Goal: Feedback & Contribution: Contribute content

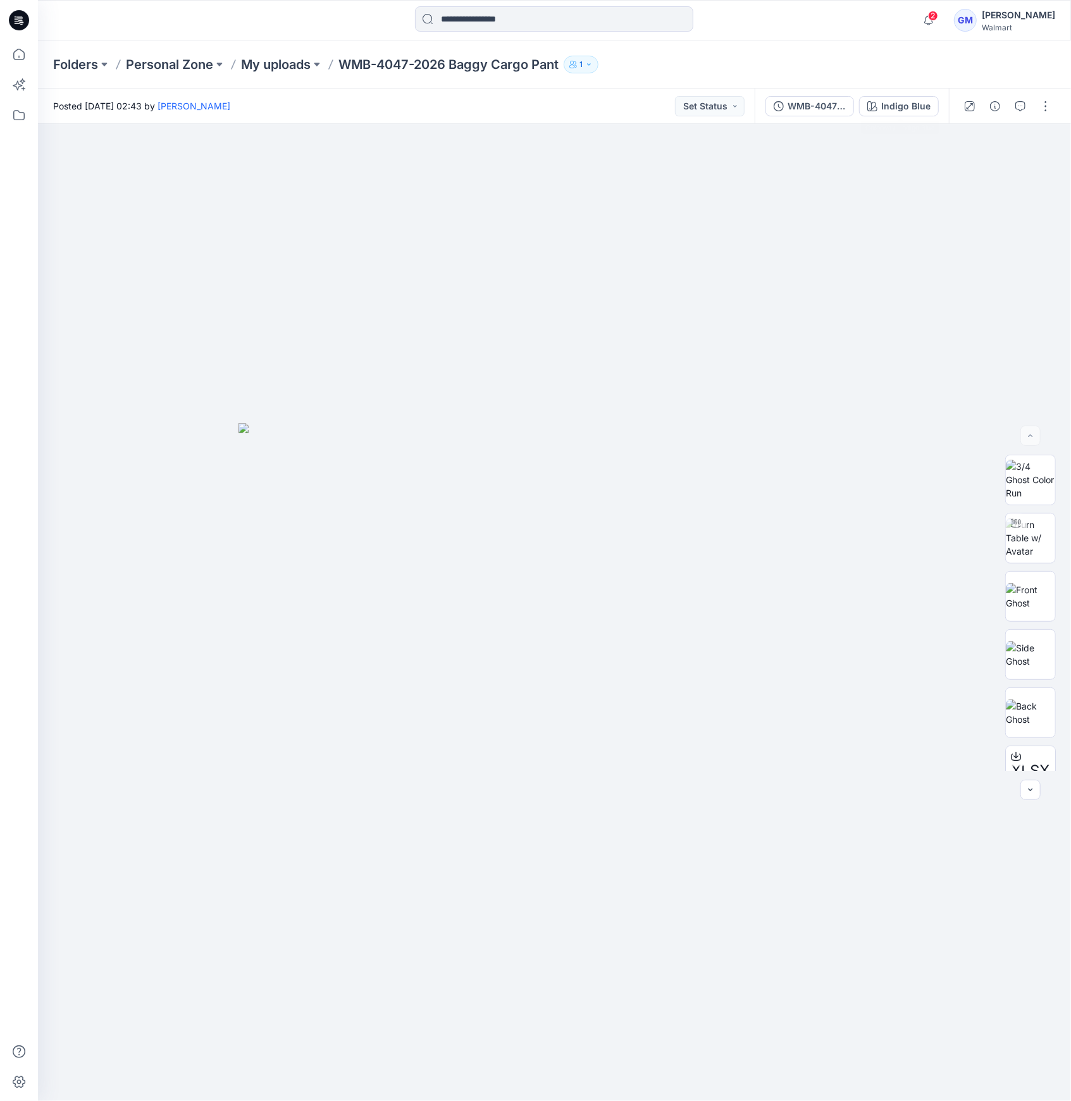
click at [928, 91] on div "WMB-4047-2026 Baggy Cargo Pant_Full Colorway Indigo Blue" at bounding box center [852, 106] width 194 height 35
click at [923, 104] on div "Indigo Blue" at bounding box center [905, 106] width 49 height 14
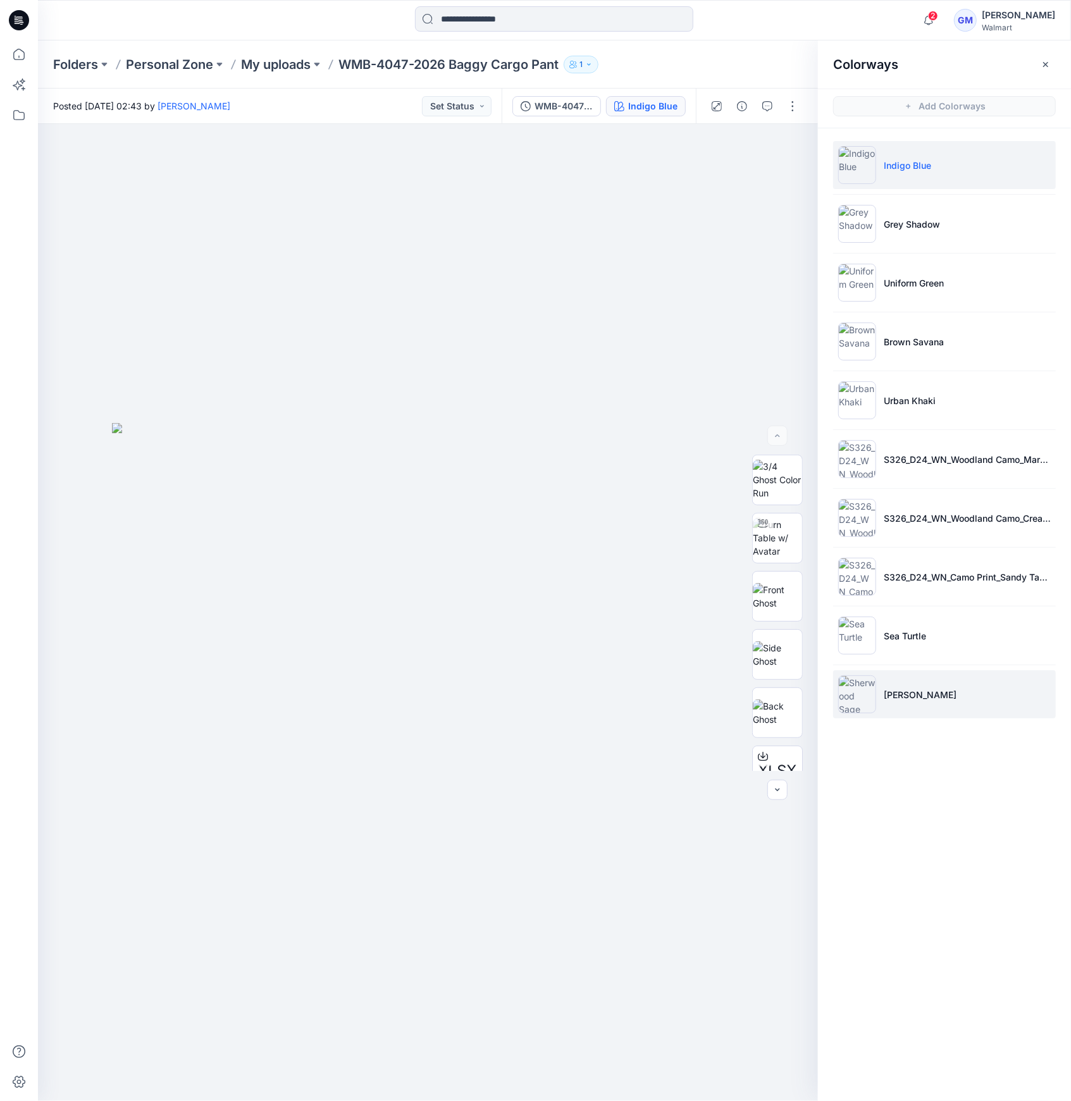
drag, startPoint x: 881, startPoint y: 702, endPoint x: 887, endPoint y: 699, distance: 6.5
click at [882, 702] on li "[PERSON_NAME]" at bounding box center [944, 695] width 223 height 48
click at [866, 698] on img at bounding box center [857, 695] width 38 height 38
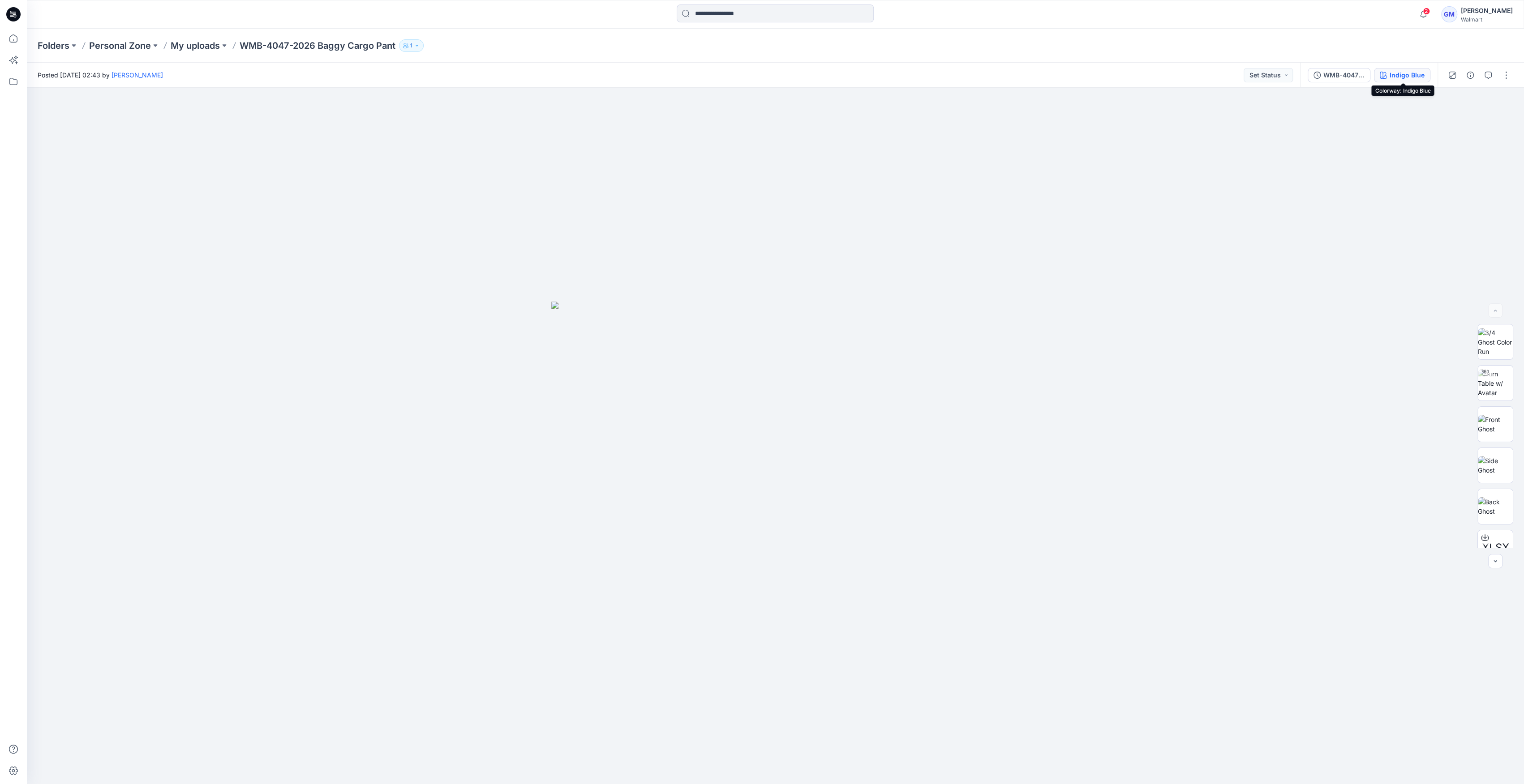
click at [757, 69] on button "Indigo Blue" at bounding box center [1402, 75] width 57 height 14
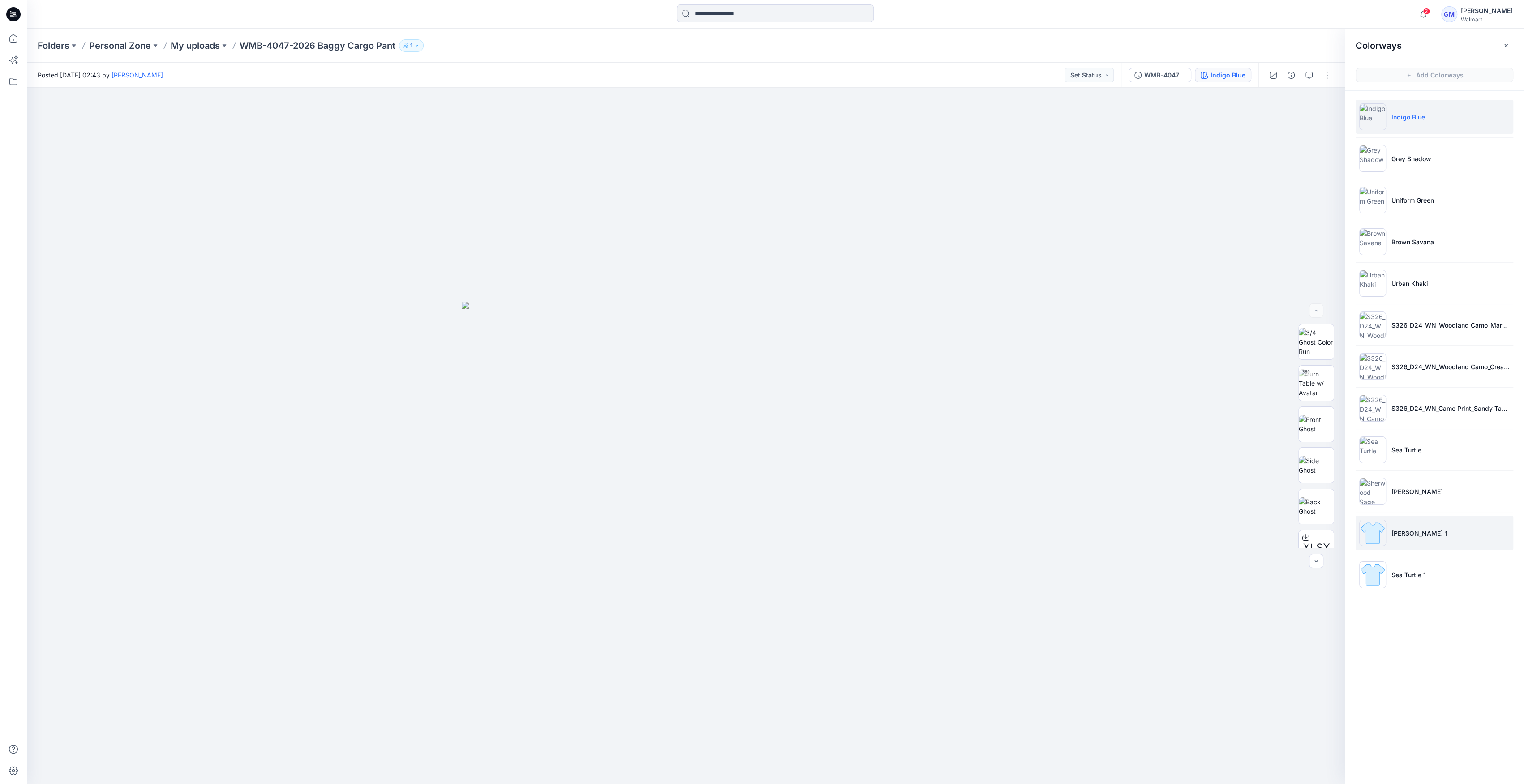
drag, startPoint x: 1379, startPoint y: 539, endPoint x: 1379, endPoint y: 531, distance: 8.0
click at [757, 538] on img at bounding box center [1373, 533] width 27 height 27
click at [757, 484] on img at bounding box center [1373, 492] width 27 height 27
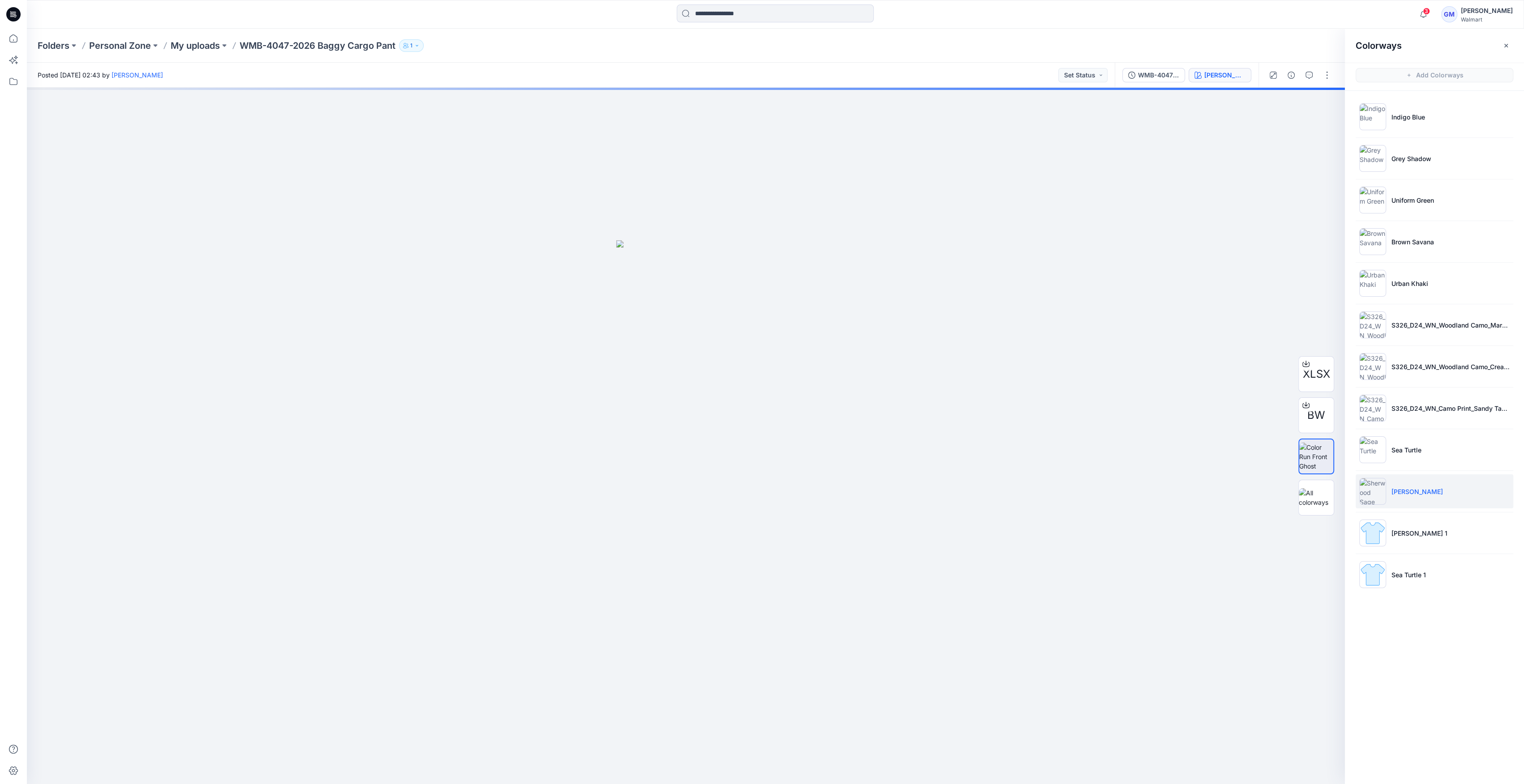
click at [757, 494] on img at bounding box center [1373, 492] width 27 height 27
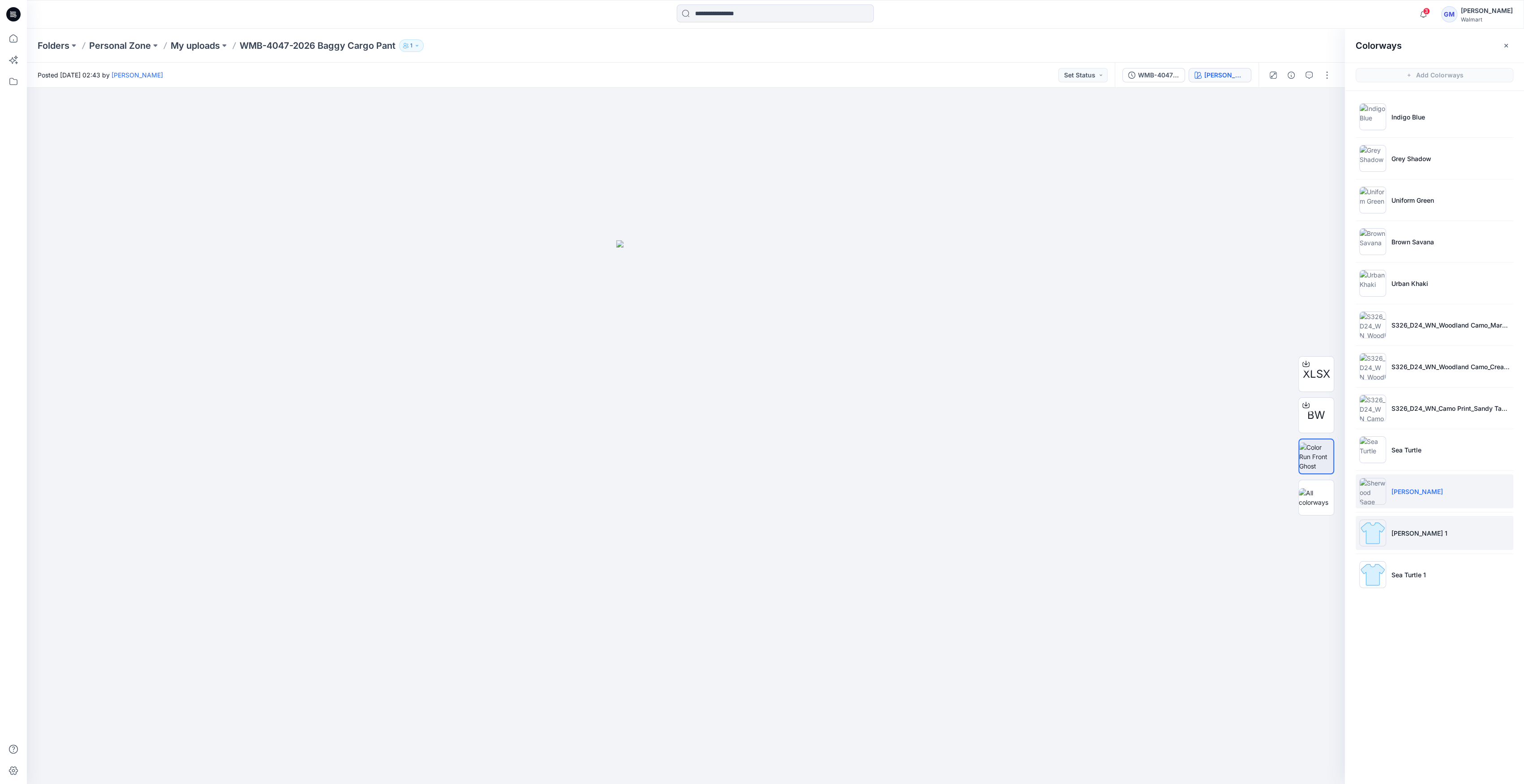
click at [757, 538] on img at bounding box center [1373, 533] width 27 height 27
click at [757, 497] on img at bounding box center [1373, 492] width 27 height 27
click at [757, 575] on img at bounding box center [1373, 575] width 27 height 27
click at [757, 529] on img at bounding box center [1373, 533] width 27 height 27
click at [757, 494] on img at bounding box center [1373, 492] width 27 height 27
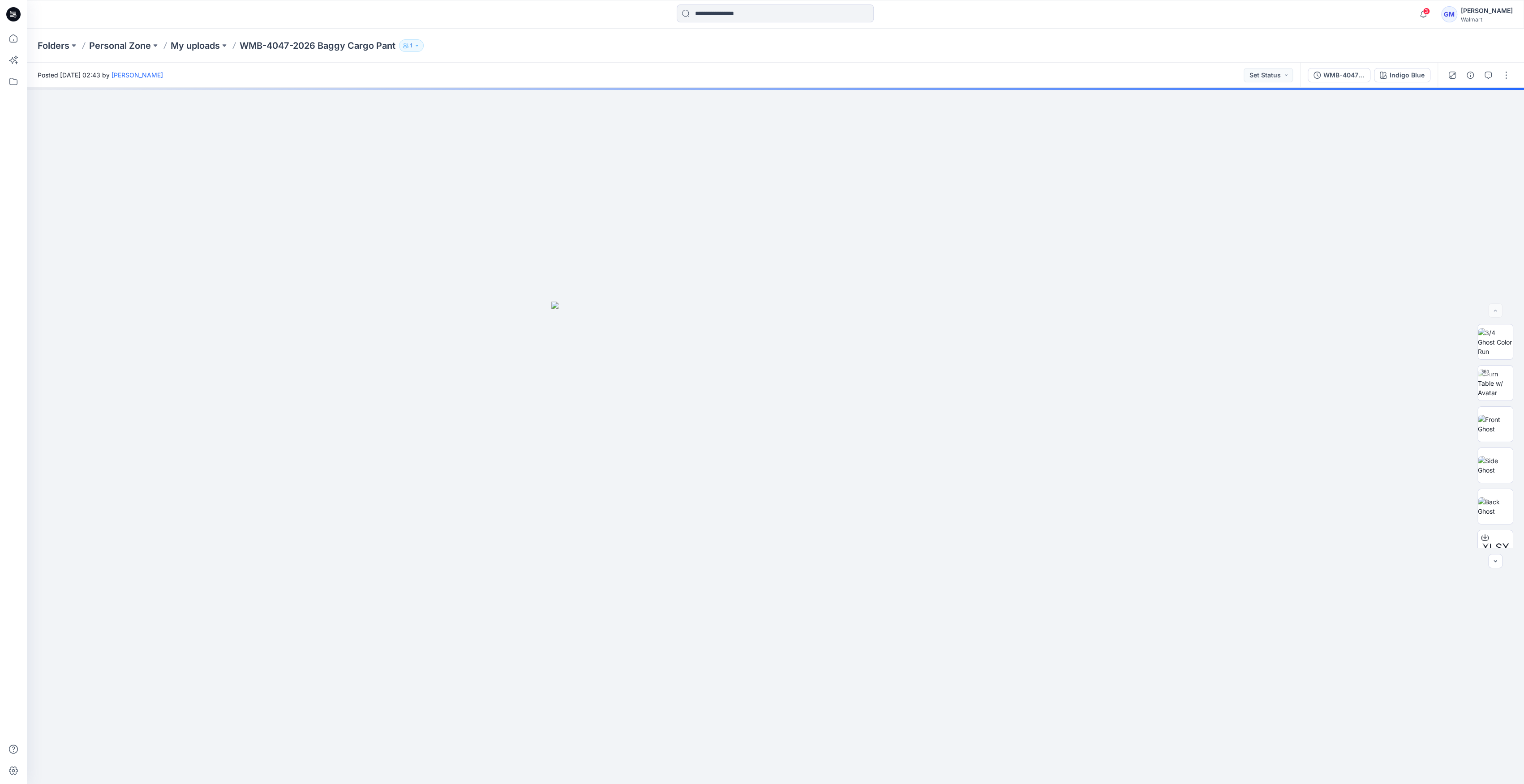
click at [1391, 67] on div "WMB-4047-2026 Baggy Cargo Pant_Full Colorway Indigo Blue" at bounding box center [1368, 75] width 137 height 25
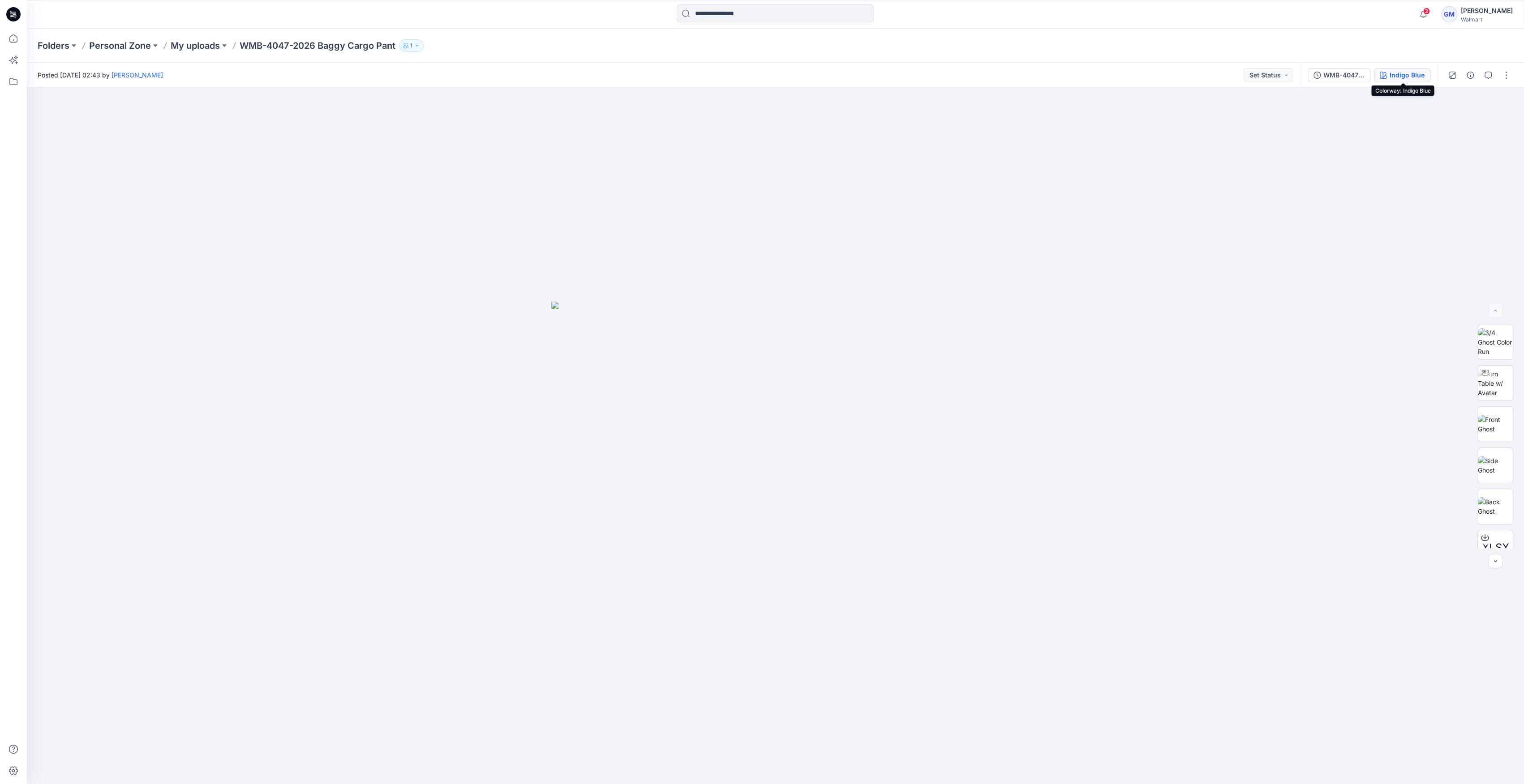
click at [1394, 74] on div "Indigo Blue" at bounding box center [1406, 75] width 35 height 10
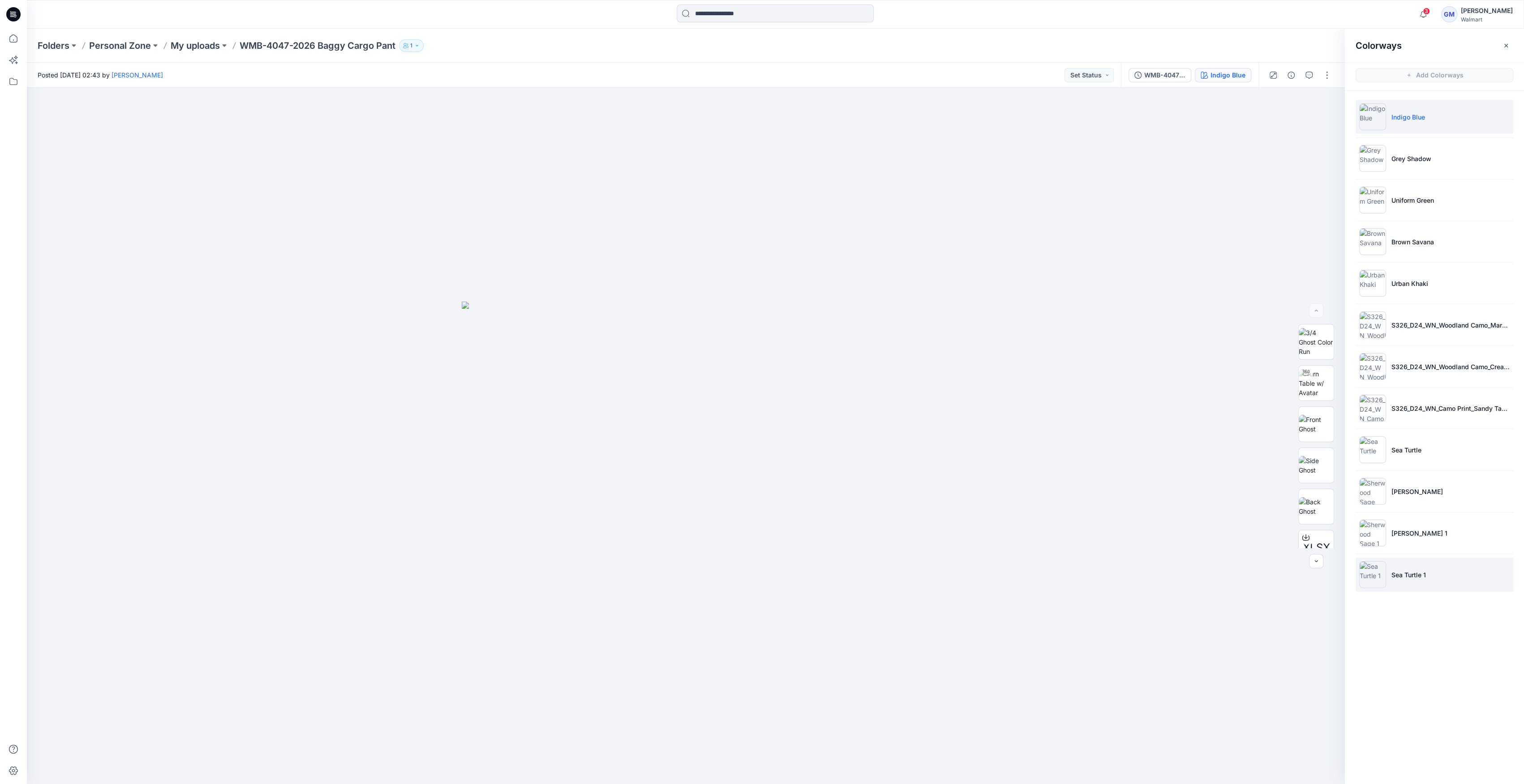
click at [1372, 562] on img at bounding box center [1373, 575] width 27 height 27
click at [1373, 449] on img at bounding box center [1373, 450] width 27 height 27
click at [1382, 582] on img at bounding box center [1373, 575] width 27 height 27
click at [1373, 582] on img at bounding box center [1373, 575] width 27 height 27
click at [1372, 523] on img at bounding box center [1373, 533] width 27 height 27
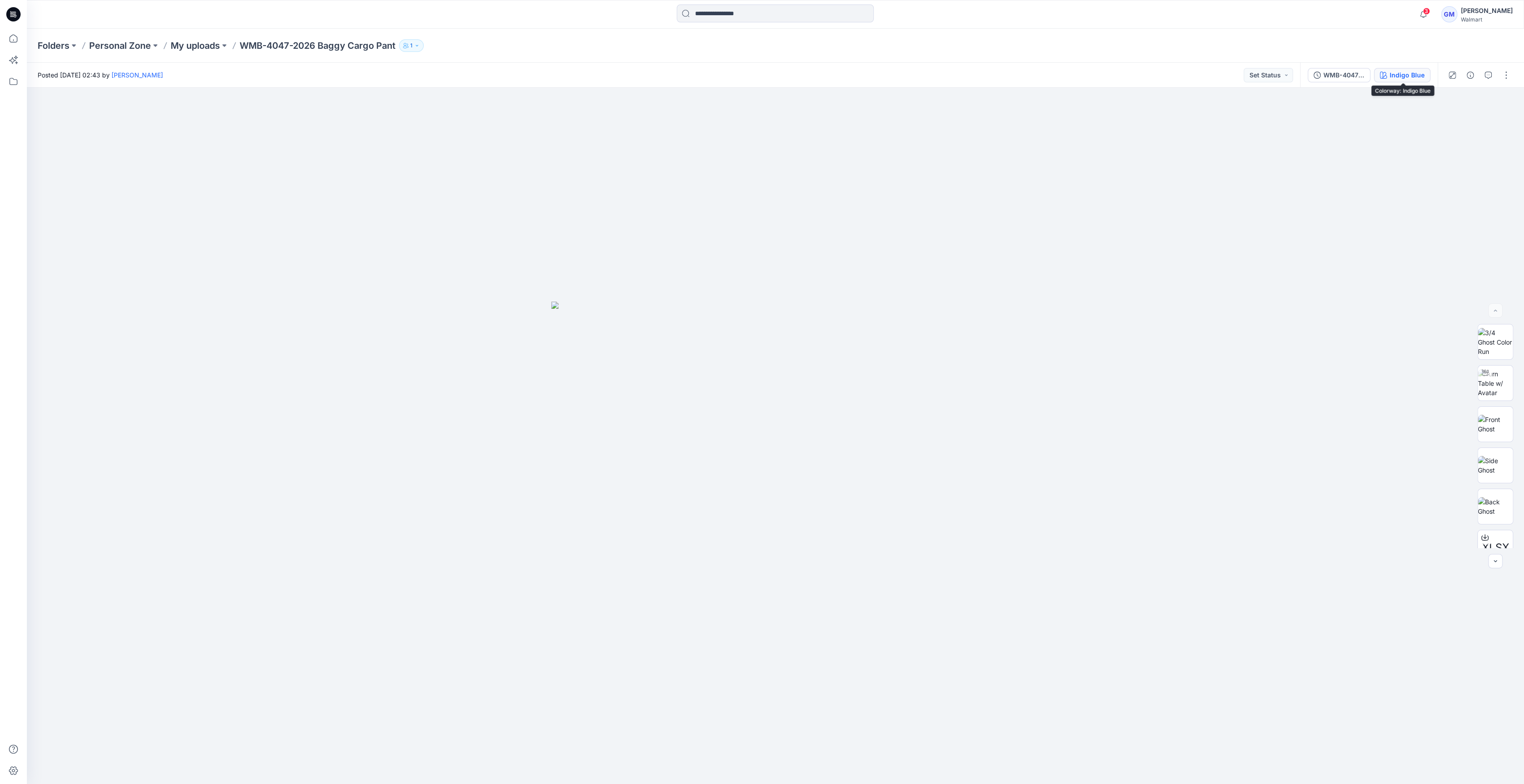
click at [1401, 71] on div "Indigo Blue" at bounding box center [1406, 75] width 35 height 10
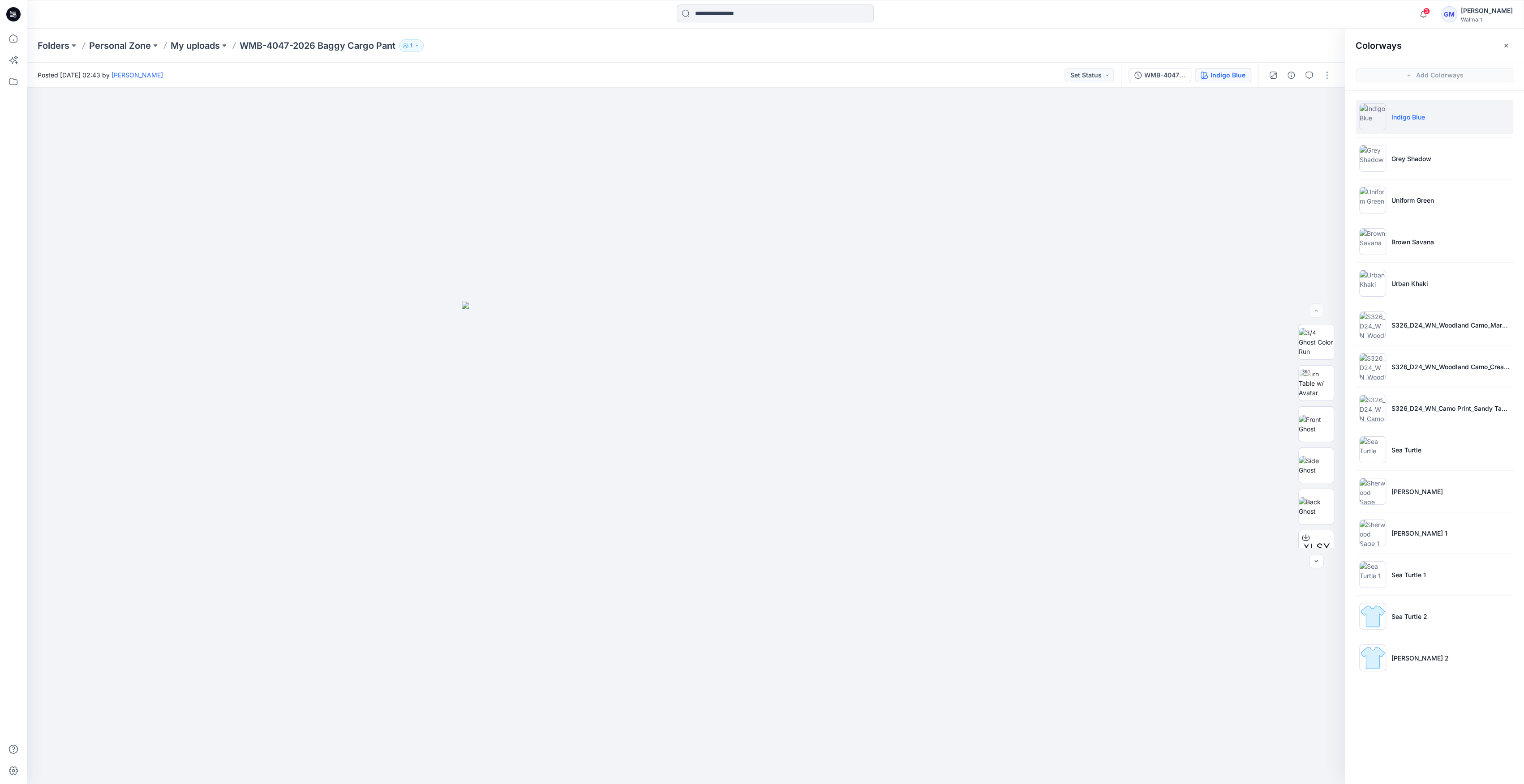
click at [1376, 638] on ul "Indigo Blue Grey Shadow Uniform Green Brown Savana Urban Khaki S326_D24_WN_Wood…" at bounding box center [1434, 387] width 179 height 593
click at [1377, 657] on img at bounding box center [1373, 658] width 27 height 27
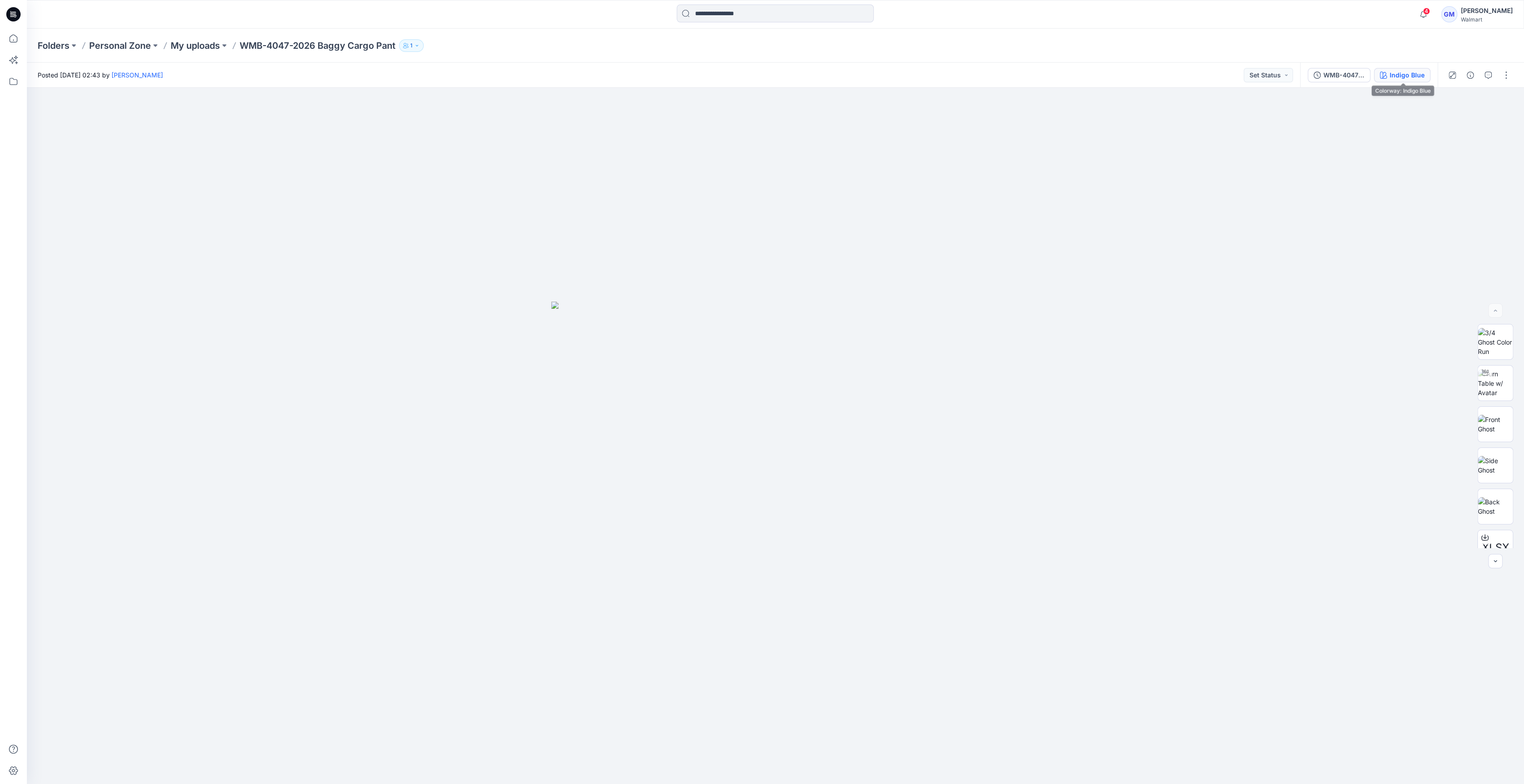
click at [1407, 71] on div "Indigo Blue" at bounding box center [1406, 75] width 35 height 10
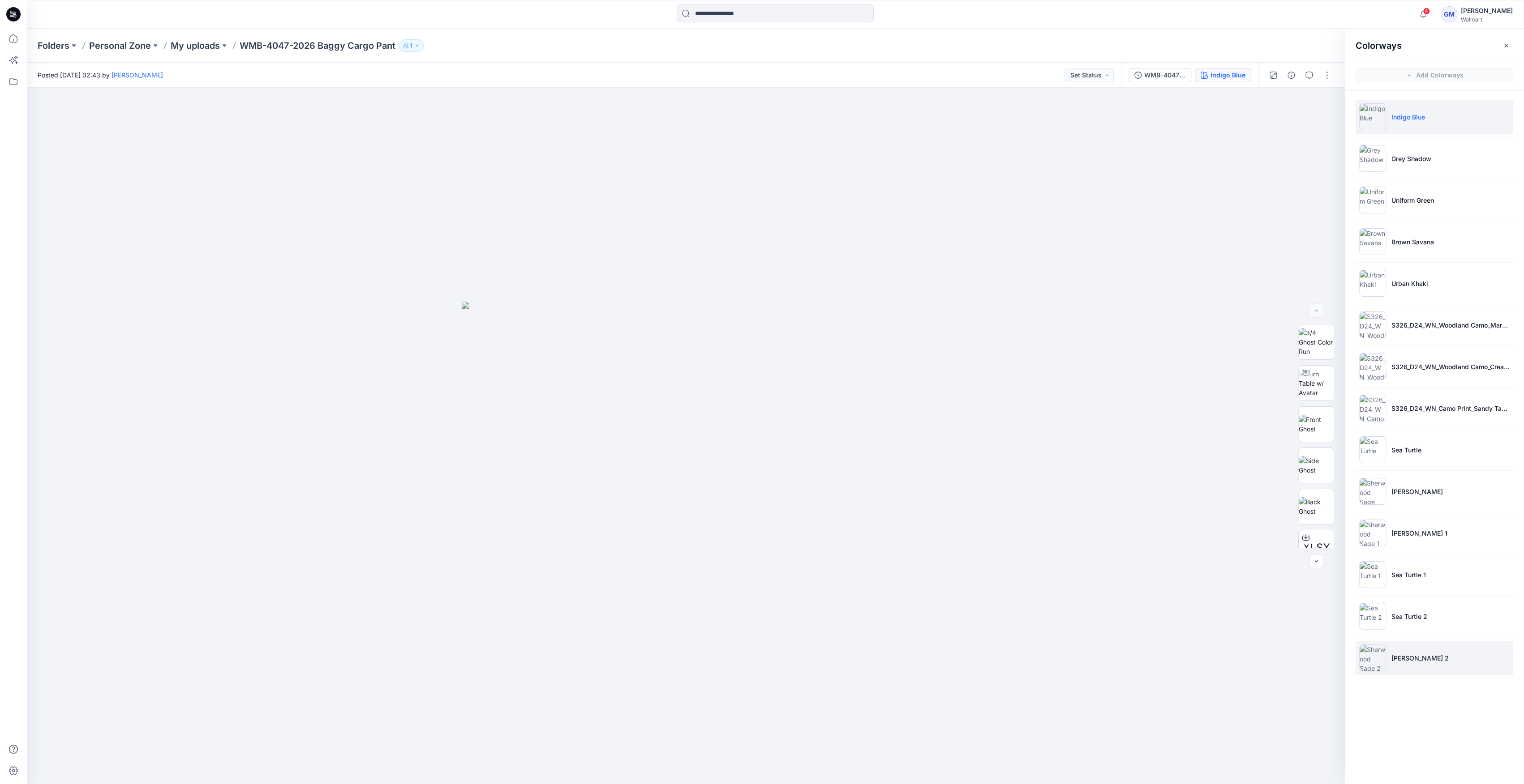
click at [1382, 662] on img at bounding box center [1373, 658] width 27 height 27
click at [1375, 533] on img at bounding box center [1373, 533] width 27 height 27
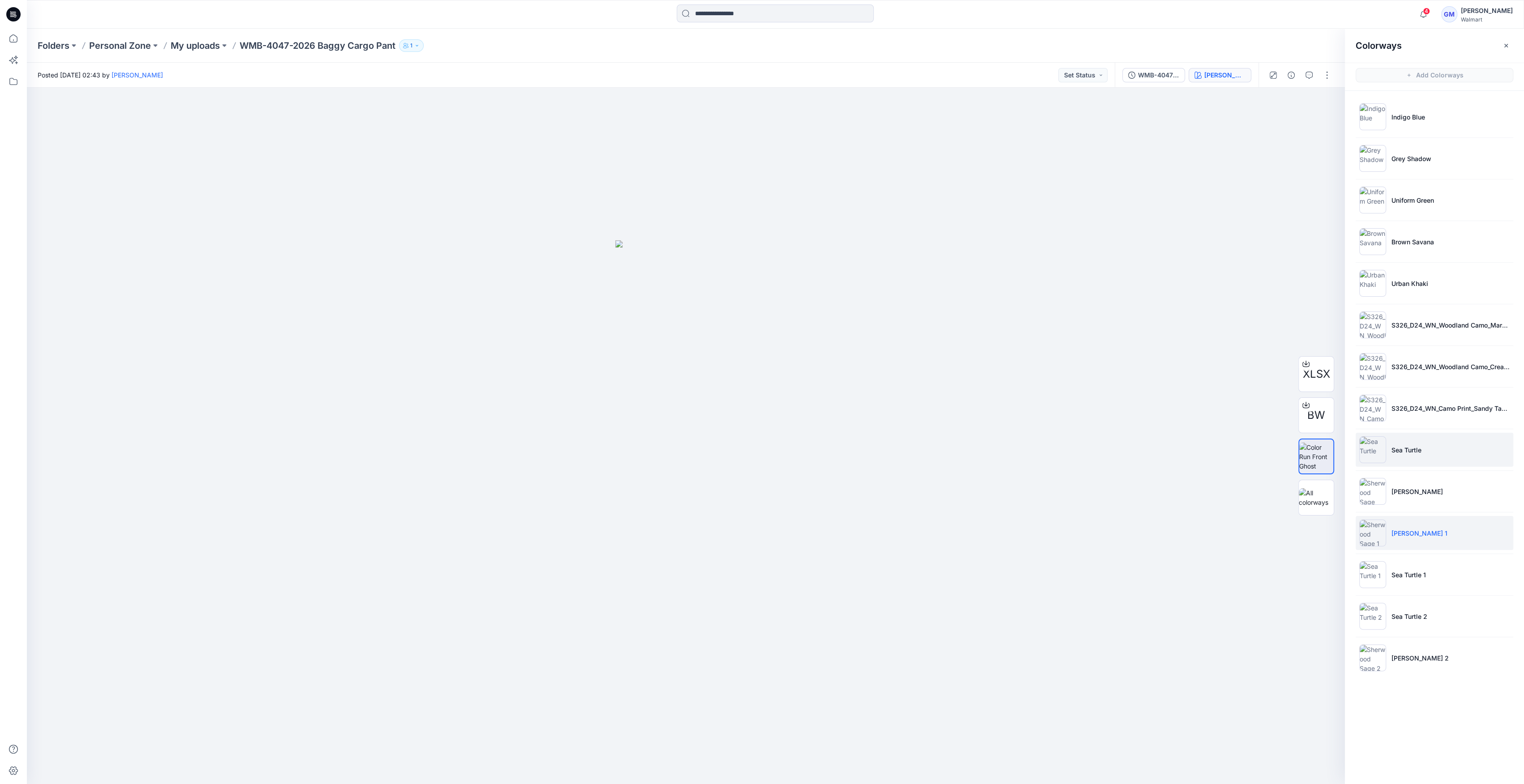
drag, startPoint x: 1375, startPoint y: 505, endPoint x: 1377, endPoint y: 463, distance: 42.0
click at [1375, 498] on li "[PERSON_NAME]" at bounding box center [1434, 492] width 158 height 34
click at [1370, 482] on img at bounding box center [1373, 492] width 27 height 27
click at [1377, 657] on img at bounding box center [1373, 658] width 27 height 27
click at [1373, 655] on img at bounding box center [1373, 658] width 27 height 27
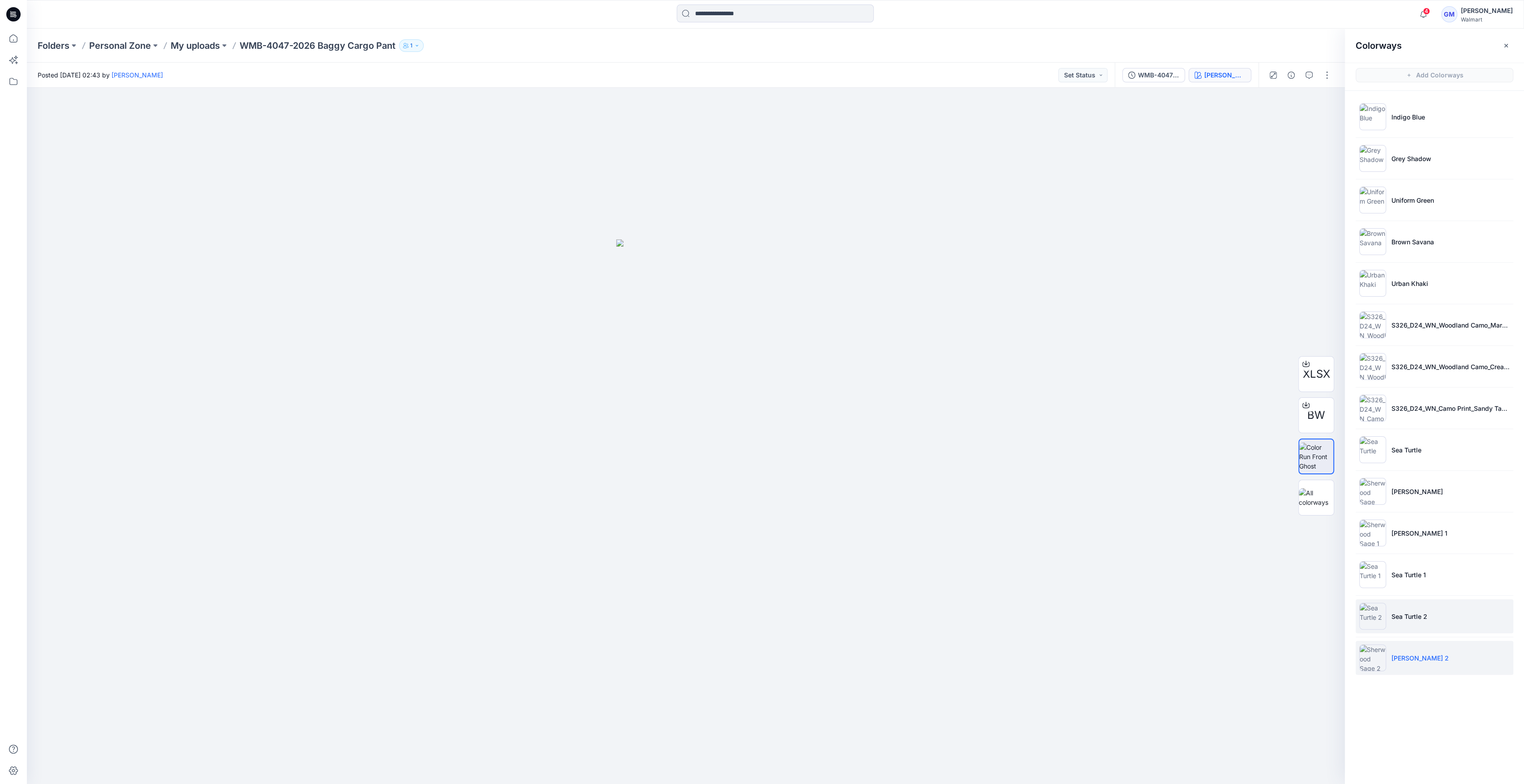
click at [1379, 614] on img at bounding box center [1373, 616] width 27 height 27
click at [1370, 580] on img at bounding box center [1373, 575] width 27 height 27
click at [1376, 614] on img at bounding box center [1373, 616] width 27 height 27
click at [1372, 655] on img at bounding box center [1373, 658] width 27 height 27
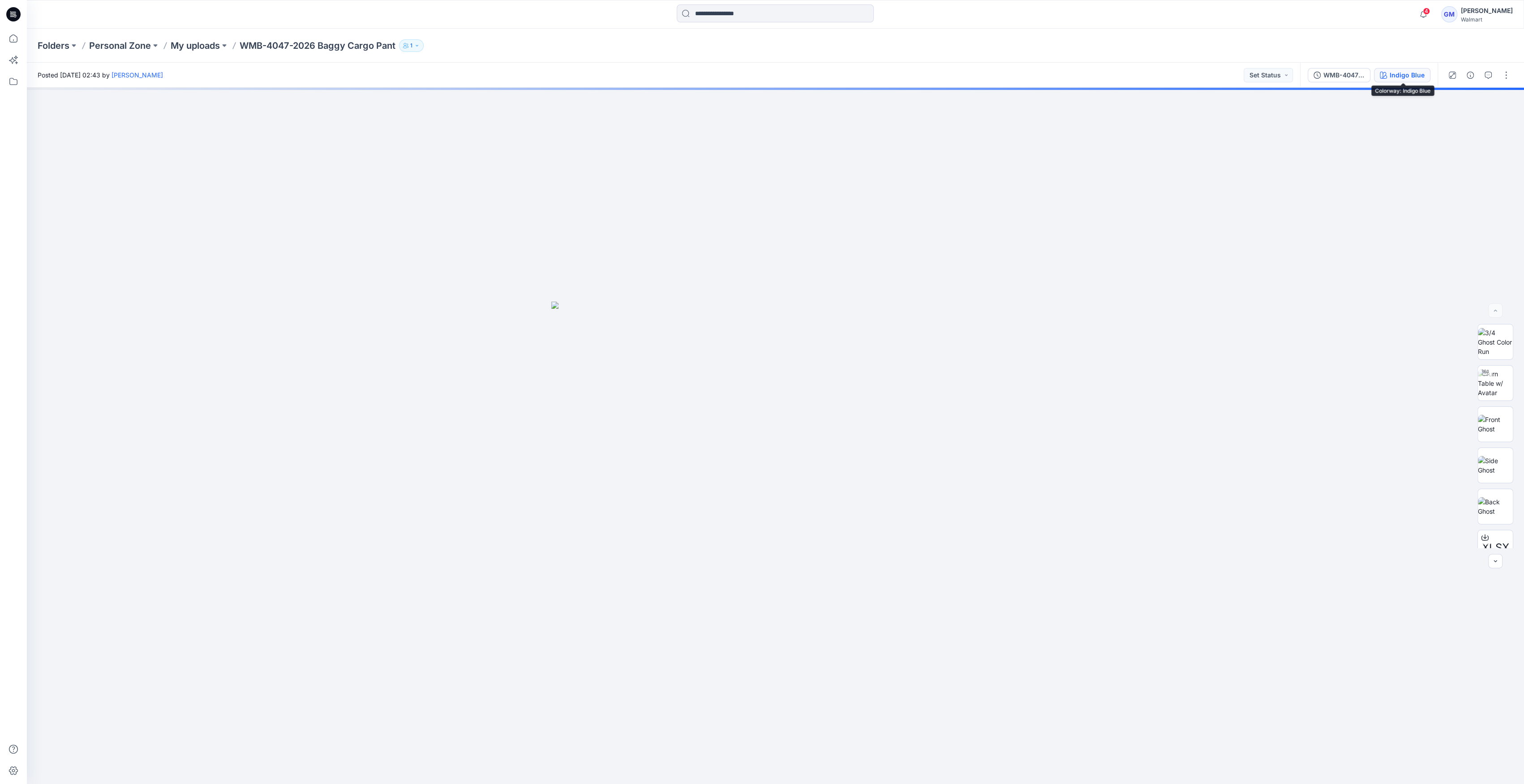
click at [1426, 77] on button "Indigo Blue" at bounding box center [1402, 75] width 57 height 14
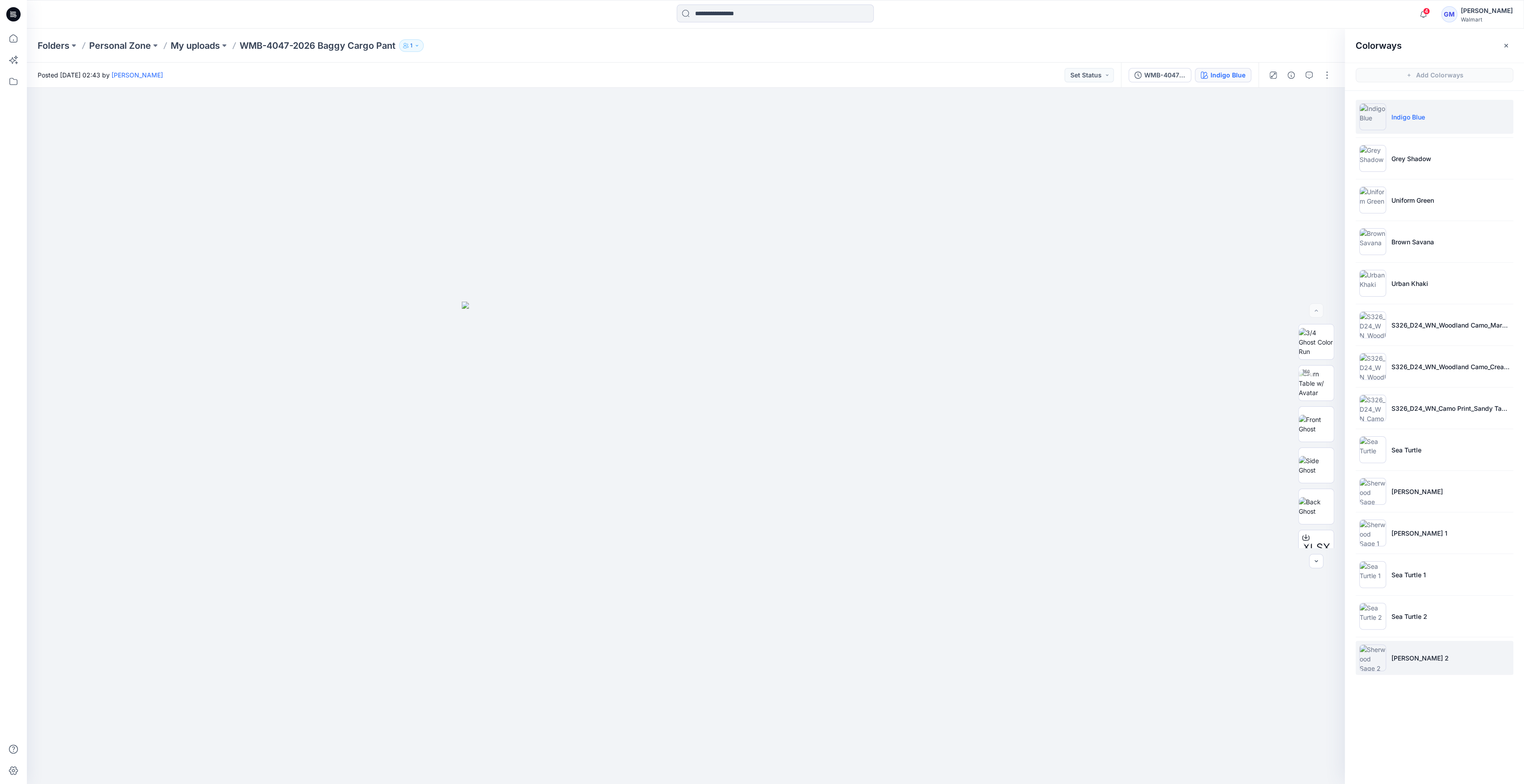
click at [1364, 663] on img at bounding box center [1373, 658] width 27 height 27
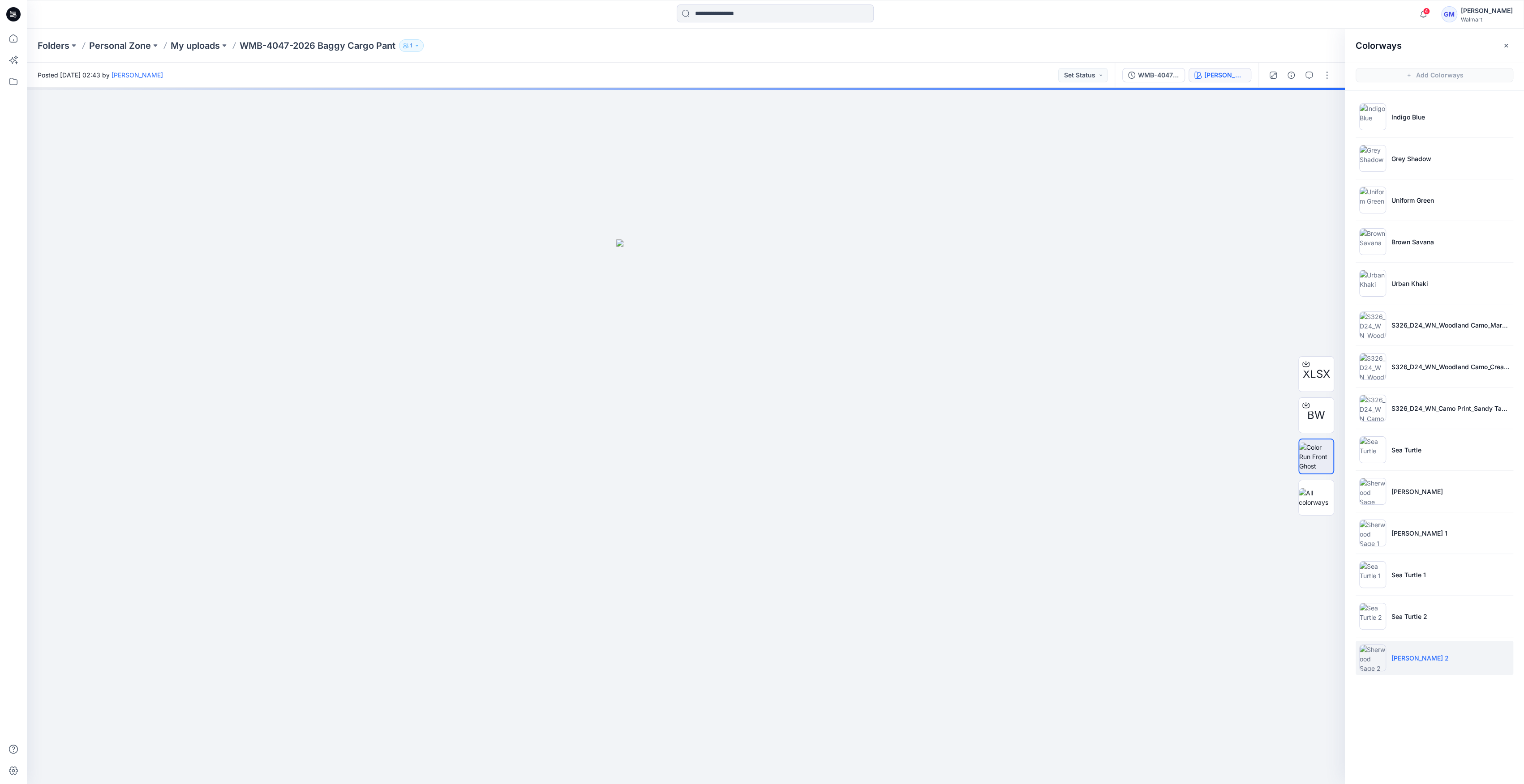
click at [1368, 663] on img at bounding box center [1373, 658] width 27 height 27
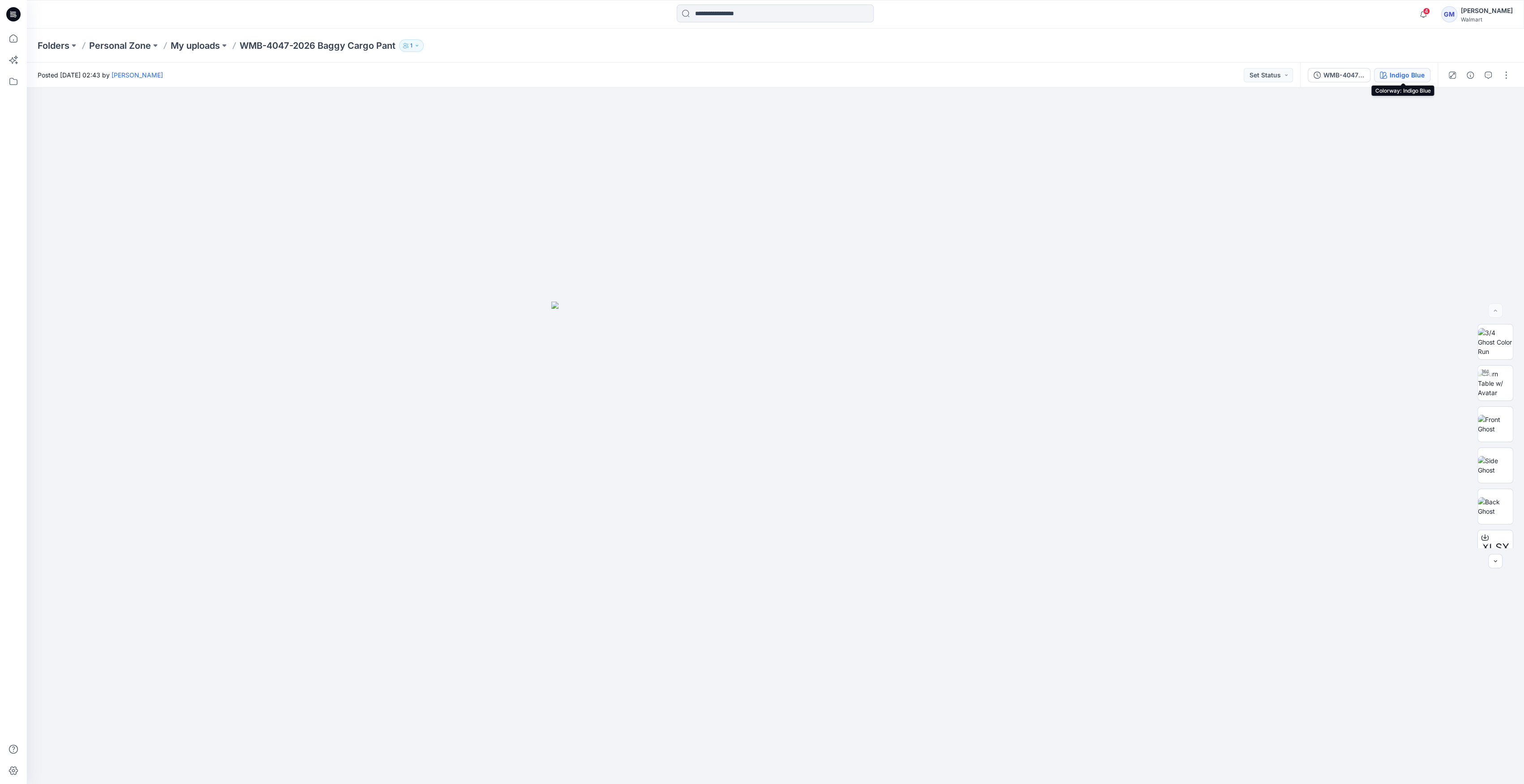
click at [1416, 77] on div "Indigo Blue" at bounding box center [1406, 75] width 35 height 10
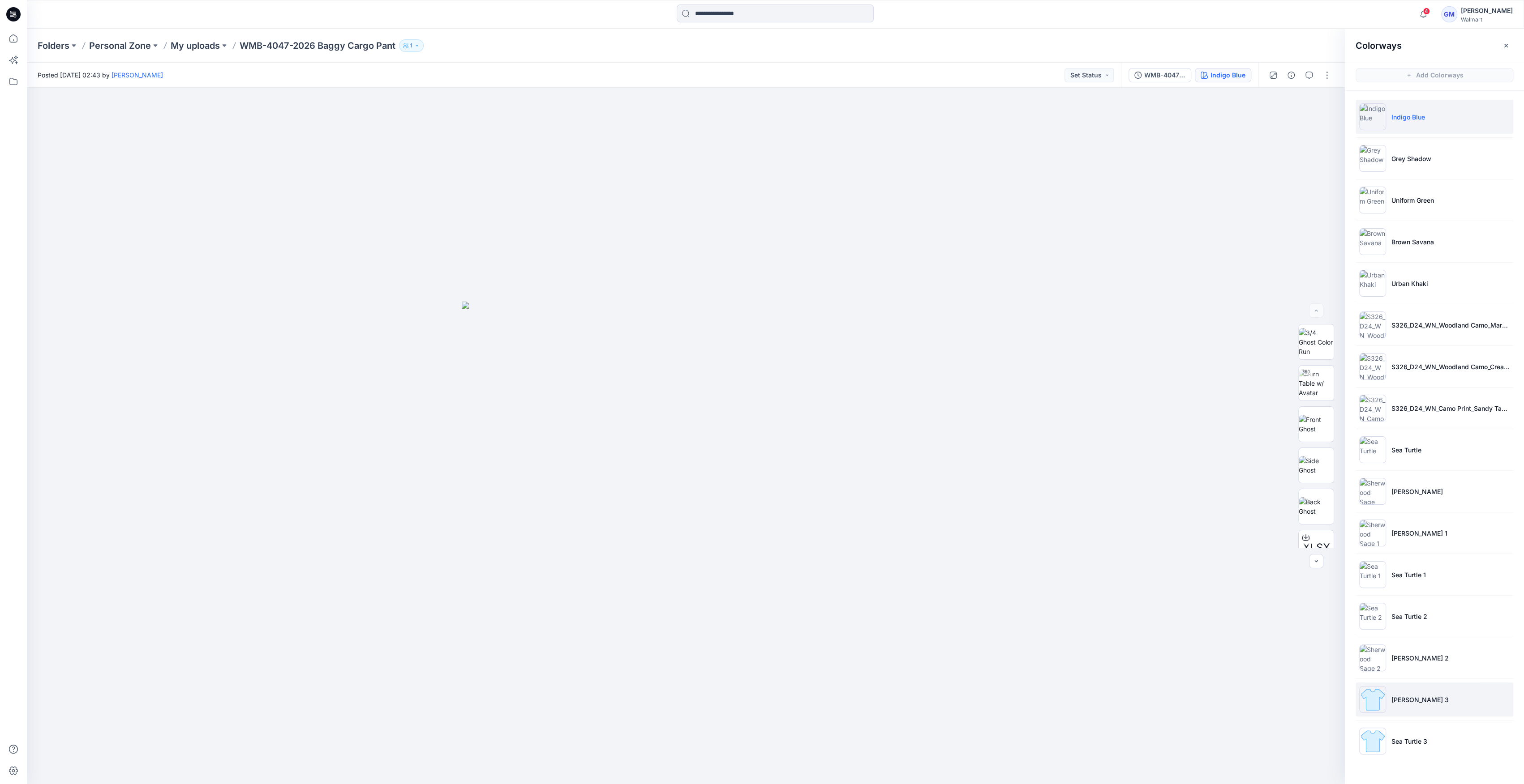
click at [1376, 703] on img at bounding box center [1373, 700] width 27 height 27
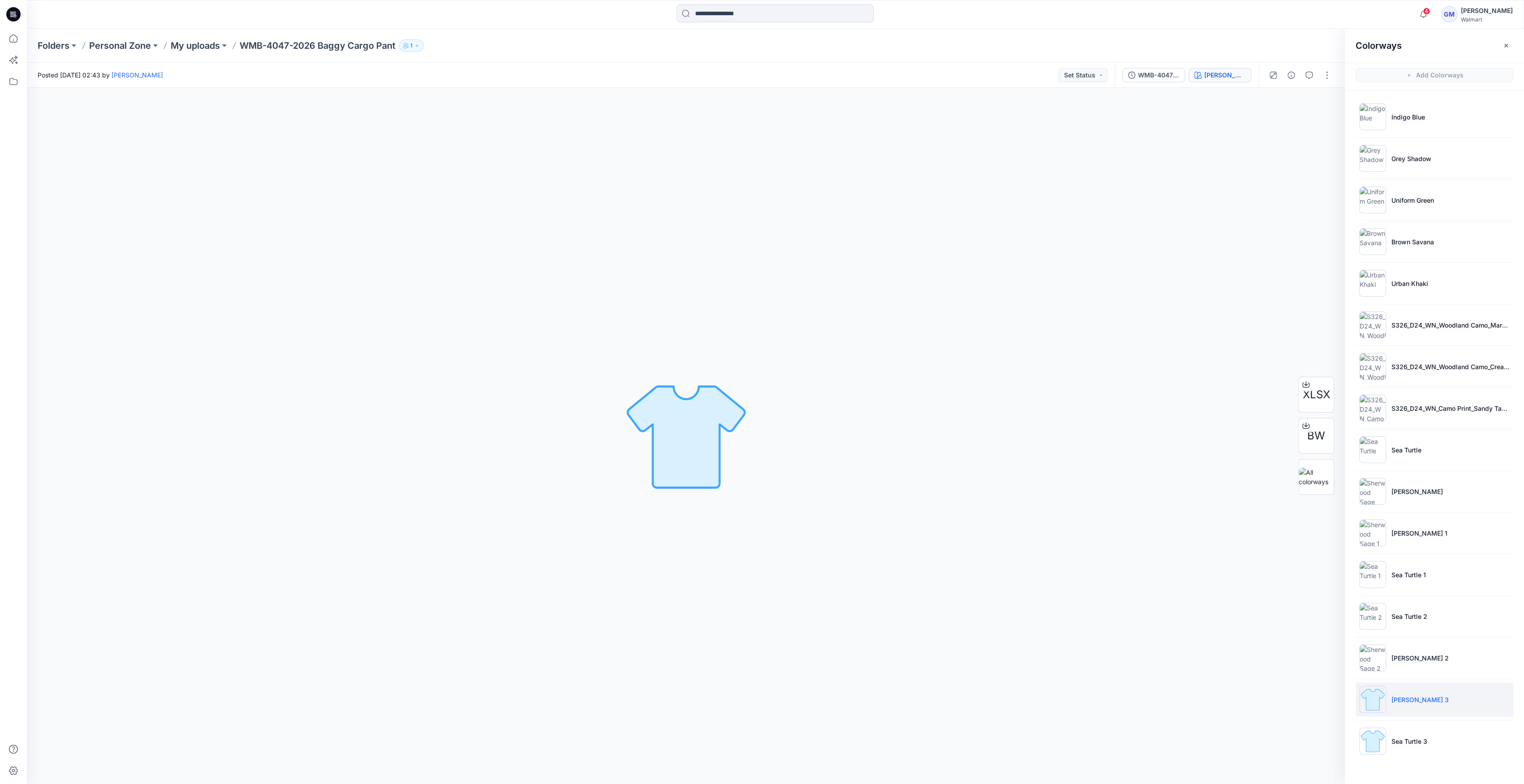
click at [1371, 705] on img at bounding box center [1373, 700] width 27 height 27
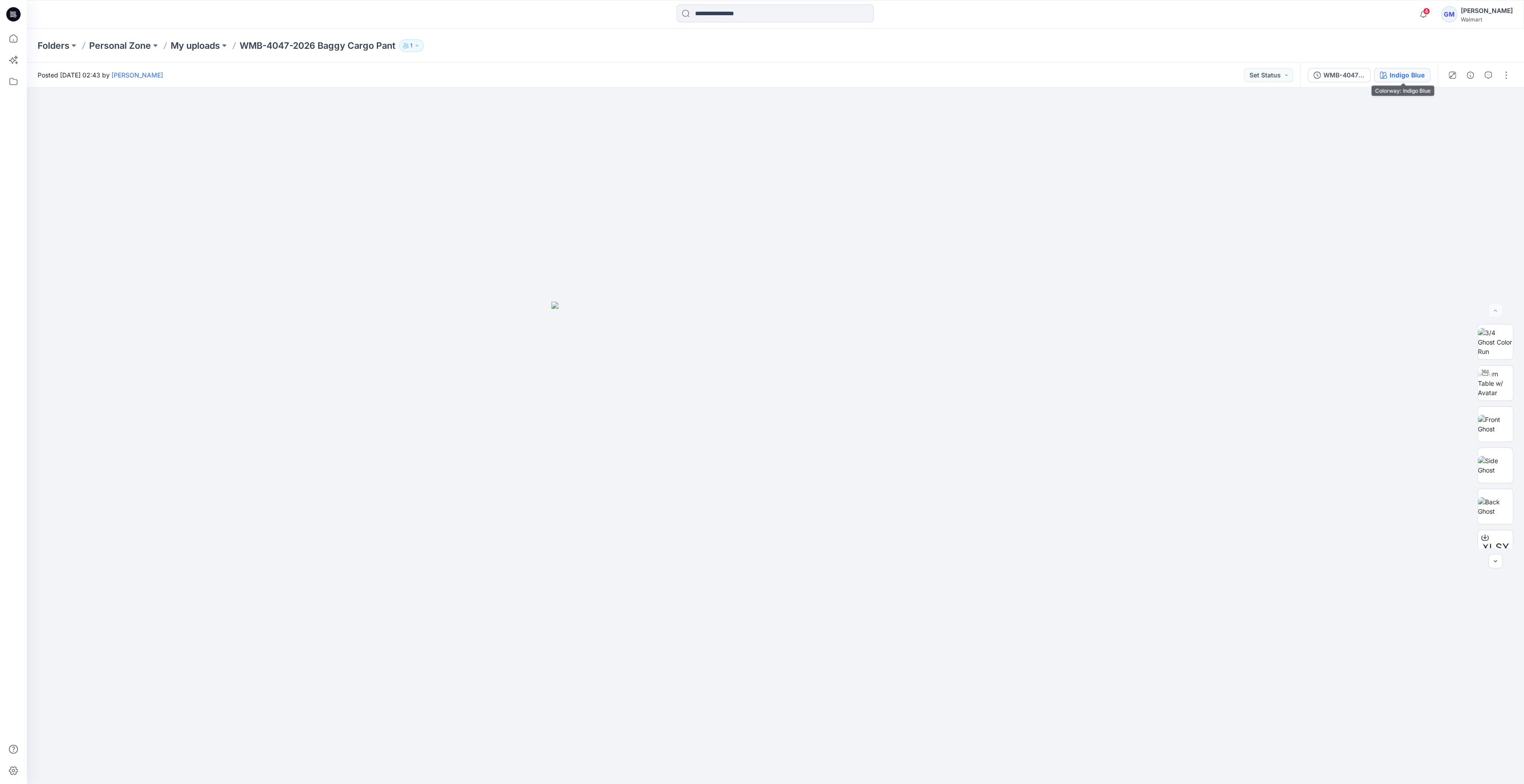
click at [1378, 69] on button "Indigo Blue" at bounding box center [1402, 75] width 57 height 14
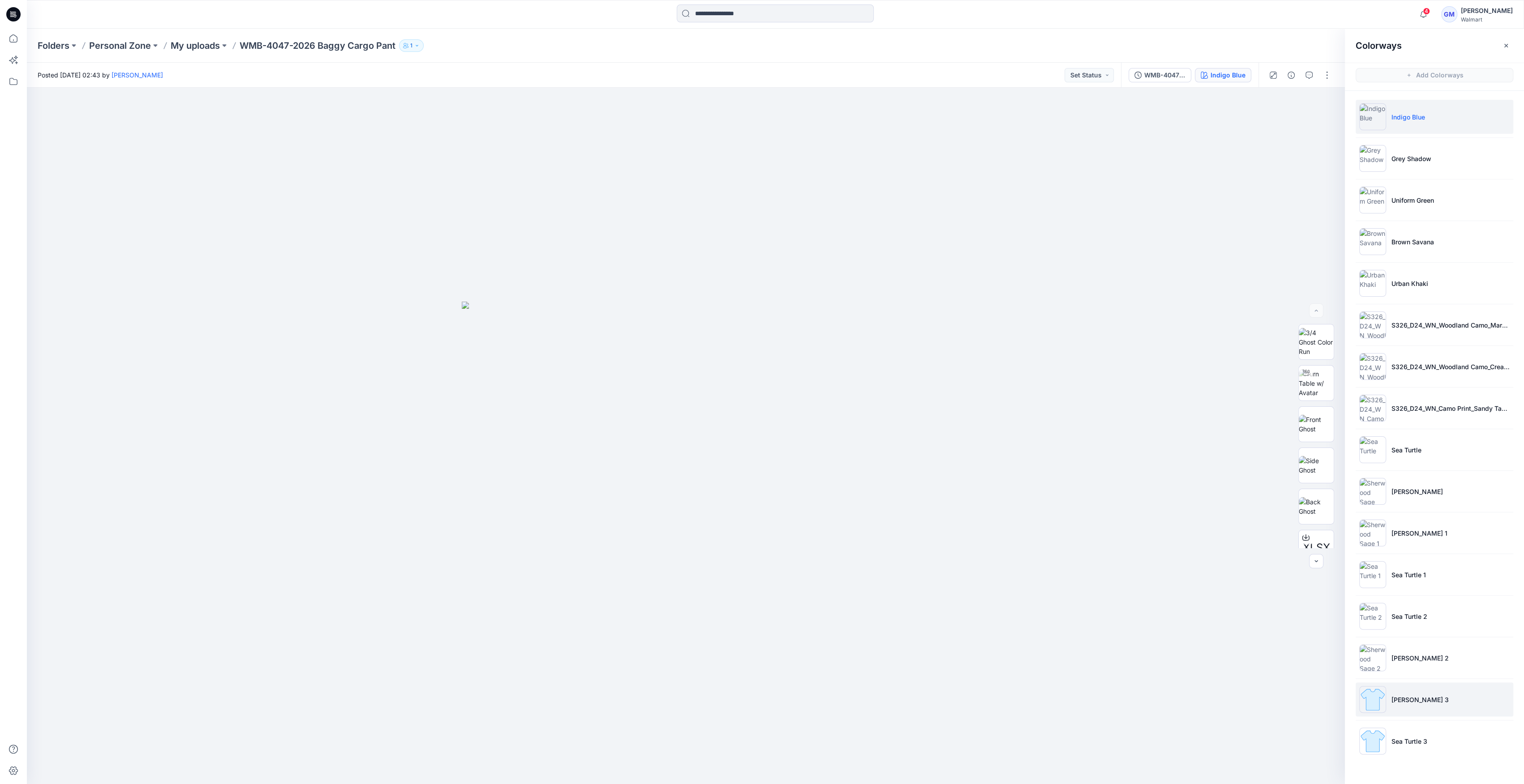
click at [1375, 708] on img at bounding box center [1373, 700] width 27 height 27
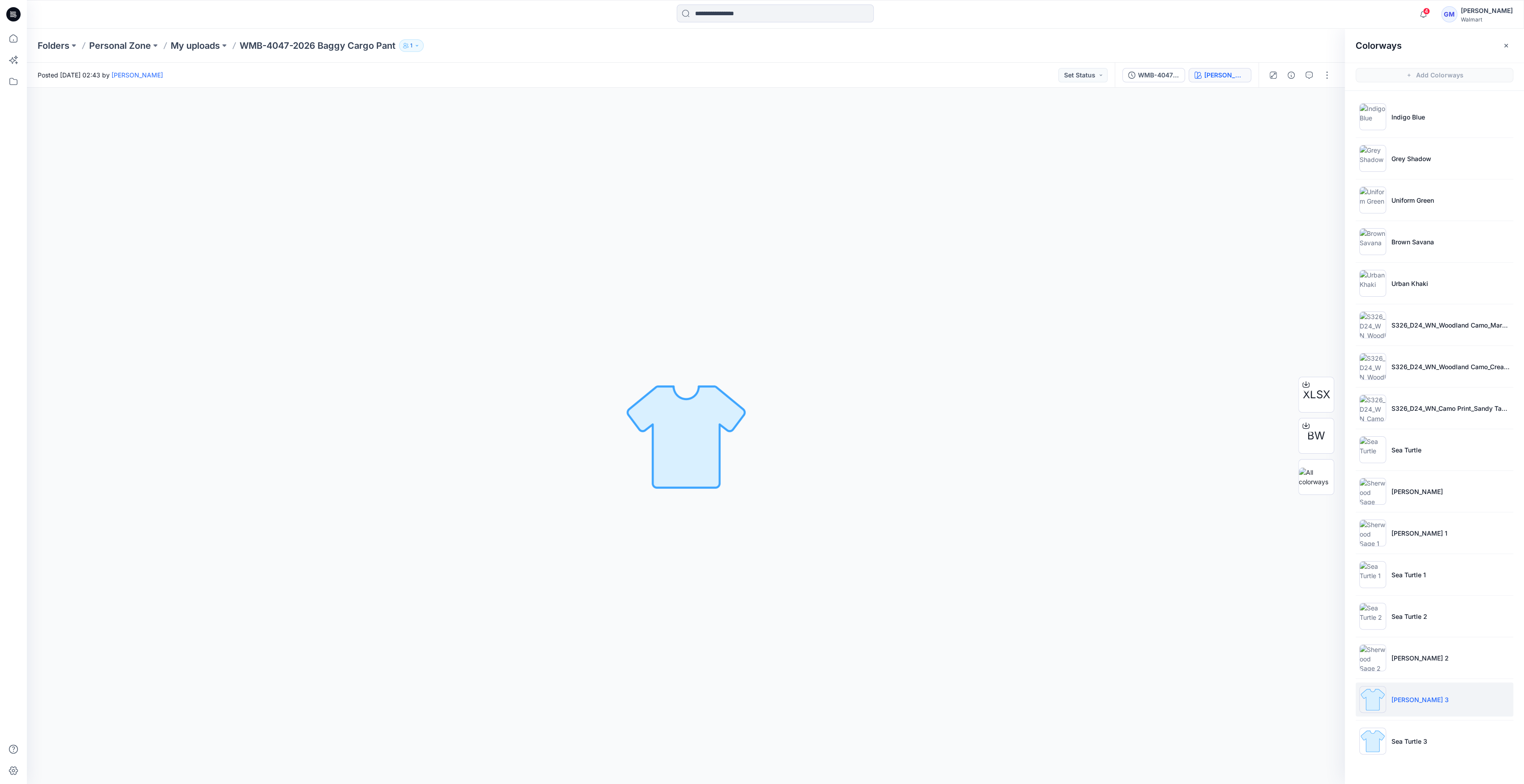
click at [1374, 707] on img at bounding box center [1373, 700] width 27 height 27
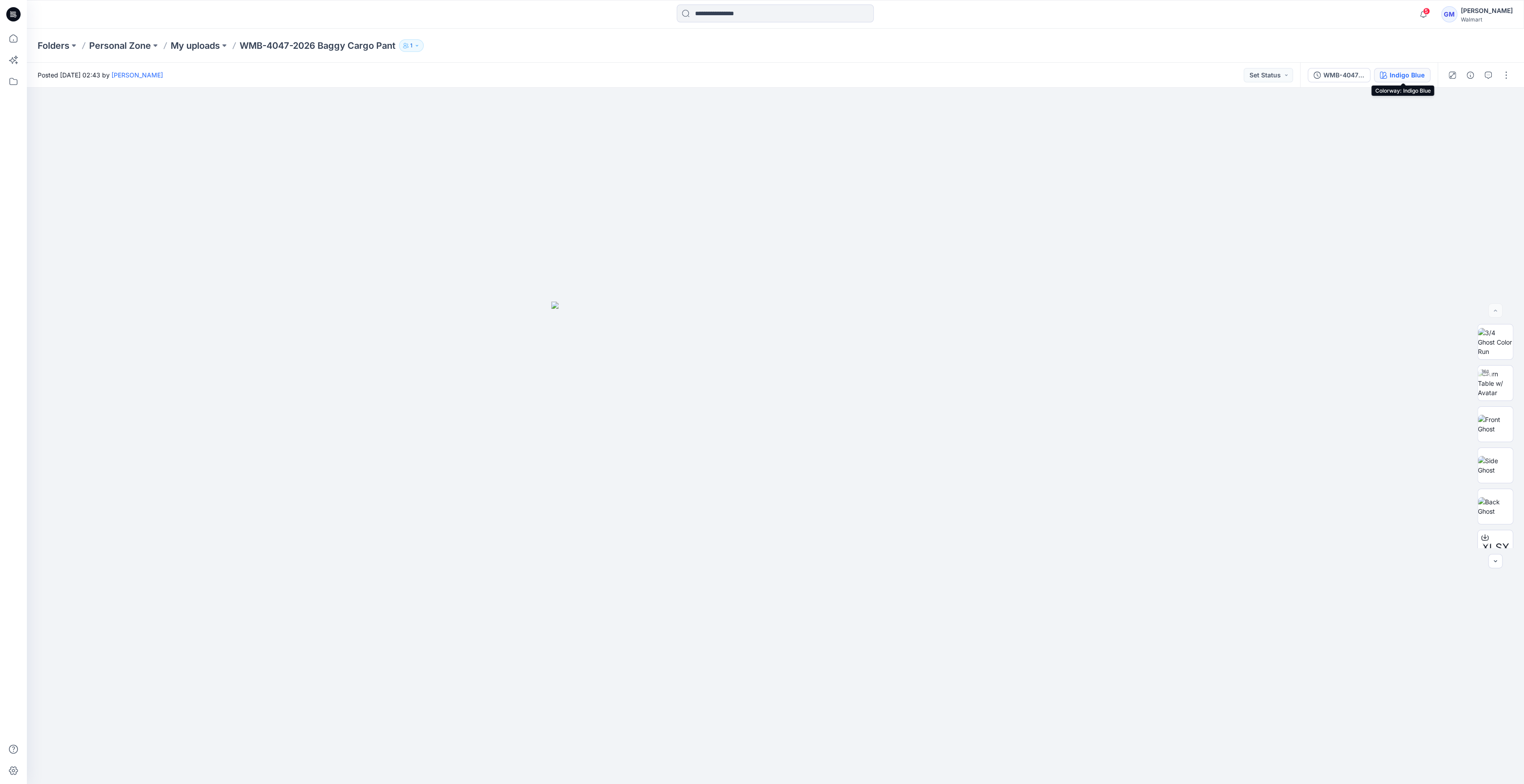
click at [1399, 71] on div "Indigo Blue" at bounding box center [1406, 75] width 35 height 10
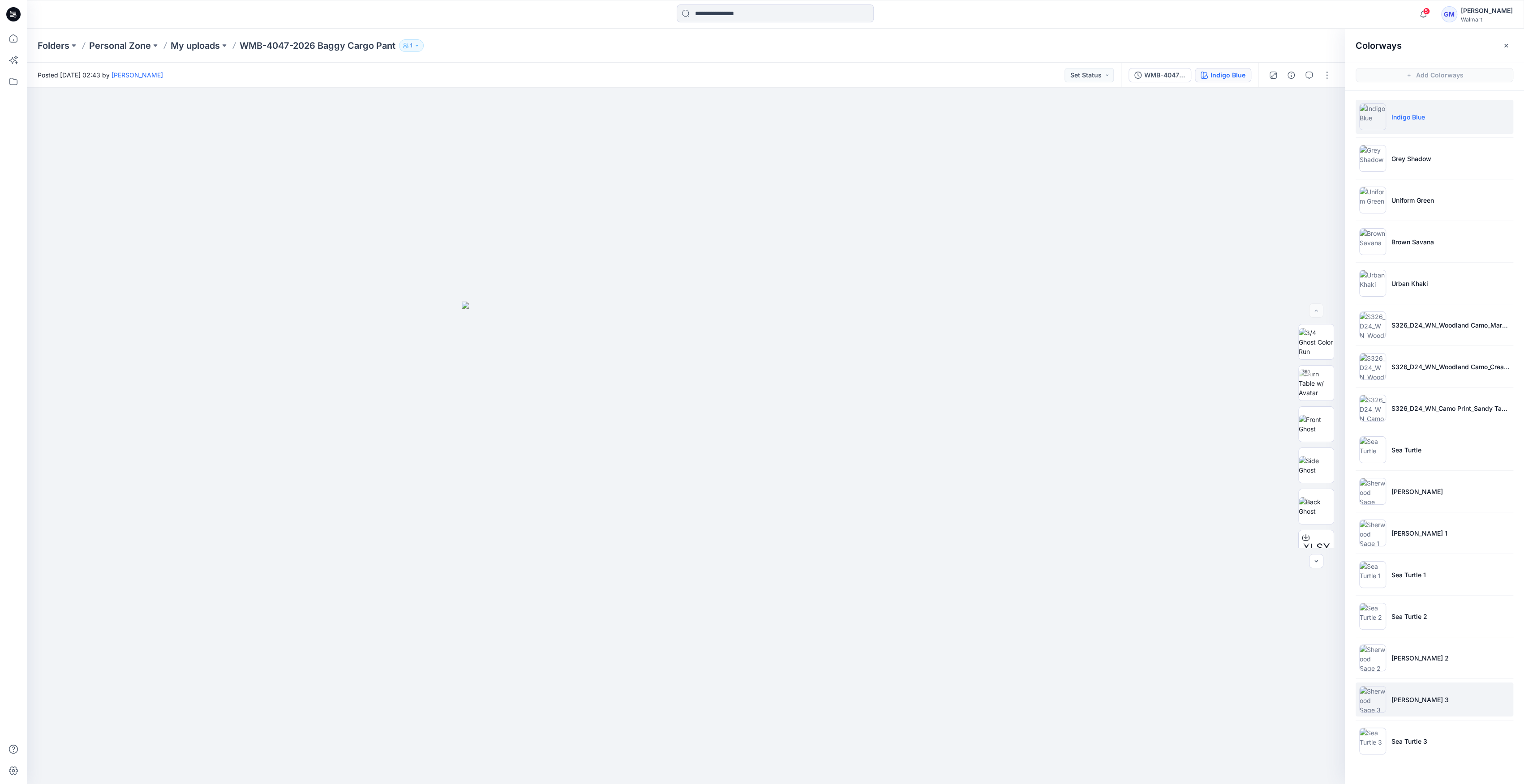
click at [1409, 707] on li "[PERSON_NAME] 3" at bounding box center [1434, 700] width 158 height 34
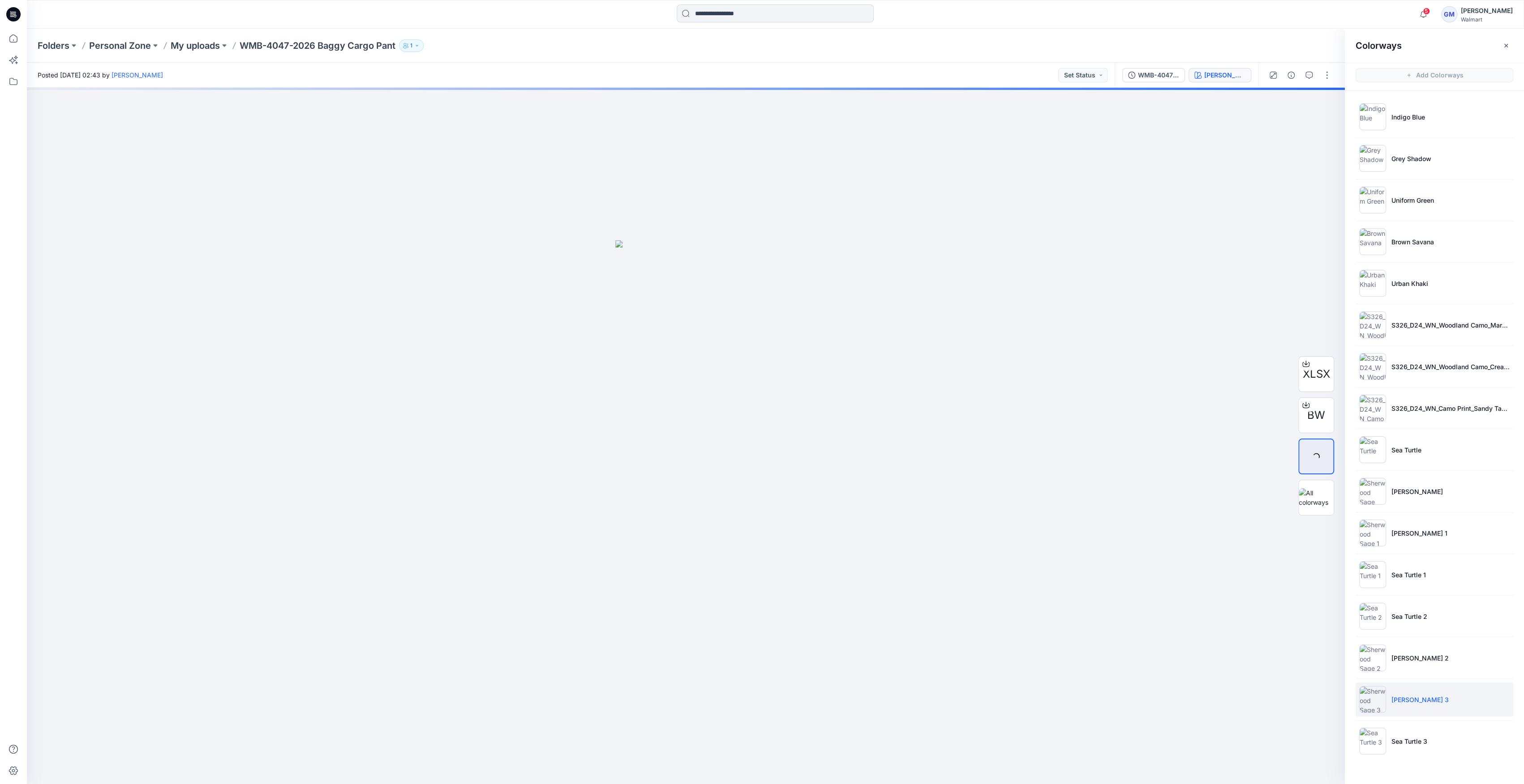
click at [1347, 702] on ul "Indigo Blue Grey Shadow Uniform Green Brown Savana Urban Khaki S326_D24_WN_Wood…" at bounding box center [1434, 429] width 179 height 676
click at [1387, 703] on li "Sherwood Sage 3" at bounding box center [1434, 700] width 158 height 34
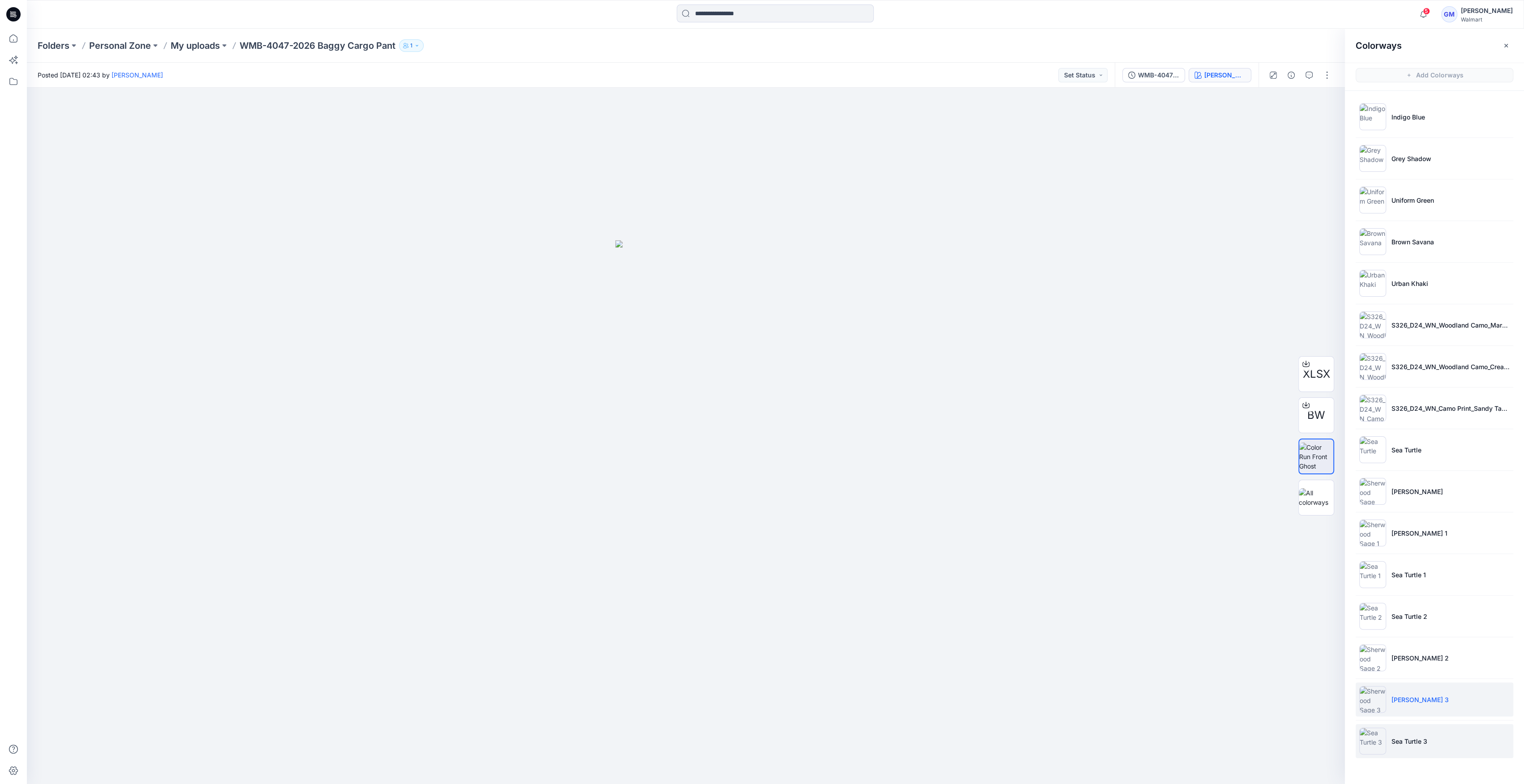
click at [1367, 740] on img at bounding box center [1373, 742] width 27 height 27
click at [1377, 702] on img at bounding box center [1373, 700] width 27 height 27
click at [1377, 698] on img at bounding box center [1373, 700] width 27 height 27
click at [1403, 738] on p "Sea Turtle 3" at bounding box center [1409, 741] width 36 height 9
click at [1398, 740] on p "Sea Turtle 3" at bounding box center [1409, 741] width 36 height 9
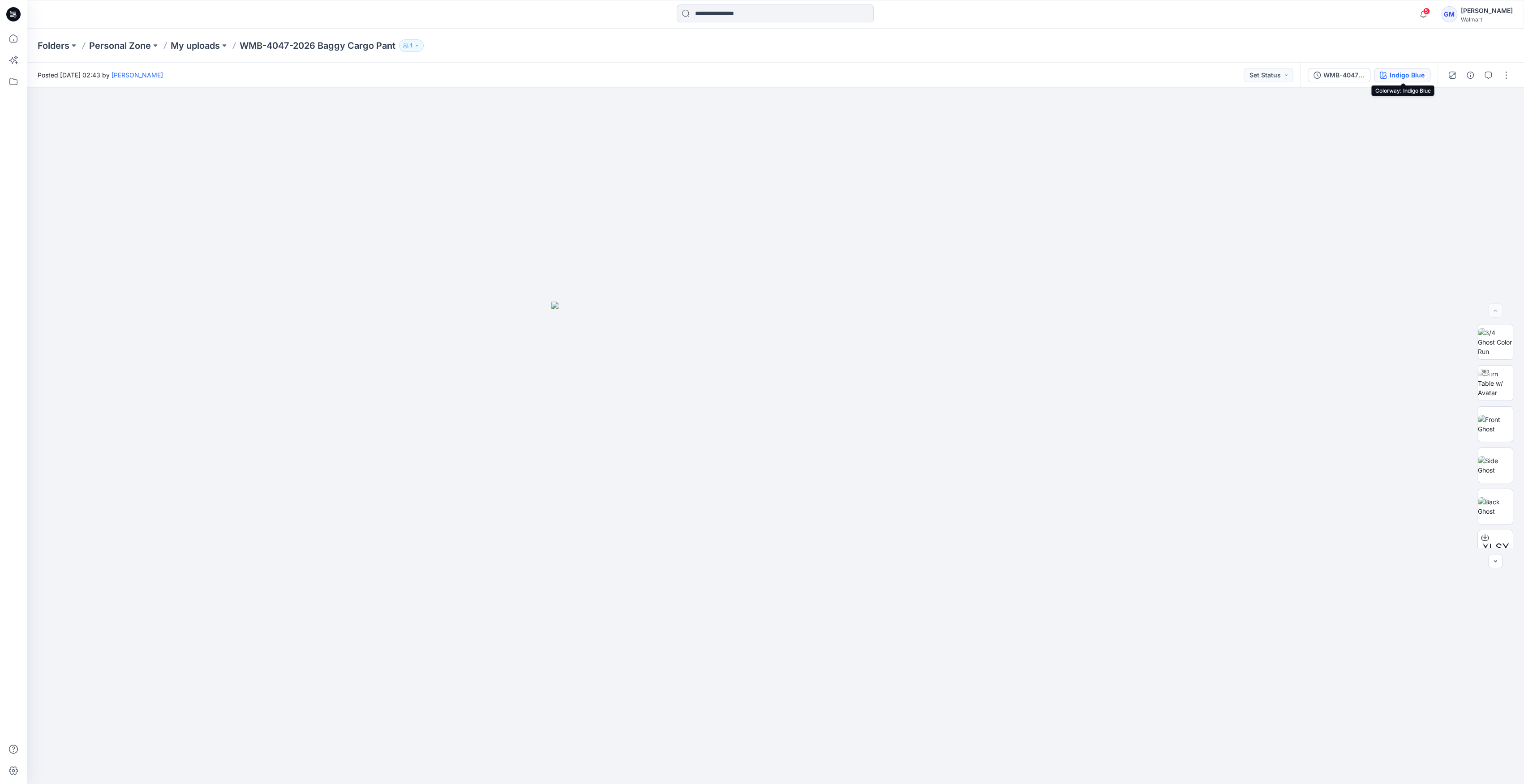
click at [1381, 76] on icon "button" at bounding box center [1381, 76] width 1 height 1
drag, startPoint x: 1428, startPoint y: 74, endPoint x: 1419, endPoint y: 74, distance: 9.0
click at [1421, 74] on button "Indigo Blue" at bounding box center [1402, 75] width 57 height 14
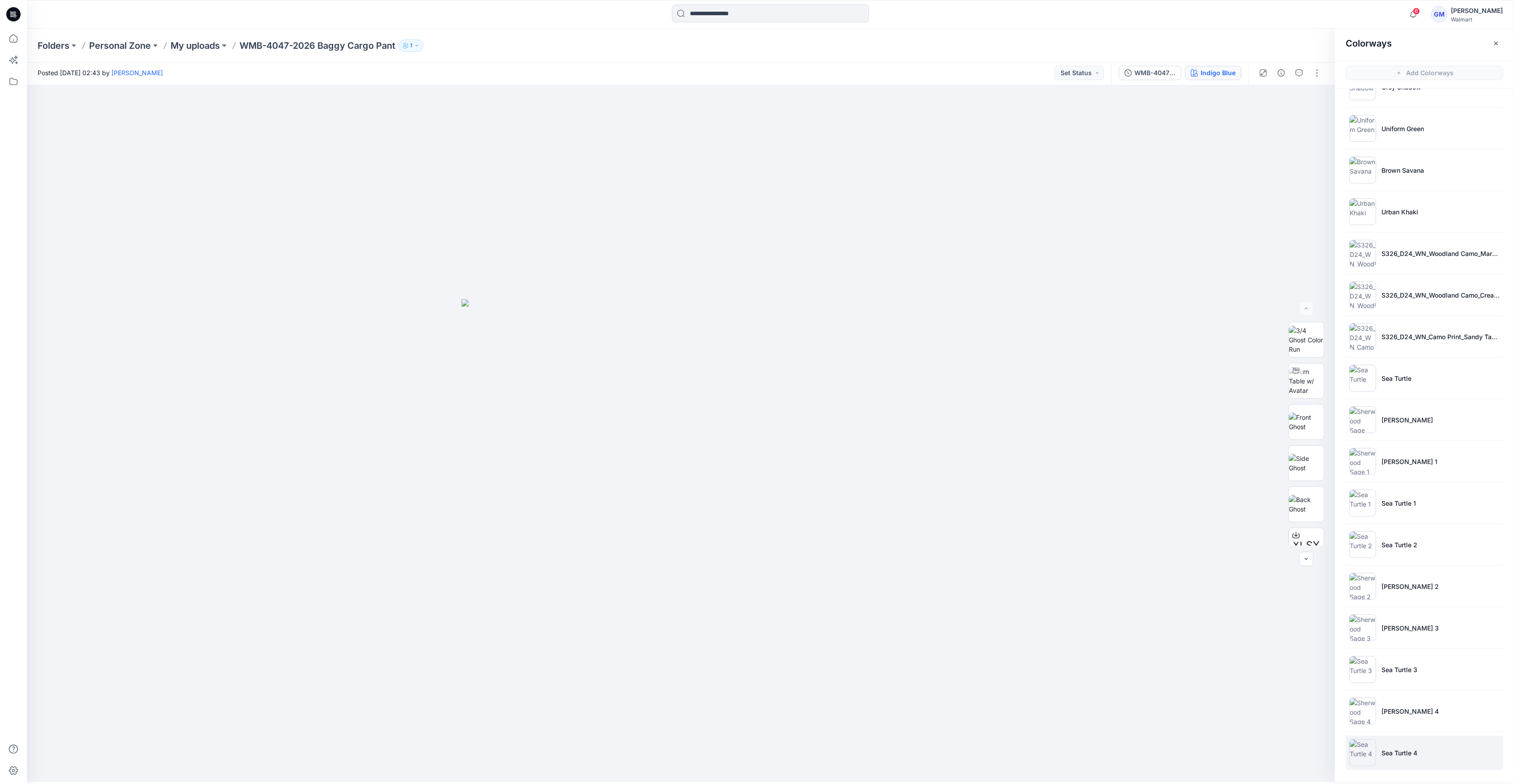
scroll to position [3, 0]
click at [1362, 756] on img at bounding box center [1363, 752] width 27 height 27
click at [1365, 698] on img at bounding box center [1363, 711] width 27 height 27
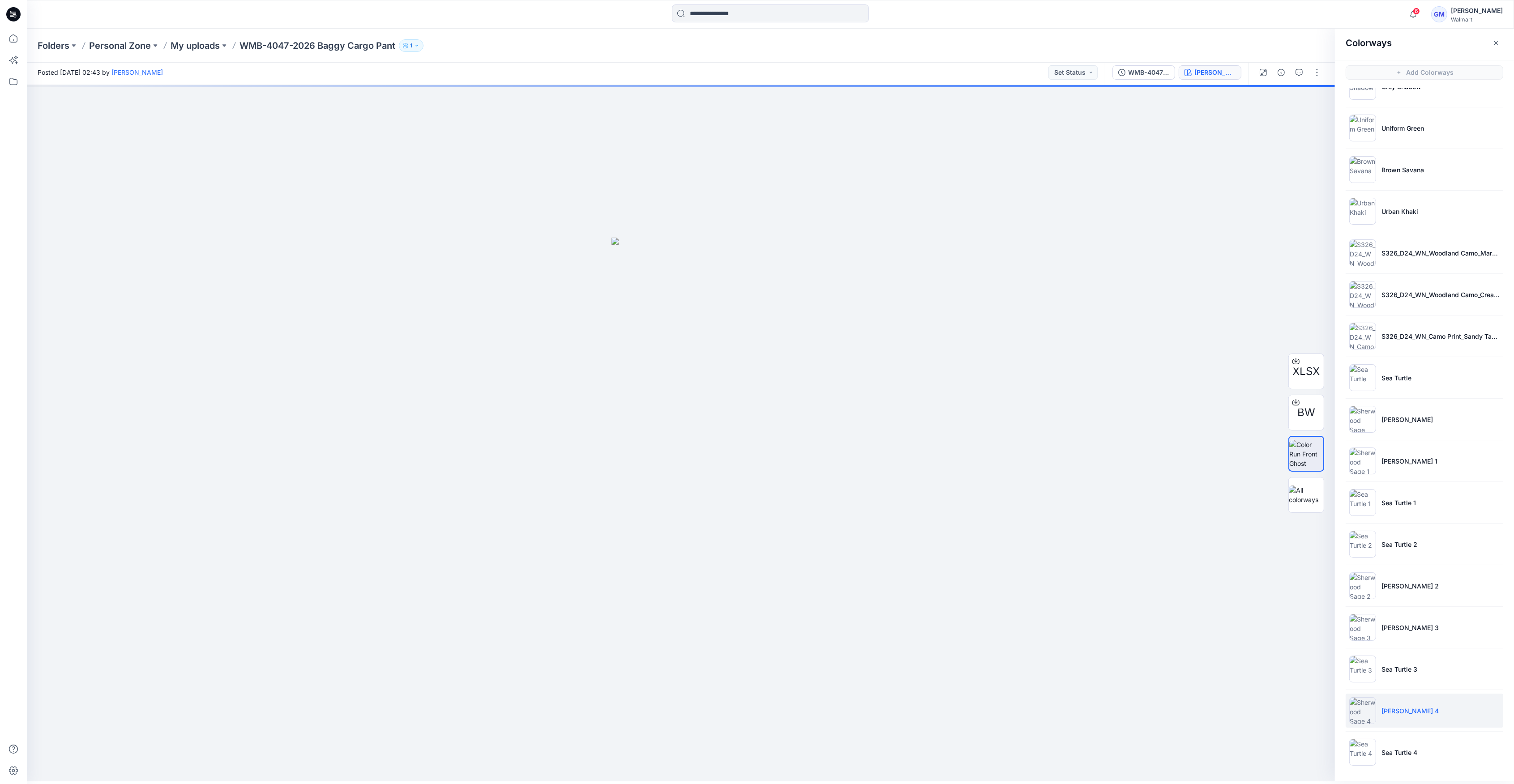
click at [1358, 711] on img at bounding box center [1363, 711] width 27 height 27
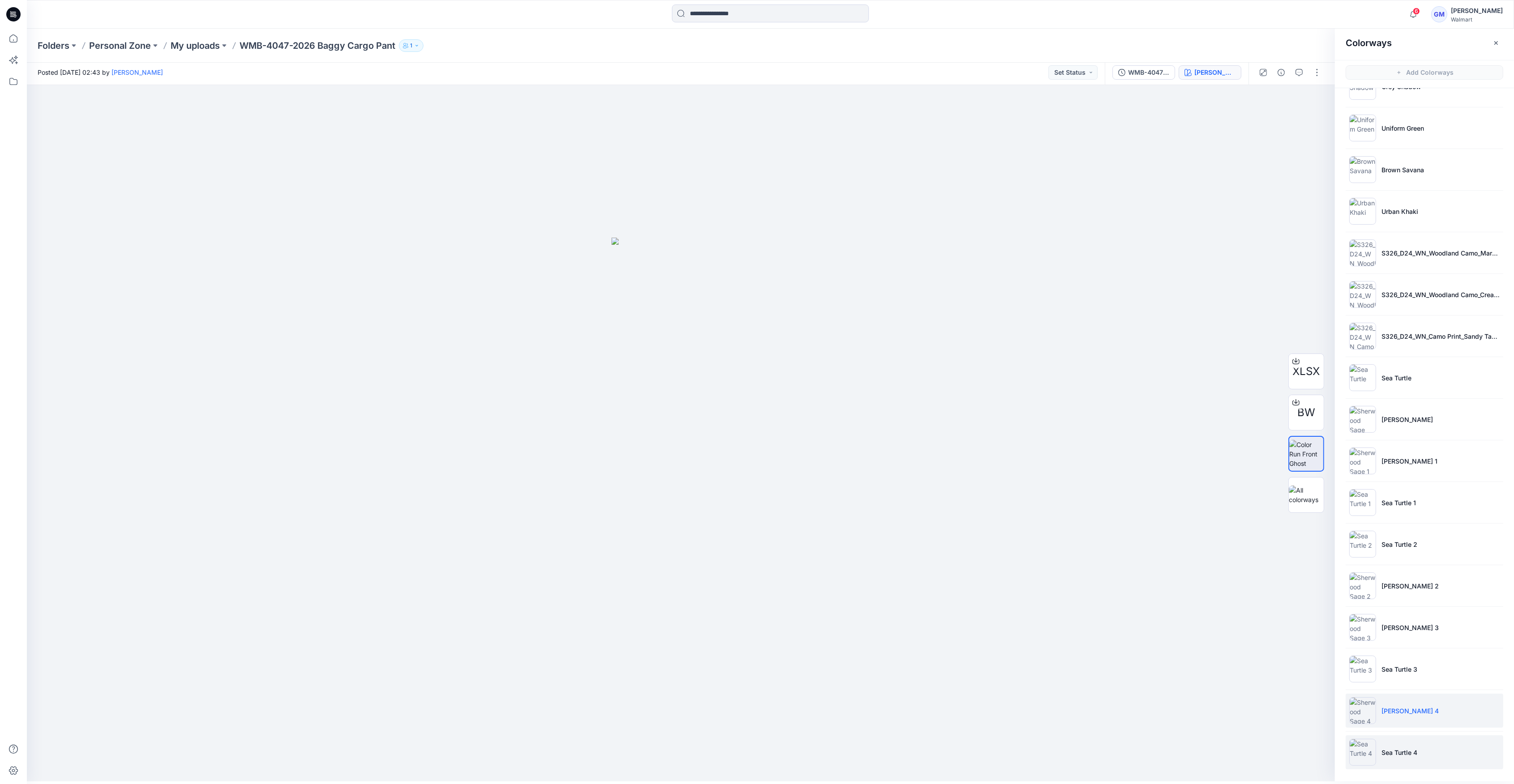
click at [1367, 759] on img at bounding box center [1363, 752] width 27 height 27
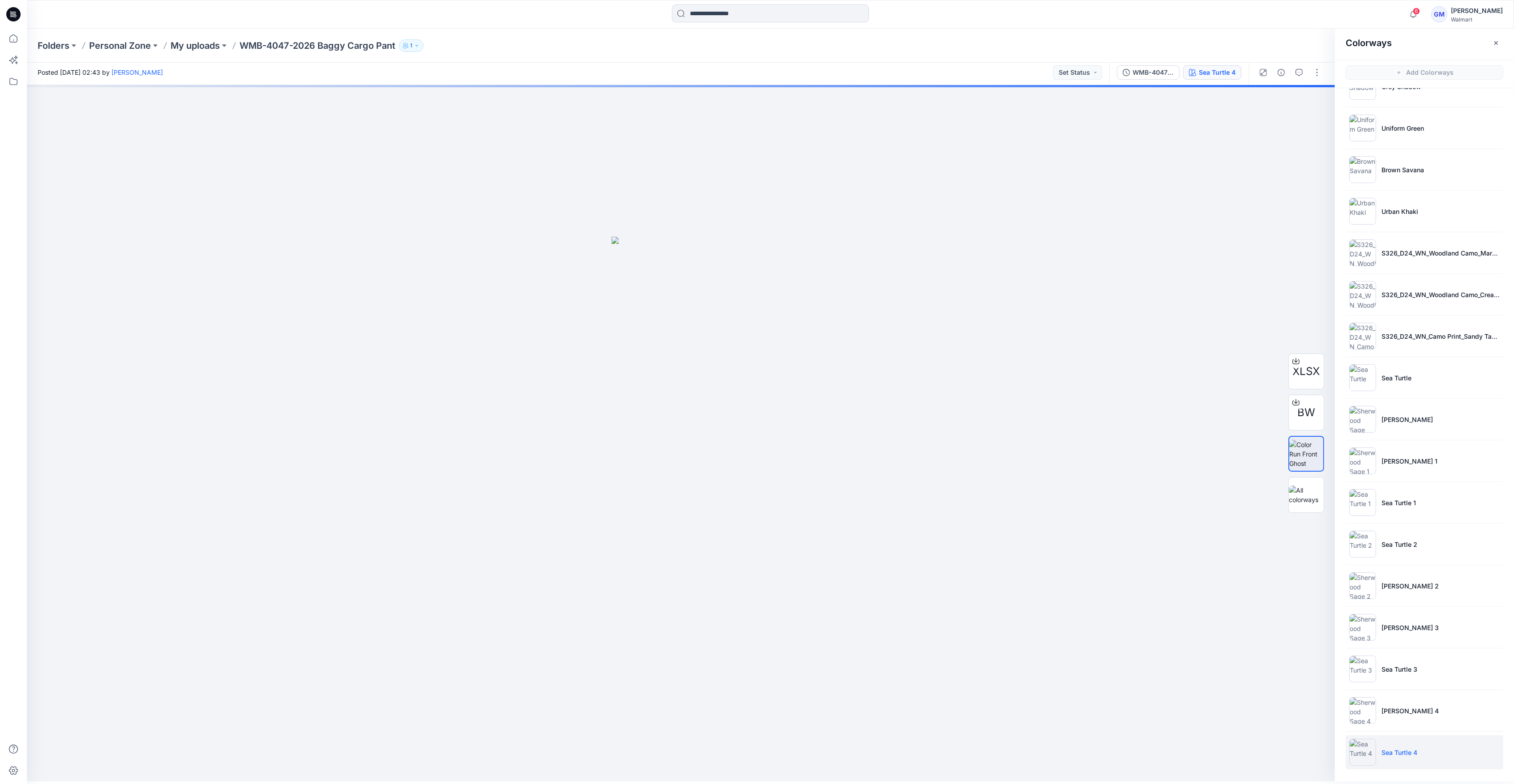
click at [1363, 757] on img at bounding box center [1363, 752] width 27 height 27
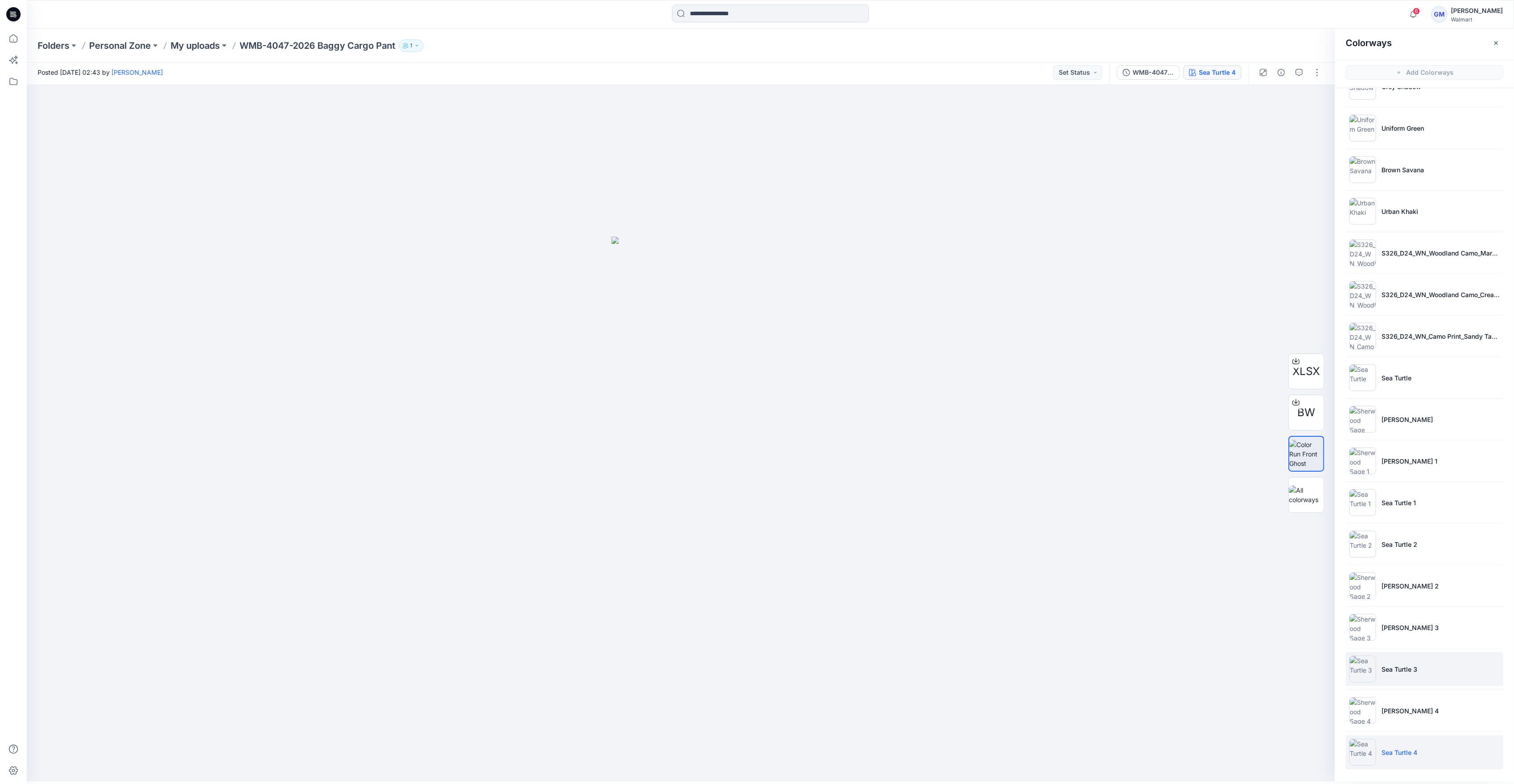
click at [1352, 667] on img at bounding box center [1363, 669] width 27 height 27
click at [1369, 545] on img at bounding box center [1363, 544] width 27 height 27
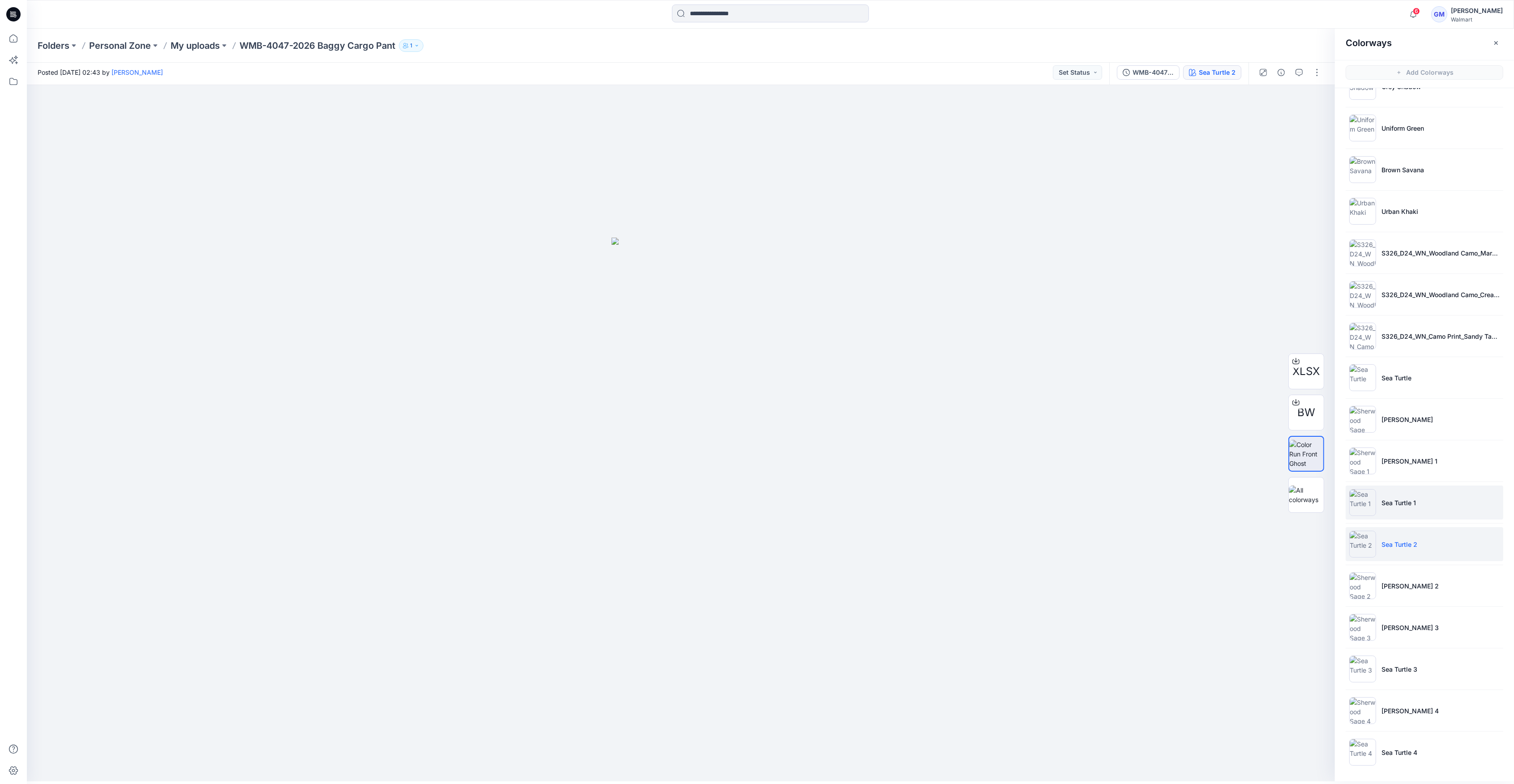
click at [1366, 503] on img at bounding box center [1363, 502] width 27 height 27
click at [1361, 753] on img at bounding box center [1363, 752] width 27 height 27
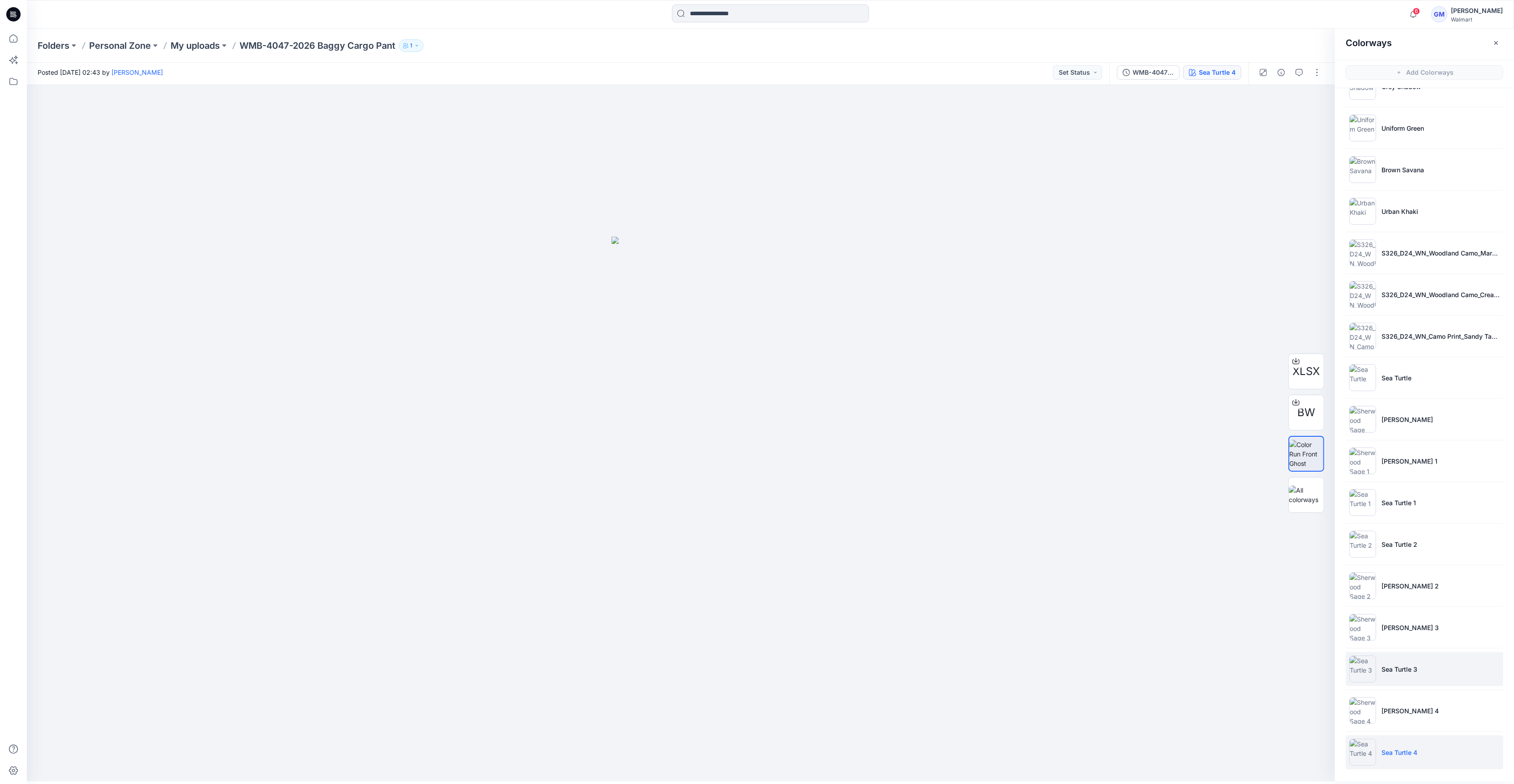
click at [1365, 674] on img at bounding box center [1363, 669] width 27 height 27
click at [1365, 756] on img at bounding box center [1363, 752] width 27 height 27
click at [1373, 718] on img at bounding box center [1363, 711] width 27 height 27
click at [1367, 712] on img at bounding box center [1363, 711] width 27 height 27
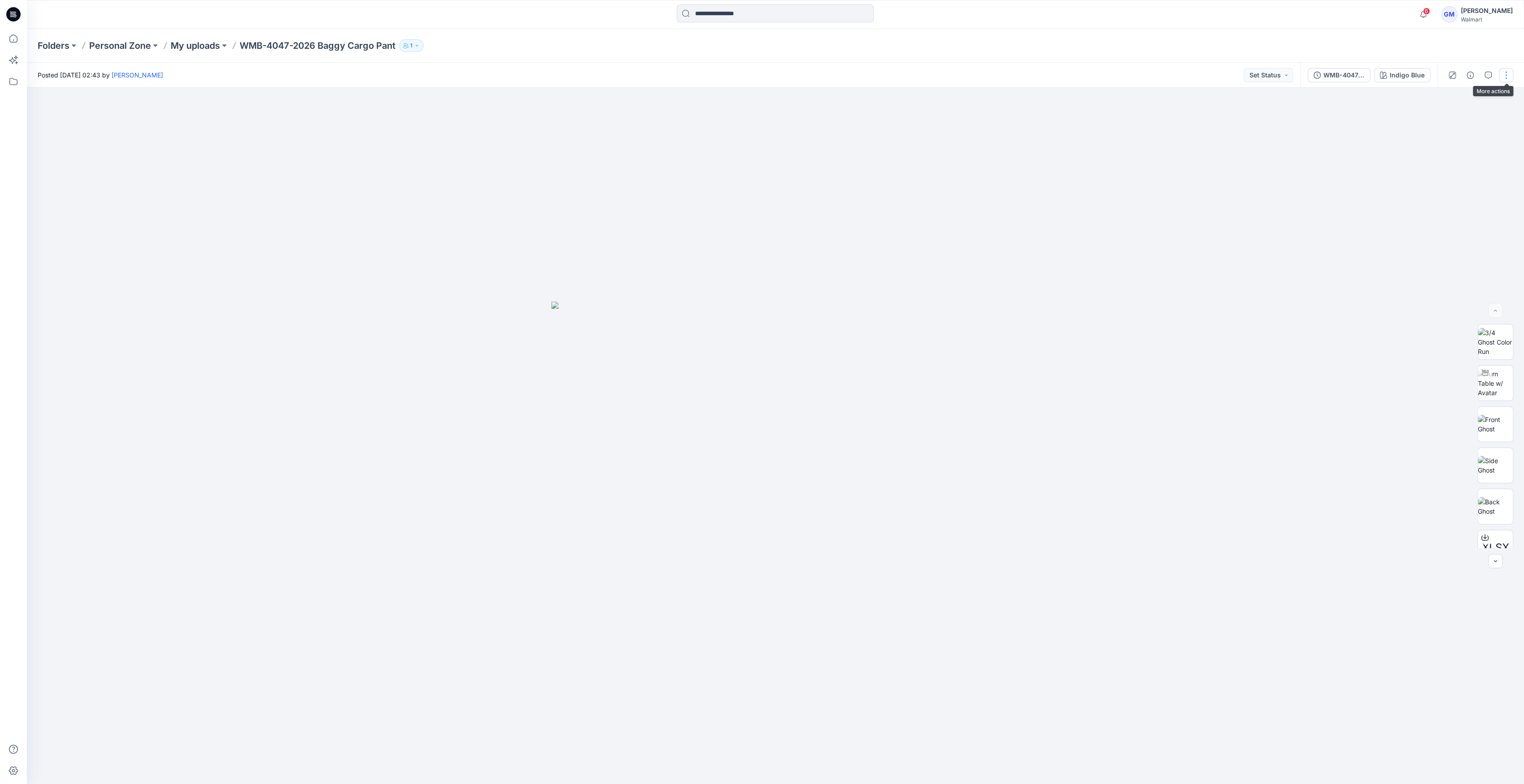
click at [1501, 75] on button "button" at bounding box center [1506, 75] width 14 height 14
click at [1452, 115] on button "Edit" at bounding box center [1468, 120] width 82 height 16
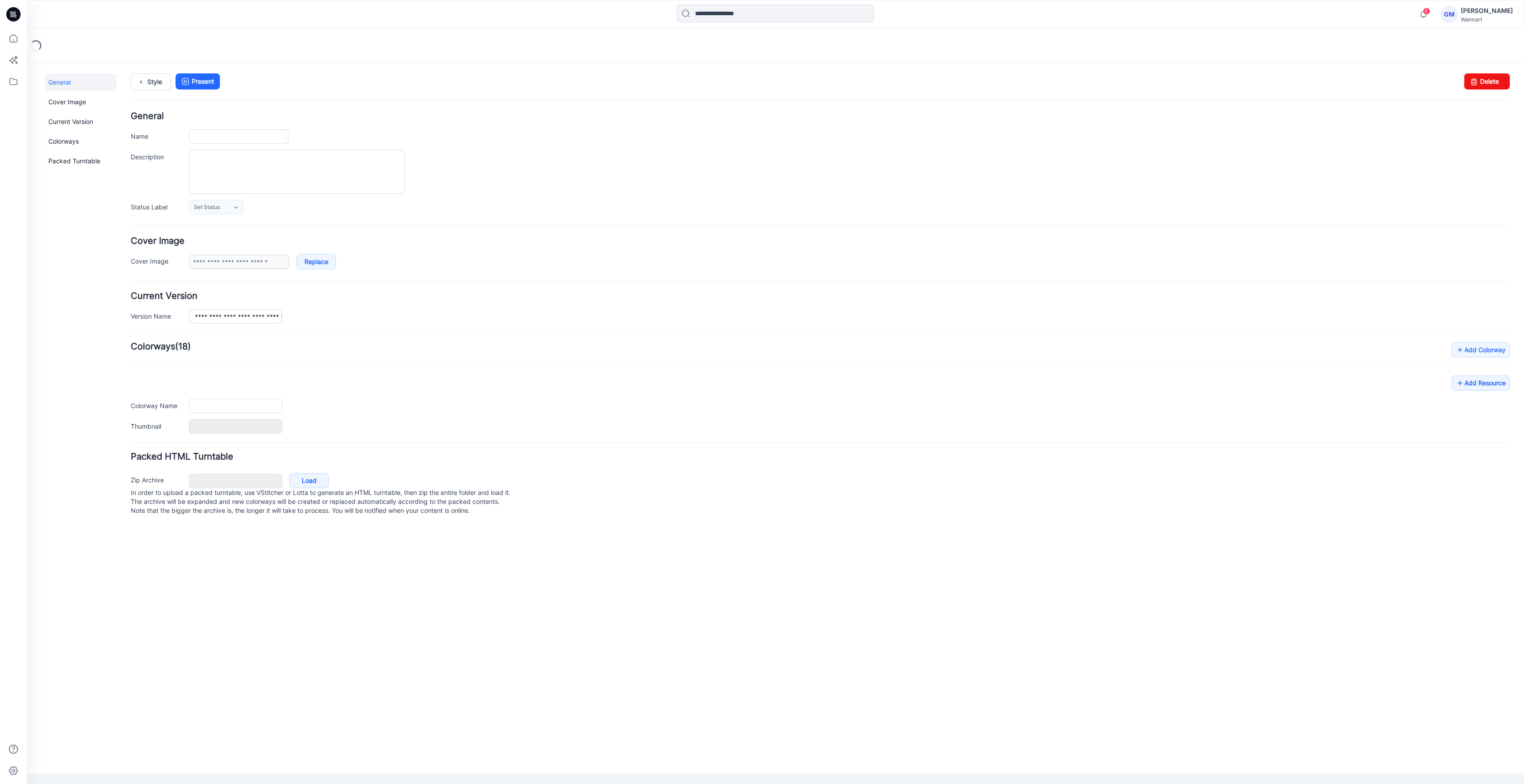
type input "**********"
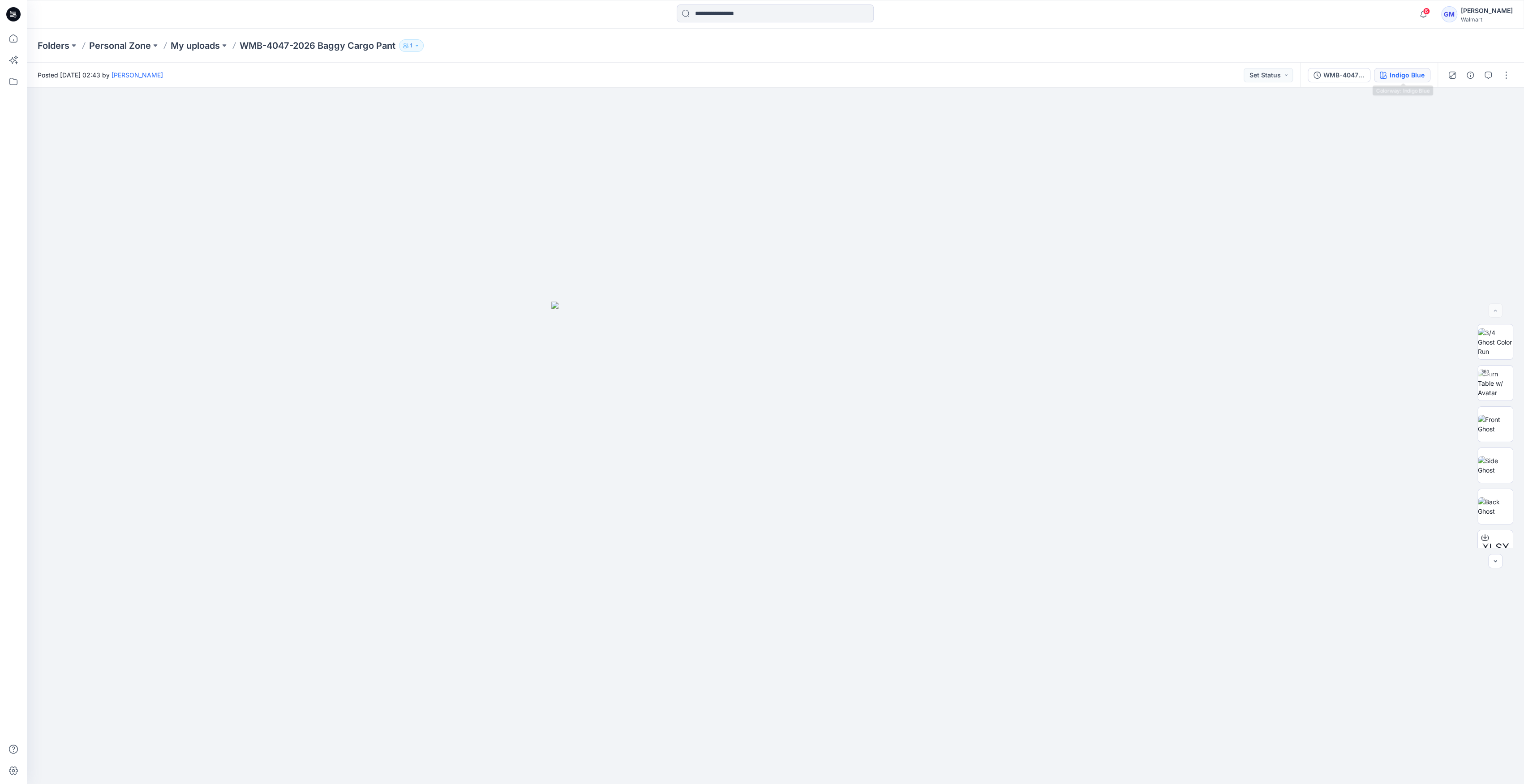
click at [1405, 71] on div "Indigo Blue" at bounding box center [1406, 75] width 35 height 10
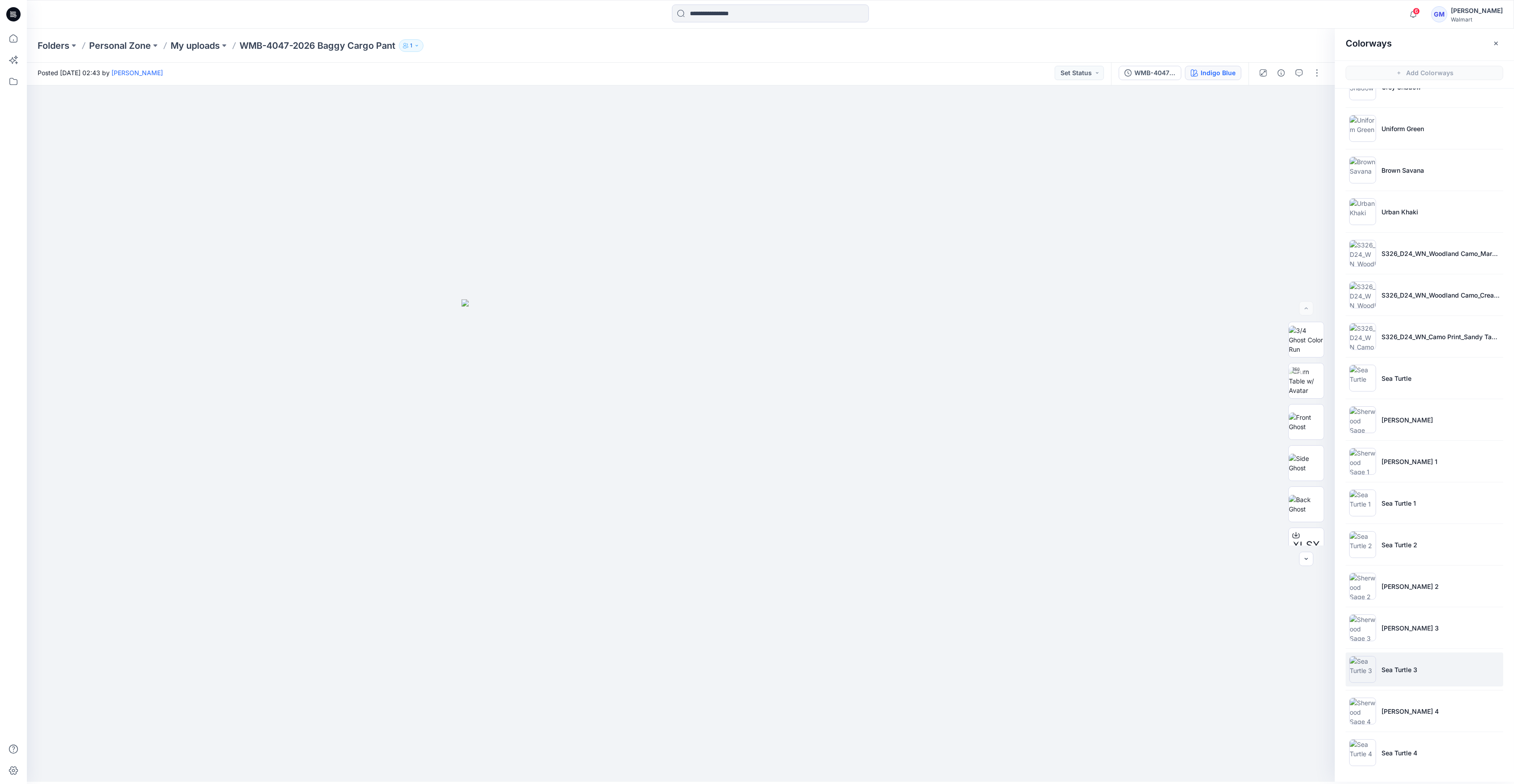
scroll to position [3, 0]
click at [1365, 658] on img at bounding box center [1363, 669] width 27 height 27
click at [1358, 757] on img at bounding box center [1363, 752] width 27 height 27
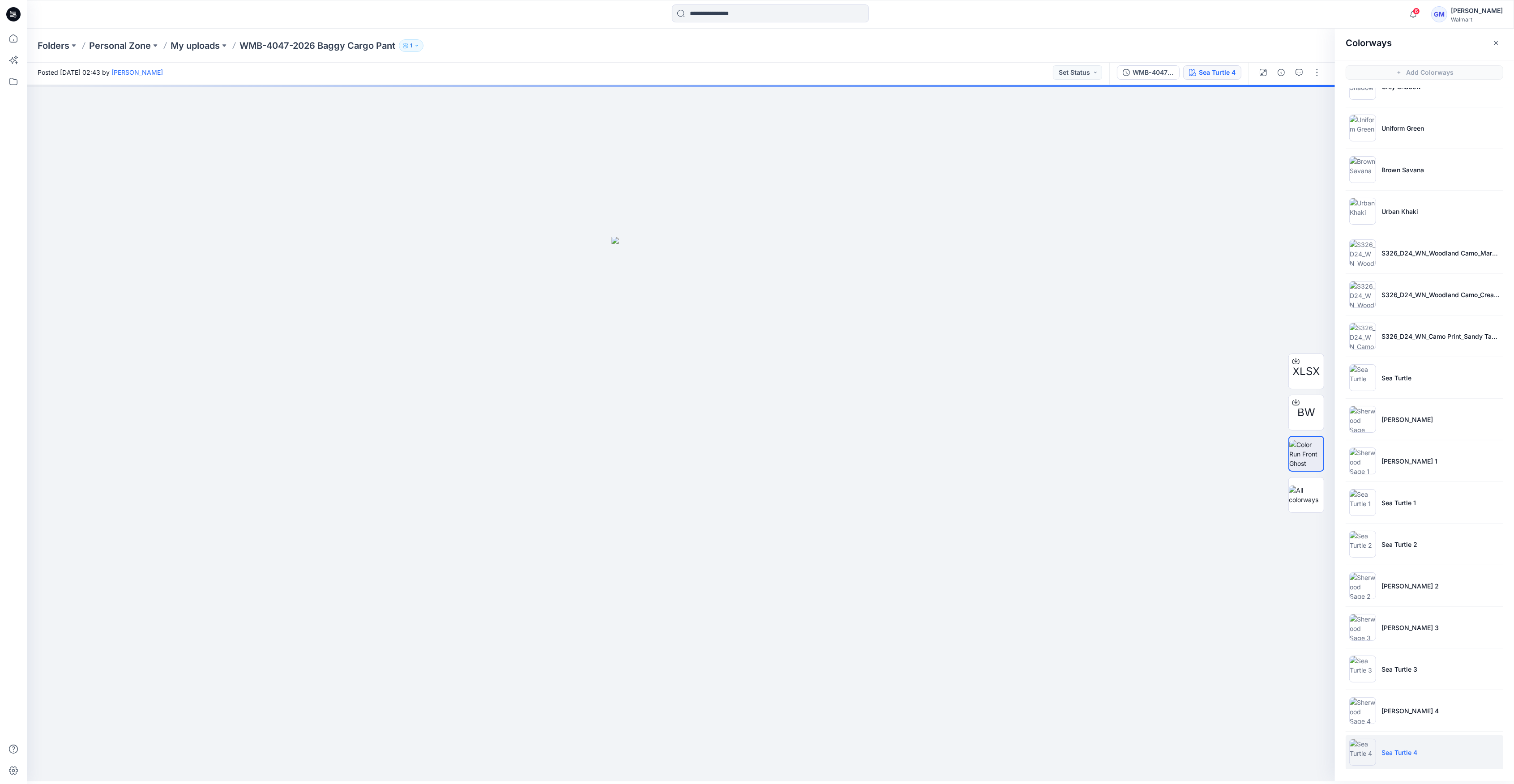
click at [1363, 752] on img at bounding box center [1363, 752] width 27 height 27
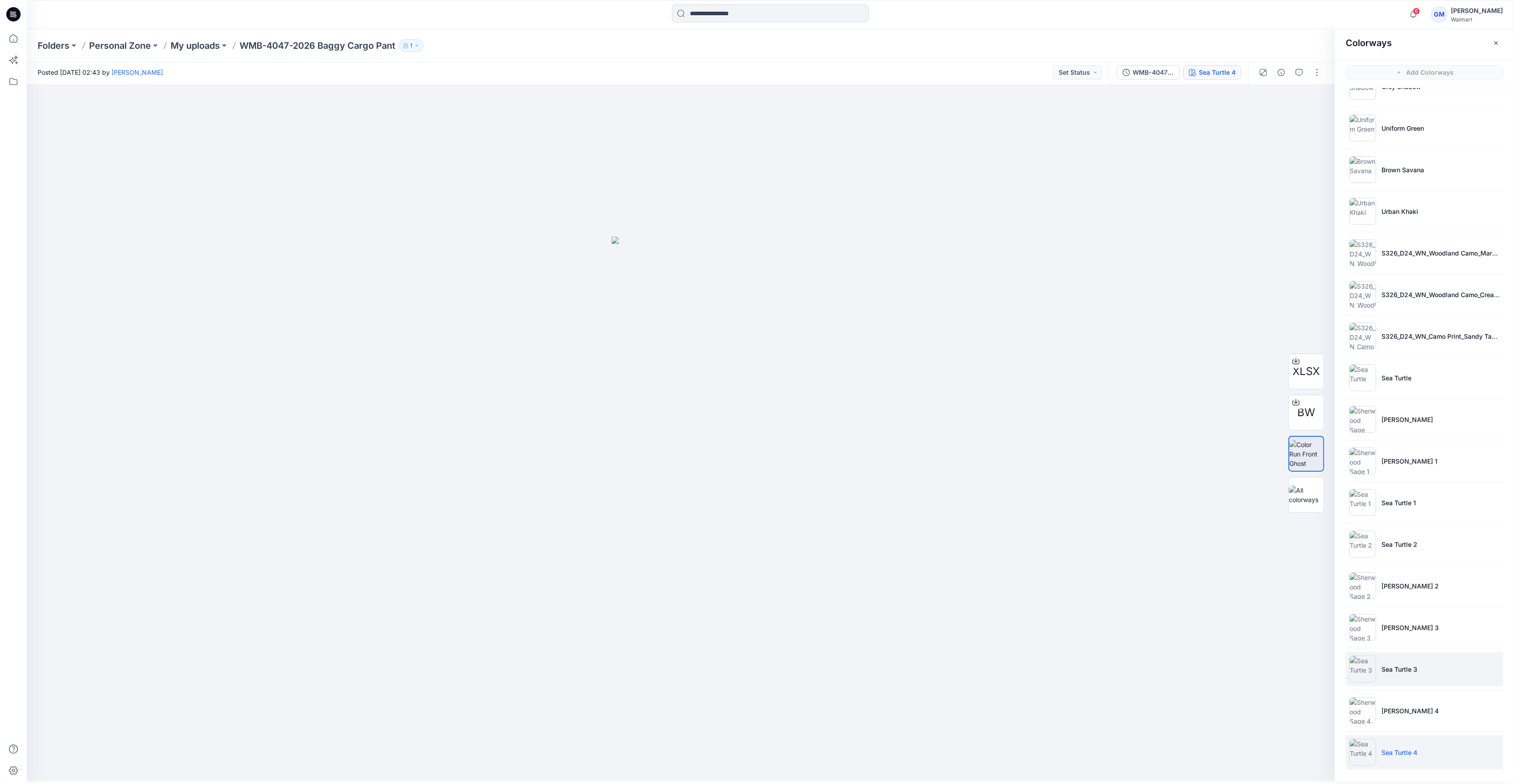
click at [1361, 672] on img at bounding box center [1363, 669] width 27 height 27
click at [1414, 668] on p "Sea Turtle 3" at bounding box center [1399, 669] width 36 height 9
click at [1361, 669] on img at bounding box center [1363, 669] width 27 height 27
click at [1366, 546] on img at bounding box center [1363, 544] width 27 height 27
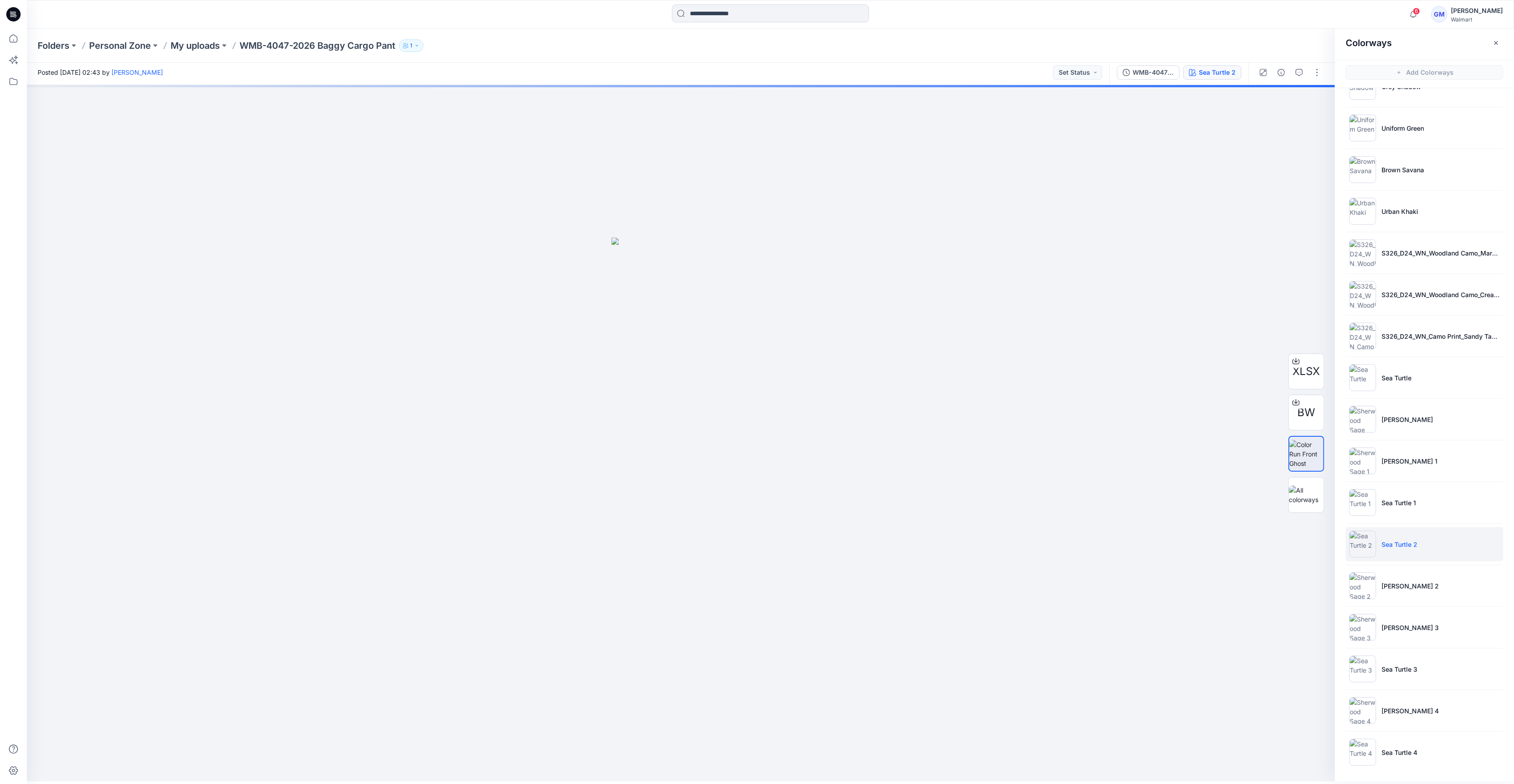
click at [1365, 545] on img at bounding box center [1363, 544] width 27 height 27
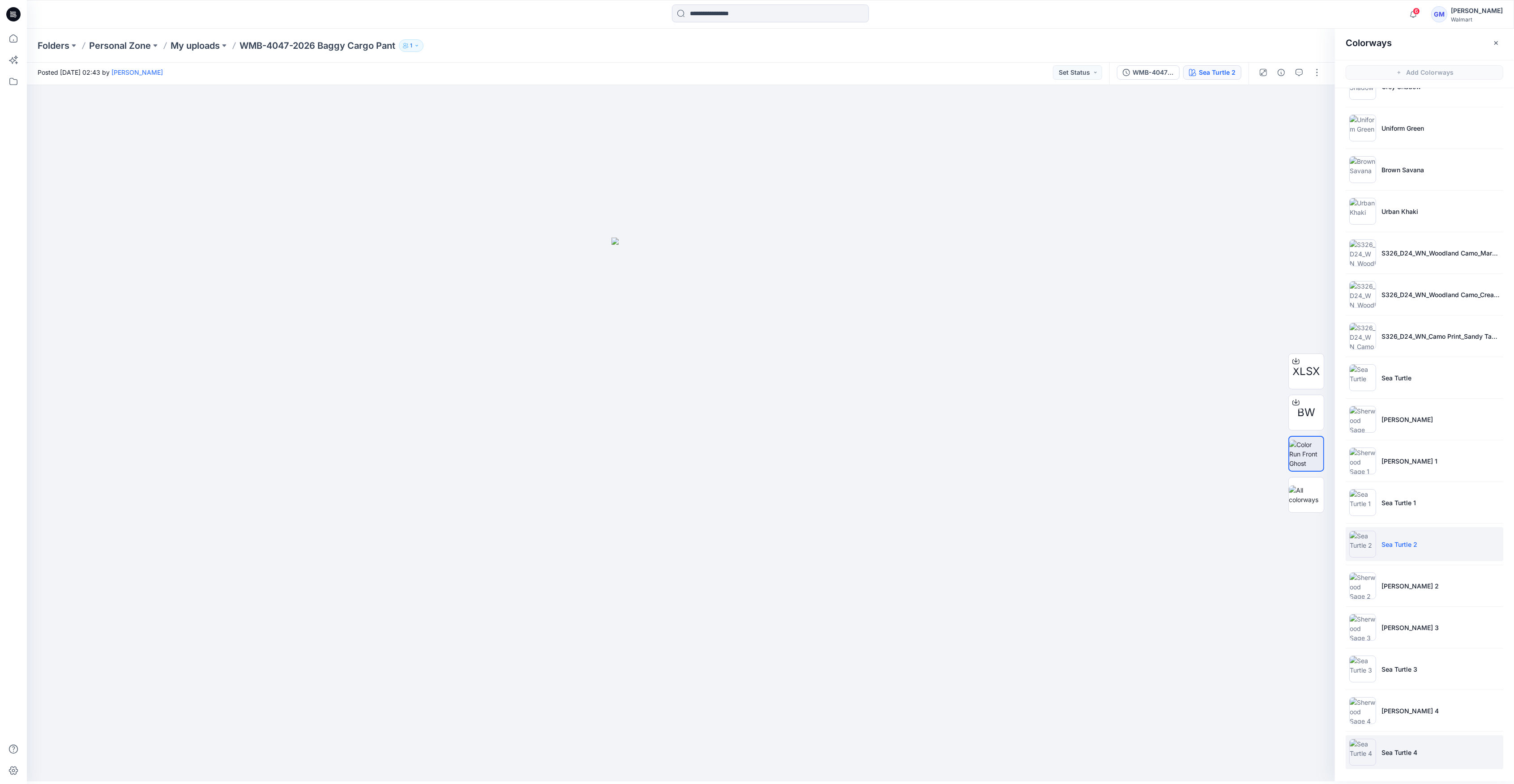
click at [1358, 750] on img at bounding box center [1363, 752] width 27 height 27
click at [1359, 752] on img at bounding box center [1363, 752] width 27 height 27
click at [1358, 661] on img at bounding box center [1363, 669] width 27 height 27
click at [1360, 662] on img at bounding box center [1363, 669] width 27 height 27
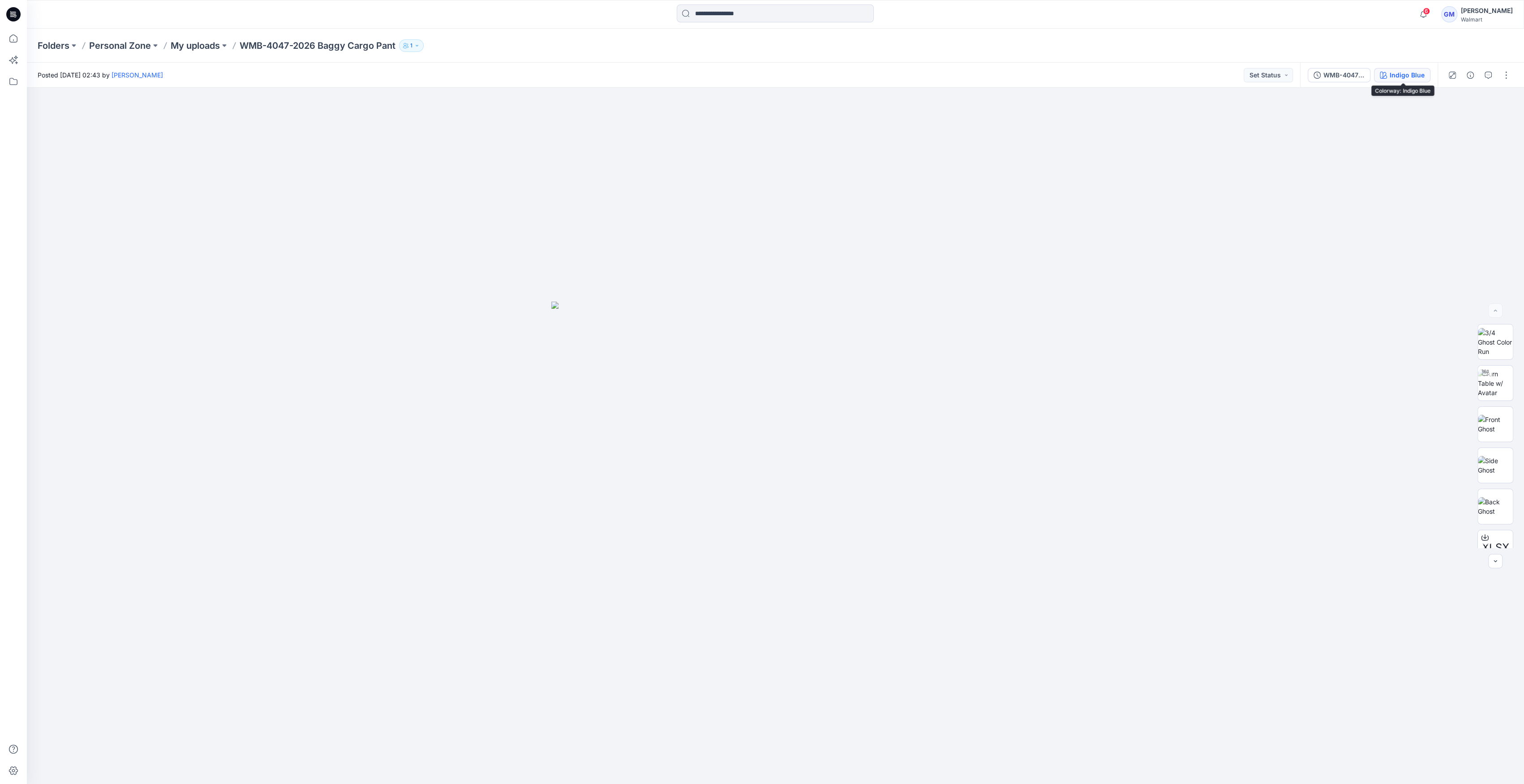
click at [1394, 75] on div "Indigo Blue" at bounding box center [1406, 75] width 35 height 10
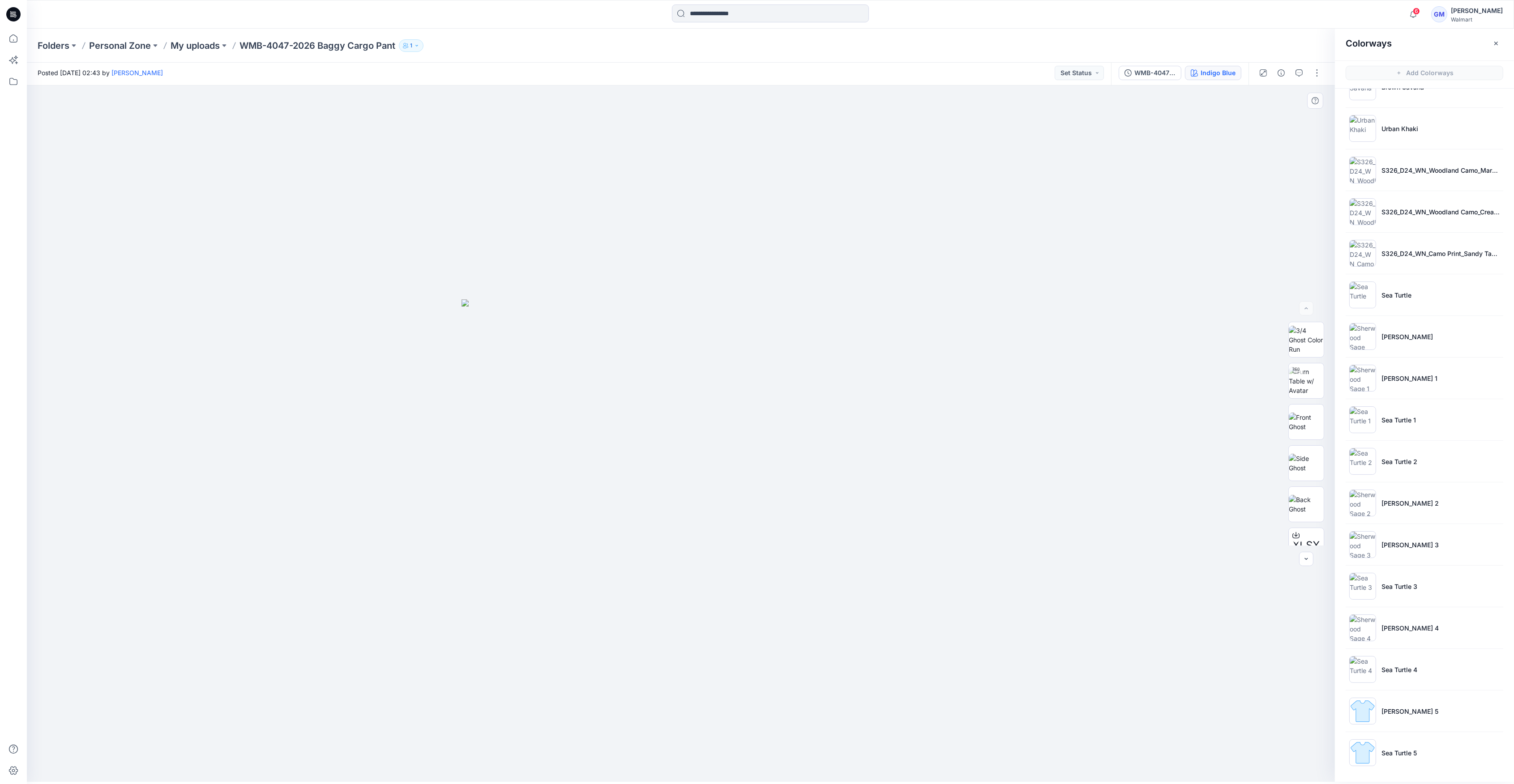
scroll to position [3, 0]
click at [1363, 710] on img at bounding box center [1363, 711] width 27 height 27
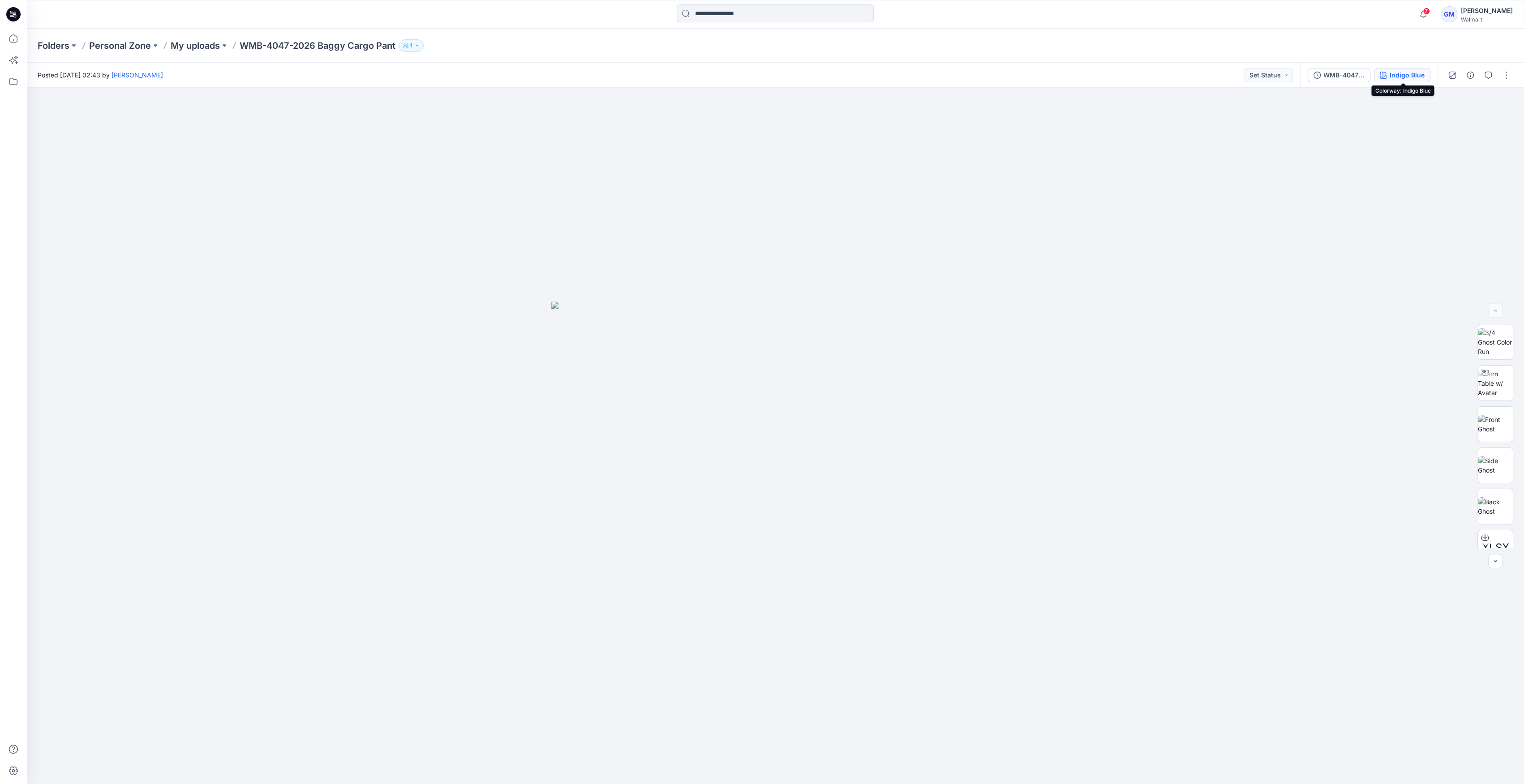
click at [1401, 76] on div "Indigo Blue" at bounding box center [1406, 75] width 35 height 10
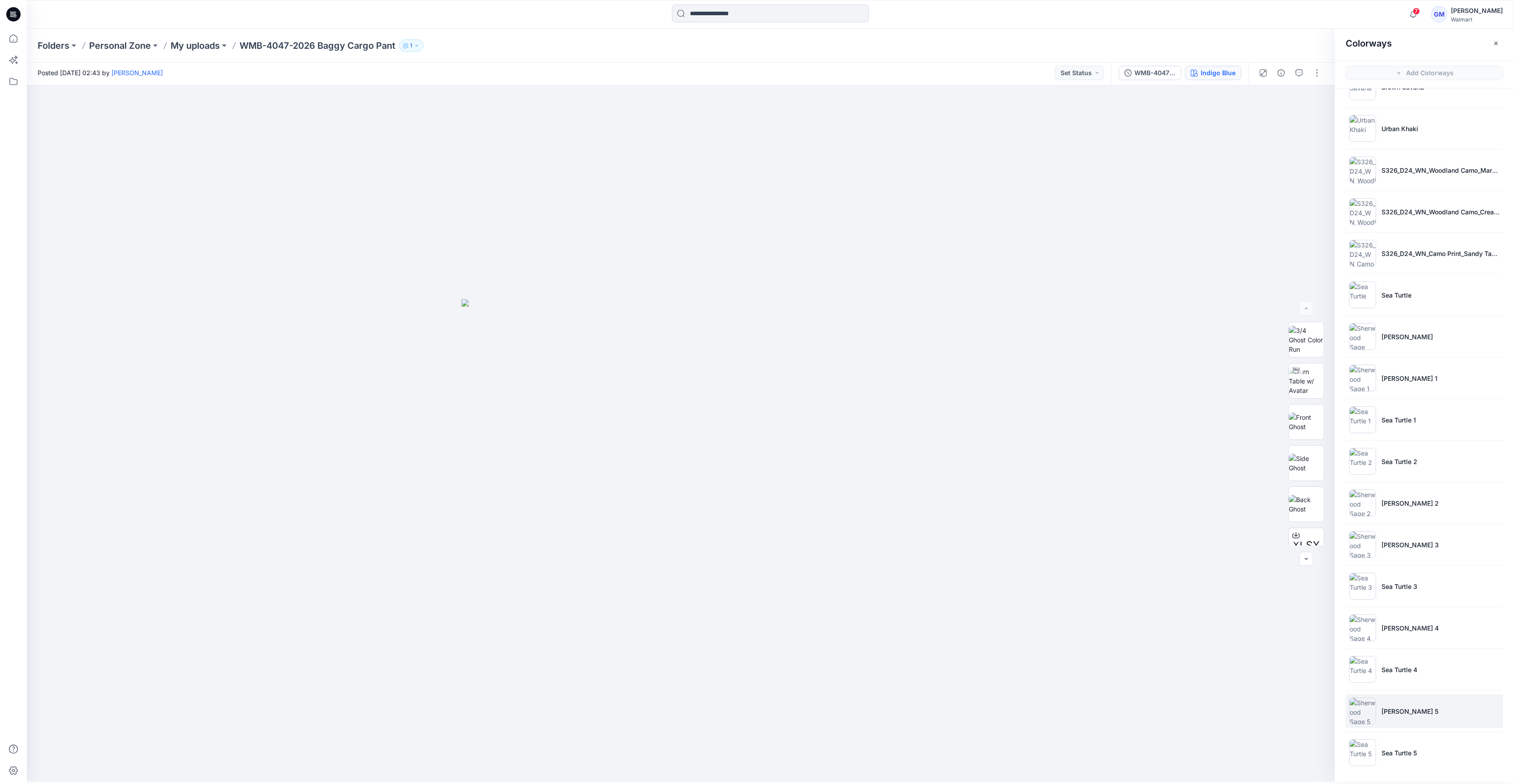
scroll to position [3, 0]
click at [1375, 755] on img at bounding box center [1363, 752] width 27 height 27
click at [1352, 708] on img at bounding box center [1363, 711] width 27 height 27
click at [1367, 707] on img at bounding box center [1363, 711] width 27 height 27
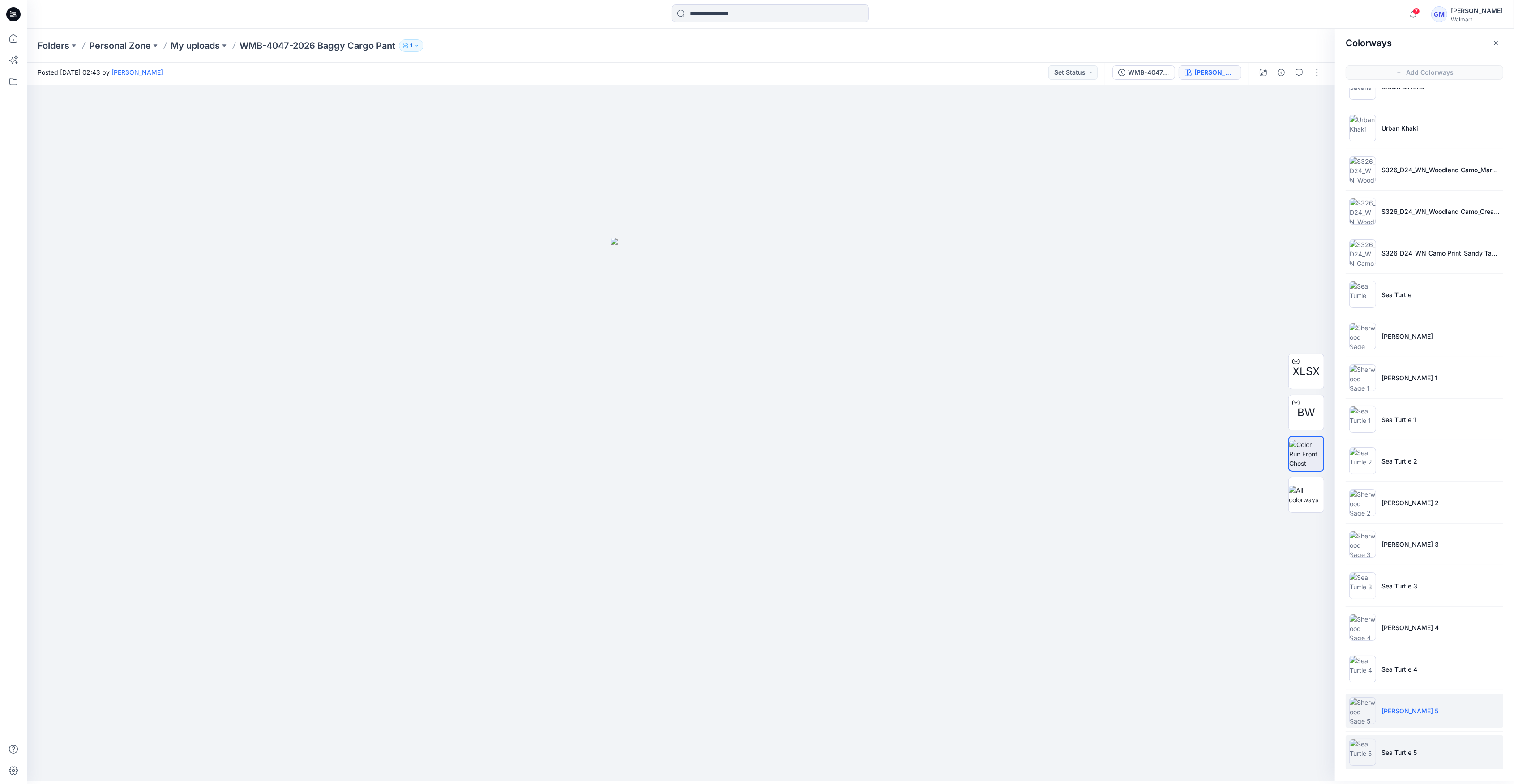
click at [1379, 752] on li "Sea Turtle 5" at bounding box center [1424, 752] width 158 height 34
click at [1358, 752] on img at bounding box center [1363, 752] width 27 height 27
click at [1342, 757] on ul "Indigo Blue Grey Shadow Uniform Green Brown Savana Urban Khaki S326_D24_WN_Wood…" at bounding box center [1424, 357] width 179 height 843
click at [1435, 713] on li "[PERSON_NAME] 5" at bounding box center [1424, 710] width 158 height 34
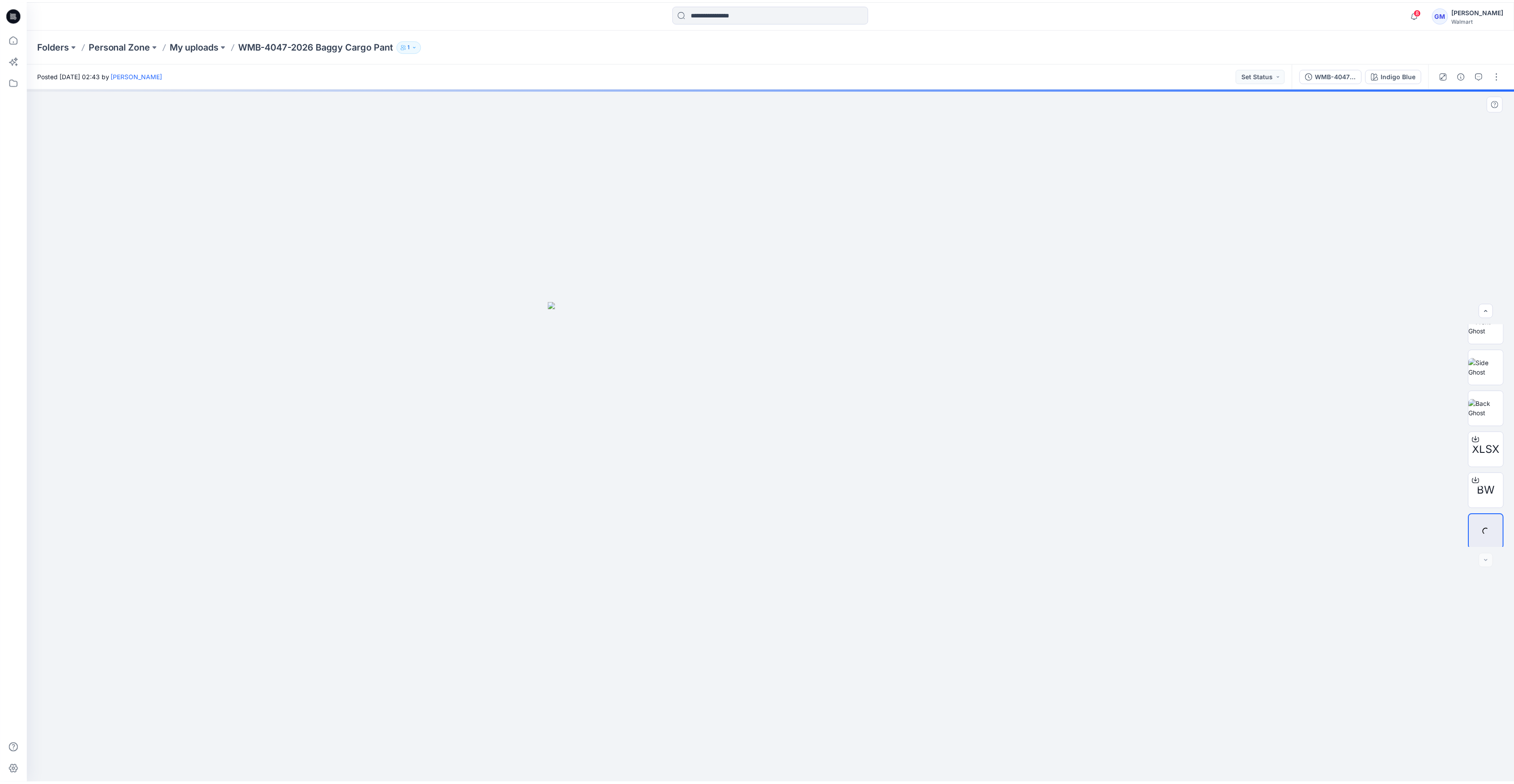
scroll to position [100, 0]
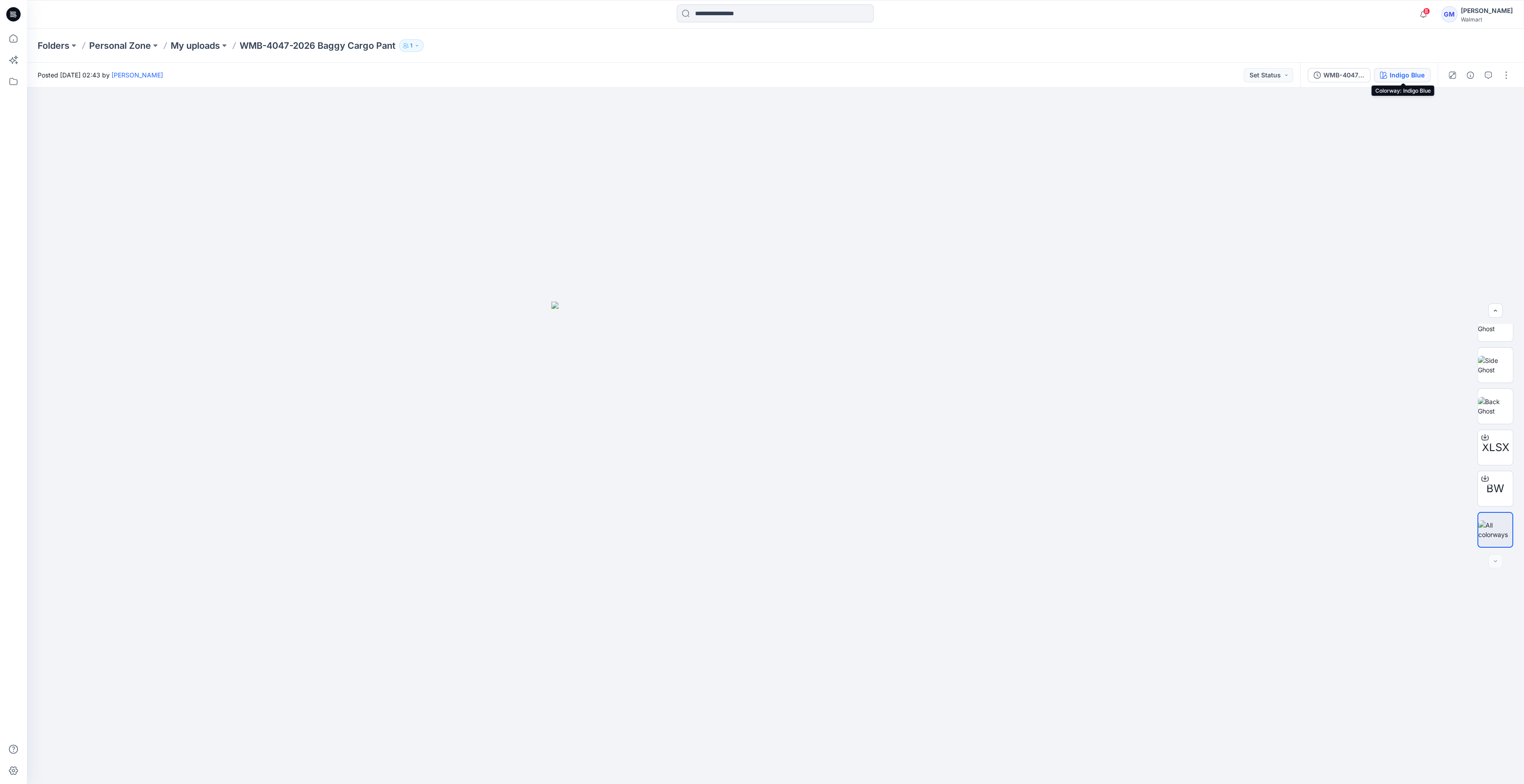
click at [1411, 78] on div "Indigo Blue" at bounding box center [1406, 75] width 35 height 10
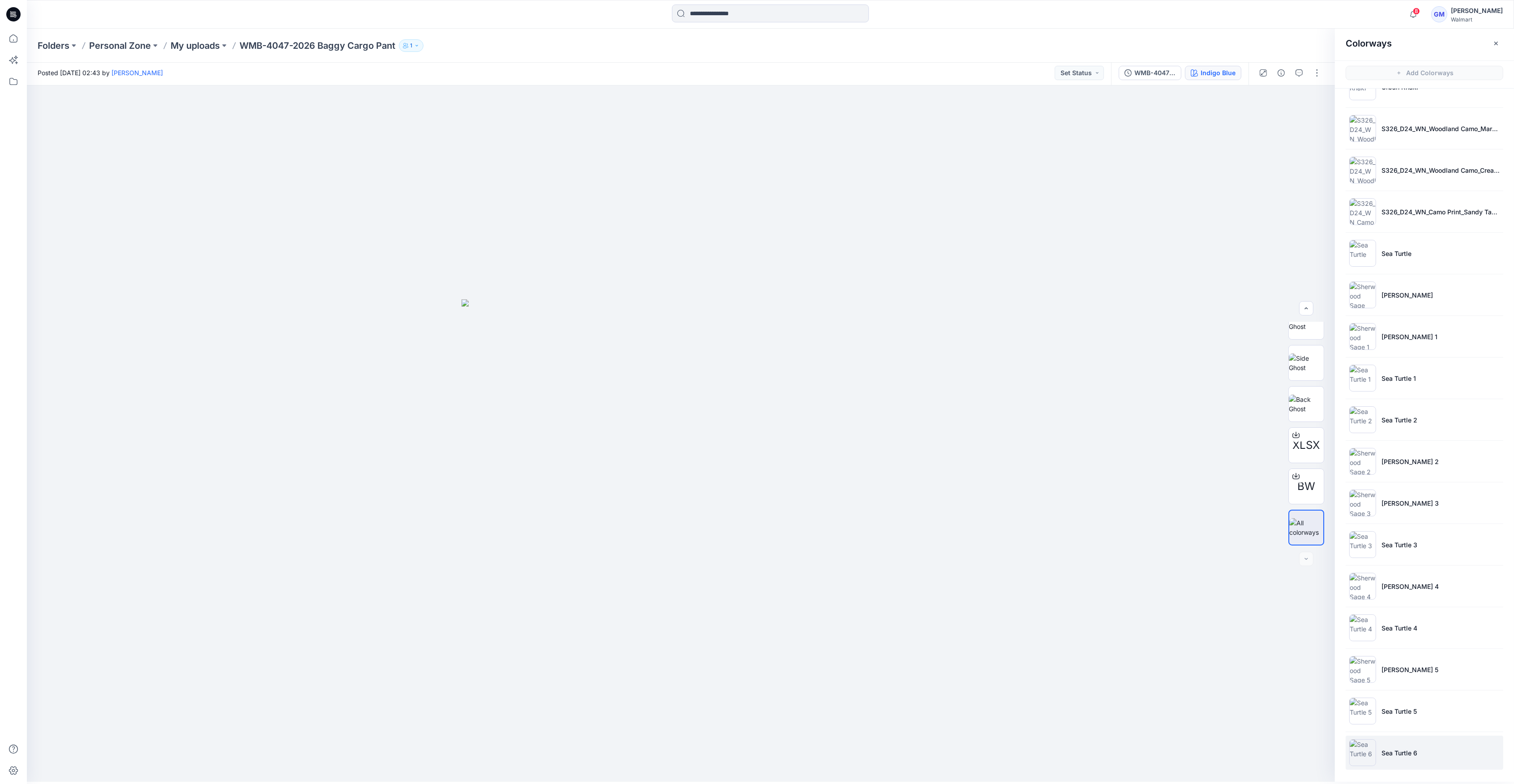
scroll to position [3, 0]
click at [1357, 752] on img at bounding box center [1363, 752] width 27 height 27
click at [1376, 754] on li "Sea Turtle 6" at bounding box center [1424, 752] width 158 height 34
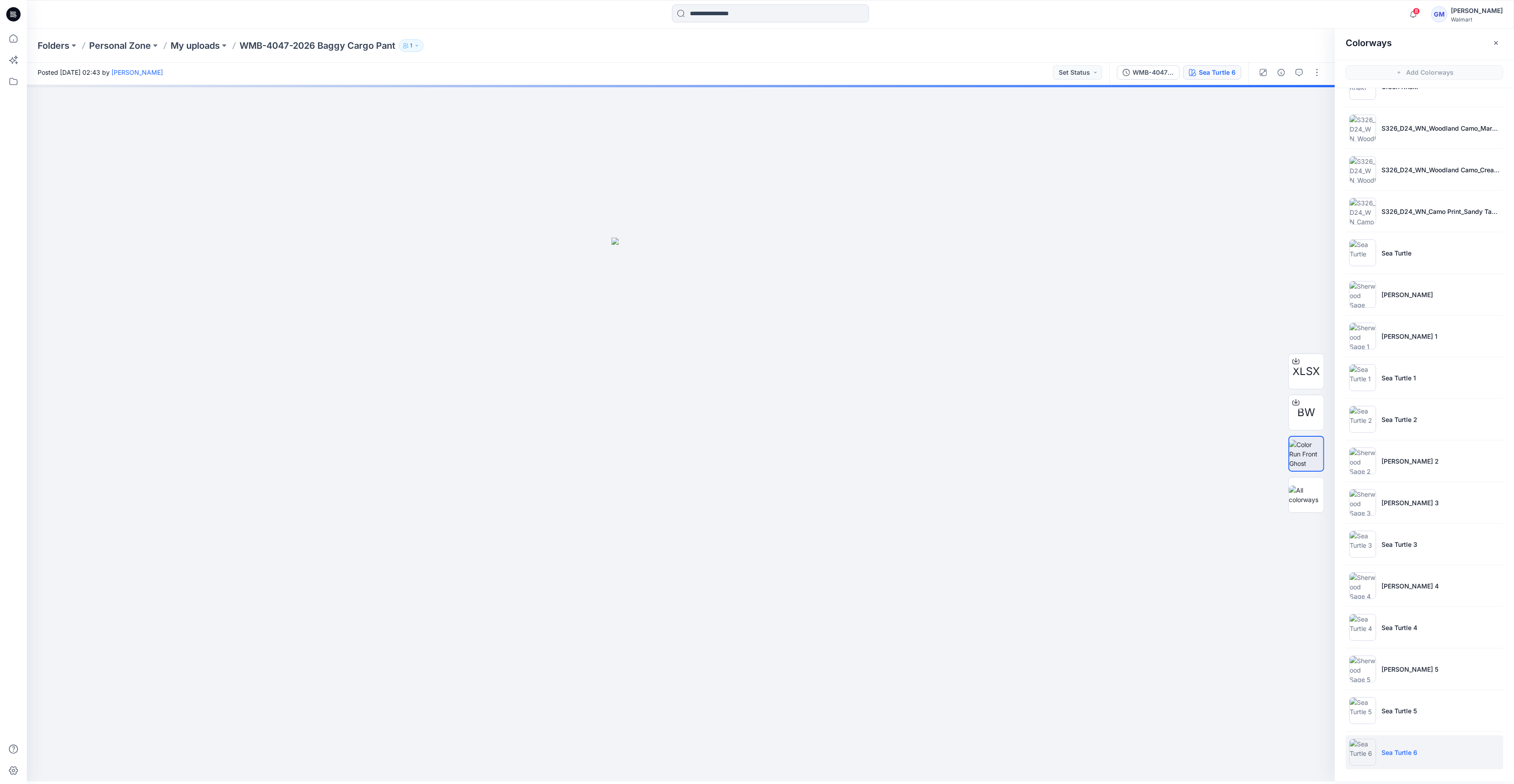
click at [1365, 756] on img at bounding box center [1363, 752] width 27 height 27
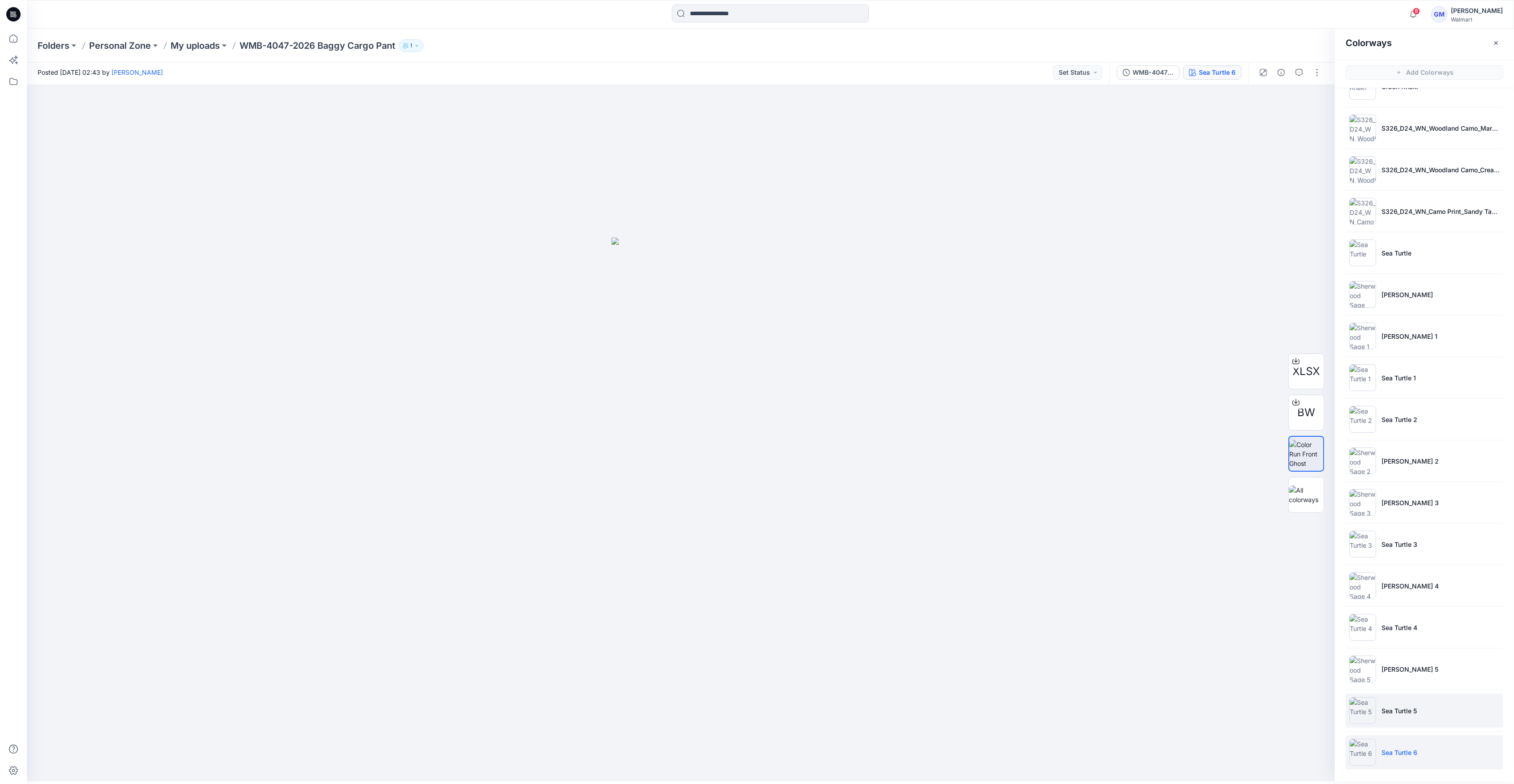
click at [1403, 703] on li "Sea Turtle 5" at bounding box center [1424, 710] width 158 height 34
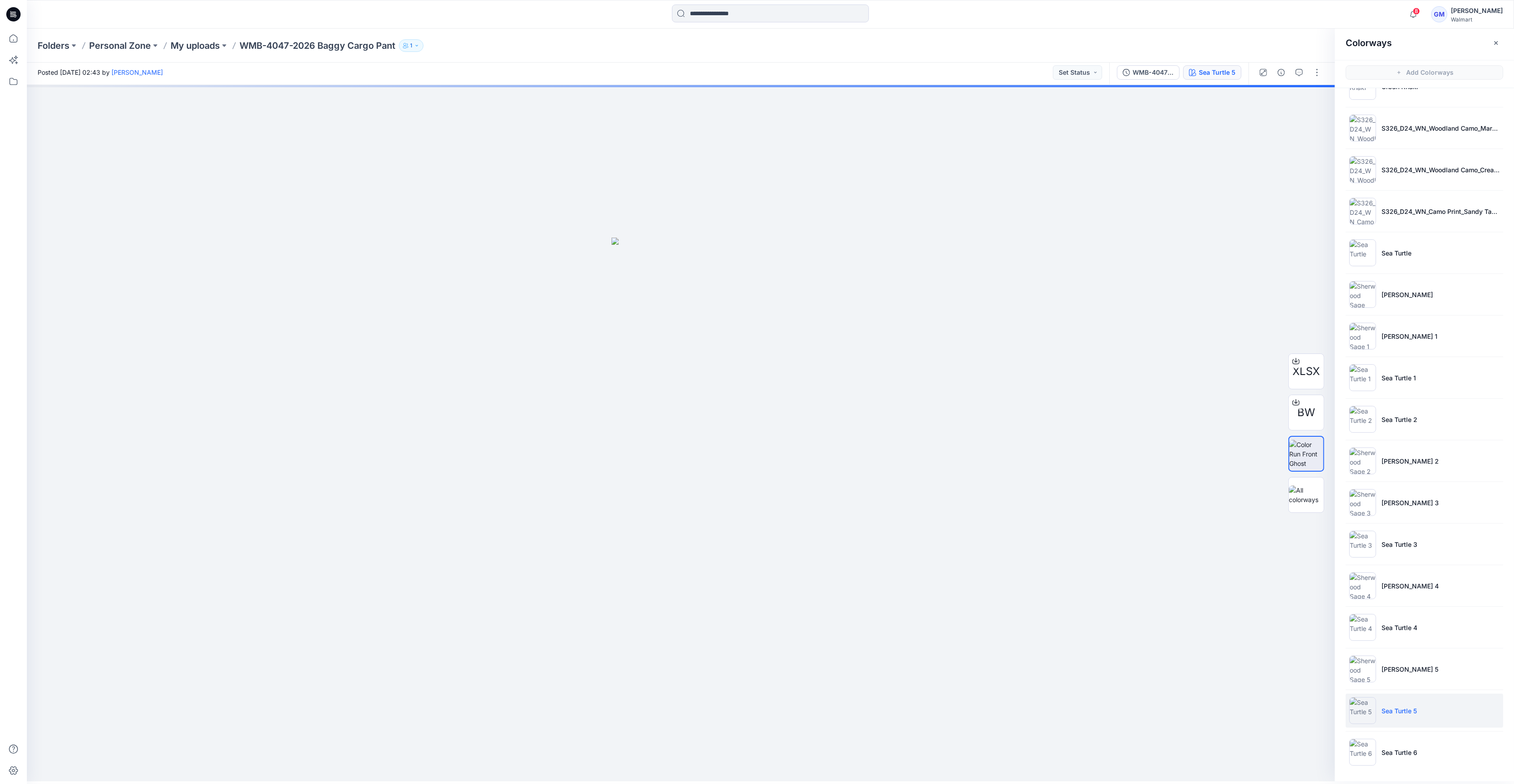
click at [1377, 712] on li "Sea Turtle 5" at bounding box center [1424, 710] width 158 height 34
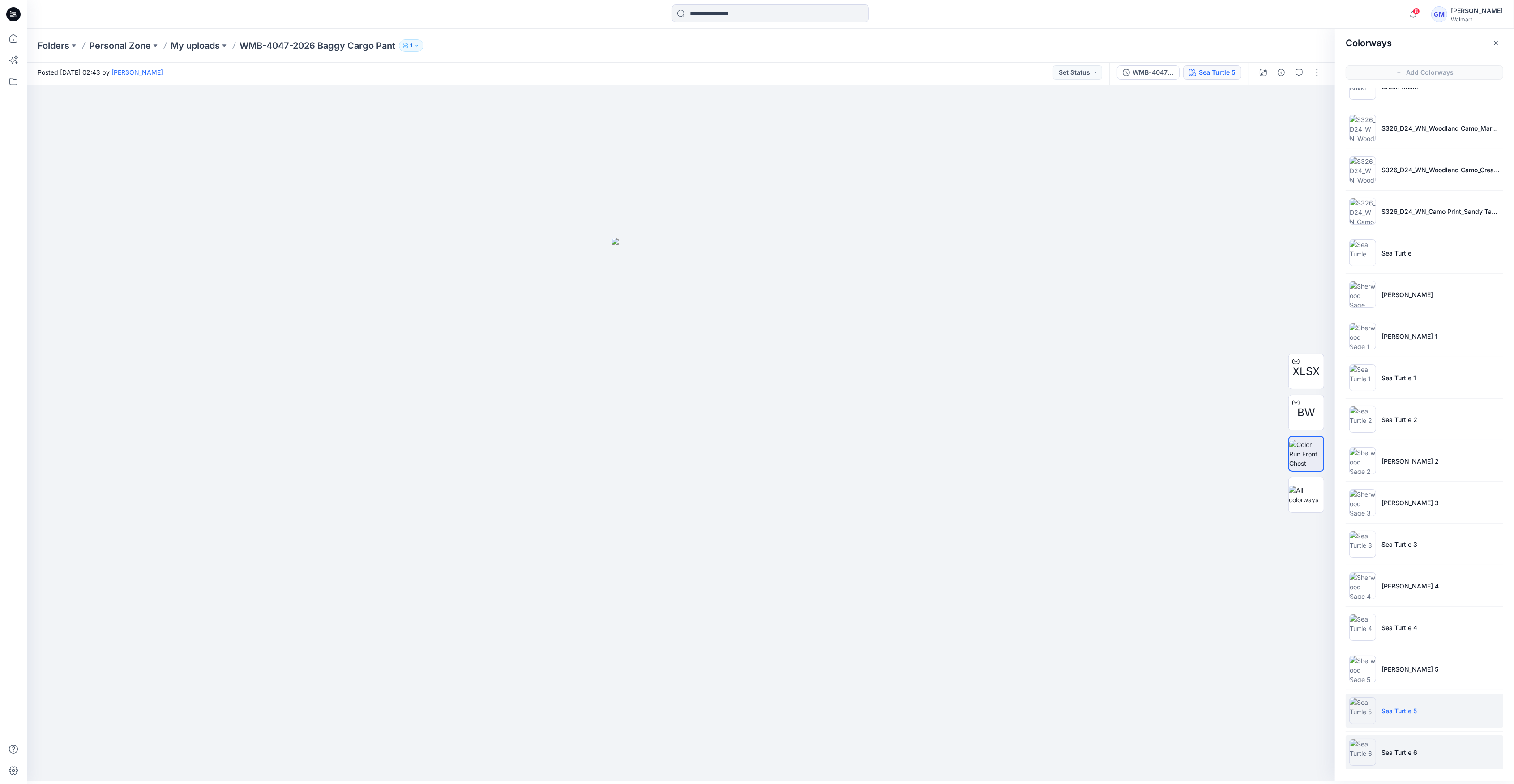
click at [1386, 745] on li "Sea Turtle 6" at bounding box center [1424, 752] width 158 height 34
click at [1416, 748] on p "Sea Turtle 6" at bounding box center [1399, 752] width 36 height 9
click at [1398, 713] on p "Sea Turtle 5" at bounding box center [1399, 710] width 35 height 9
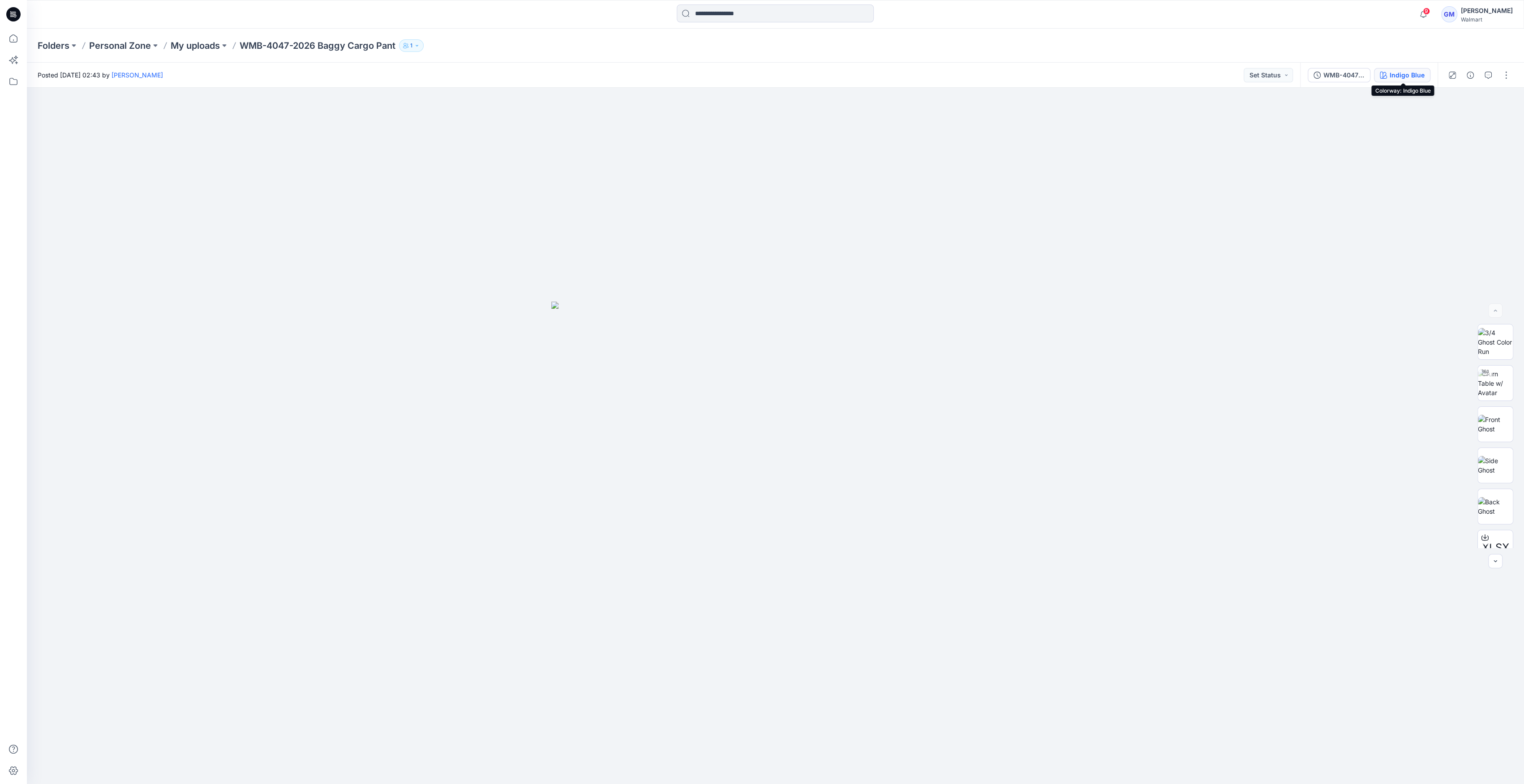
click at [1424, 71] on div "Indigo Blue" at bounding box center [1406, 75] width 35 height 10
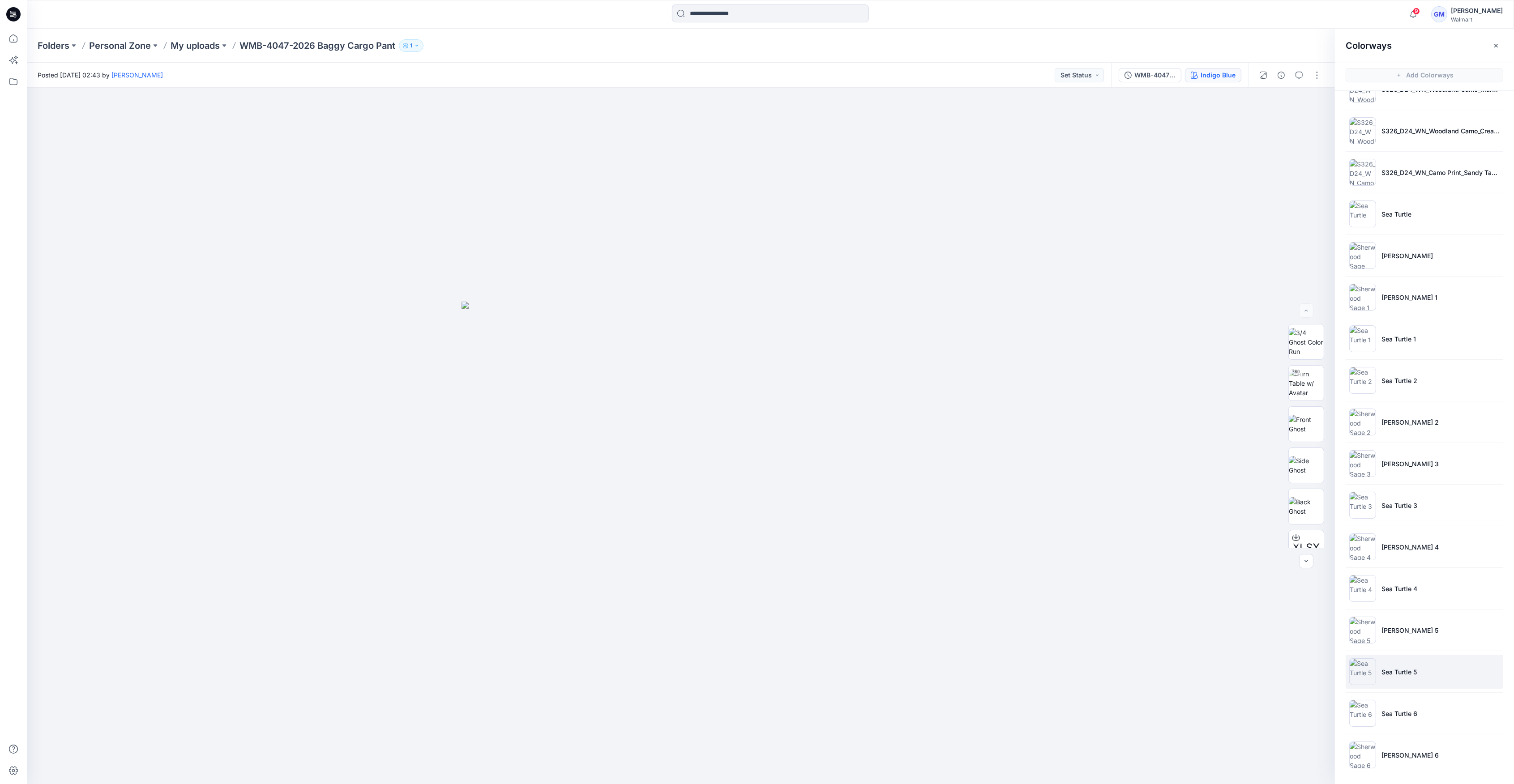
scroll to position [3, 0]
click at [1420, 749] on p "[PERSON_NAME] 6" at bounding box center [1410, 752] width 57 height 9
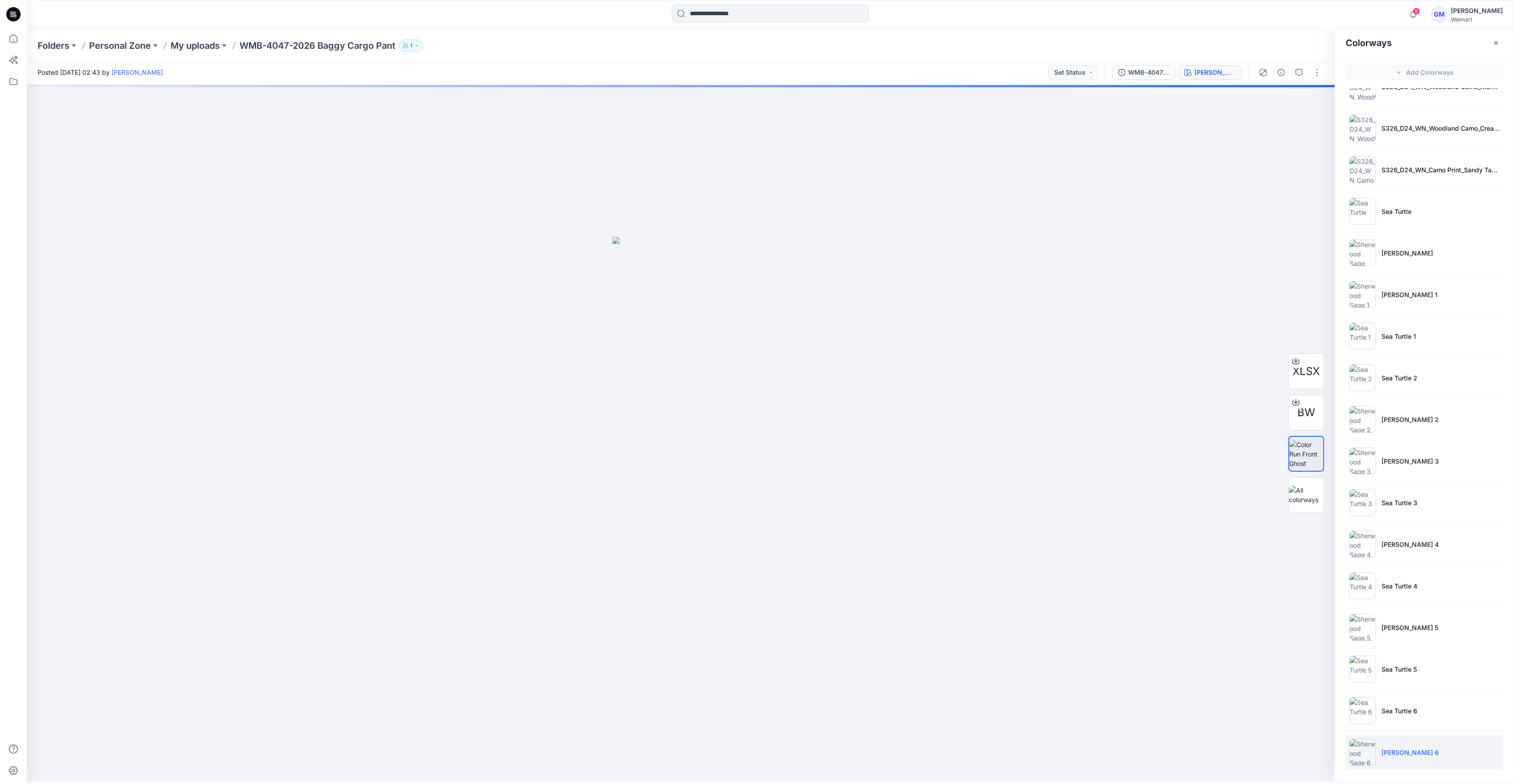
click at [1375, 750] on li "[PERSON_NAME] 6" at bounding box center [1424, 752] width 158 height 34
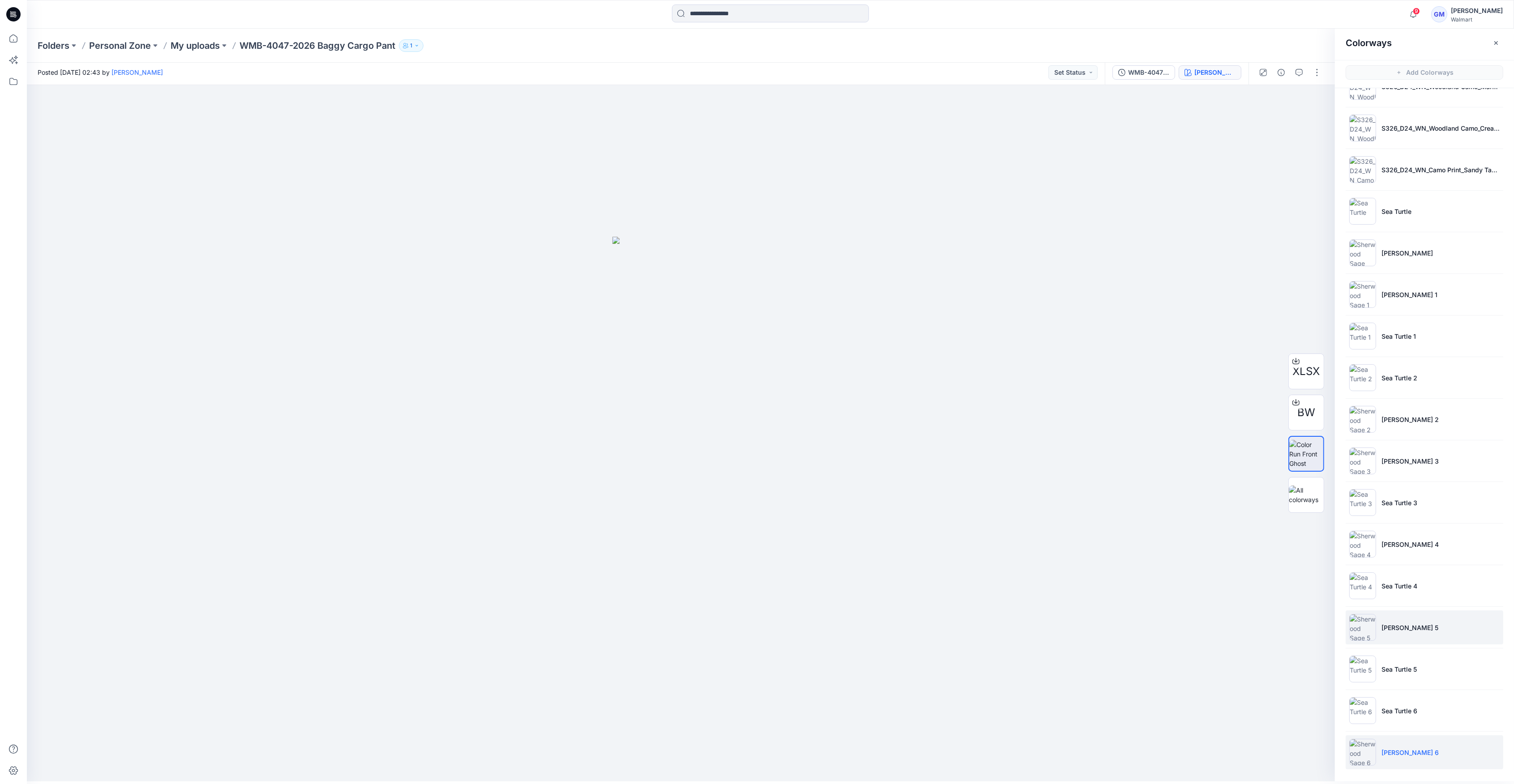
click at [1370, 630] on img at bounding box center [1363, 628] width 27 height 27
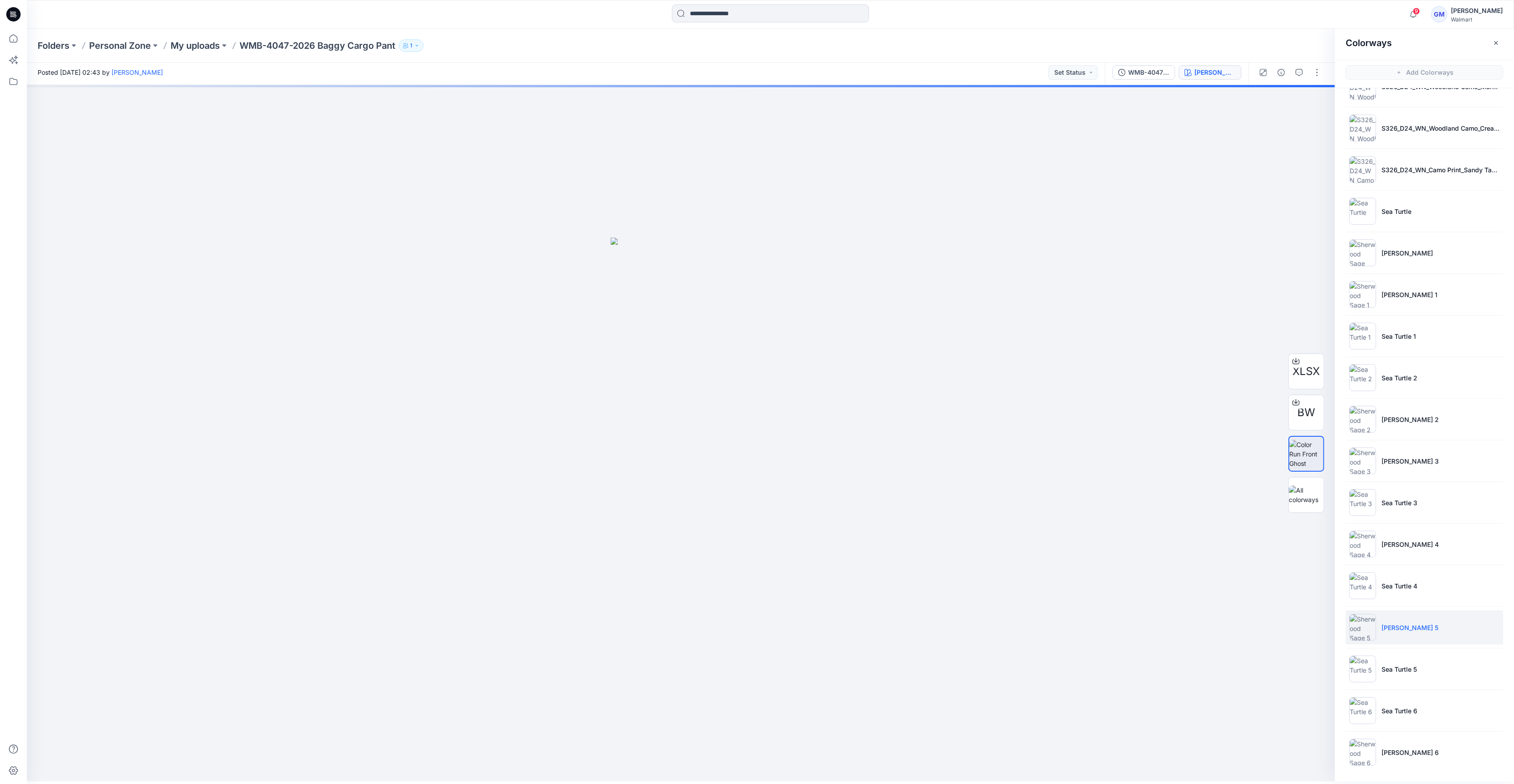
click at [1360, 628] on img at bounding box center [1363, 628] width 27 height 27
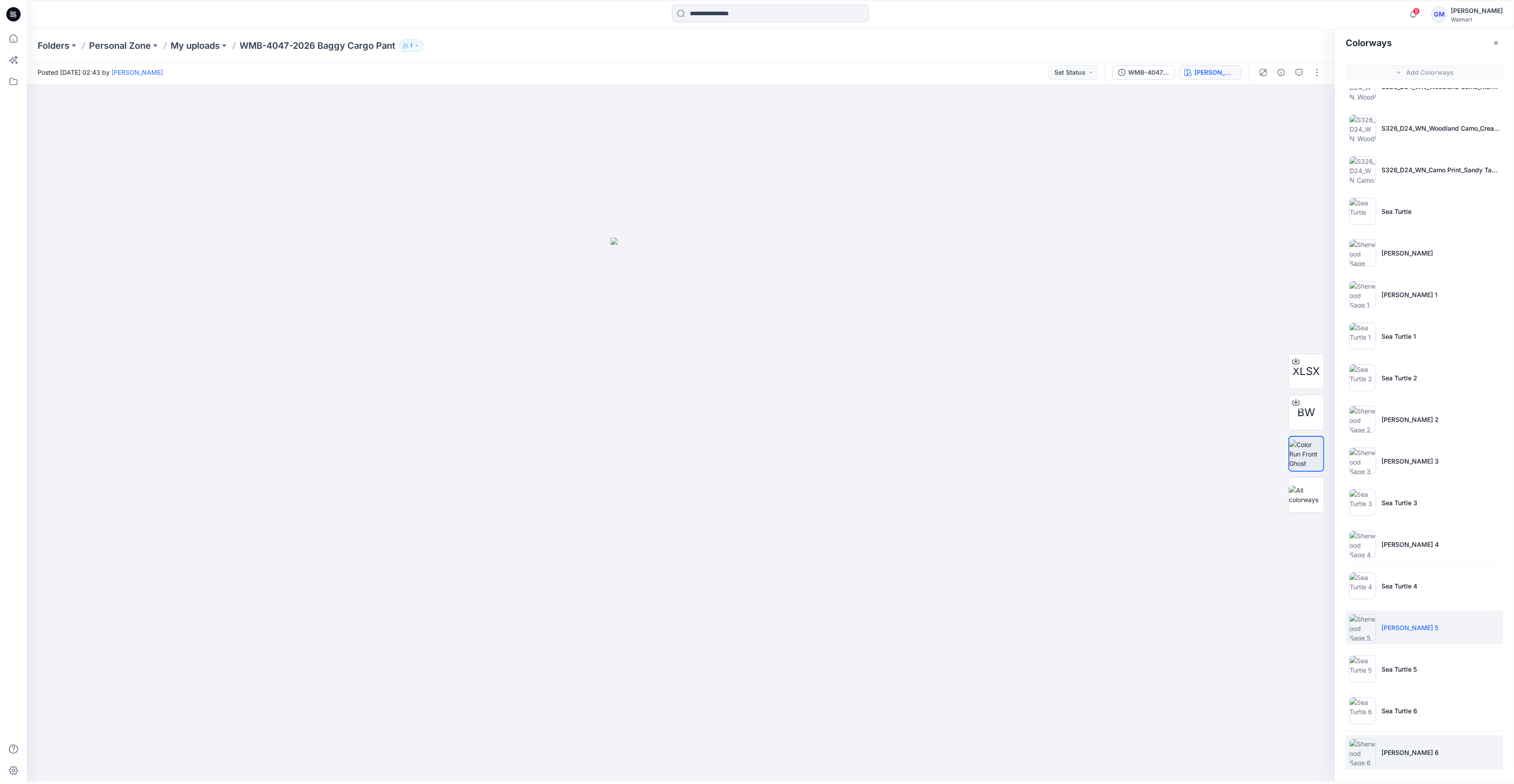
click at [1359, 756] on img at bounding box center [1363, 752] width 27 height 27
click at [1369, 627] on img at bounding box center [1363, 628] width 27 height 27
click at [1366, 749] on img at bounding box center [1363, 752] width 27 height 27
click at [1364, 763] on img at bounding box center [1363, 752] width 27 height 27
click at [1368, 634] on img at bounding box center [1363, 628] width 27 height 27
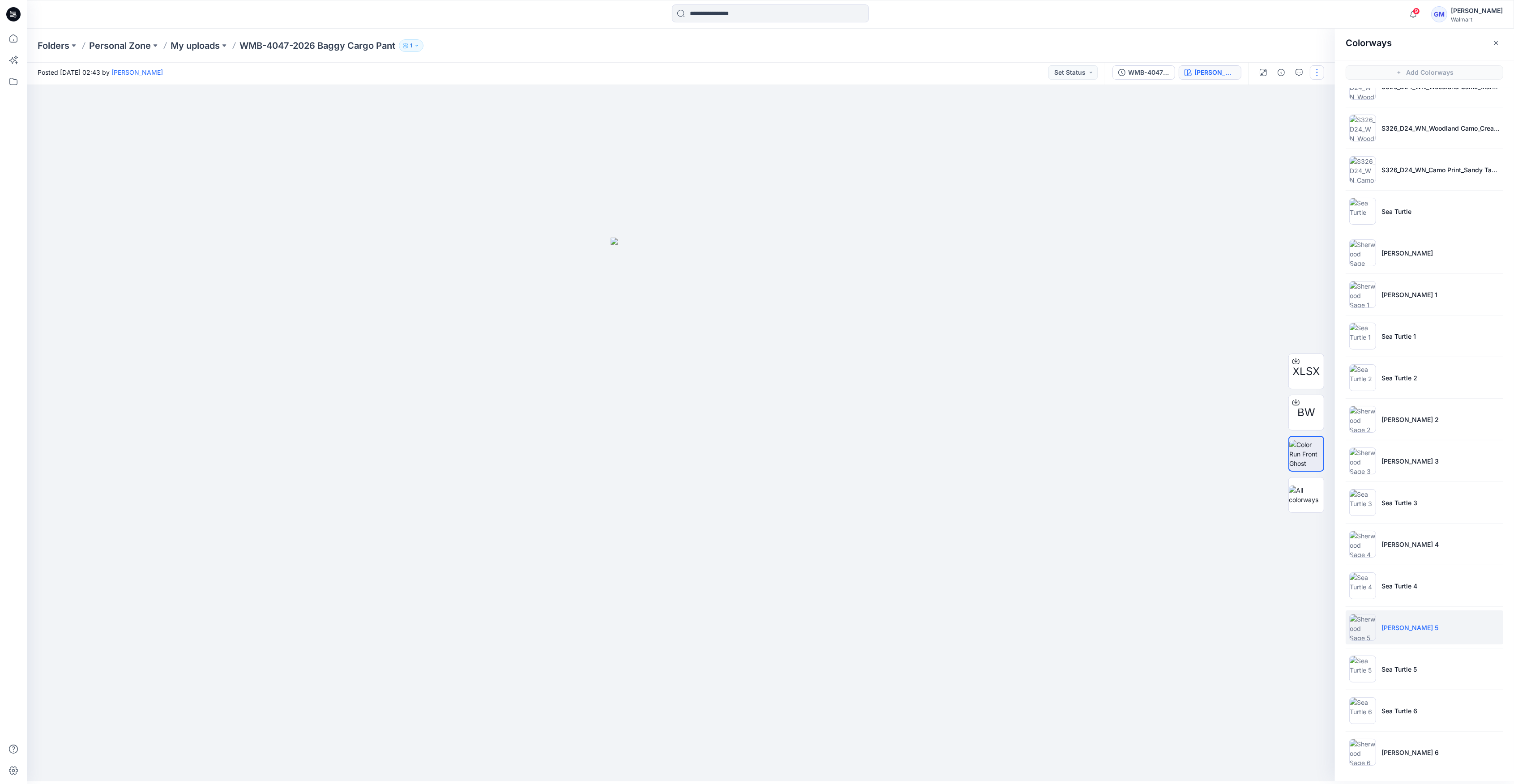
click at [1322, 74] on button "button" at bounding box center [1317, 72] width 14 height 14
click at [1283, 121] on button "Edit" at bounding box center [1280, 117] width 82 height 16
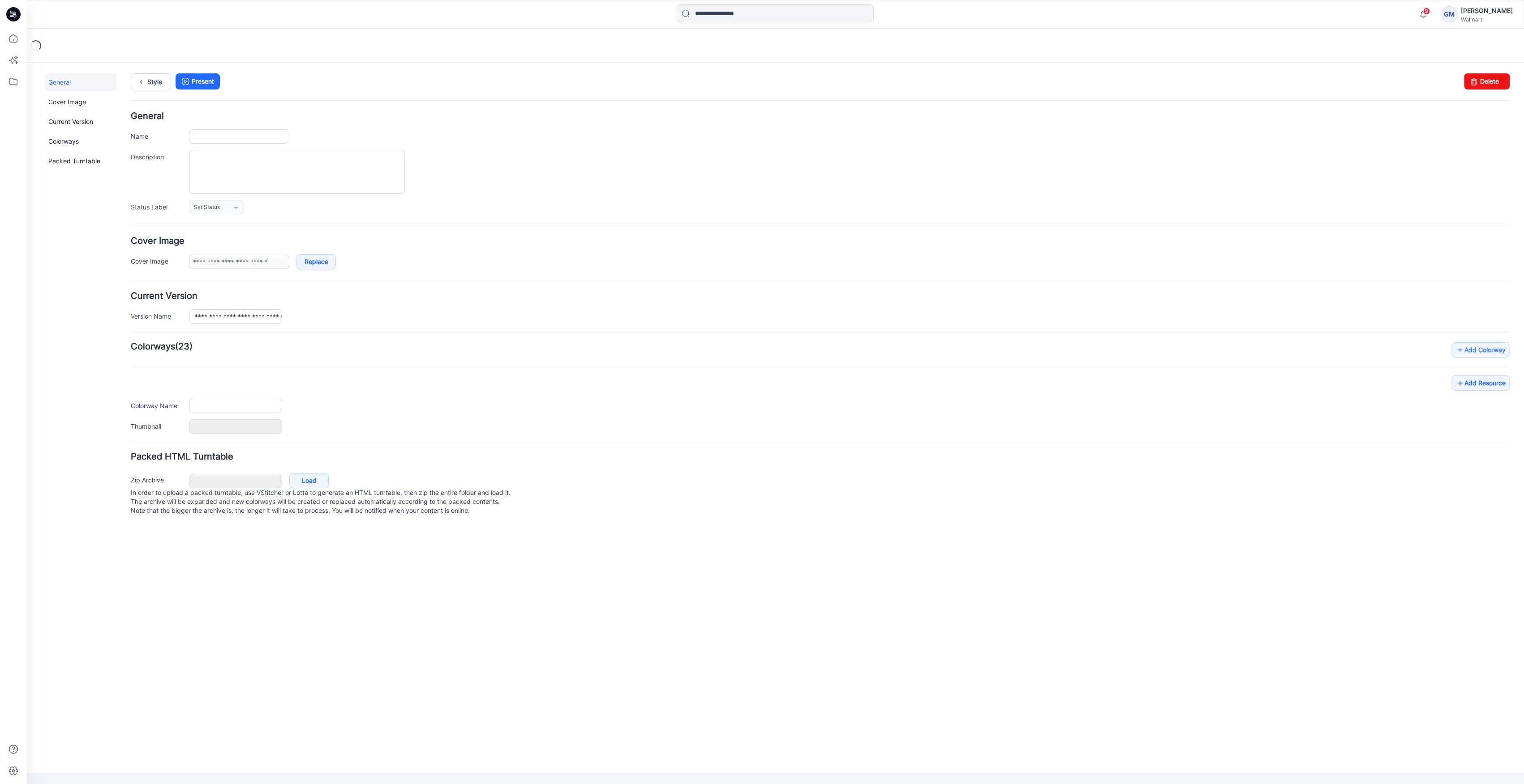
type input "**********"
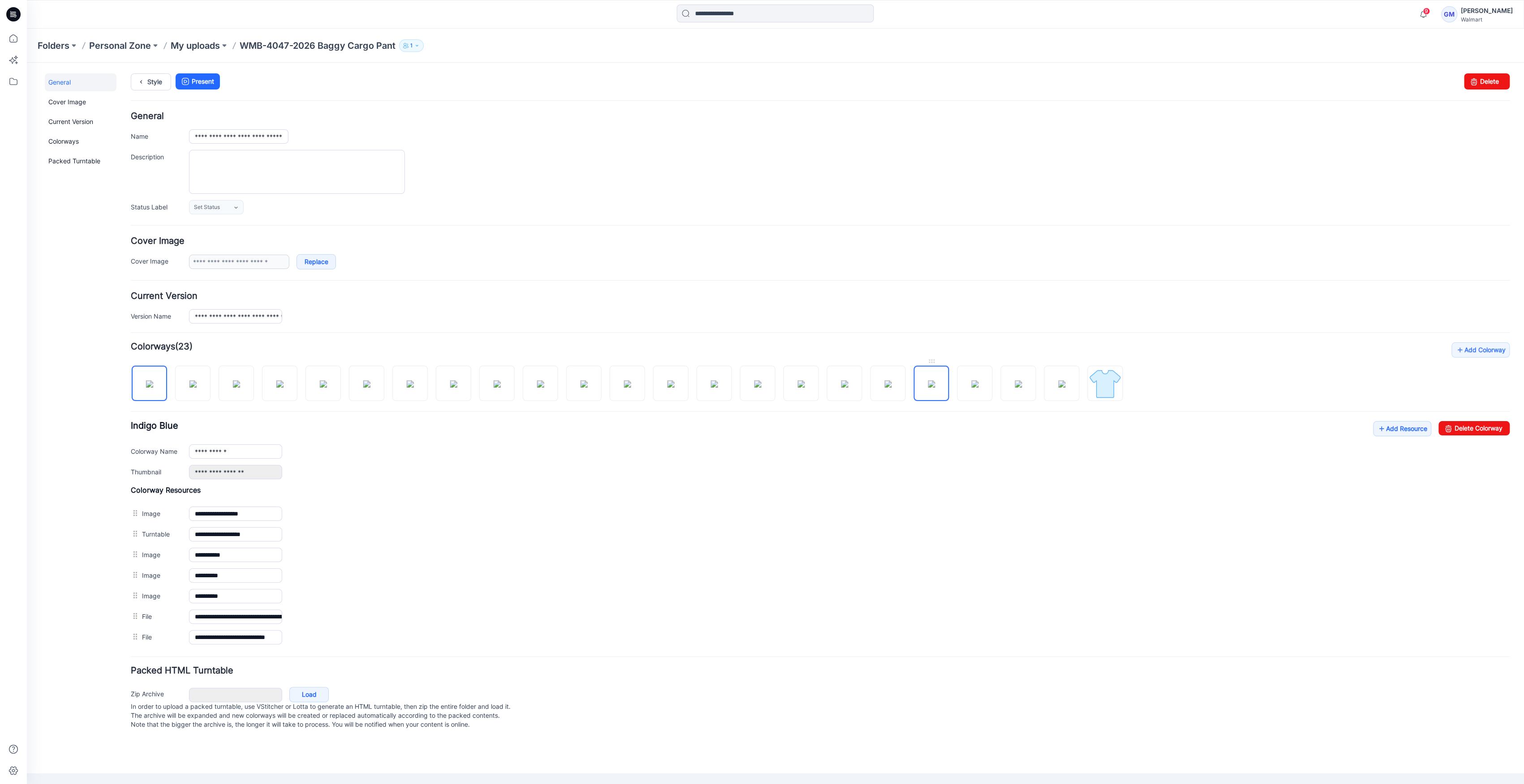
click at [932, 387] on img at bounding box center [932, 384] width 7 height 7
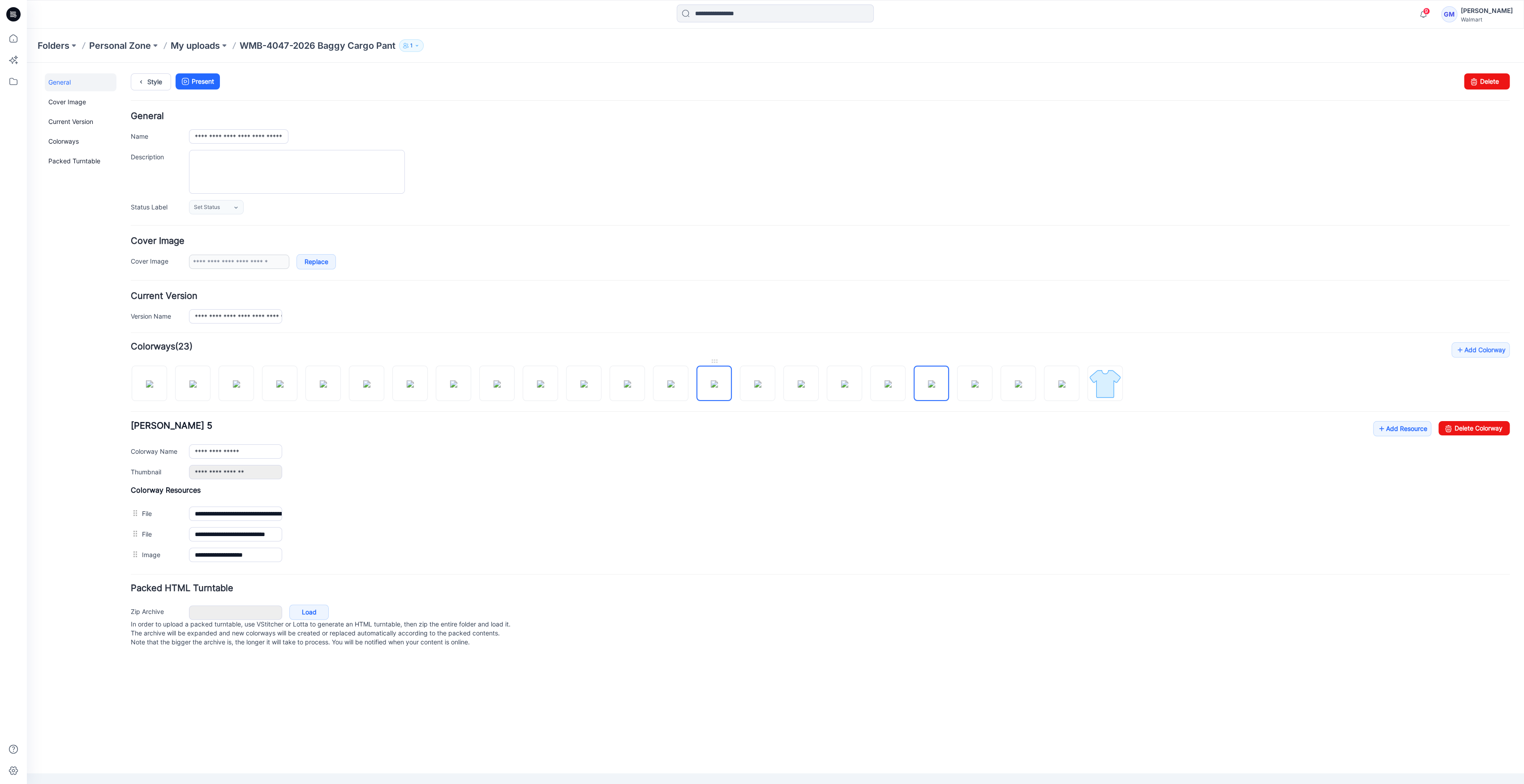
click at [718, 381] on img at bounding box center [714, 384] width 7 height 7
click at [1457, 426] on link "Delete Colorway" at bounding box center [1474, 428] width 71 height 14
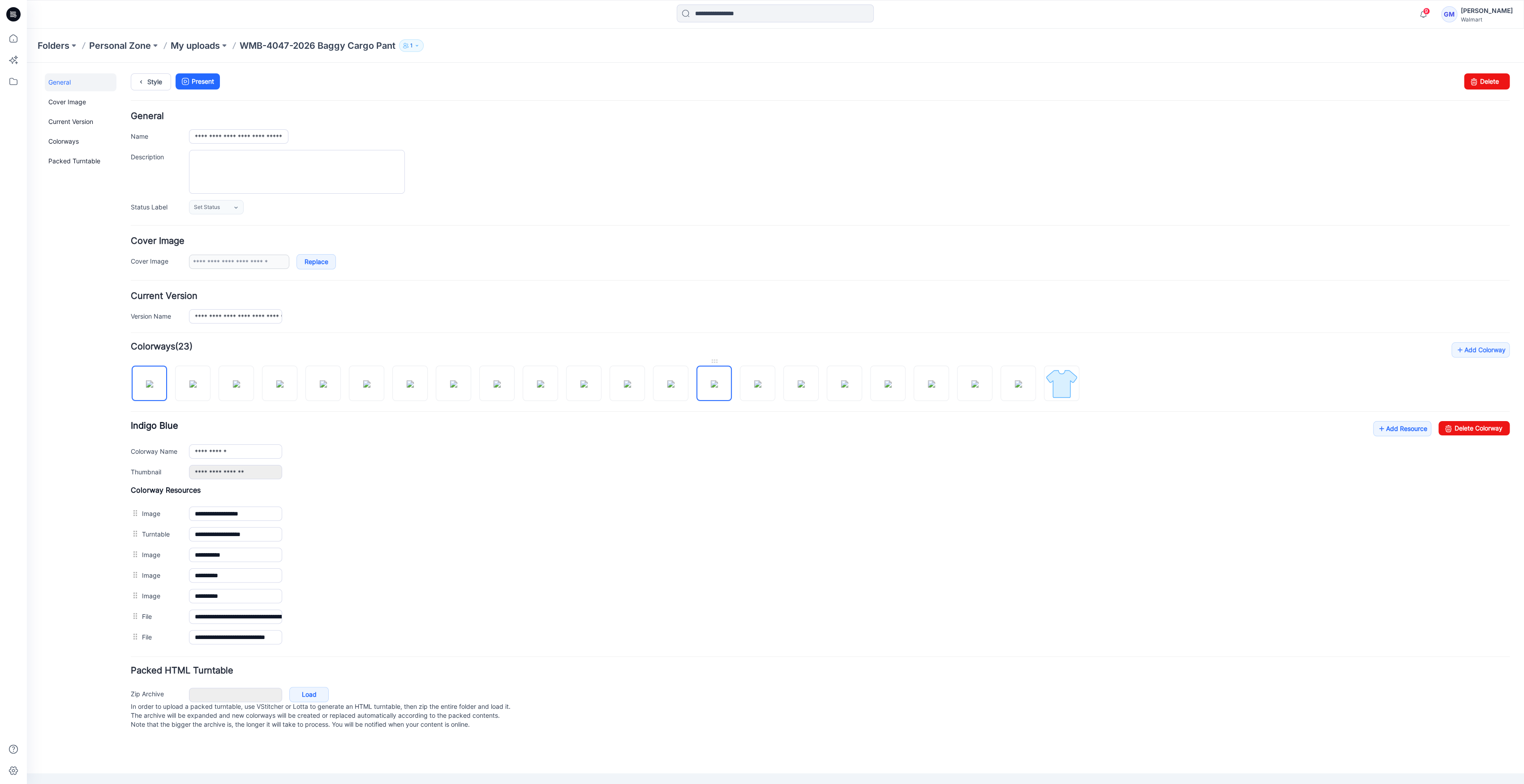
click at [712, 388] on img at bounding box center [714, 384] width 7 height 7
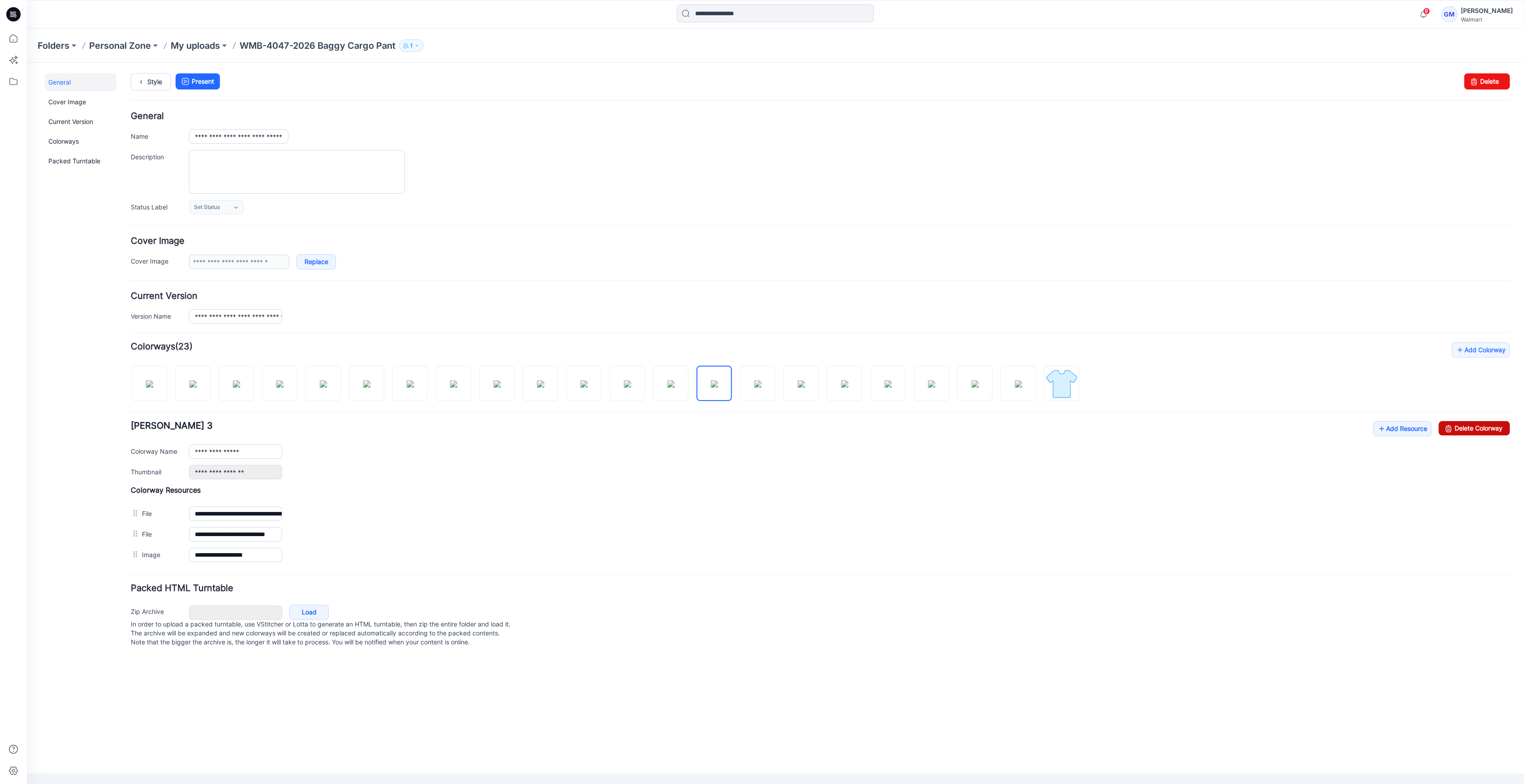
click at [1467, 430] on link "Delete Colorway" at bounding box center [1474, 428] width 71 height 14
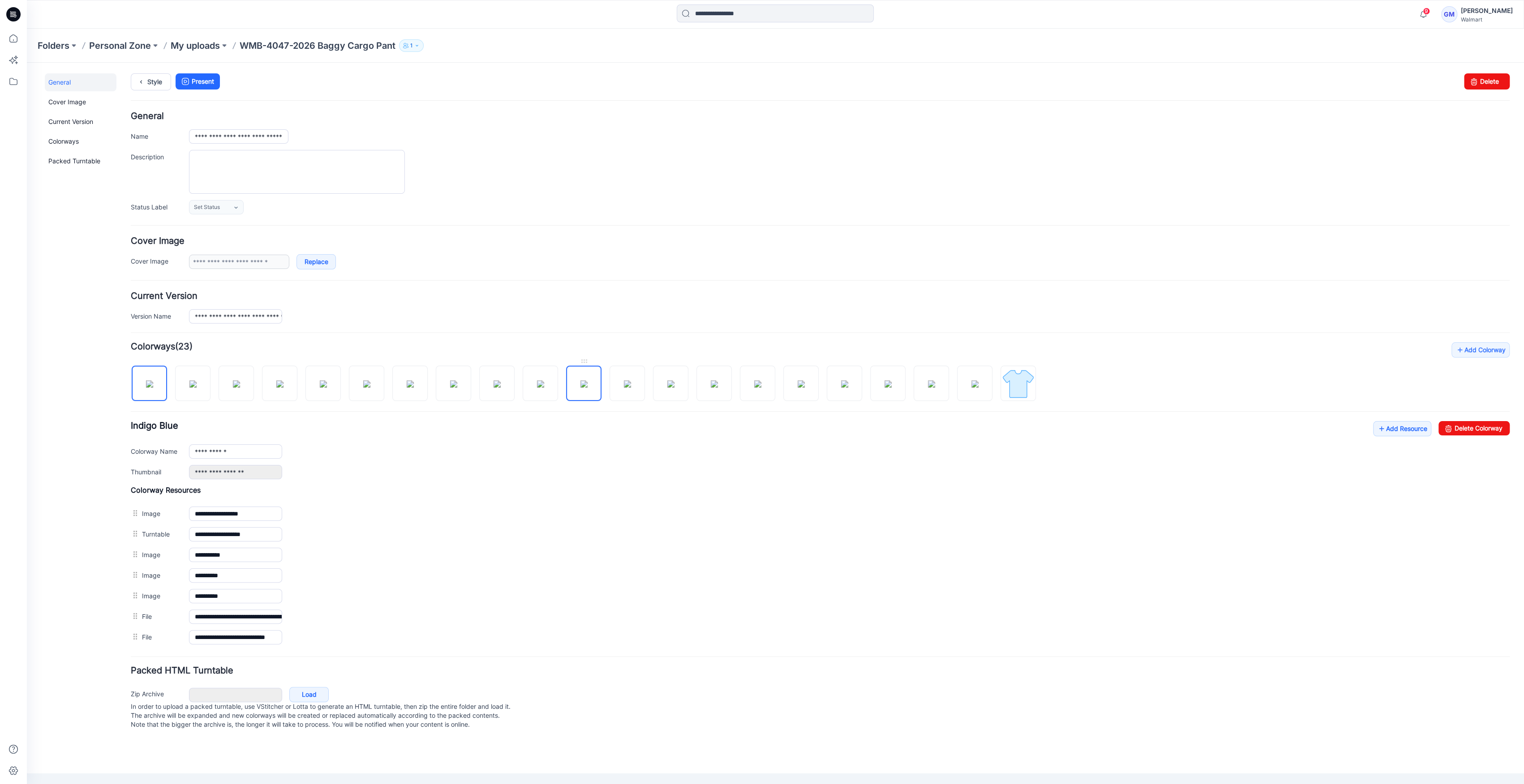
click at [566, 379] on link at bounding box center [584, 384] width 35 height 35
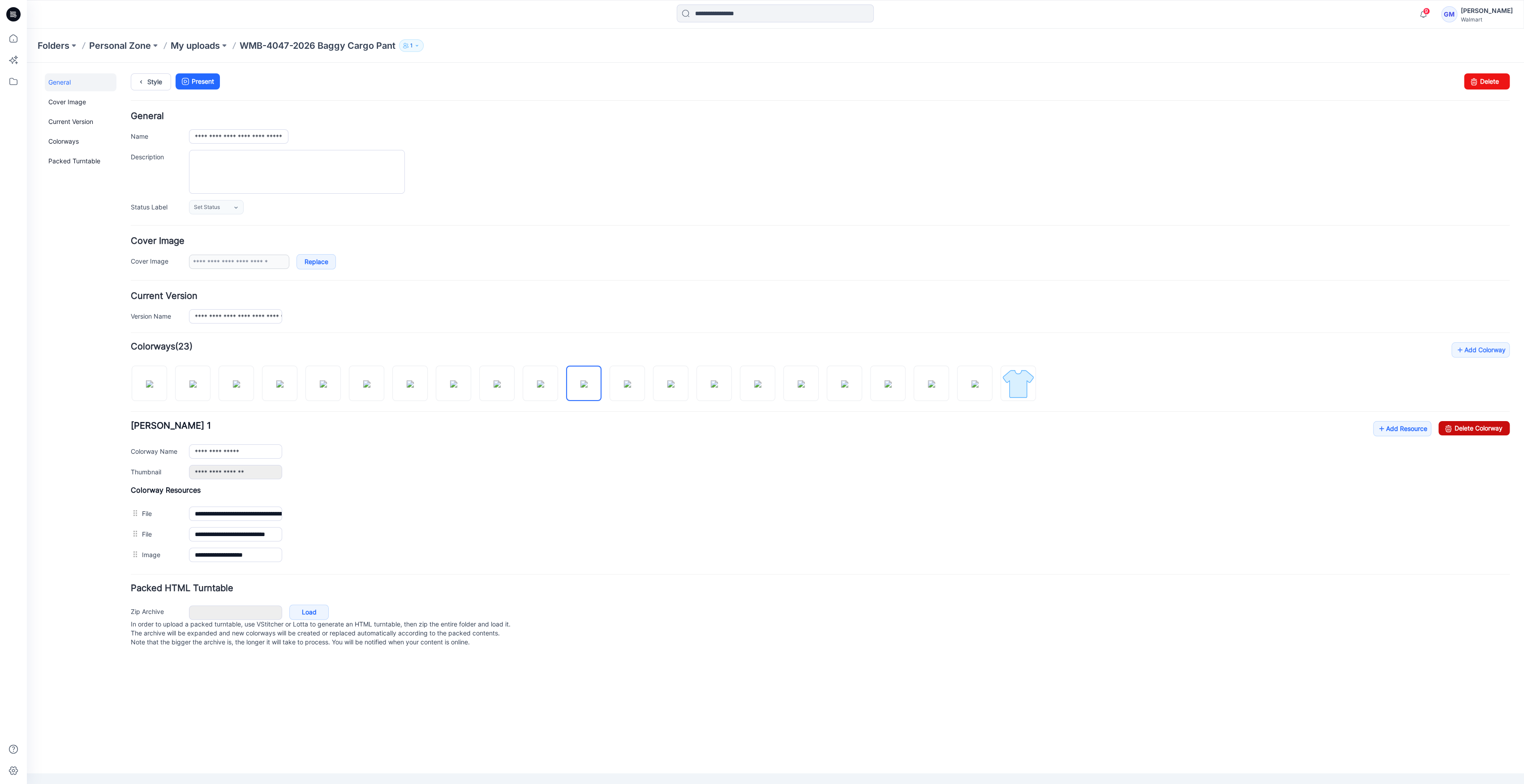
click at [1496, 428] on link "Delete Colorway" at bounding box center [1474, 428] width 71 height 14
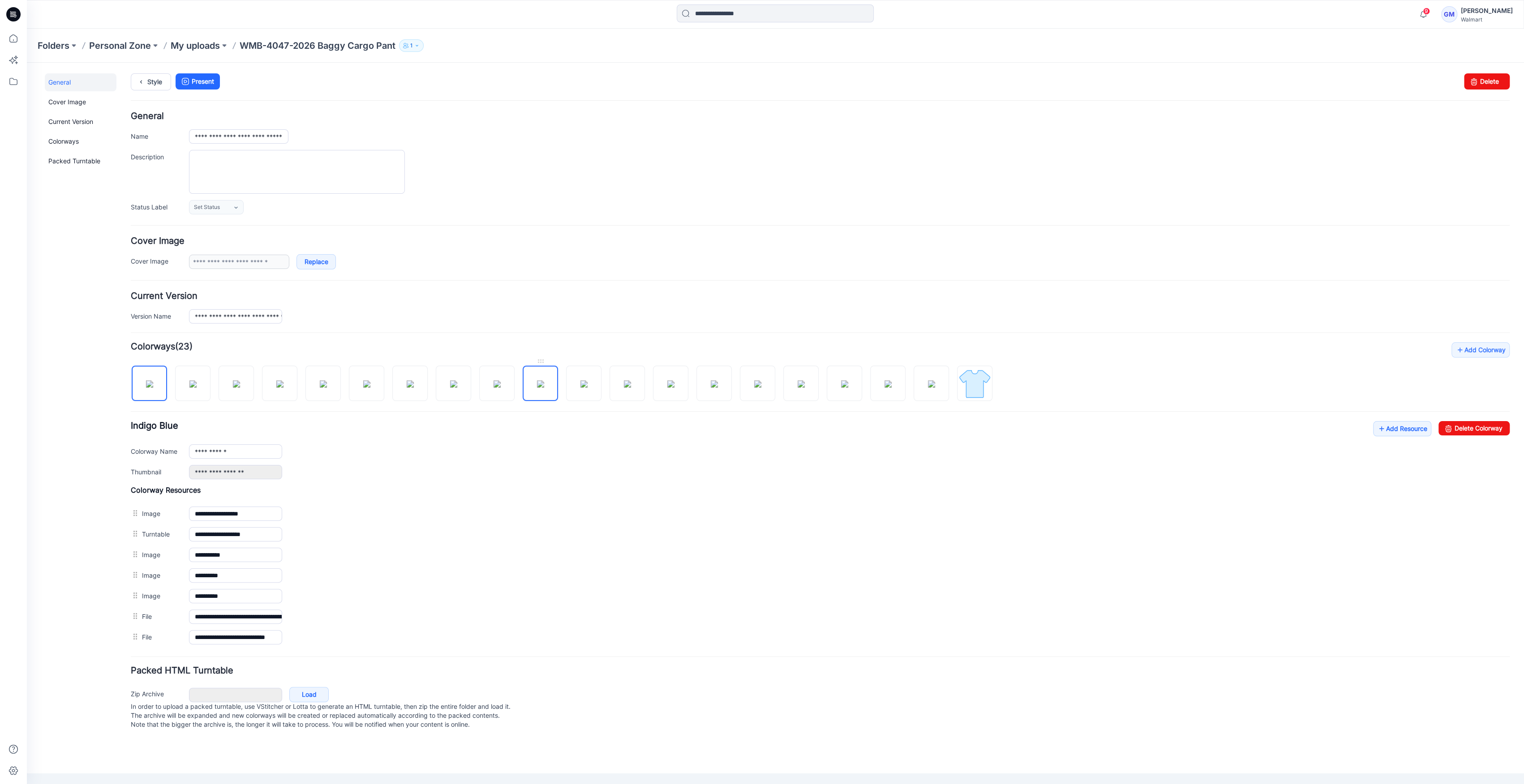
click at [537, 387] on img at bounding box center [540, 384] width 7 height 7
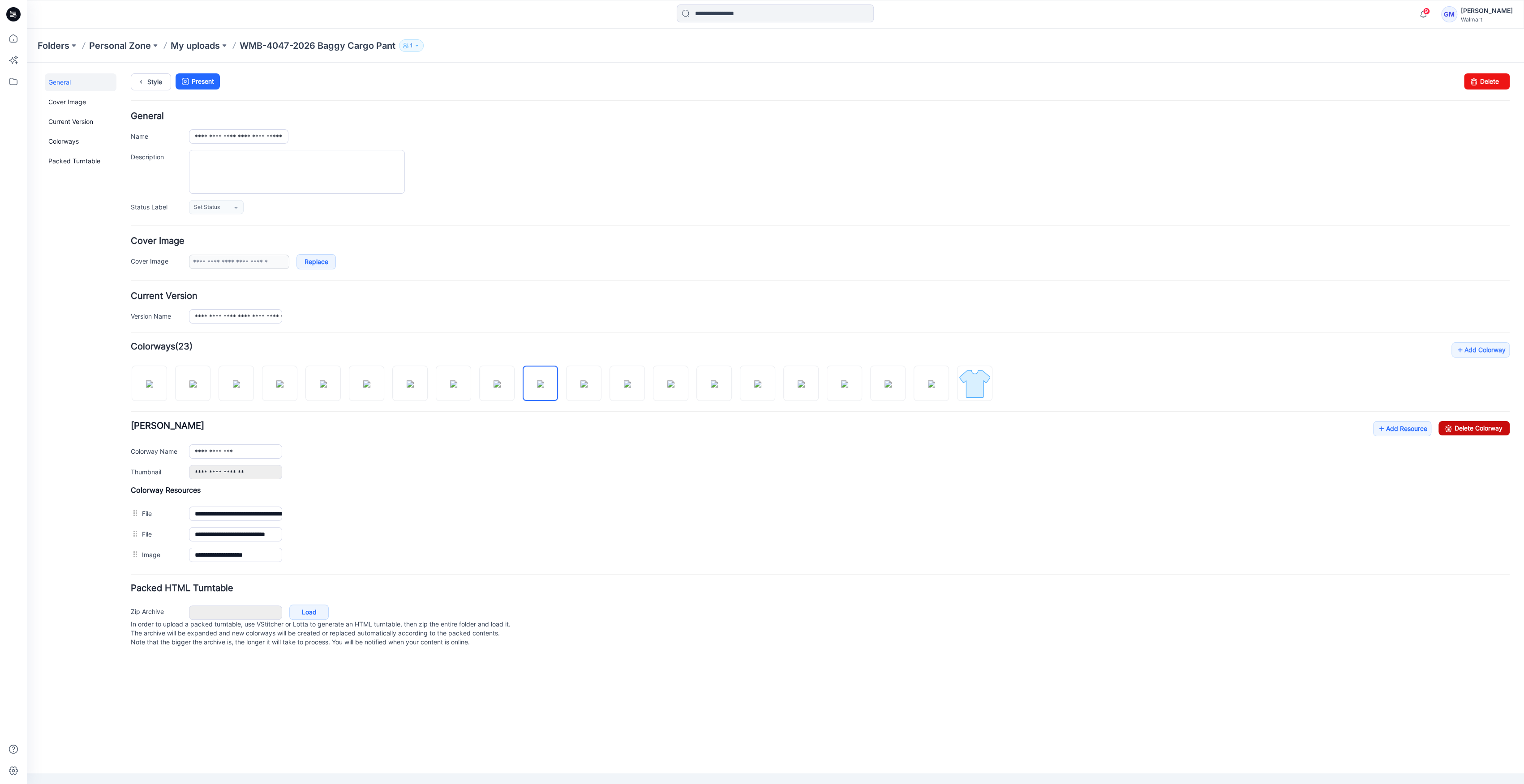
click at [1460, 422] on link "Delete Colorway" at bounding box center [1474, 428] width 71 height 14
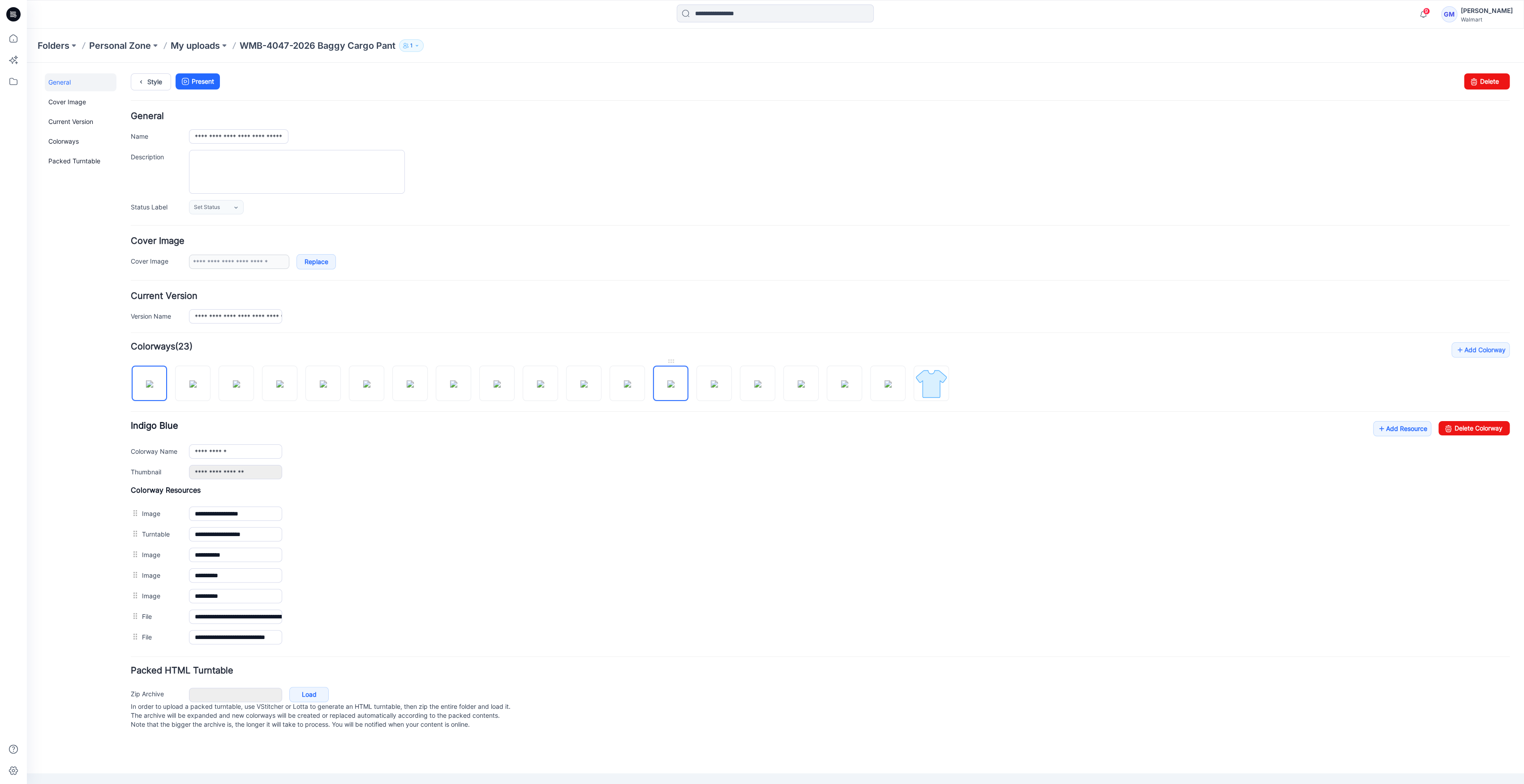
click at [668, 383] on img at bounding box center [671, 384] width 7 height 7
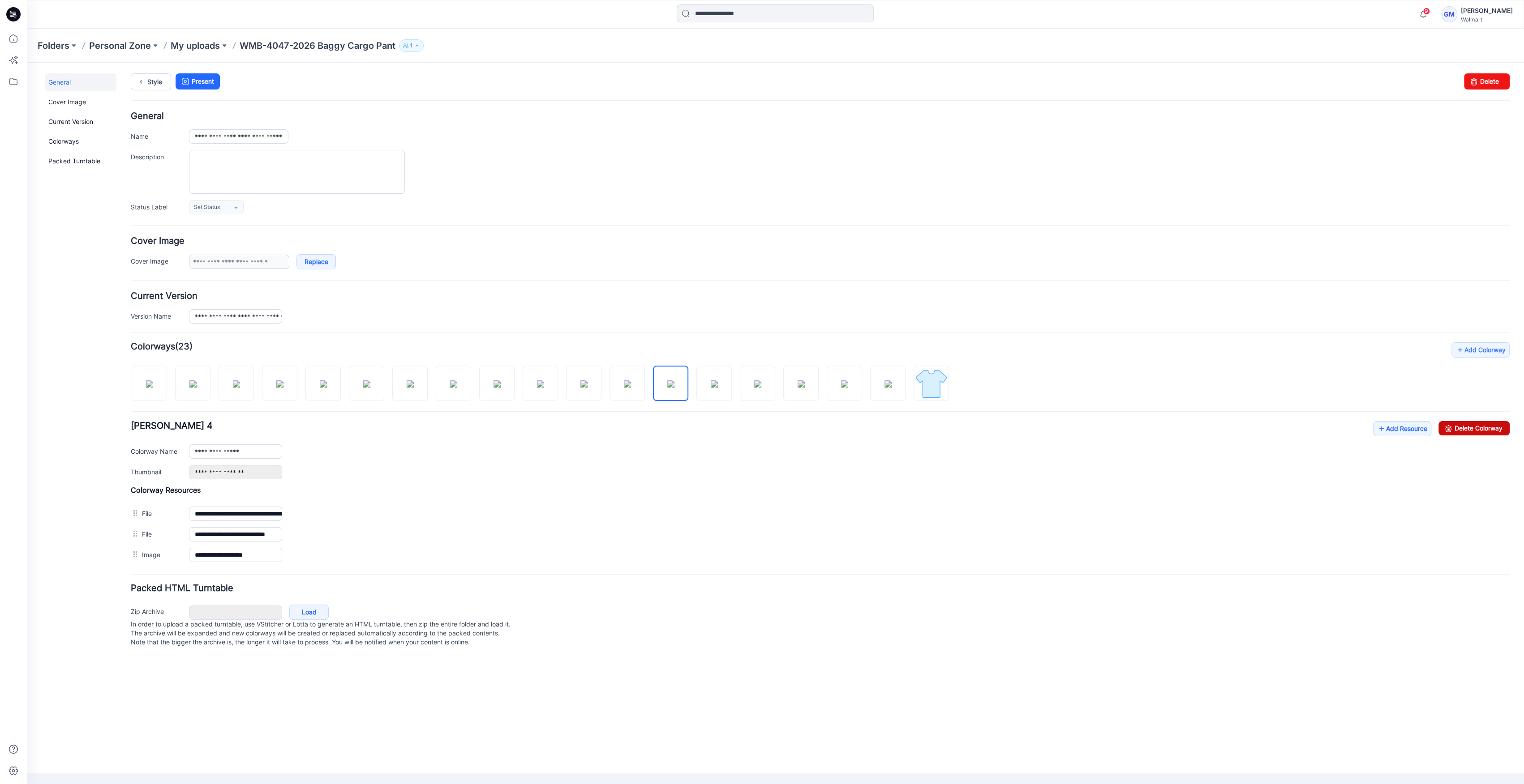
click at [1476, 426] on link "Delete Colorway" at bounding box center [1474, 428] width 71 height 14
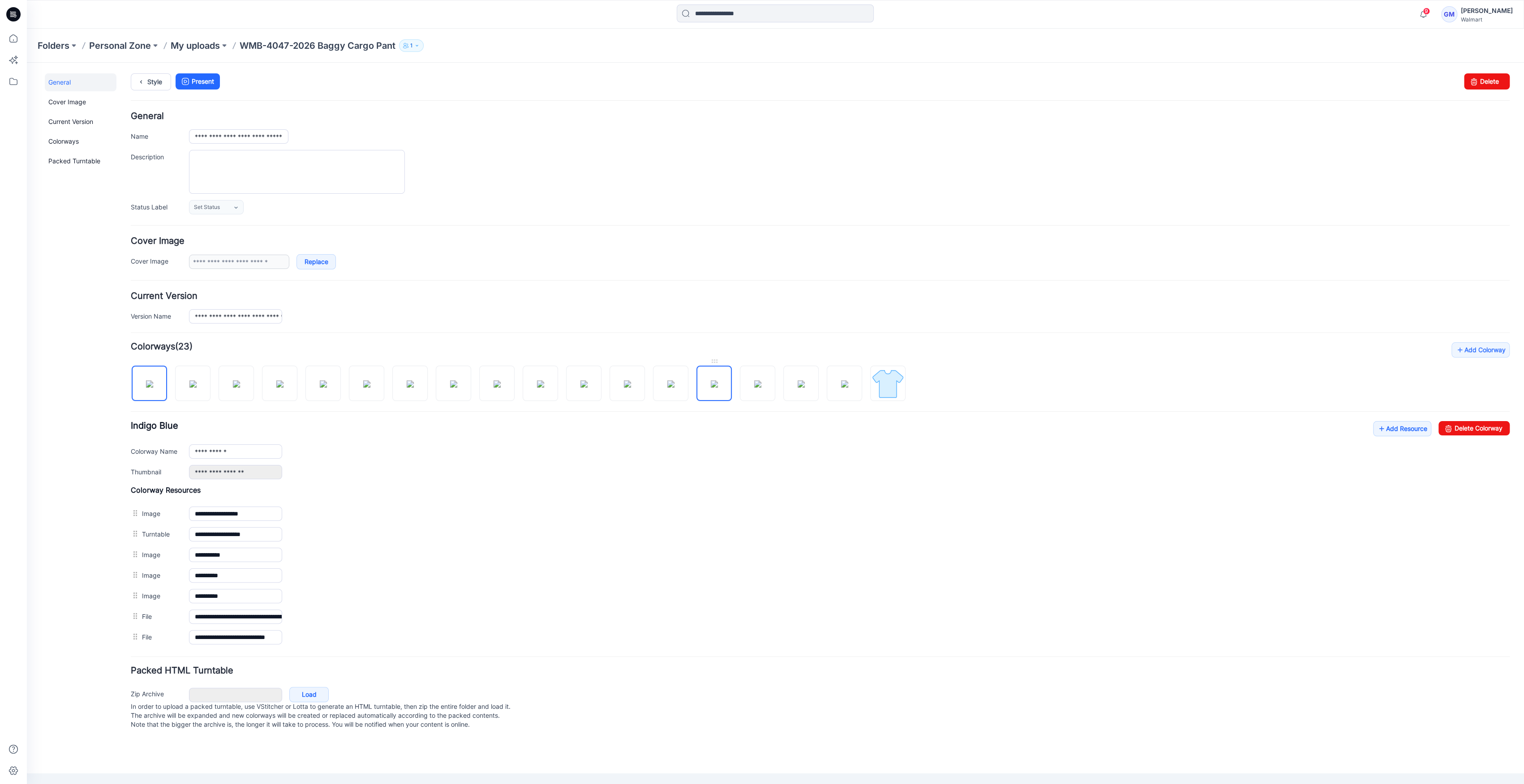
click at [711, 388] on img at bounding box center [714, 384] width 7 height 7
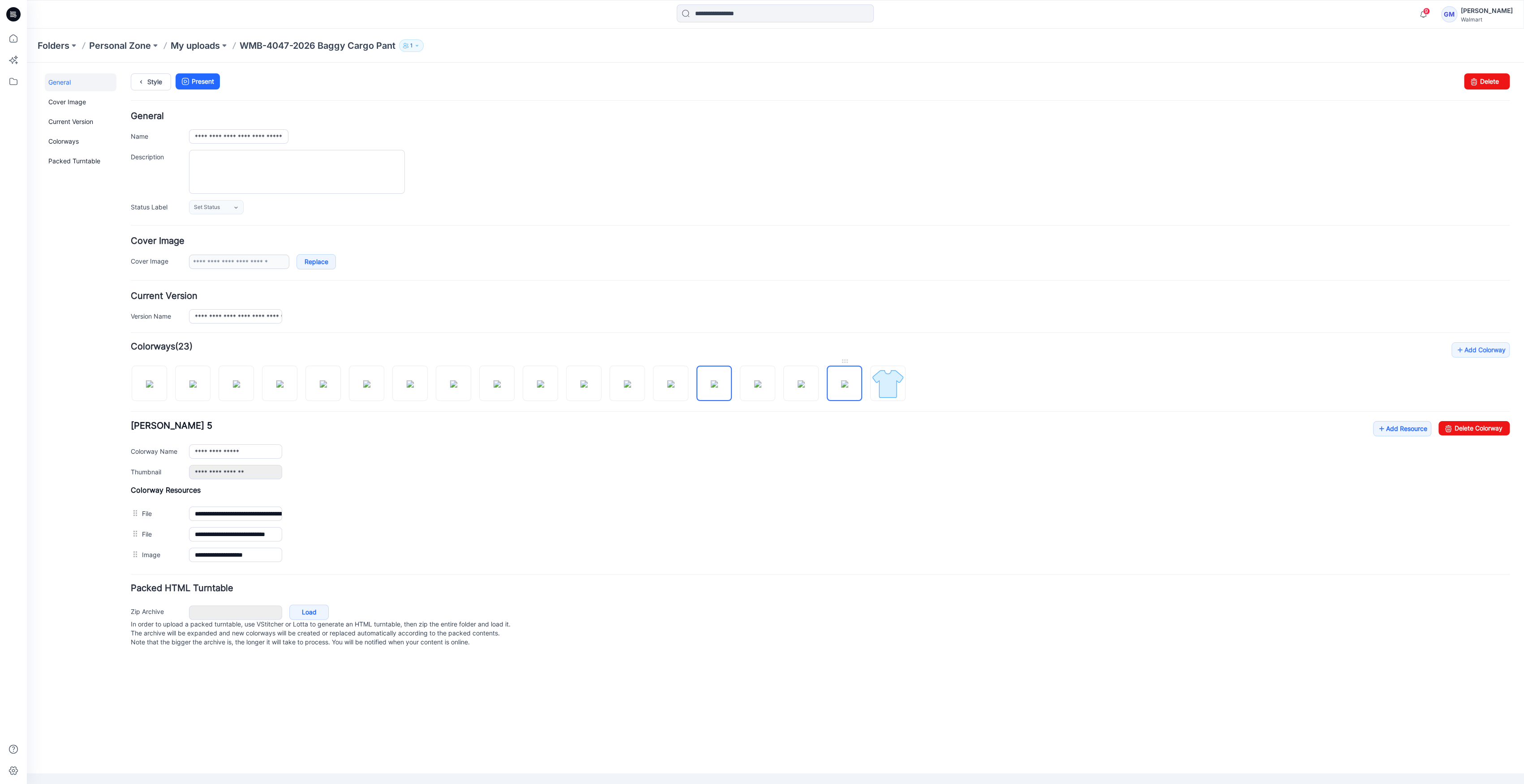
click at [848, 386] on img at bounding box center [844, 384] width 7 height 7
click at [1480, 430] on link "Delete Colorway" at bounding box center [1474, 428] width 71 height 14
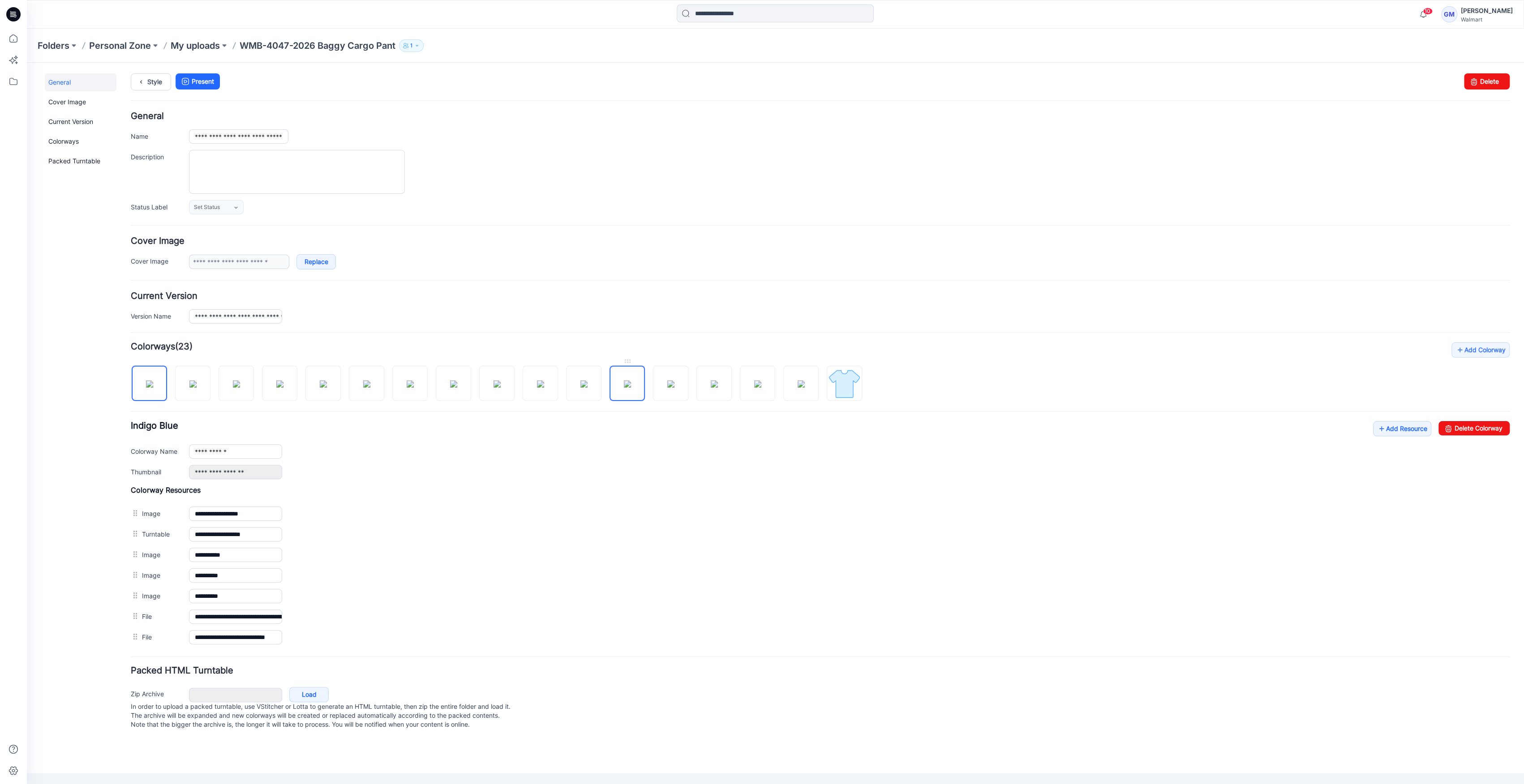
click at [624, 384] on img at bounding box center [627, 384] width 7 height 7
type input "**********"
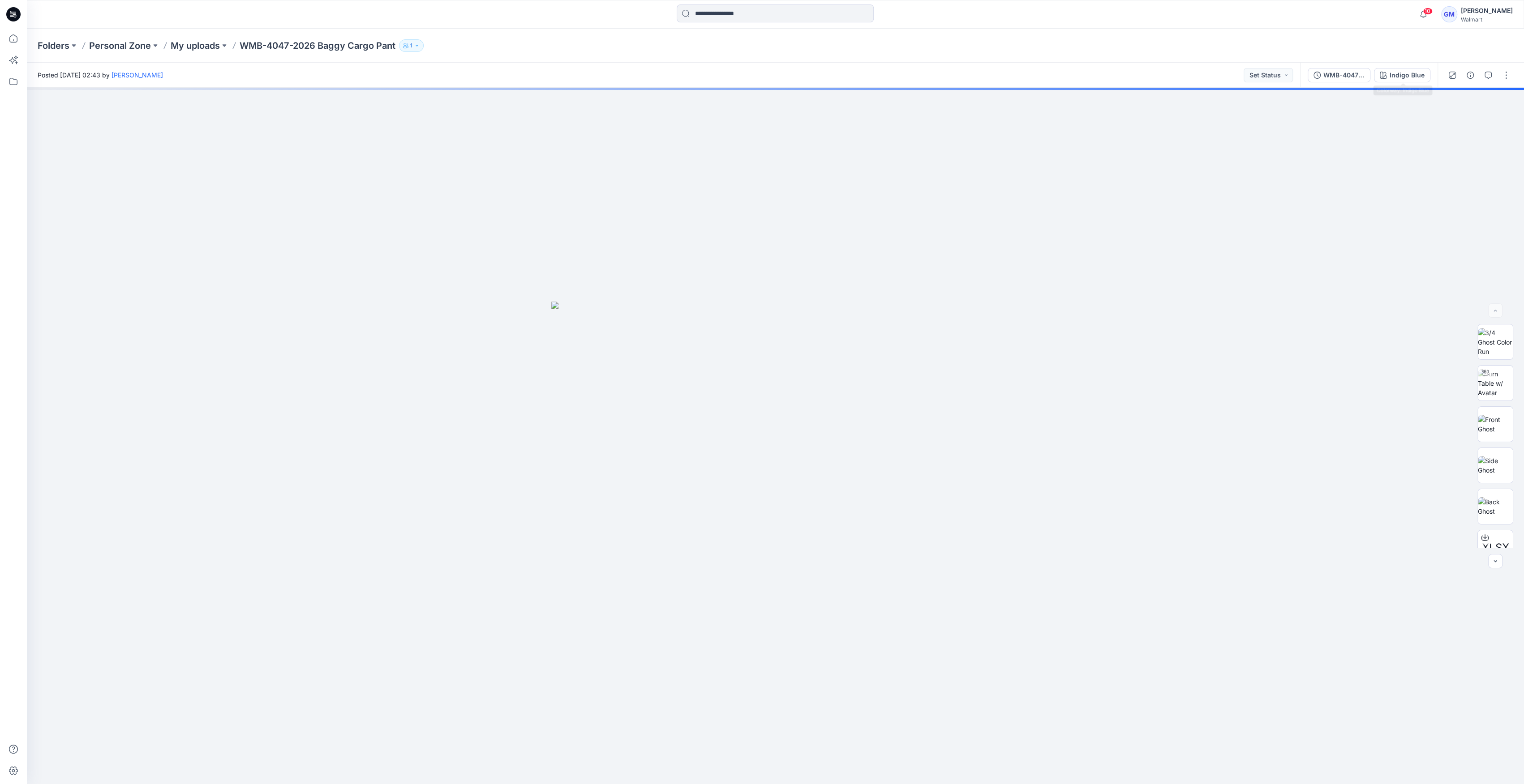
click at [1406, 65] on div "WMB-4047-2026 Baggy Cargo Pant_Full Colorway Indigo Blue" at bounding box center [1368, 75] width 137 height 25
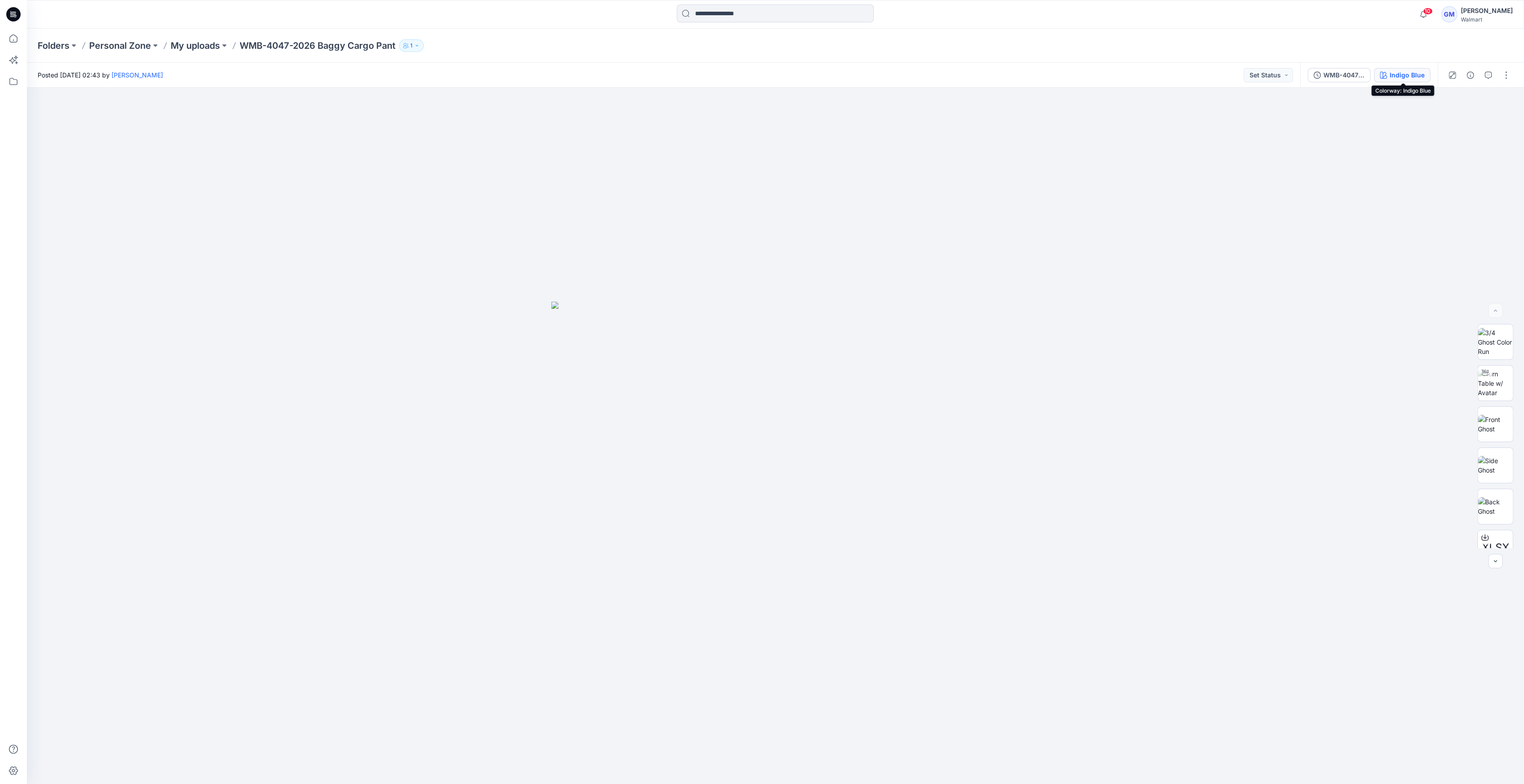
click at [1402, 71] on div "Indigo Blue" at bounding box center [1406, 75] width 35 height 10
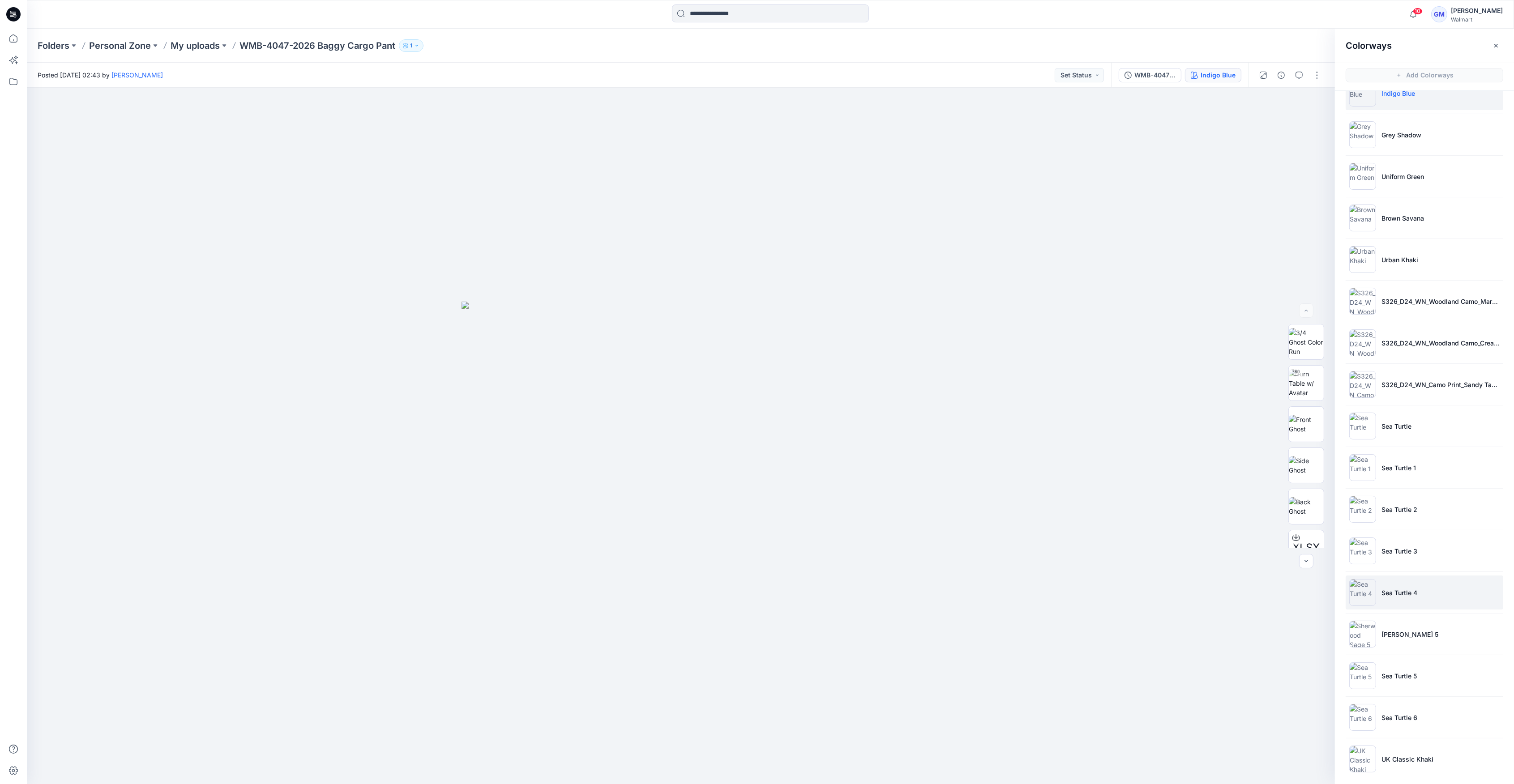
scroll to position [28, 0]
click at [1363, 631] on img at bounding box center [1363, 630] width 27 height 27
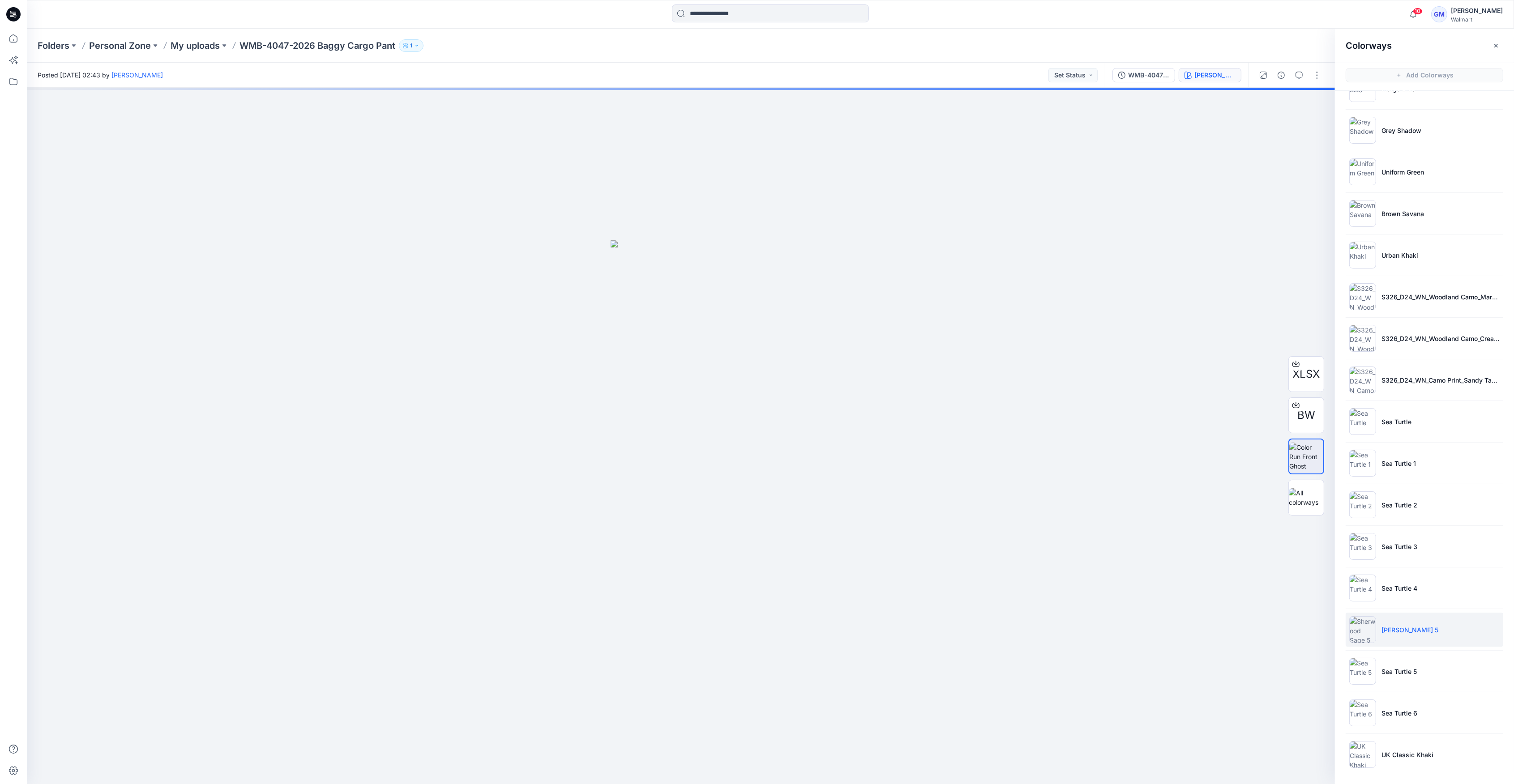
click at [1363, 631] on img at bounding box center [1363, 630] width 27 height 27
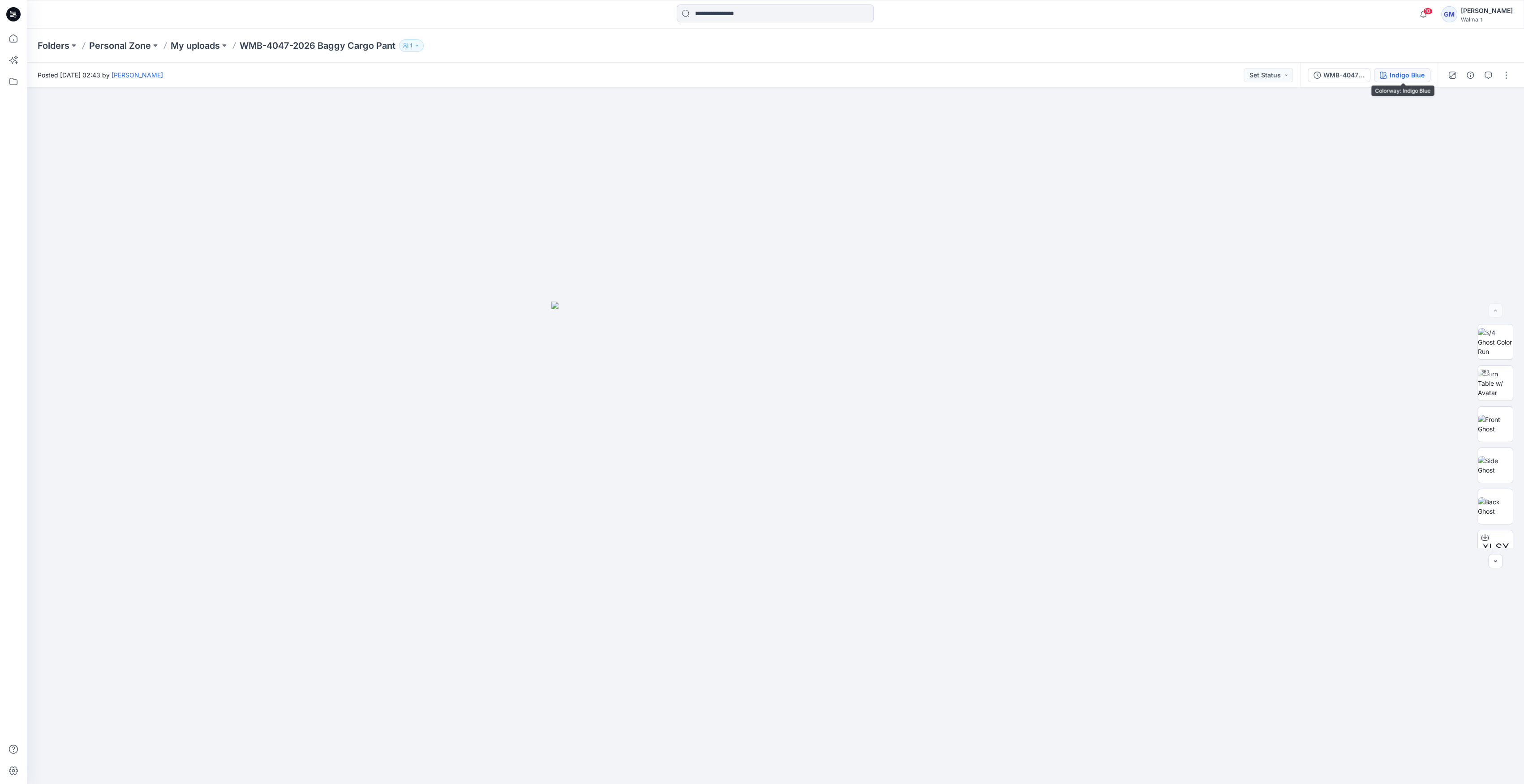
click at [1394, 77] on div "Indigo Blue" at bounding box center [1406, 75] width 35 height 10
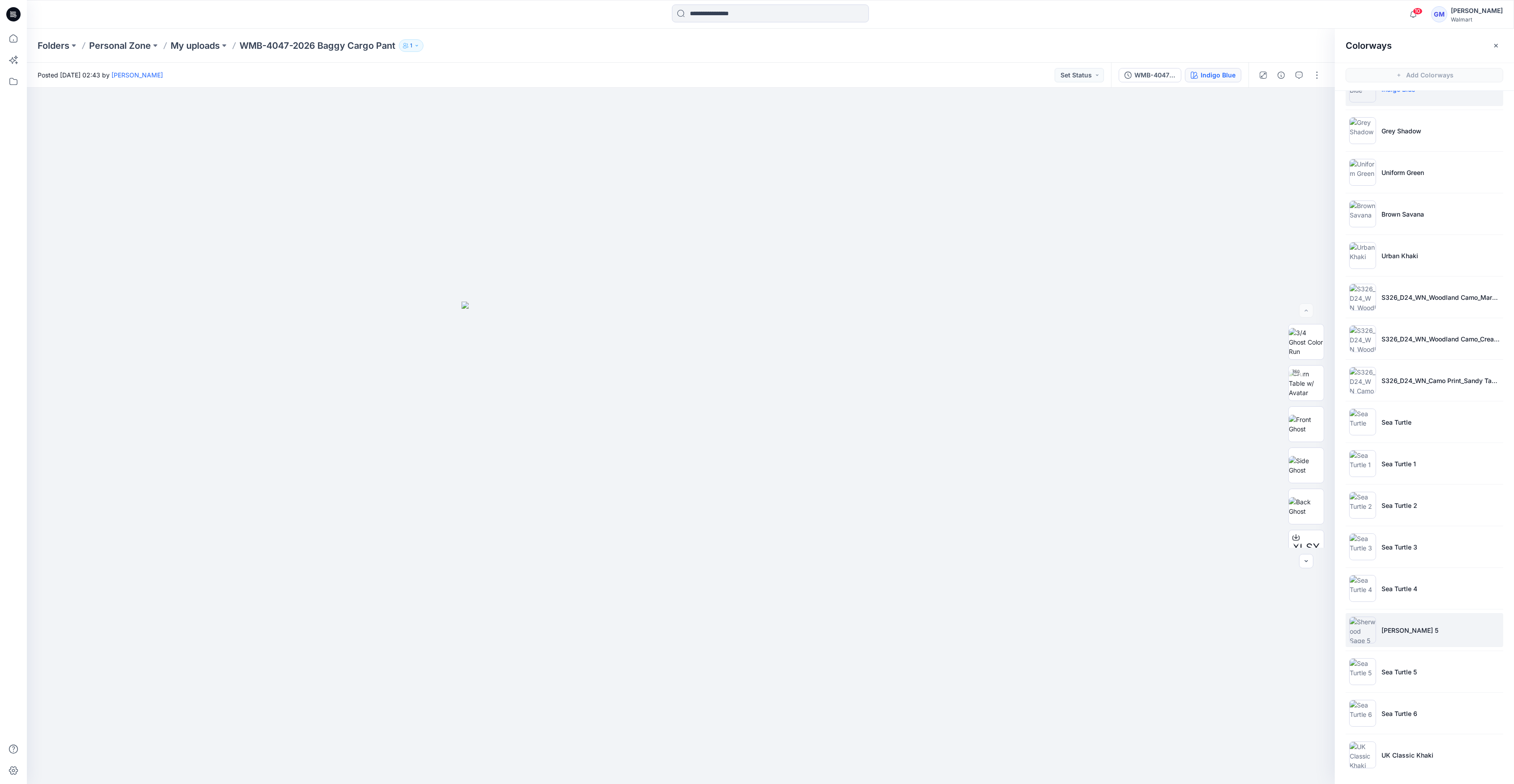
scroll to position [28, 0]
click at [1369, 759] on img at bounding box center [1363, 755] width 27 height 27
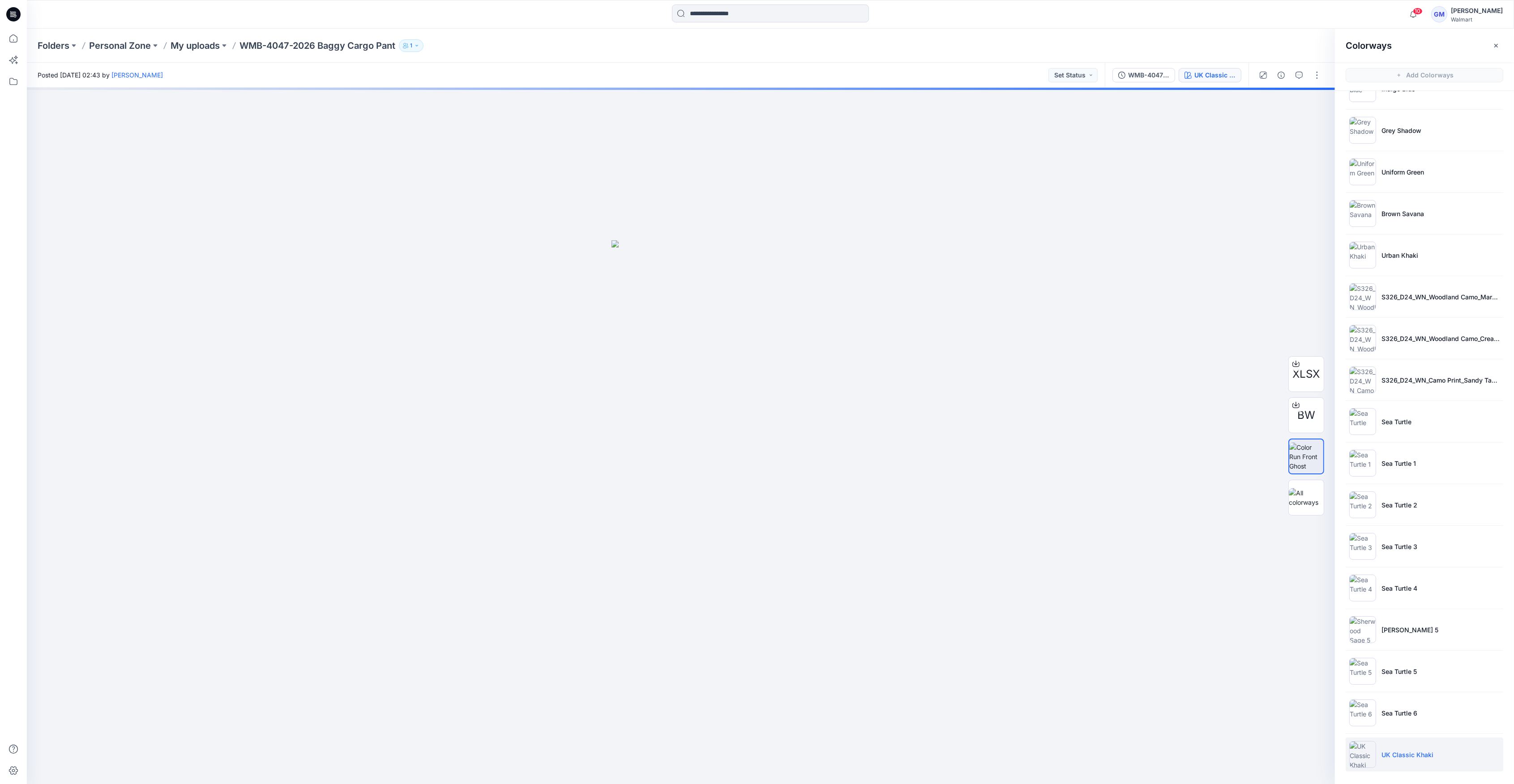
click at [1369, 759] on img at bounding box center [1363, 755] width 27 height 27
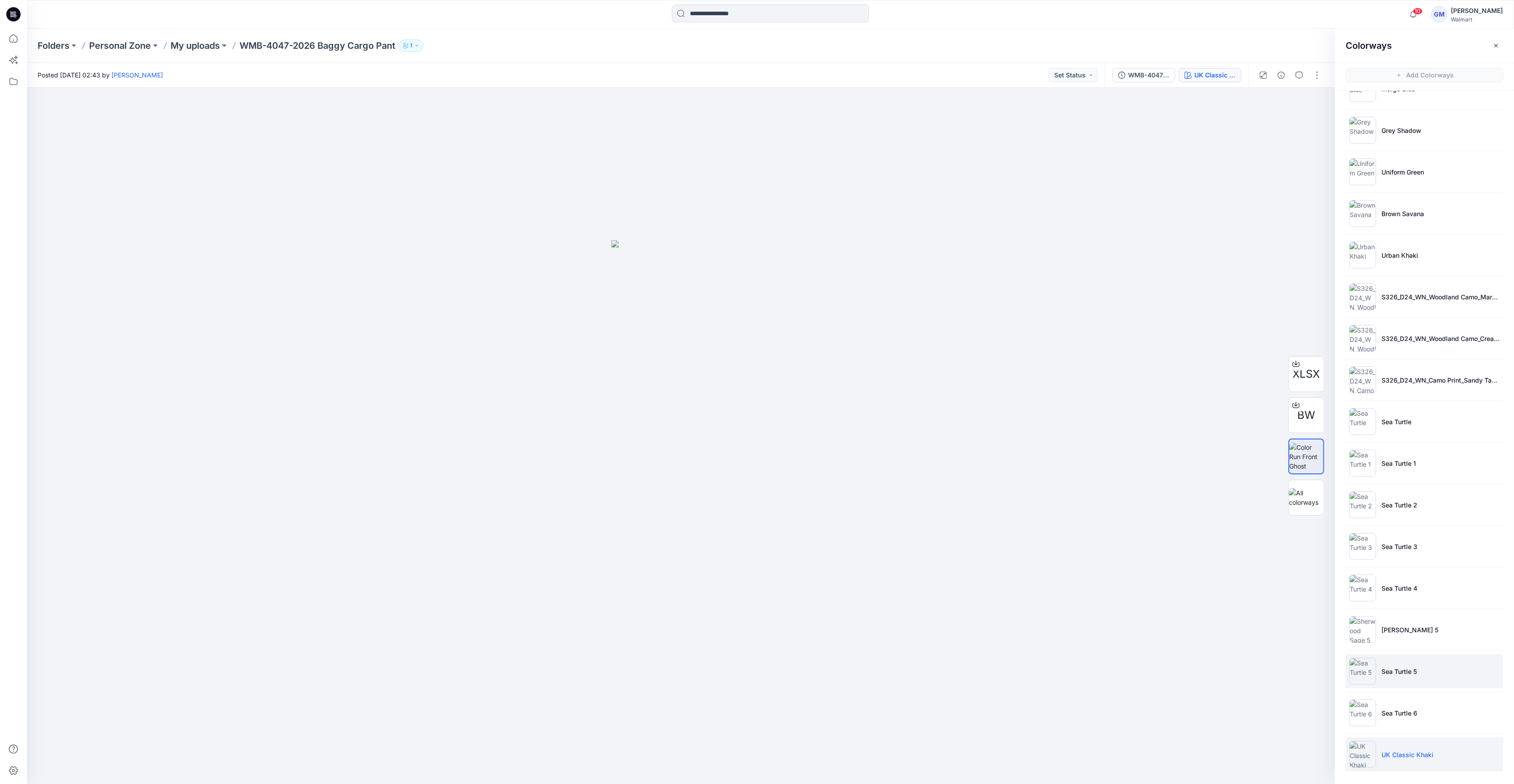
click at [1361, 681] on img at bounding box center [1363, 671] width 27 height 27
click at [1367, 748] on img at bounding box center [1363, 755] width 27 height 27
click at [1382, 702] on li "Sea Turtle 6" at bounding box center [1424, 713] width 158 height 34
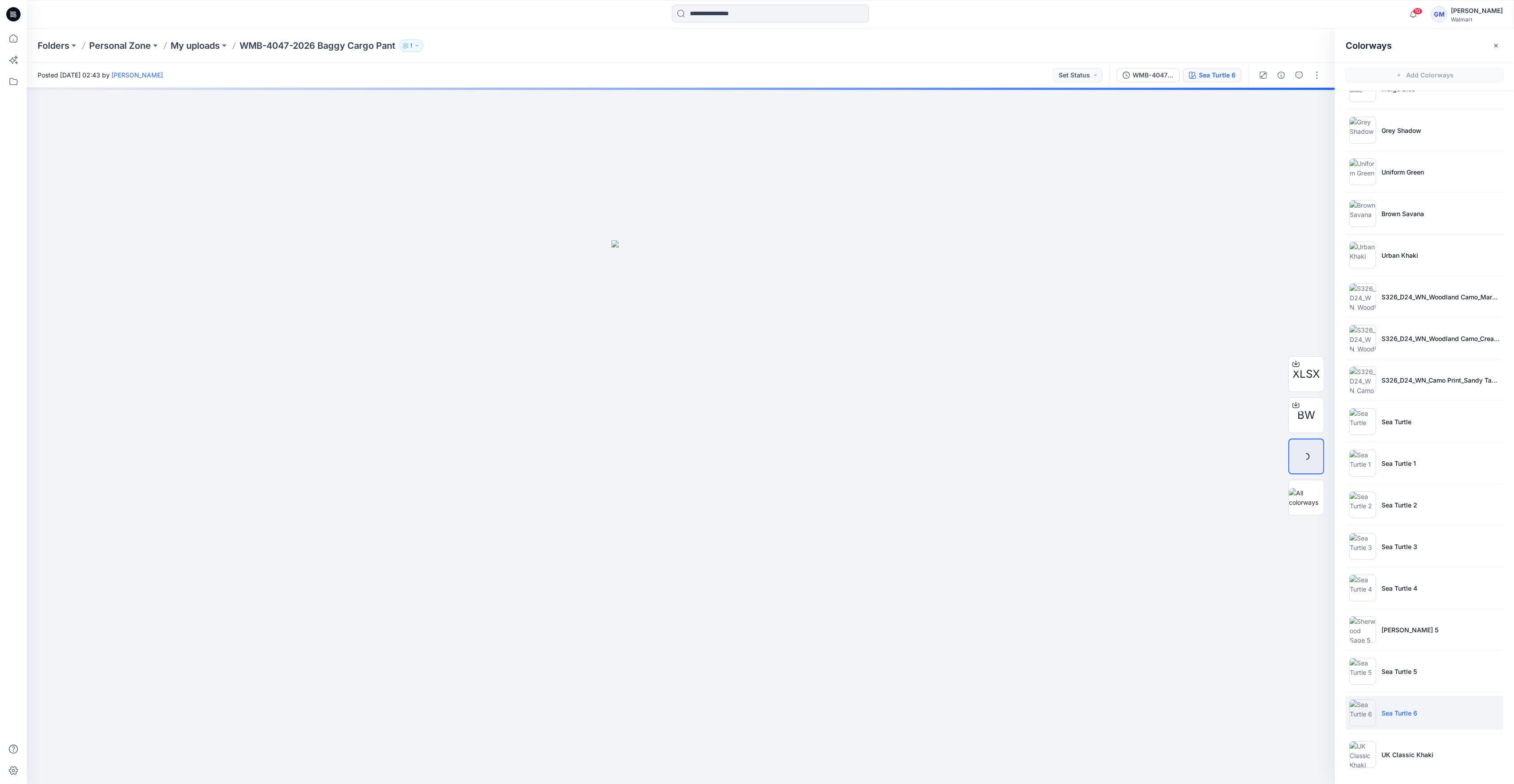
click at [1394, 714] on p "Sea Turtle 6" at bounding box center [1399, 713] width 36 height 9
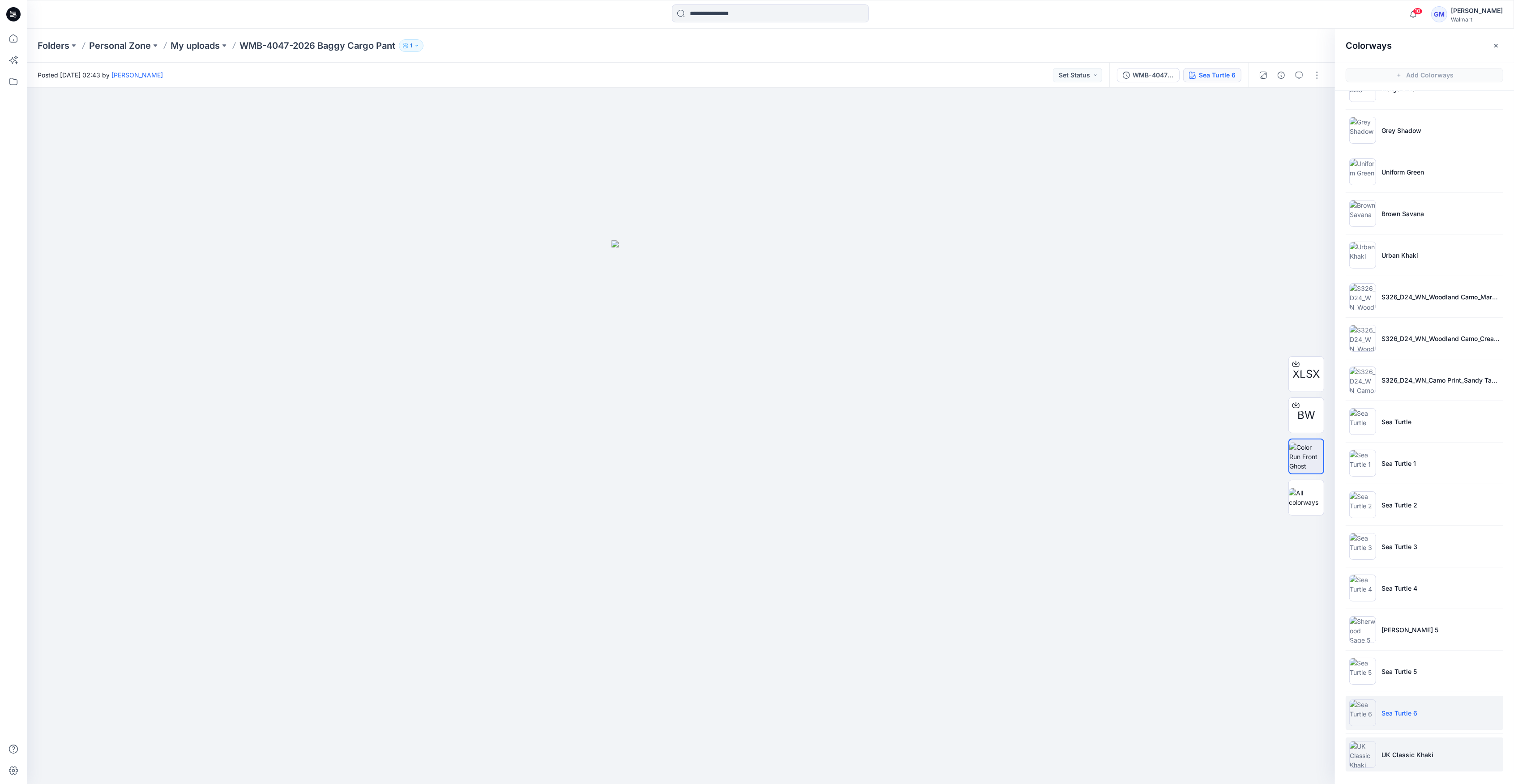
drag, startPoint x: 1389, startPoint y: 756, endPoint x: 1349, endPoint y: 757, distance: 40.0
click at [1379, 756] on li "UK Classic Khaki" at bounding box center [1424, 754] width 158 height 34
click at [1350, 758] on img at bounding box center [1363, 755] width 27 height 27
click at [1359, 750] on img at bounding box center [1363, 755] width 27 height 27
click at [1367, 729] on ul "Indigo Blue Grey Shadow Uniform Green Brown Savana Urban Khaki S326_D24_WN_Wood…" at bounding box center [1424, 422] width 179 height 718
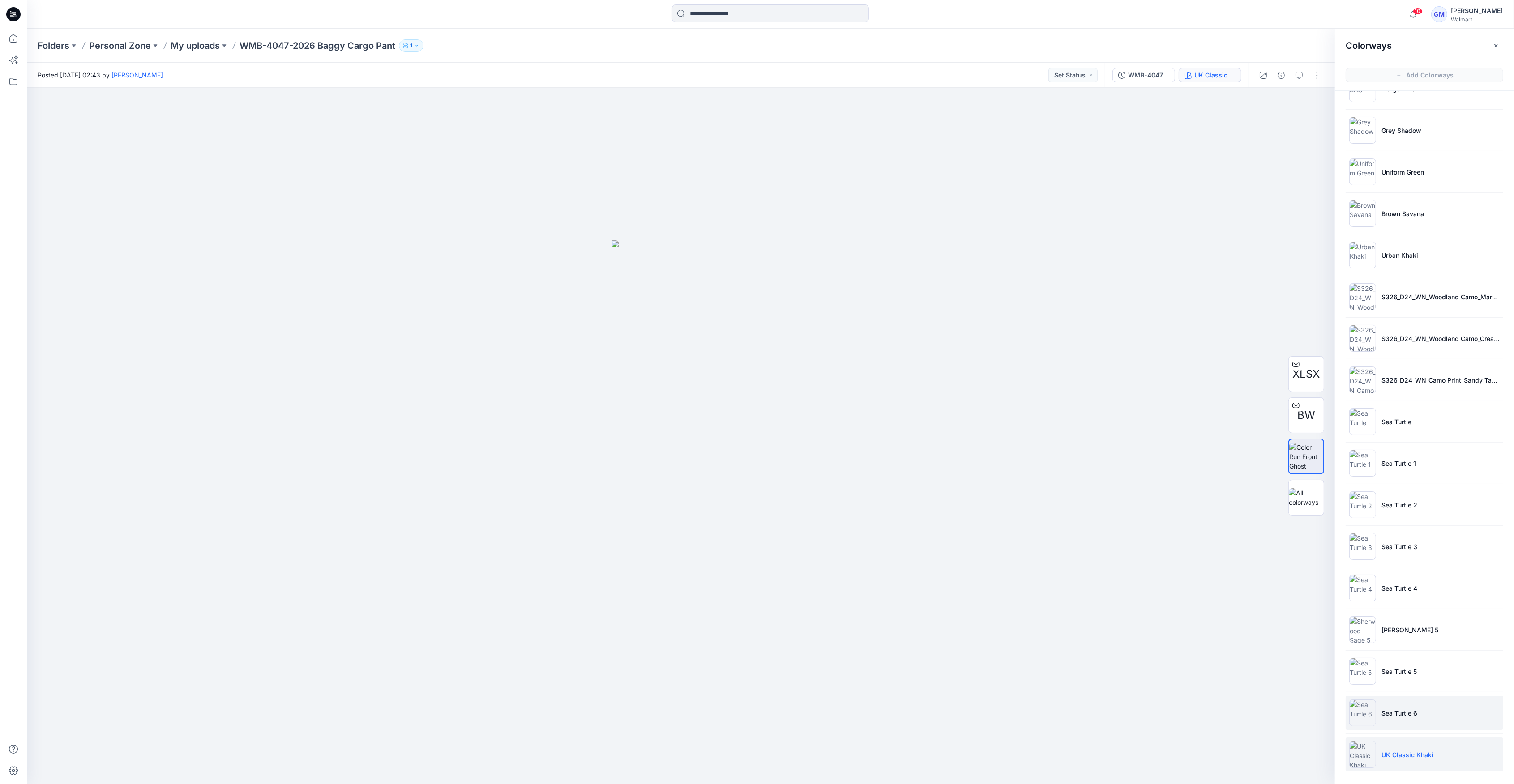
click at [1361, 715] on img at bounding box center [1363, 713] width 27 height 27
click at [1365, 701] on img at bounding box center [1363, 713] width 27 height 27
click at [1354, 715] on img at bounding box center [1363, 713] width 27 height 27
click at [1365, 666] on img at bounding box center [1363, 671] width 27 height 27
click at [1365, 667] on img at bounding box center [1363, 671] width 27 height 27
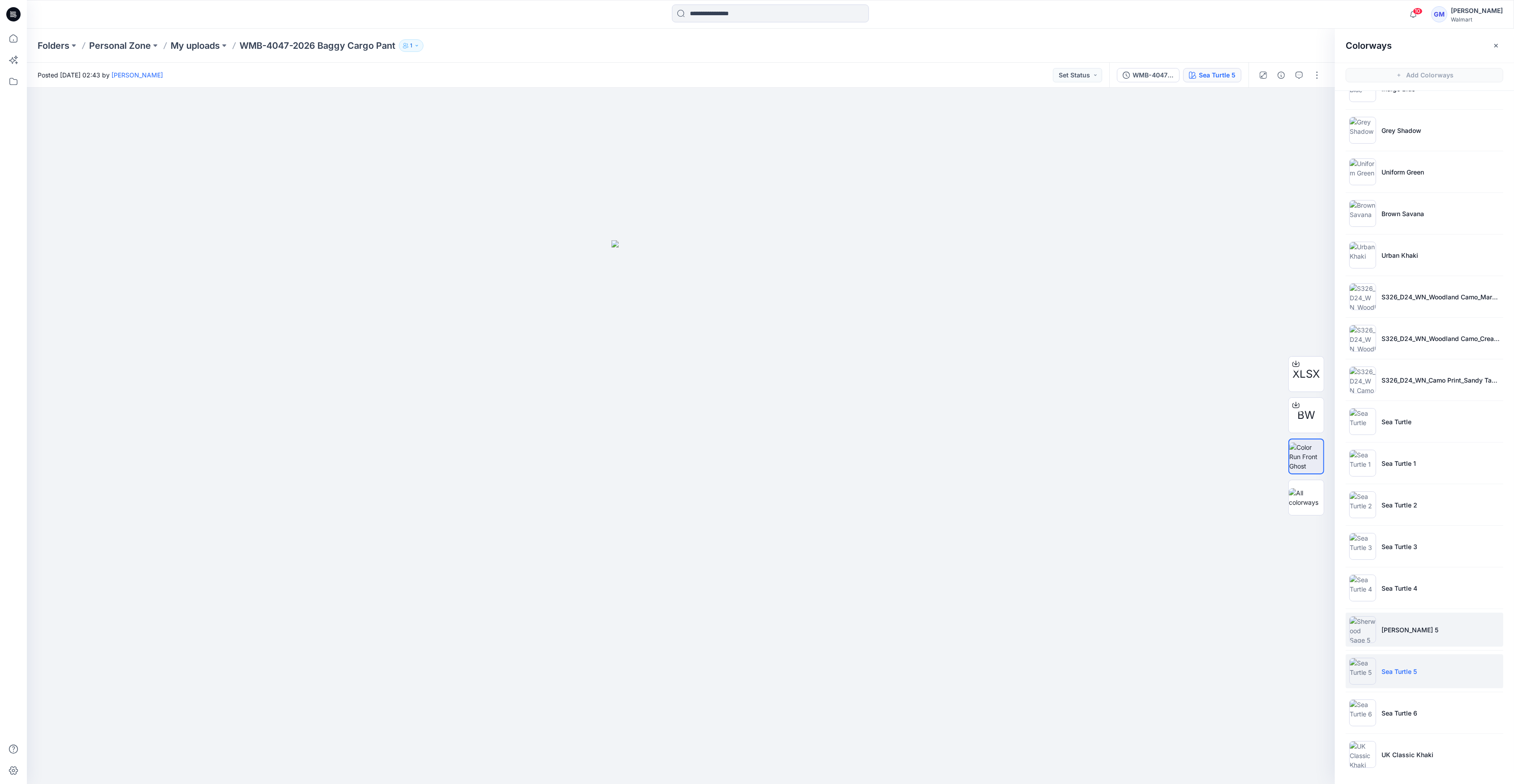
click at [1365, 632] on img at bounding box center [1363, 630] width 27 height 27
click at [1367, 596] on img at bounding box center [1363, 588] width 27 height 27
click at [1367, 709] on img at bounding box center [1363, 713] width 27 height 27
click at [1320, 74] on button "button" at bounding box center [1317, 75] width 14 height 14
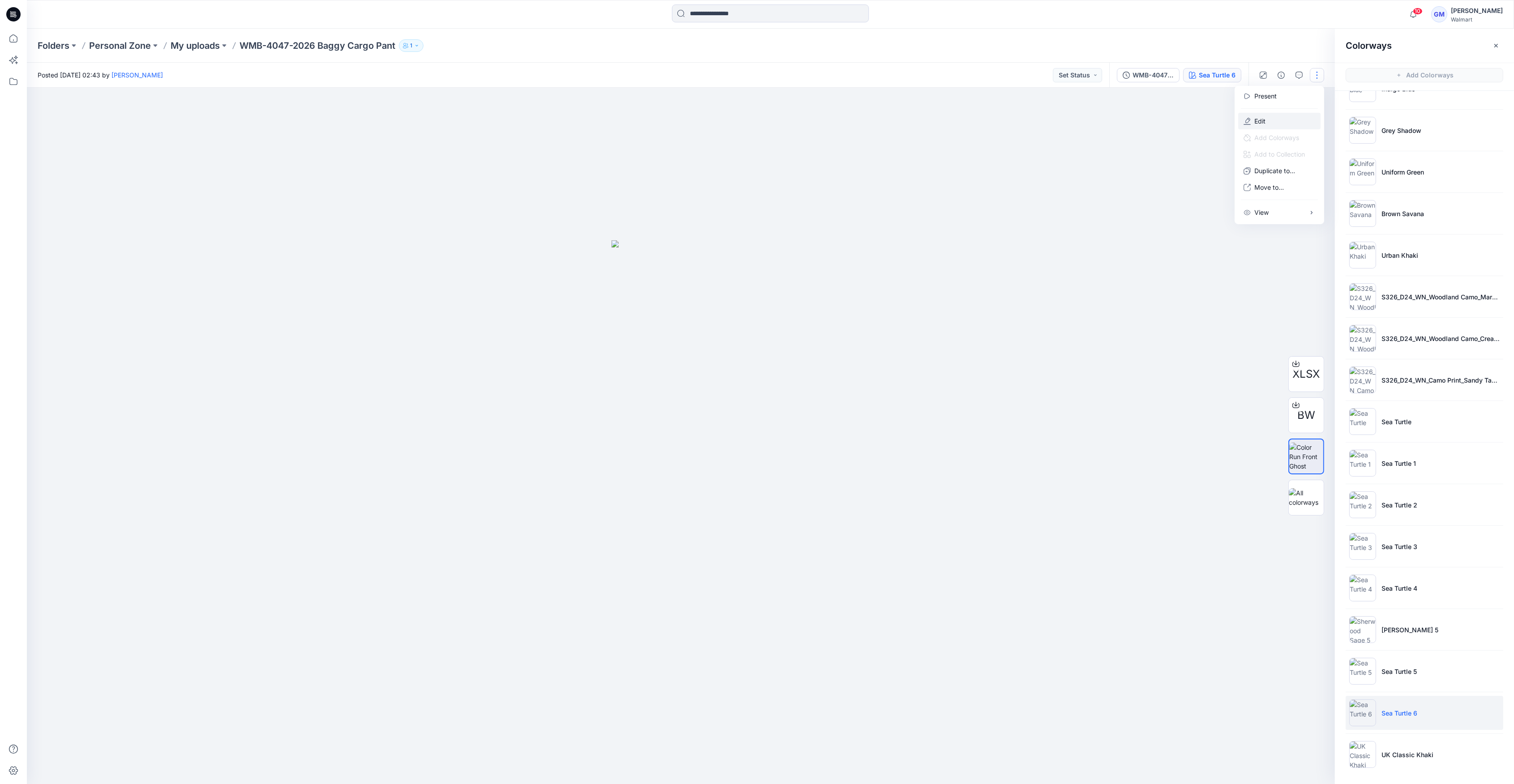
click at [1297, 122] on button "Edit" at bounding box center [1280, 120] width 82 height 16
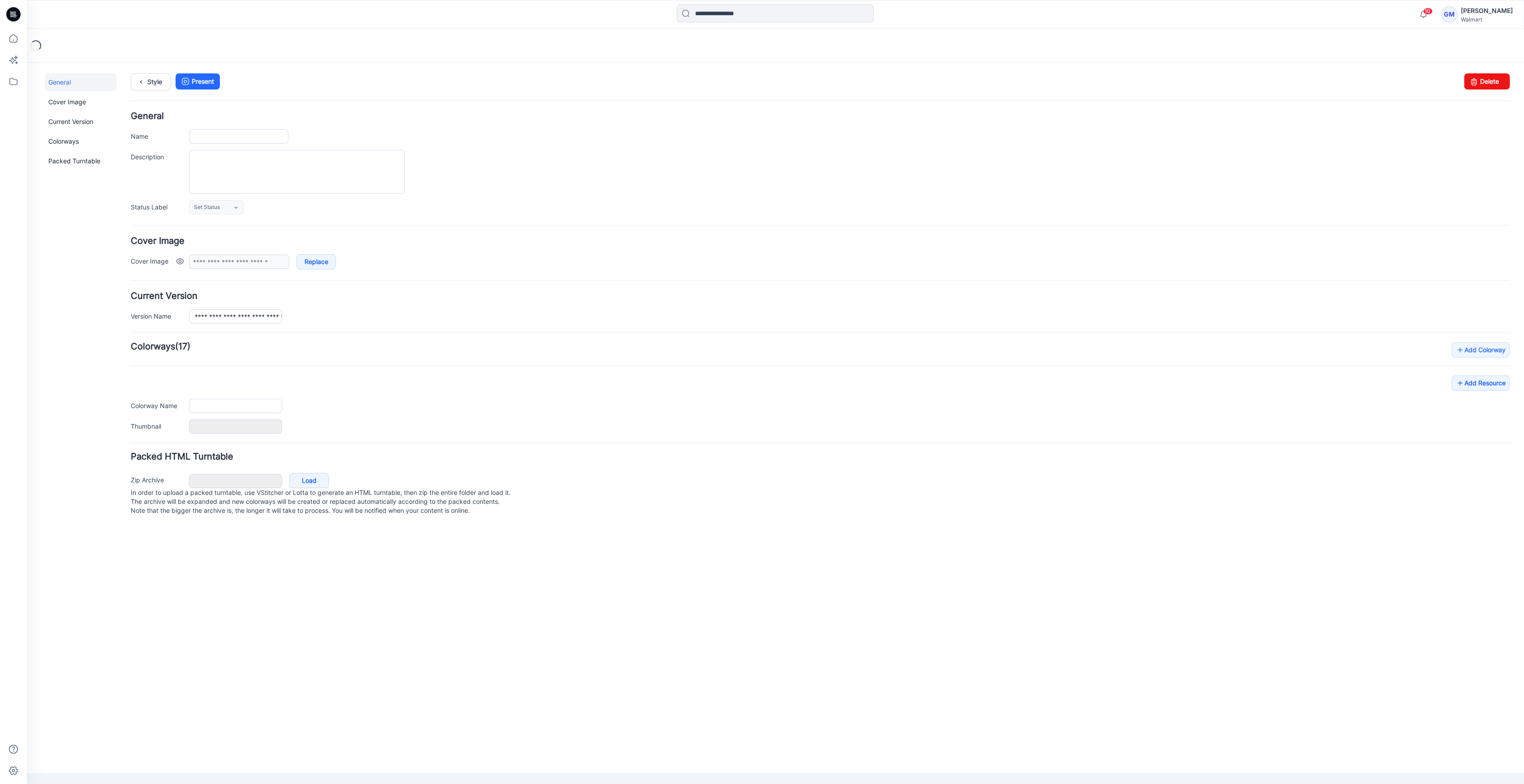
type input "**********"
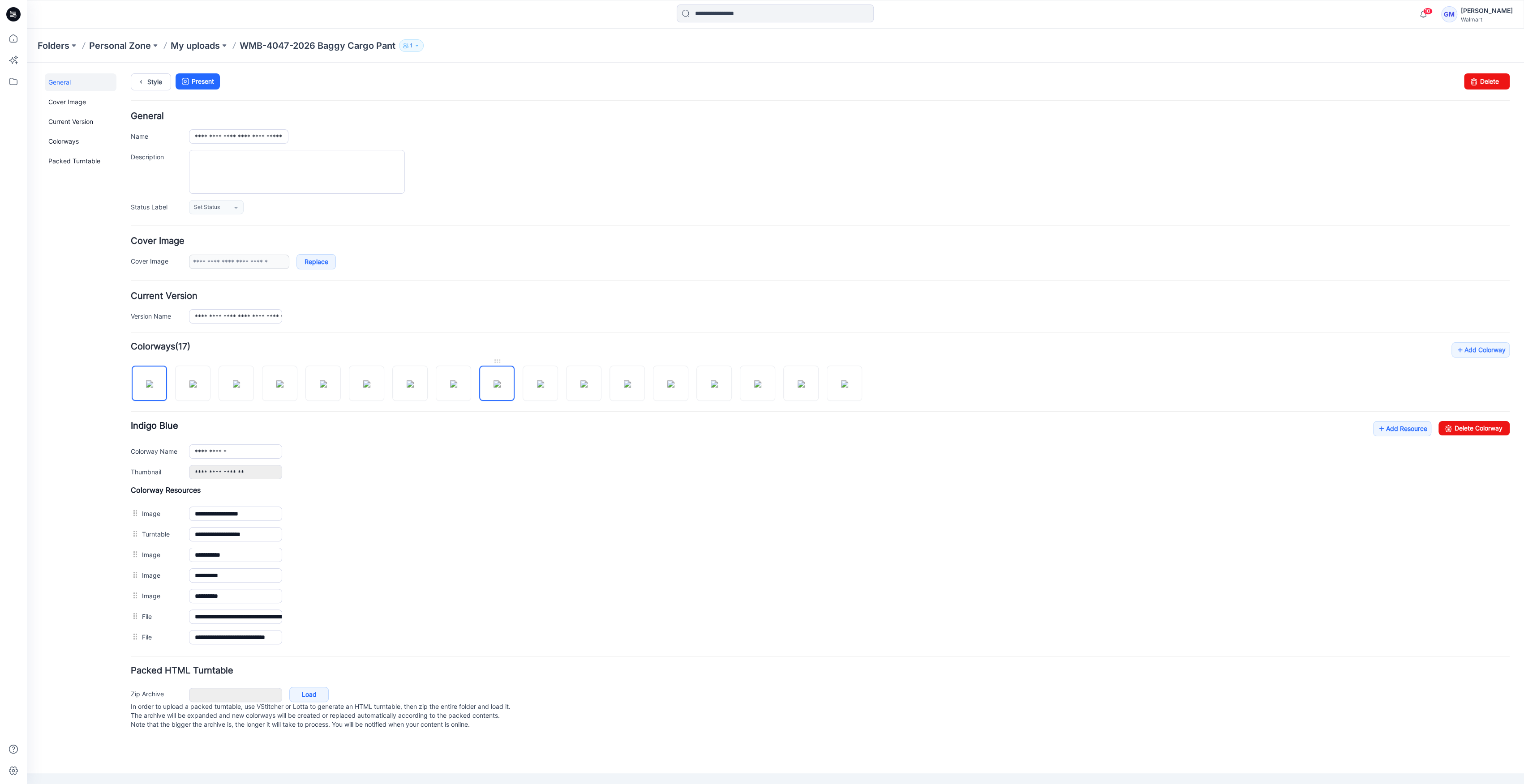
click at [500, 386] on img at bounding box center [497, 384] width 7 height 7
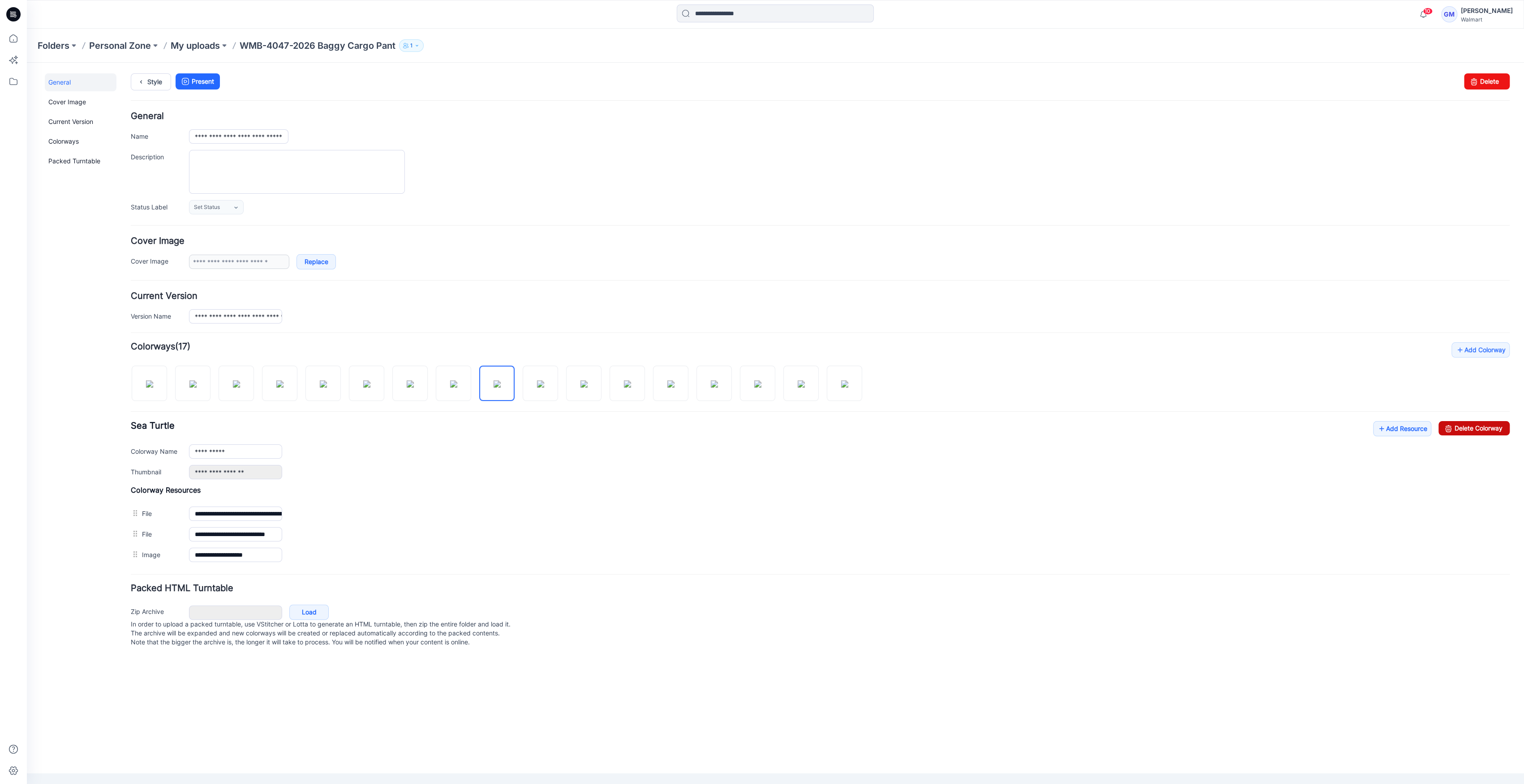
click at [1464, 424] on link "Delete Colorway" at bounding box center [1474, 428] width 71 height 14
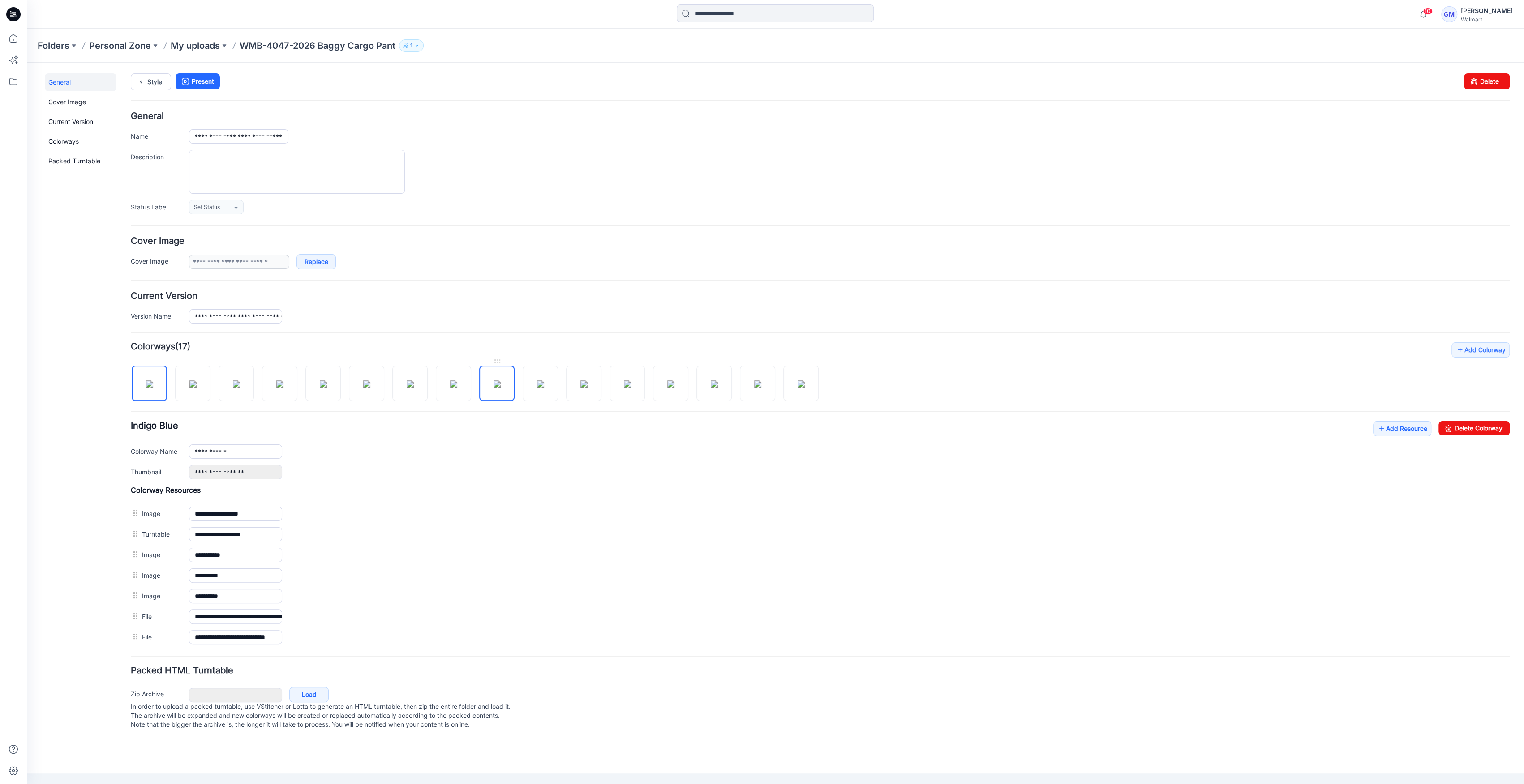
click at [500, 381] on img at bounding box center [497, 384] width 7 height 7
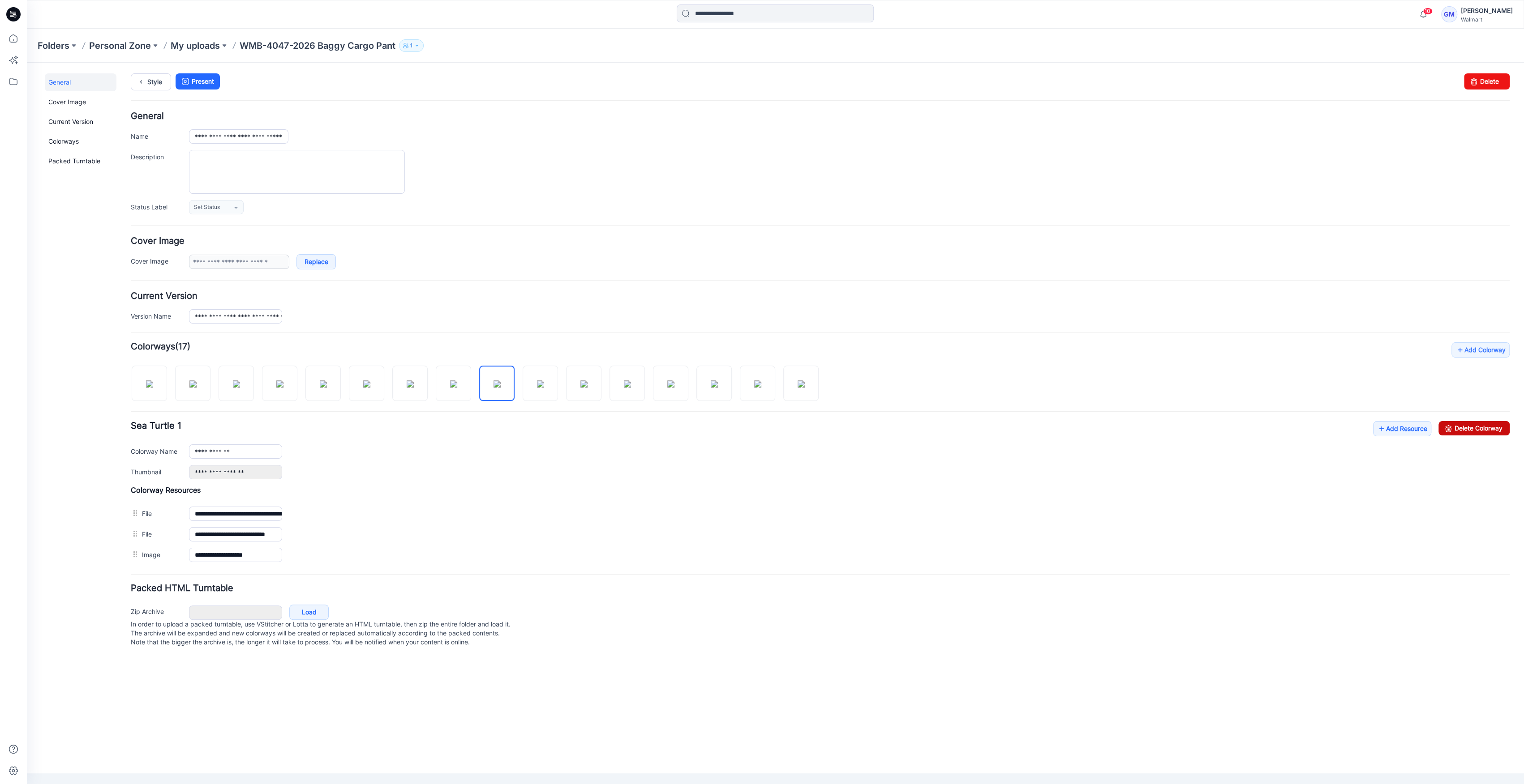
click at [1482, 423] on link "Delete Colorway" at bounding box center [1474, 428] width 71 height 14
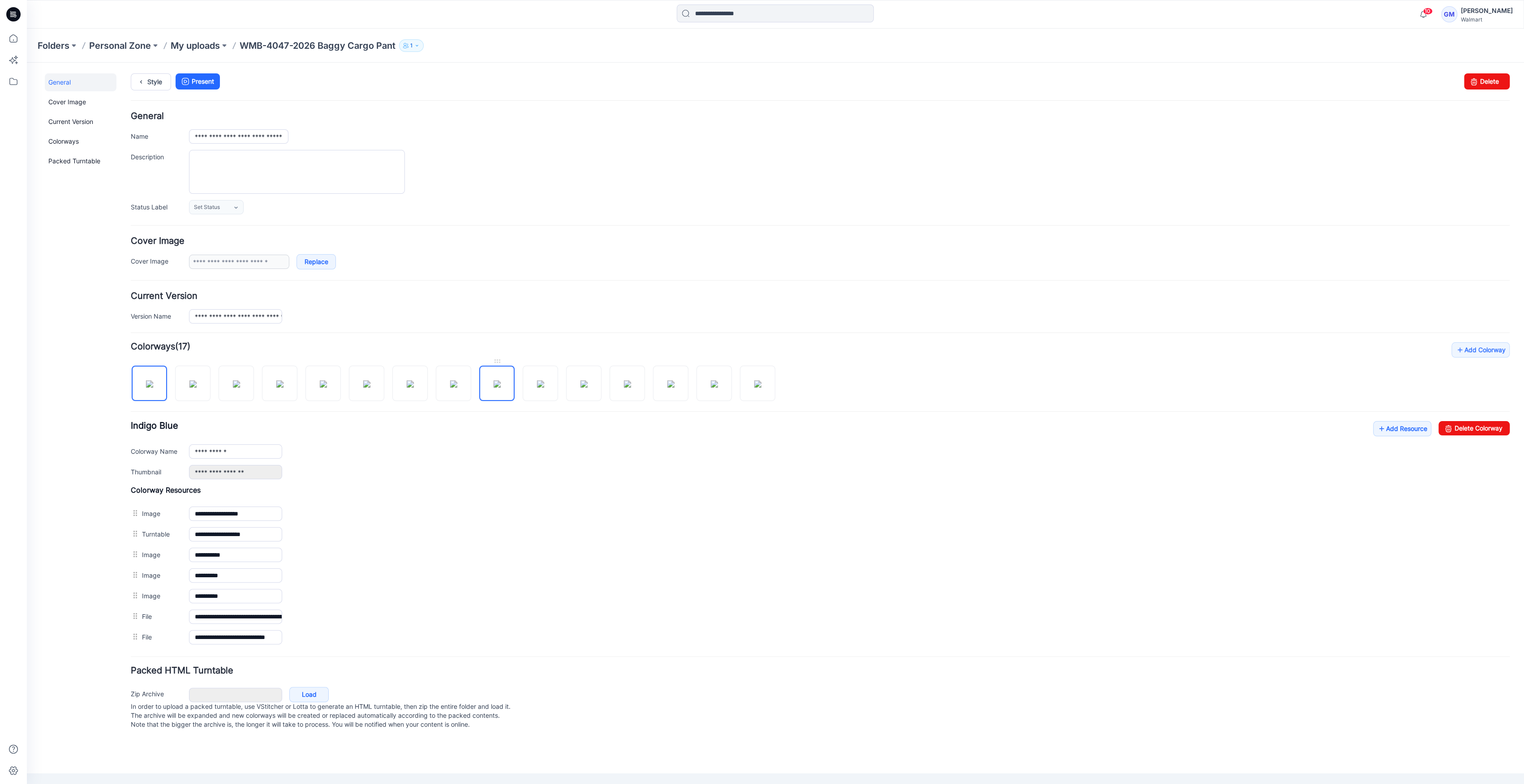
click at [493, 388] on img at bounding box center [497, 384] width 7 height 7
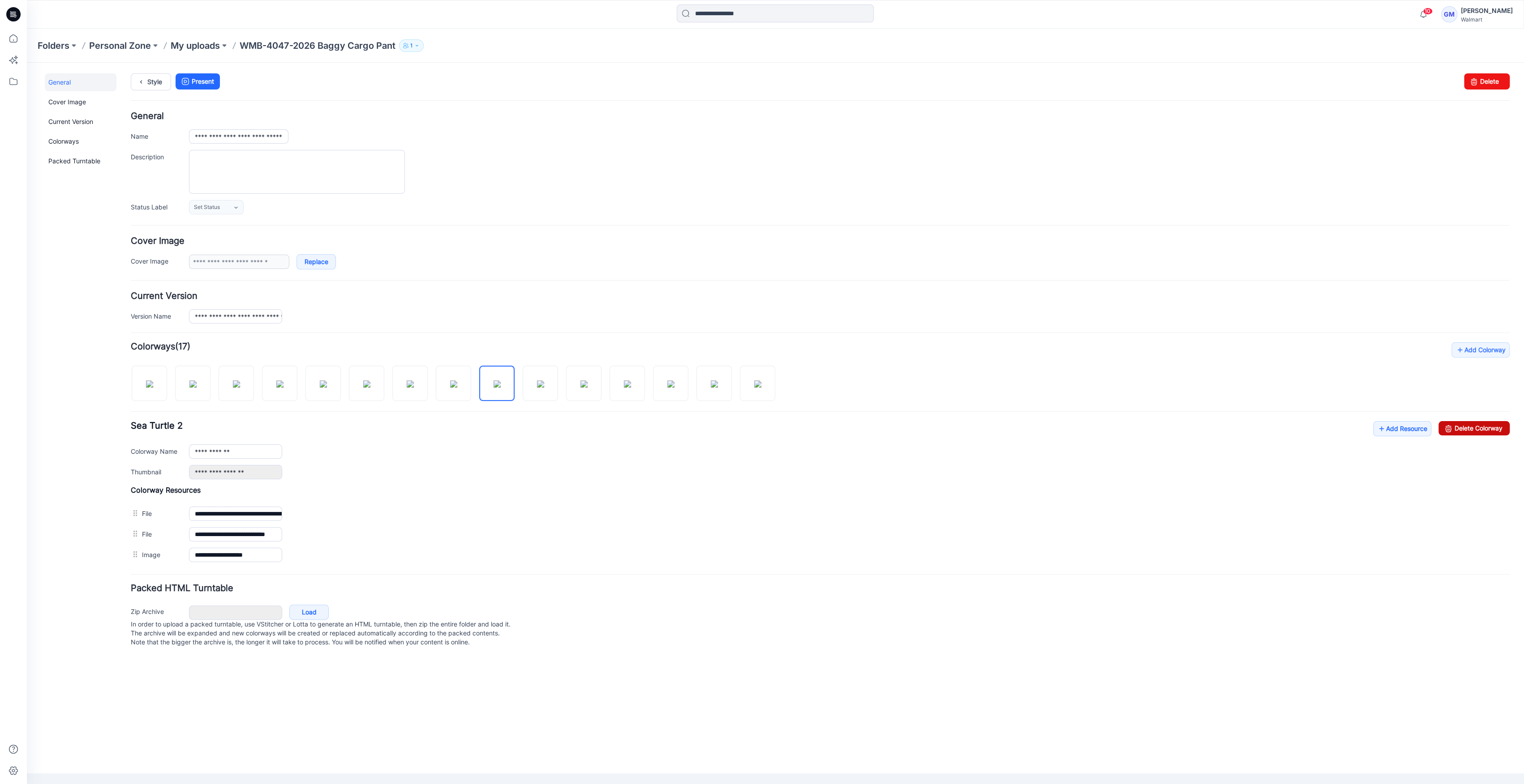
click at [1463, 427] on link "Delete Colorway" at bounding box center [1474, 428] width 71 height 14
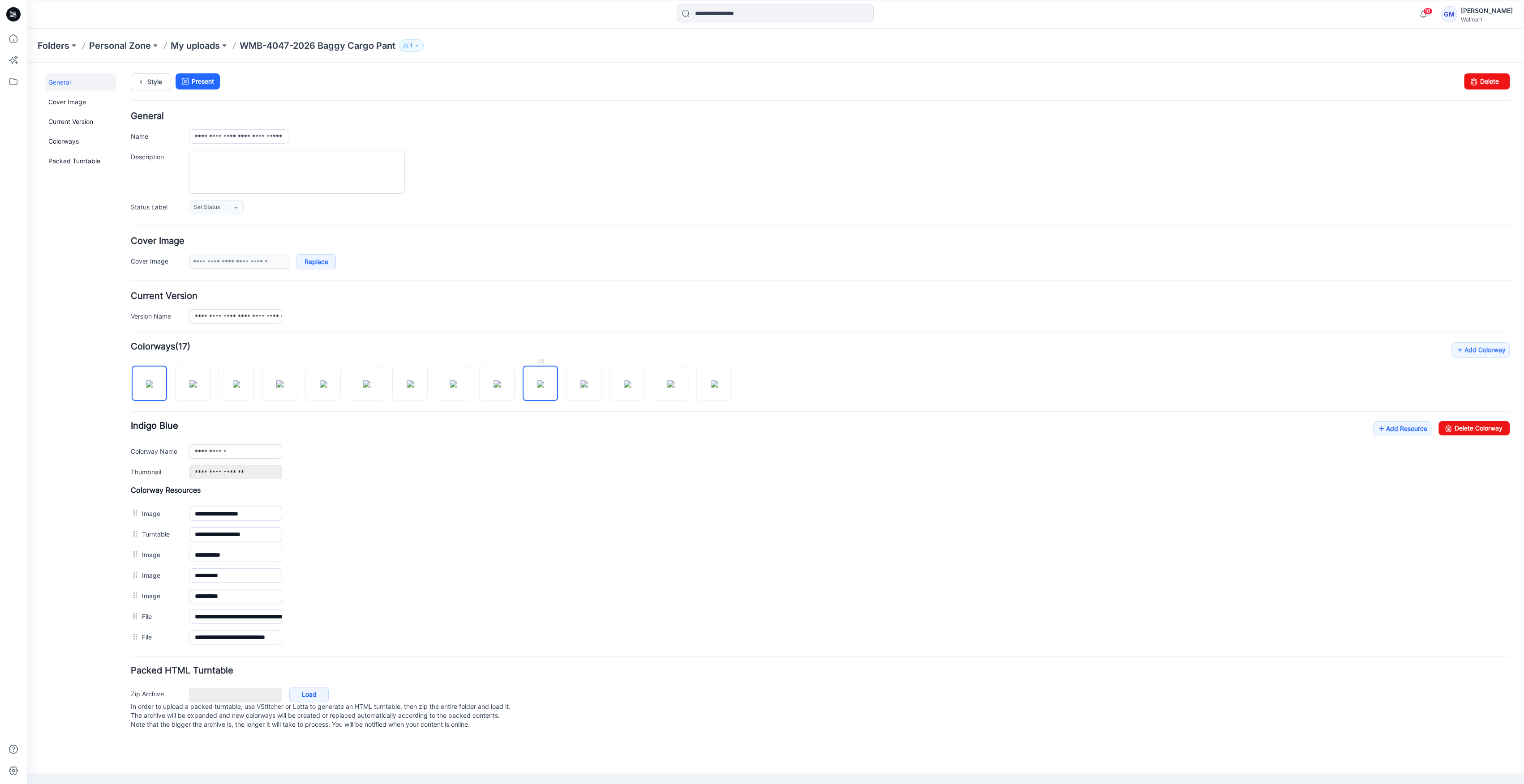
click at [544, 386] on img at bounding box center [540, 384] width 7 height 7
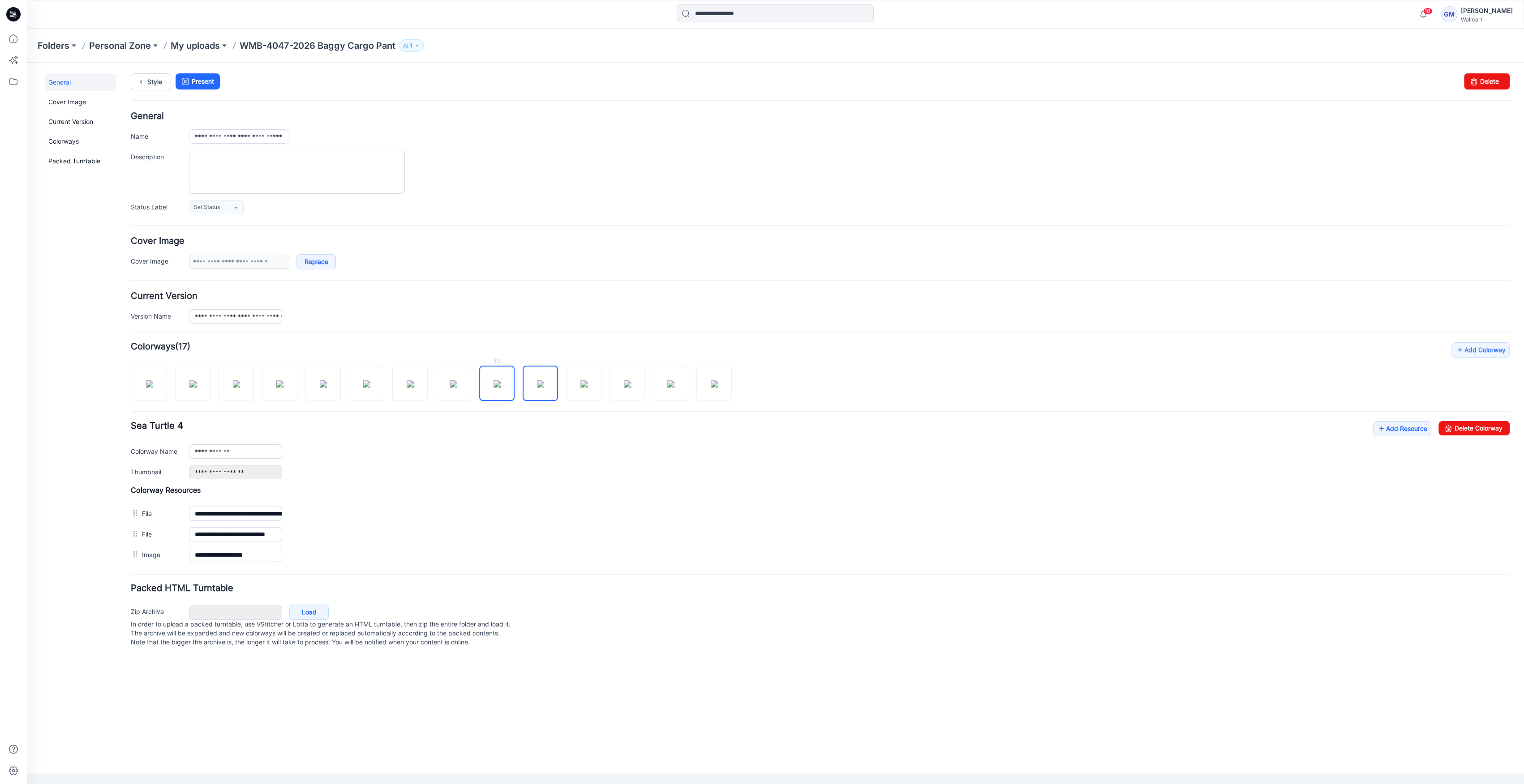
click at [500, 388] on img at bounding box center [497, 384] width 7 height 7
drag, startPoint x: 1462, startPoint y: 432, endPoint x: 849, endPoint y: 121, distance: 687.4
click at [1462, 432] on link "Delete Colorway" at bounding box center [1474, 428] width 71 height 14
type input "**********"
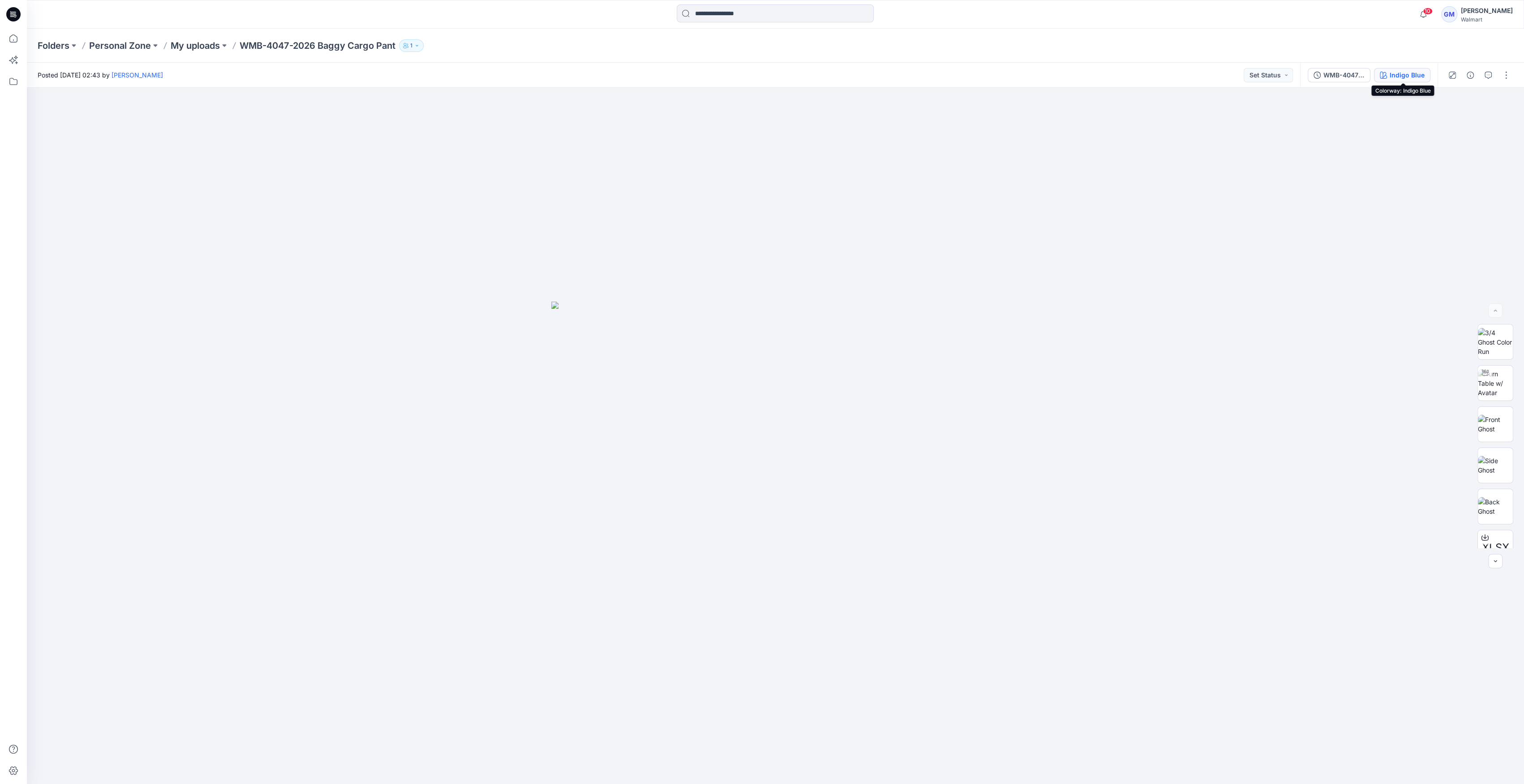
click at [1400, 71] on div "Indigo Blue" at bounding box center [1406, 75] width 35 height 10
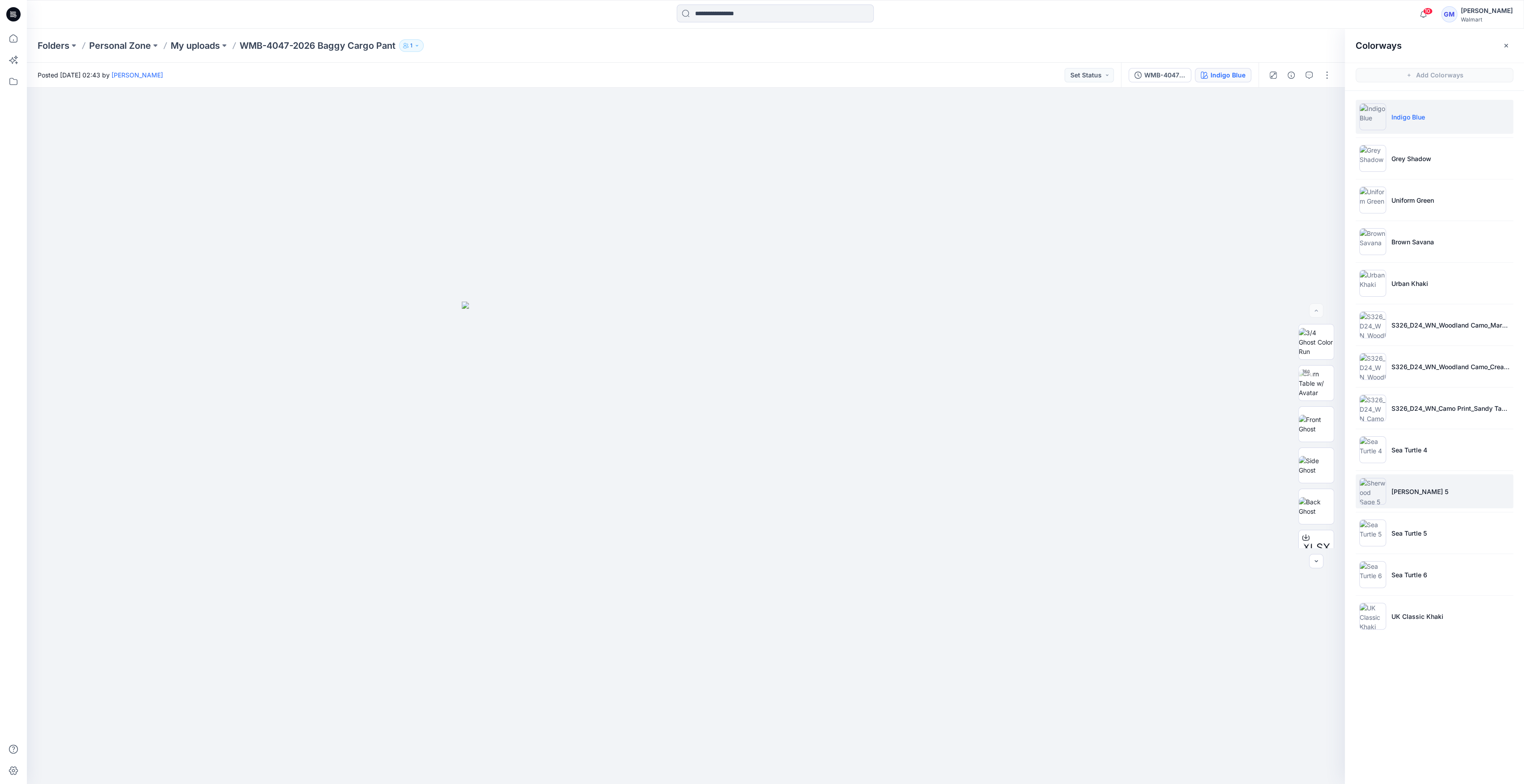
click at [1426, 495] on p "[PERSON_NAME] 5" at bounding box center [1419, 491] width 57 height 9
click at [1457, 613] on li "UK Classic Khaki" at bounding box center [1434, 616] width 158 height 34
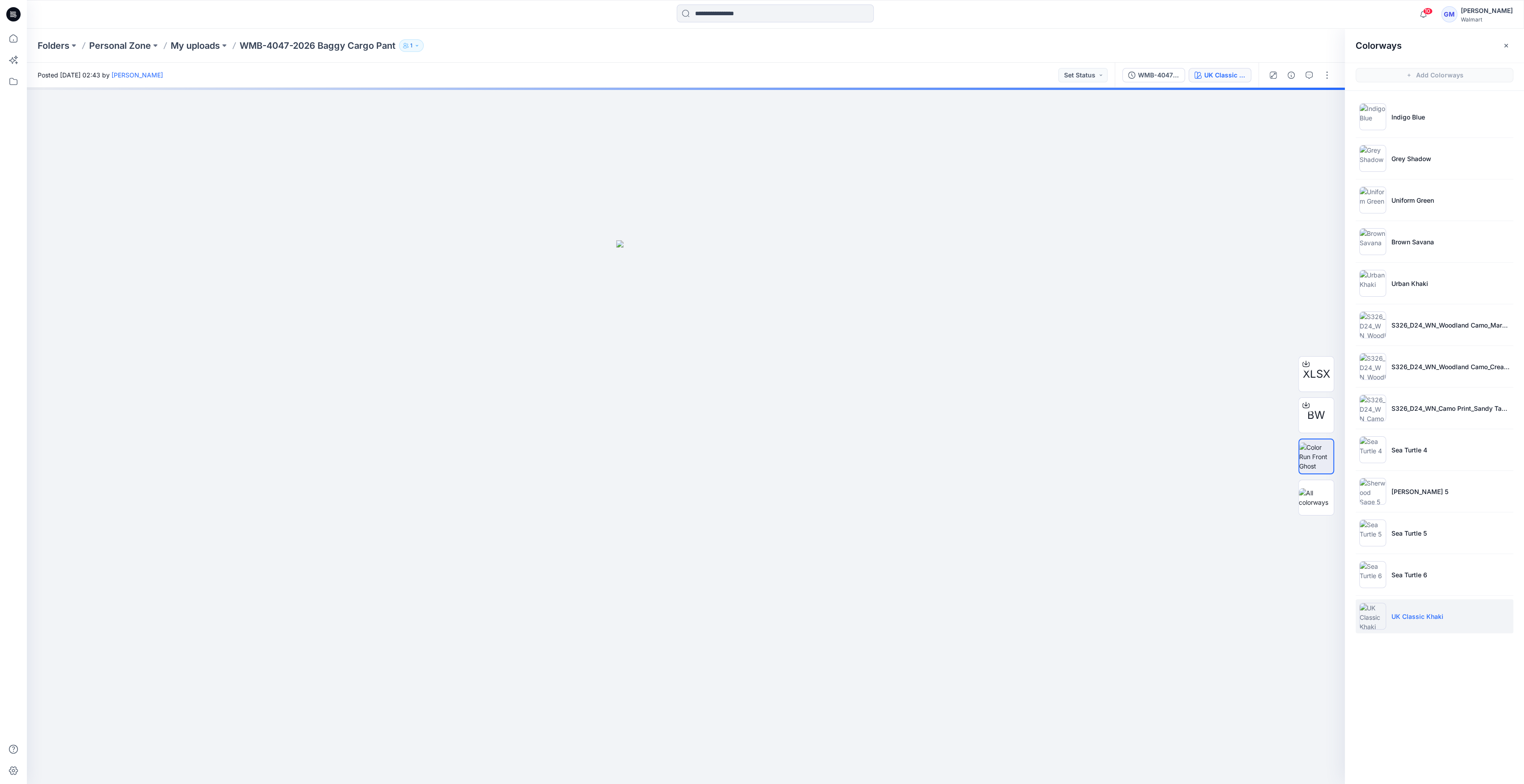
click at [1426, 609] on li "UK Classic Khaki" at bounding box center [1434, 616] width 158 height 34
click at [1399, 613] on p "UK Classic Khaki" at bounding box center [1416, 616] width 52 height 9
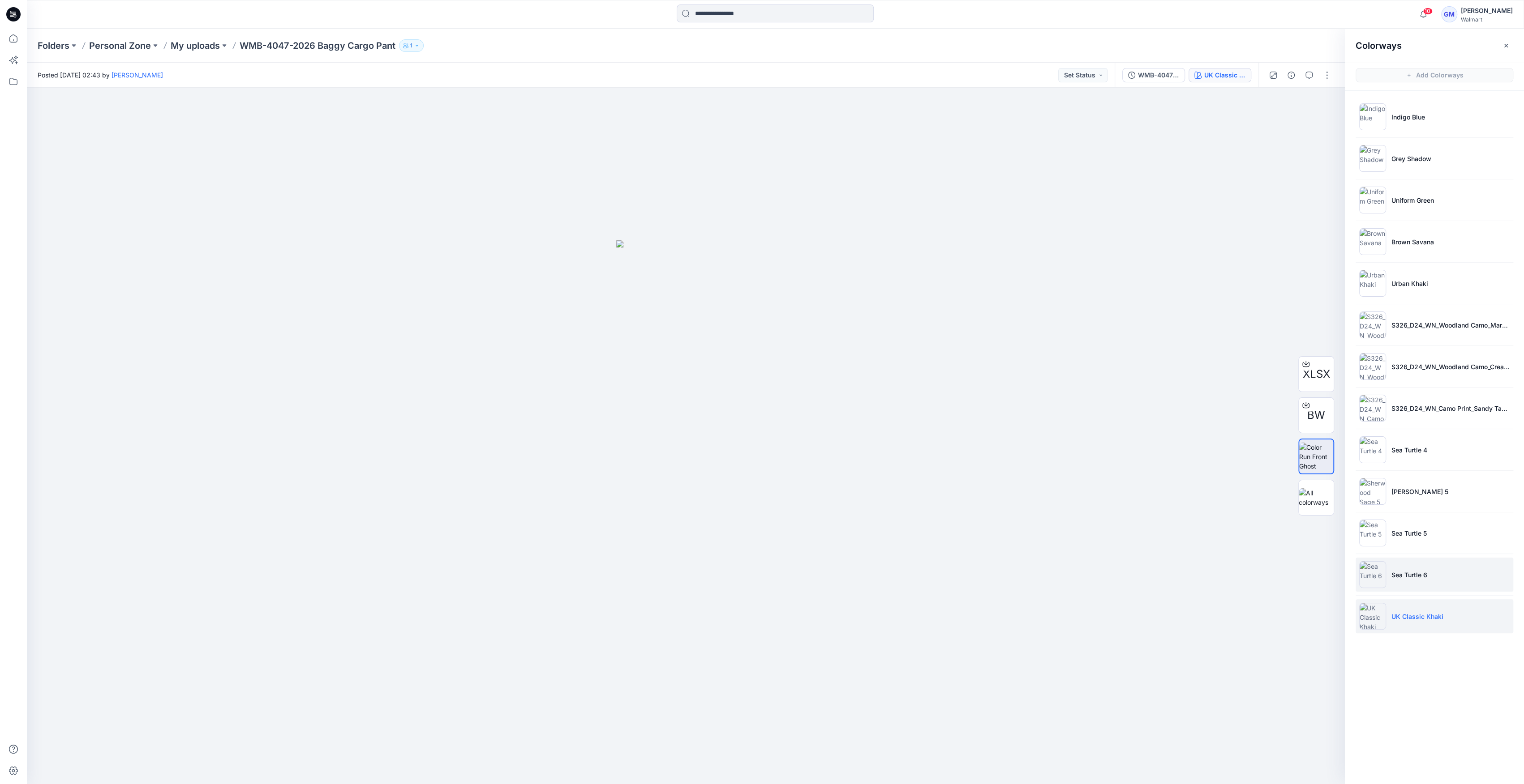
click at [1379, 579] on img at bounding box center [1373, 575] width 27 height 27
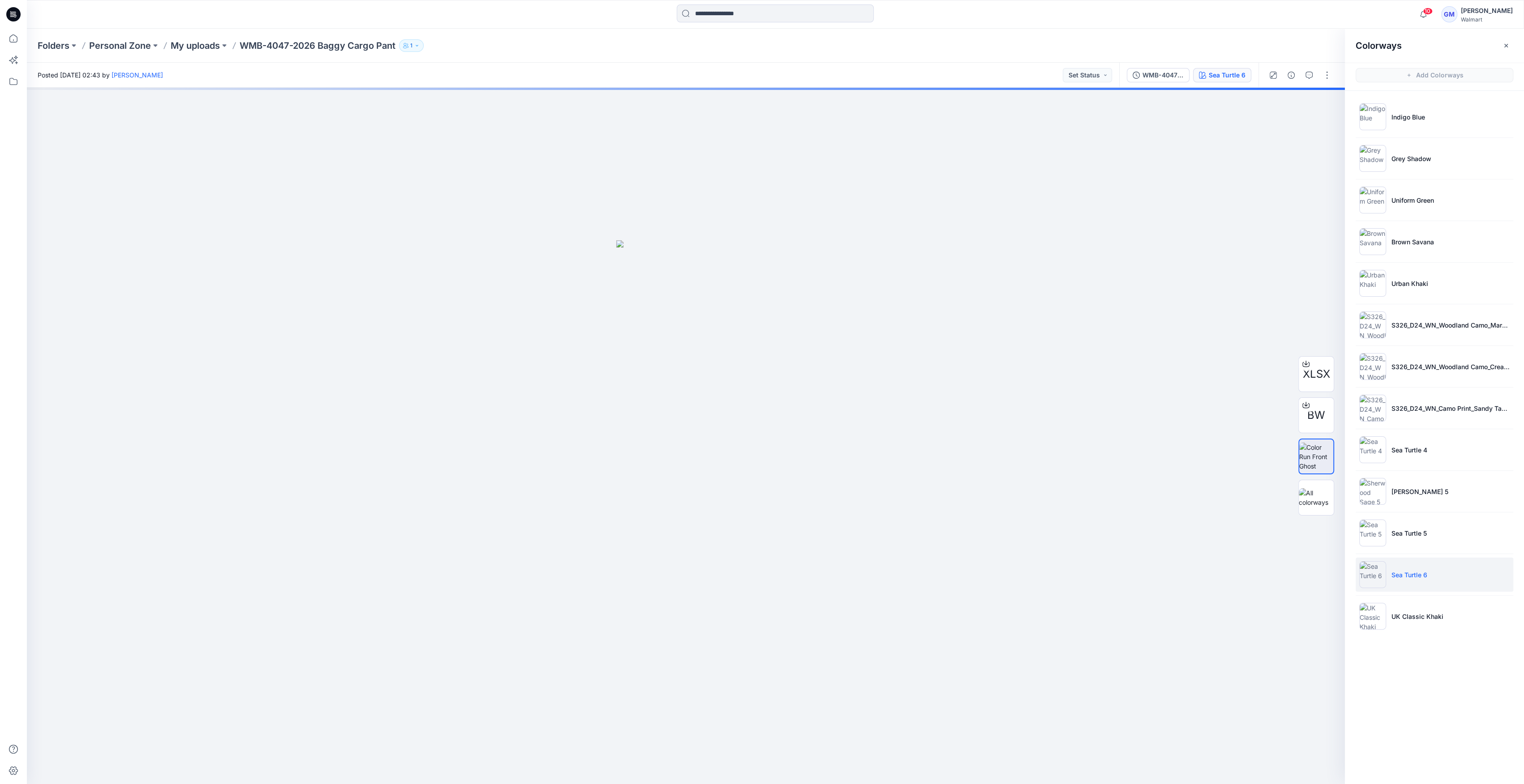
click at [1368, 579] on img at bounding box center [1373, 575] width 27 height 27
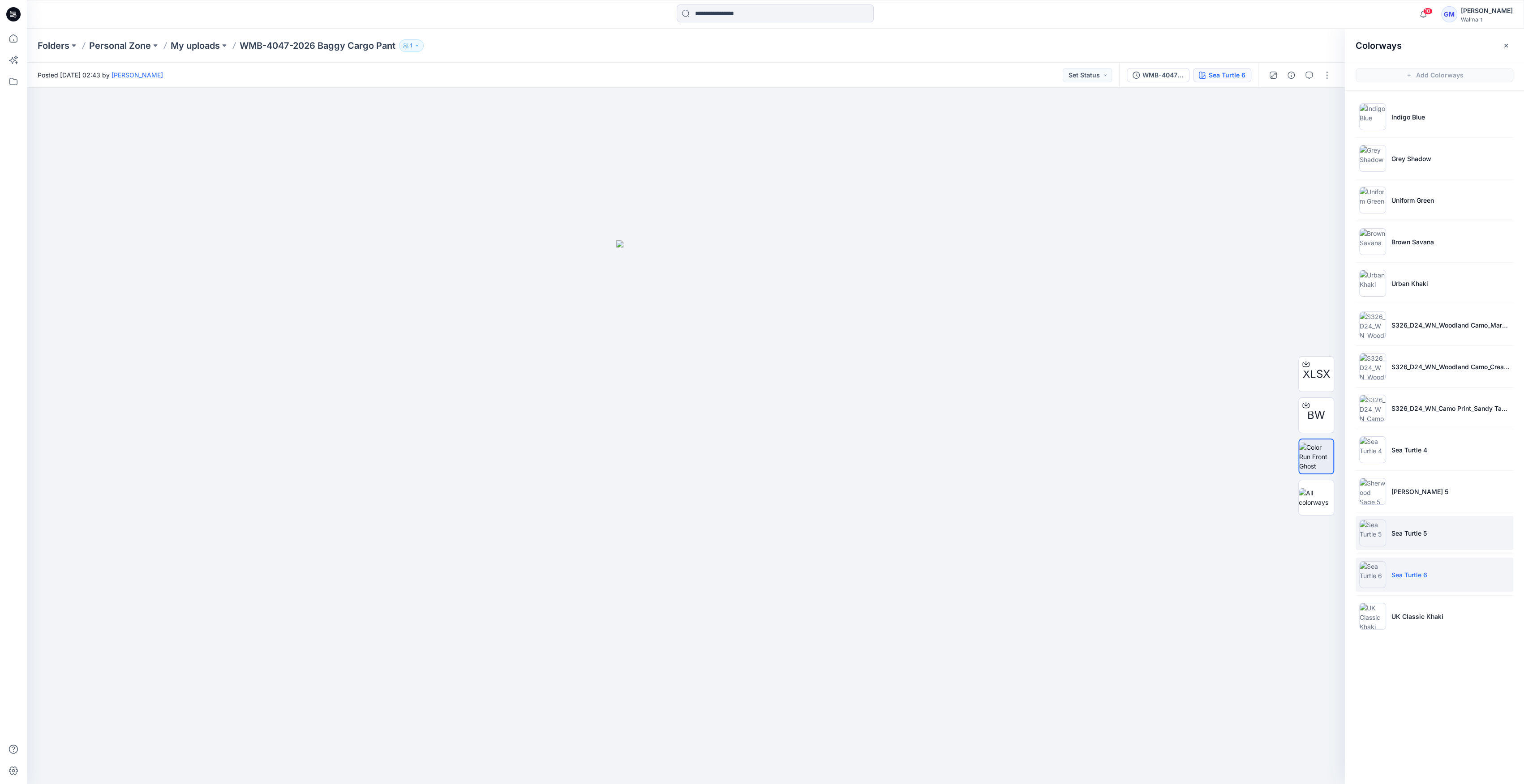
click at [1390, 523] on li "Sea Turtle 5" at bounding box center [1434, 533] width 158 height 34
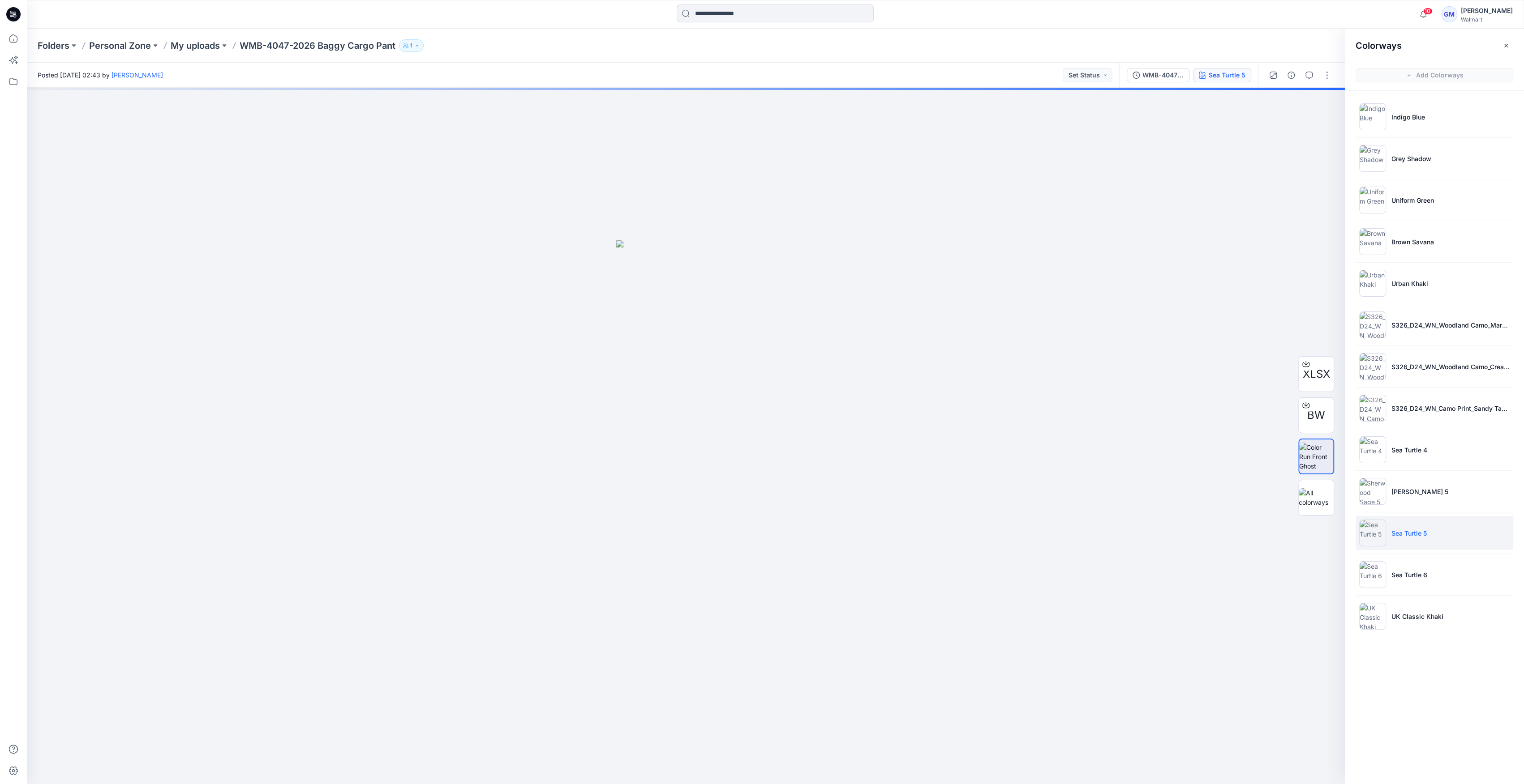
click at [1387, 526] on li "Sea Turtle 5" at bounding box center [1434, 533] width 158 height 34
click at [1440, 618] on p "UK Classic Khaki" at bounding box center [1416, 616] width 52 height 9
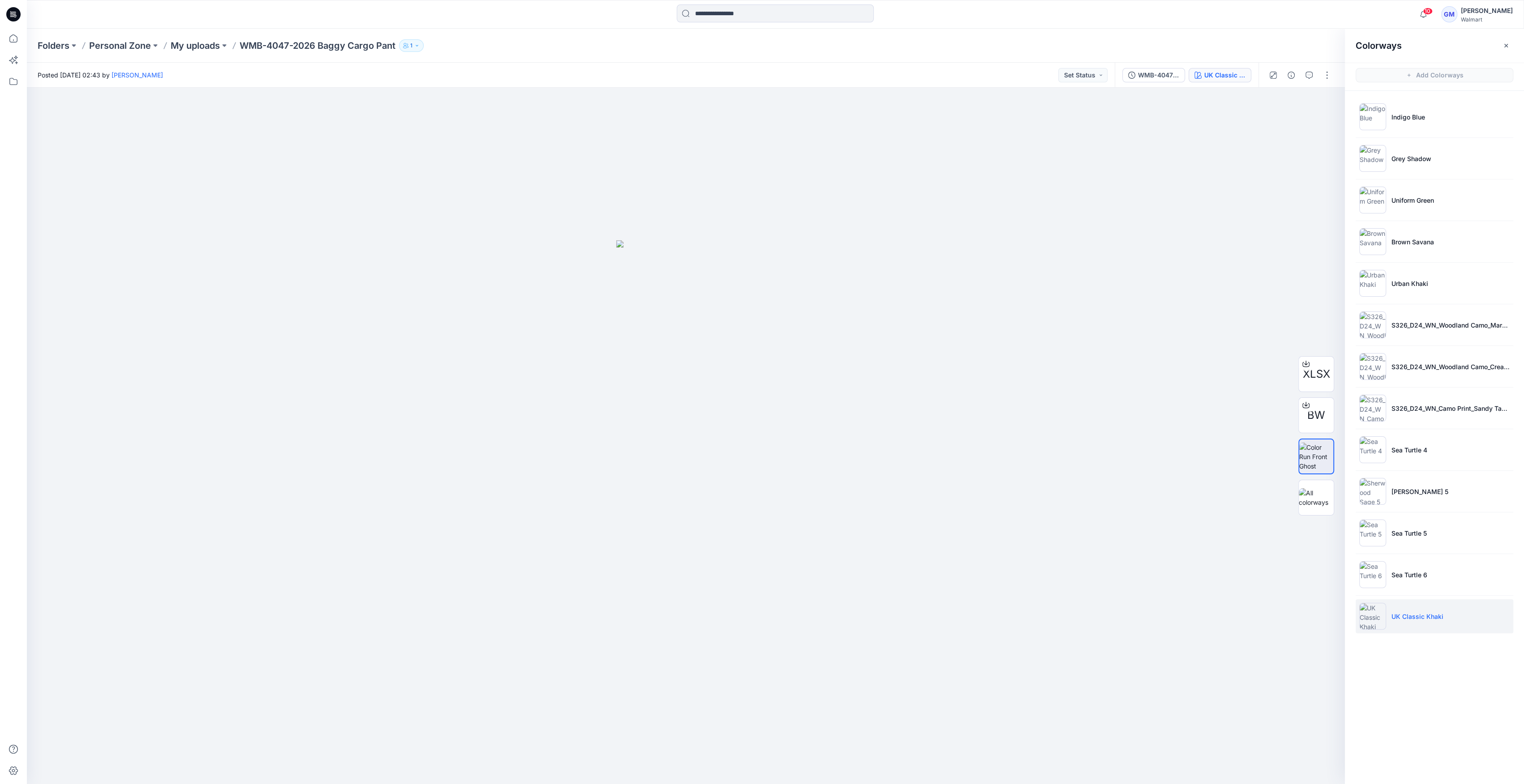
click at [1433, 618] on p "UK Classic Khaki" at bounding box center [1416, 616] width 52 height 9
click at [1442, 531] on li "Sea Turtle 5" at bounding box center [1434, 533] width 158 height 34
click at [1411, 644] on div "Indigo Blue Grey Shadow Uniform Green Brown Savana Urban Khaki S326_D24_WN_Wood…" at bounding box center [1434, 369] width 179 height 558
click at [1329, 74] on button "button" at bounding box center [1327, 75] width 14 height 14
click at [1302, 121] on button "Edit" at bounding box center [1289, 120] width 82 height 16
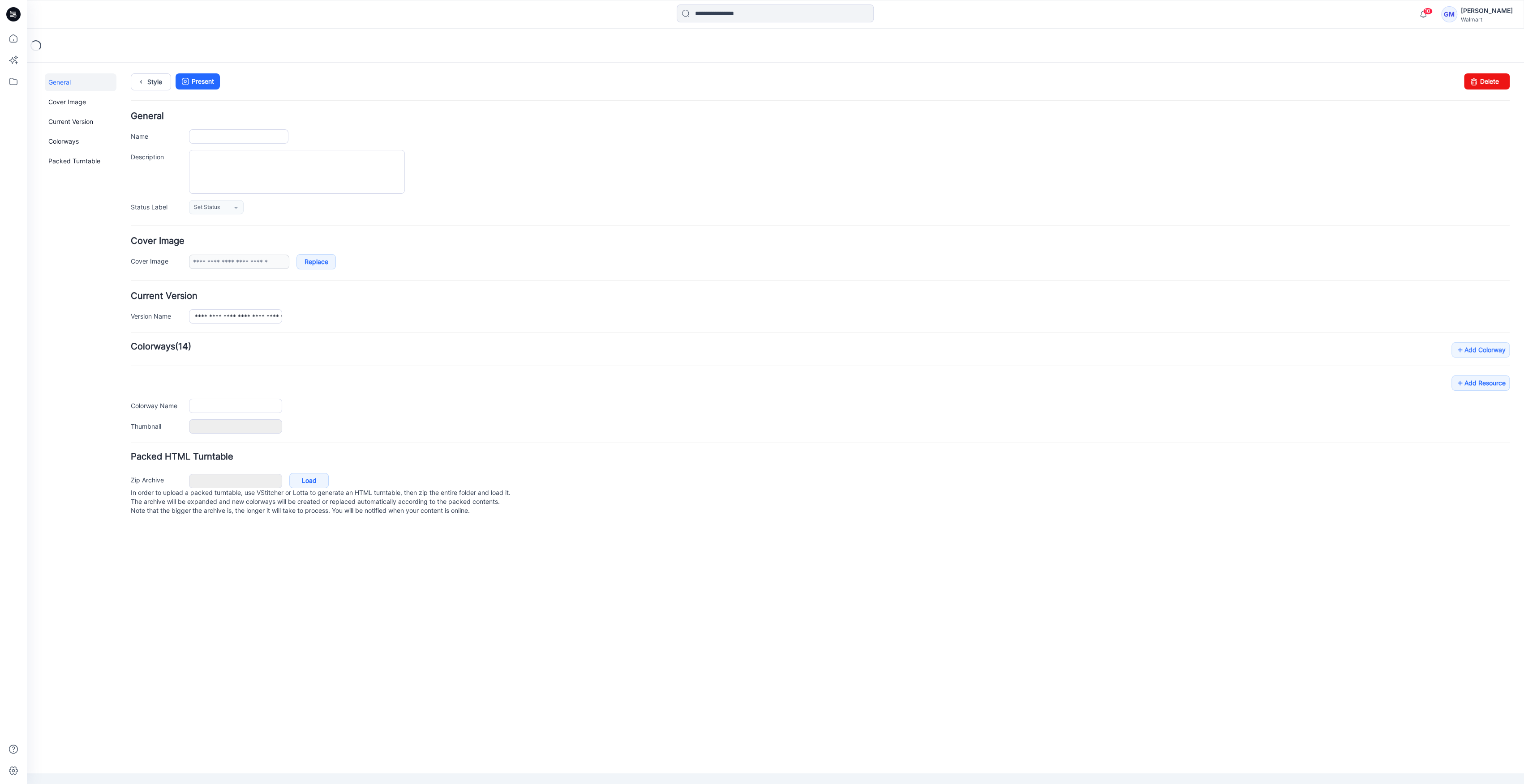
type input "**********"
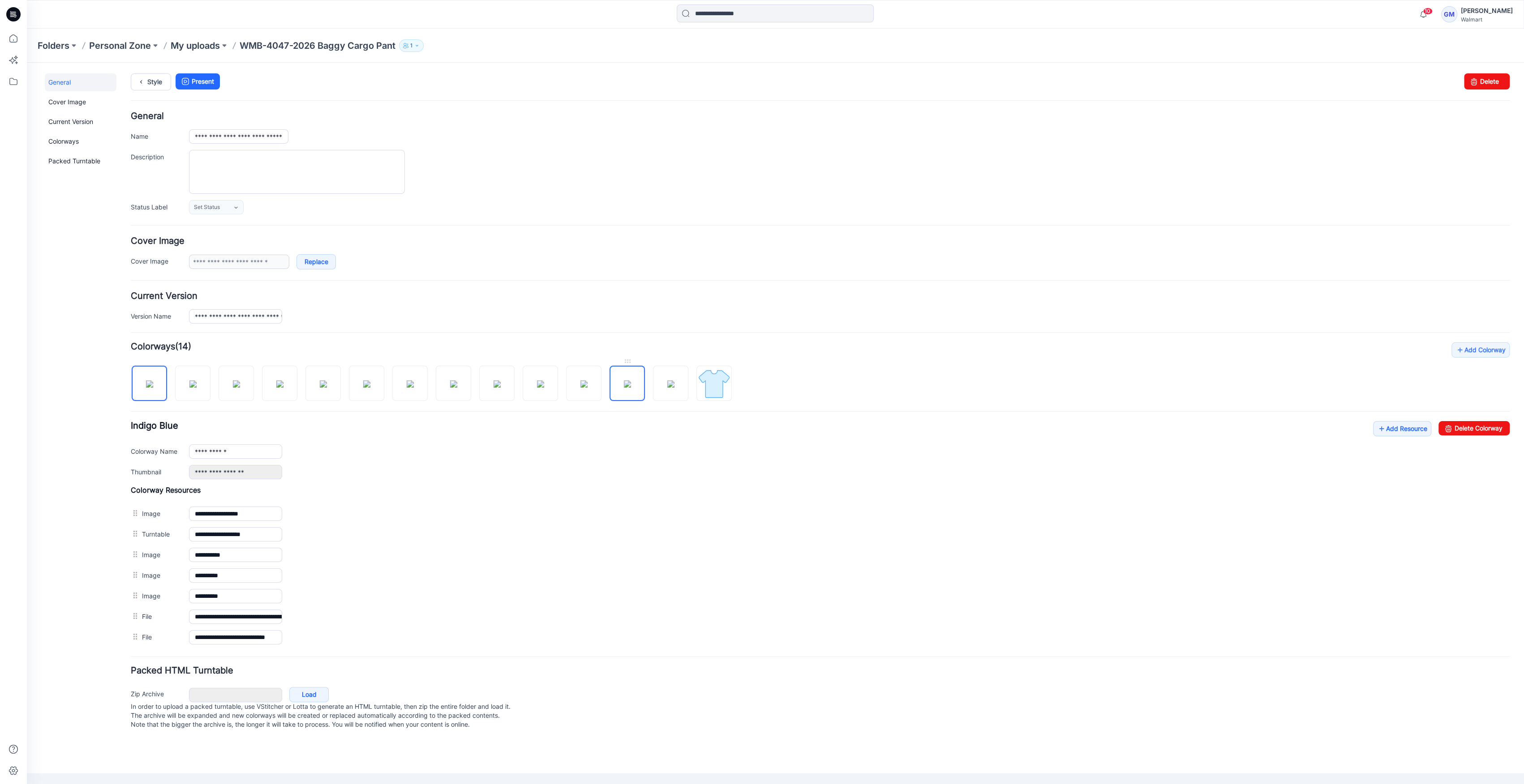
click at [627, 388] on img at bounding box center [627, 384] width 7 height 7
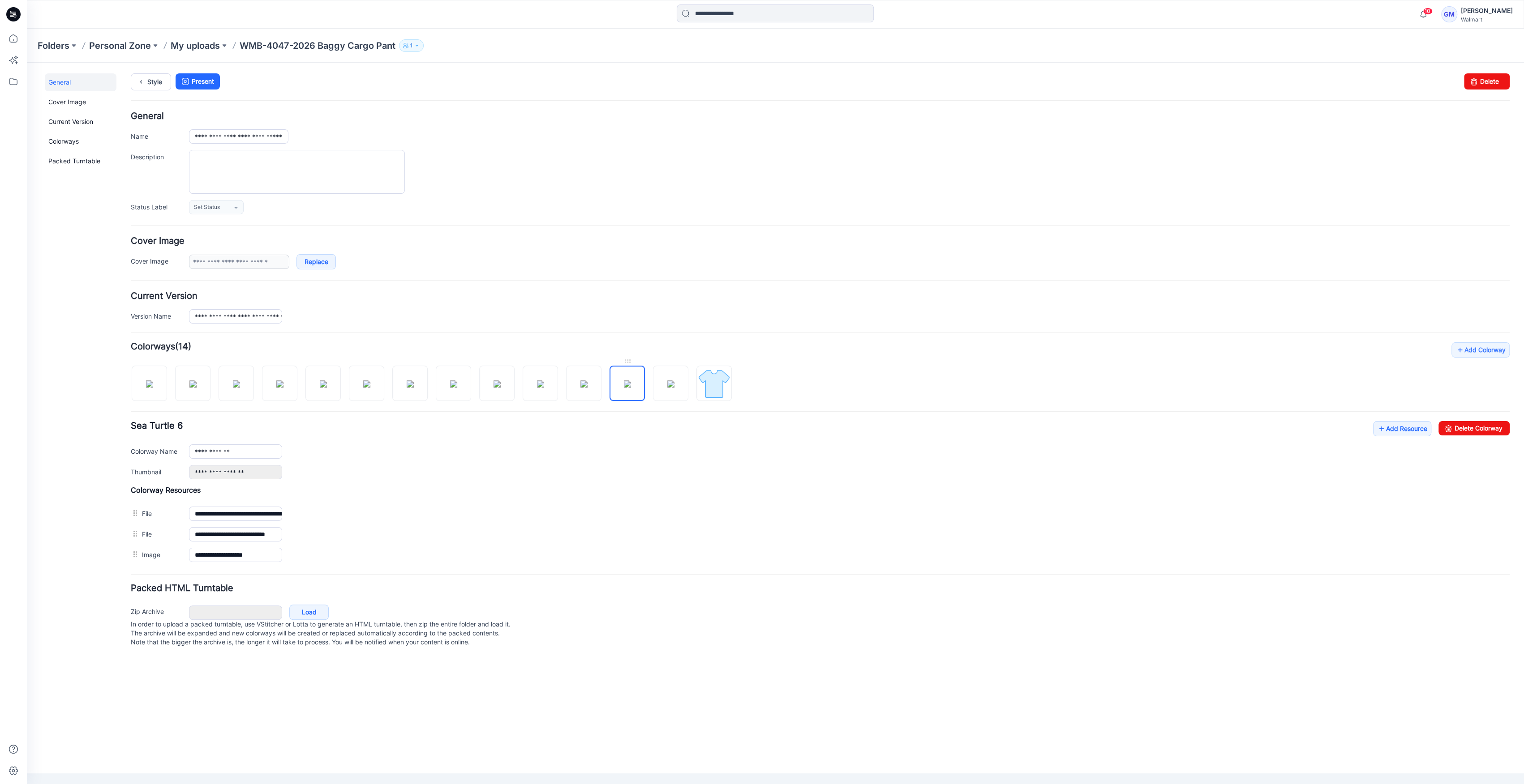
click at [624, 388] on img at bounding box center [627, 384] width 7 height 7
click at [602, 383] on div at bounding box center [435, 379] width 608 height 46
click at [588, 383] on img at bounding box center [584, 384] width 7 height 7
drag, startPoint x: 1486, startPoint y: 424, endPoint x: 859, endPoint y: 112, distance: 700.3
click at [1486, 424] on link "Delete Colorway" at bounding box center [1474, 428] width 71 height 14
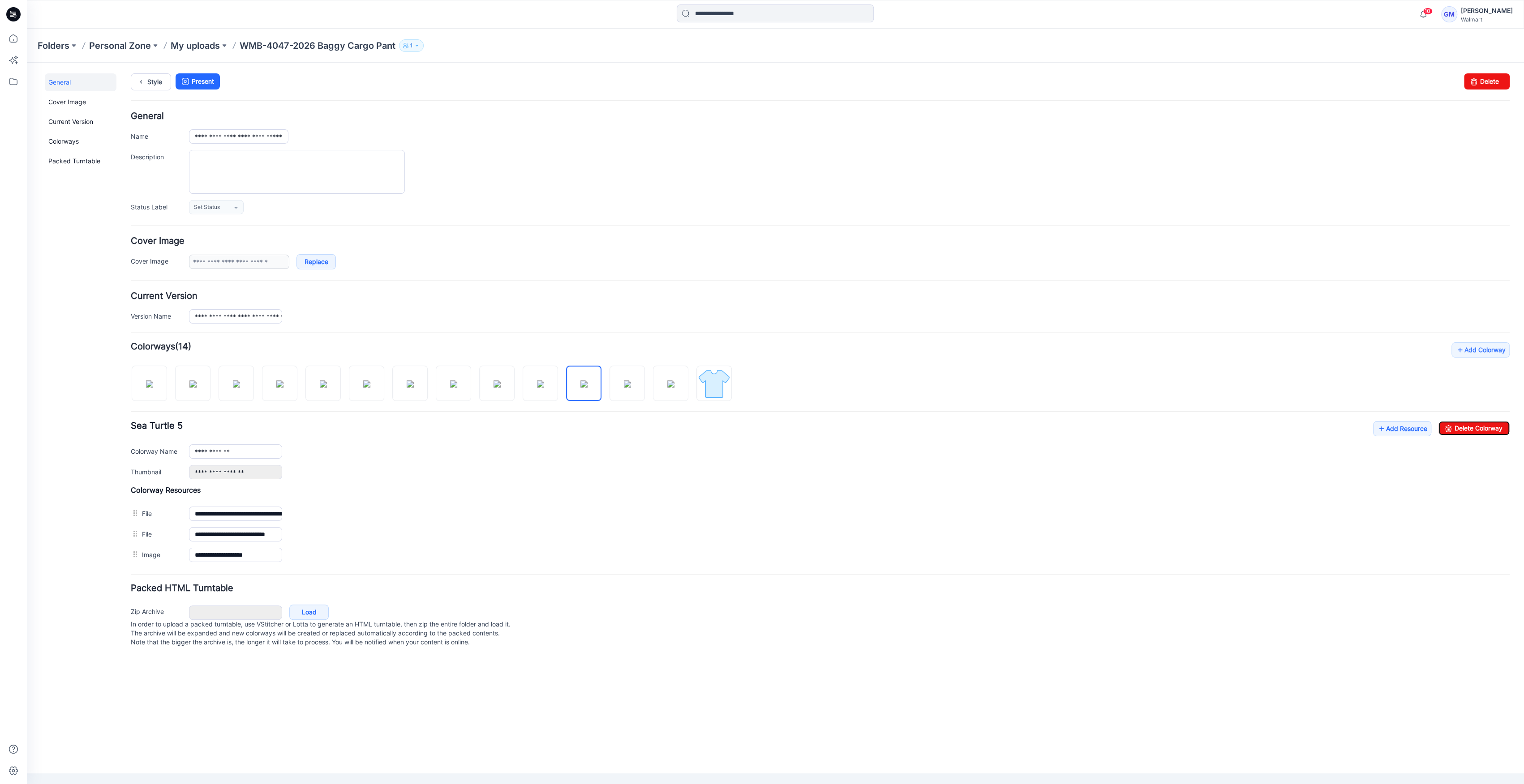
type input "**********"
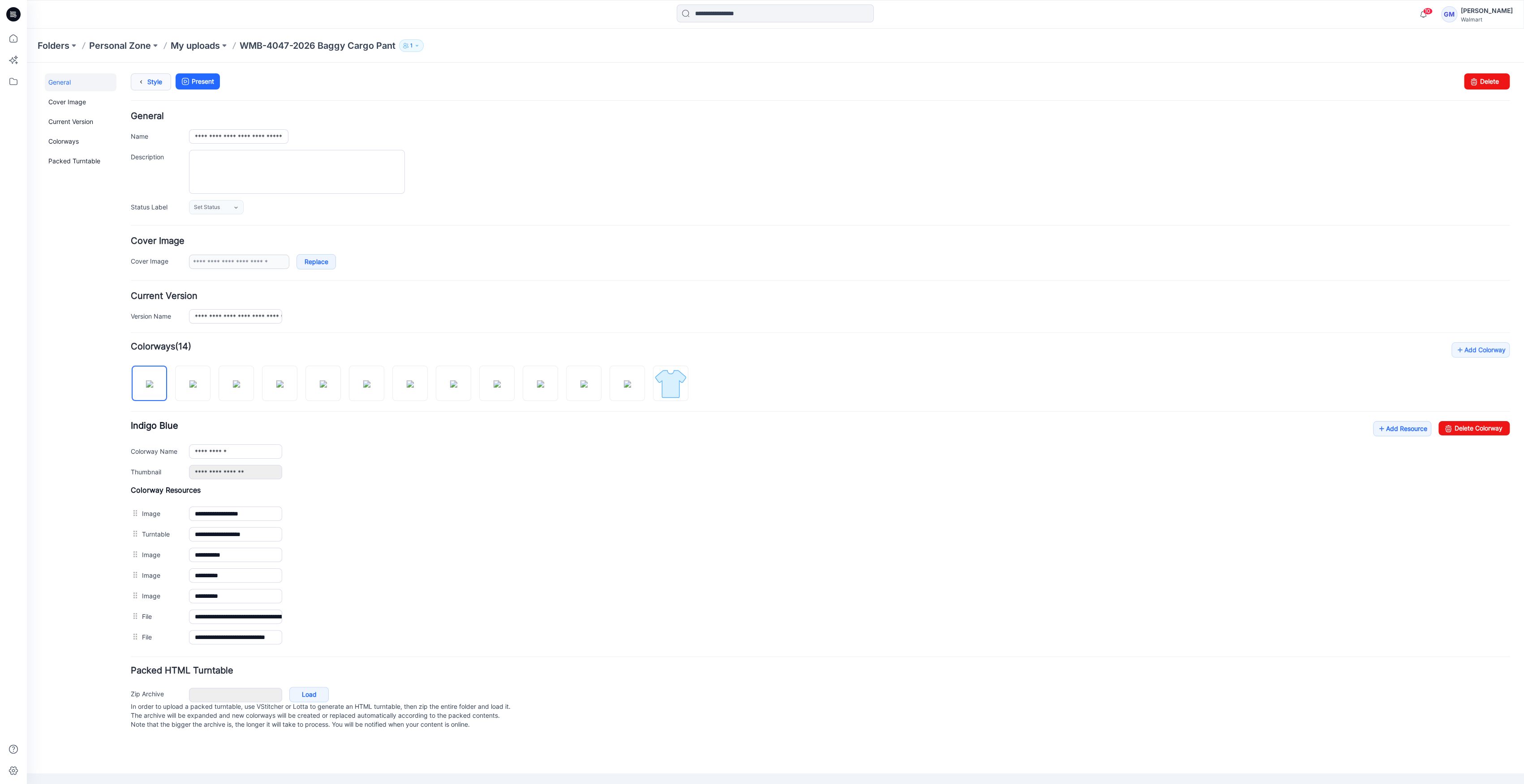
click at [143, 79] on icon at bounding box center [141, 81] width 13 height 16
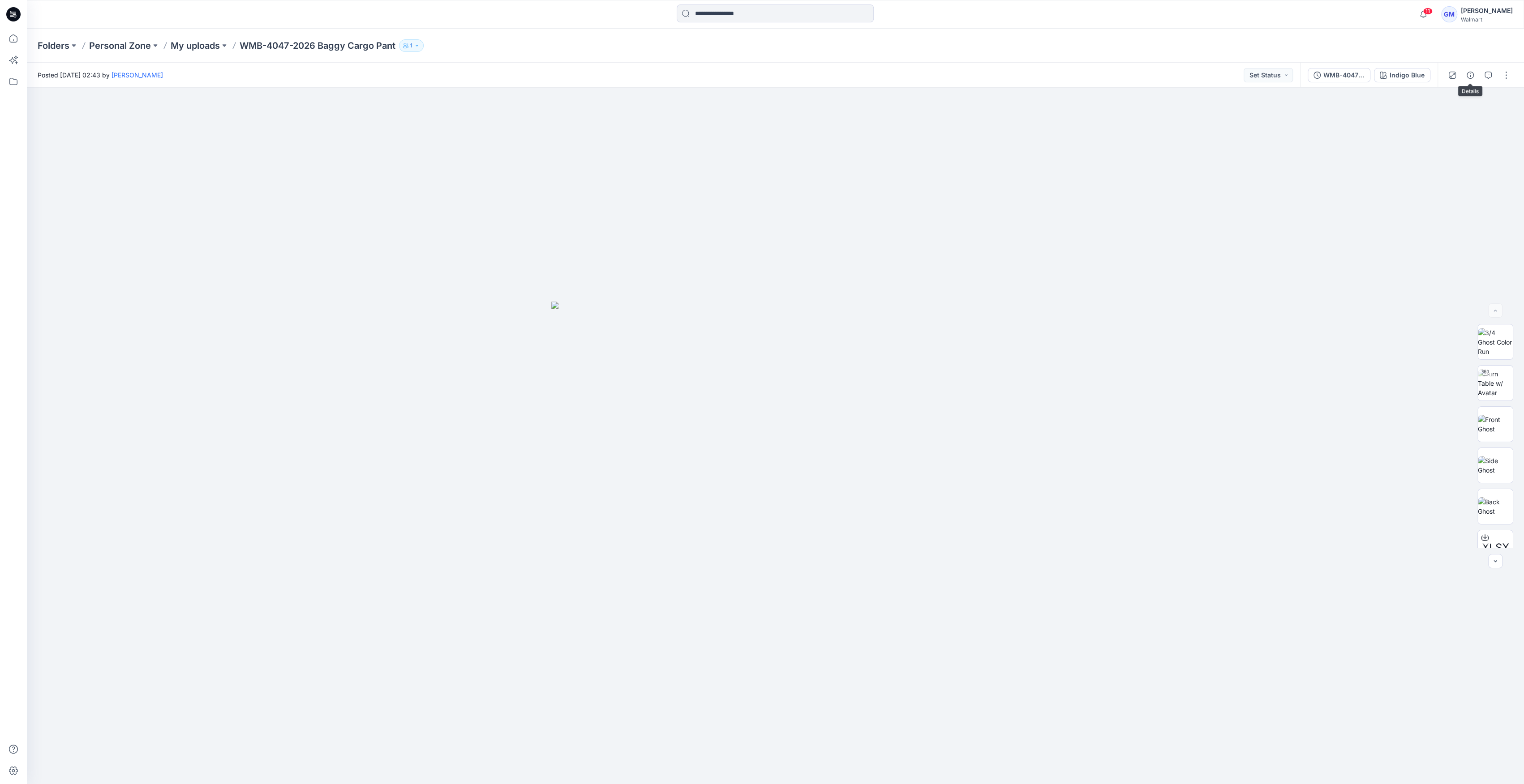
click at [1471, 82] on div at bounding box center [1479, 75] width 83 height 25
click at [1414, 72] on div "Indigo Blue" at bounding box center [1406, 75] width 35 height 10
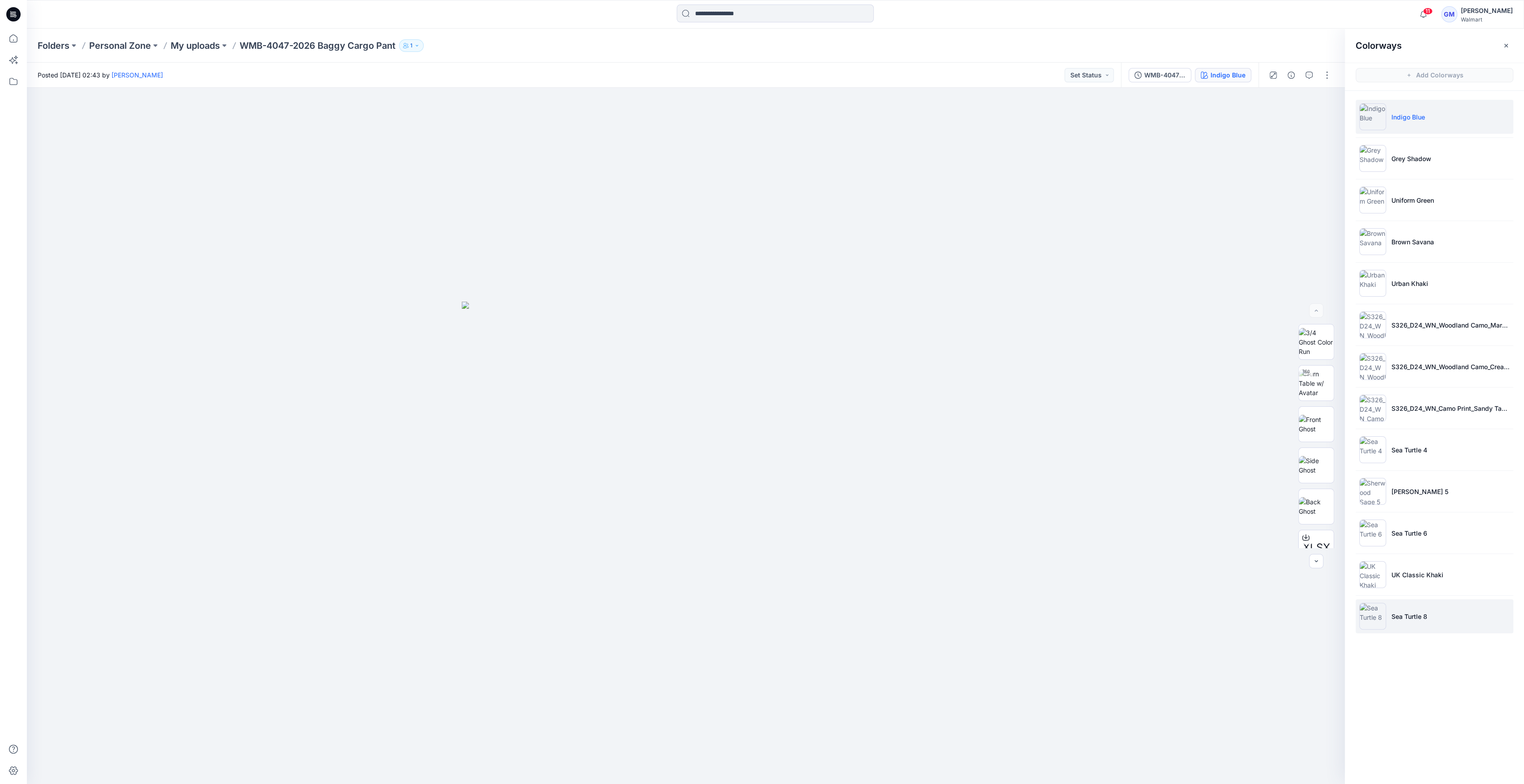
click at [1366, 618] on img at bounding box center [1373, 616] width 27 height 27
click at [1368, 620] on img at bounding box center [1373, 616] width 27 height 27
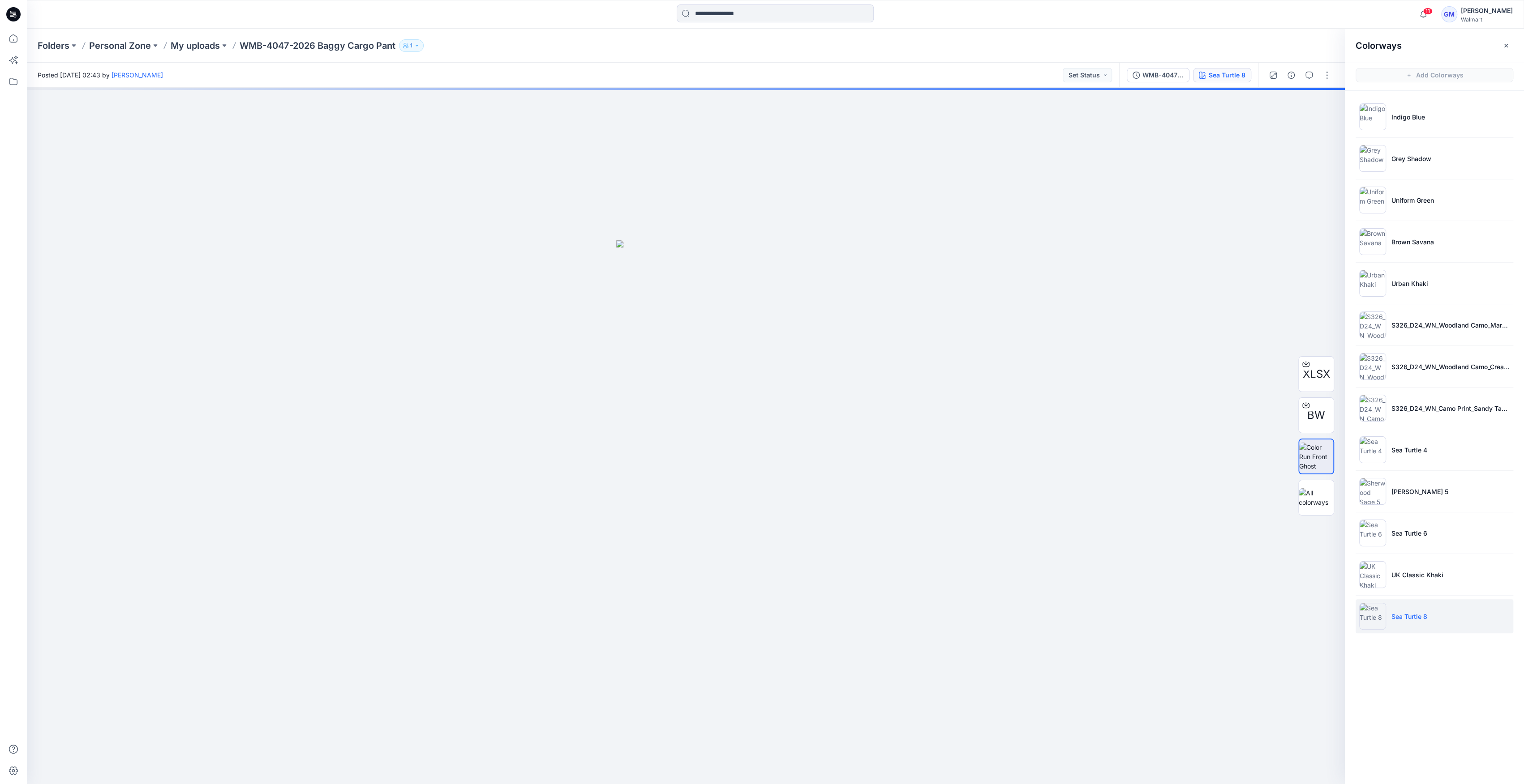
click at [1373, 619] on img at bounding box center [1373, 616] width 27 height 27
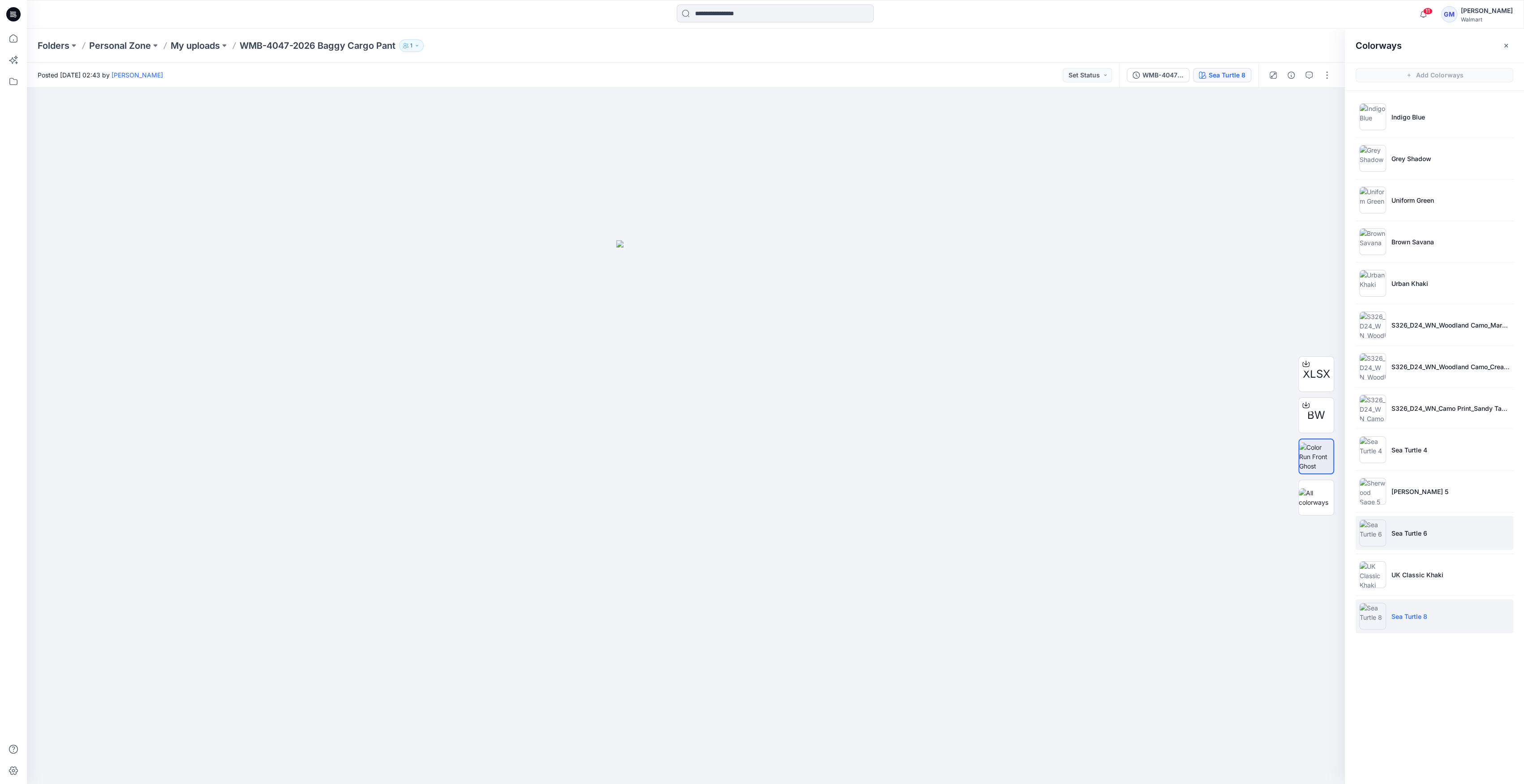
click at [1379, 529] on img at bounding box center [1373, 533] width 27 height 27
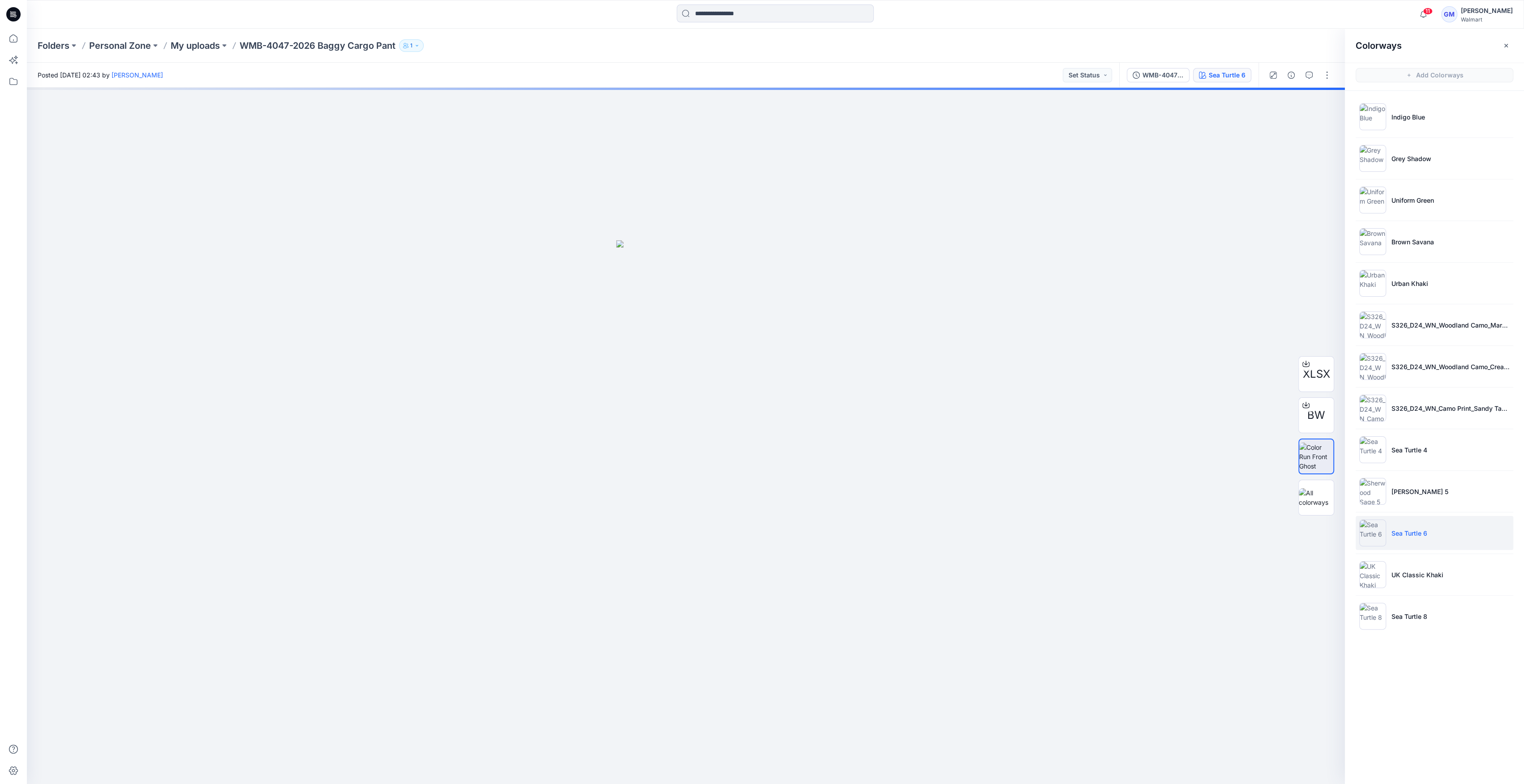
click at [1377, 529] on img at bounding box center [1373, 533] width 27 height 27
click at [1280, 415] on div at bounding box center [686, 436] width 1318 height 696
click at [1366, 617] on img at bounding box center [1373, 616] width 27 height 27
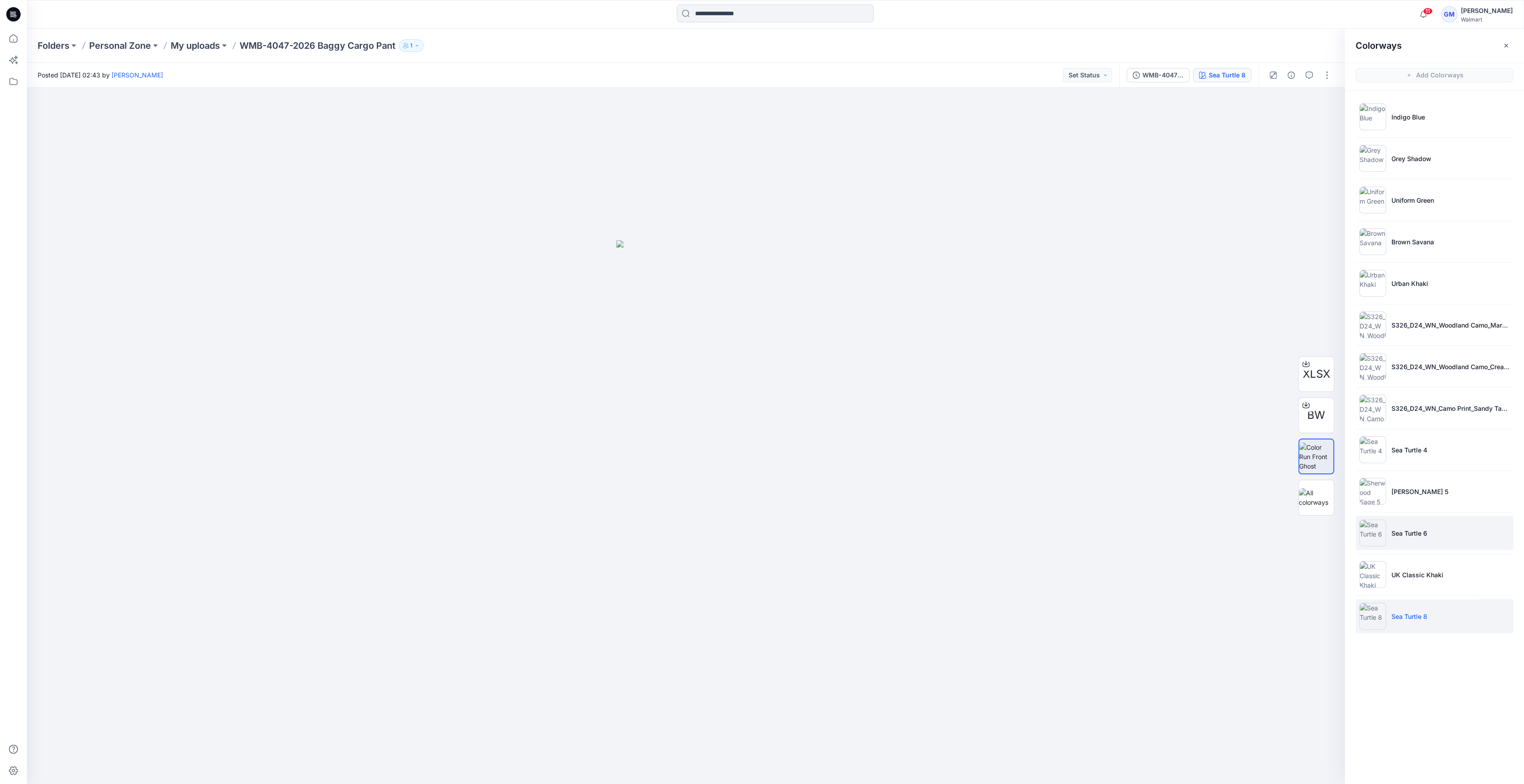
click at [1375, 533] on img at bounding box center [1373, 533] width 27 height 27
click at [1375, 534] on img at bounding box center [1373, 533] width 27 height 27
click at [1374, 622] on img at bounding box center [1373, 616] width 27 height 27
click at [1371, 616] on img at bounding box center [1373, 616] width 27 height 27
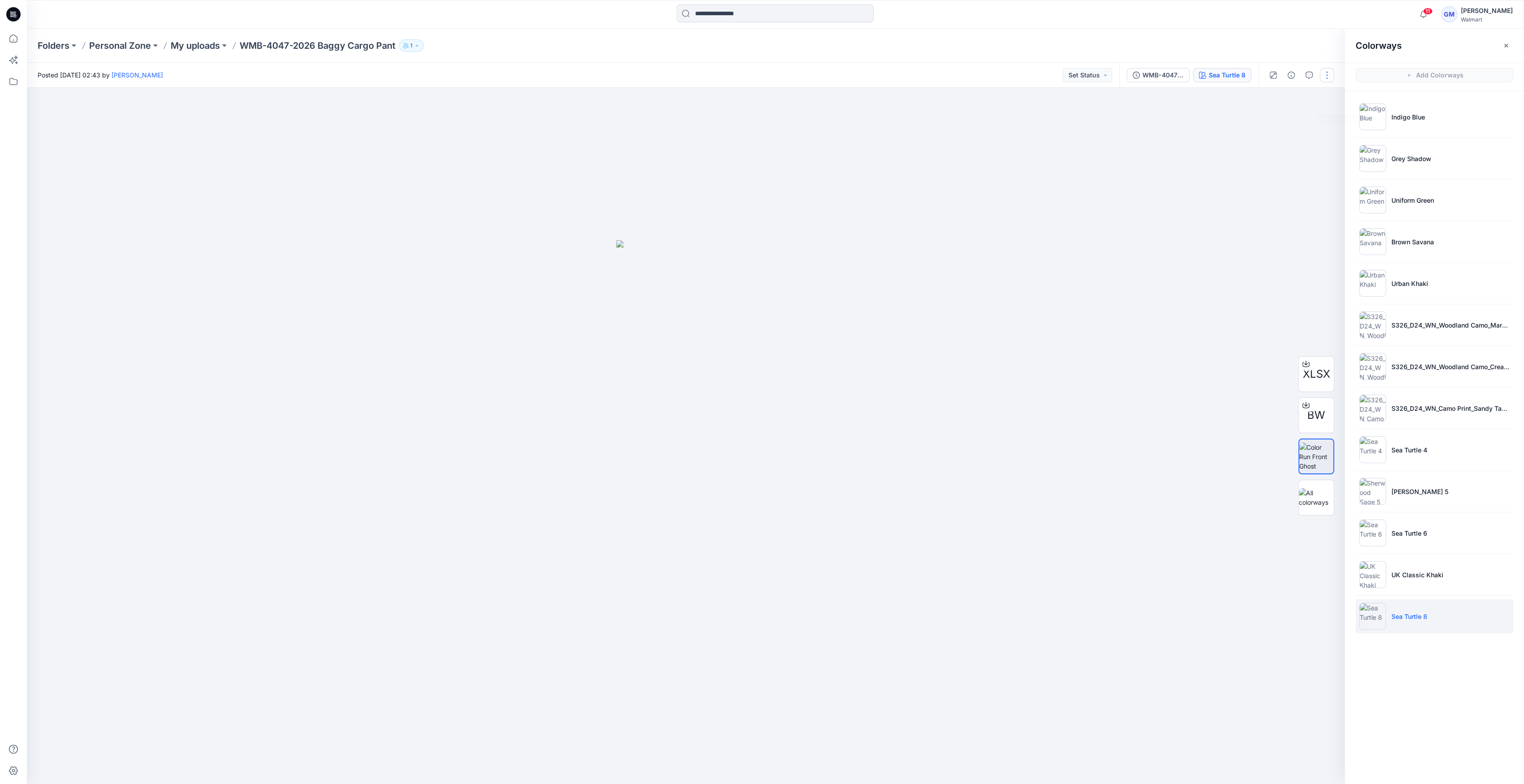
click at [1325, 76] on button "button" at bounding box center [1327, 75] width 14 height 14
click at [1295, 115] on button "Edit" at bounding box center [1289, 120] width 82 height 16
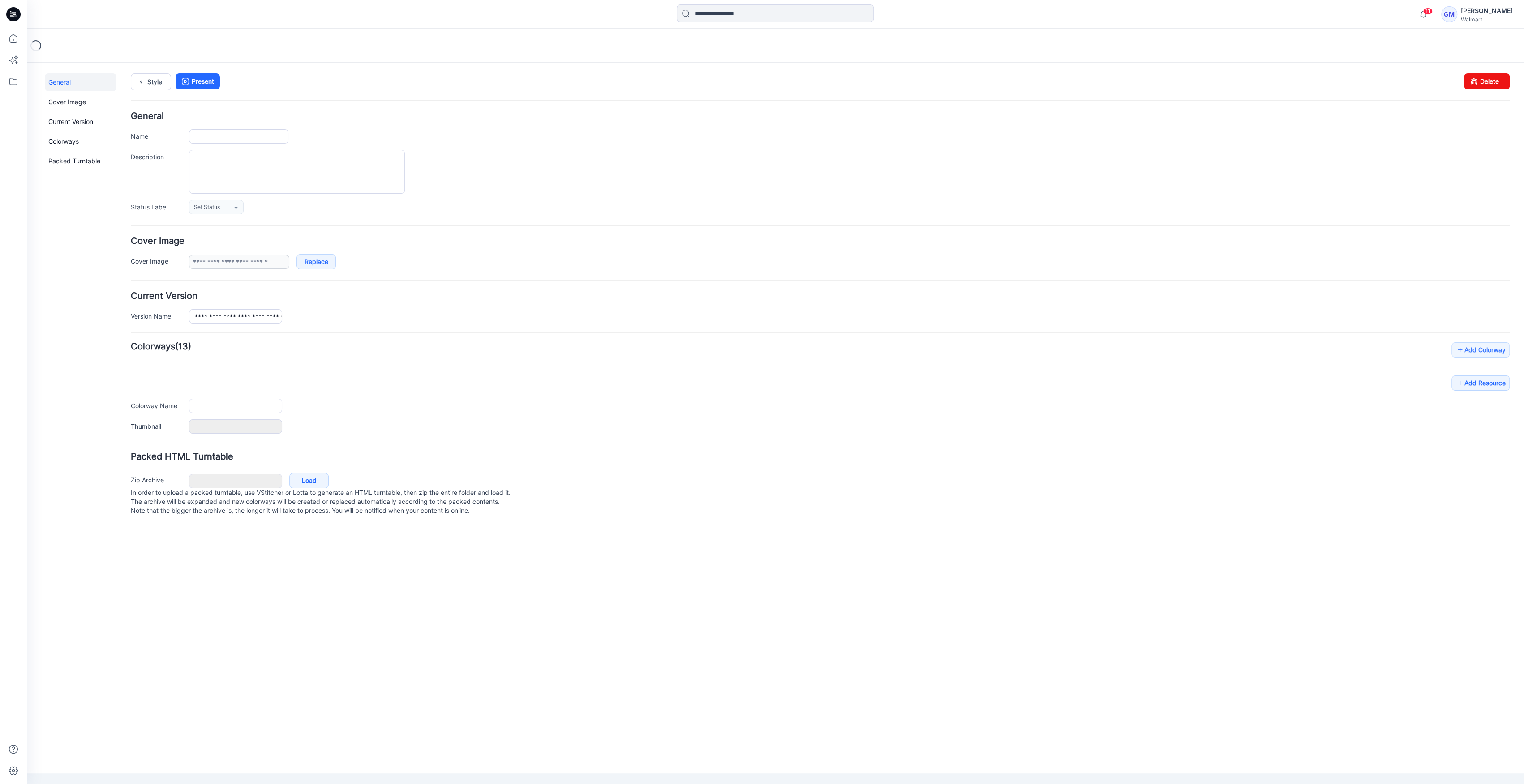
type input "**********"
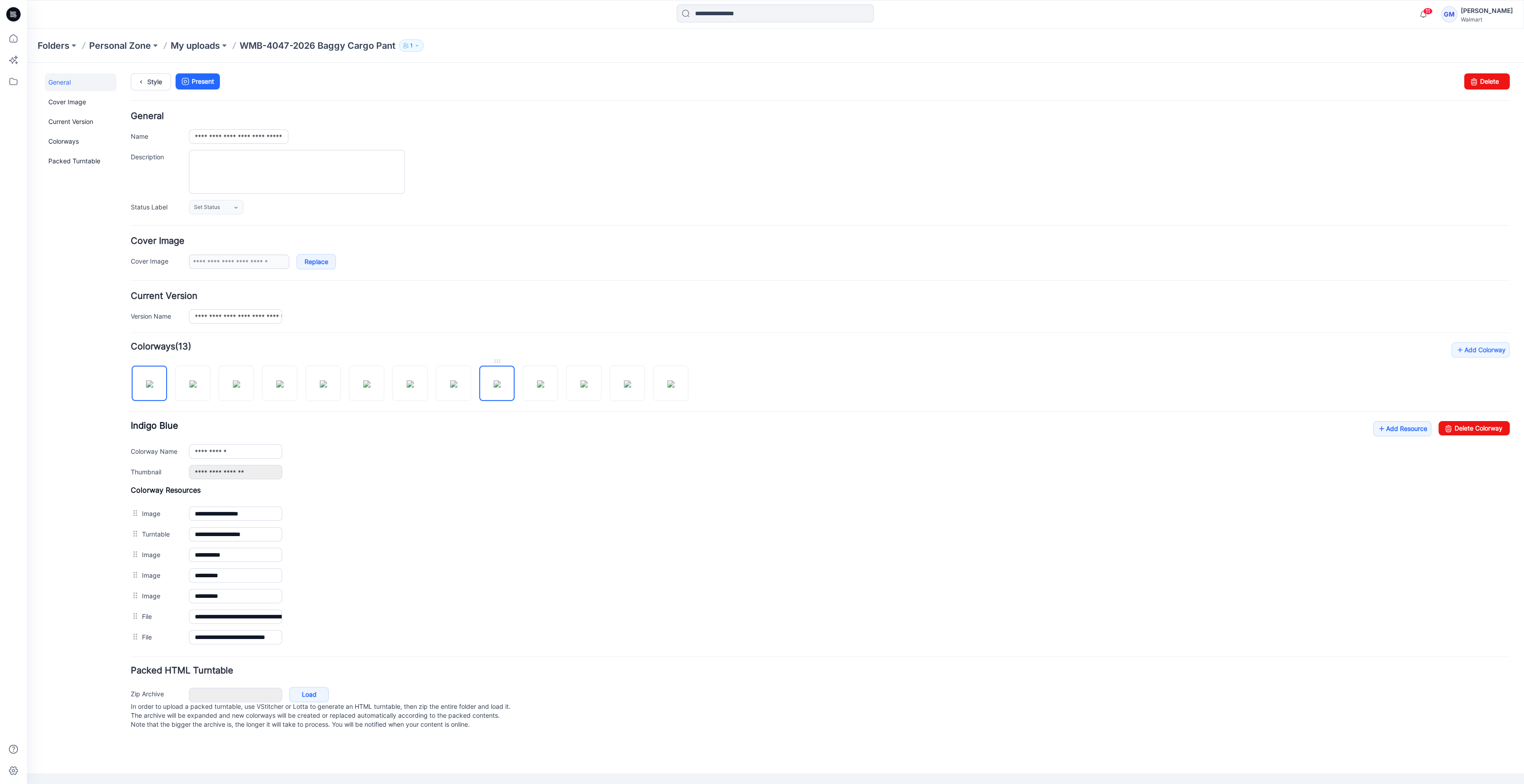
click at [500, 384] on img at bounding box center [497, 384] width 7 height 7
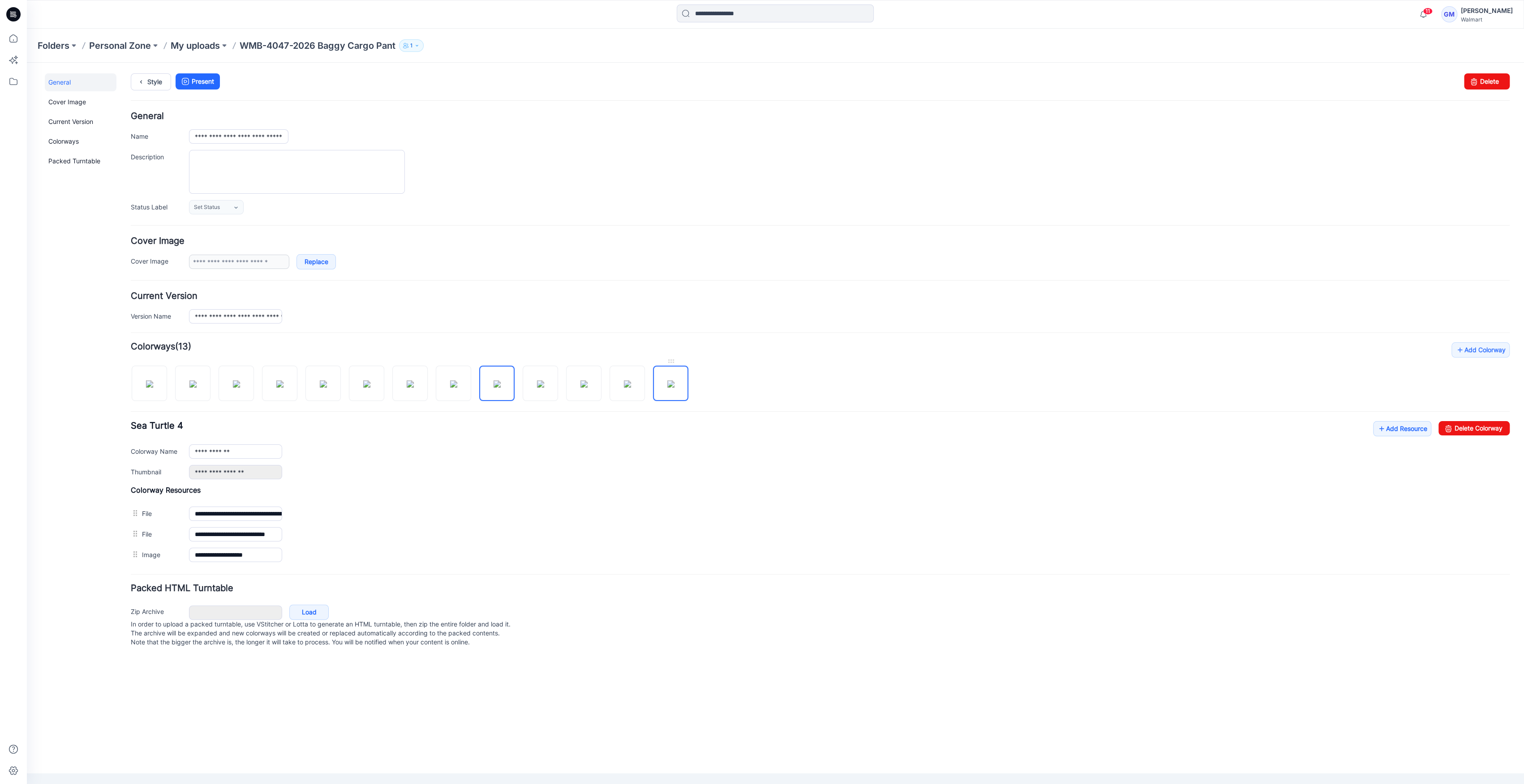
click at [668, 382] on img at bounding box center [671, 384] width 7 height 7
click at [624, 388] on img at bounding box center [627, 384] width 7 height 7
click at [587, 388] on img at bounding box center [584, 384] width 7 height 7
click at [1465, 435] on div "**********" at bounding box center [820, 450] width 1379 height 58
drag, startPoint x: 1470, startPoint y: 427, endPoint x: 854, endPoint y: 121, distance: 687.8
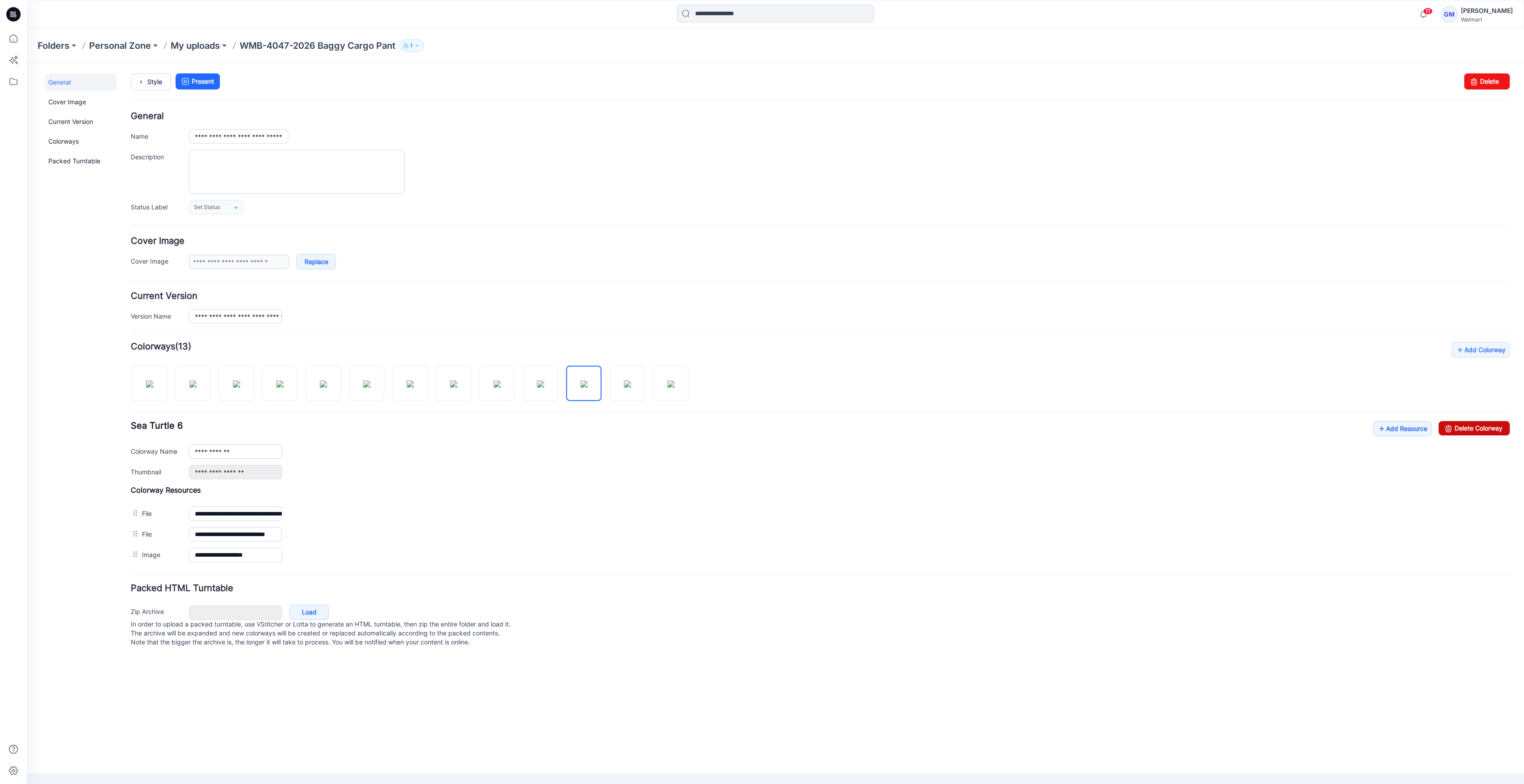
click at [1470, 427] on link "Delete Colorway" at bounding box center [1474, 428] width 71 height 14
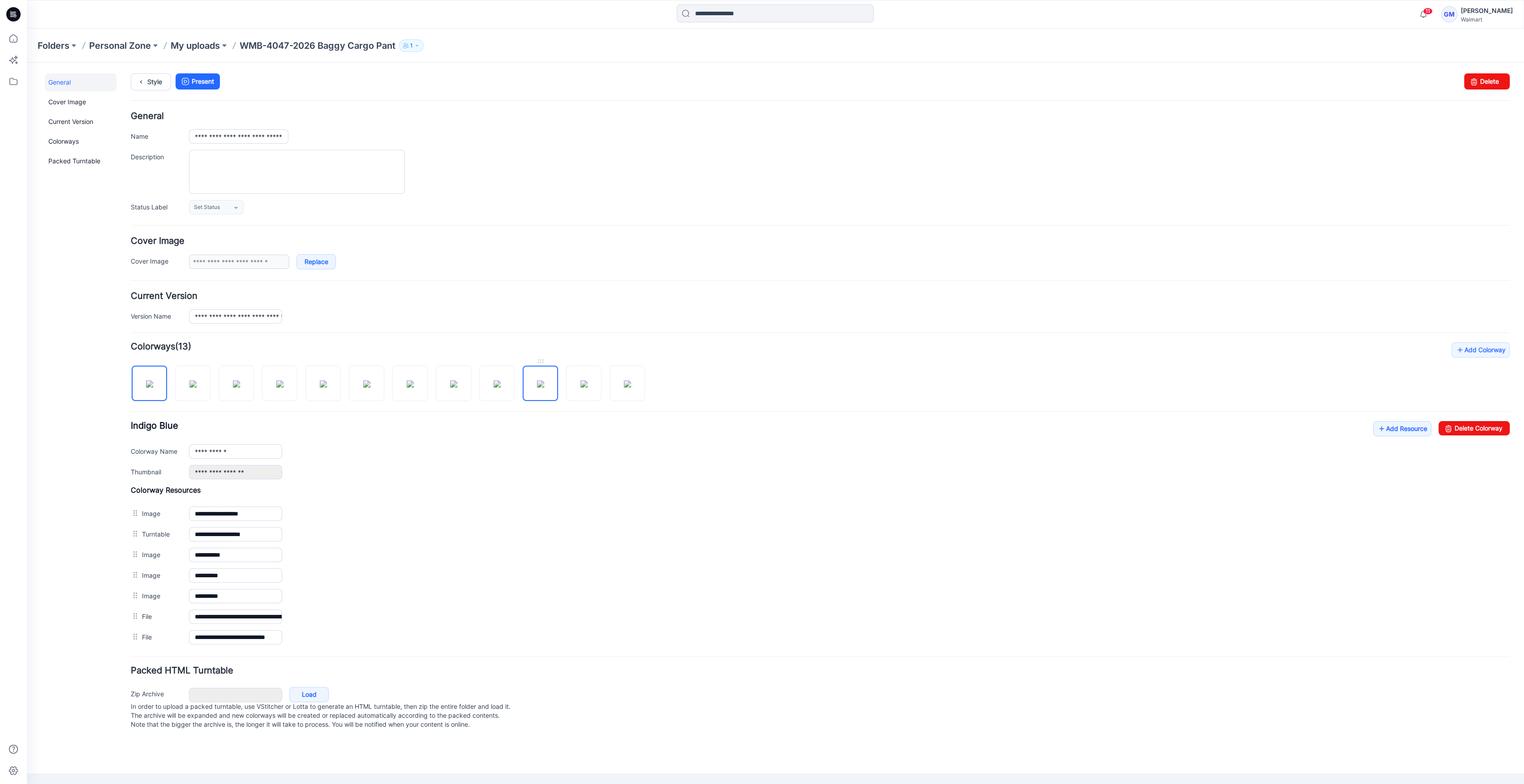
click at [544, 386] on img at bounding box center [540, 384] width 7 height 7
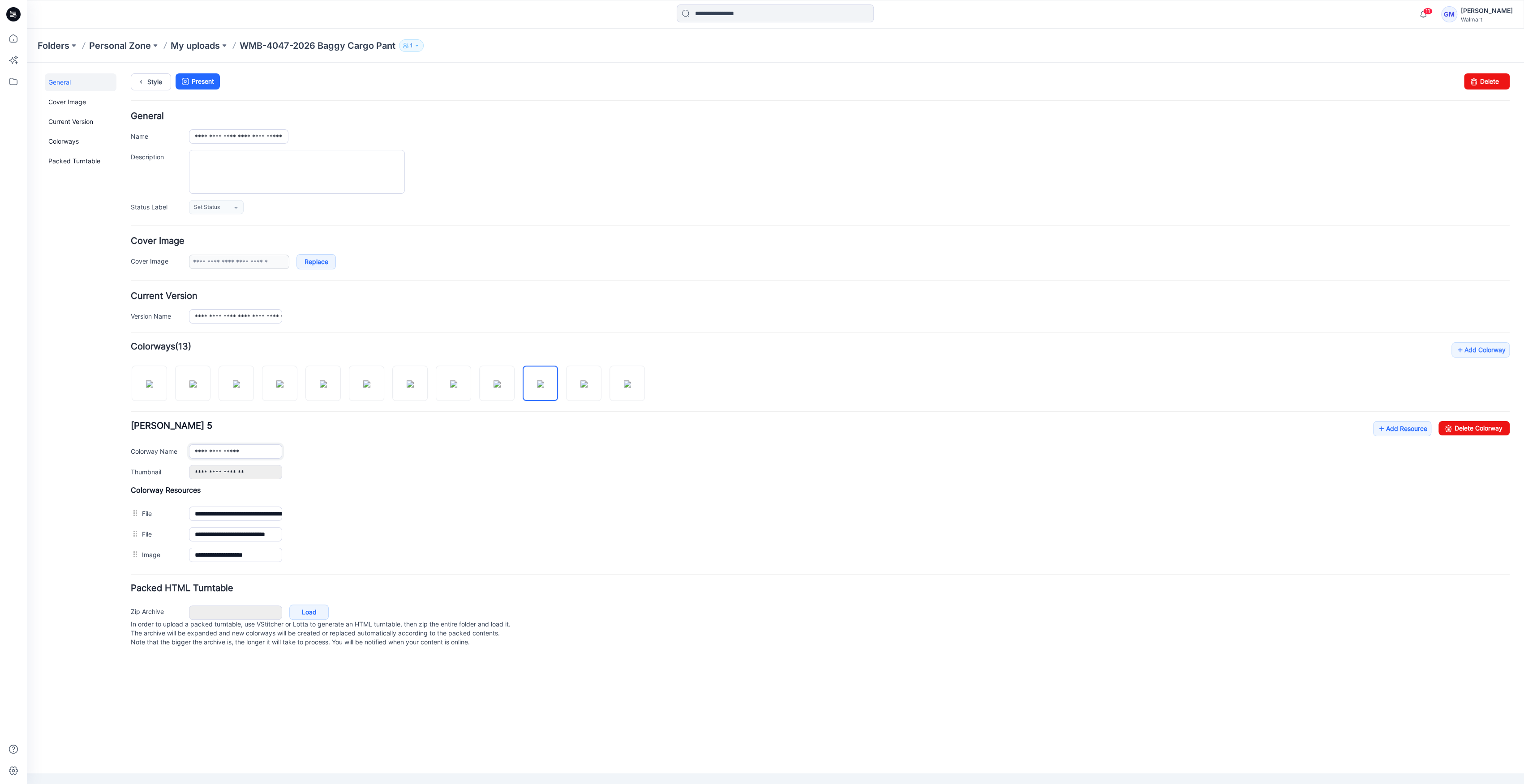
click at [248, 446] on input "**********" at bounding box center [236, 451] width 93 height 14
click at [495, 388] on img at bounding box center [497, 384] width 7 height 7
click at [583, 383] on img at bounding box center [584, 384] width 7 height 7
click at [631, 384] on img at bounding box center [627, 384] width 7 height 7
click at [624, 385] on img at bounding box center [627, 384] width 7 height 7
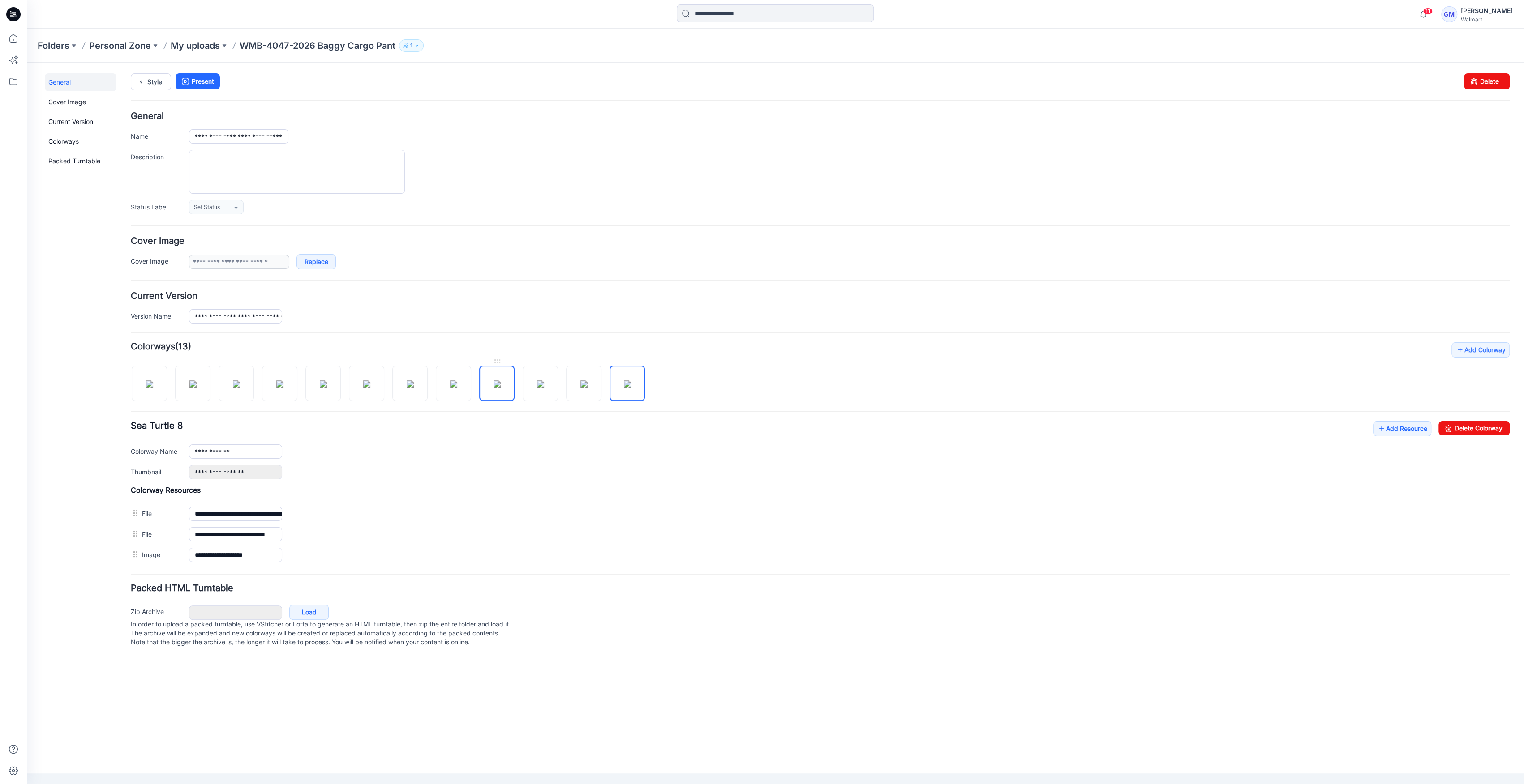
click at [493, 388] on img at bounding box center [497, 384] width 7 height 7
click at [1455, 426] on link "Delete Colorway" at bounding box center [1474, 428] width 71 height 14
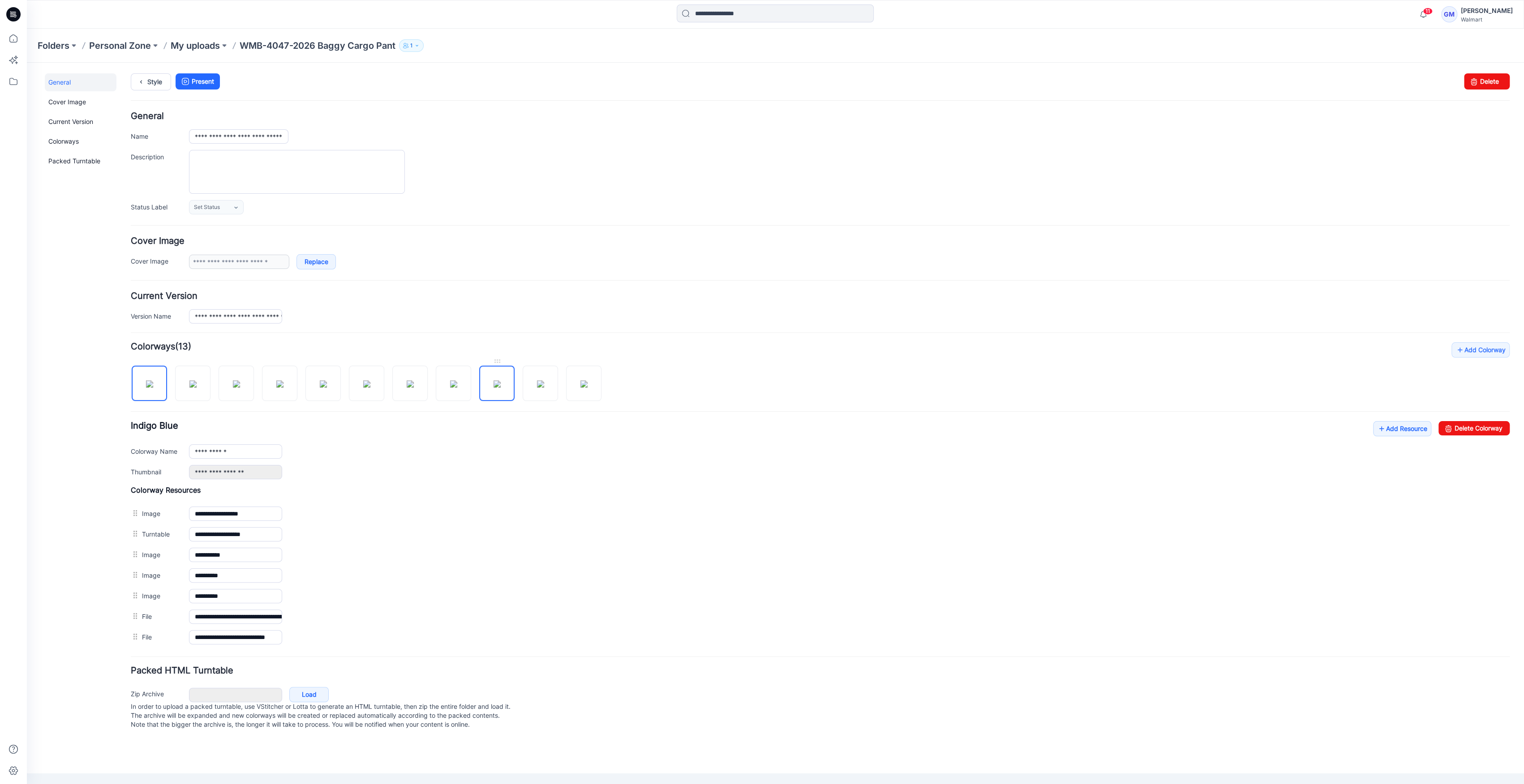
drag, startPoint x: 483, startPoint y: 400, endPoint x: 496, endPoint y: 391, distance: 15.8
click at [496, 391] on link at bounding box center [497, 384] width 35 height 35
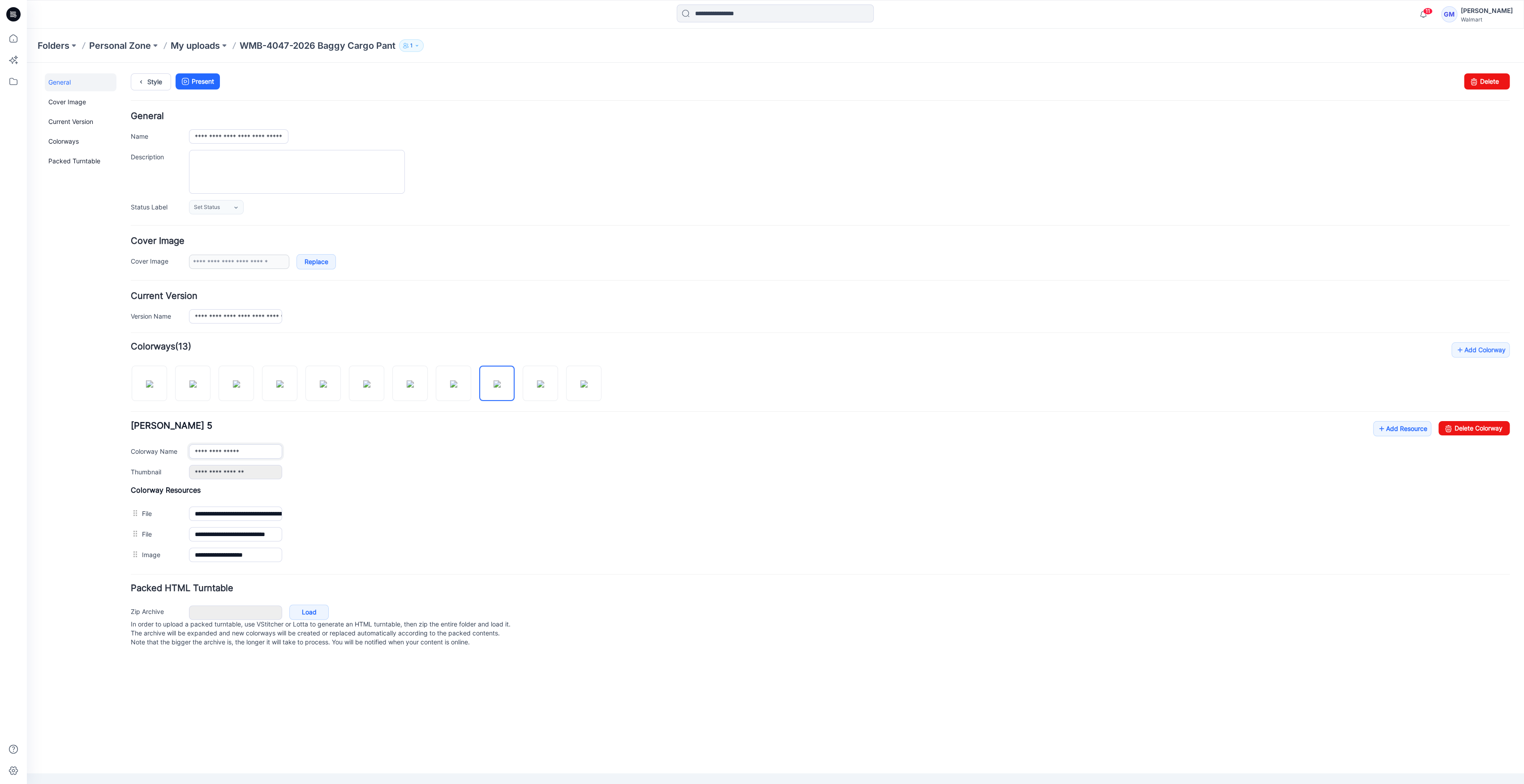
click at [275, 452] on input "**********" at bounding box center [236, 451] width 93 height 14
click at [543, 381] on img at bounding box center [540, 384] width 7 height 7
click at [580, 388] on img at bounding box center [584, 384] width 7 height 7
click at [500, 381] on img at bounding box center [497, 384] width 7 height 7
type input "**********"
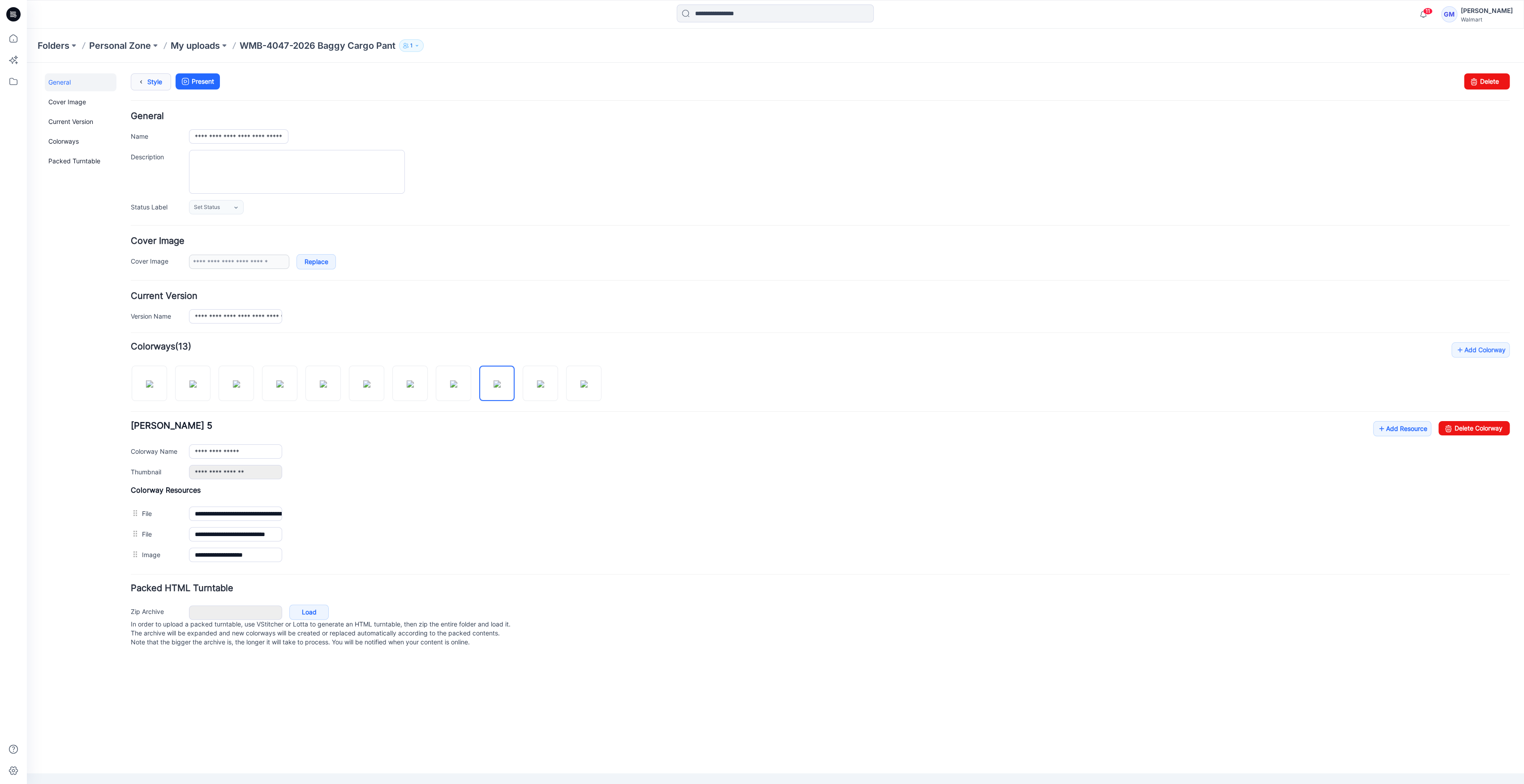
click at [151, 86] on link "Style" at bounding box center [151, 82] width 40 height 17
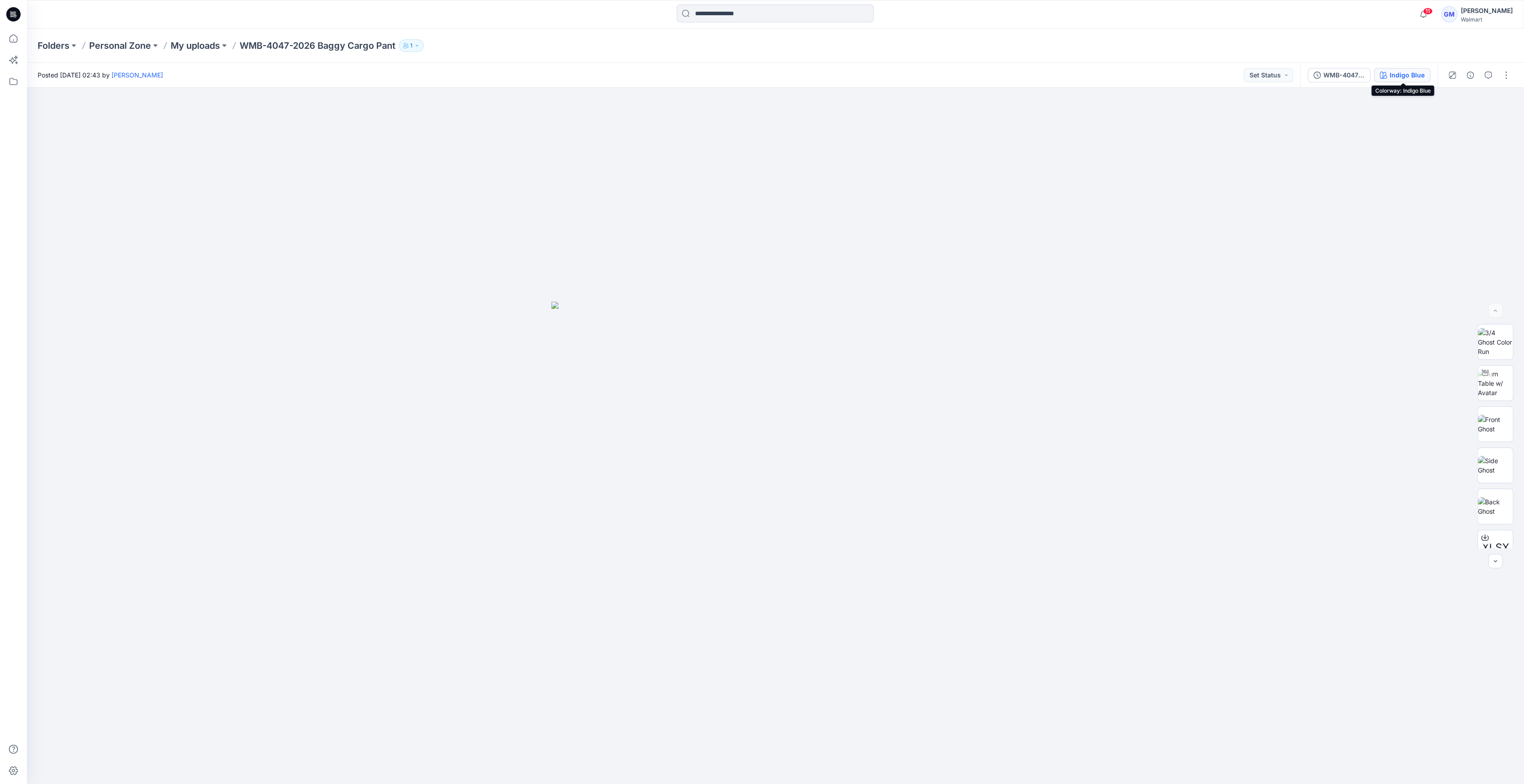
click at [1406, 70] on div "Indigo Blue" at bounding box center [1406, 75] width 35 height 10
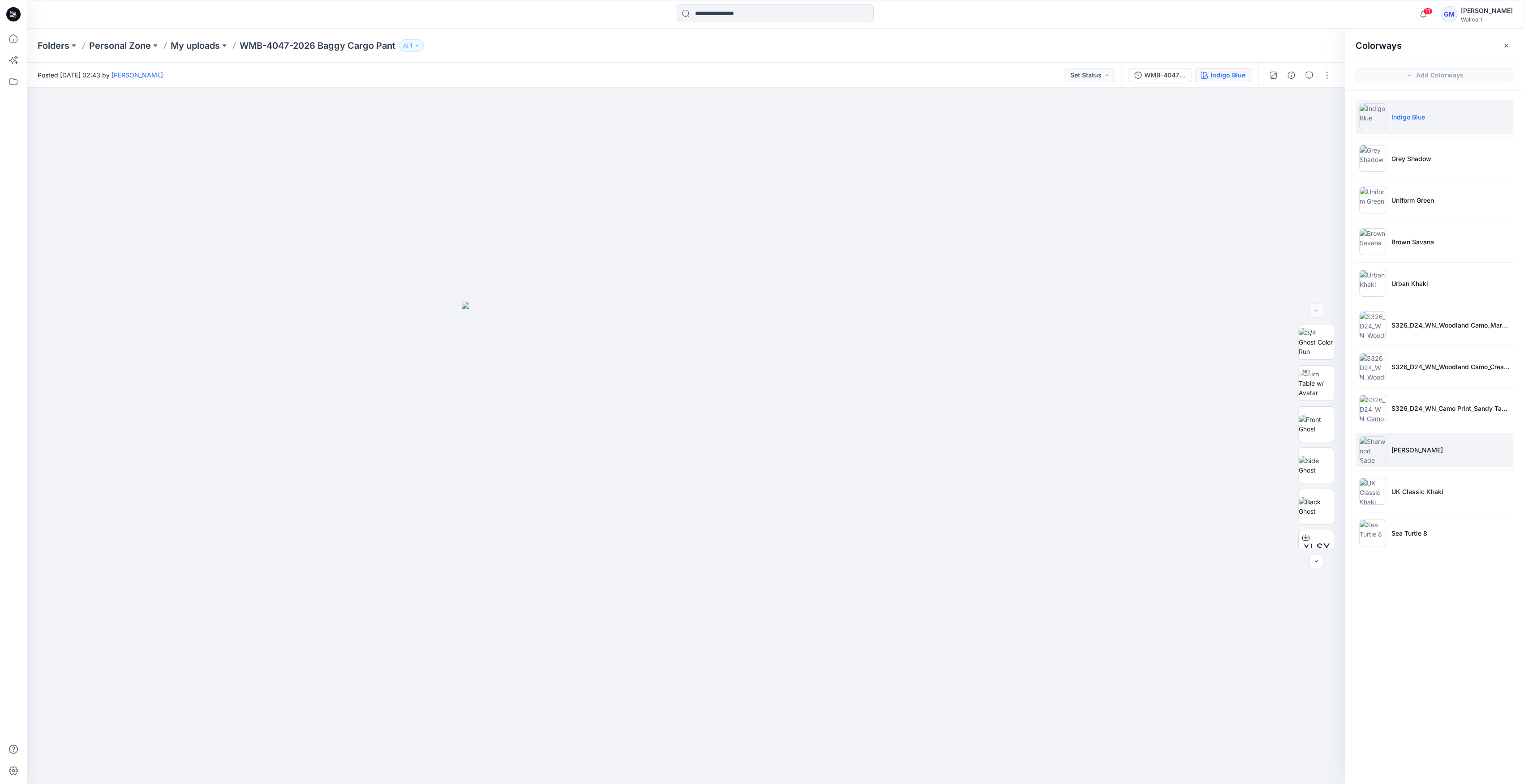
click at [1372, 450] on img at bounding box center [1373, 450] width 27 height 27
click at [1369, 481] on img at bounding box center [1373, 492] width 27 height 27
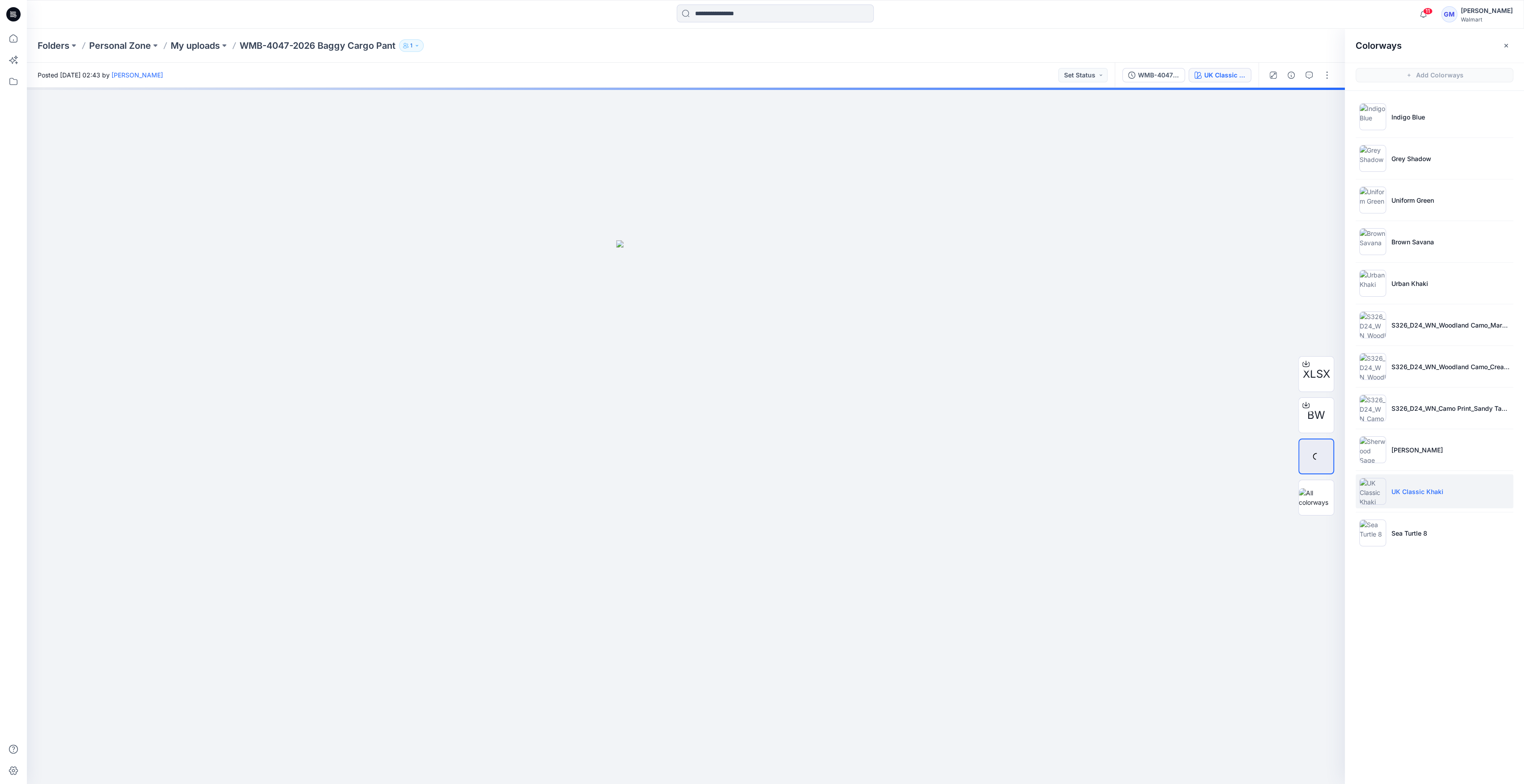
click at [1369, 483] on img at bounding box center [1373, 492] width 27 height 27
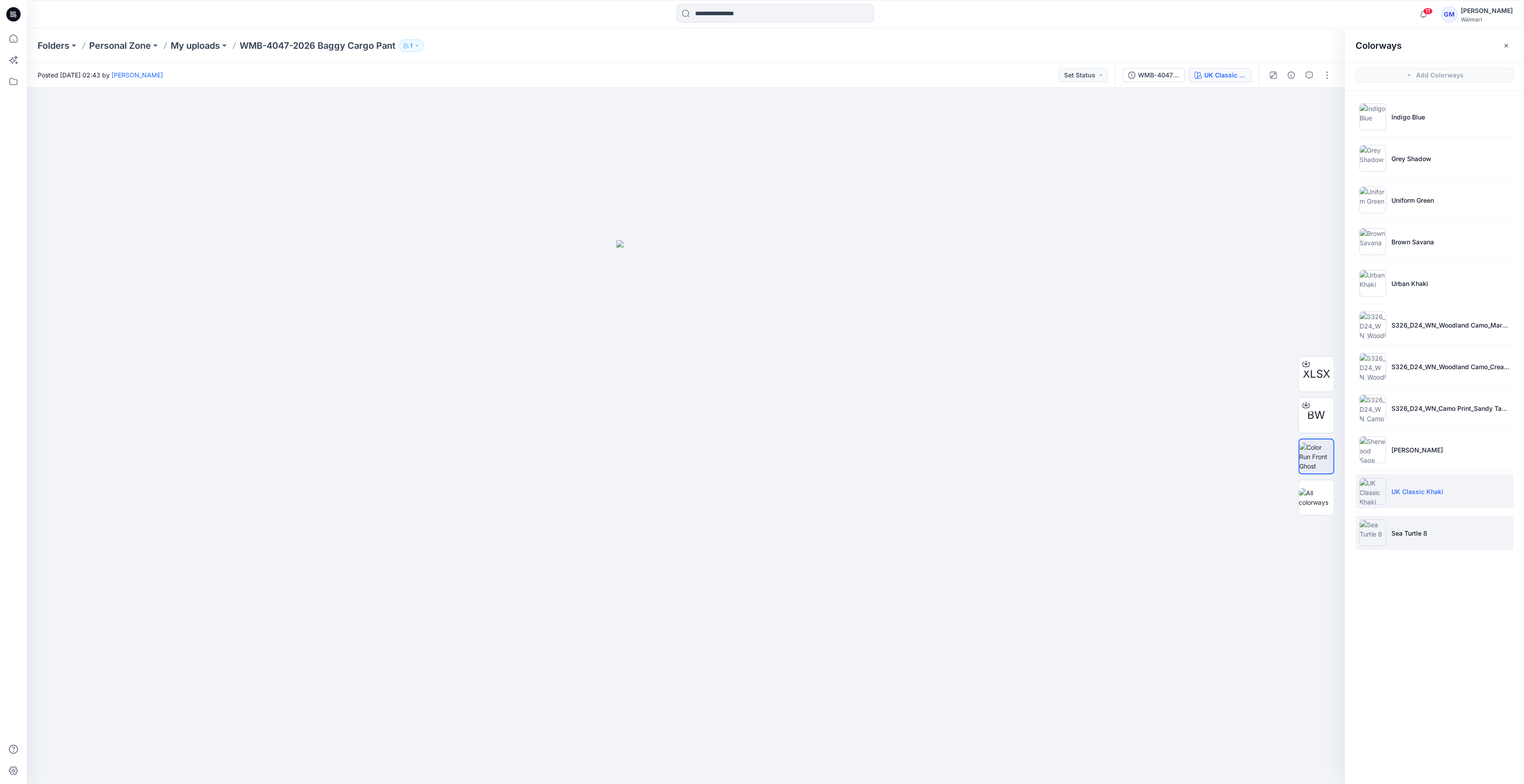
click at [1375, 532] on img at bounding box center [1373, 533] width 27 height 27
drag, startPoint x: 1317, startPoint y: 71, endPoint x: 1317, endPoint y: 88, distance: 17.0
click at [1317, 72] on div at bounding box center [1299, 75] width 83 height 25
click at [1326, 77] on button "button" at bounding box center [1327, 75] width 14 height 14
click at [1296, 113] on button "Edit" at bounding box center [1289, 120] width 82 height 16
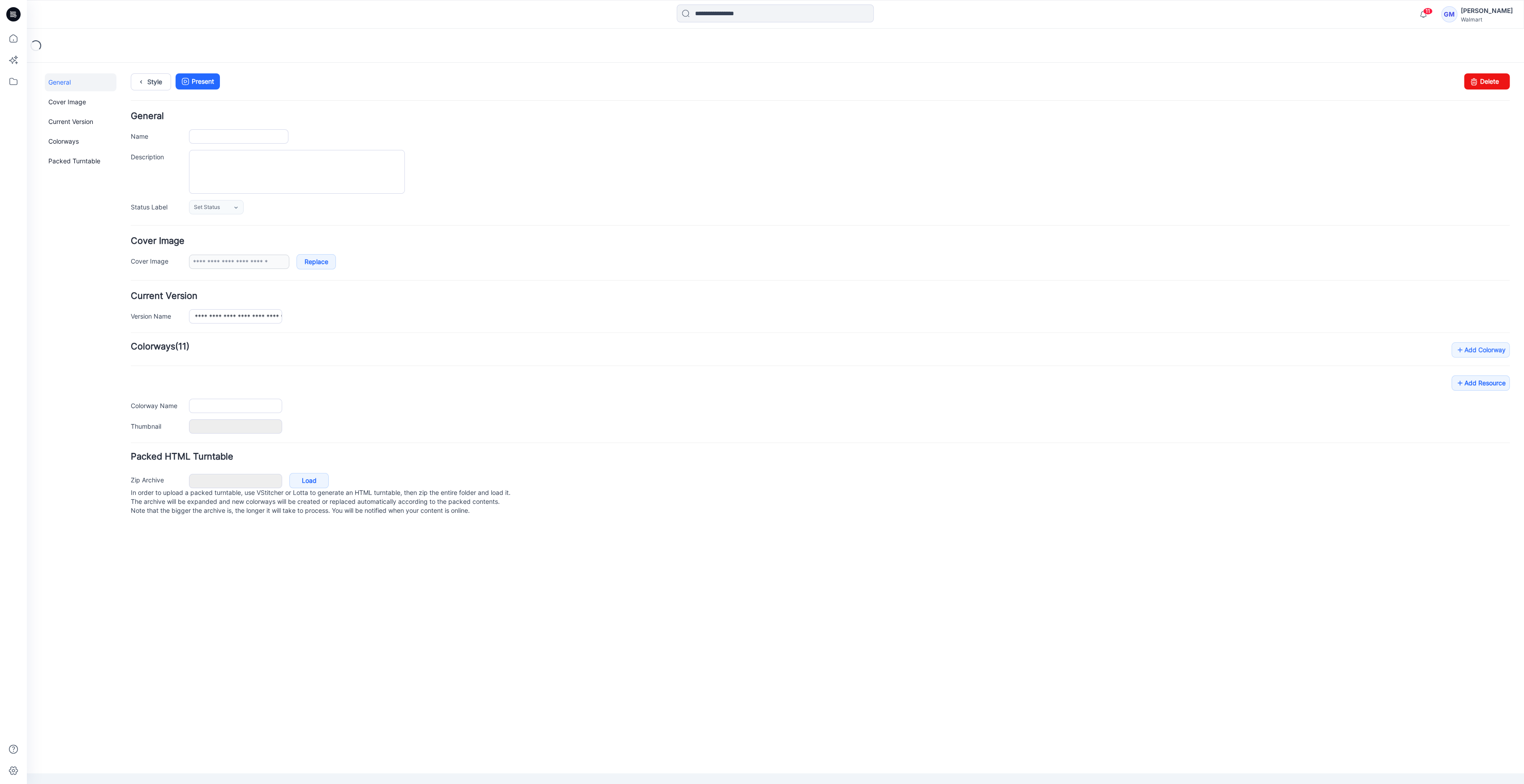
type input "**********"
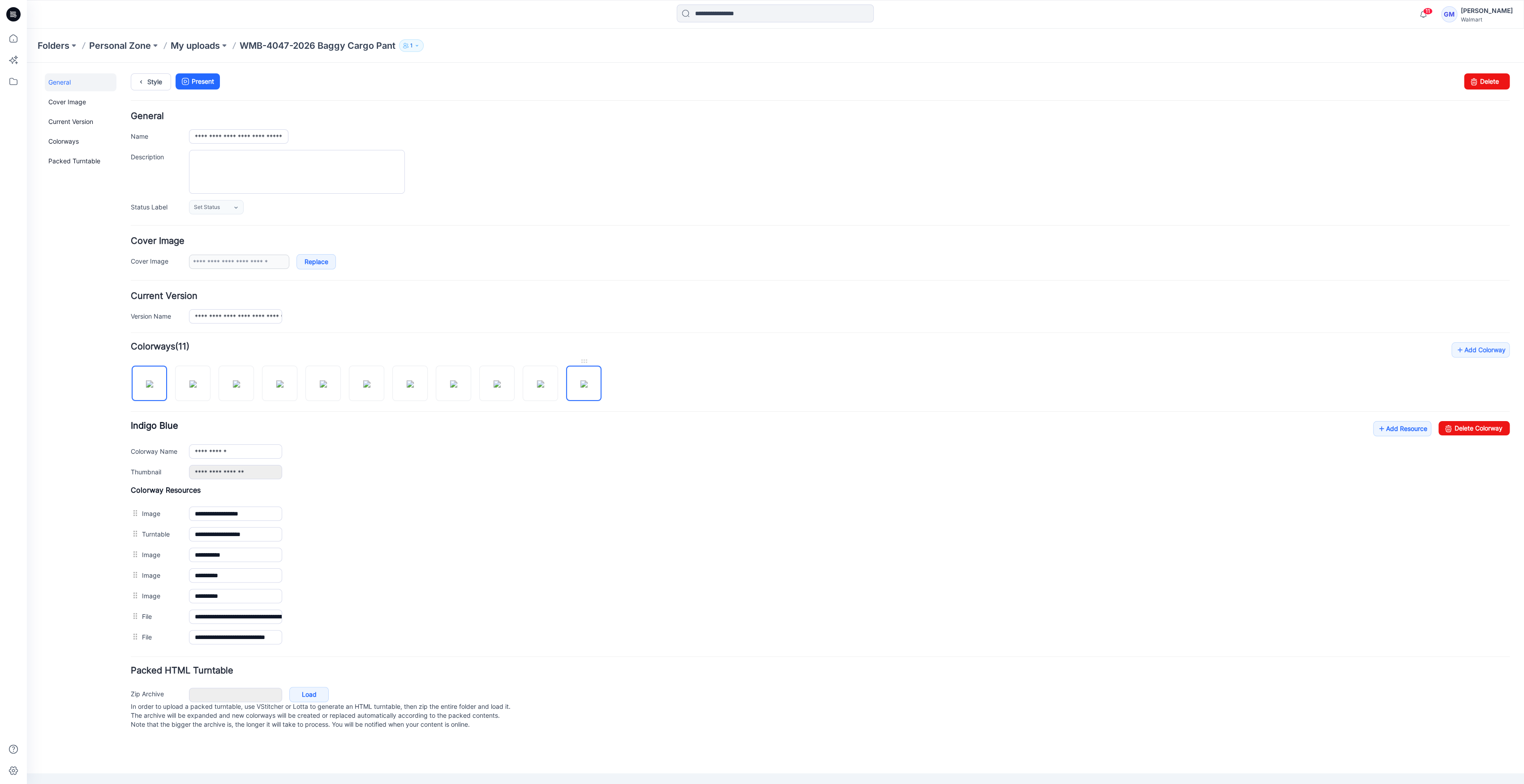
click at [588, 381] on img at bounding box center [584, 384] width 7 height 7
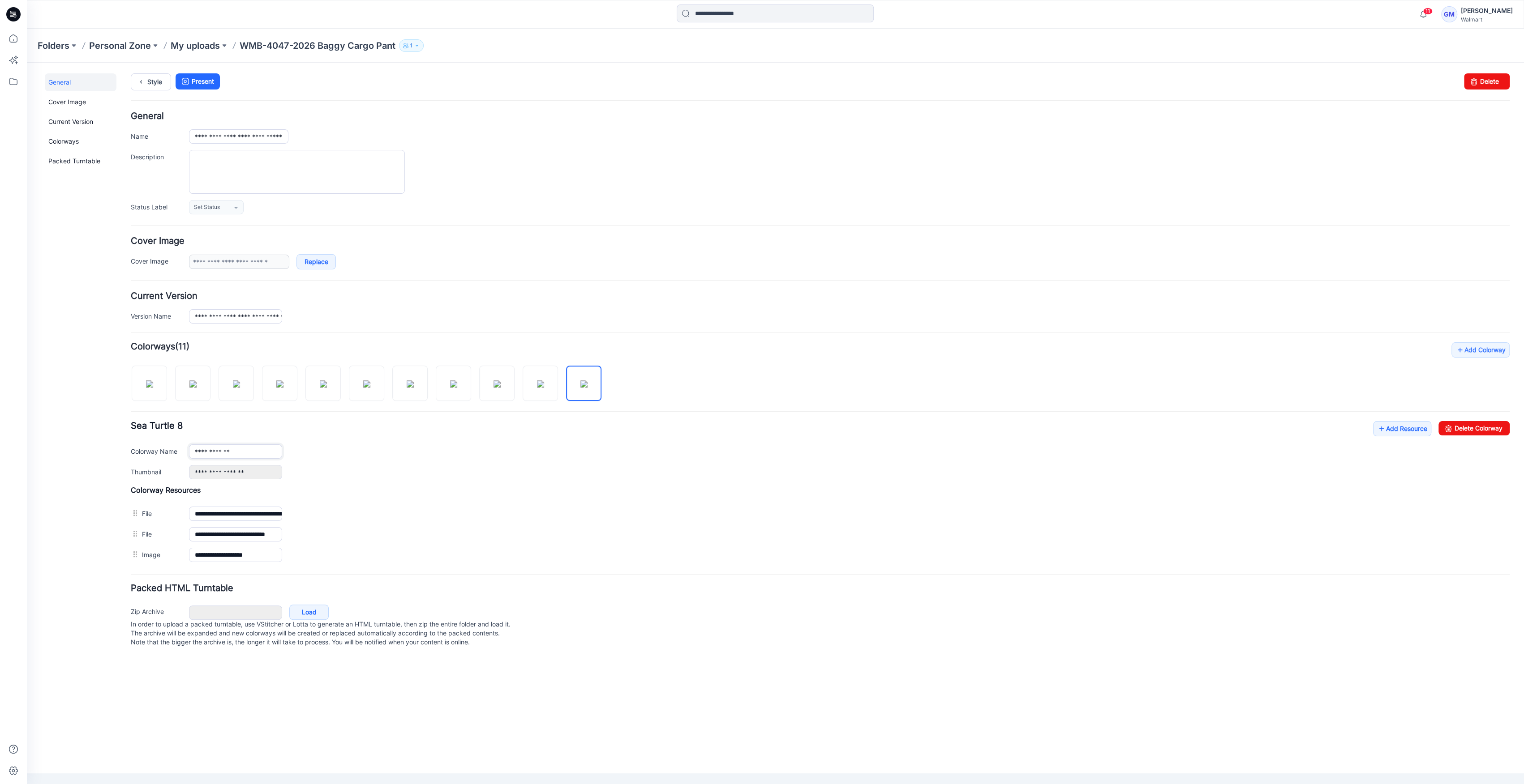
click at [253, 457] on input "**********" at bounding box center [236, 451] width 93 height 14
type input "**********"
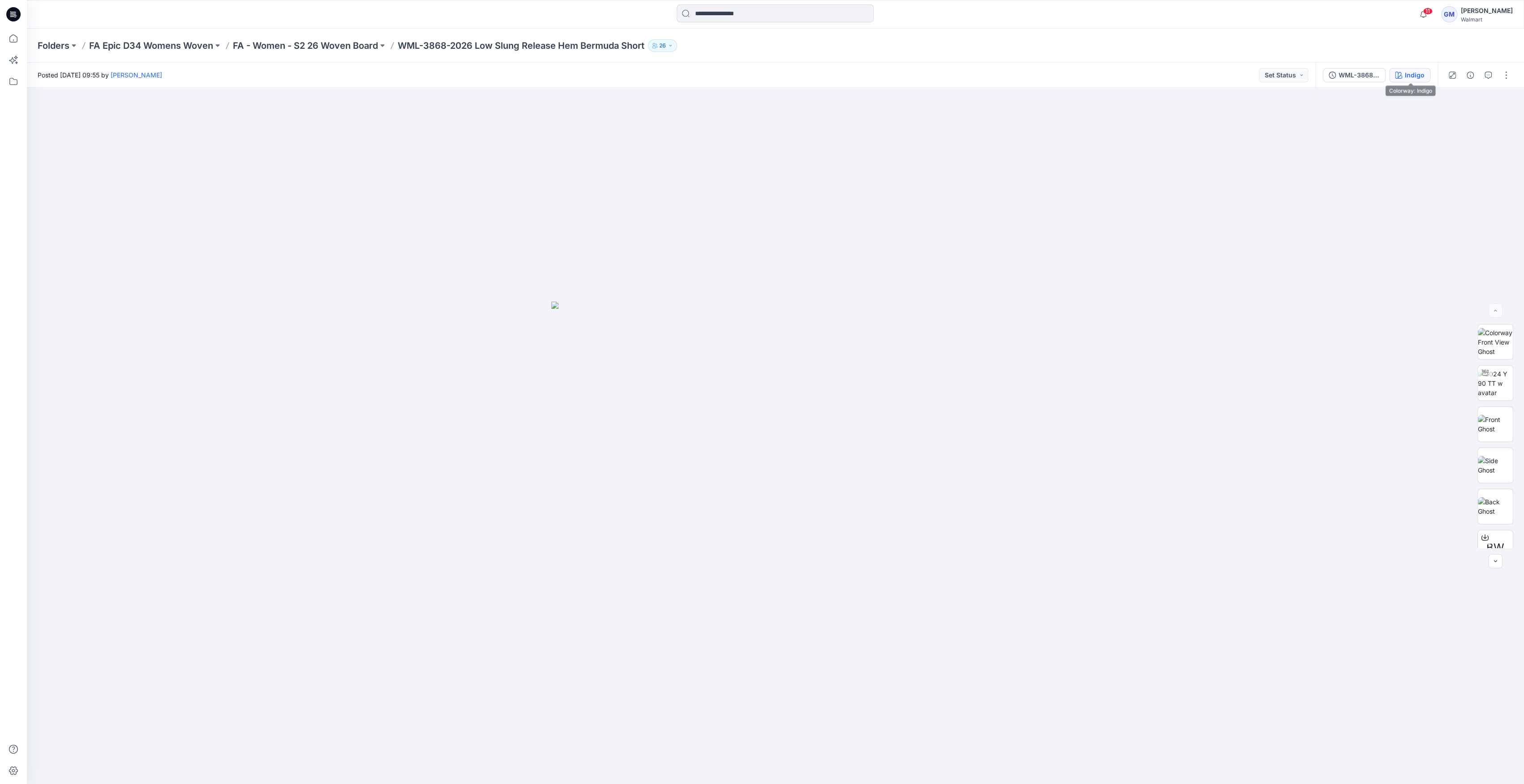
click at [1410, 74] on div "Indigo" at bounding box center [1414, 75] width 20 height 10
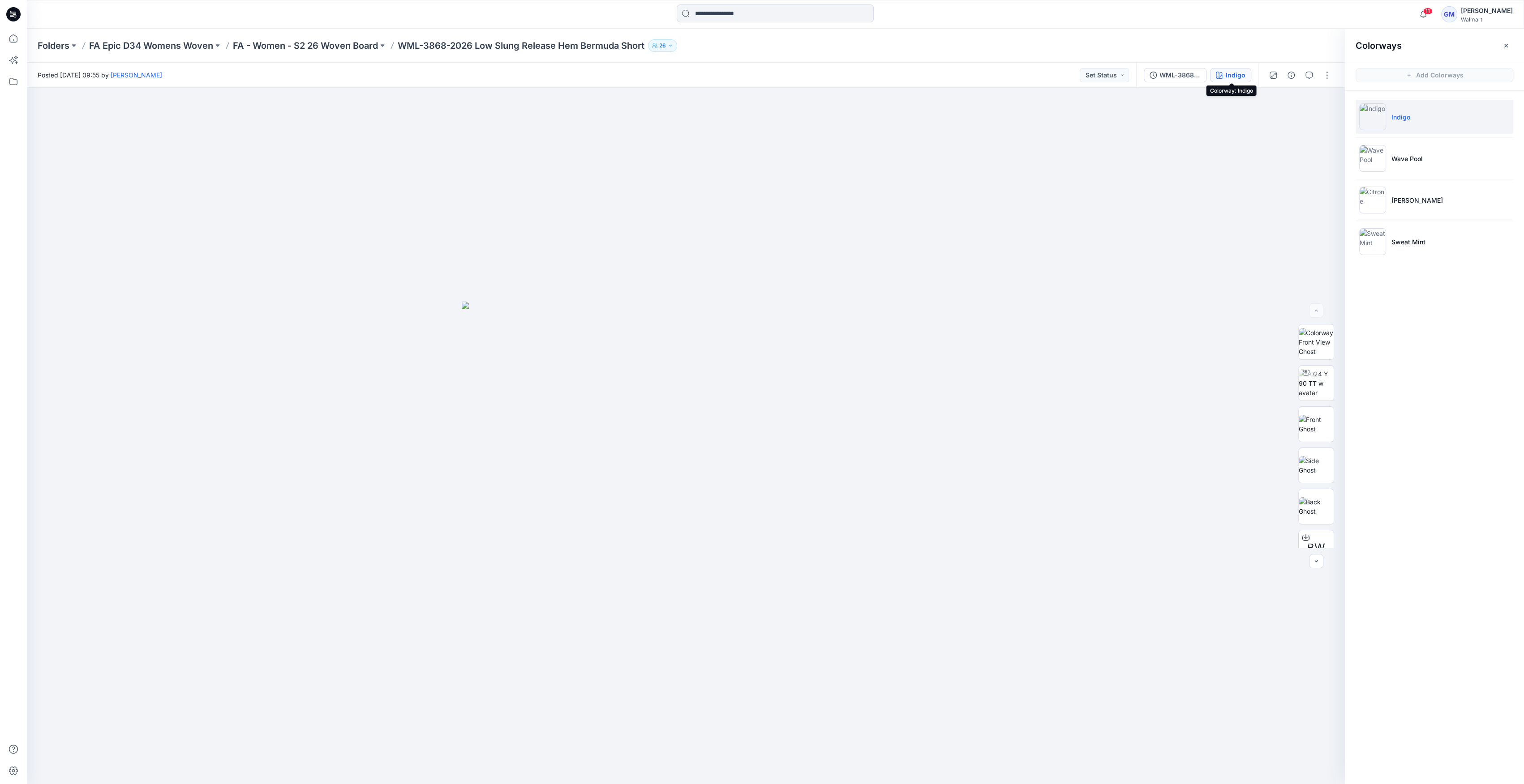
click at [372, 35] on div "Folders FA Epic D34 Womens Woven FA - Women - S2 26 Woven Board WML-3868-2026 L…" at bounding box center [775, 45] width 1497 height 34
click at [351, 46] on p "FA - Women - S2 26 Woven Board" at bounding box center [305, 46] width 145 height 13
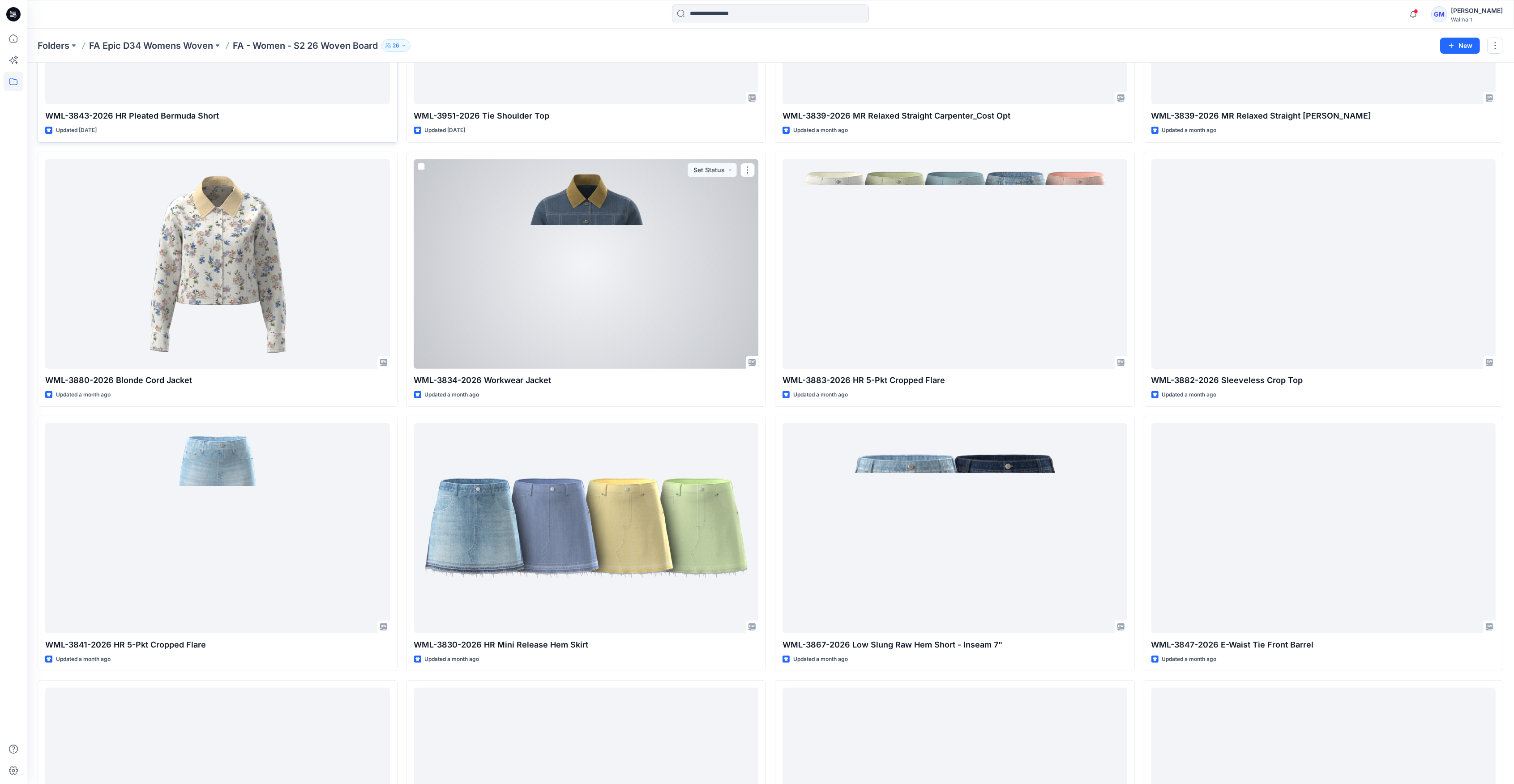
scroll to position [358, 0]
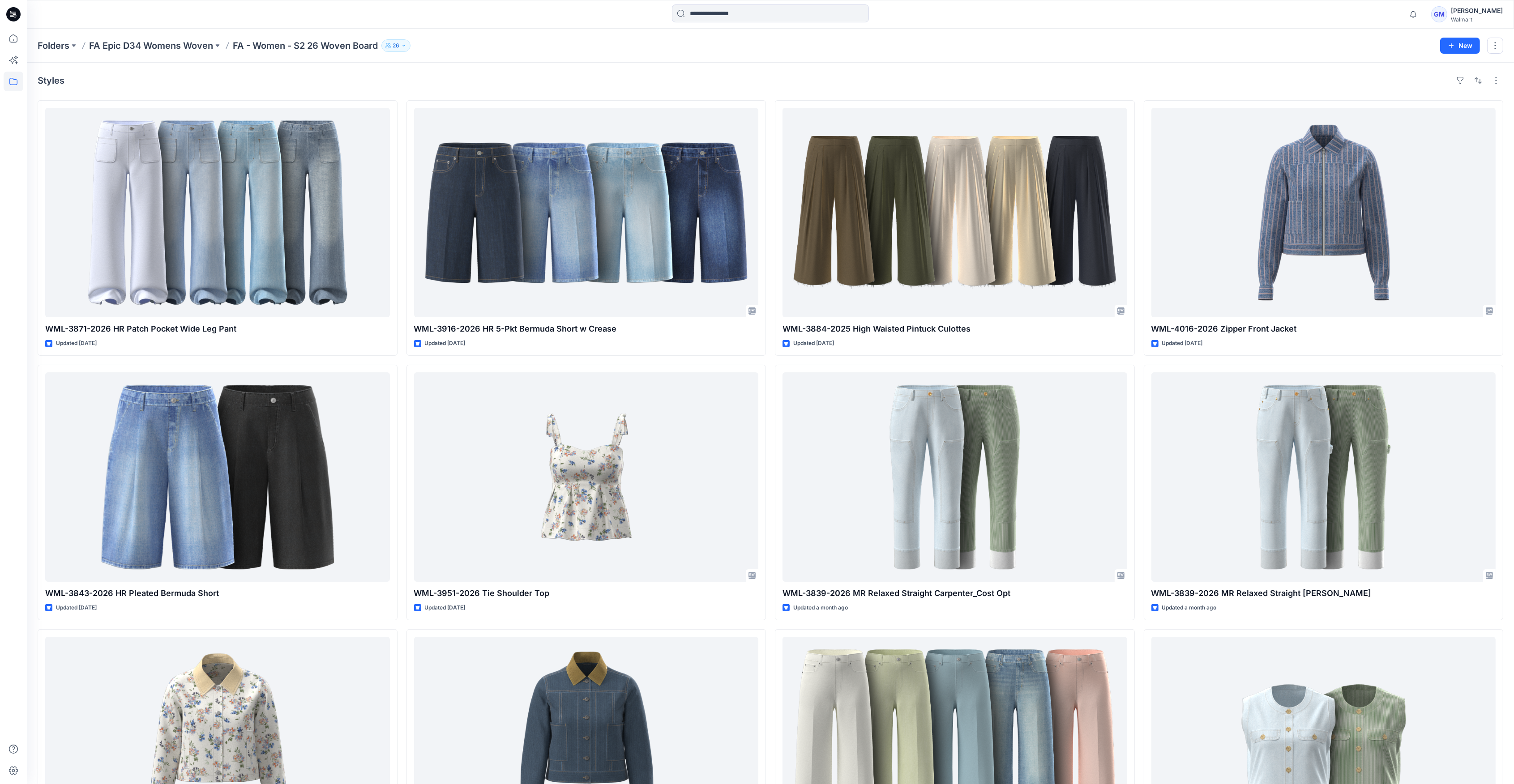
click at [16, 16] on icon at bounding box center [13, 14] width 14 height 14
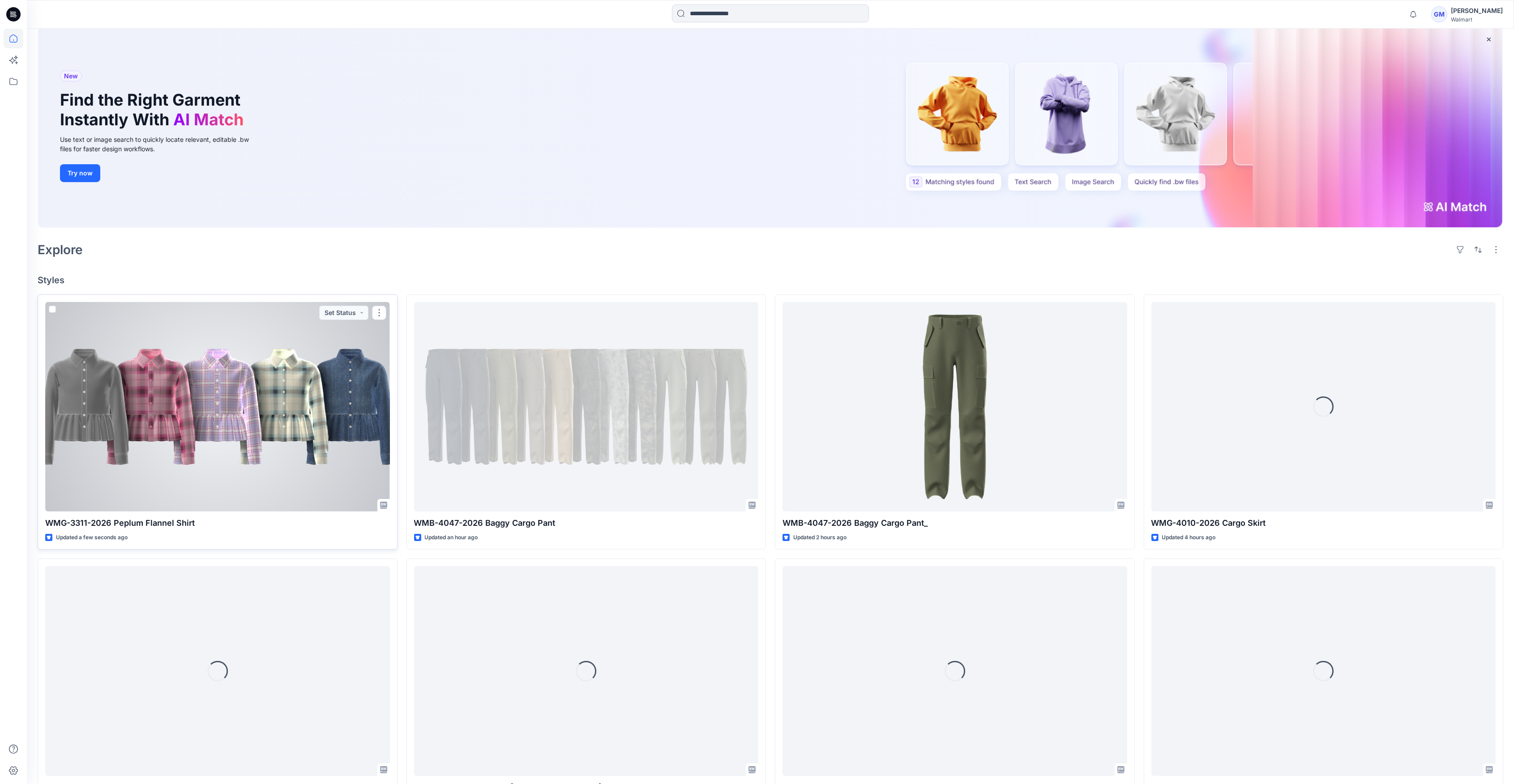
scroll to position [59, 0]
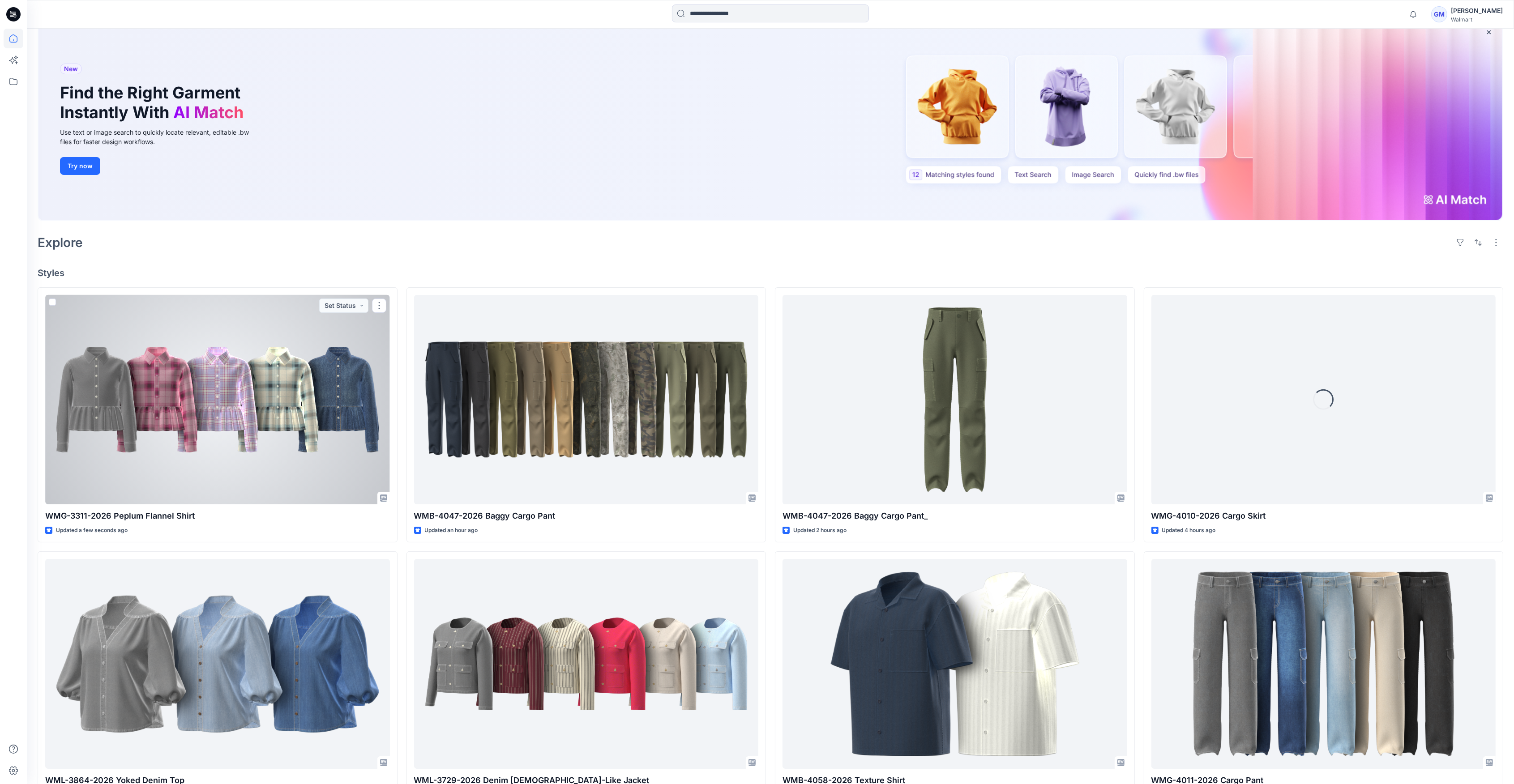
click at [247, 382] on div at bounding box center [217, 400] width 345 height 209
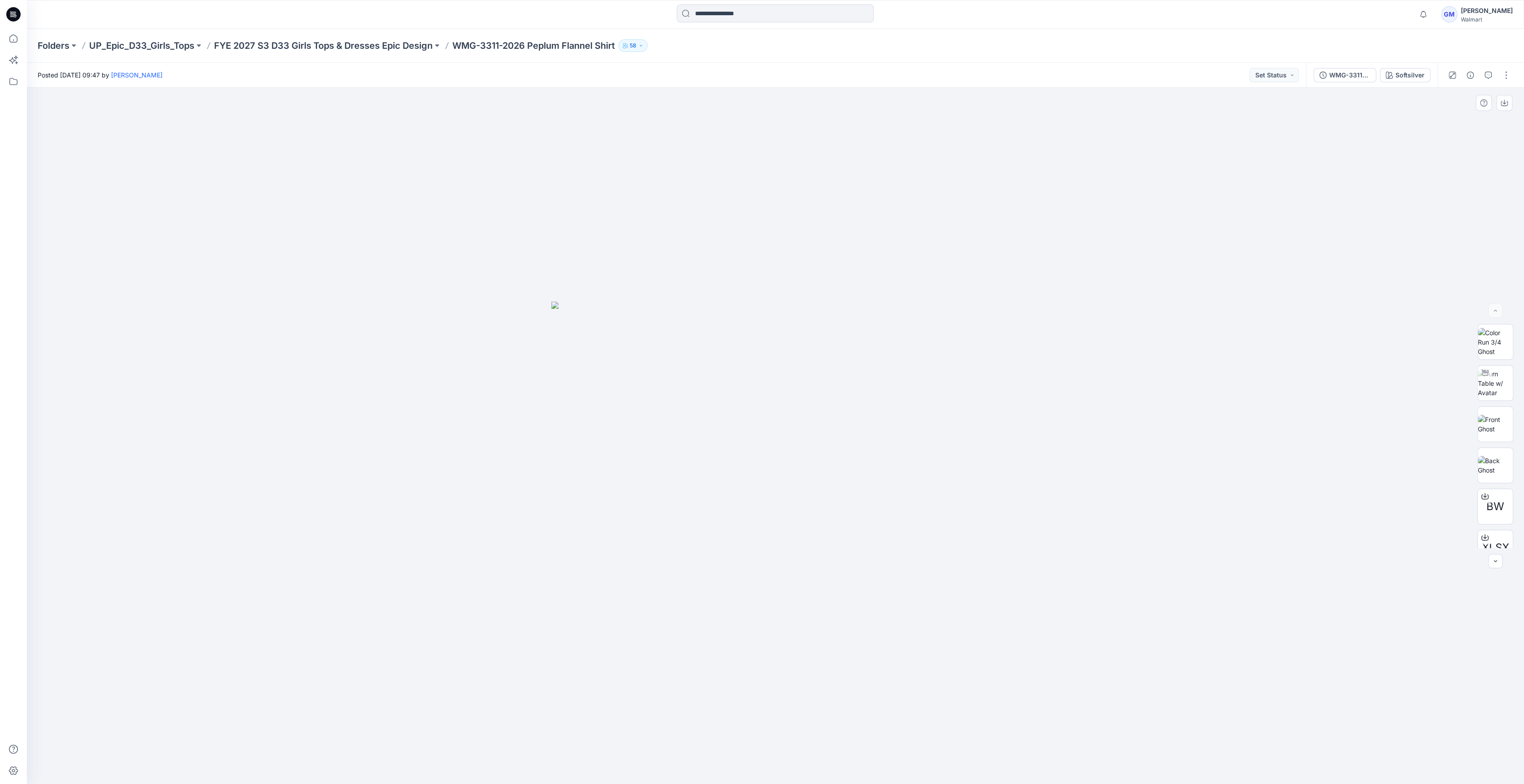
click at [1408, 93] on div at bounding box center [775, 436] width 1497 height 696
click at [1415, 76] on div "Softsilver" at bounding box center [1409, 75] width 29 height 10
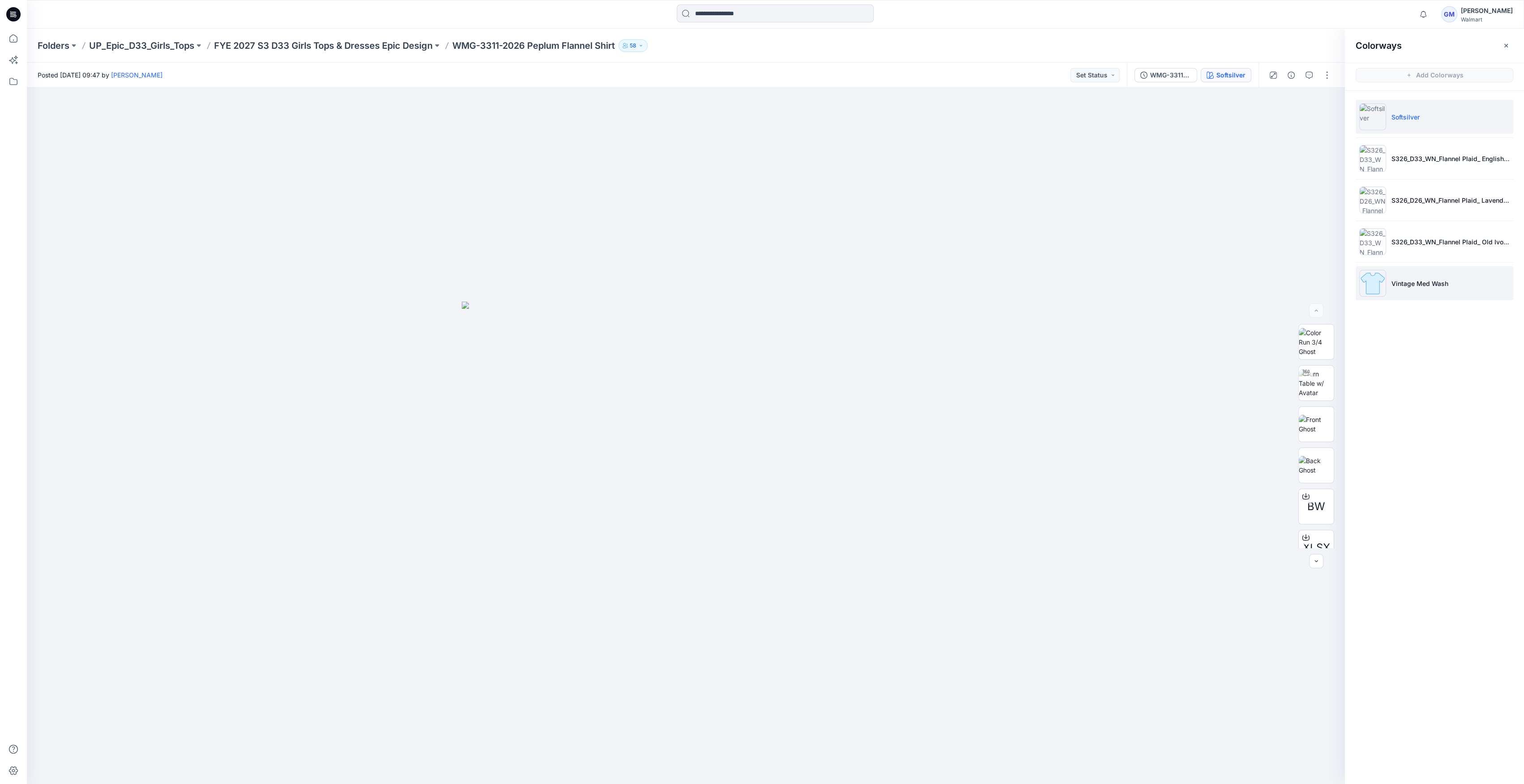
click at [1364, 285] on img at bounding box center [1373, 283] width 27 height 27
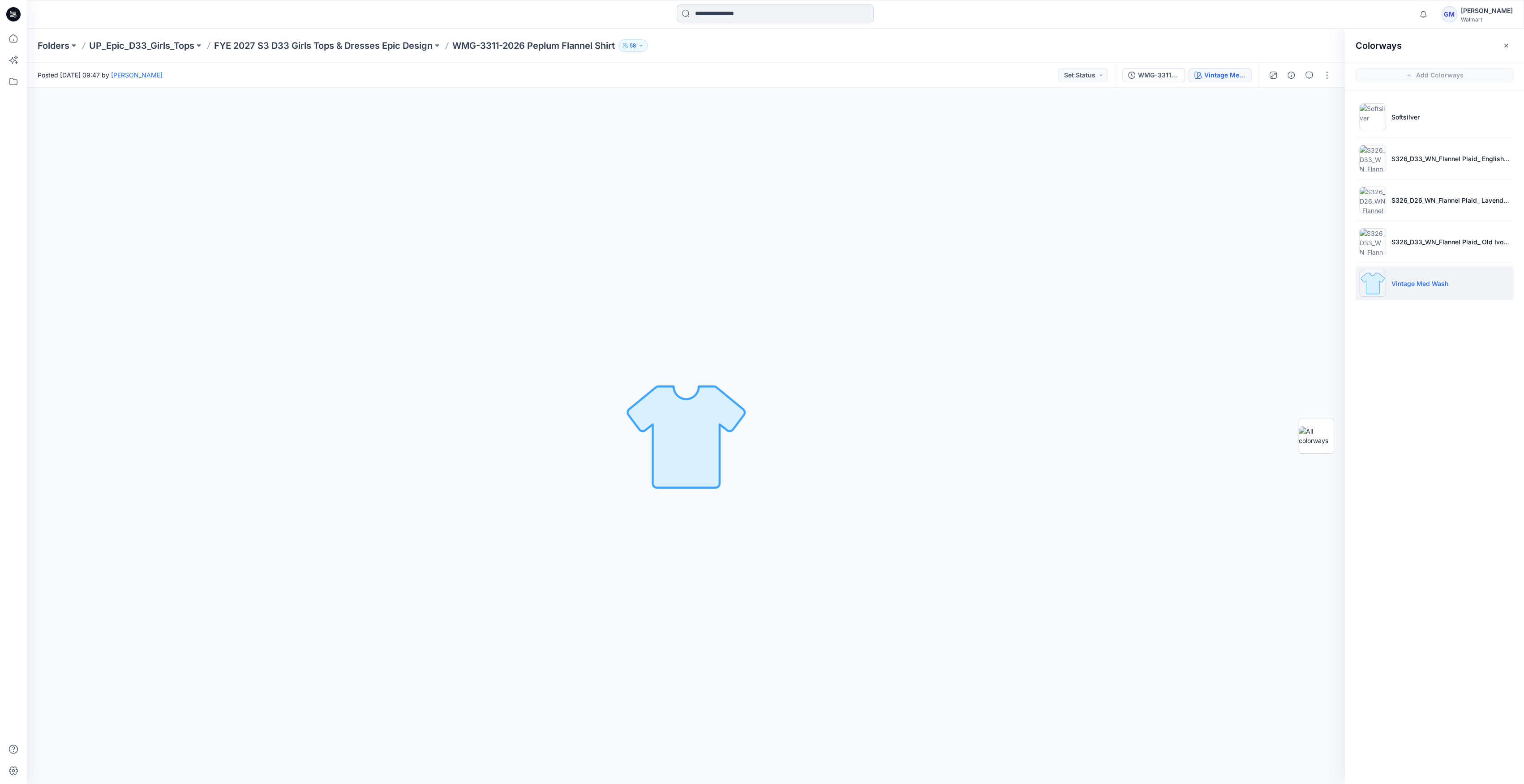
click at [1377, 287] on img at bounding box center [1373, 283] width 27 height 27
click at [343, 47] on p "FYE 2027 S3 D33 Girls Tops & Dresses Epic Design" at bounding box center [323, 46] width 219 height 13
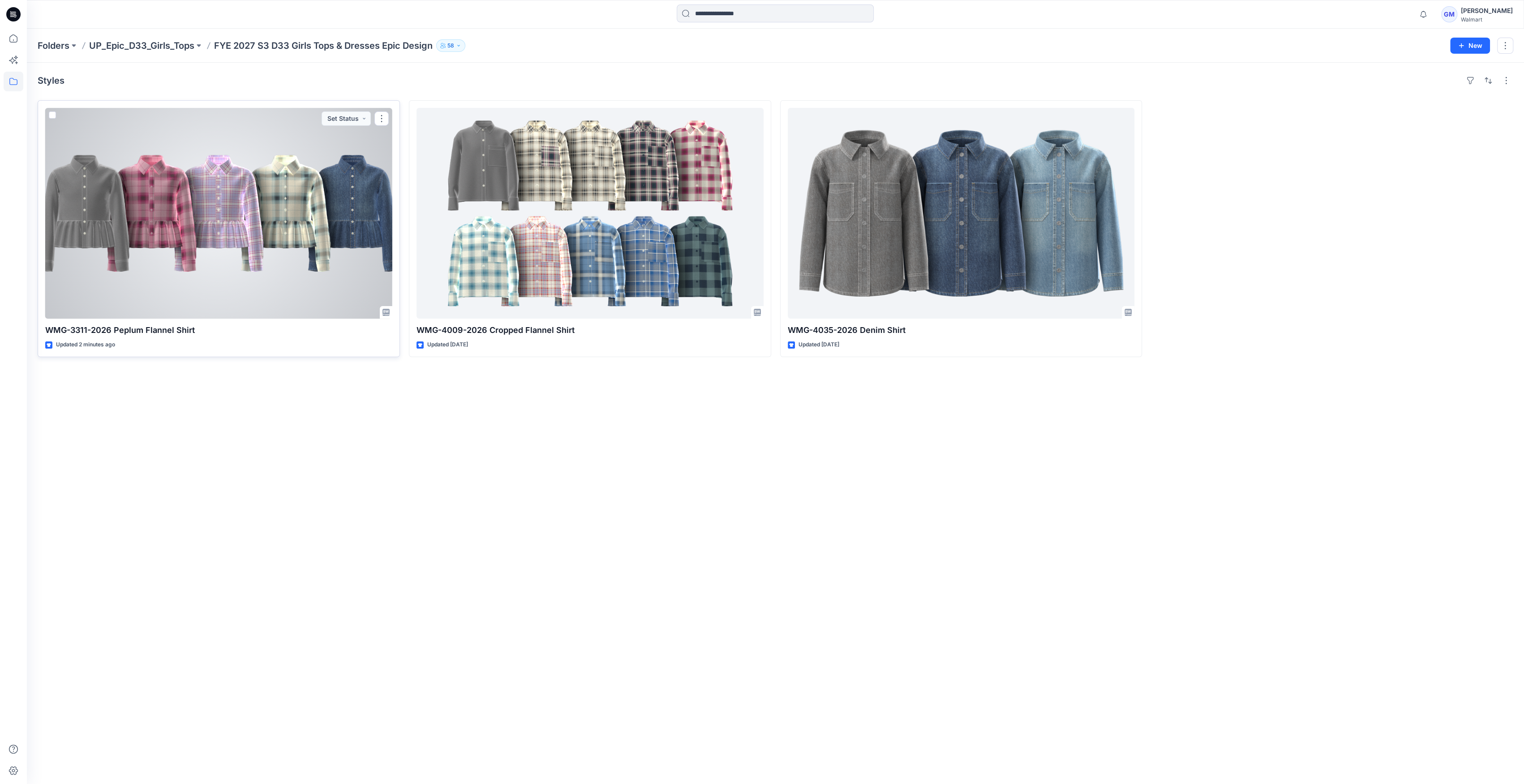
click at [350, 187] on div at bounding box center [219, 213] width 347 height 211
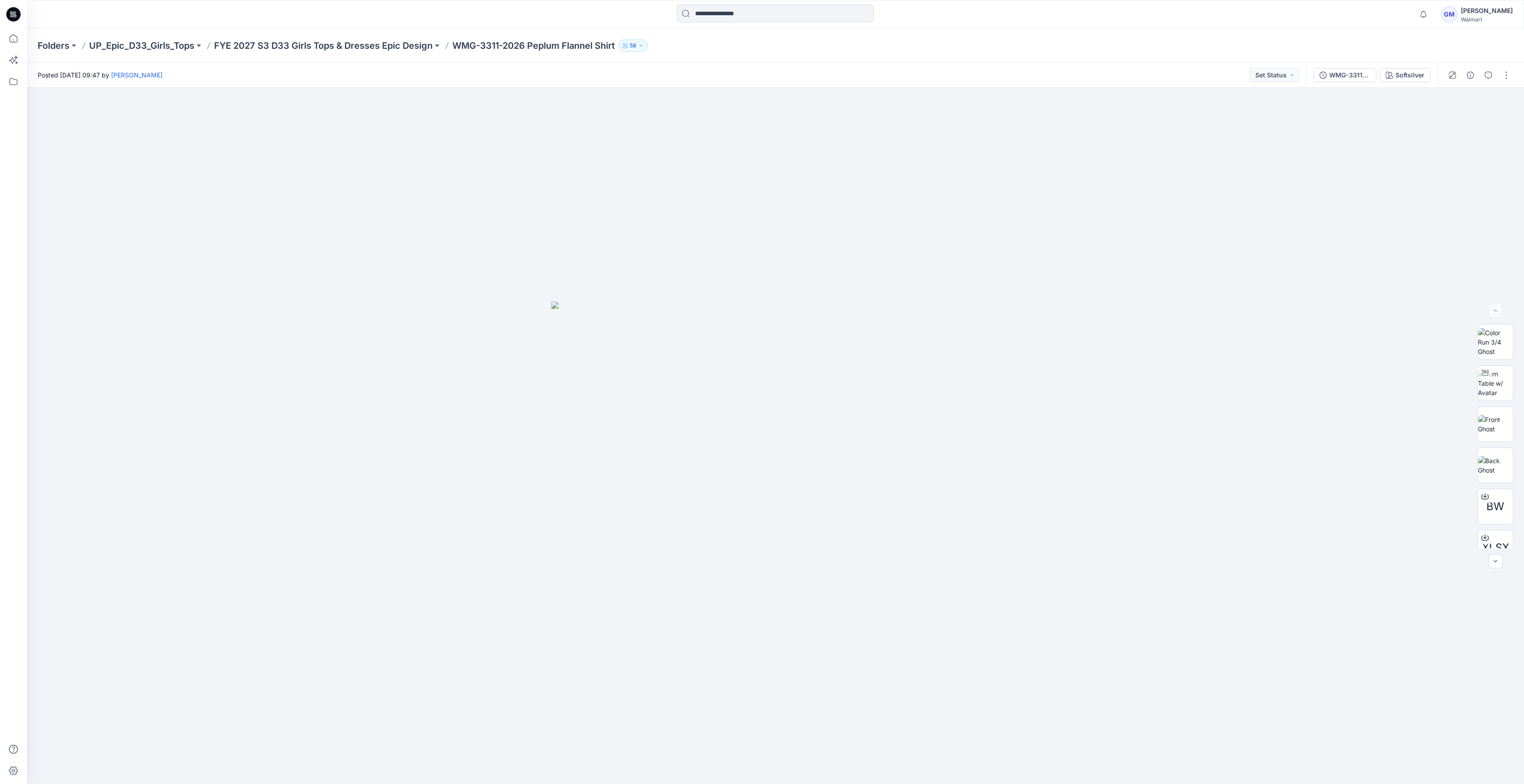
click at [1394, 82] on div "WMG-3311-2026 Peplum Flannel Shirt_Full Colorway Softsilver" at bounding box center [1372, 75] width 132 height 25
click at [1408, 71] on div "Softsilver" at bounding box center [1409, 75] width 29 height 10
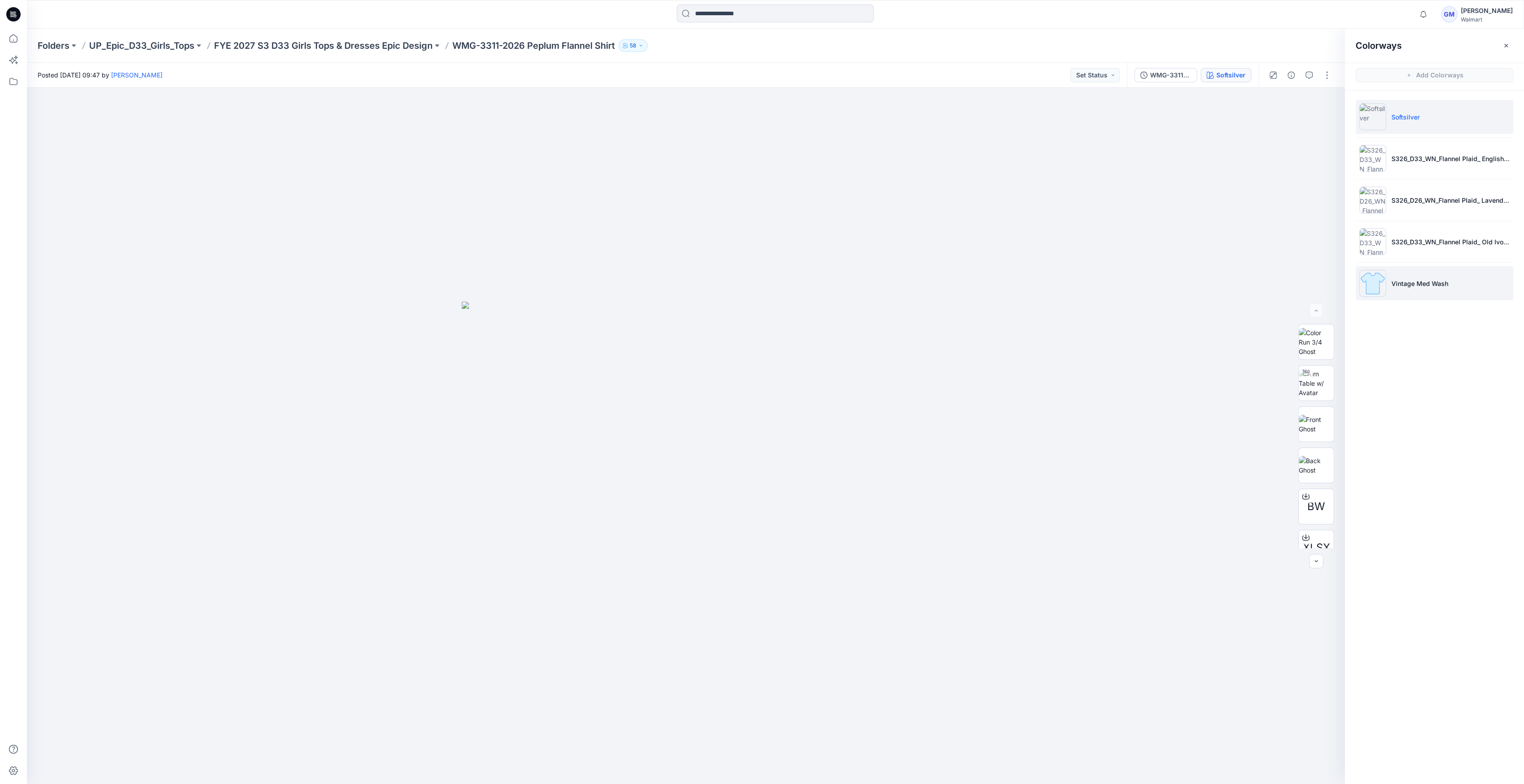
click at [1431, 267] on li "Vintage Med Wash" at bounding box center [1434, 283] width 158 height 34
click at [1418, 289] on li "Vintage Med Wash" at bounding box center [1434, 283] width 158 height 34
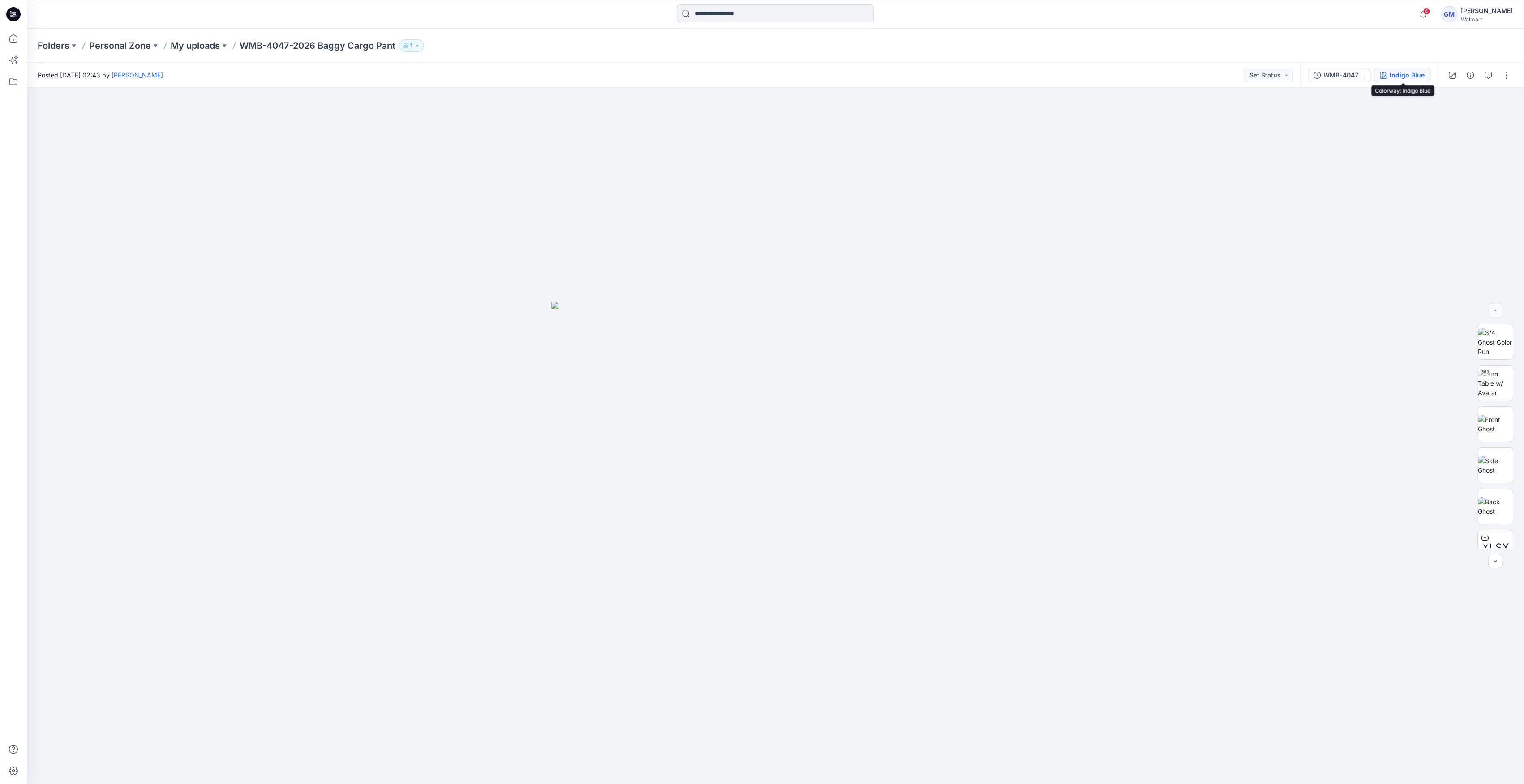
click at [1396, 79] on div "Indigo Blue" at bounding box center [1406, 75] width 35 height 10
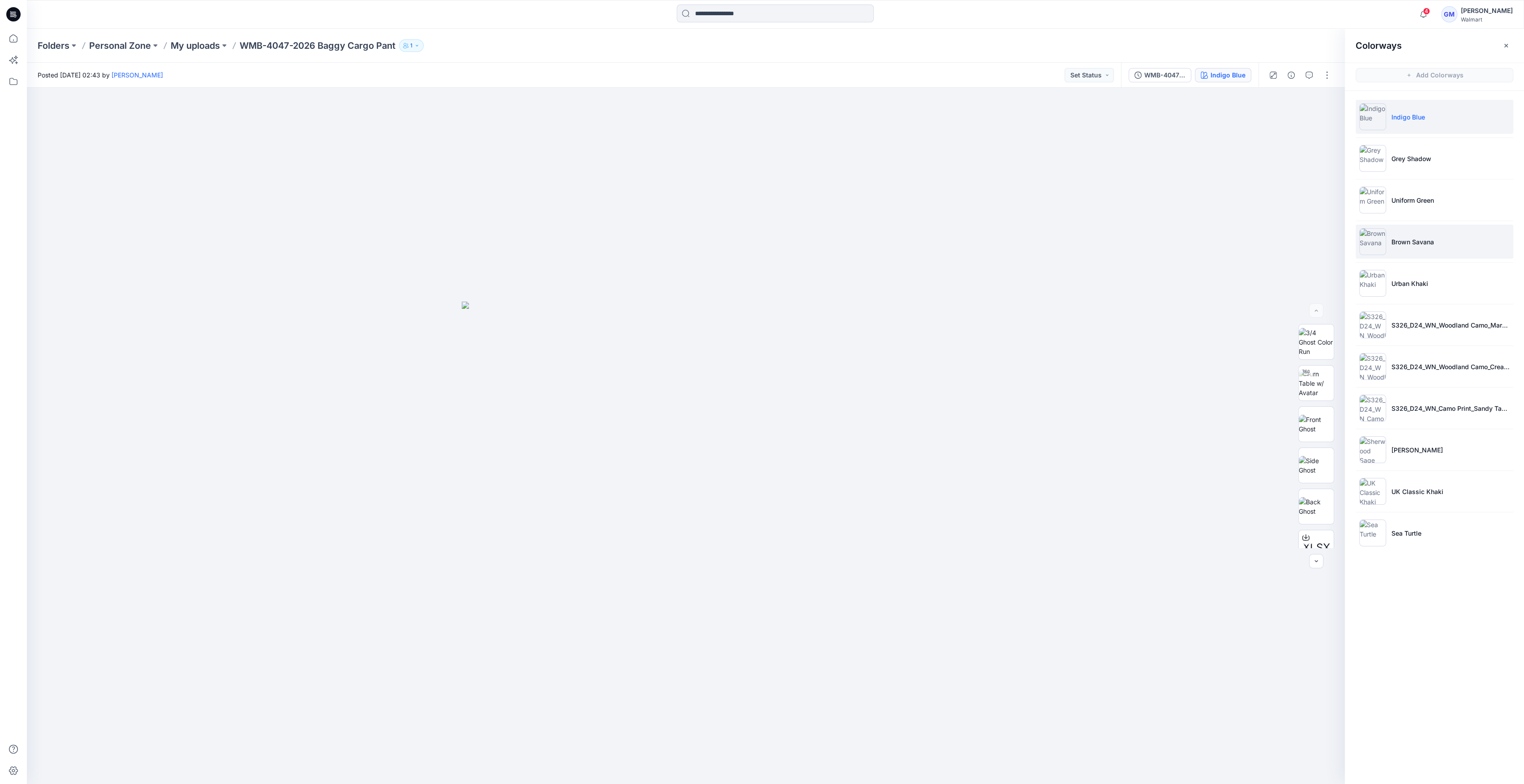
click at [1386, 244] on li "Brown Savana" at bounding box center [1434, 242] width 158 height 34
click at [1315, 394] on img at bounding box center [1315, 384] width 35 height 28
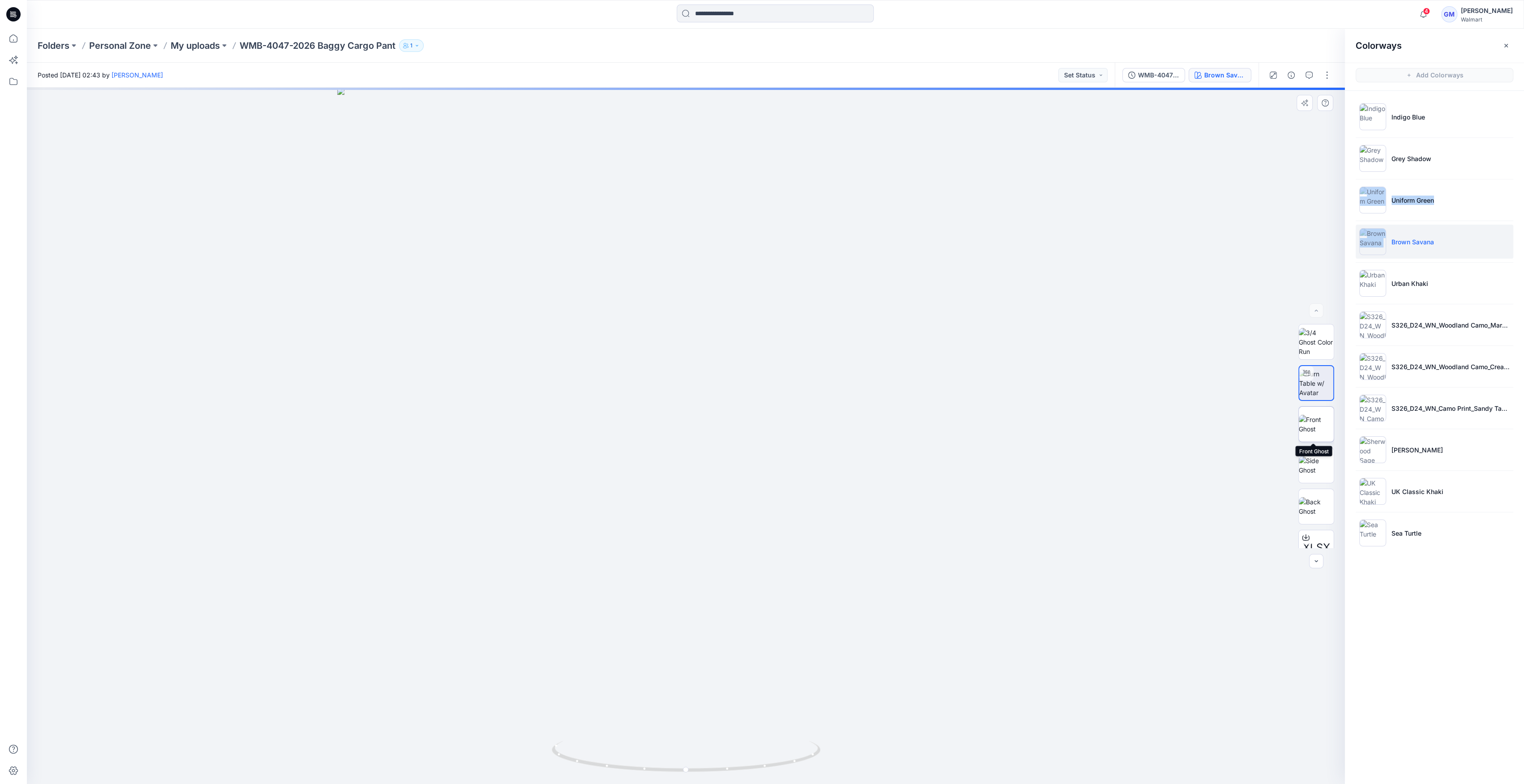
click at [1316, 420] on img at bounding box center [1315, 424] width 35 height 19
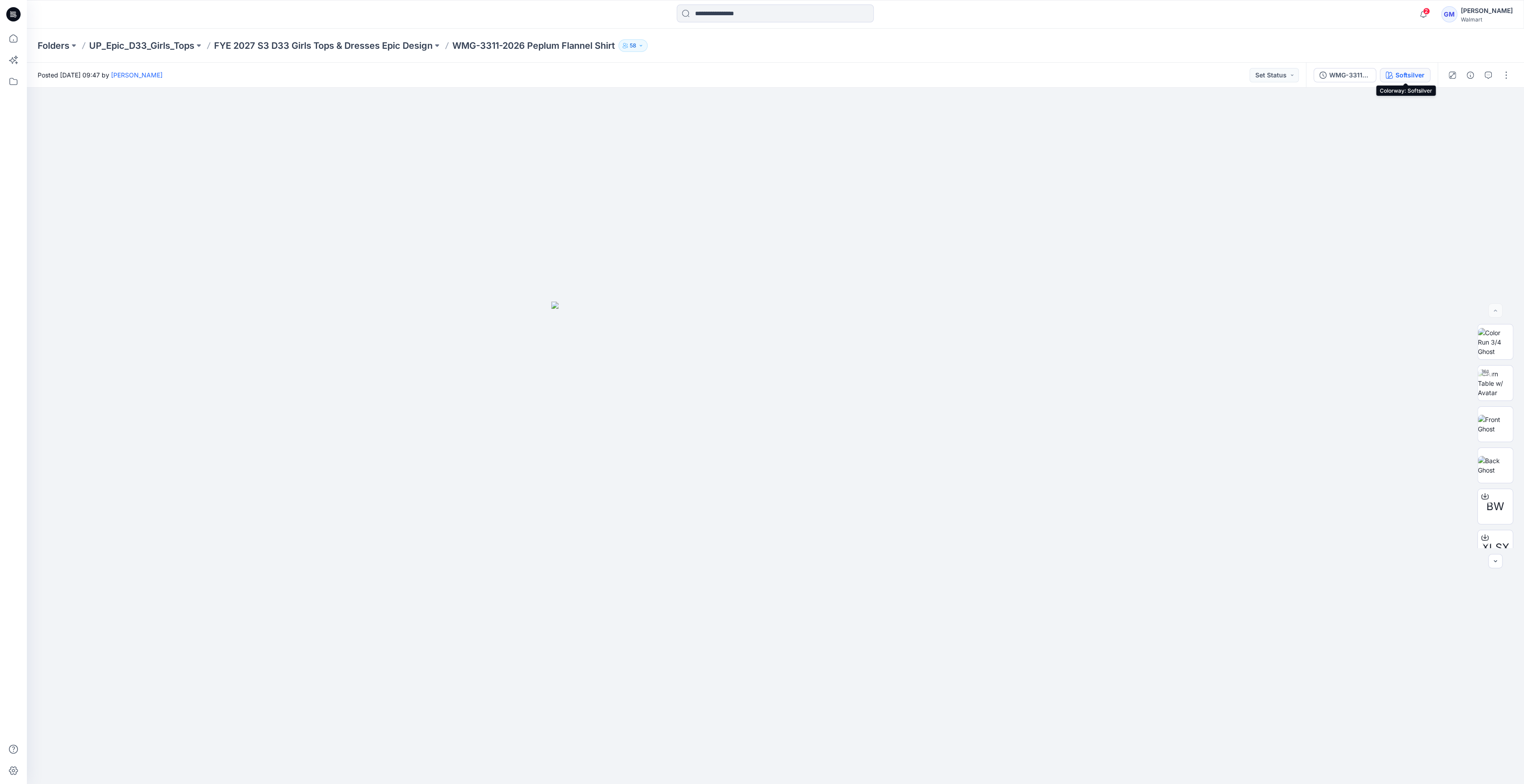
click at [1414, 73] on div "Softsilver" at bounding box center [1409, 75] width 29 height 10
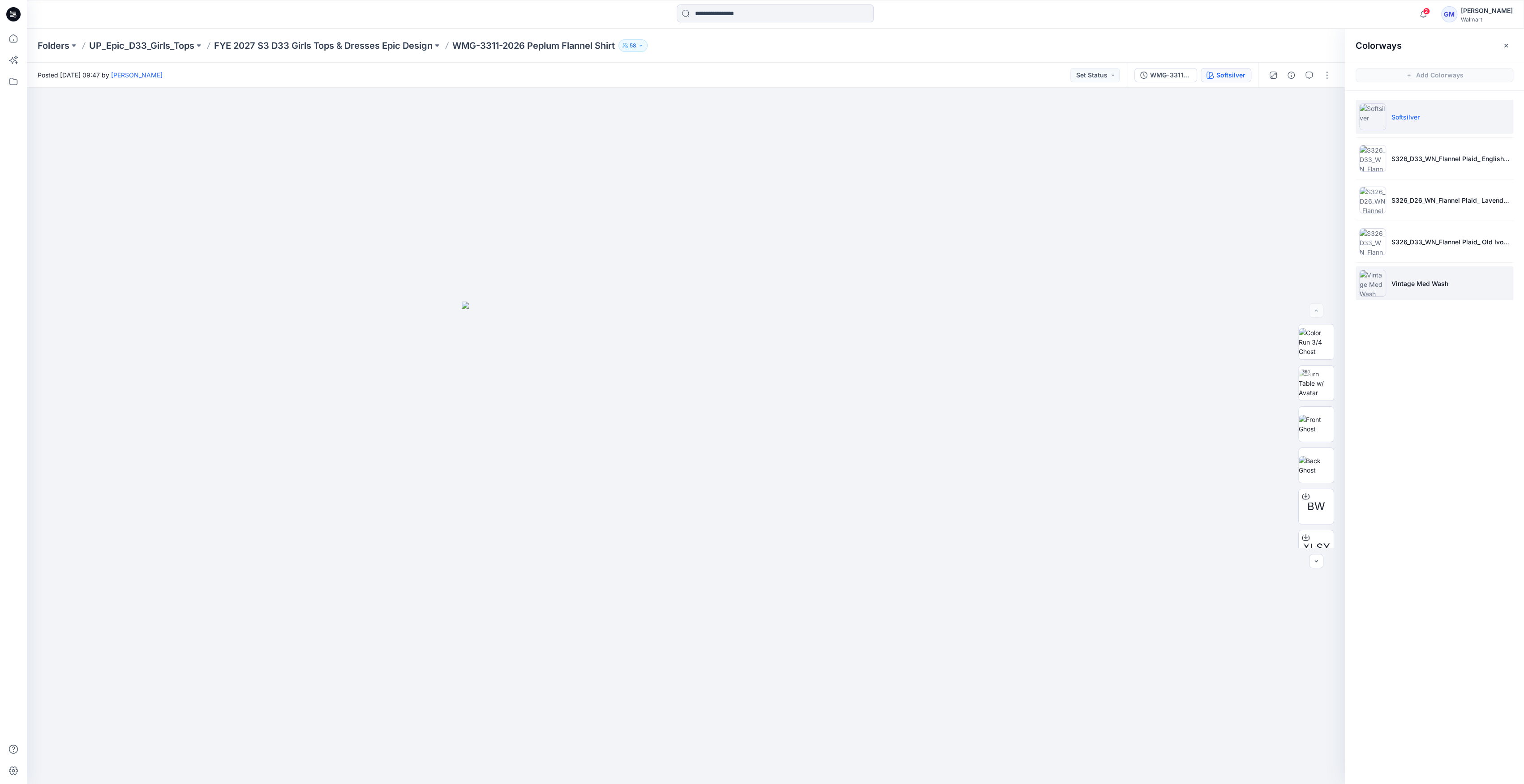
click at [1380, 281] on img at bounding box center [1373, 283] width 27 height 27
click at [1043, 422] on div at bounding box center [686, 436] width 1318 height 696
click at [394, 47] on p "FYE 2027 S3 D33 Girls Tops & Dresses Epic Design" at bounding box center [323, 46] width 219 height 13
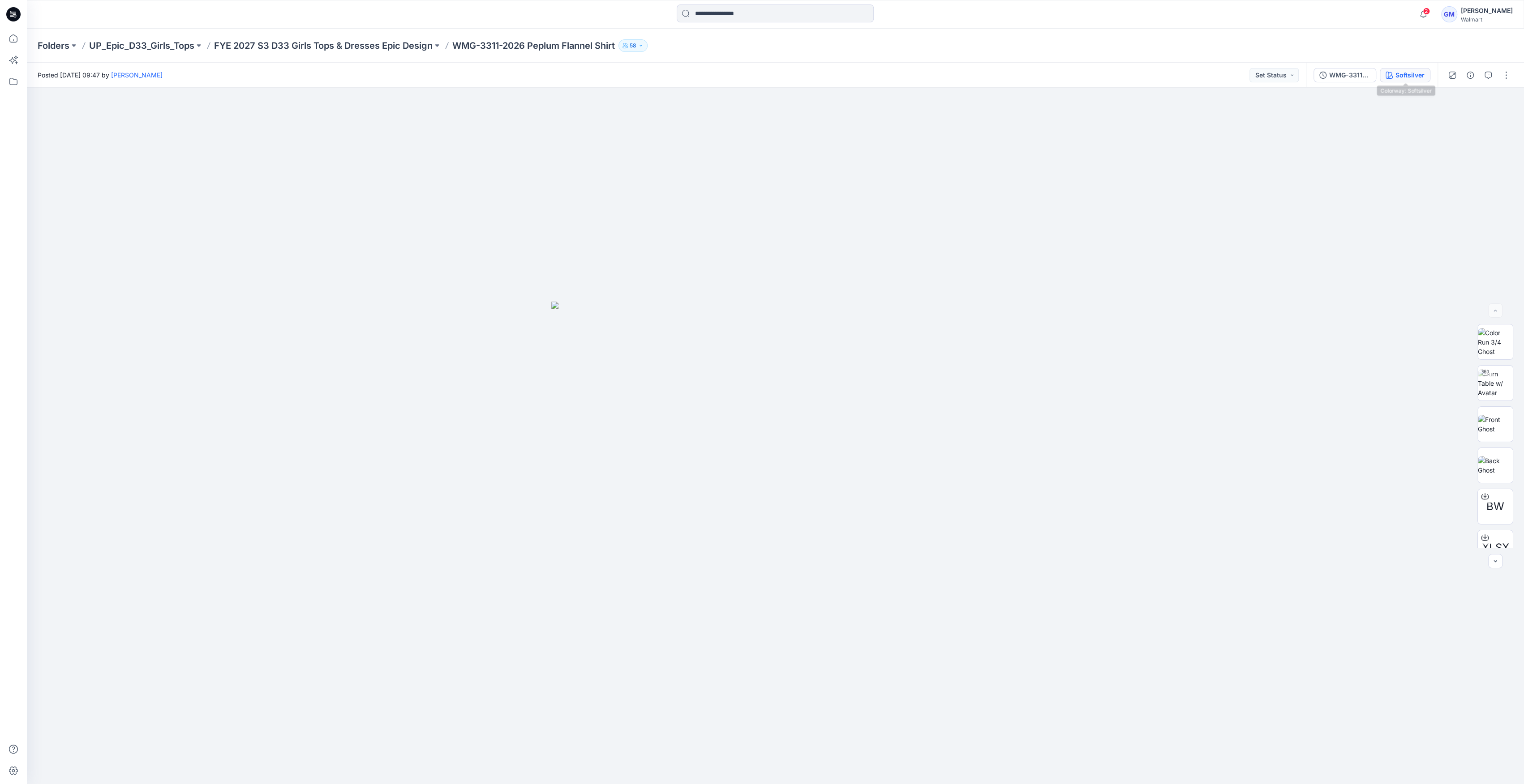
click at [1406, 74] on div "Softsilver" at bounding box center [1409, 75] width 29 height 10
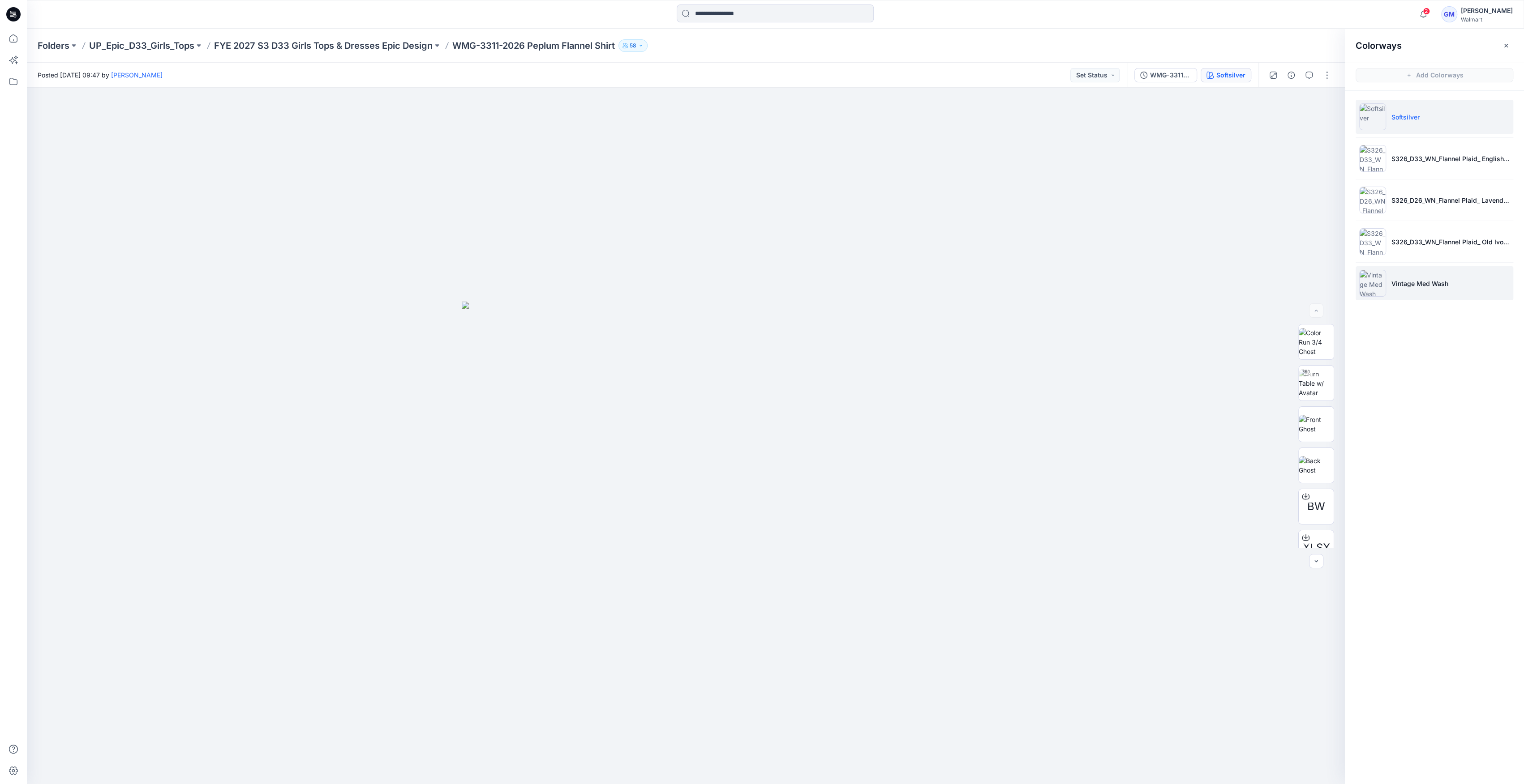
click at [1367, 287] on img at bounding box center [1373, 283] width 27 height 27
click at [1376, 286] on img at bounding box center [1373, 283] width 27 height 27
click at [408, 44] on p "FYE 2027 S3 D33 Girls Tops & Dresses Epic Design" at bounding box center [323, 46] width 219 height 13
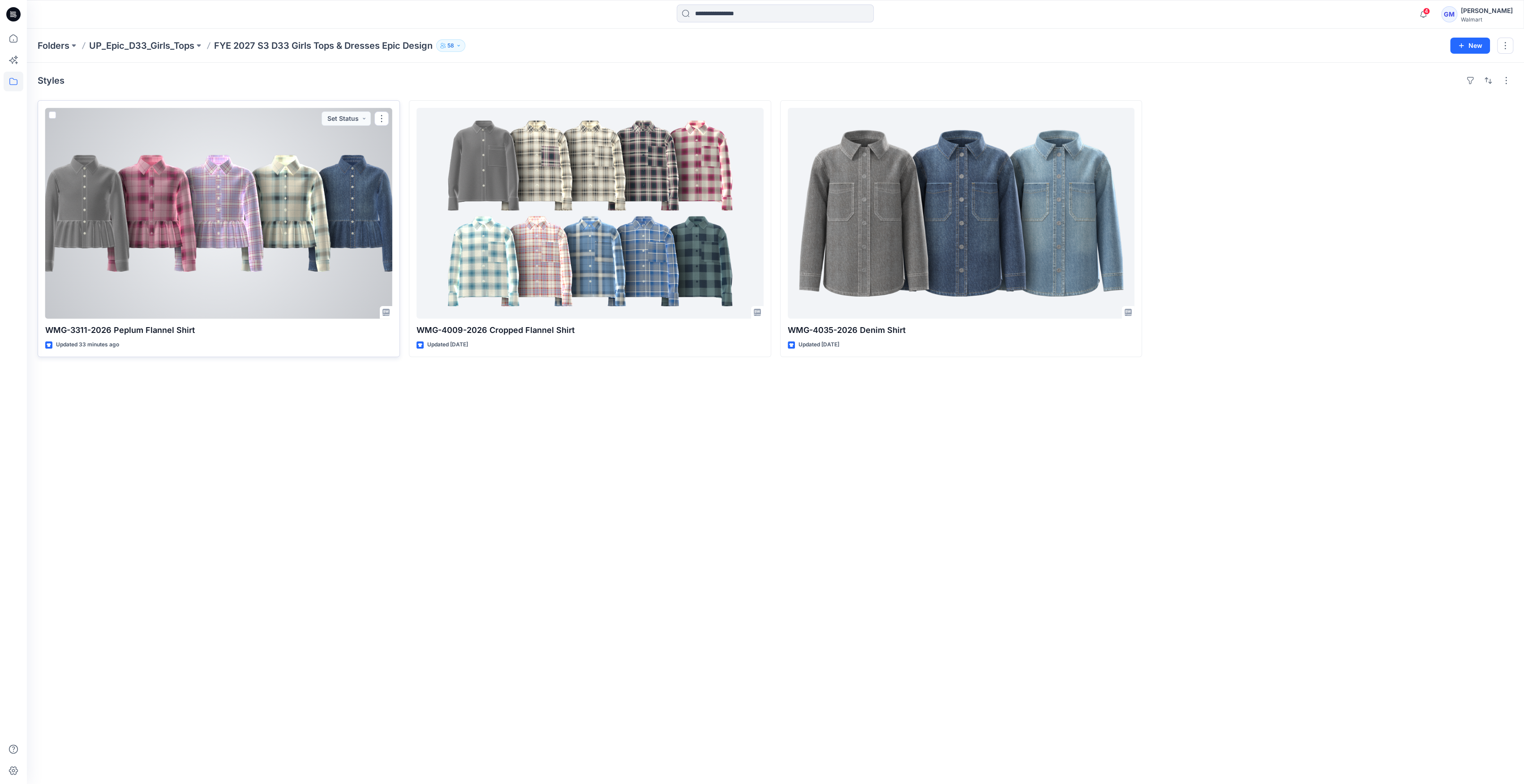
click at [202, 214] on div at bounding box center [219, 213] width 347 height 211
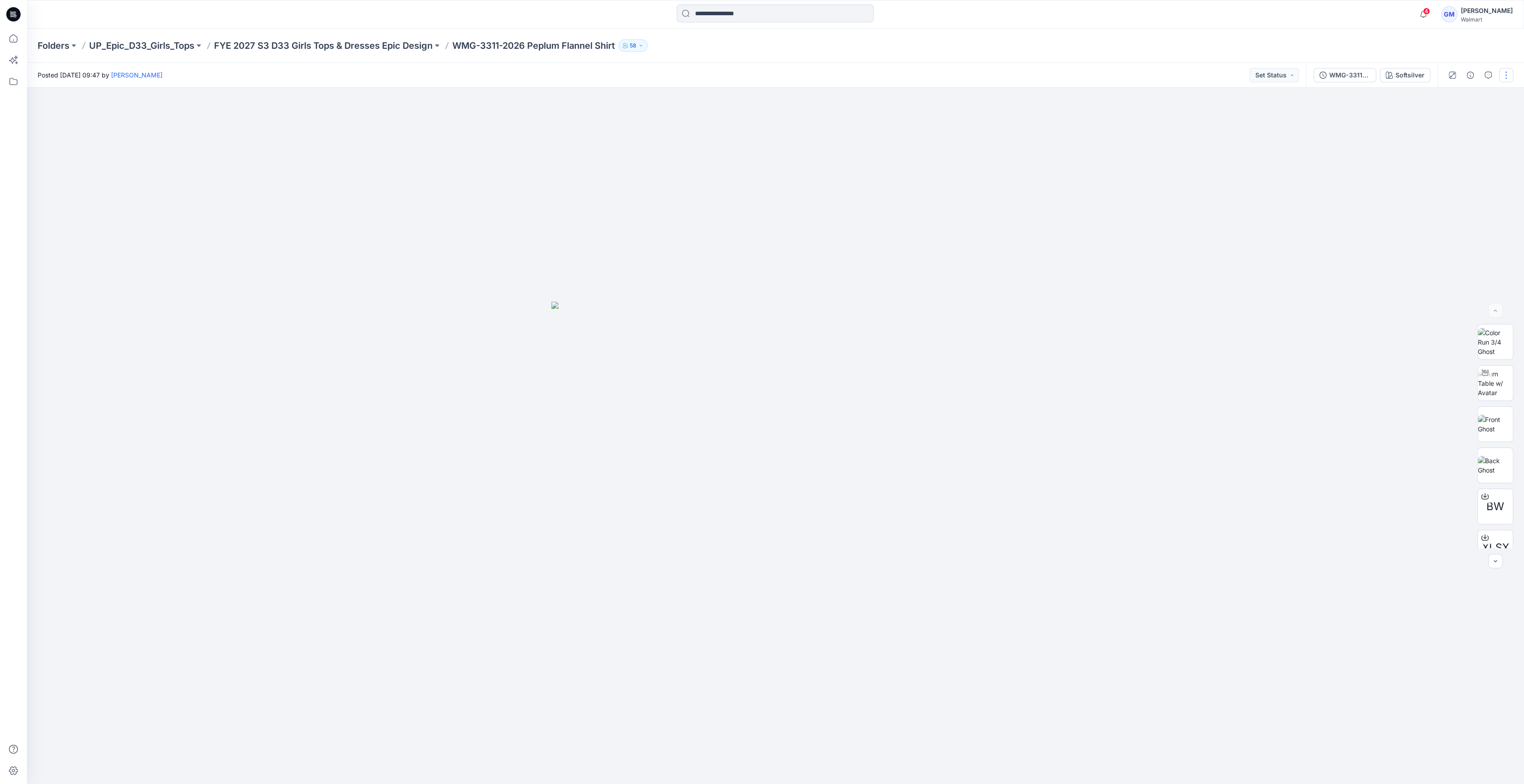
click at [1499, 76] on button "button" at bounding box center [1506, 75] width 14 height 14
click at [1470, 119] on button "Edit" at bounding box center [1468, 120] width 82 height 16
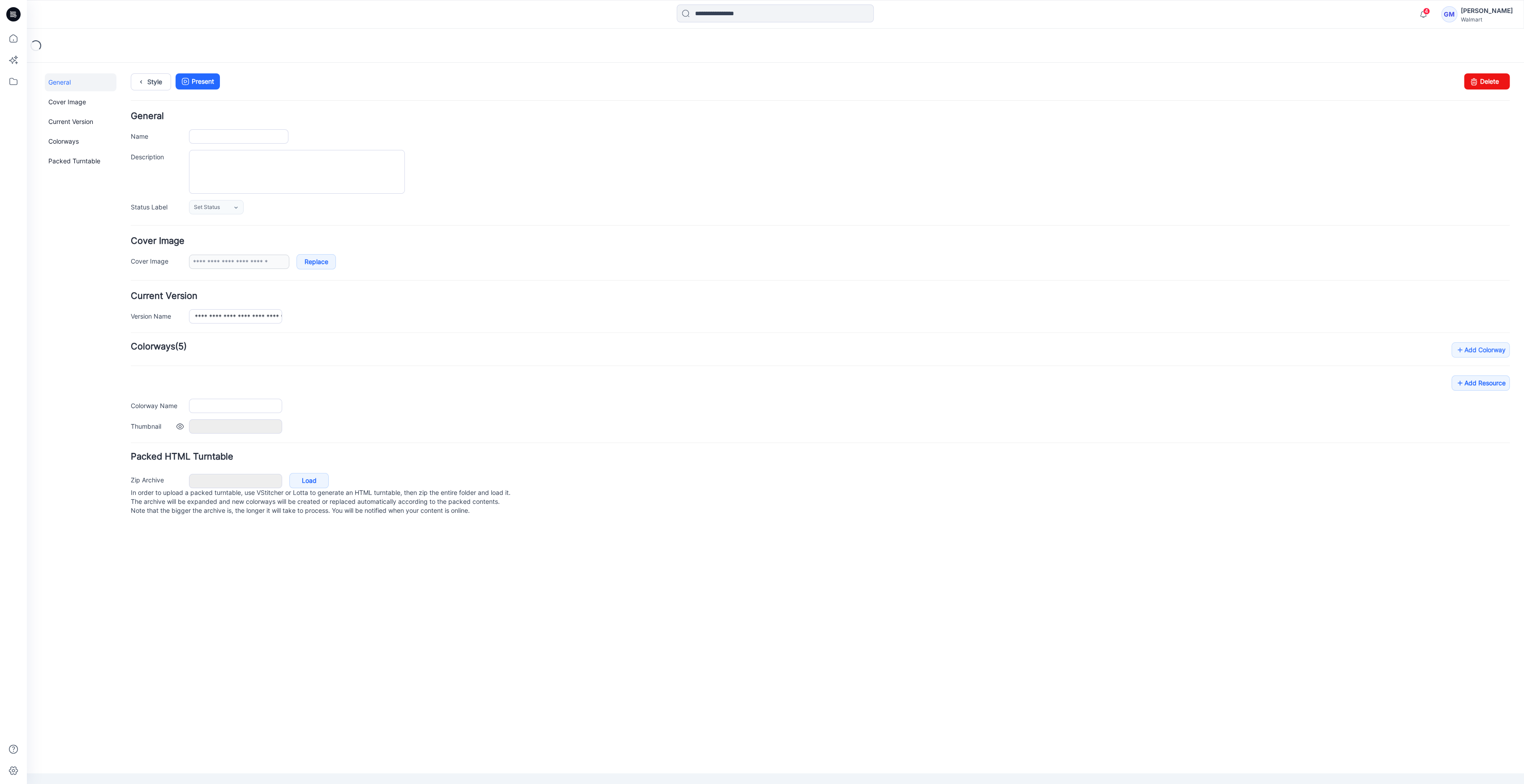
type input "**********"
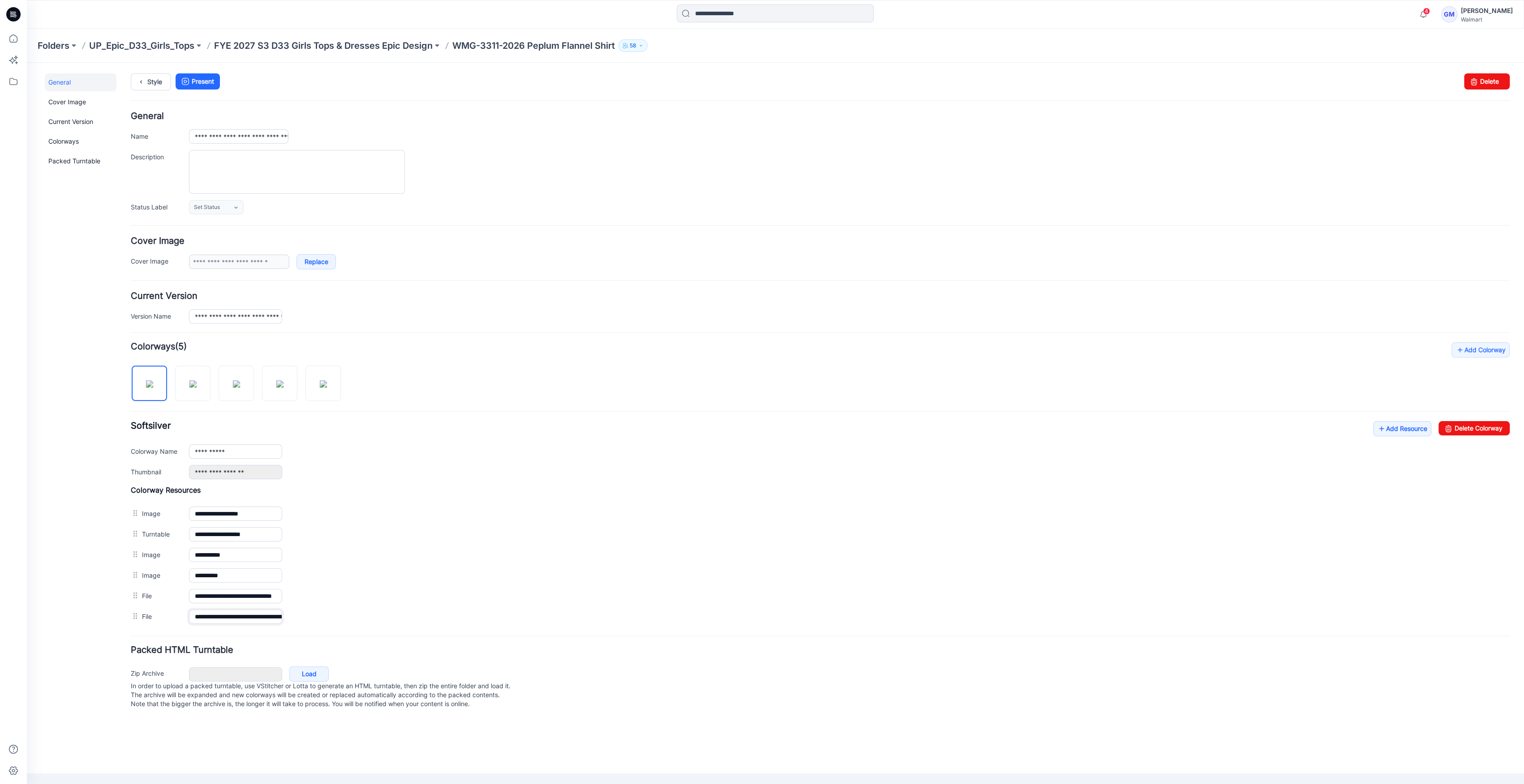
scroll to position [0, 117]
drag, startPoint x: 204, startPoint y: 618, endPoint x: 435, endPoint y: 638, distance: 231.9
click at [454, 638] on form "**********" at bounding box center [820, 412] width 1379 height 600
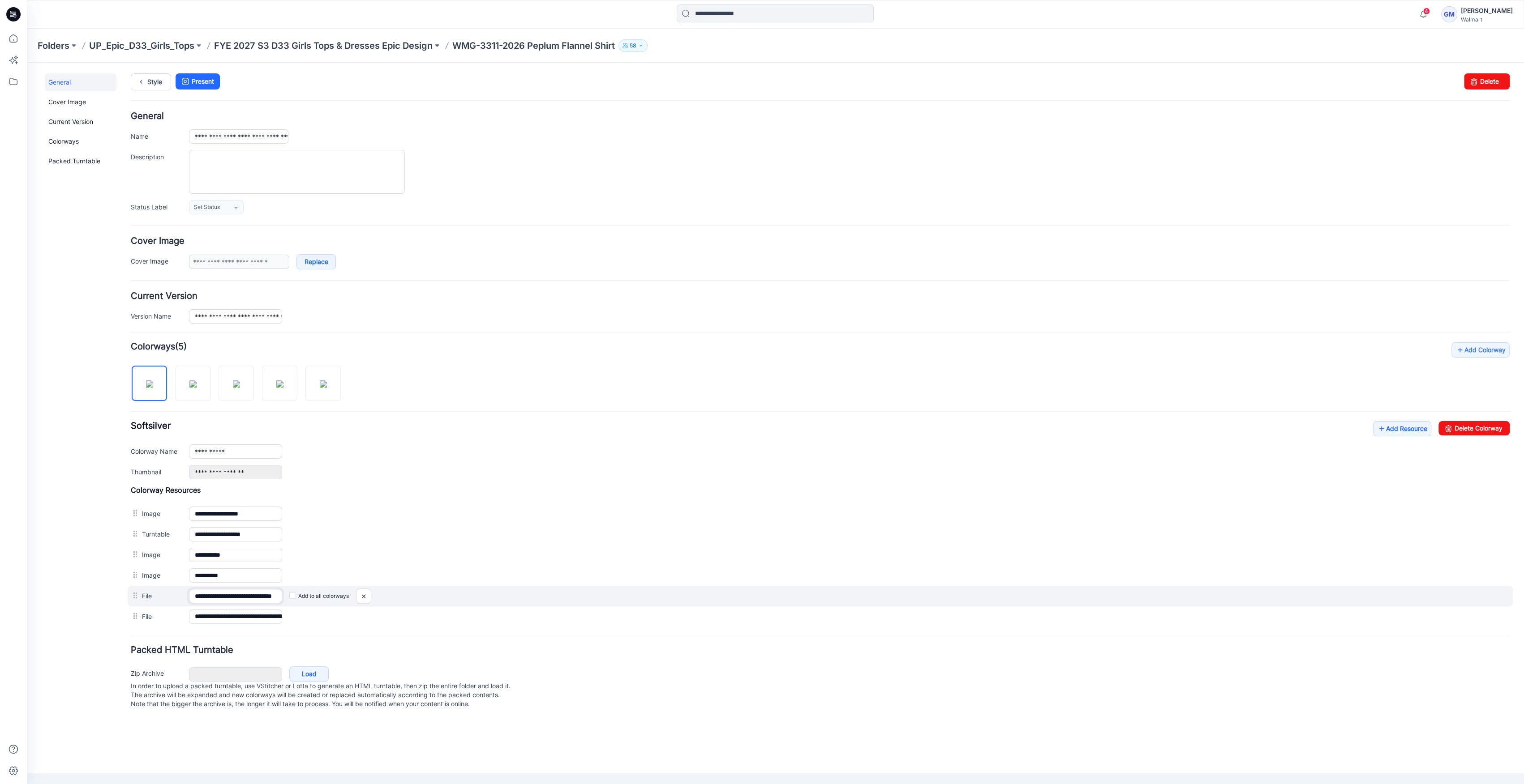
scroll to position [0, 26]
drag, startPoint x: 236, startPoint y: 599, endPoint x: 457, endPoint y: 596, distance: 221.0
click at [457, 596] on div "**********" at bounding box center [820, 596] width 1385 height 21
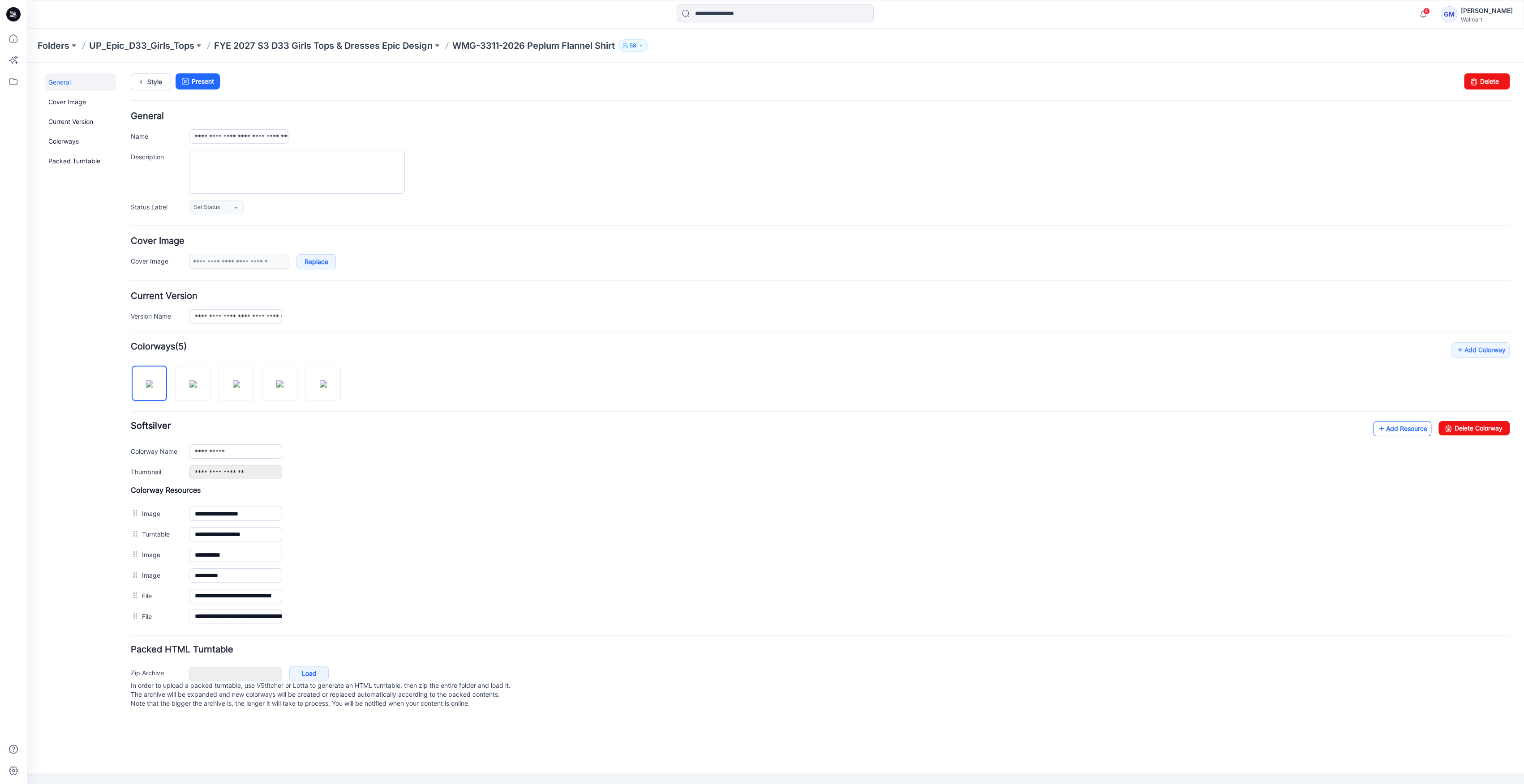
scroll to position [0, 0]
click at [1387, 423] on link "Add Resource" at bounding box center [1402, 429] width 58 height 16
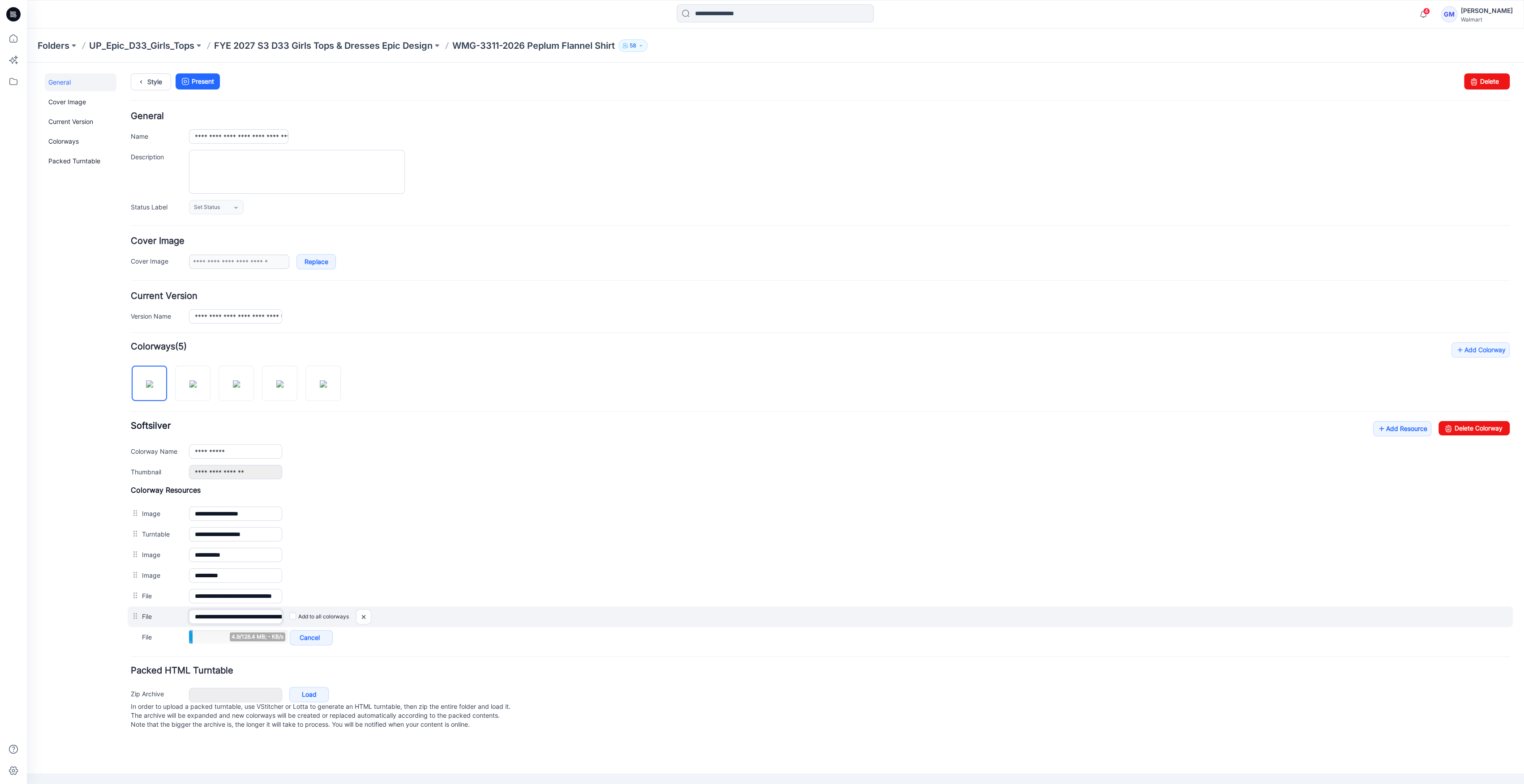
scroll to position [0, 117]
drag, startPoint x: 232, startPoint y: 616, endPoint x: 340, endPoint y: 619, distance: 108.0
click at [420, 624] on div "**********" at bounding box center [820, 616] width 1385 height 21
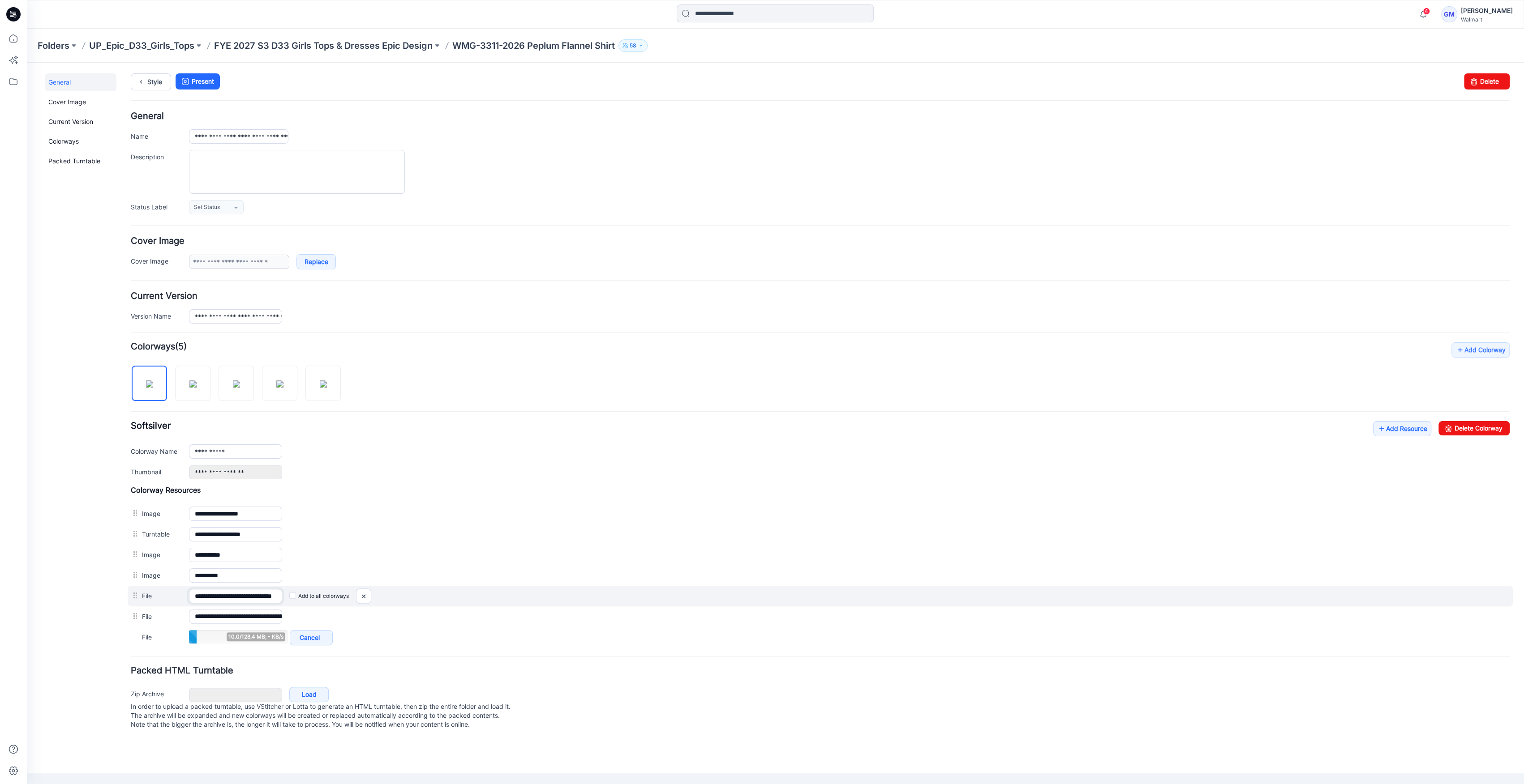
scroll to position [0, 26]
drag, startPoint x: 252, startPoint y: 596, endPoint x: 423, endPoint y: 591, distance: 171.1
click at [423, 591] on div "**********" at bounding box center [820, 596] width 1385 height 21
click at [362, 598] on img at bounding box center [364, 596] width 14 height 15
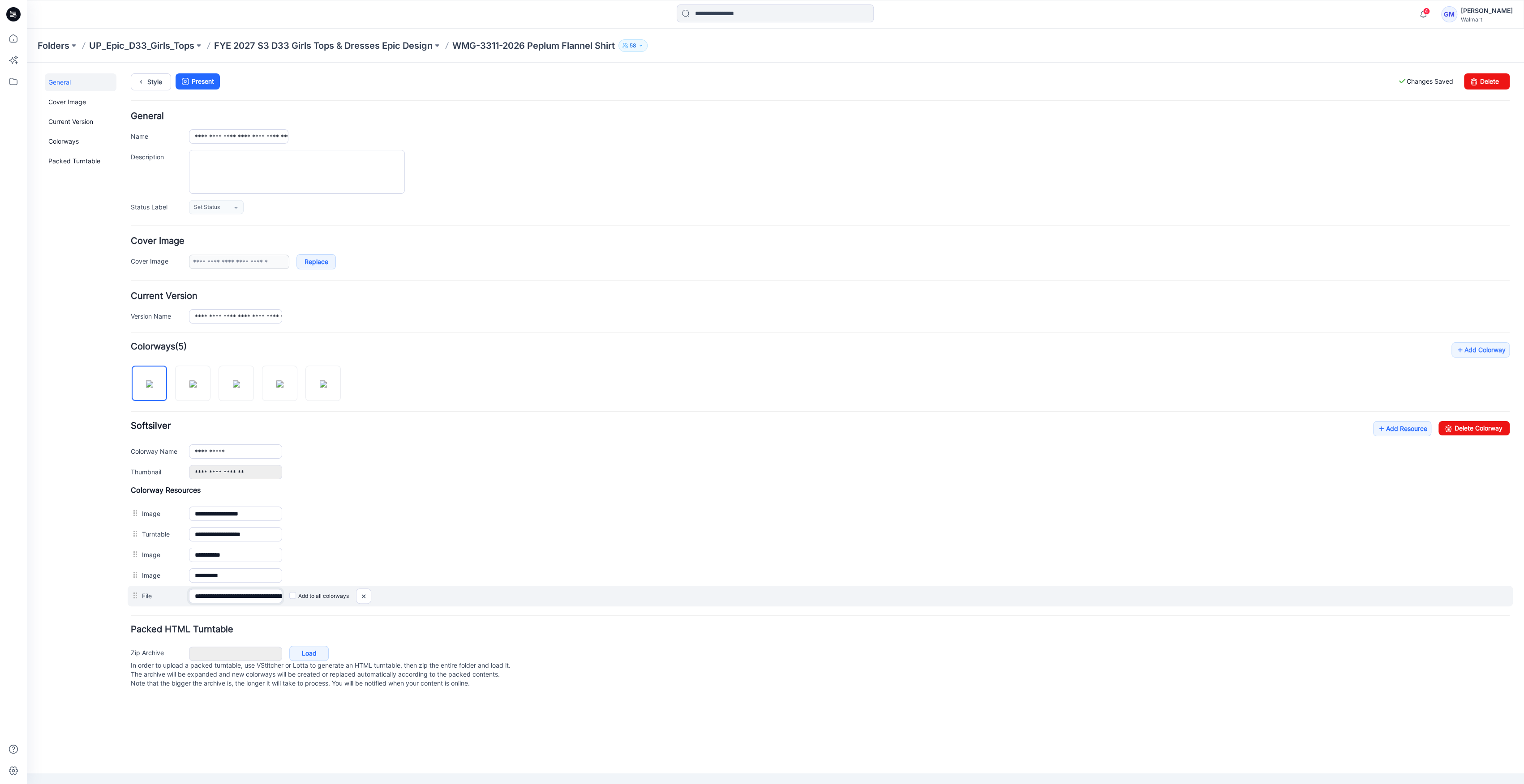
scroll to position [0, 117]
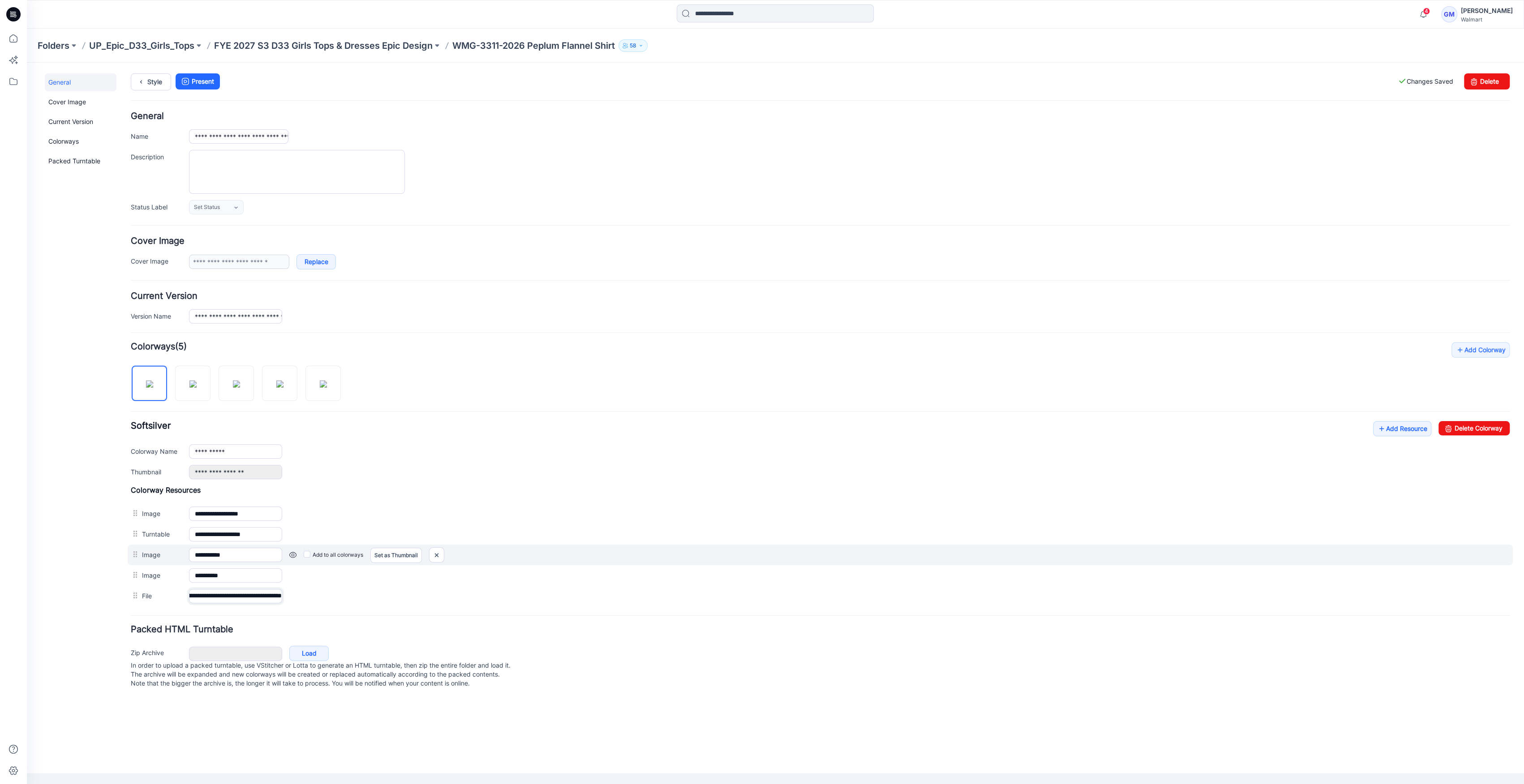
drag, startPoint x: 243, startPoint y: 592, endPoint x: 691, endPoint y: 554, distance: 449.6
click at [533, 592] on div "**********" at bounding box center [820, 596] width 1379 height 21
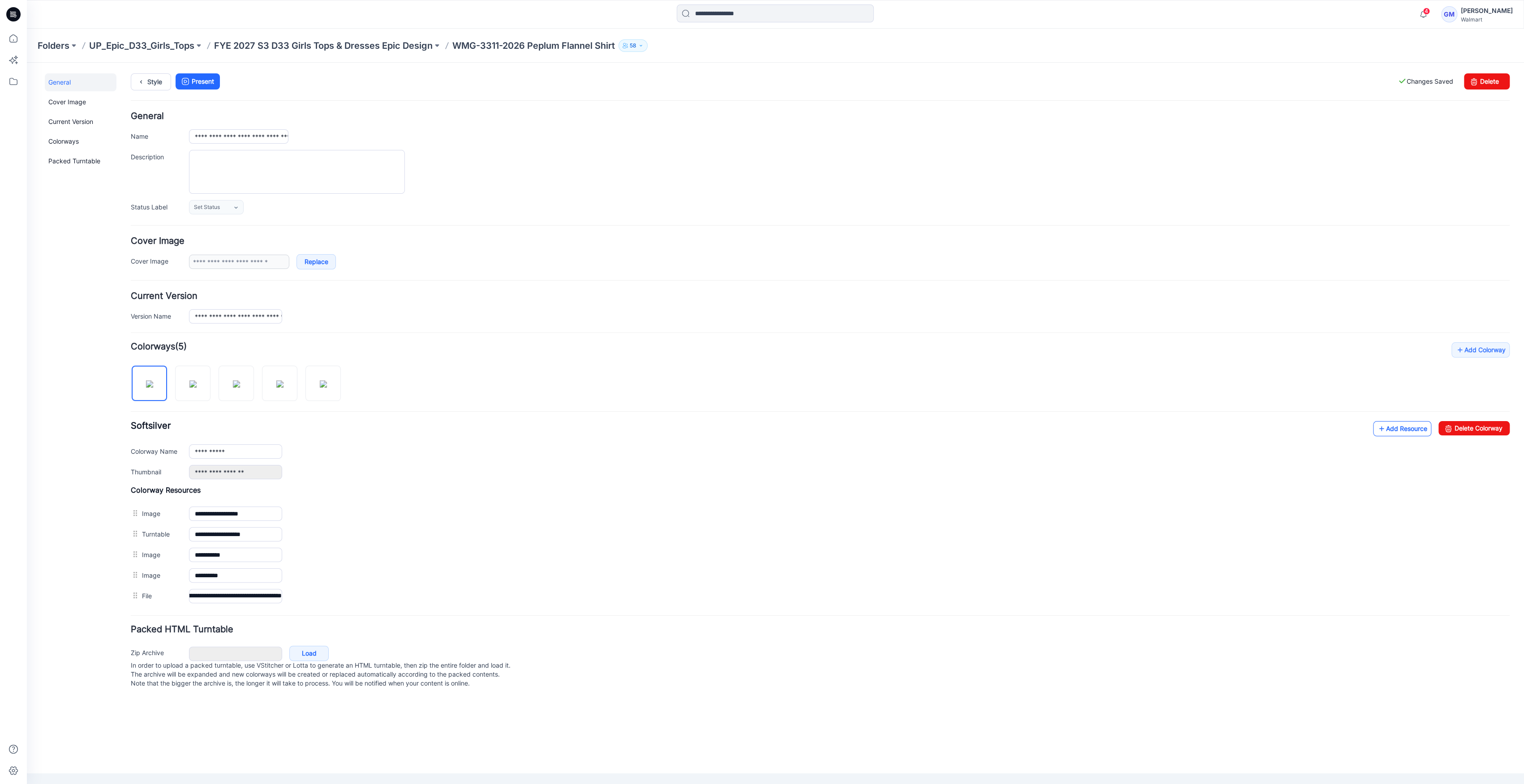
scroll to position [0, 0]
click at [1408, 433] on link "Add Resource" at bounding box center [1402, 429] width 58 height 16
click at [1406, 430] on link "Add Resource" at bounding box center [1402, 429] width 58 height 16
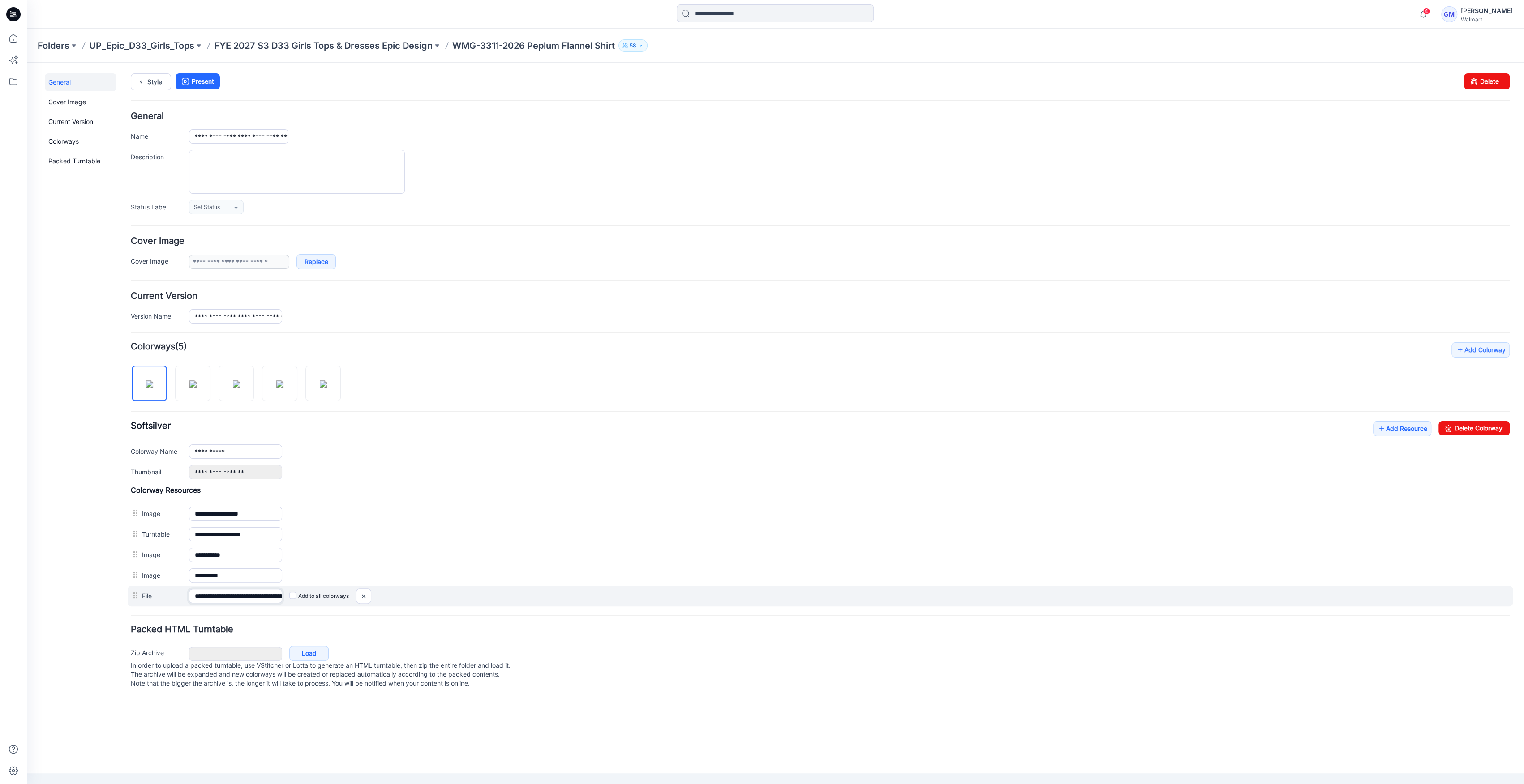
drag, startPoint x: 244, startPoint y: 594, endPoint x: 495, endPoint y: 593, distance: 251.0
click at [495, 593] on div "**********" at bounding box center [820, 596] width 1385 height 21
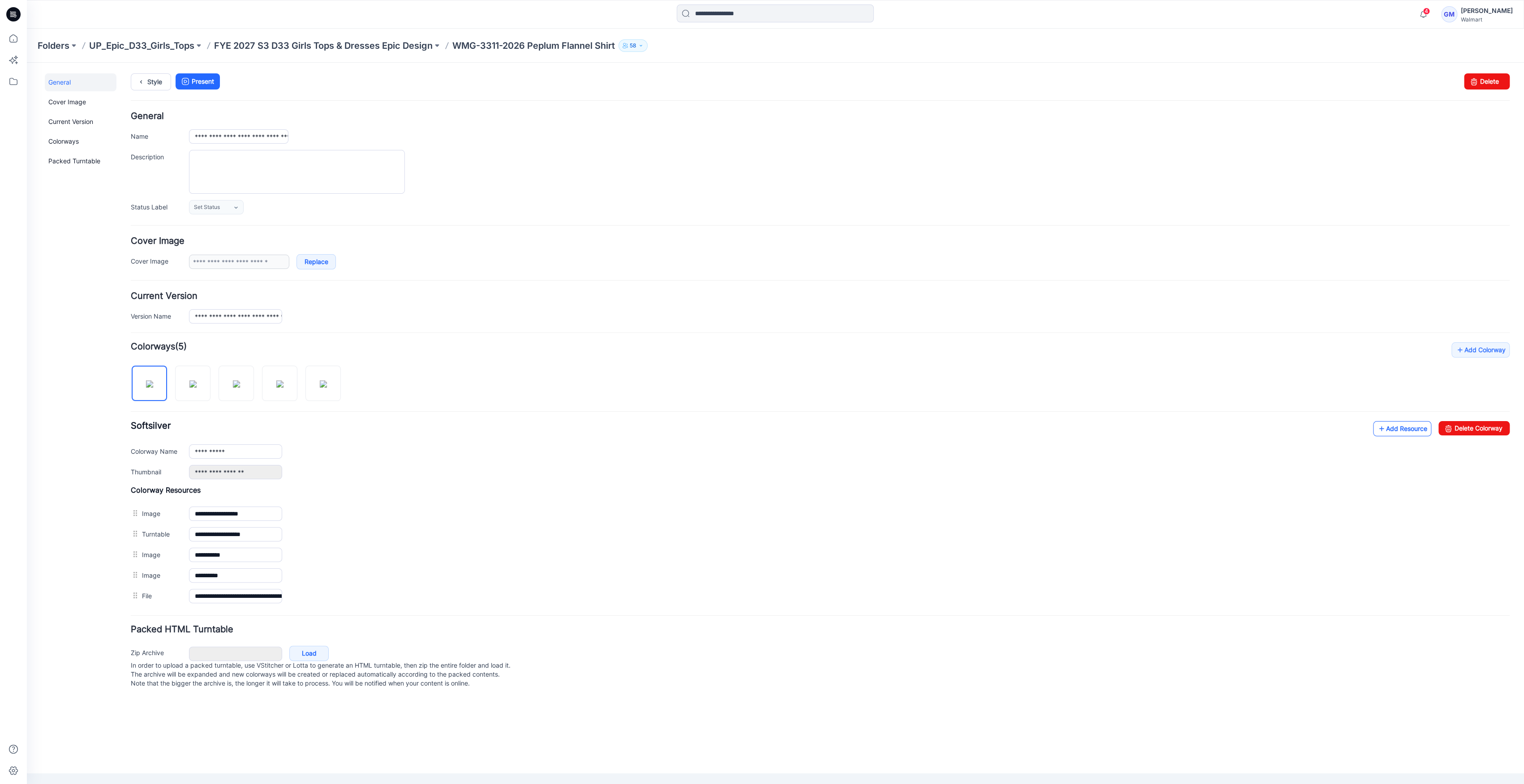
click at [1403, 434] on link "Add Resource" at bounding box center [1402, 429] width 58 height 16
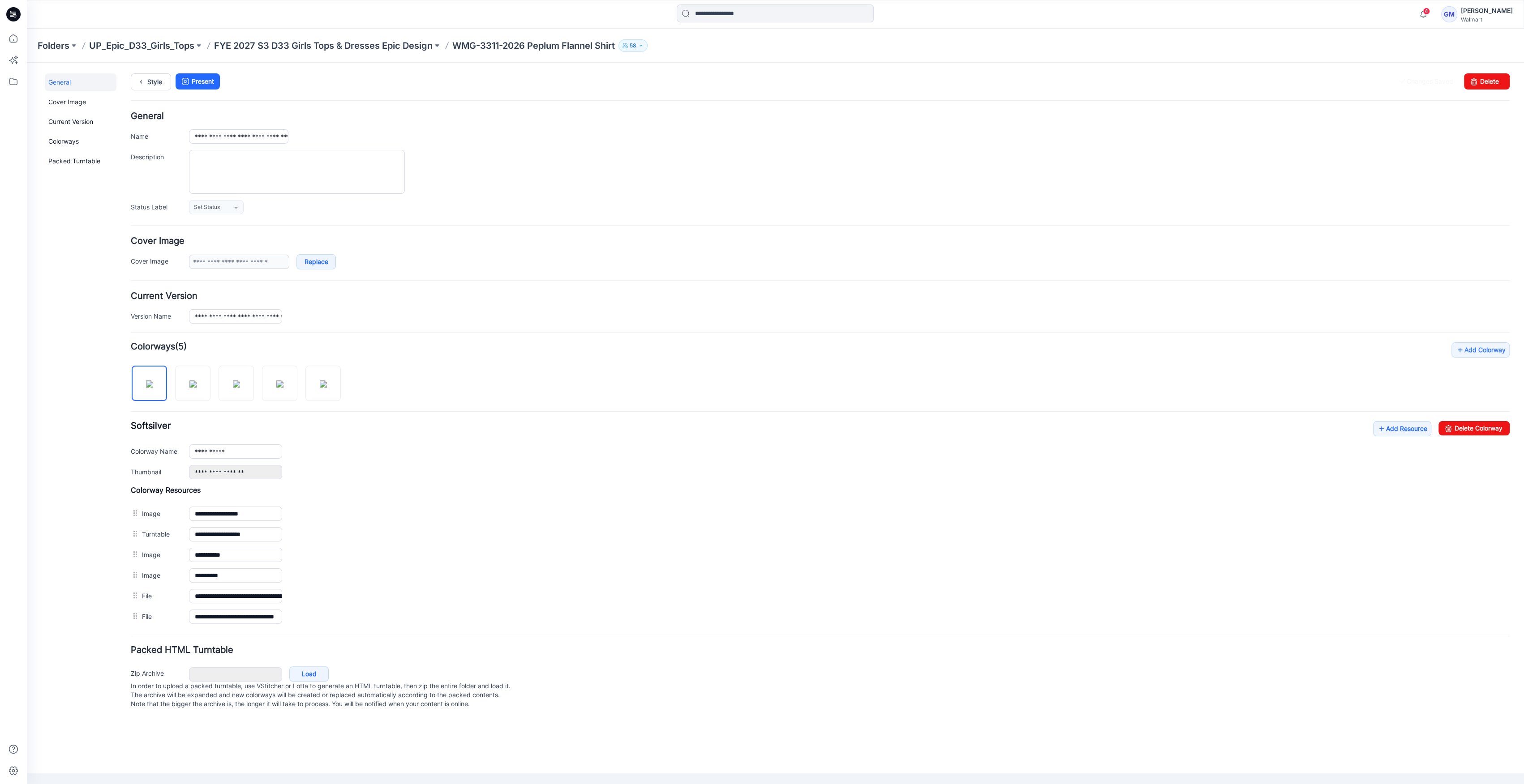
drag, startPoint x: 250, startPoint y: 618, endPoint x: 543, endPoint y: 630, distance: 293.2
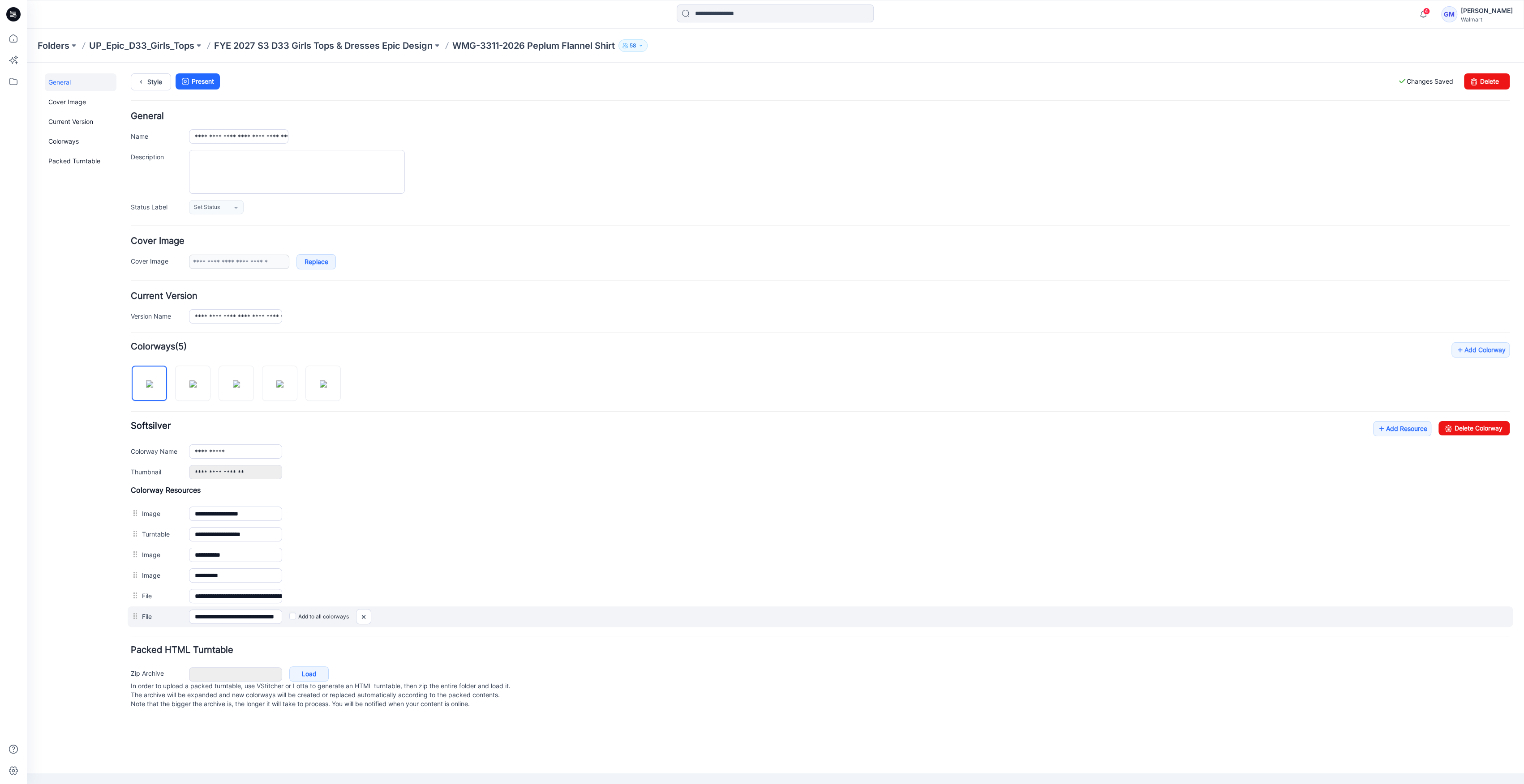
scroll to position [0, 28]
drag, startPoint x: 234, startPoint y: 614, endPoint x: 777, endPoint y: 616, distance: 543.0
click at [777, 616] on div "**********" at bounding box center [820, 616] width 1385 height 21
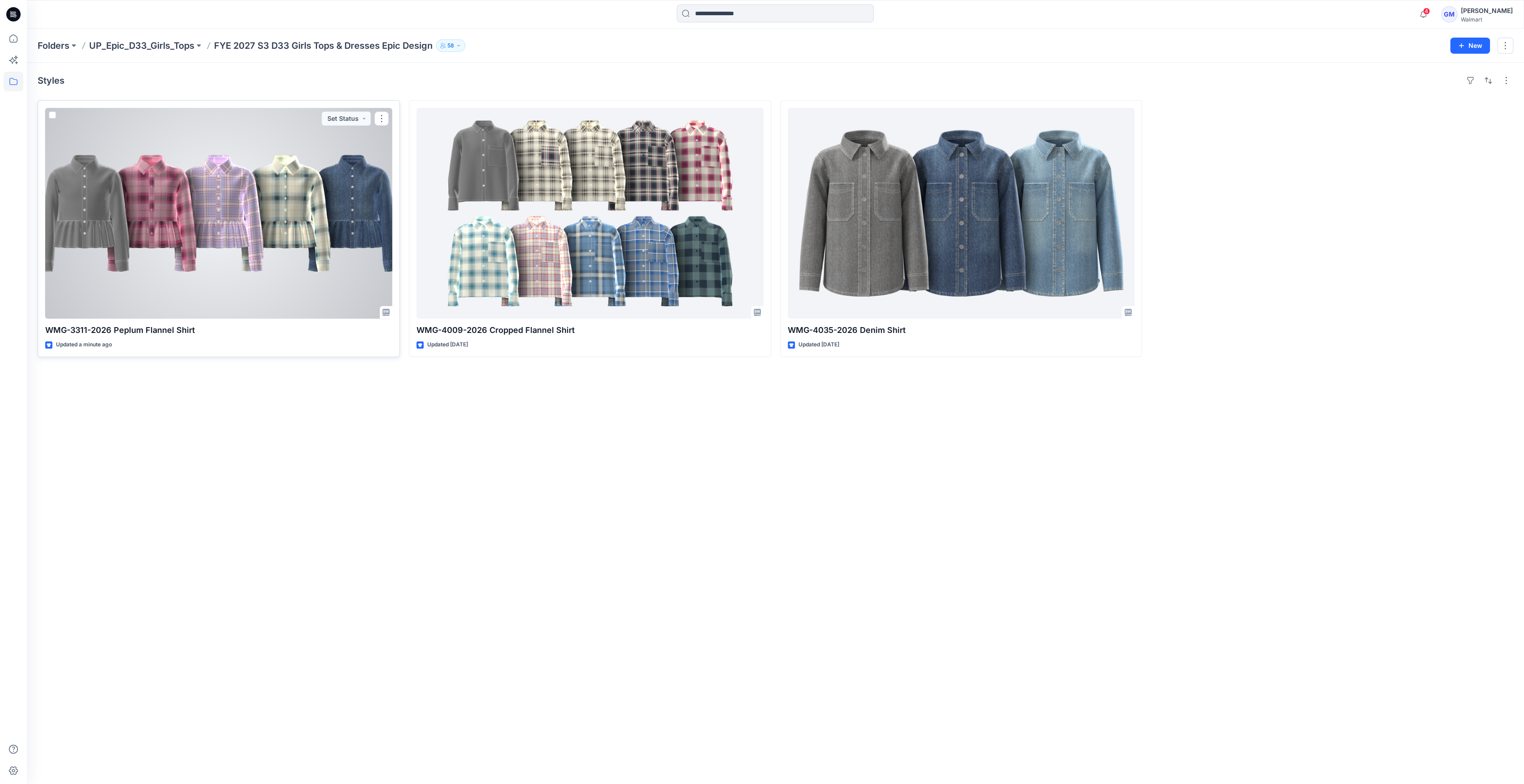
click at [247, 235] on div at bounding box center [219, 213] width 347 height 211
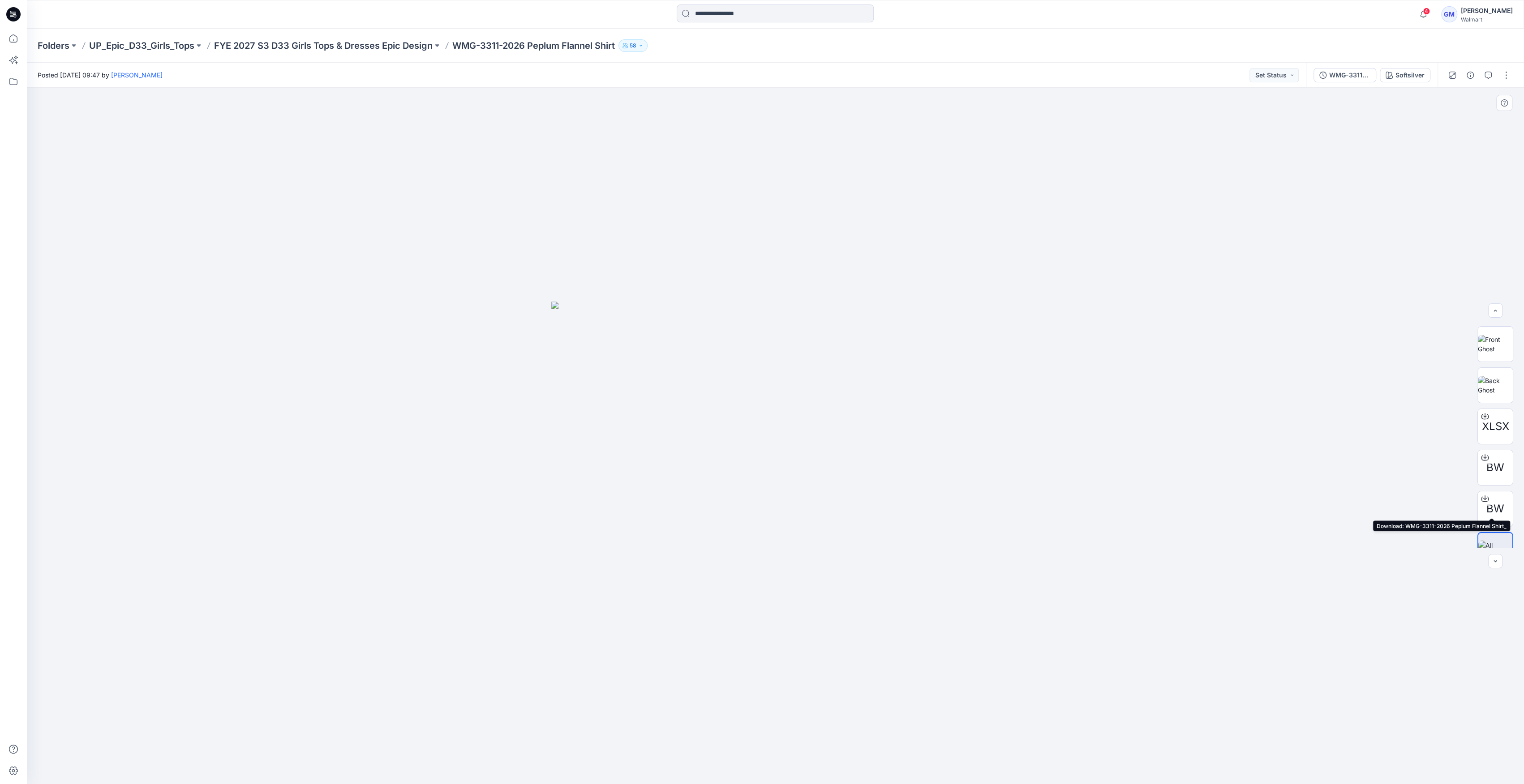
scroll to position [100, 0]
click at [1399, 71] on div "Softsilver" at bounding box center [1409, 75] width 29 height 10
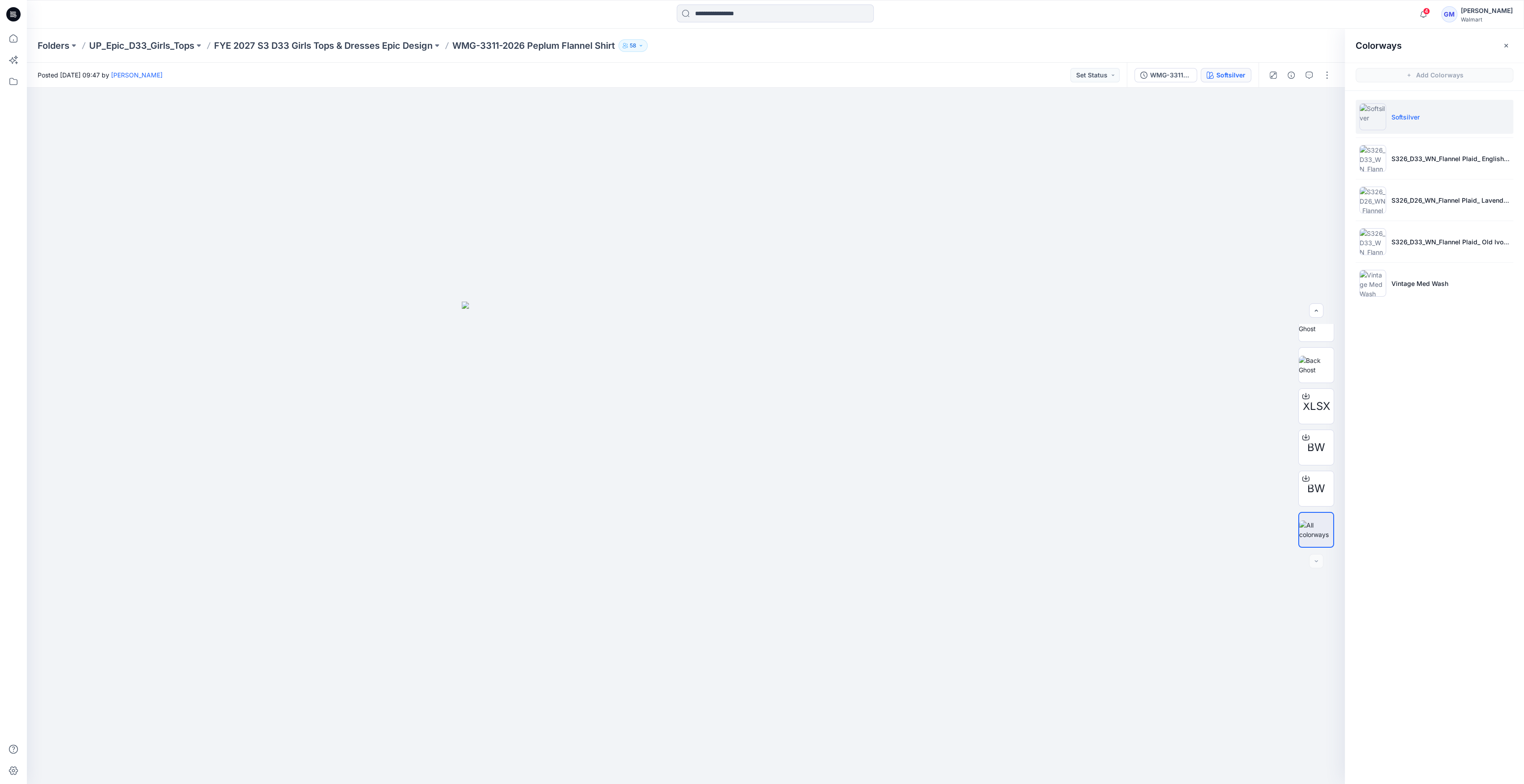
click at [340, 54] on div "Folders UP_Epic_D33_Girls_Tops FYE 2027 S3 D33 Girls Tops & Dresses Epic Design…" at bounding box center [775, 45] width 1497 height 34
click at [348, 50] on p "FYE 2027 S3 D33 Girls Tops & Dresses Epic Design" at bounding box center [323, 46] width 219 height 13
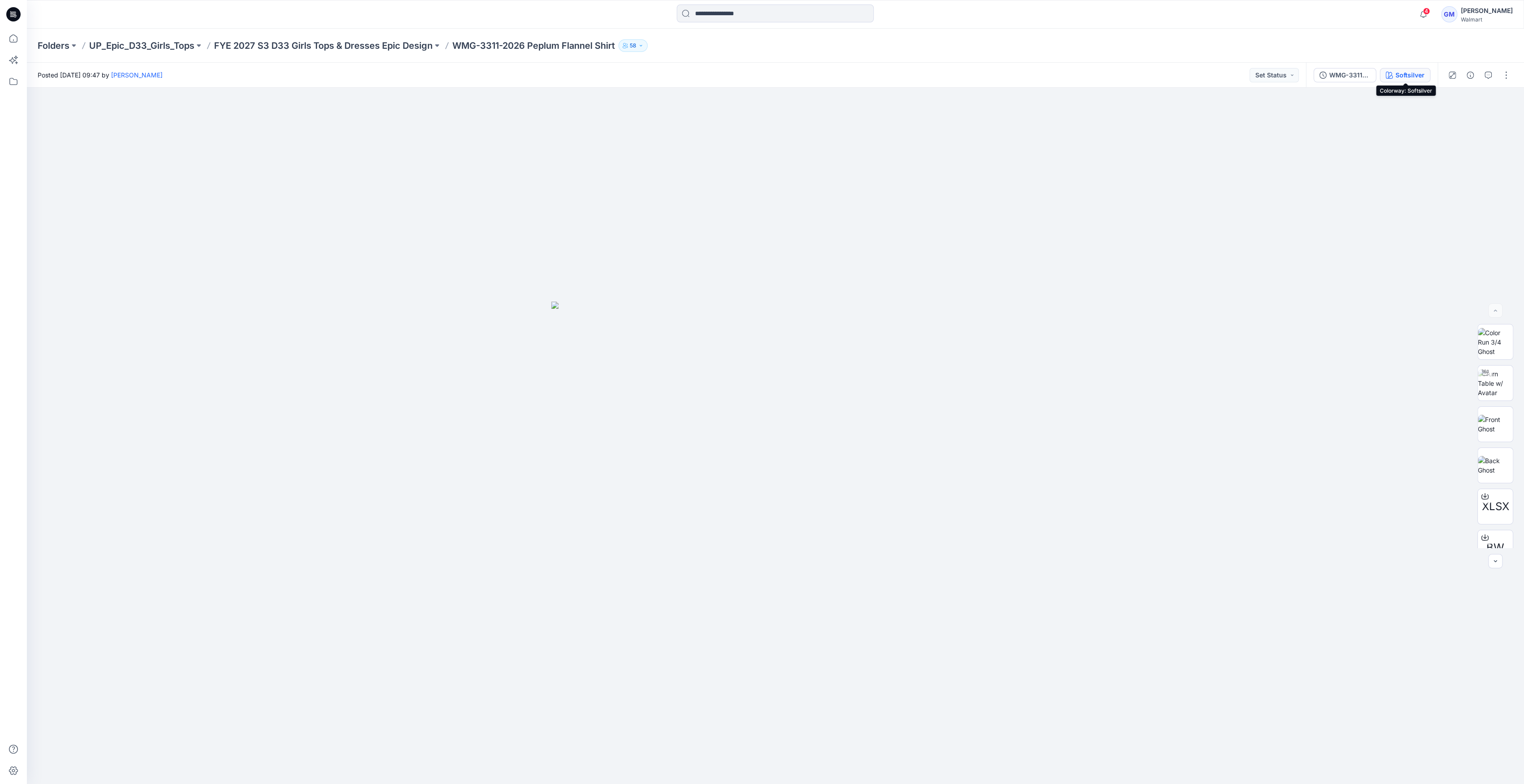
click at [1399, 69] on button "Softsilver" at bounding box center [1404, 75] width 50 height 14
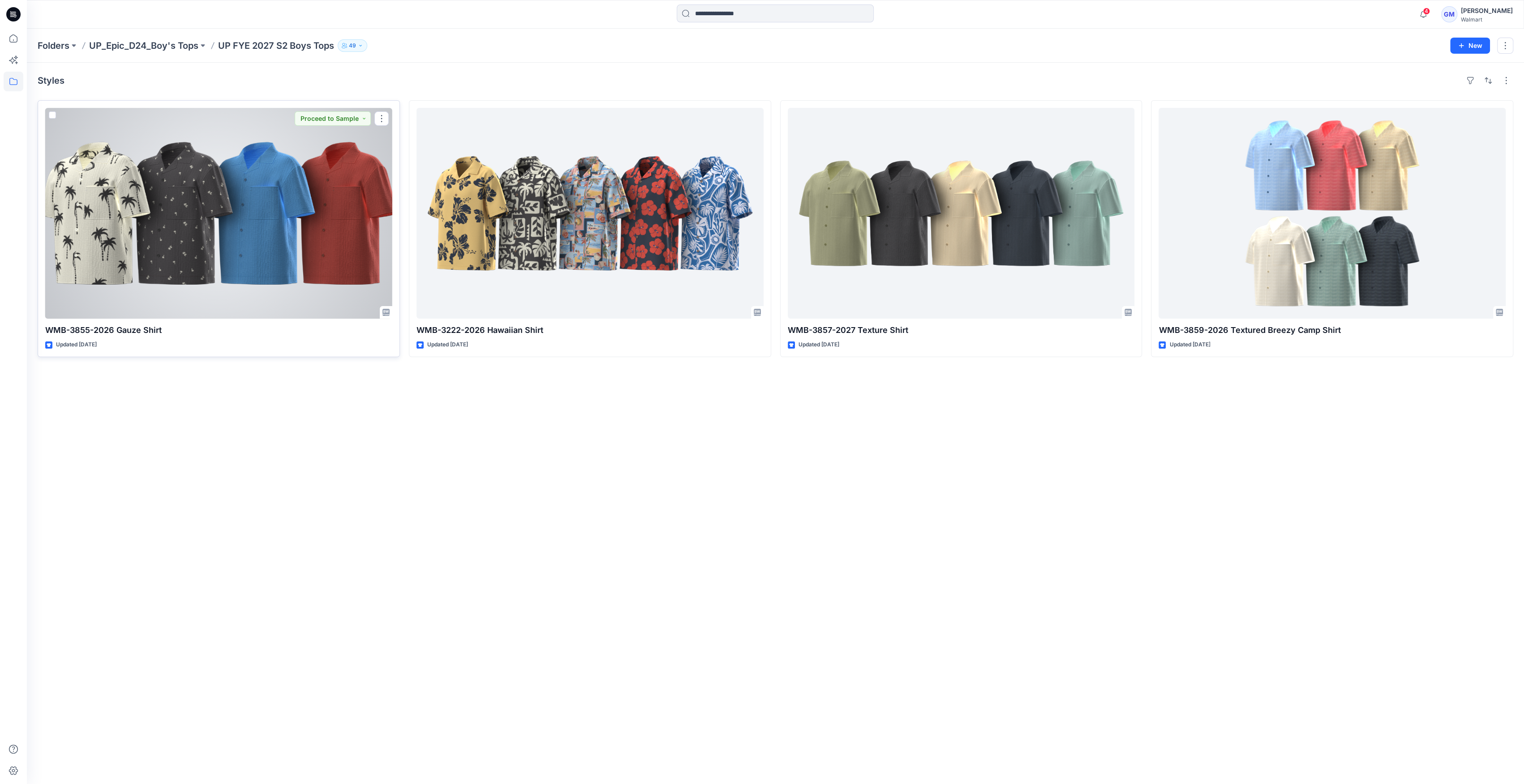
click at [232, 179] on div at bounding box center [219, 213] width 347 height 211
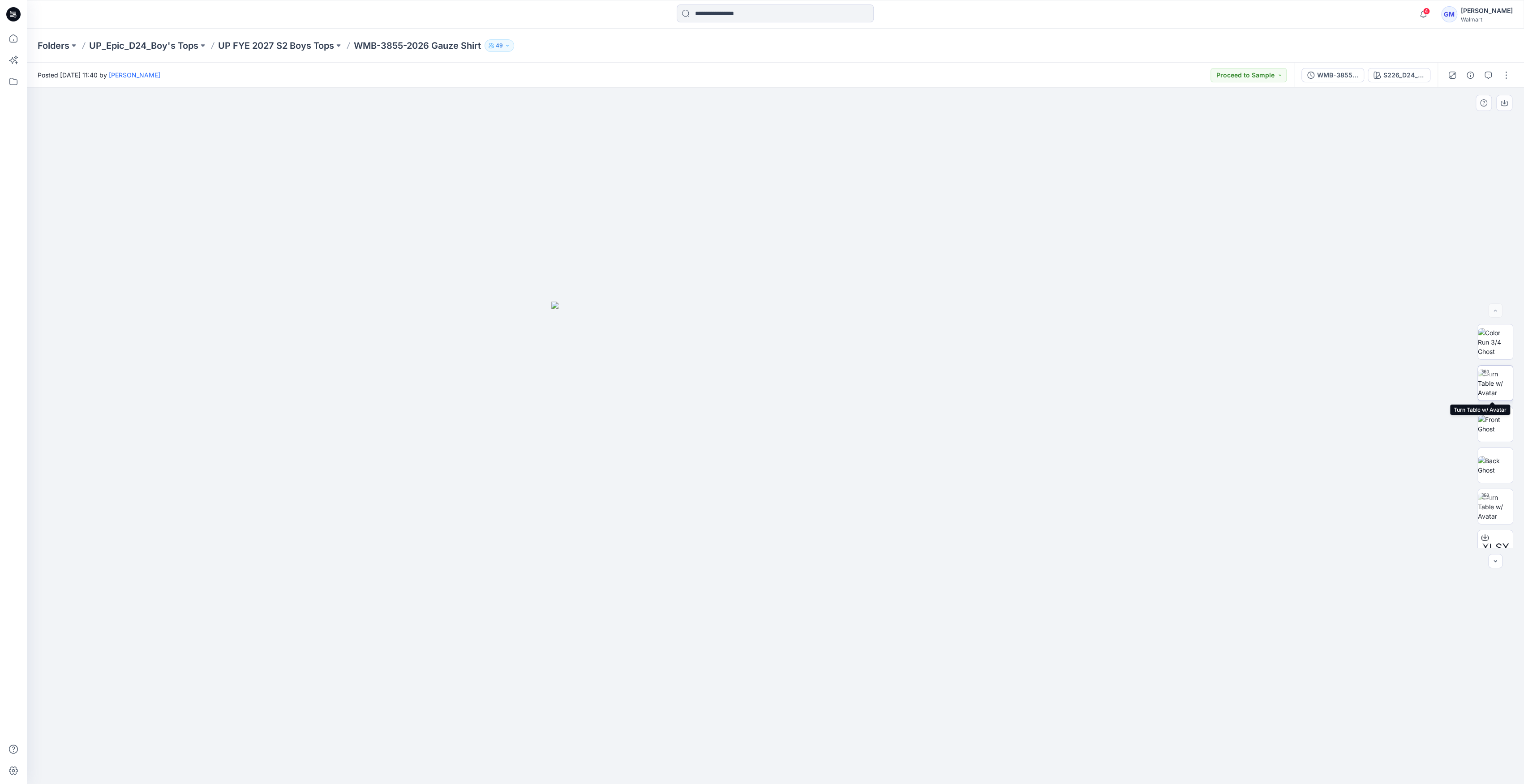
click at [1486, 389] on img at bounding box center [1494, 384] width 35 height 28
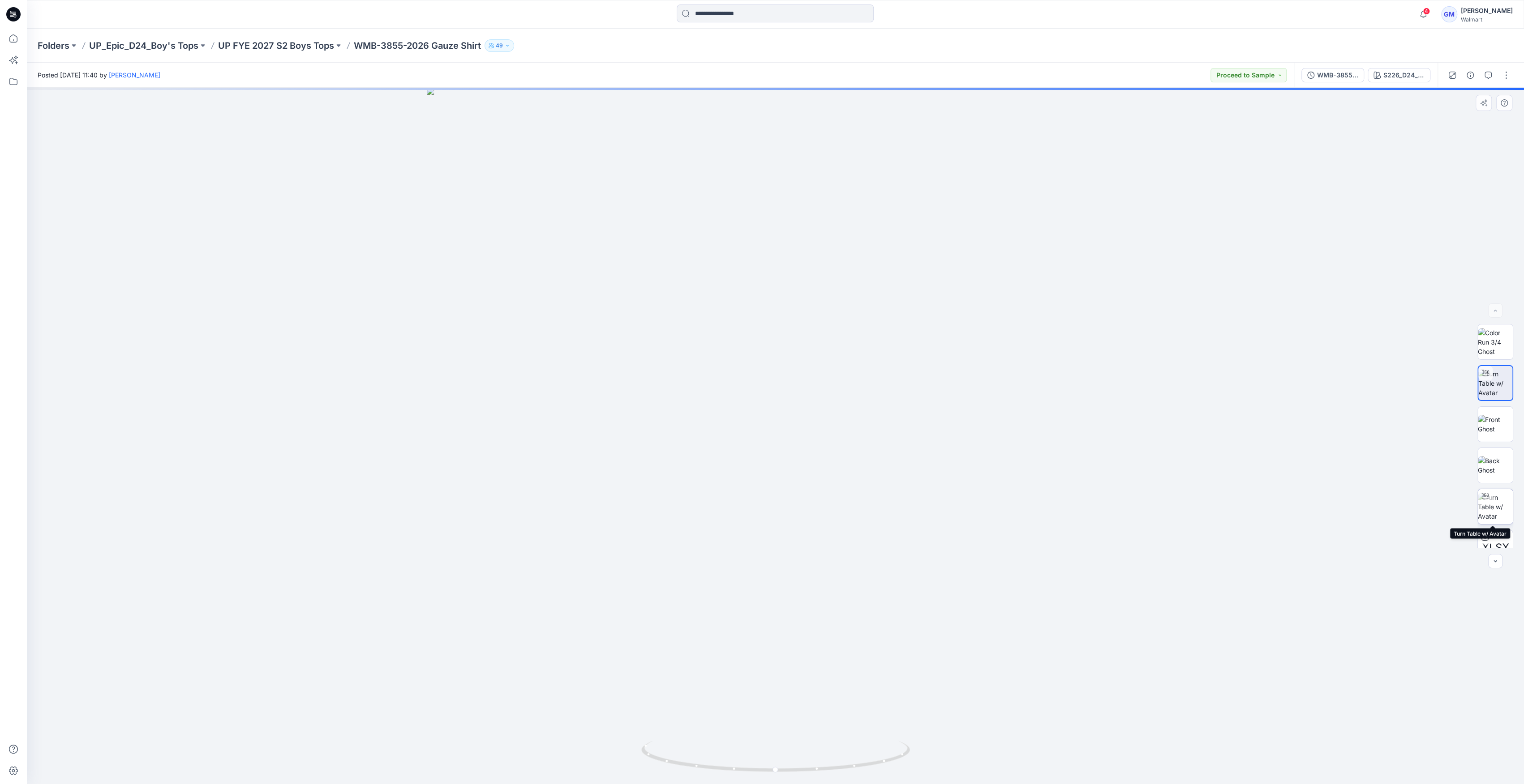
click at [1497, 504] on img at bounding box center [1494, 507] width 35 height 28
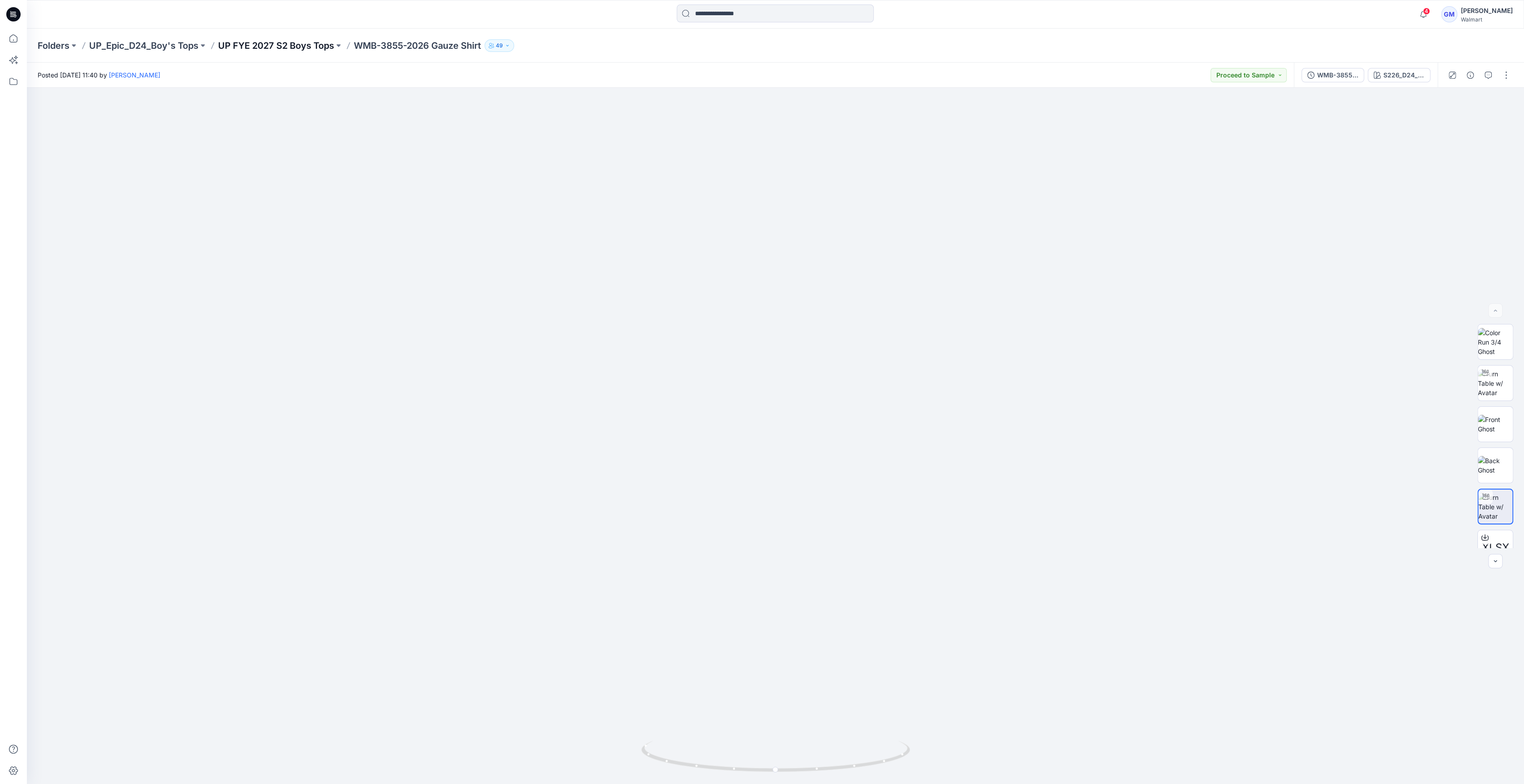
click at [270, 41] on p "UP FYE 2027 S2 Boys Tops" at bounding box center [276, 46] width 116 height 13
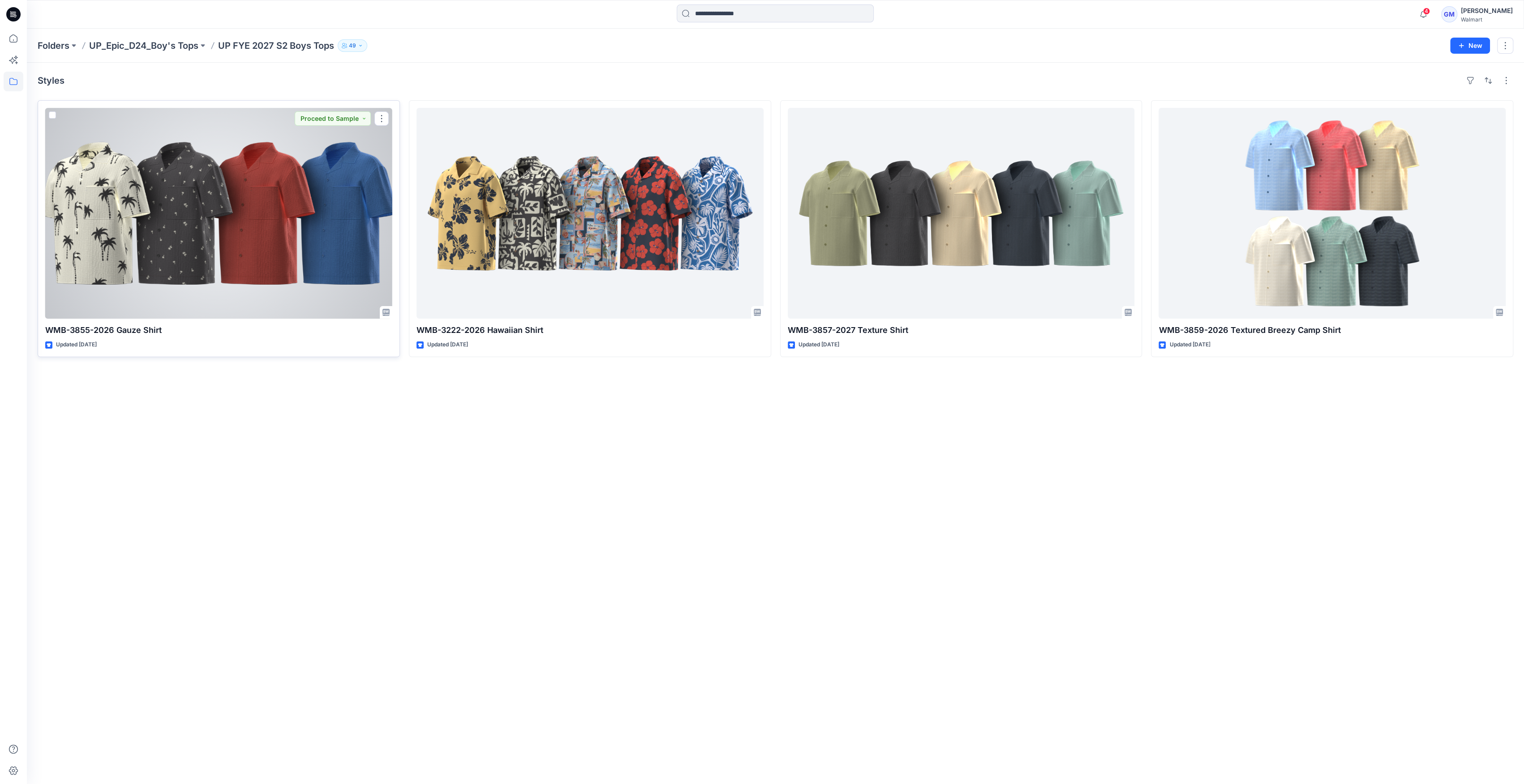
click at [362, 264] on div at bounding box center [219, 213] width 347 height 211
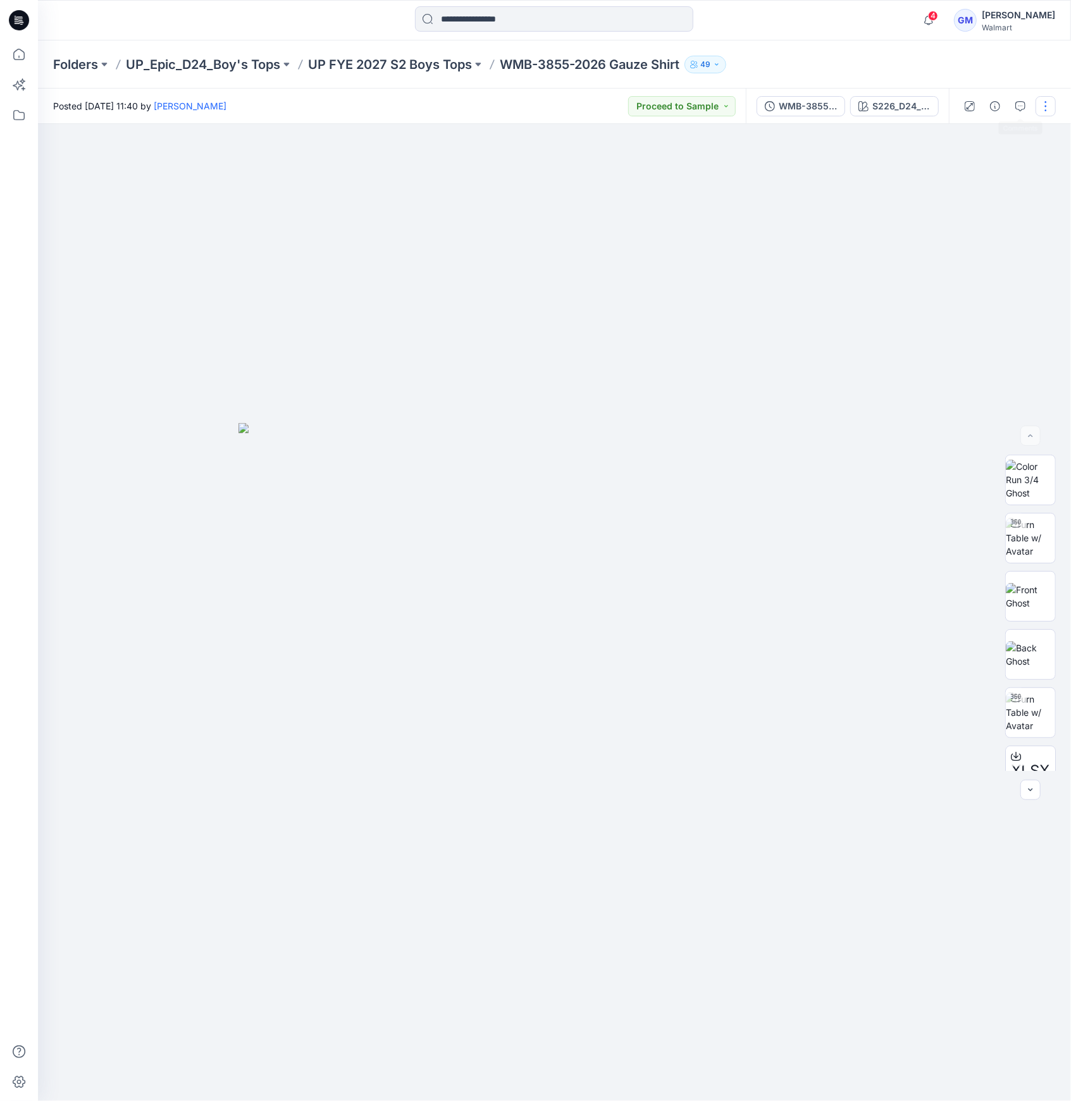
click at [1041, 108] on button "button" at bounding box center [1046, 106] width 20 height 20
click at [960, 170] on p "Edit" at bounding box center [965, 170] width 16 height 13
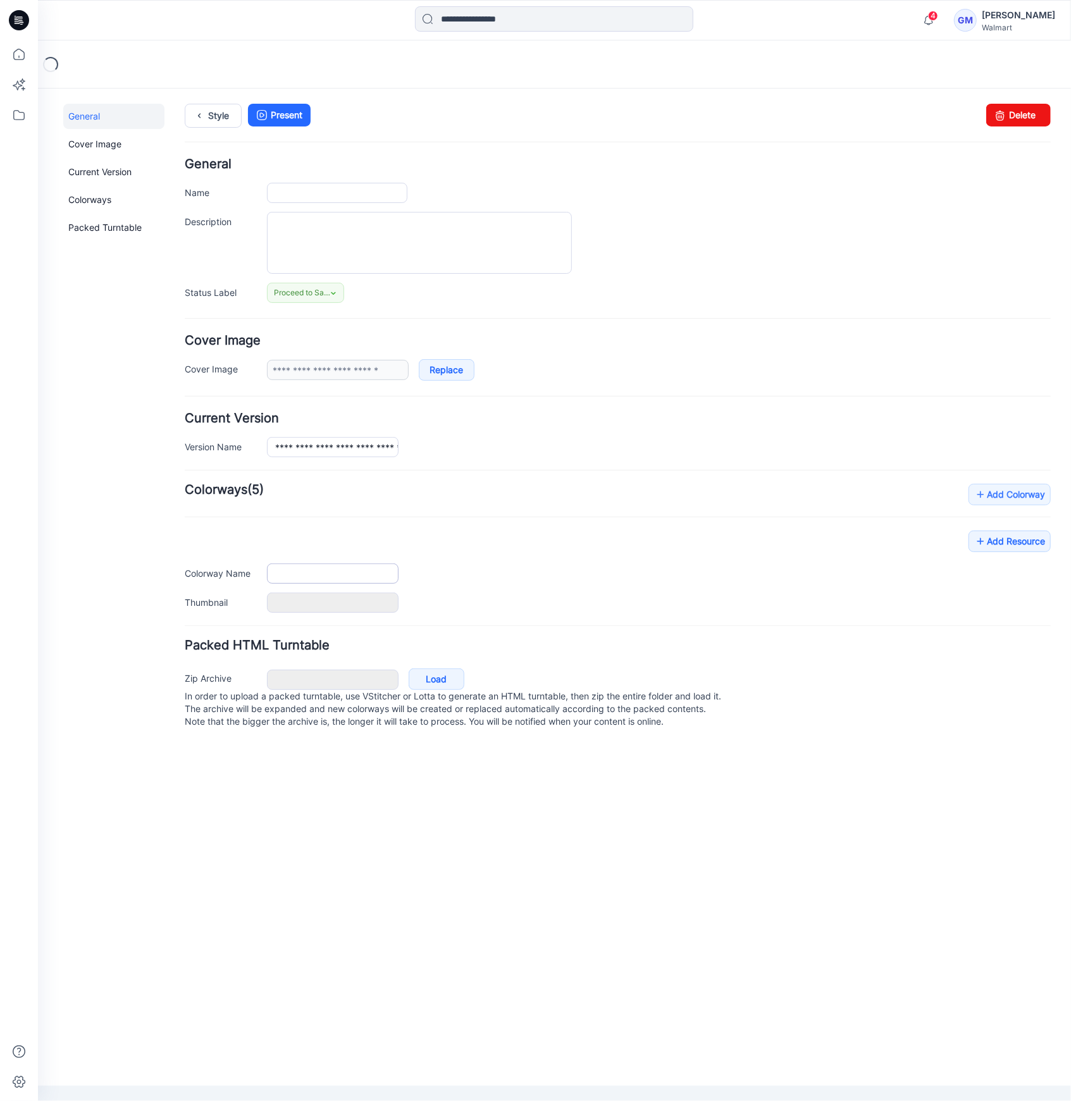
type input "**********"
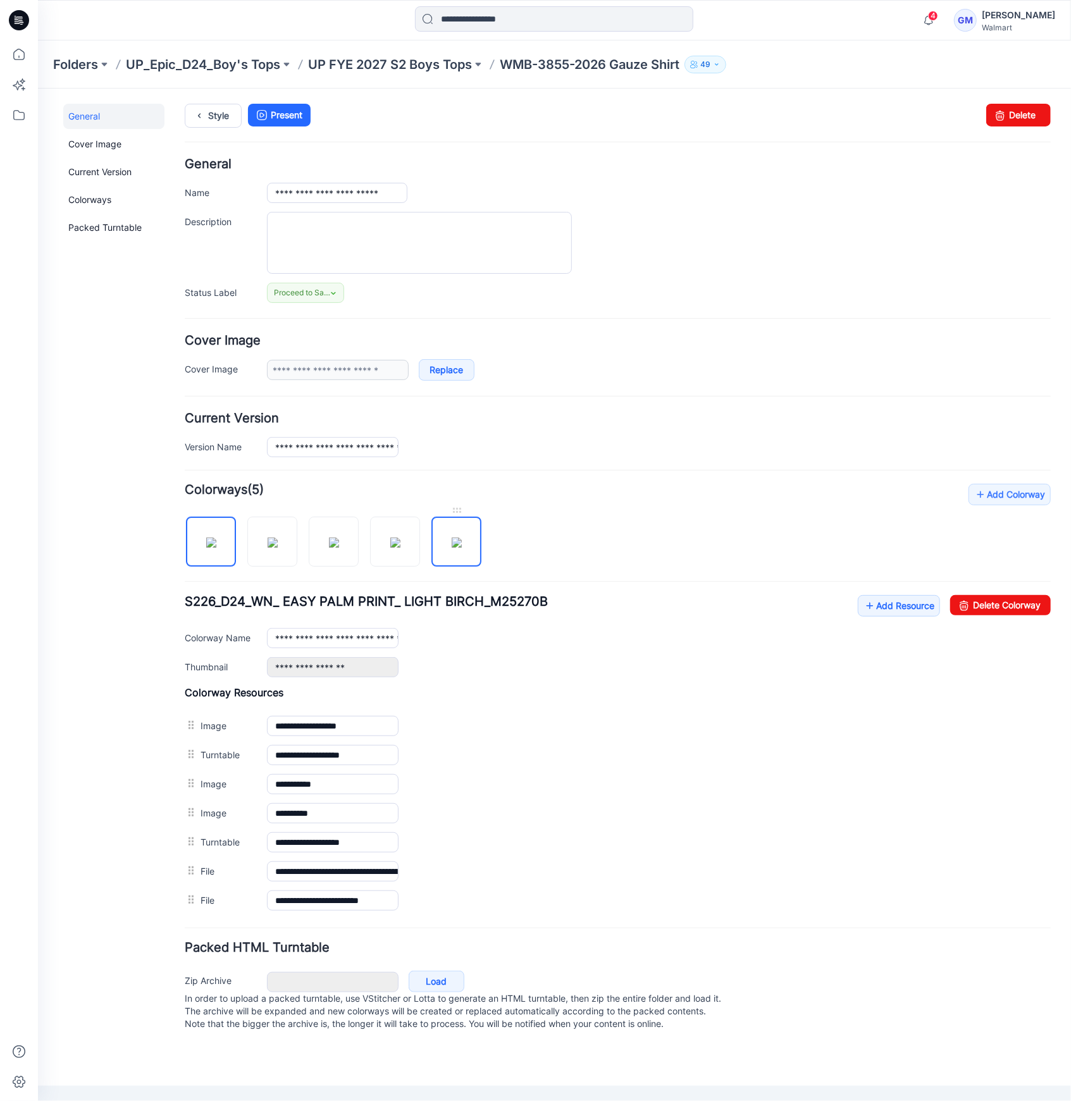
click at [461, 547] on img at bounding box center [456, 542] width 10 height 10
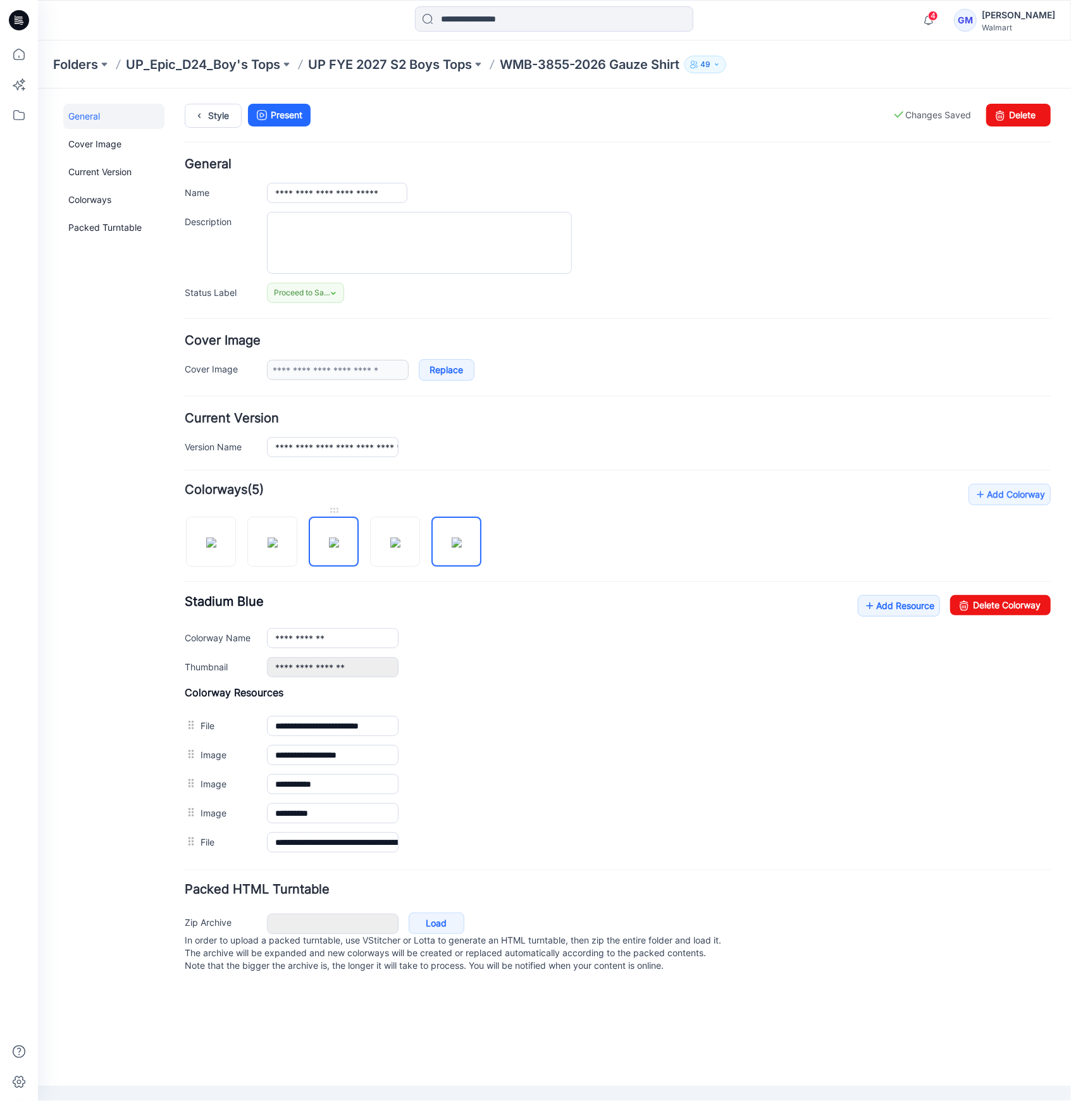
click at [328, 547] on img at bounding box center [333, 542] width 10 height 10
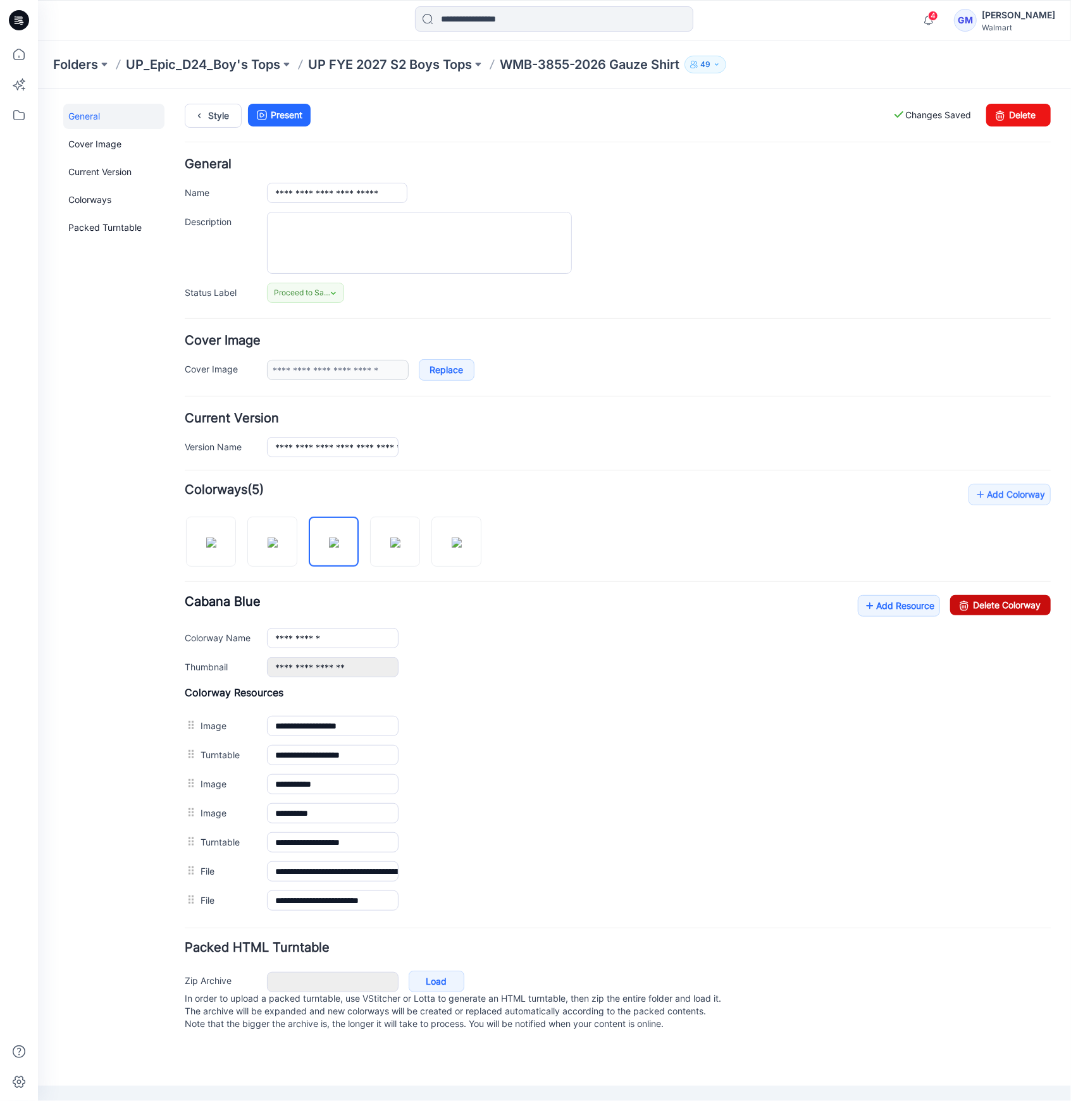
click at [976, 608] on link "Delete Colorway" at bounding box center [999, 605] width 101 height 20
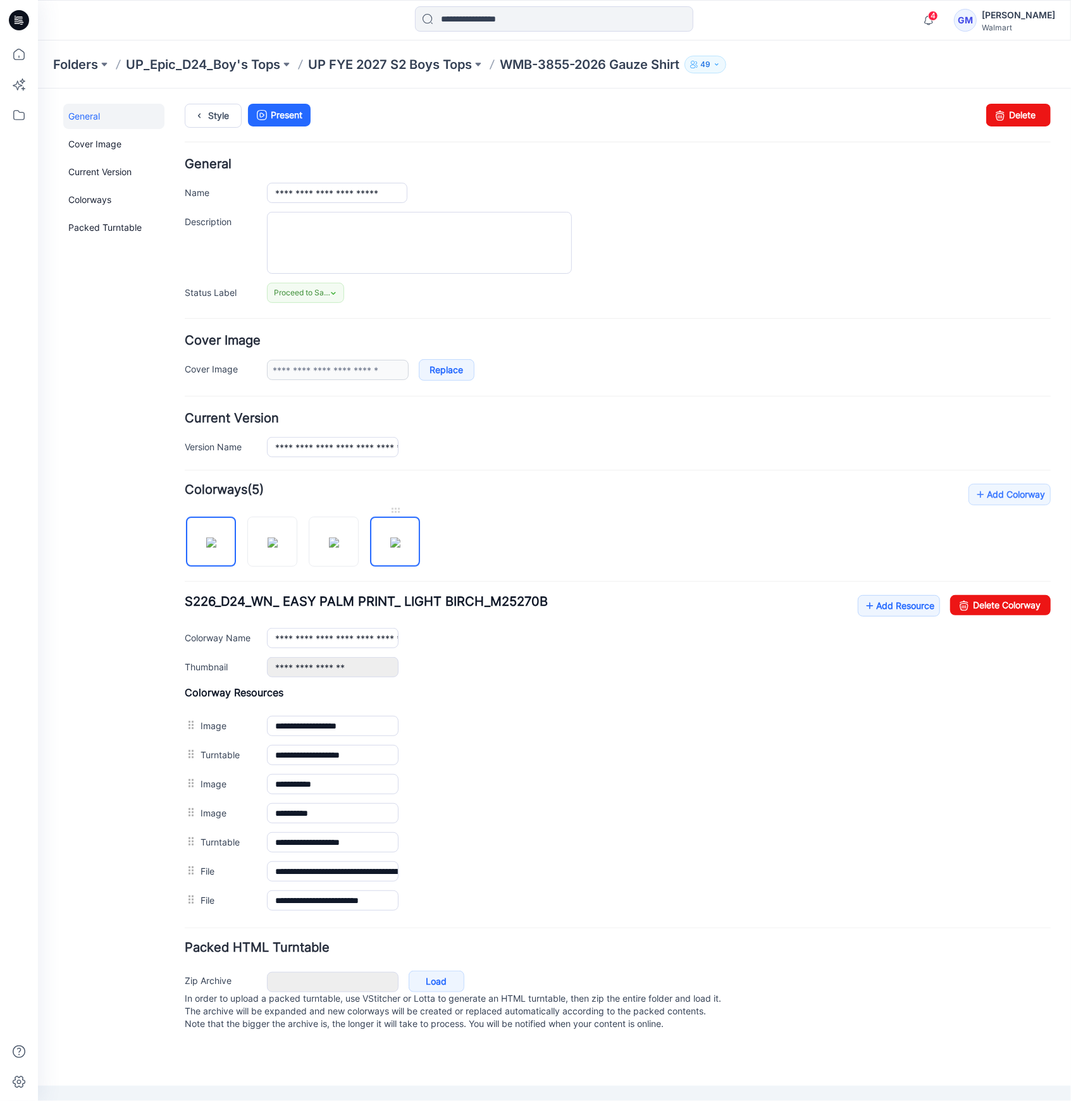
click at [400, 547] on img at bounding box center [395, 542] width 10 height 10
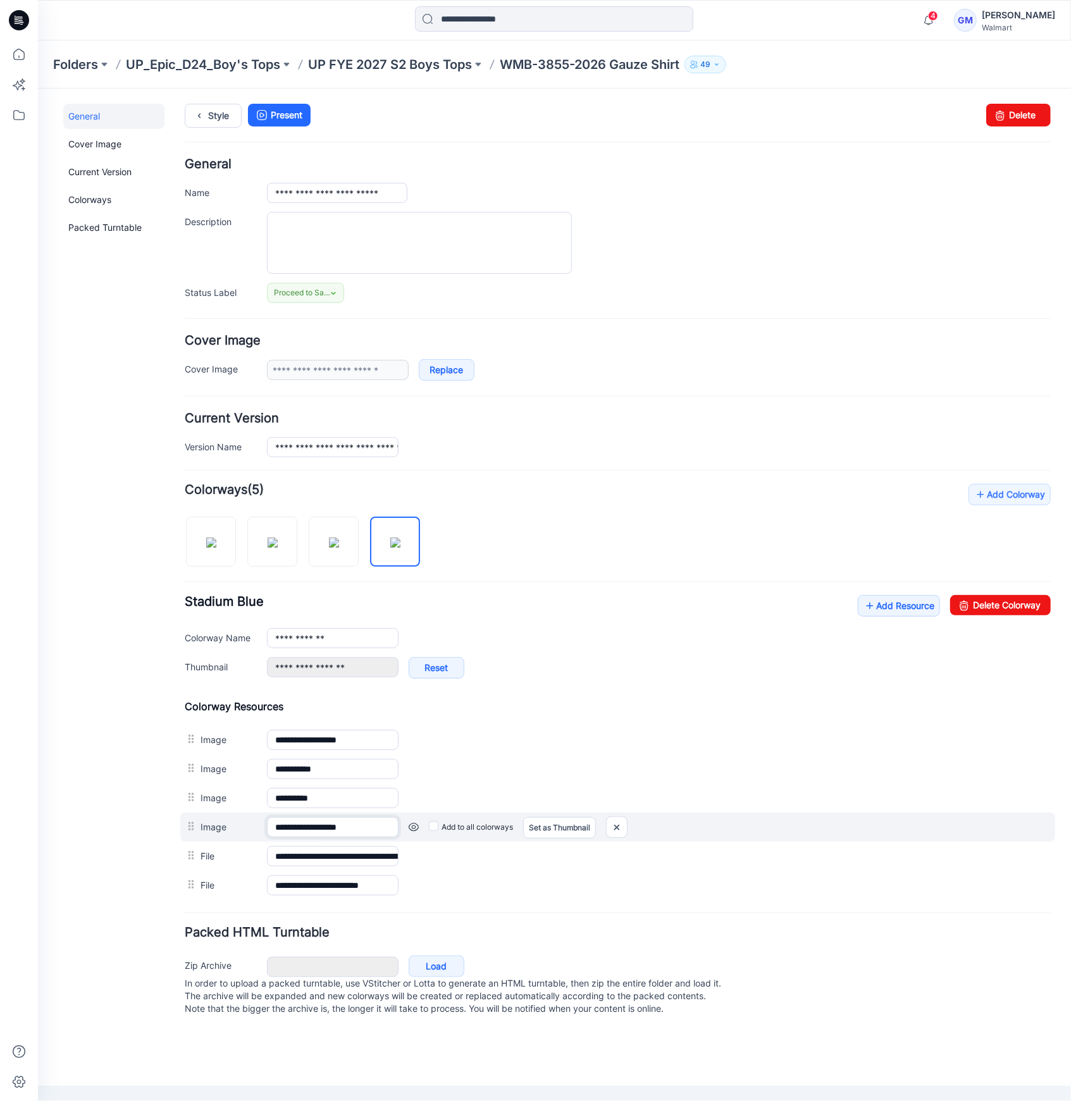
drag, startPoint x: 371, startPoint y: 820, endPoint x: 406, endPoint y: 820, distance: 34.8
click at [374, 820] on input "**********" at bounding box center [332, 827] width 132 height 20
click at [412, 825] on link at bounding box center [413, 827] width 10 height 10
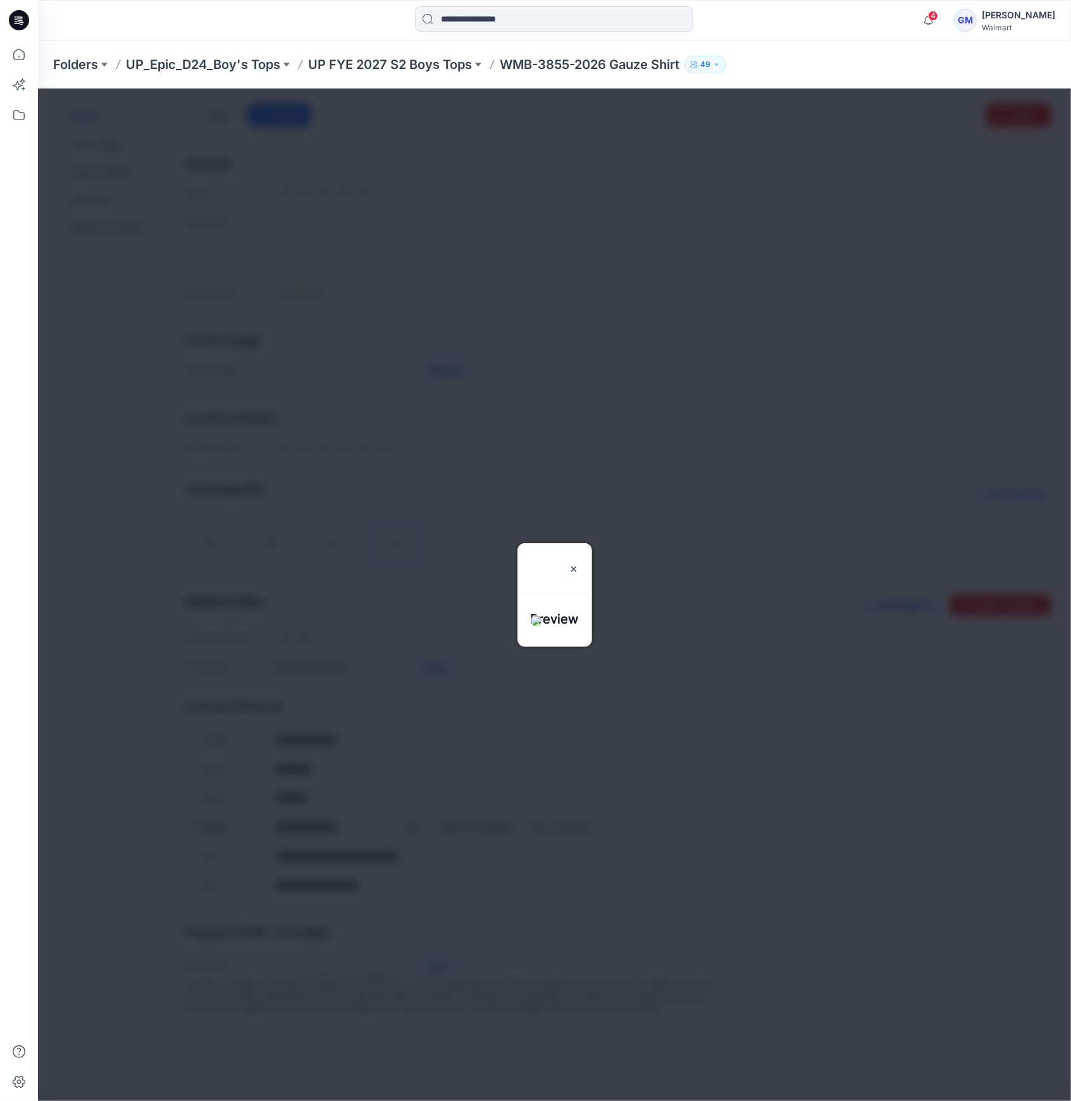
click at [412, 825] on div at bounding box center [553, 594] width 1033 height 1013
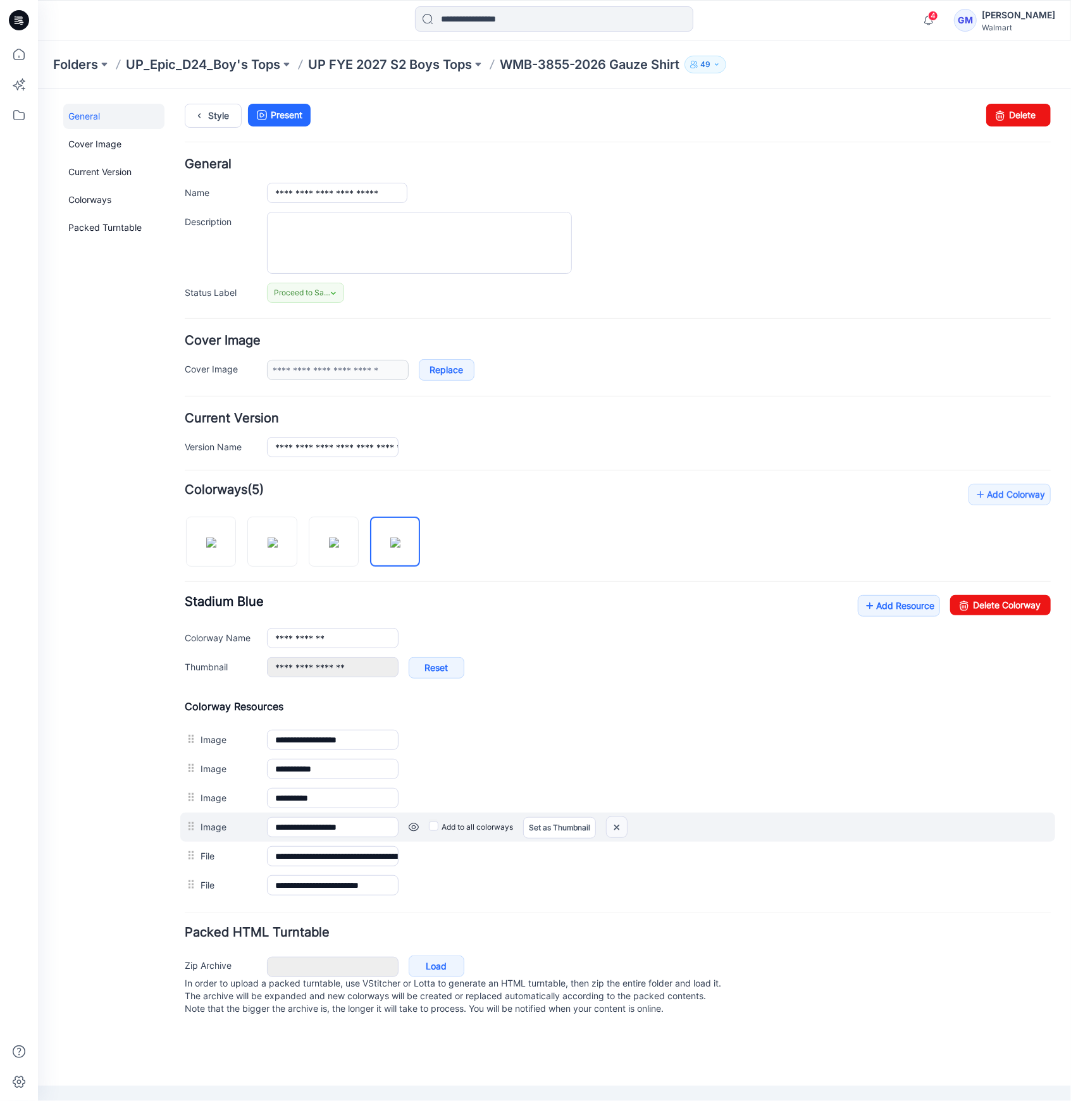
click at [615, 824] on img at bounding box center [616, 827] width 20 height 21
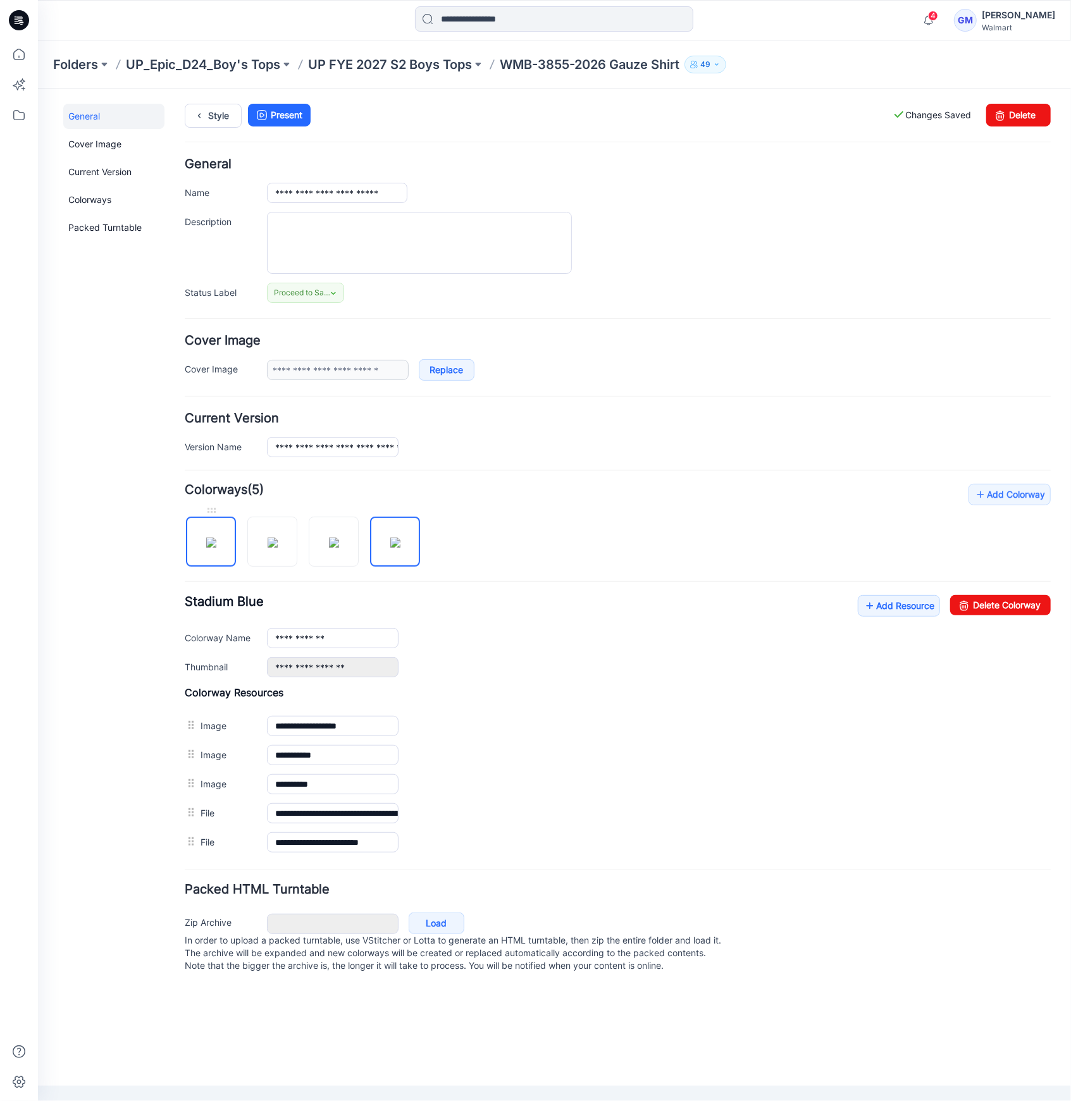
click at [207, 539] on img at bounding box center [211, 542] width 10 height 10
type input "**********"
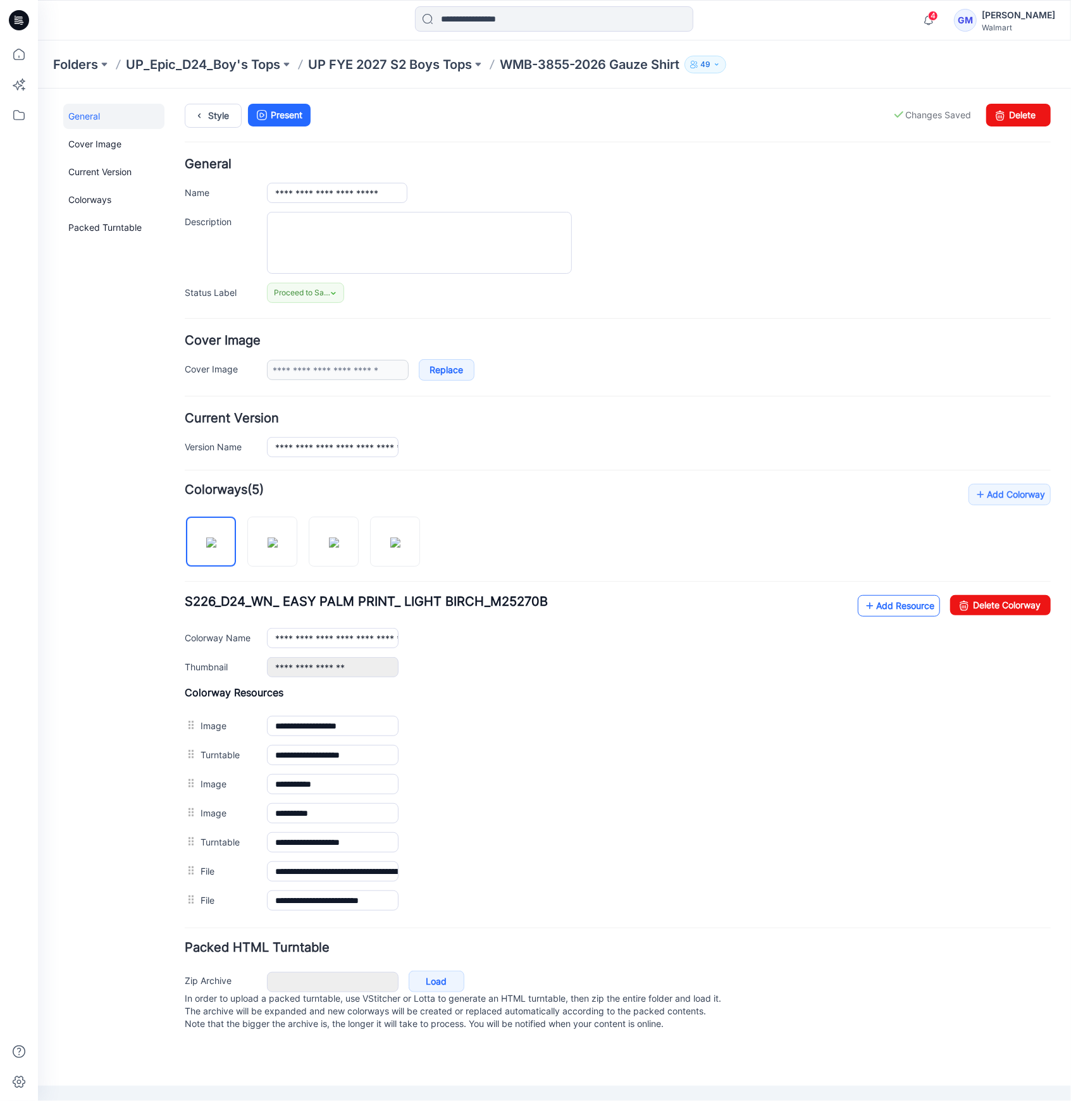
click at [895, 609] on link "Add Resource" at bounding box center [898, 606] width 82 height 22
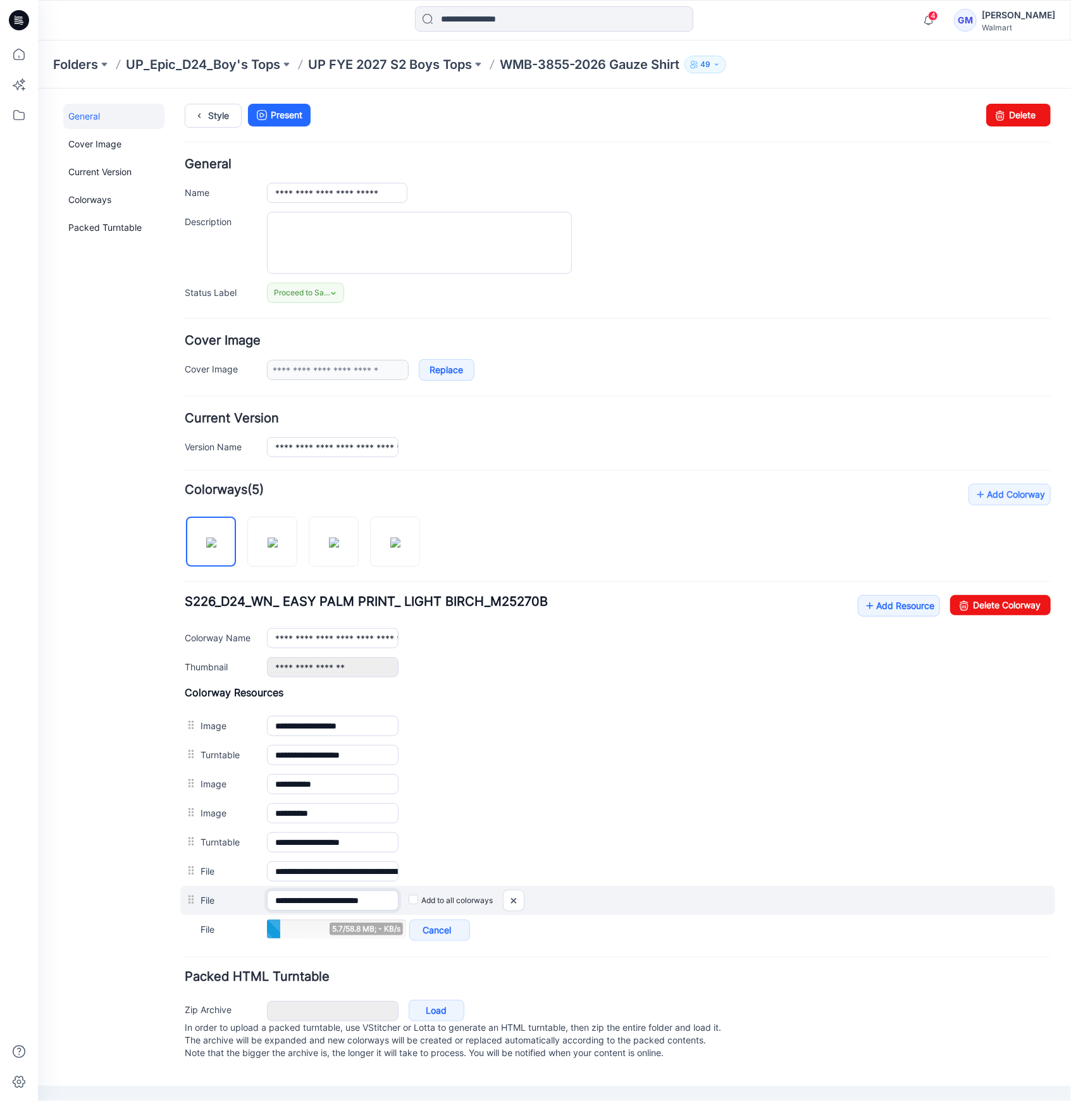
scroll to position [0, 5]
drag, startPoint x: 356, startPoint y: 900, endPoint x: 552, endPoint y: 912, distance: 196.5
click at [571, 911] on div "**********" at bounding box center [617, 900] width 875 height 29
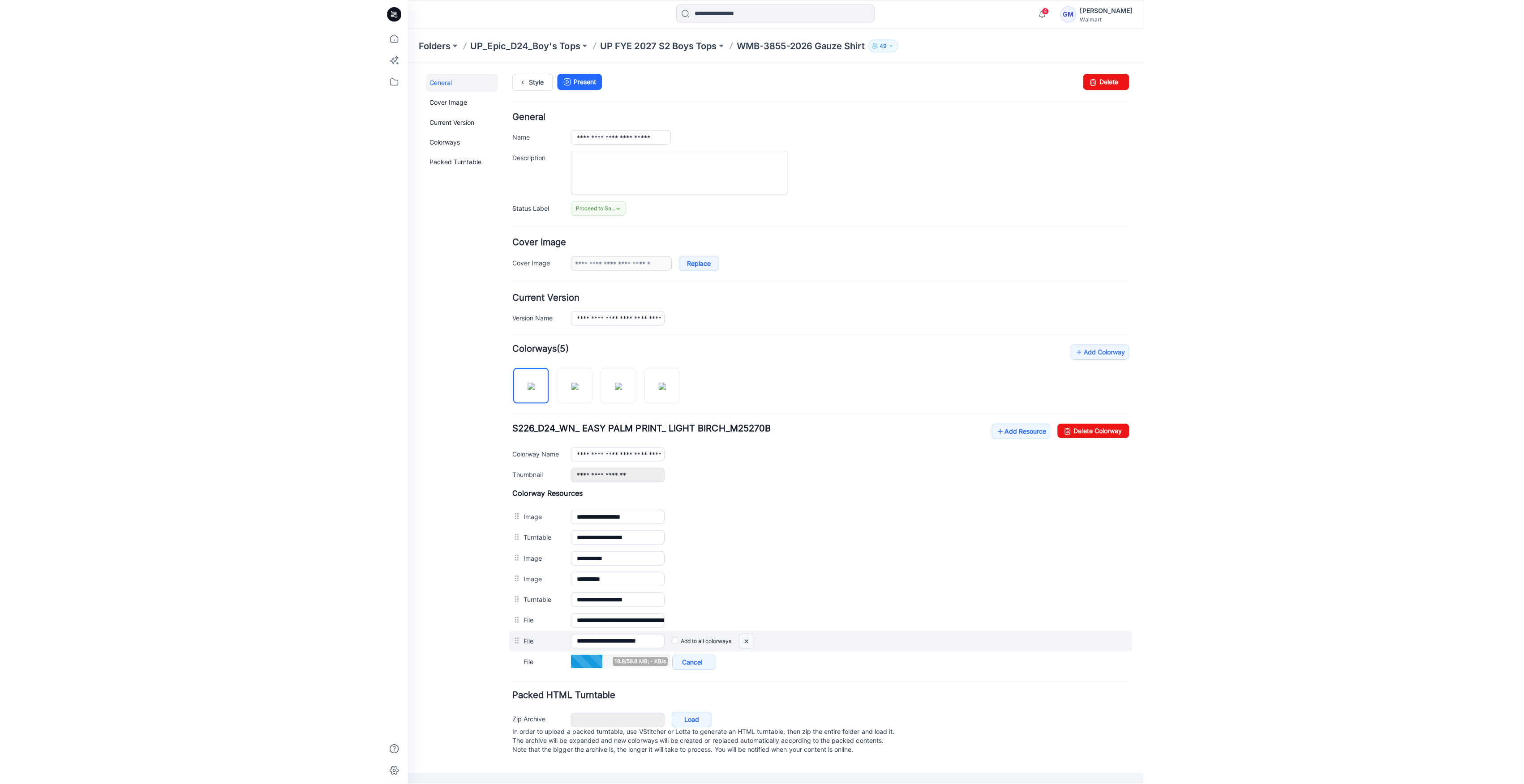
scroll to position [0, 0]
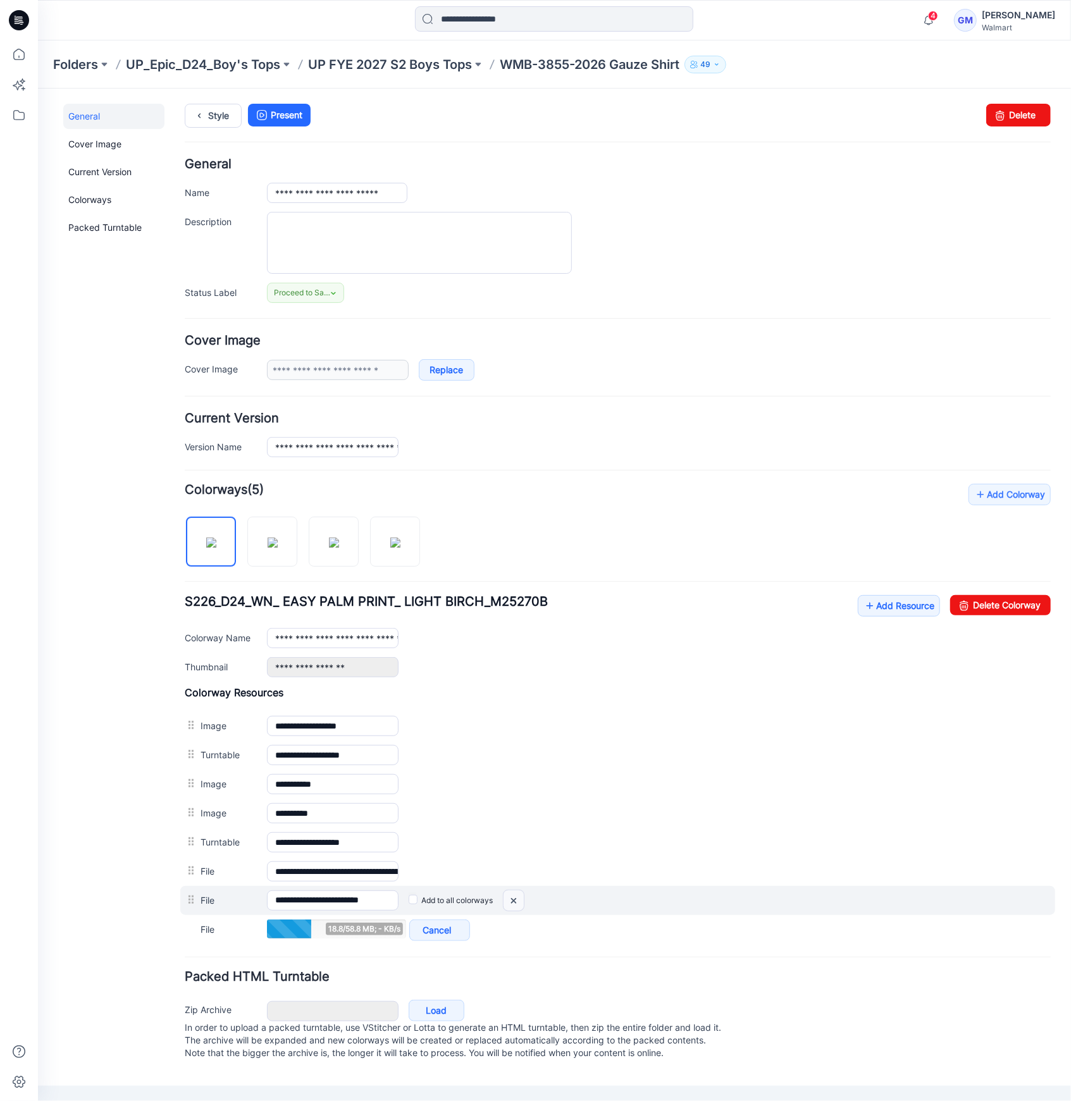
drag, startPoint x: 507, startPoint y: 894, endPoint x: 629, endPoint y: 165, distance: 739.5
click at [507, 894] on img at bounding box center [513, 900] width 20 height 21
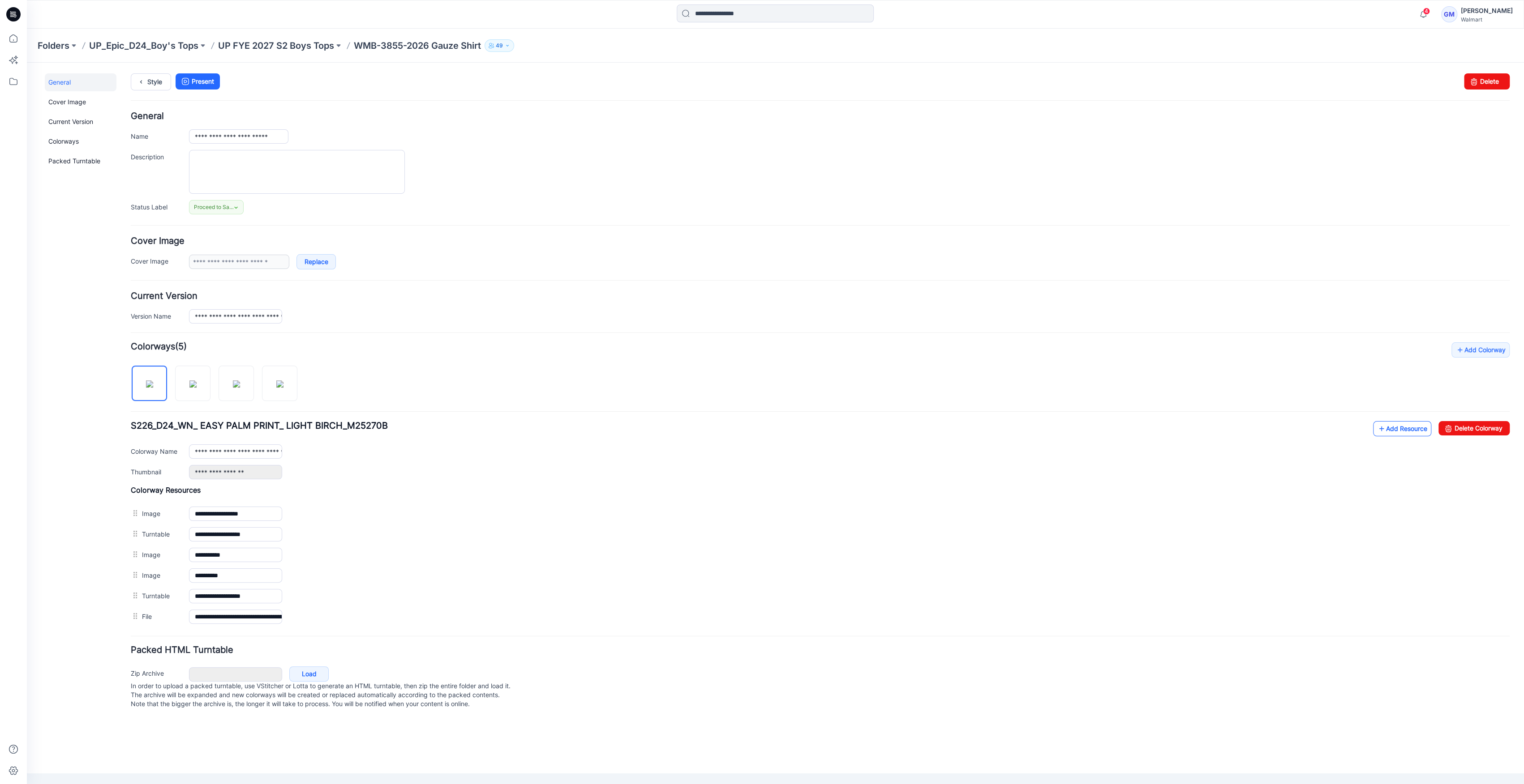
click at [757, 428] on link "Add Resource" at bounding box center [1402, 429] width 58 height 16
click at [757, 433] on link "Add Resource" at bounding box center [1402, 429] width 58 height 16
click at [757, 423] on link "Add Resource" at bounding box center [1402, 429] width 58 height 16
click at [757, 427] on link "Add Resource" at bounding box center [1402, 429] width 58 height 16
click at [757, 428] on link "Add Resource" at bounding box center [1402, 429] width 58 height 16
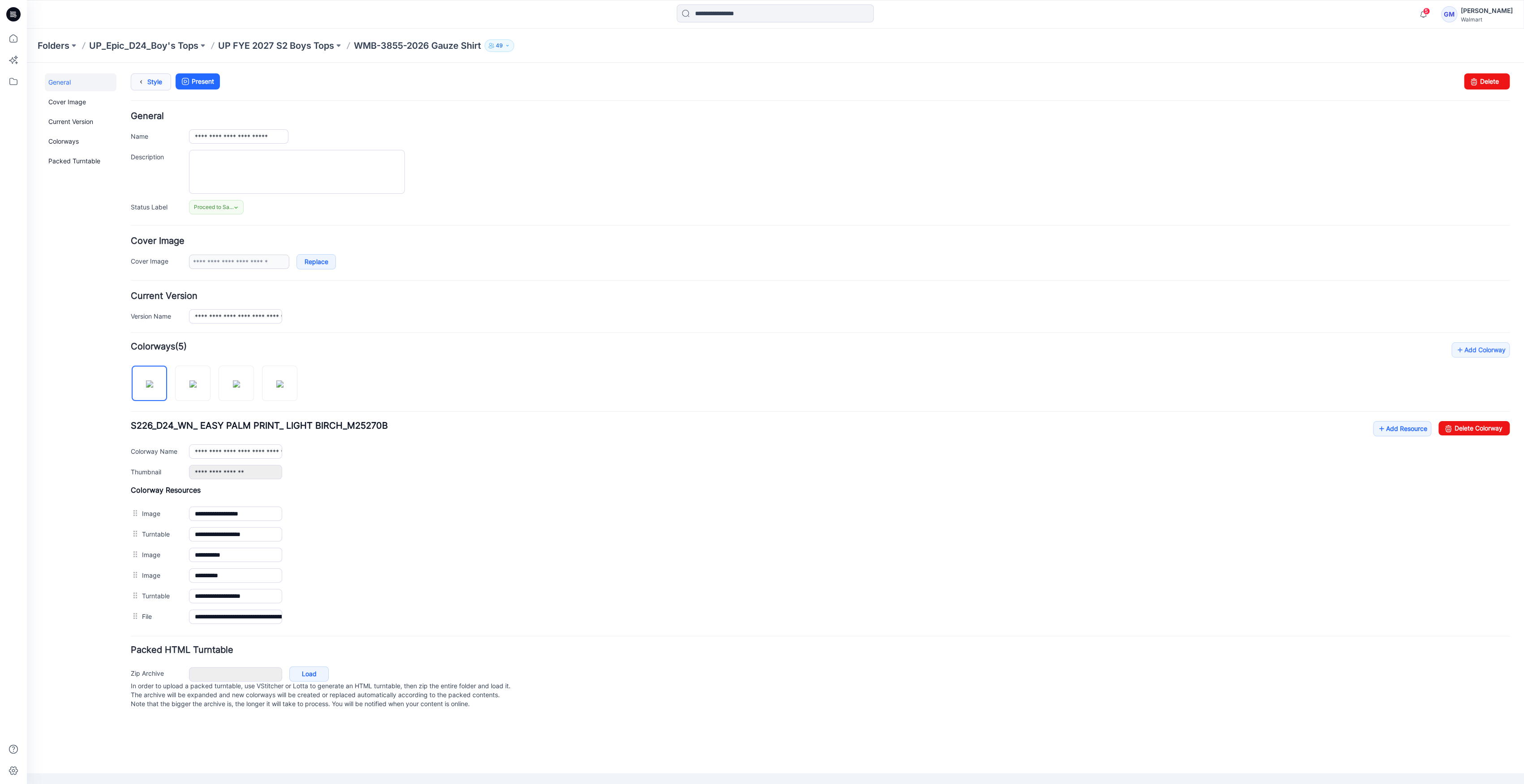
click at [144, 81] on icon at bounding box center [141, 81] width 13 height 16
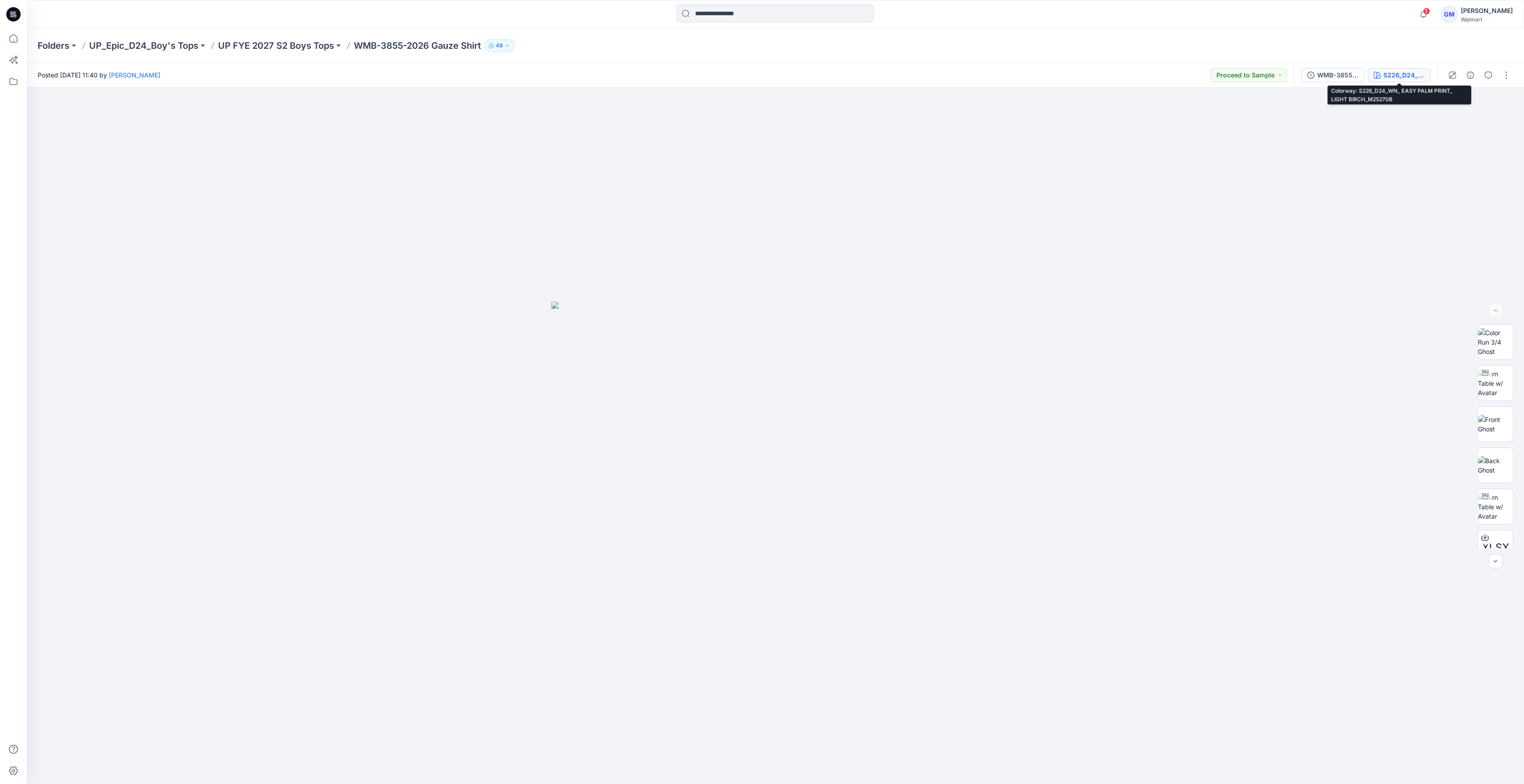
click at [1397, 76] on div "S226_D24_WN_ EASY PALM PRINT_ LIGHT BIRCH_M25270B" at bounding box center [1404, 75] width 41 height 10
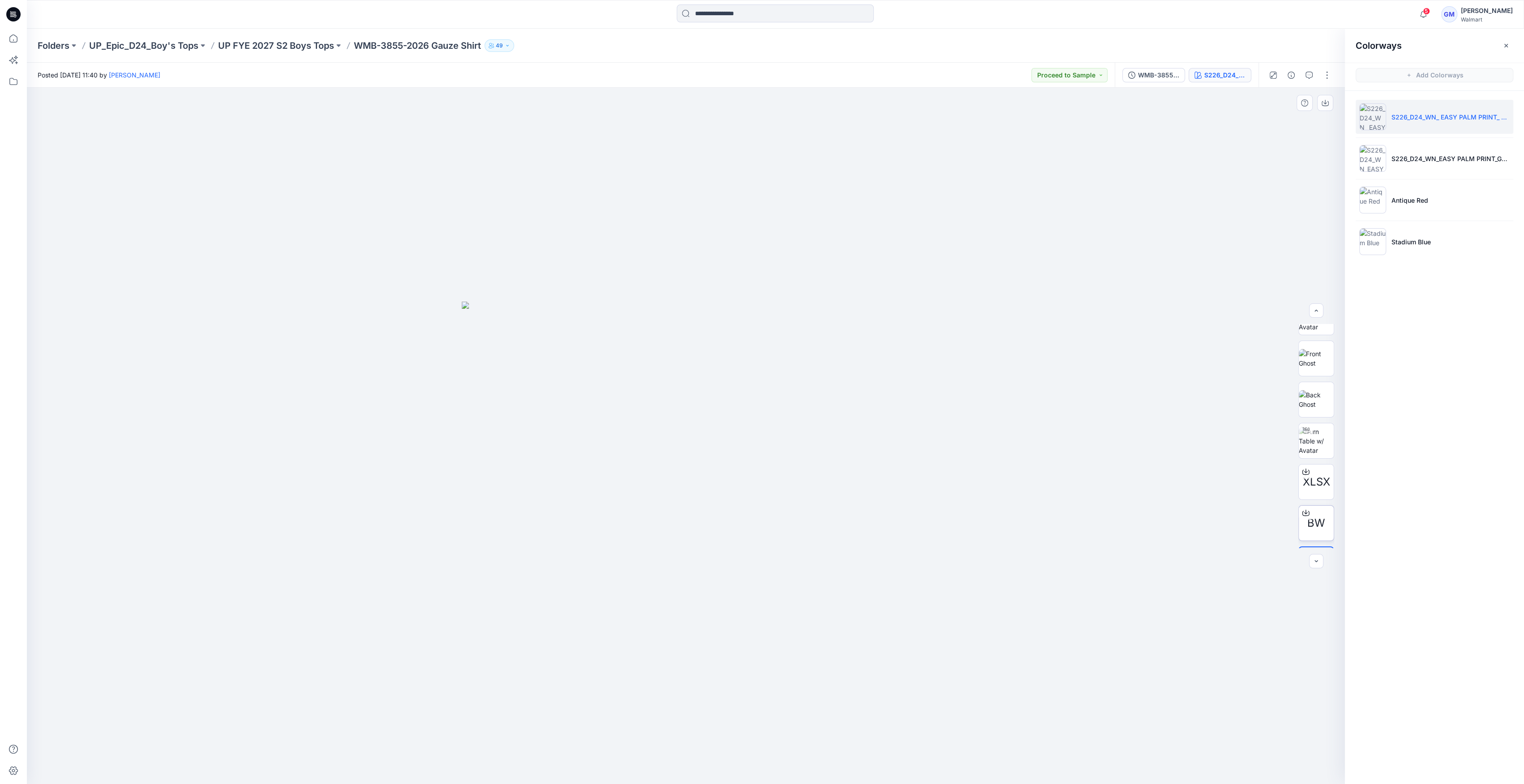
scroll to position [100, 0]
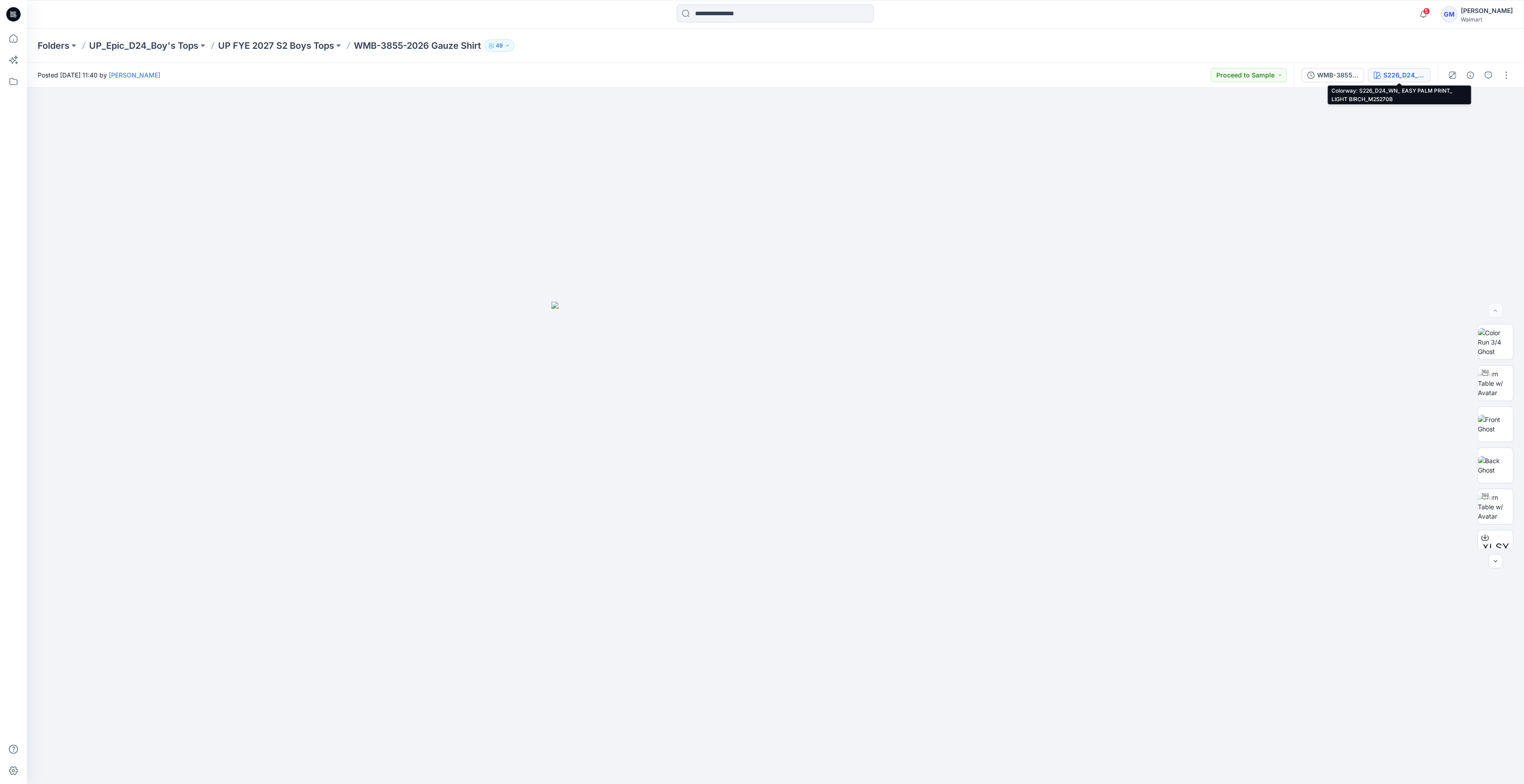
click at [1392, 75] on div "S226_D24_WN_ EASY PALM PRINT_ LIGHT BIRCH_M25270B" at bounding box center [1404, 75] width 41 height 10
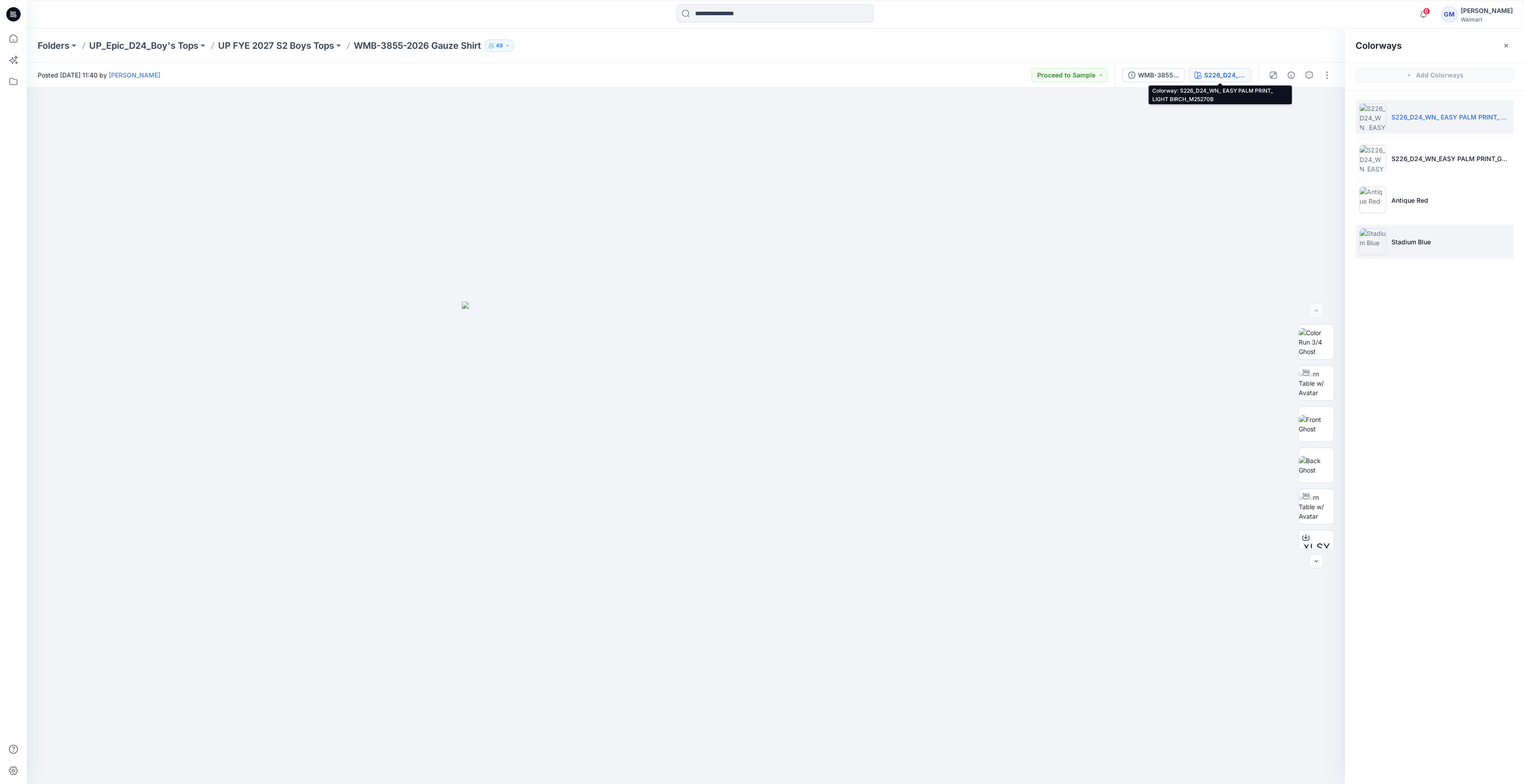
click at [1379, 242] on img at bounding box center [1373, 242] width 27 height 27
click at [1373, 209] on img at bounding box center [1373, 200] width 27 height 27
click at [1375, 197] on img at bounding box center [1373, 200] width 27 height 27
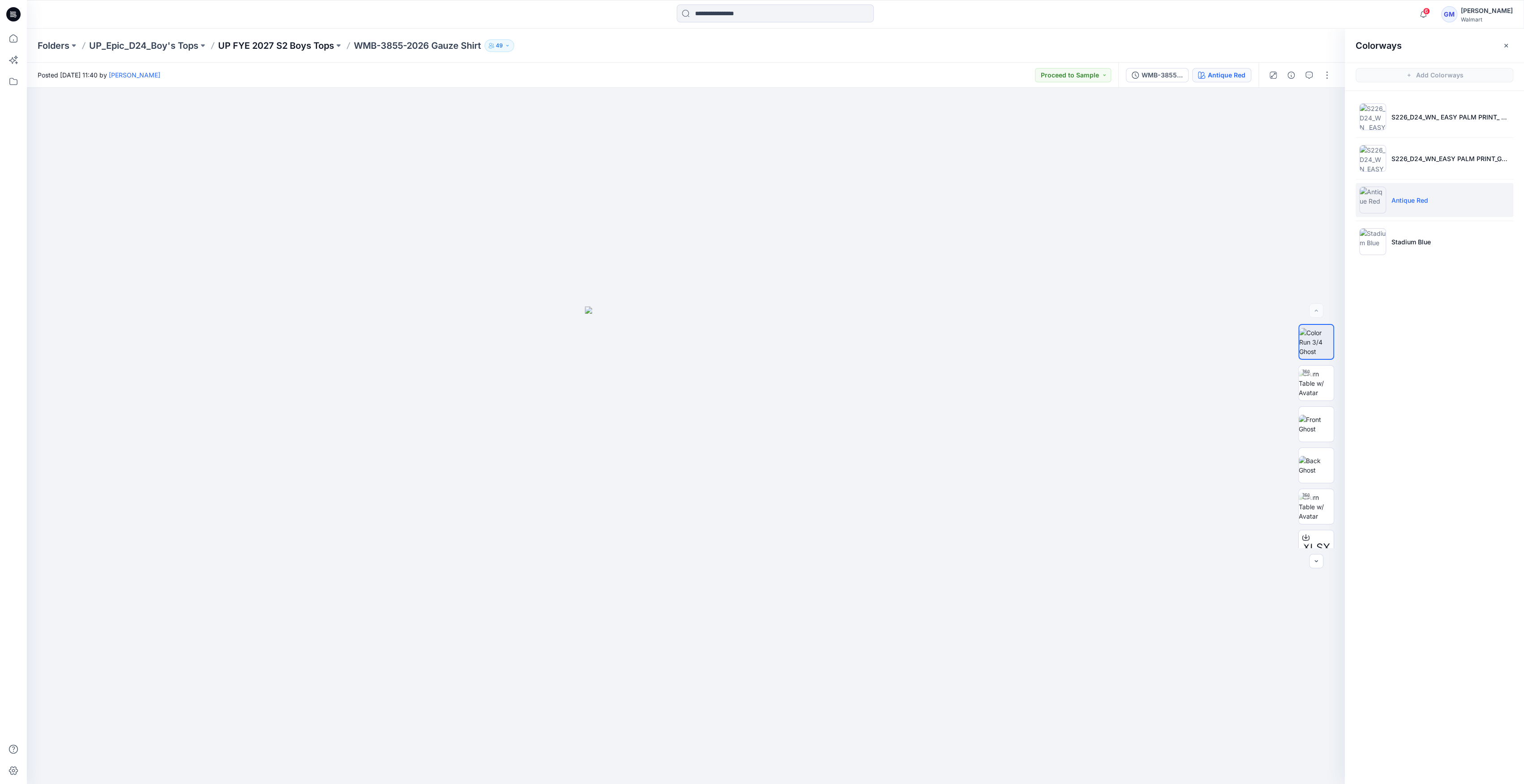
click at [328, 42] on p "UP FYE 2027 S2 Boys Tops" at bounding box center [276, 46] width 116 height 13
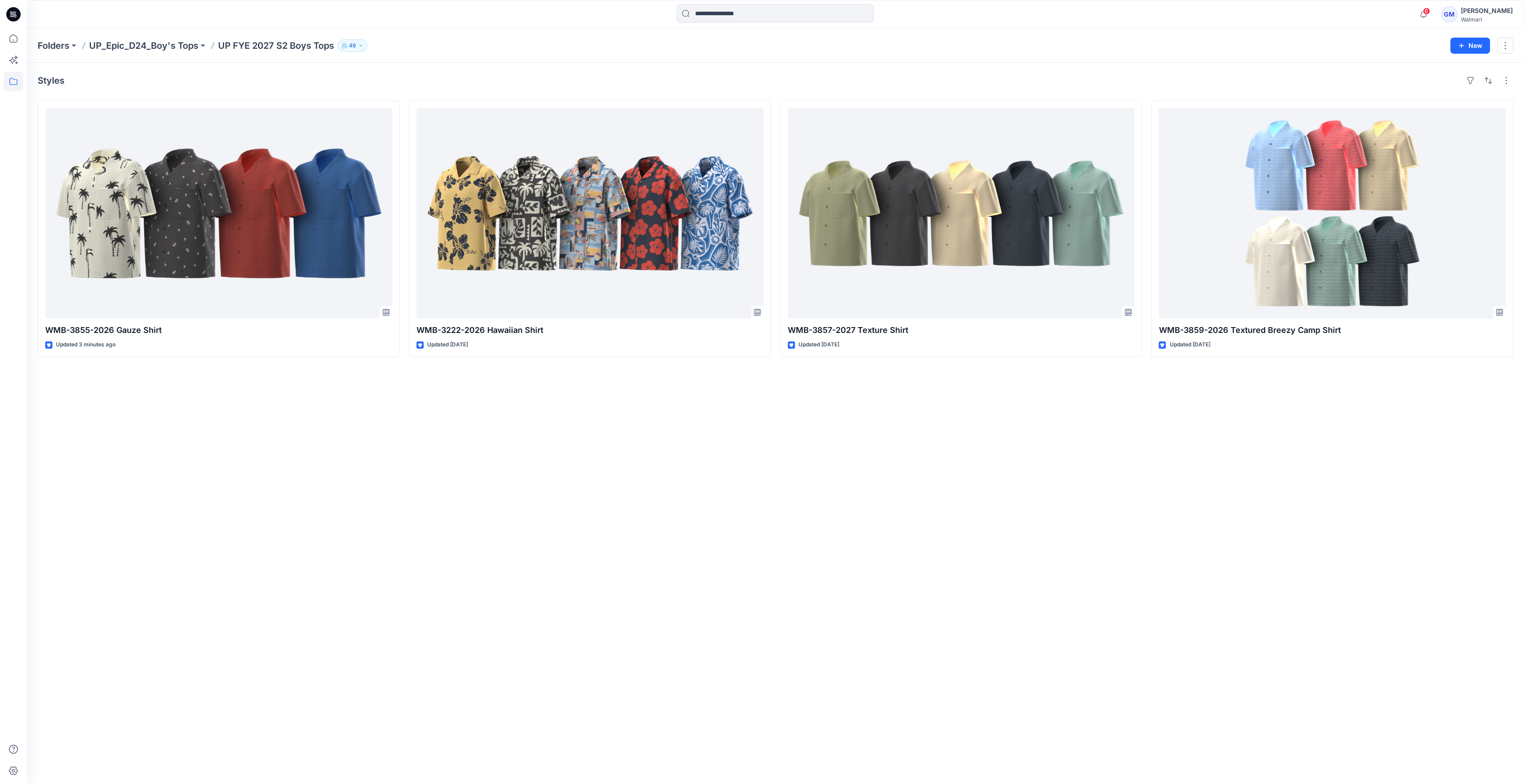
click at [974, 652] on div "Styles WMB-3855-2026 Gauze Shirt Updated 3 minutes ago WMB-3222-2026 Hawaiian S…" at bounding box center [775, 424] width 1497 height 722
drag, startPoint x: 1012, startPoint y: 590, endPoint x: 932, endPoint y: 604, distance: 81.2
click at [1012, 589] on div "Styles WMB-3855-2026 Gauze Shirt Updated 4 minutes ago WMB-3222-2026 Hawaiian S…" at bounding box center [775, 424] width 1497 height 722
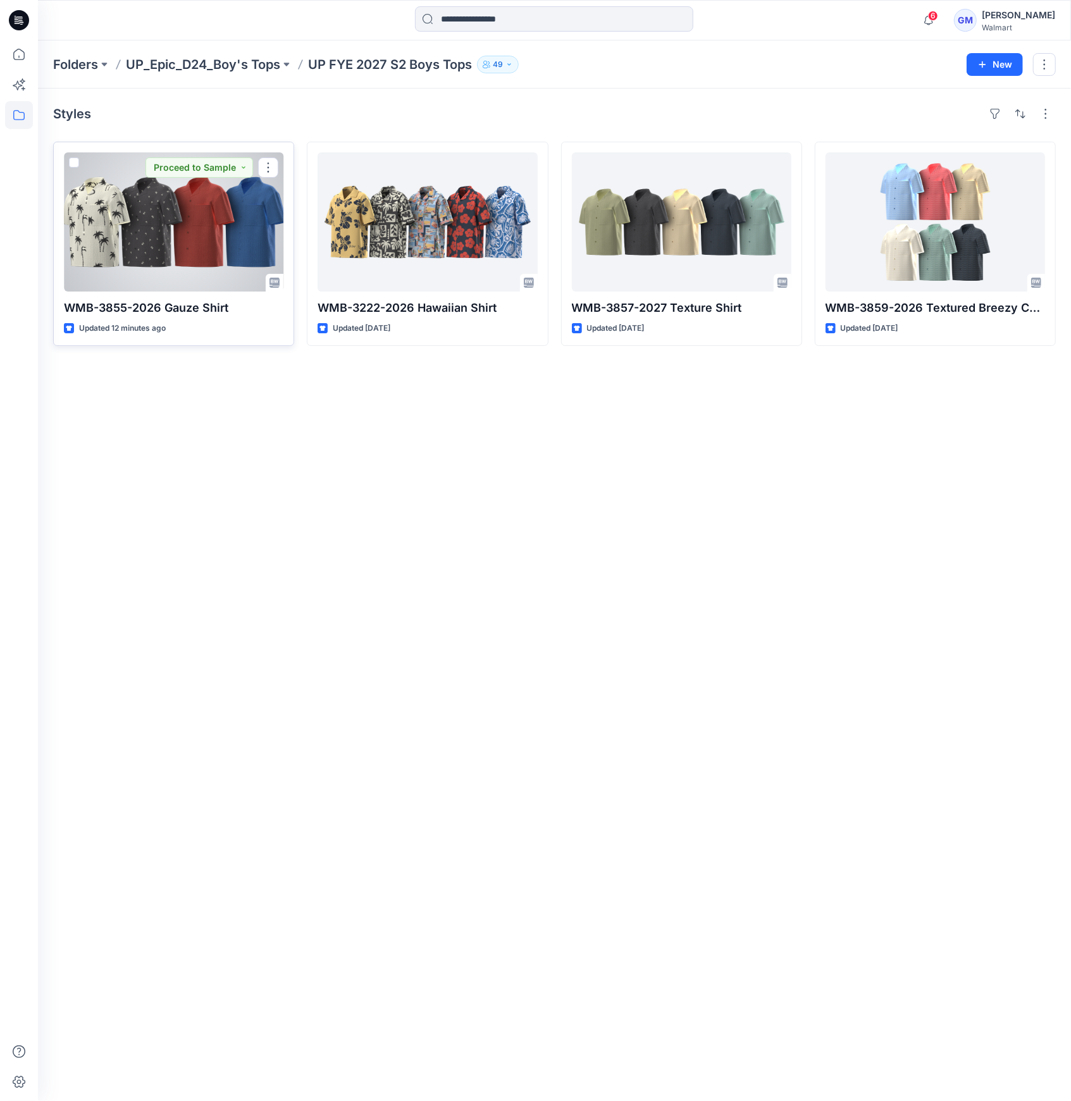
click at [250, 232] on div at bounding box center [173, 221] width 219 height 139
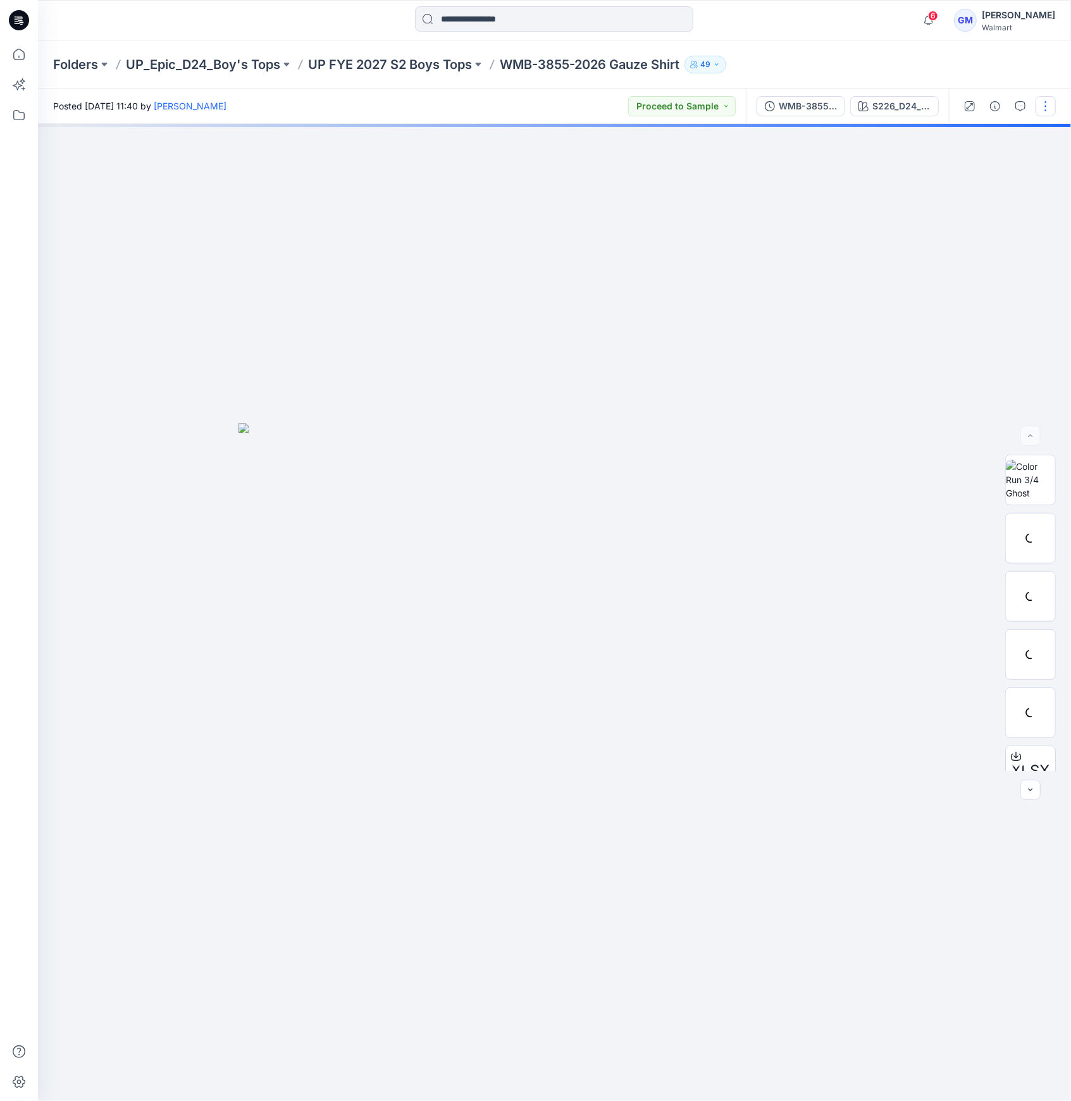
click at [1045, 108] on button "button" at bounding box center [1046, 106] width 20 height 20
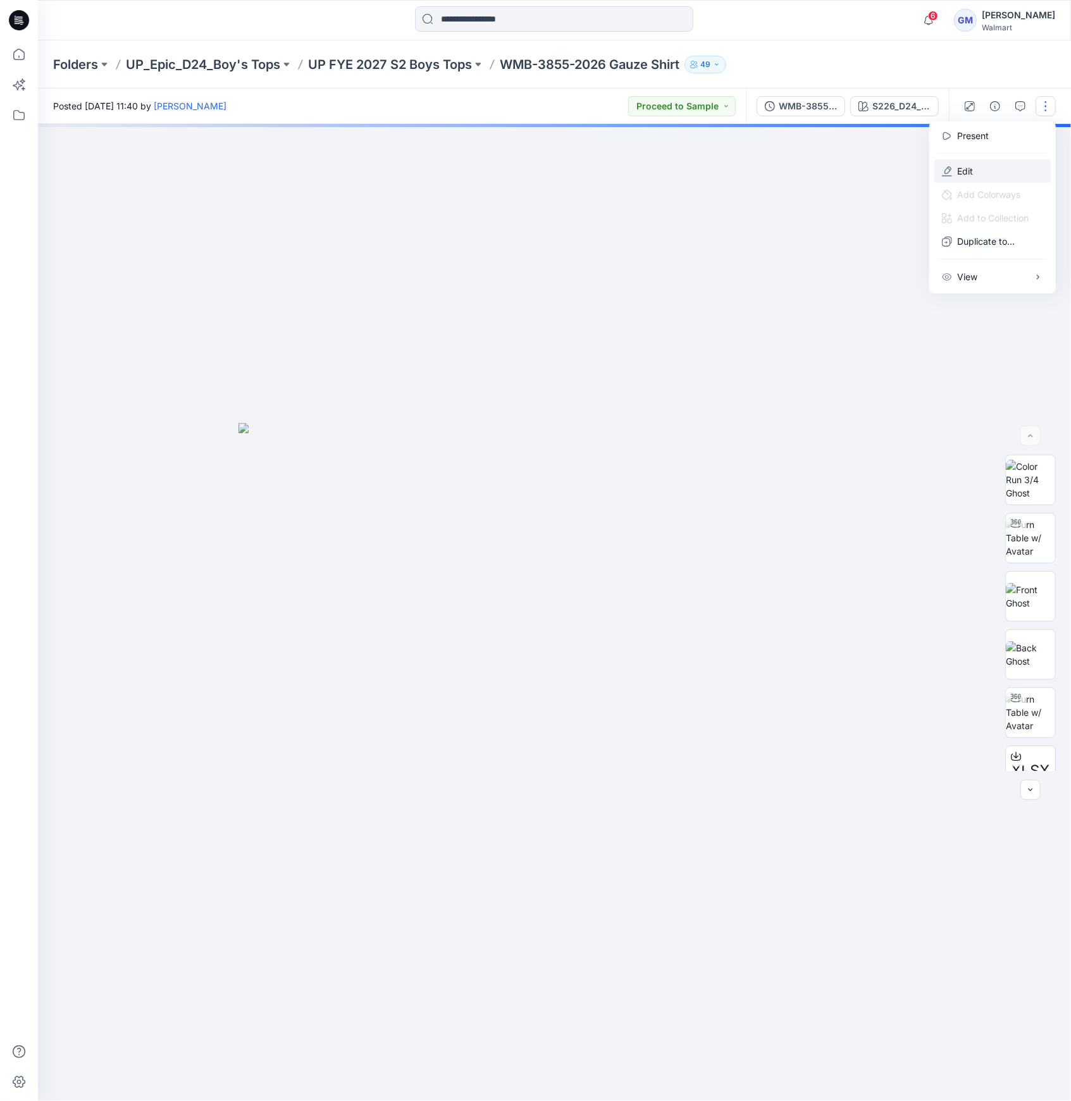
click at [999, 181] on button "Edit" at bounding box center [992, 170] width 116 height 23
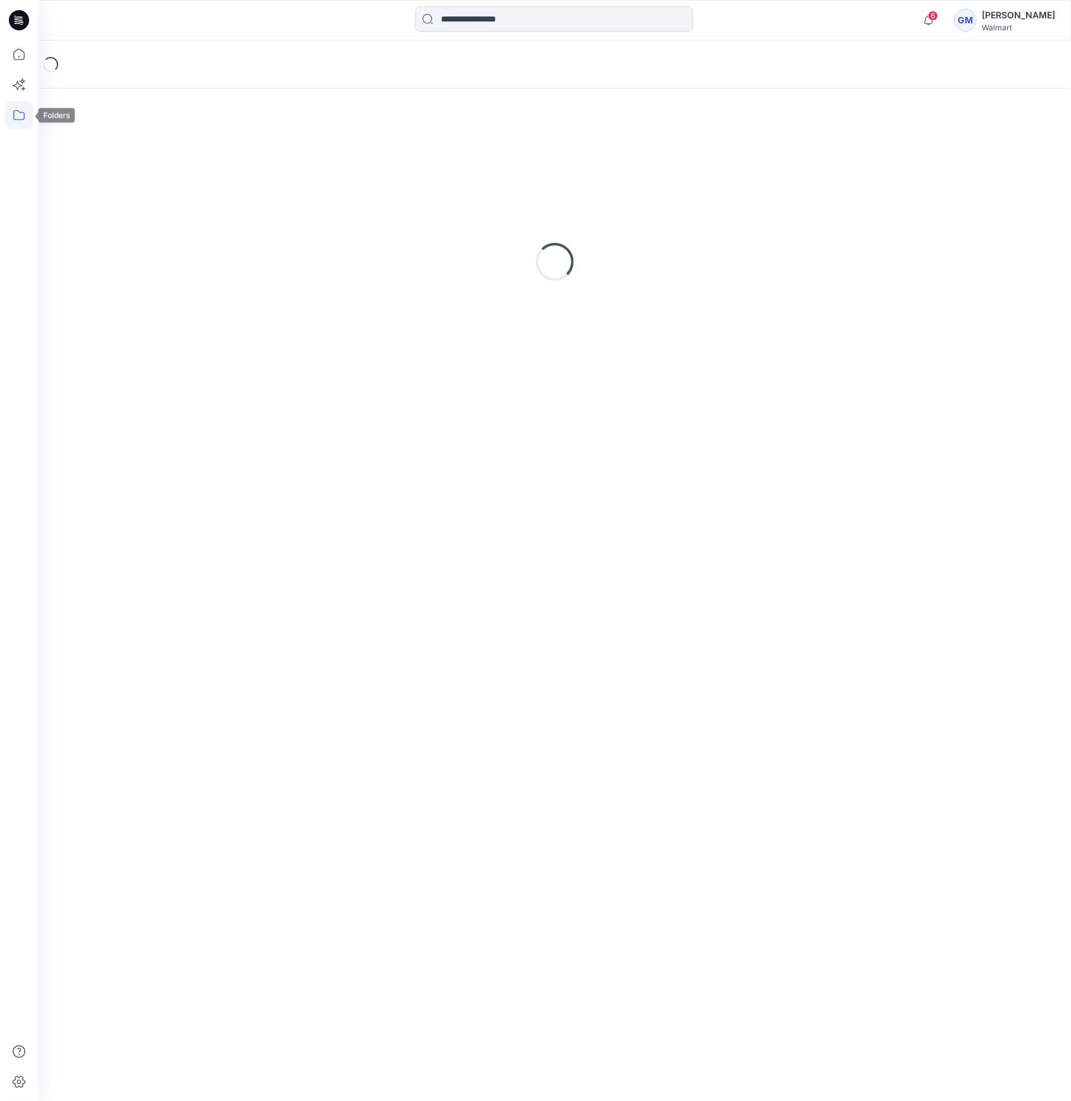
click at [20, 121] on icon at bounding box center [19, 115] width 28 height 28
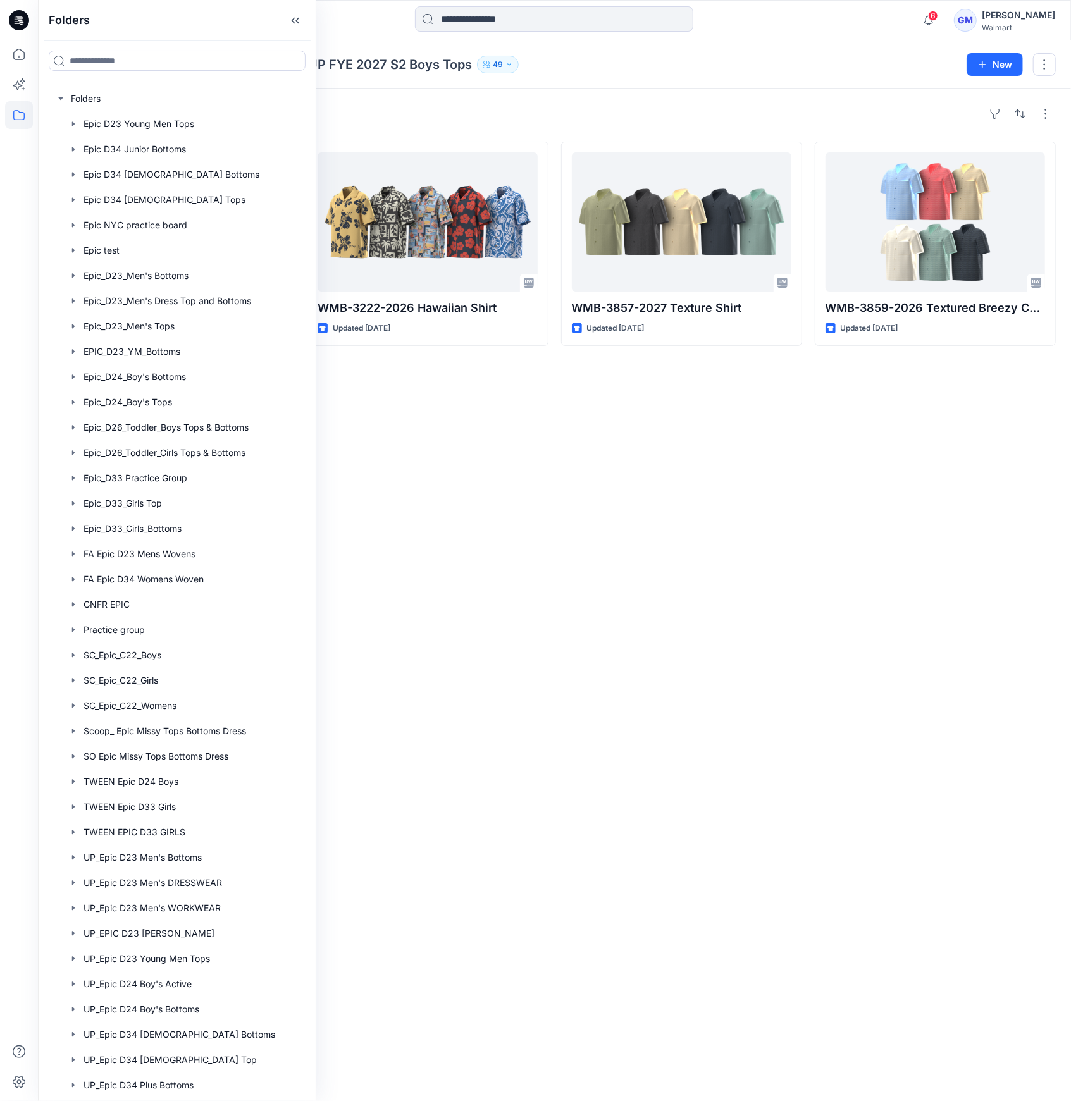
click at [624, 76] on div "Folders UP_Epic_D24_Boy's Tops UP FYE 2027 S2 Boys Tops 49 New" at bounding box center [554, 64] width 1033 height 48
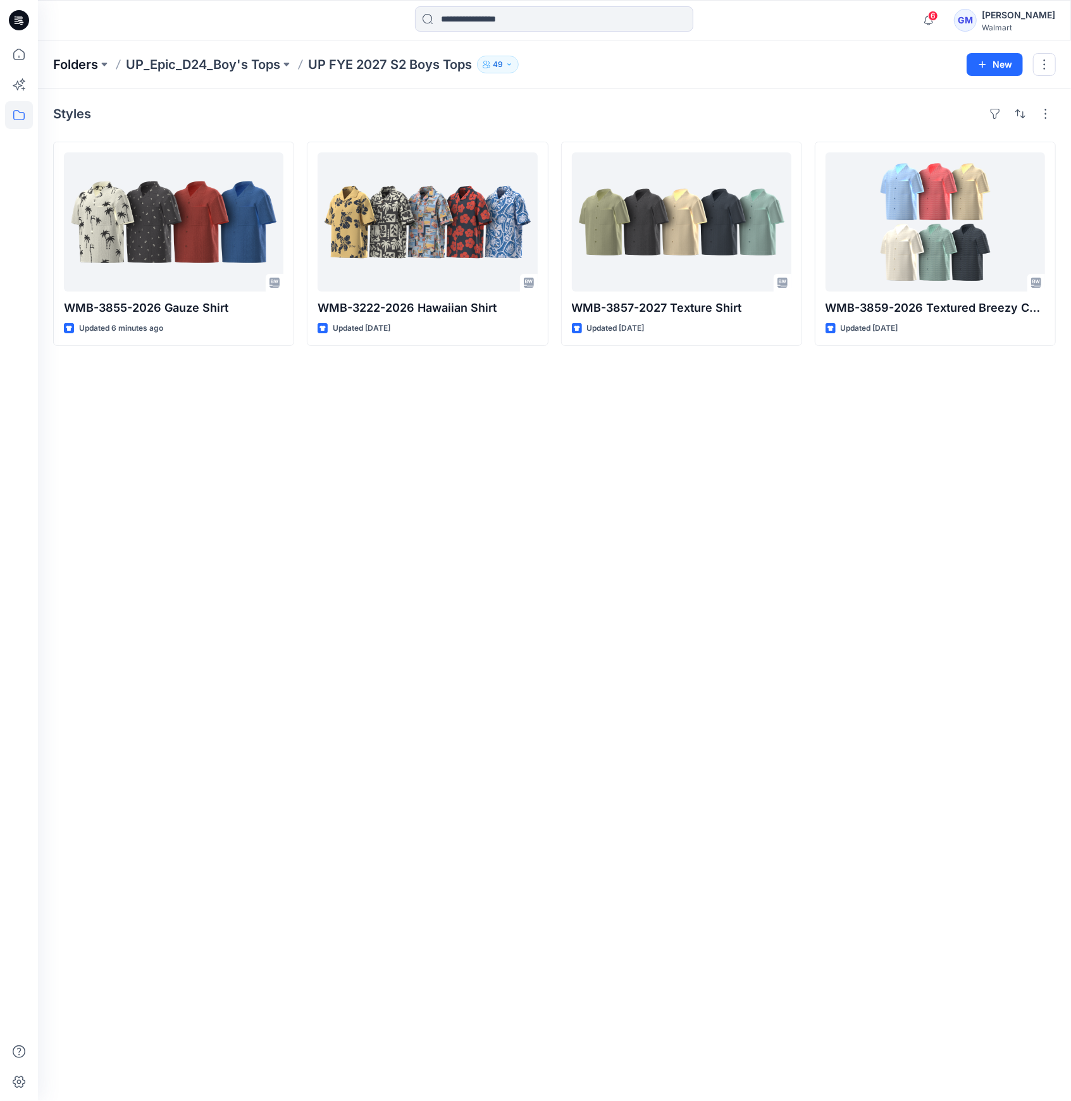
click at [59, 59] on p "Folders" at bounding box center [75, 65] width 45 height 18
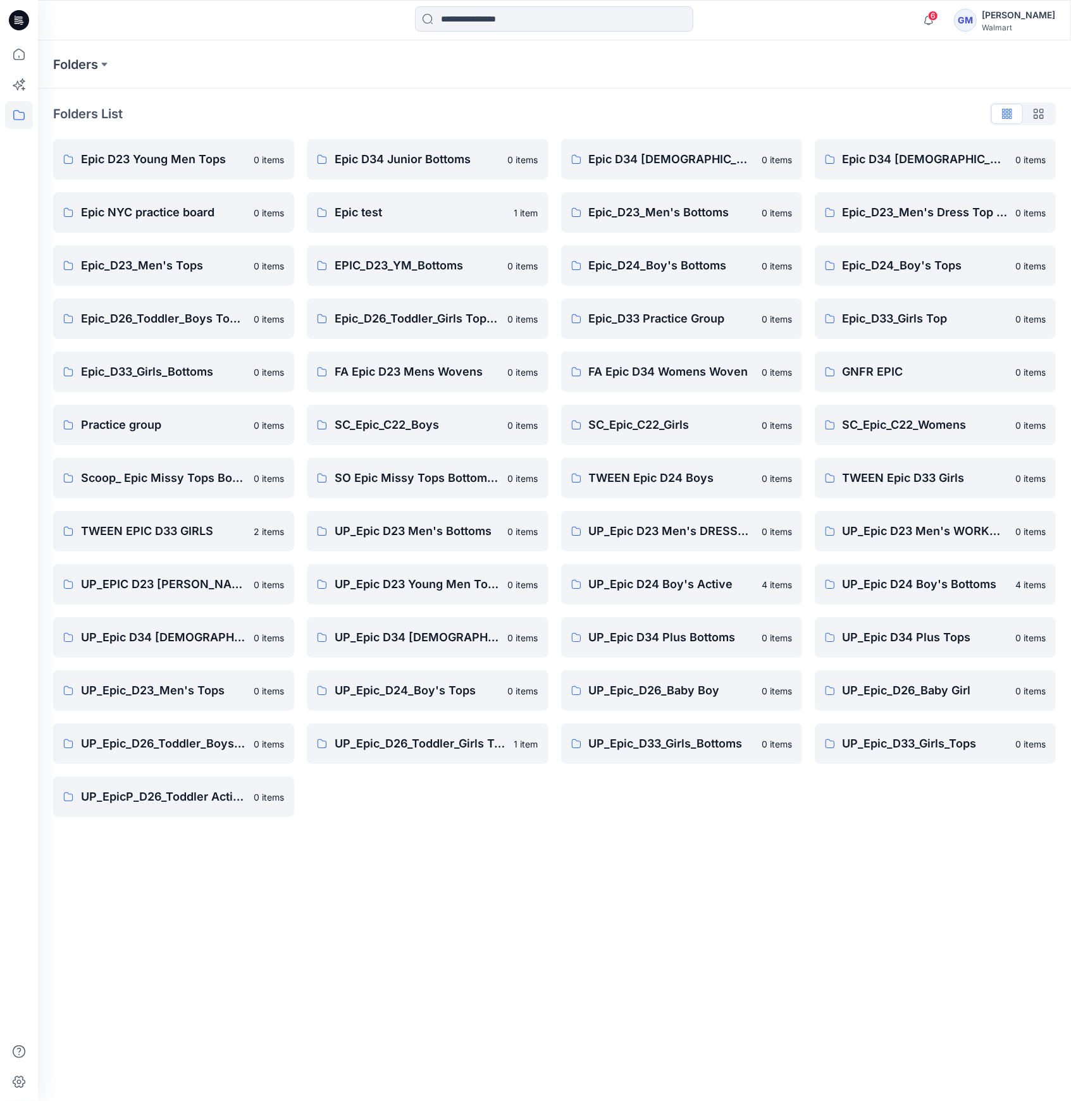
drag, startPoint x: 455, startPoint y: 820, endPoint x: 457, endPoint y: 755, distance: 64.5
click at [455, 820] on div "Folders List Epic D23 Young Men Tops 0 items Epic NYC practice board 0 items Ep…" at bounding box center [554, 461] width 1033 height 744
click at [865, 586] on p "UP_Epic D24 Boy's Bottoms" at bounding box center [925, 585] width 165 height 18
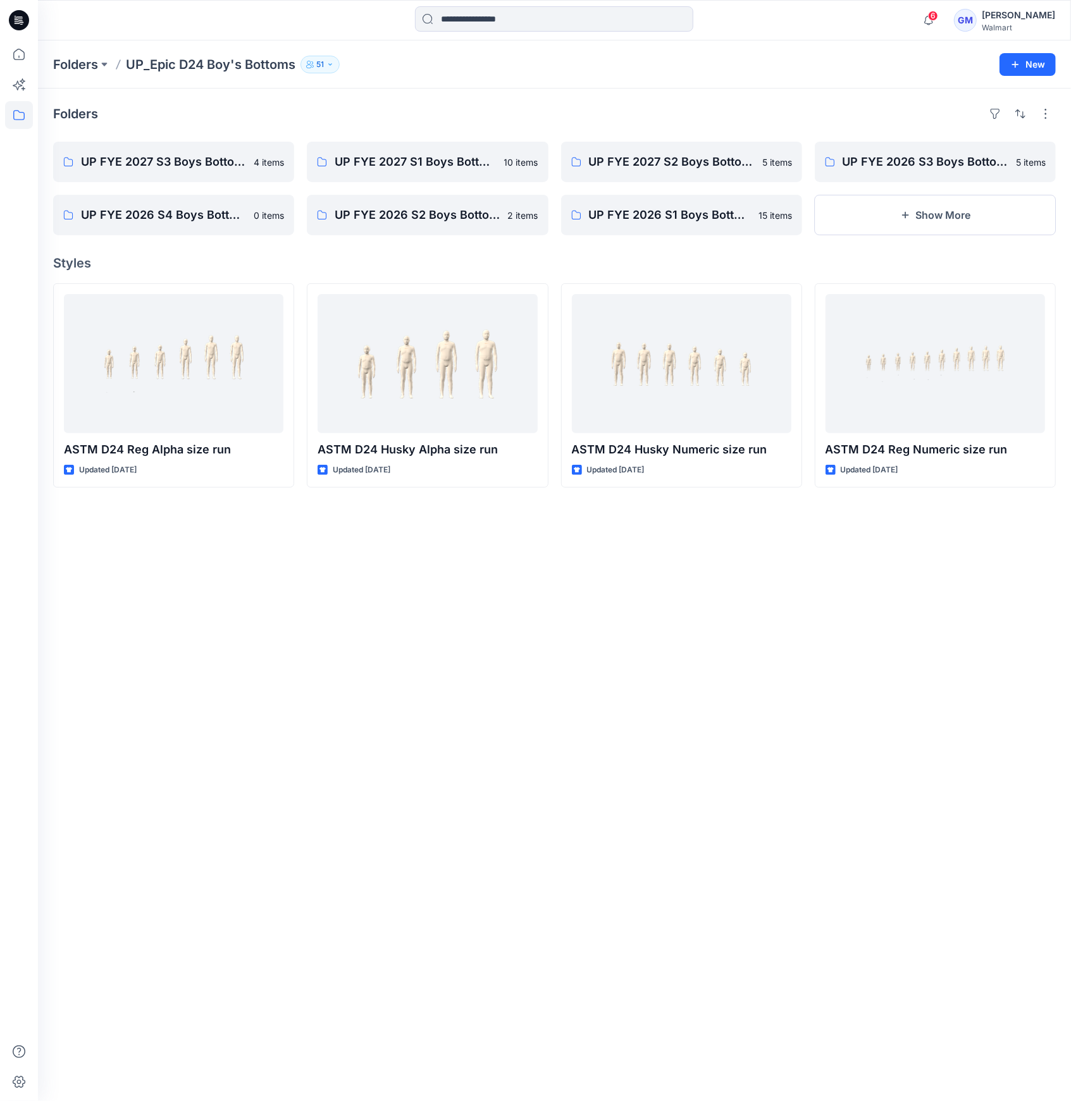
click at [485, 705] on div "Folders UP FYE 2027 S3 Boys Bottoms 4 items UP FYE 2026 S4 Boys Bottoms 0 items…" at bounding box center [554, 595] width 1033 height 1013
click at [735, 171] on link "UP FYE 2027 S2 Boys Bottoms" at bounding box center [681, 162] width 241 height 40
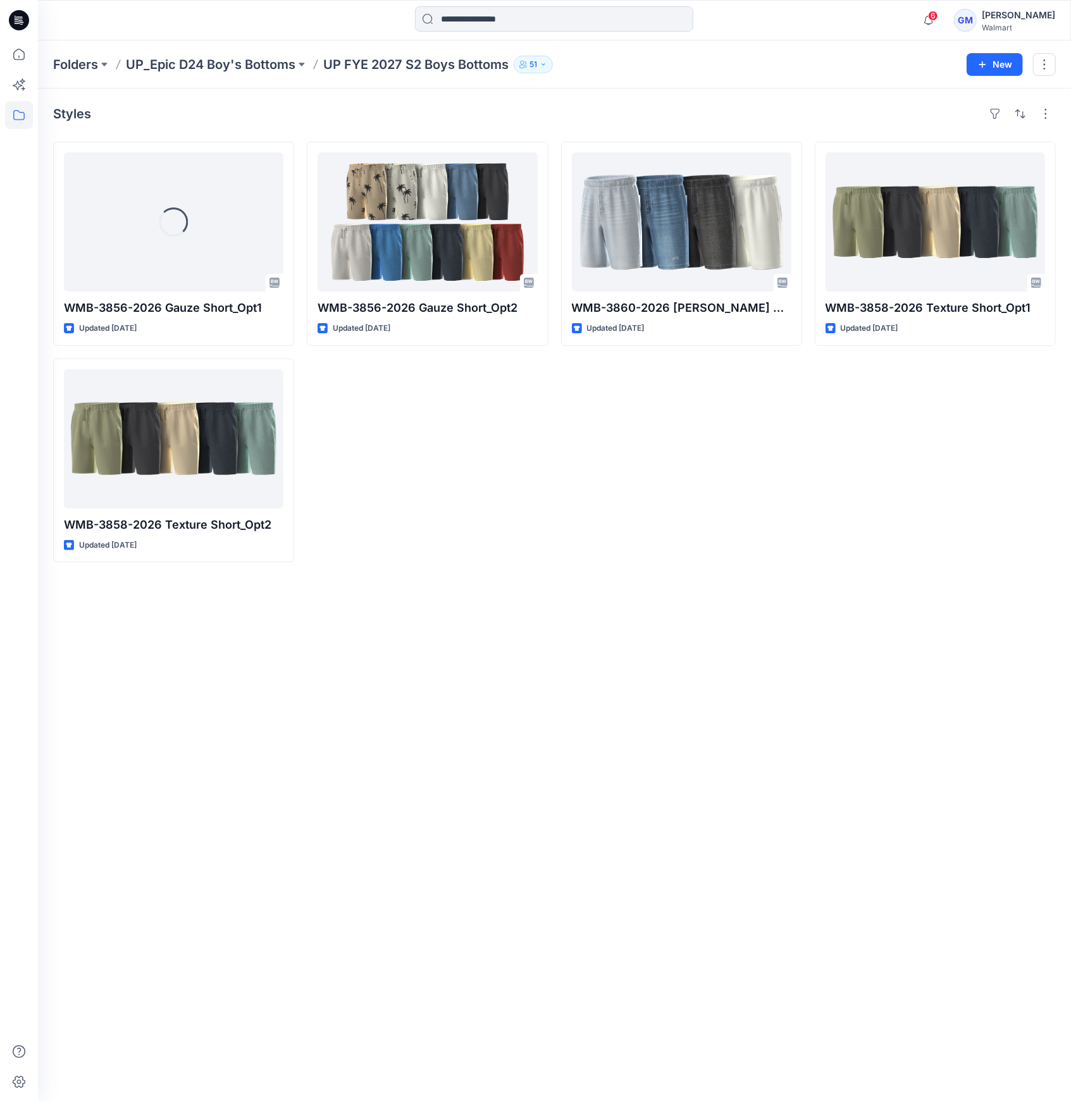
click at [499, 502] on div "WMB-3856-2026 Gauze Short_Opt2 Updated 25 days ago" at bounding box center [427, 352] width 241 height 421
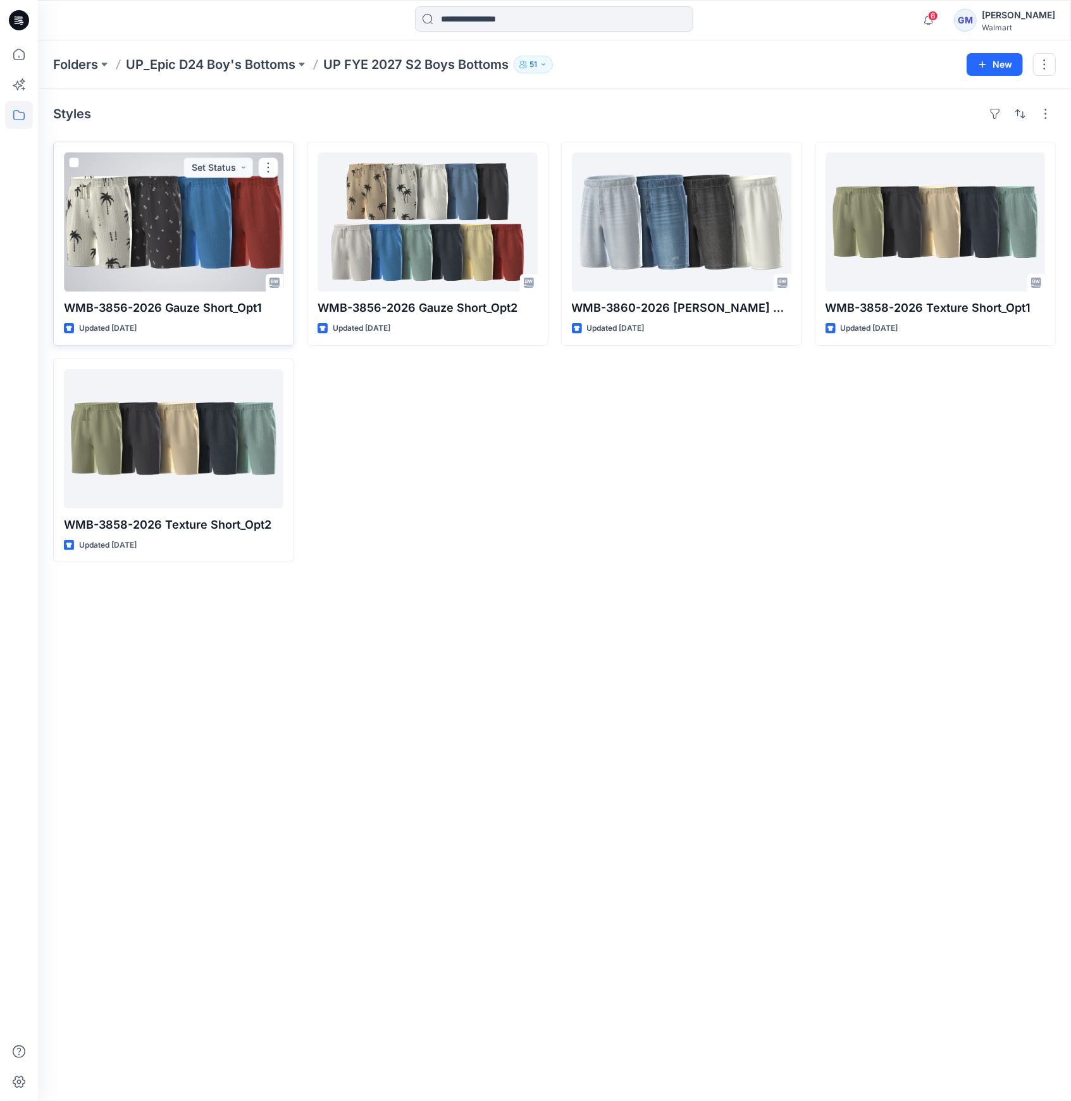
click at [218, 235] on div at bounding box center [173, 221] width 219 height 139
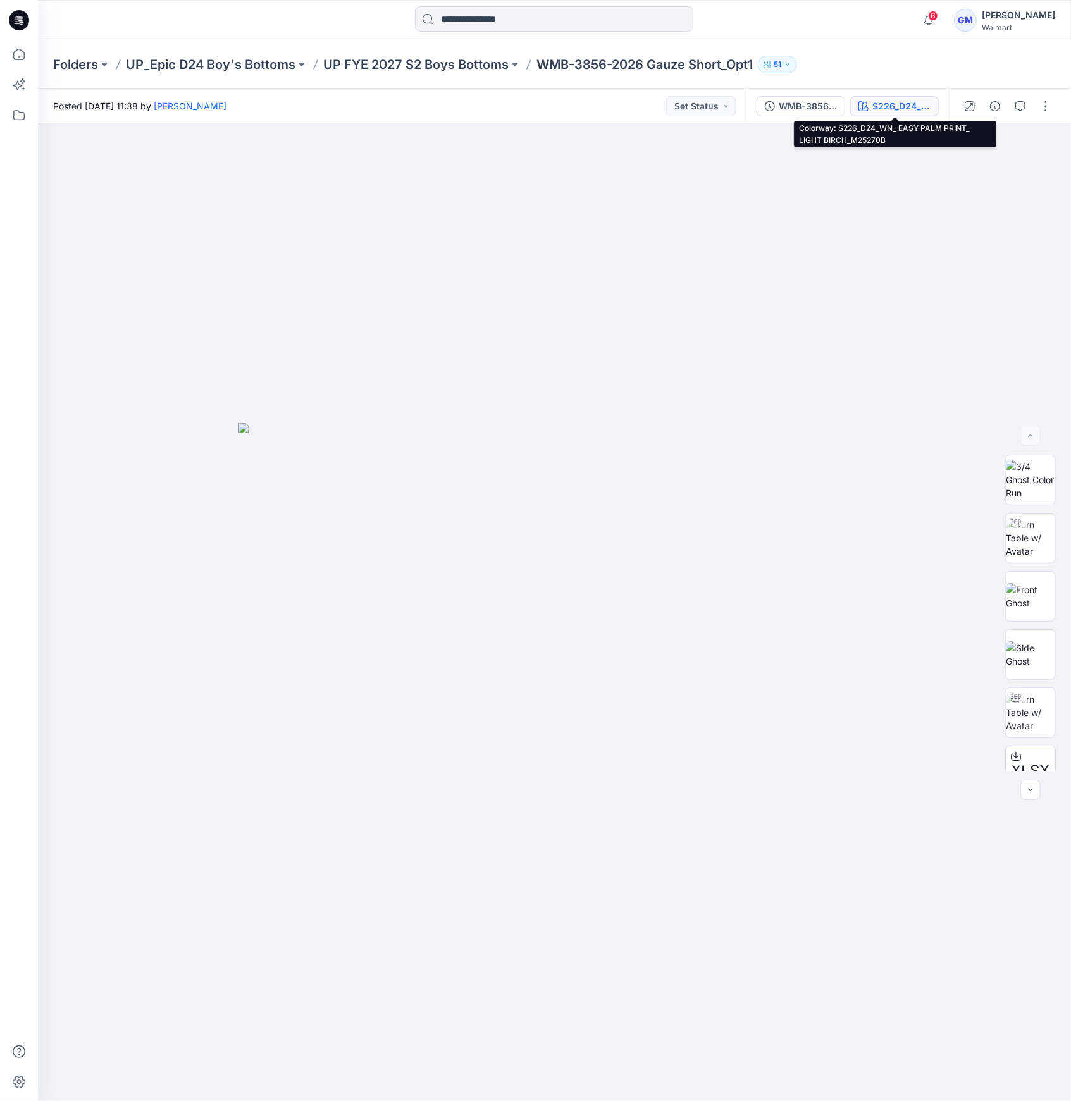
click at [910, 105] on div "S226_D24_WN_ EASY PALM PRINT_ LIGHT BIRCH_M25270B" at bounding box center [901, 106] width 58 height 14
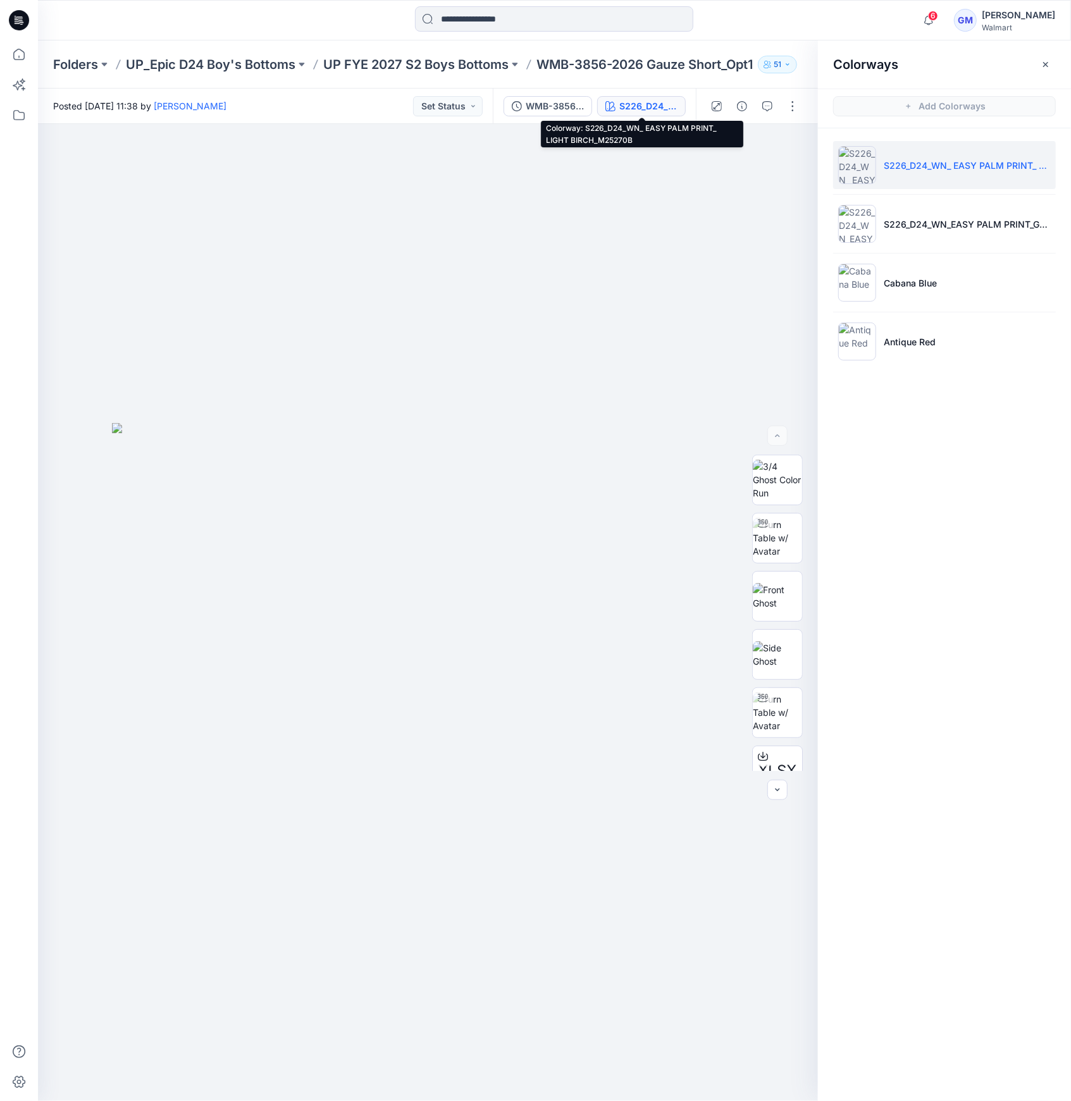
click at [1058, 560] on div "Colorways Add Colorways S226_D24_WN_ EASY PALM PRINT_ LIGHT BIRCH_M25270B S226_…" at bounding box center [944, 570] width 253 height 1061
click at [768, 522] on div at bounding box center [763, 524] width 20 height 20
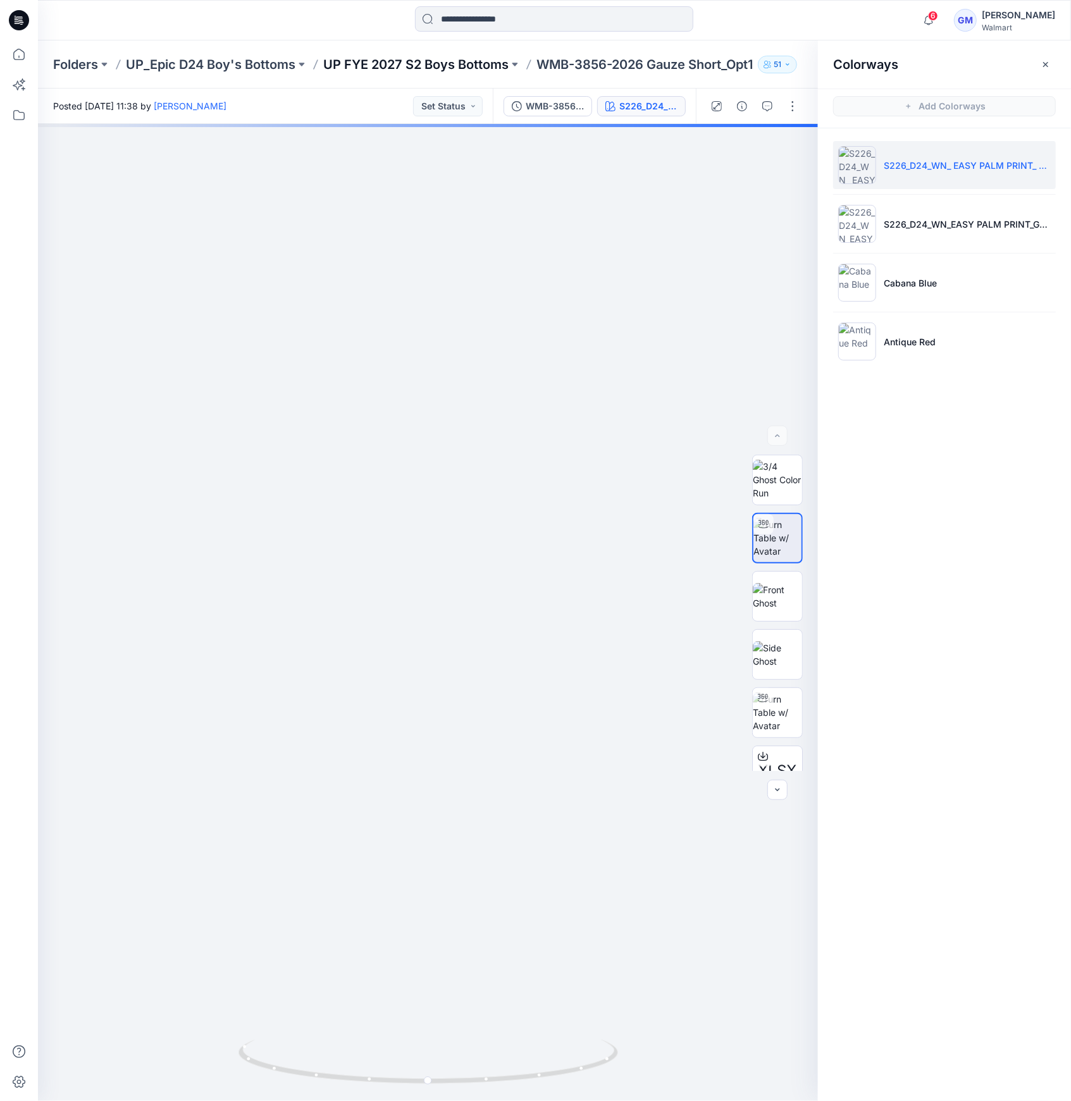
click at [483, 68] on p "UP FYE 2027 S2 Boys Bottoms" at bounding box center [415, 65] width 185 height 18
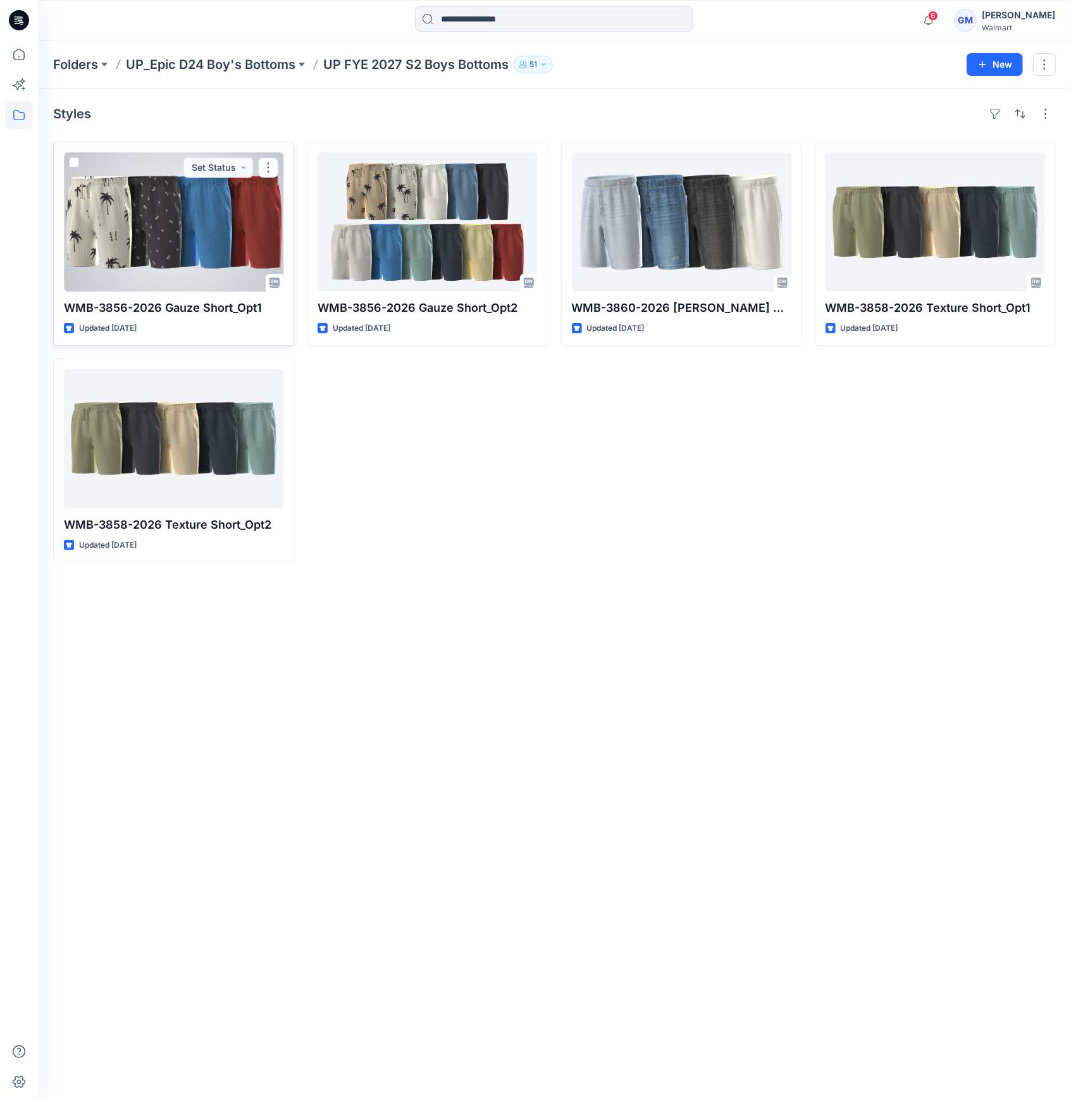
click at [142, 234] on div at bounding box center [173, 221] width 219 height 139
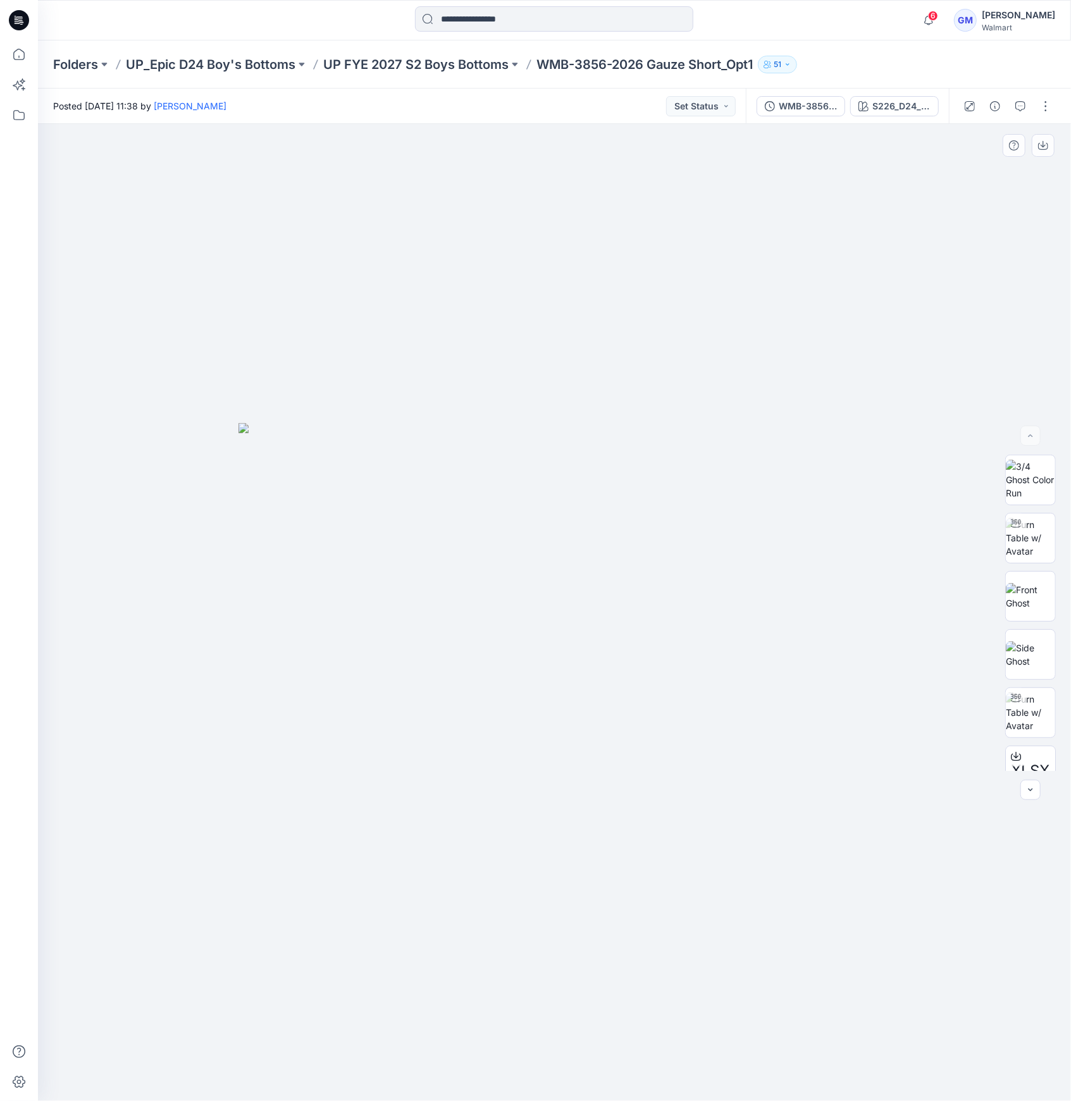
drag, startPoint x: 733, startPoint y: 323, endPoint x: 791, endPoint y: 235, distance: 105.8
click at [733, 321] on div at bounding box center [554, 612] width 1033 height 977
click at [874, 105] on div "S226_D24_WN_ EASY PALM PRINT_ LIGHT BIRCH_M25270B" at bounding box center [901, 106] width 58 height 14
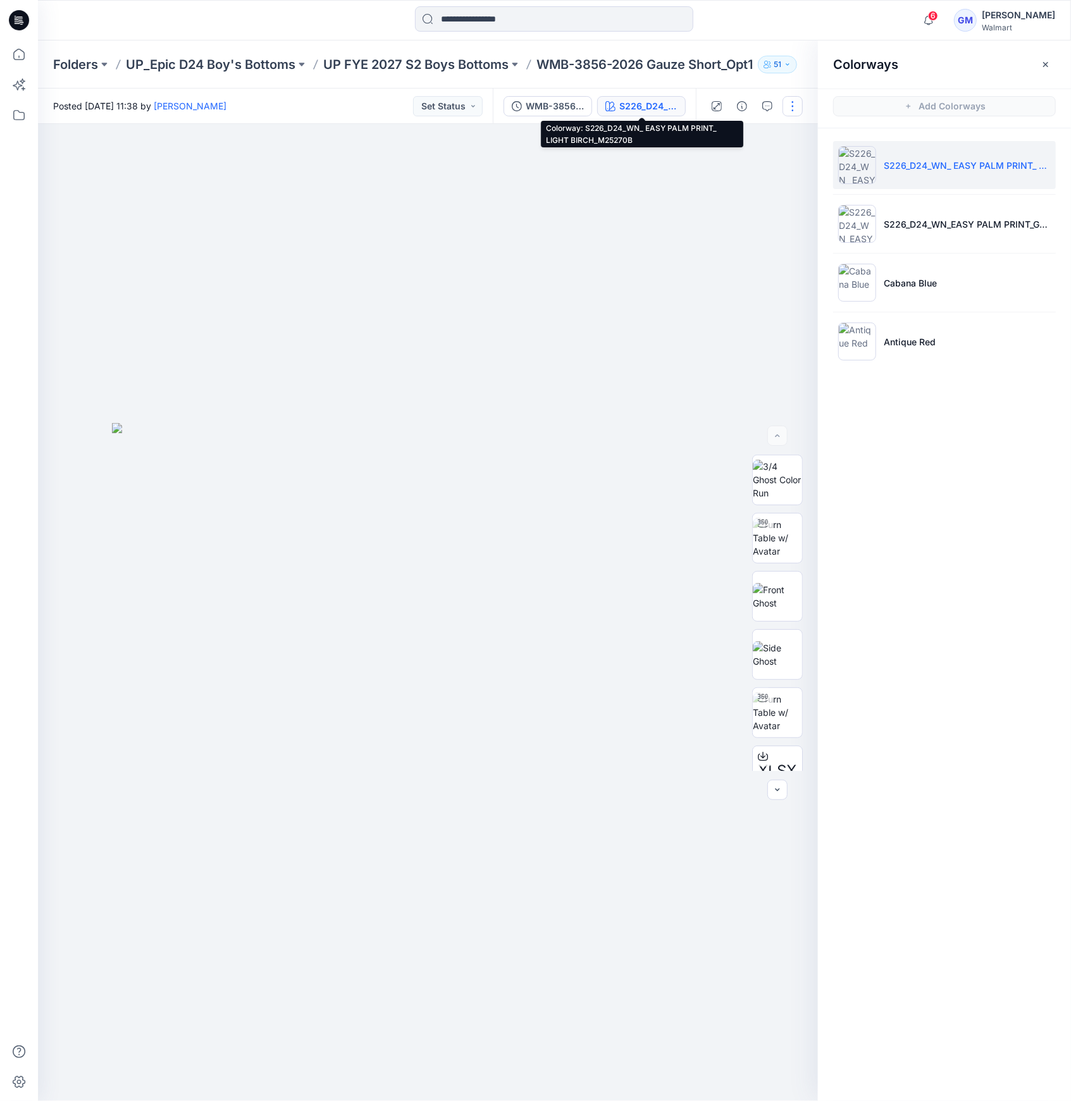
click at [792, 109] on button "button" at bounding box center [792, 106] width 20 height 20
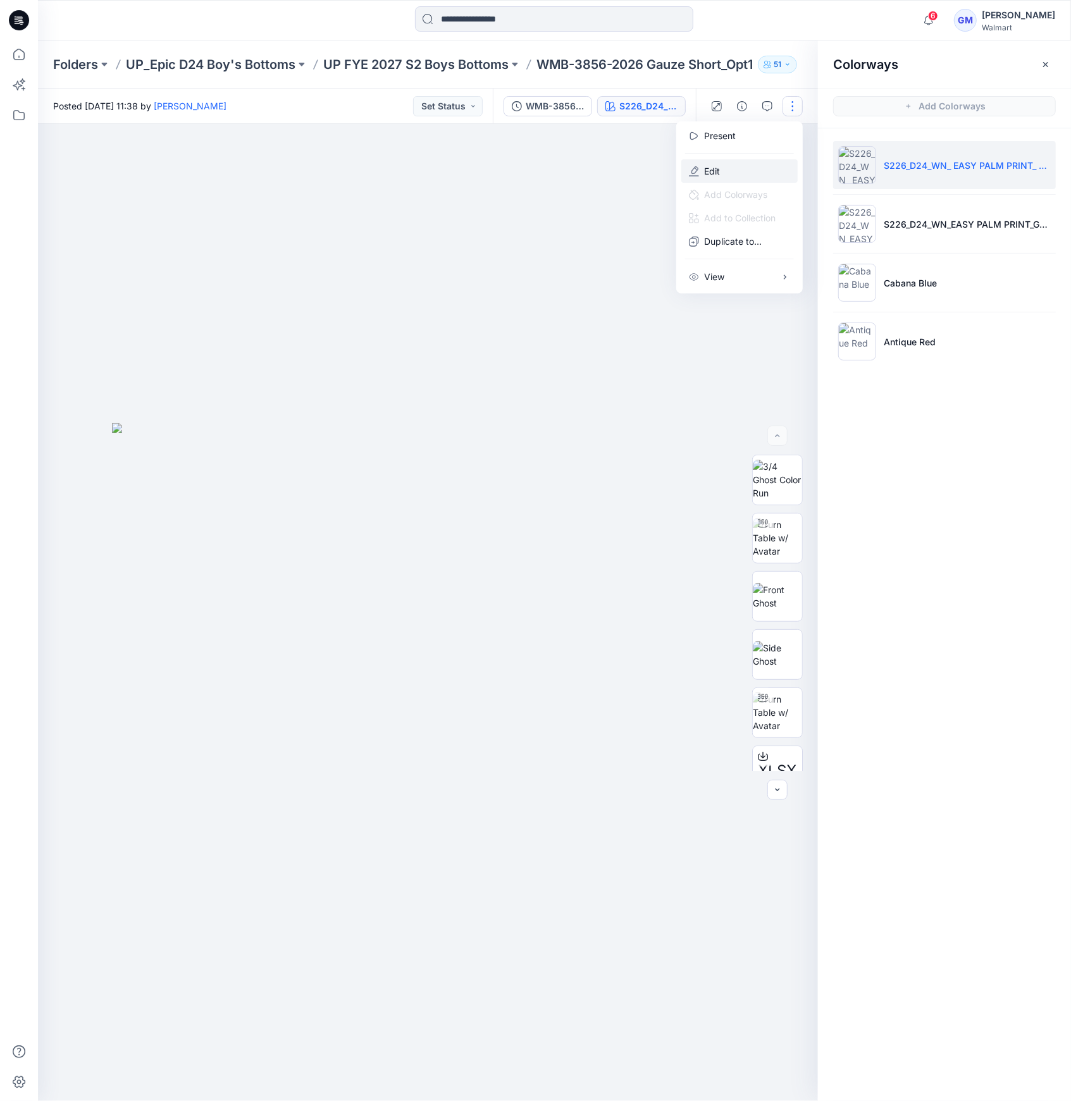
click at [732, 178] on button "Edit" at bounding box center [739, 170] width 116 height 23
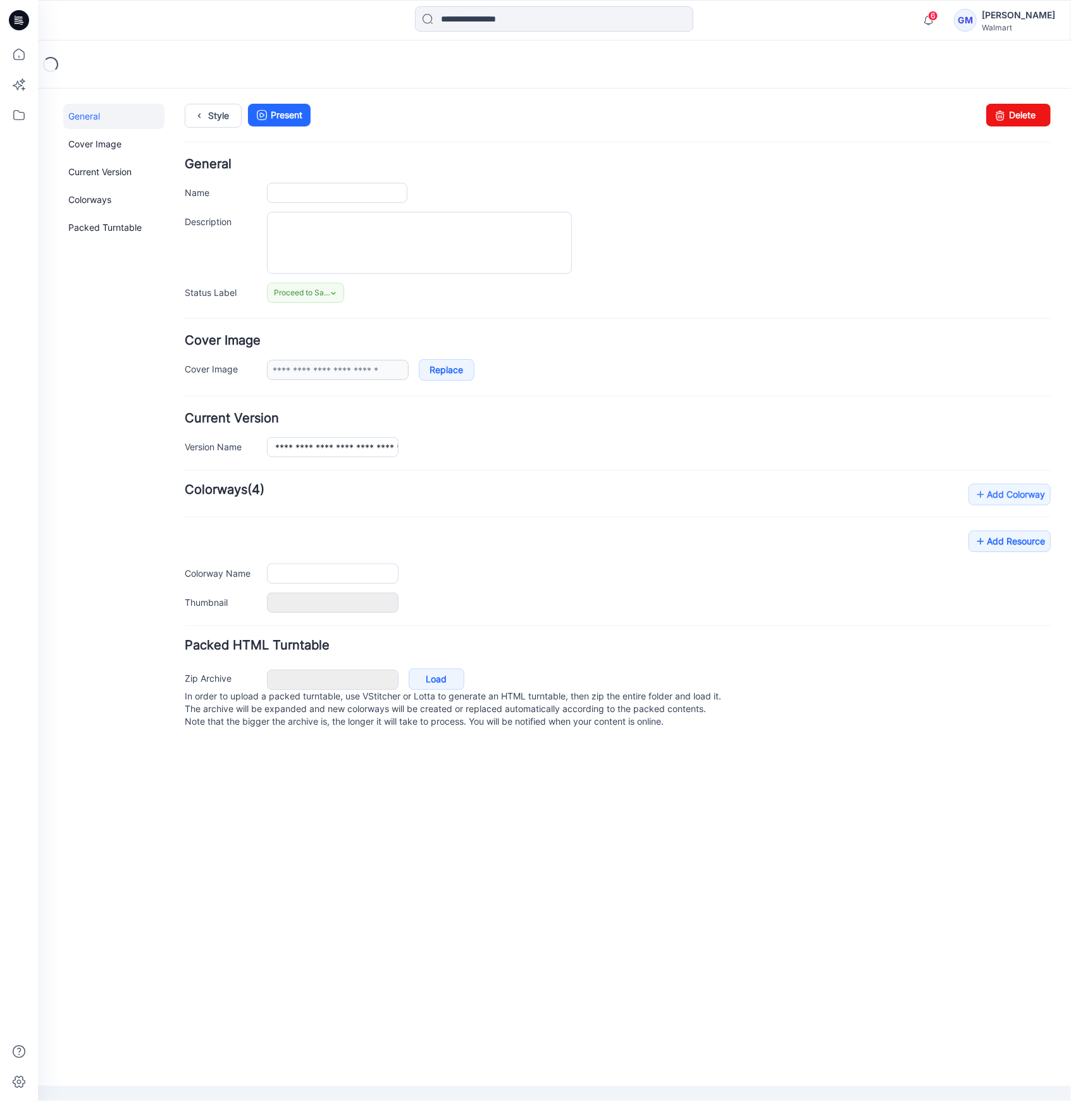
type input "**********"
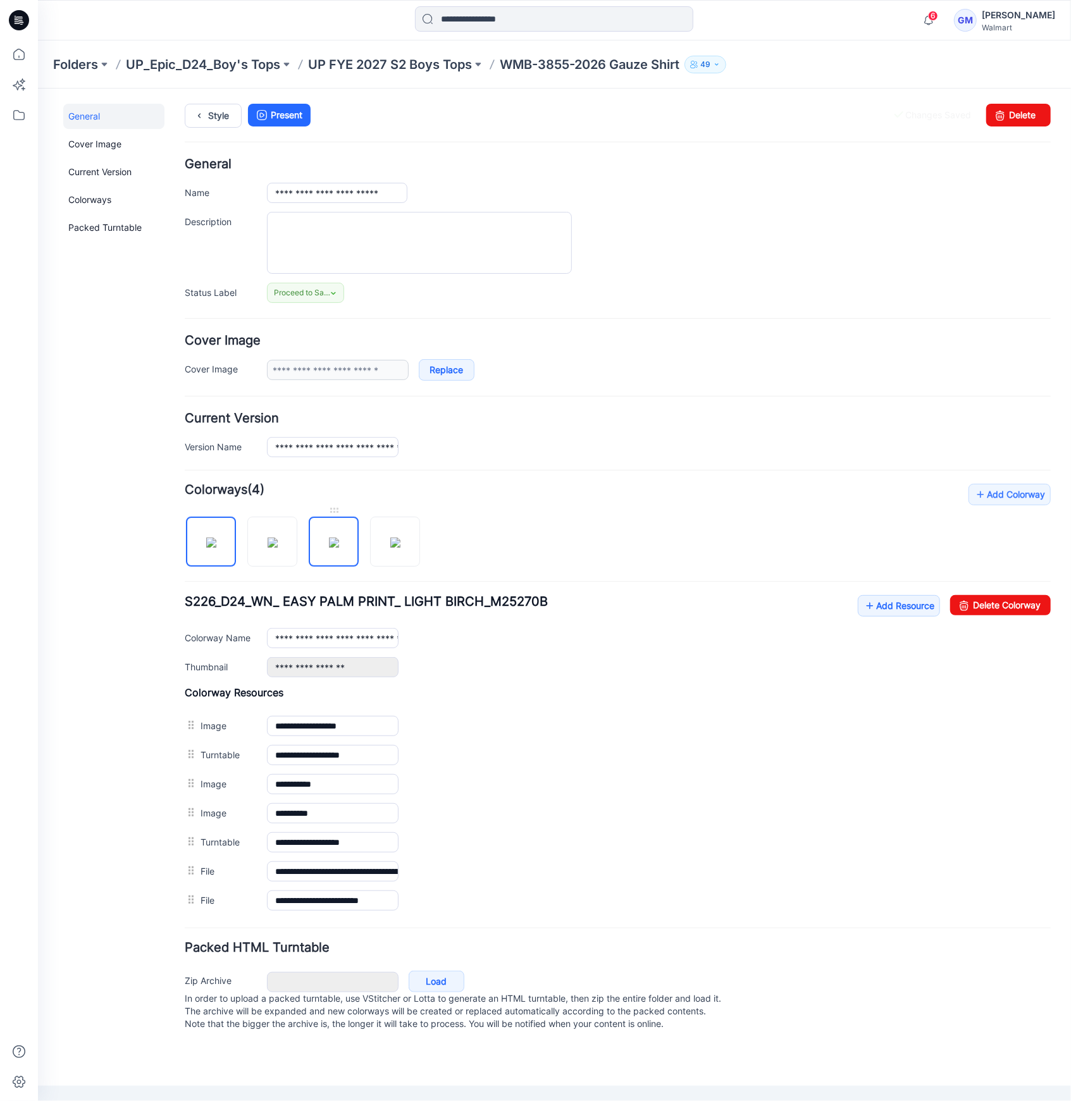
click at [335, 547] on img at bounding box center [333, 542] width 10 height 10
type input "**********"
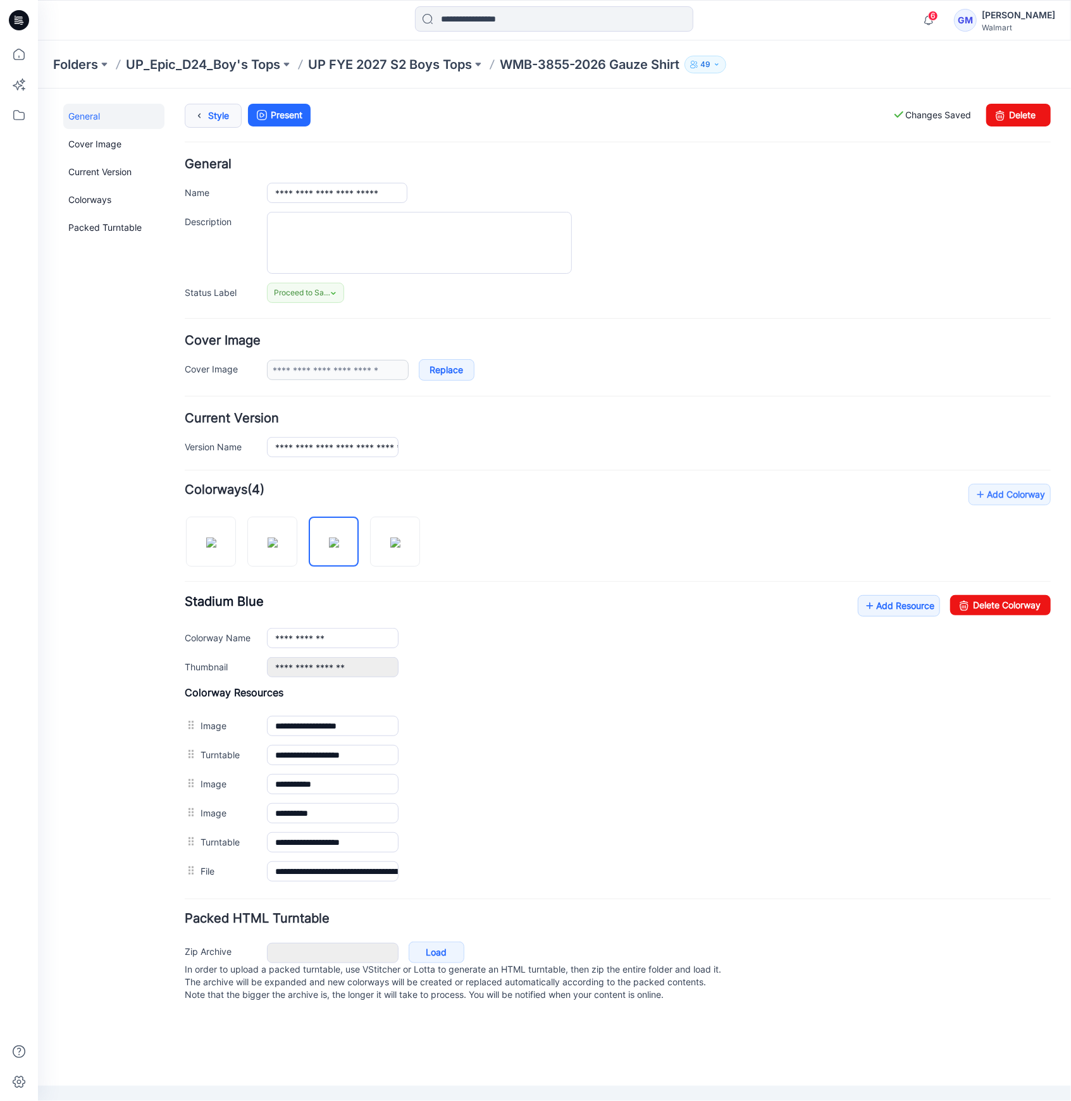
click at [213, 109] on link "Style" at bounding box center [212, 115] width 57 height 24
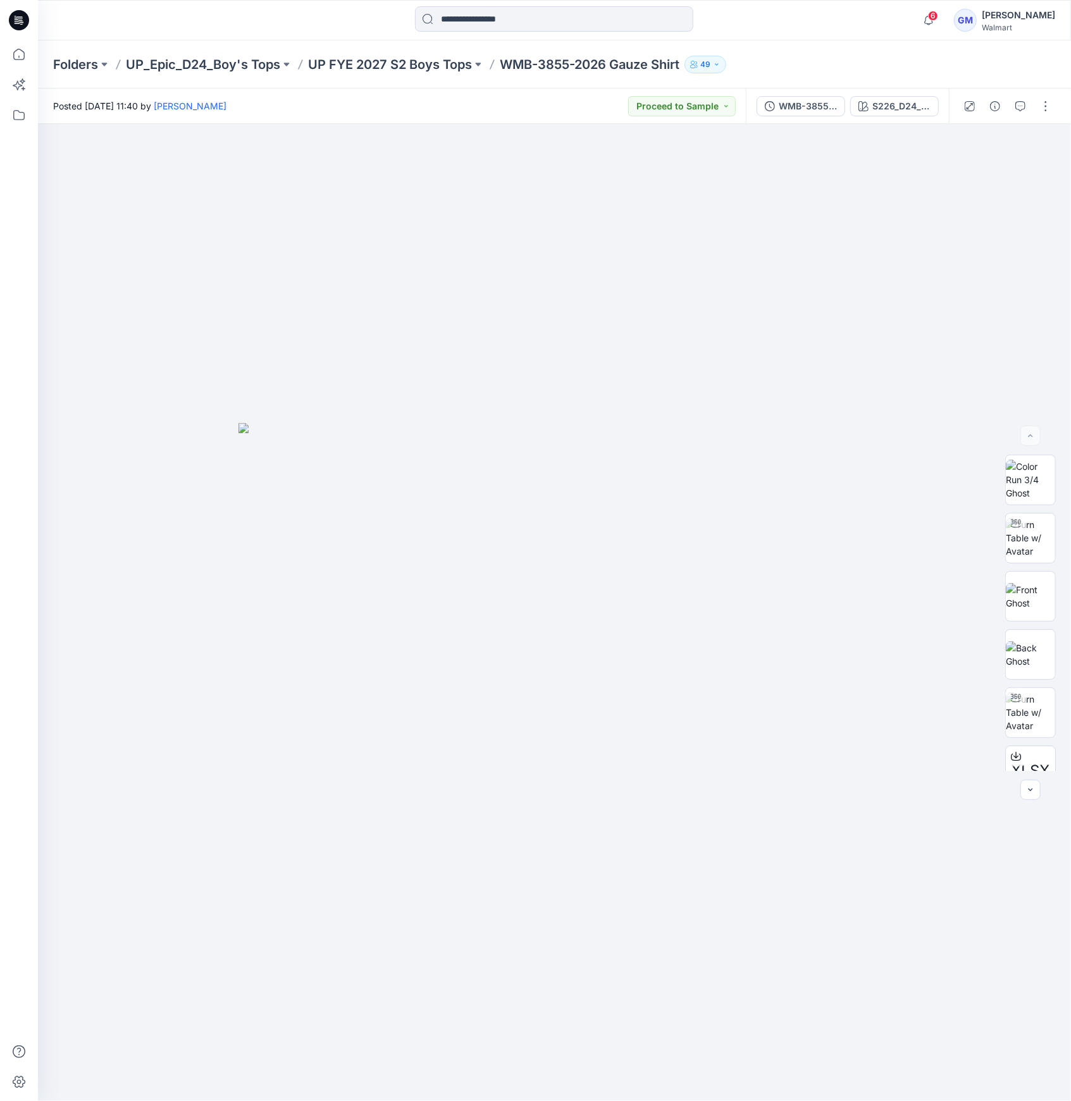
click at [359, 73] on div "Folders UP_Epic_D24_Boy's Tops UP FYE 2027 S2 Boys Tops WMB-3855-2026 Gauze Shi…" at bounding box center [554, 64] width 1033 height 48
click at [364, 64] on p "UP FYE 2027 S2 Boys Tops" at bounding box center [390, 65] width 164 height 18
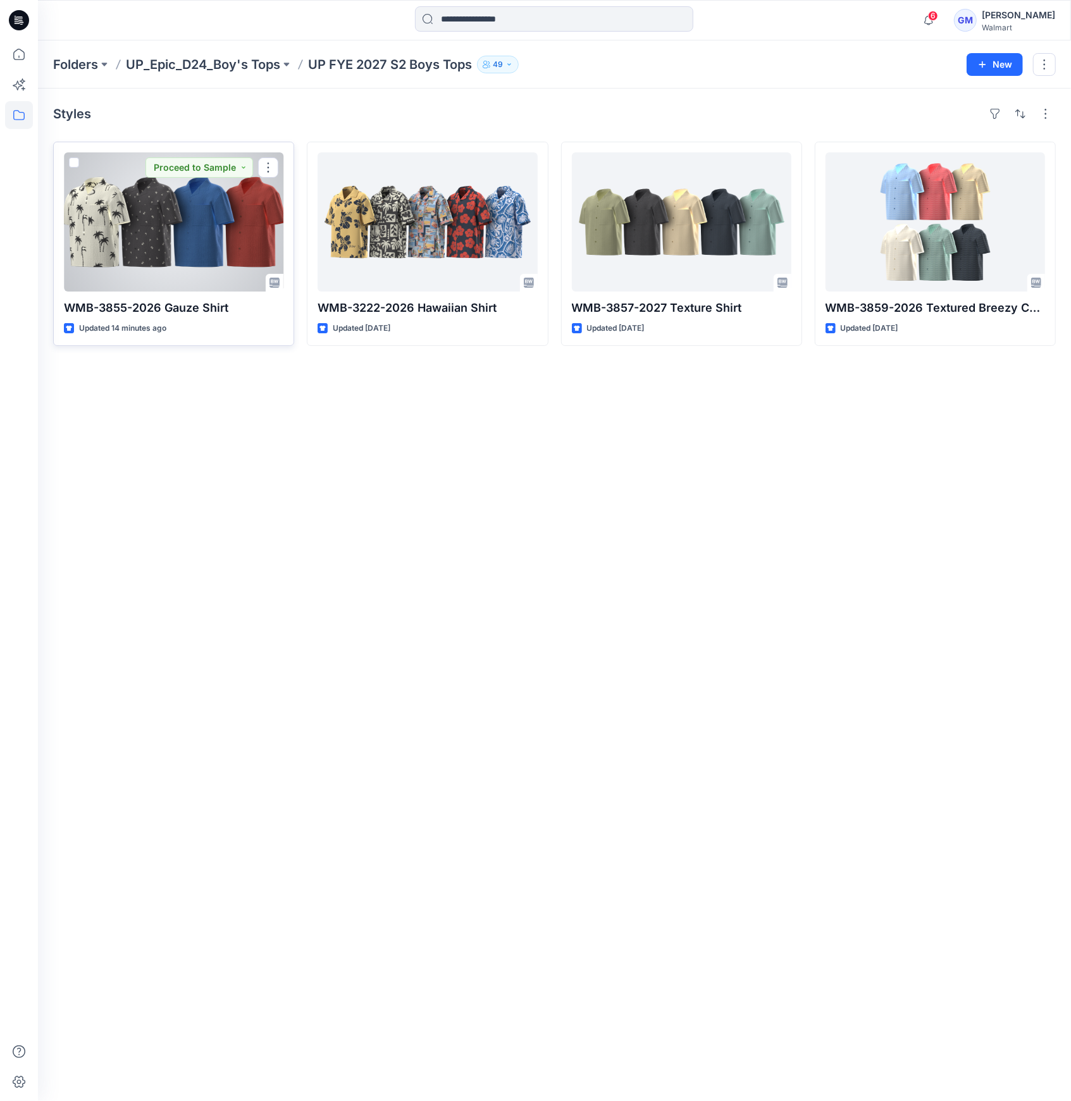
click at [147, 303] on p "WMB-3855-2026 Gauze Shirt" at bounding box center [173, 308] width 219 height 18
click at [223, 243] on div at bounding box center [173, 221] width 219 height 139
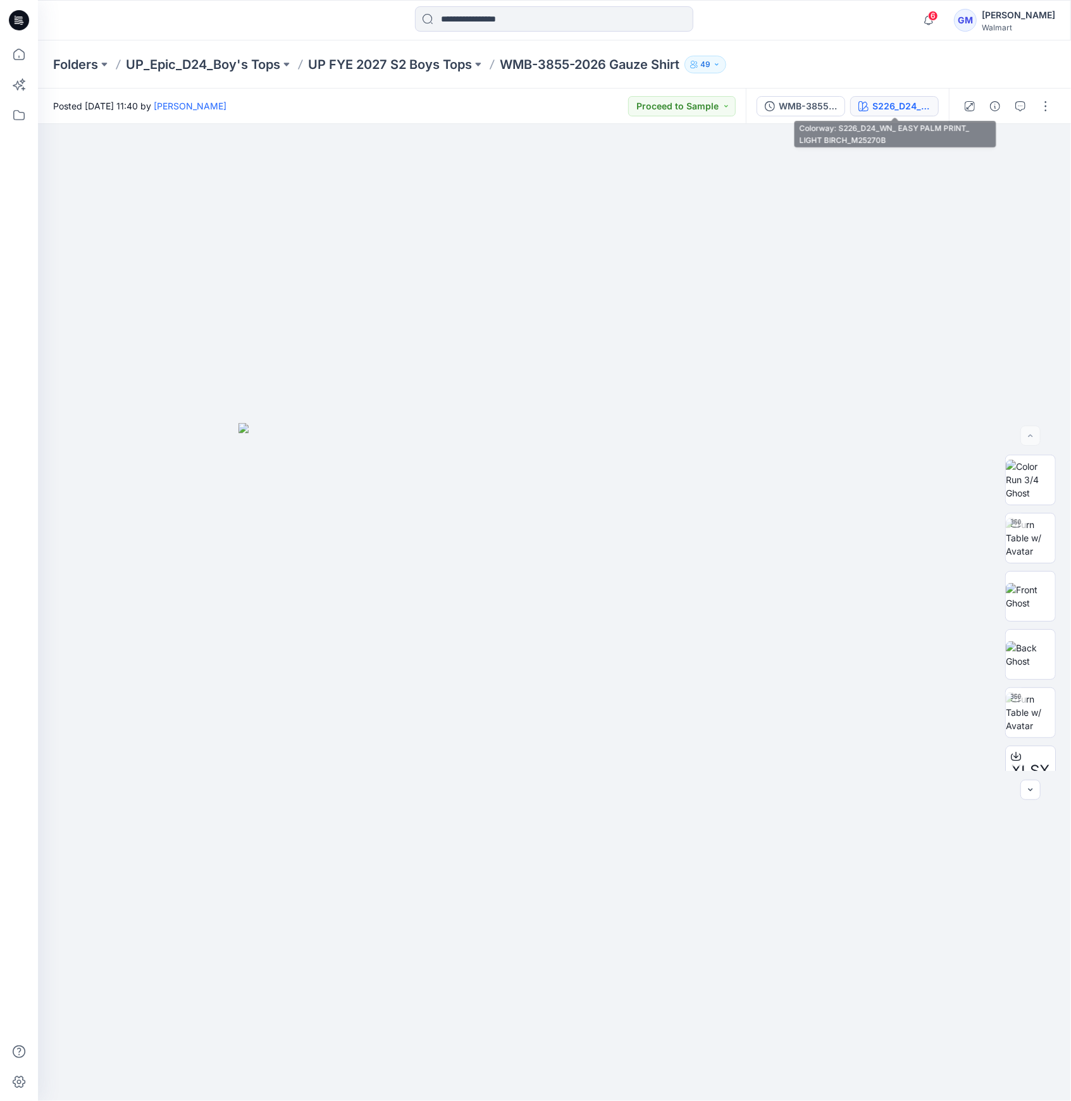
click at [886, 96] on button "S226_D24_WN_ EASY PALM PRINT_ LIGHT BIRCH_M25270B" at bounding box center [894, 106] width 89 height 20
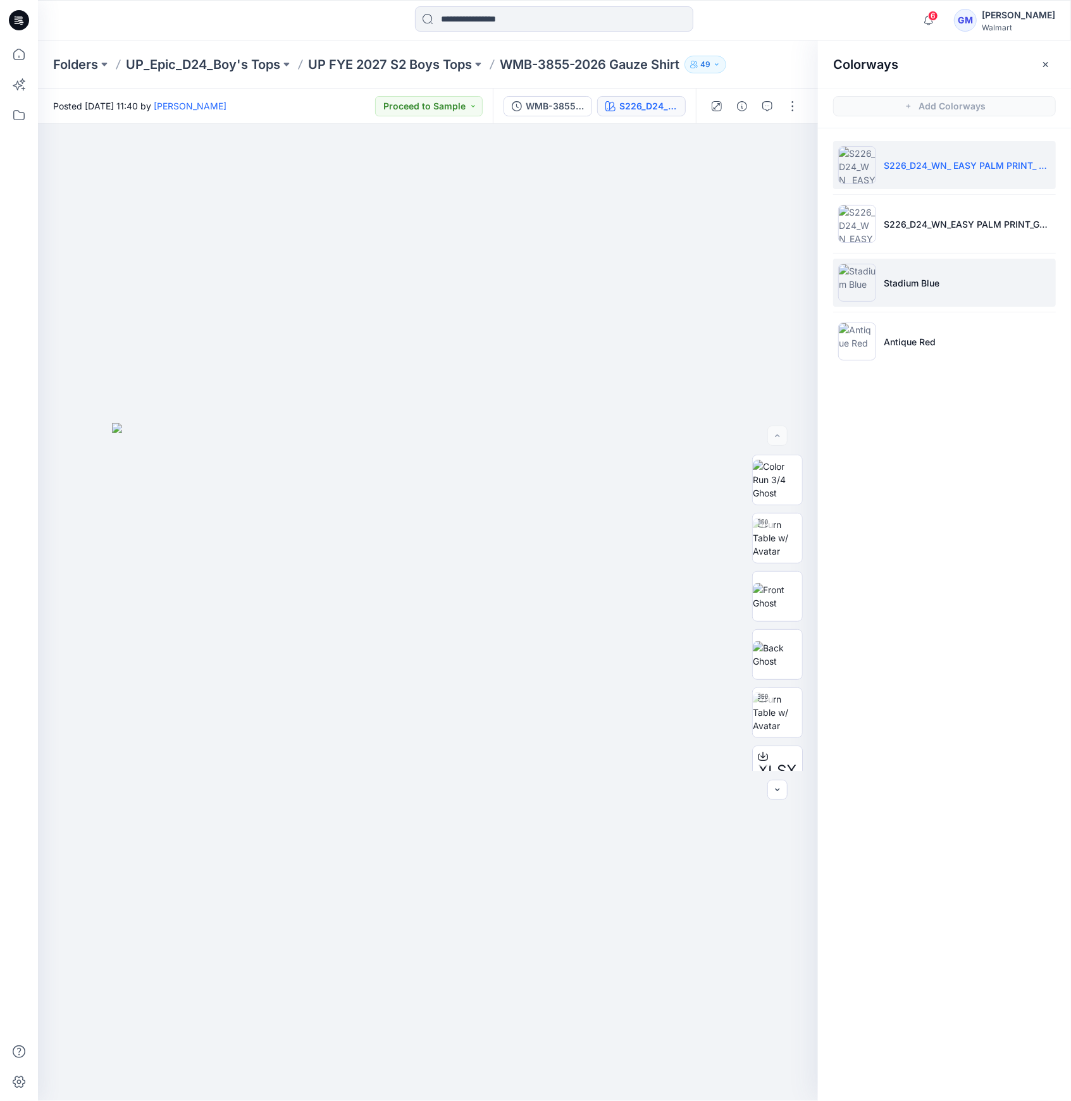
click at [857, 273] on img at bounding box center [857, 283] width 38 height 38
click at [745, 562] on div "XLSX" at bounding box center [777, 613] width 81 height 316
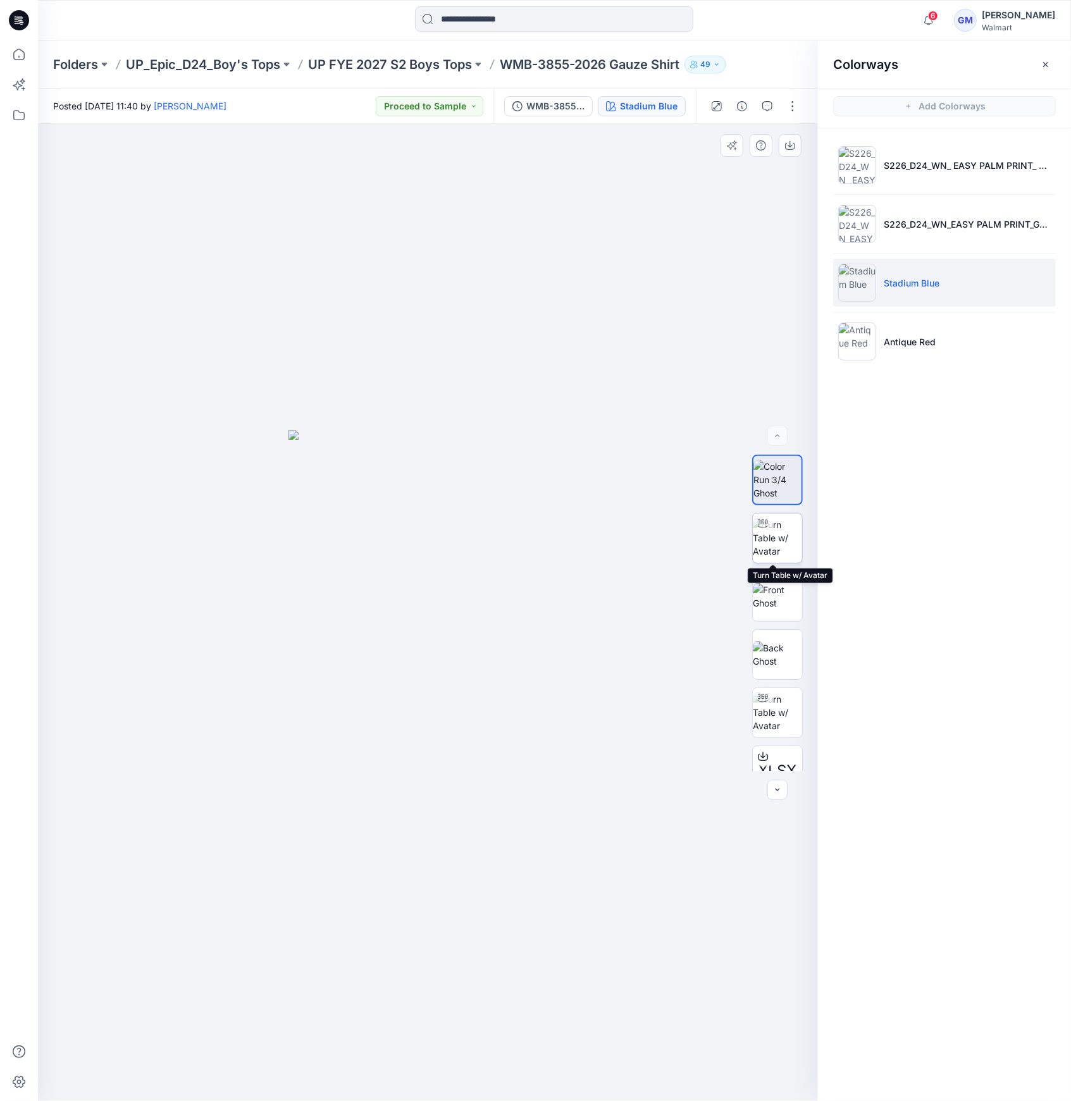
click at [766, 548] on img at bounding box center [777, 538] width 49 height 40
click at [794, 118] on div at bounding box center [754, 106] width 117 height 35
click at [794, 94] on div at bounding box center [754, 106] width 117 height 35
click at [794, 106] on button "button" at bounding box center [792, 106] width 20 height 20
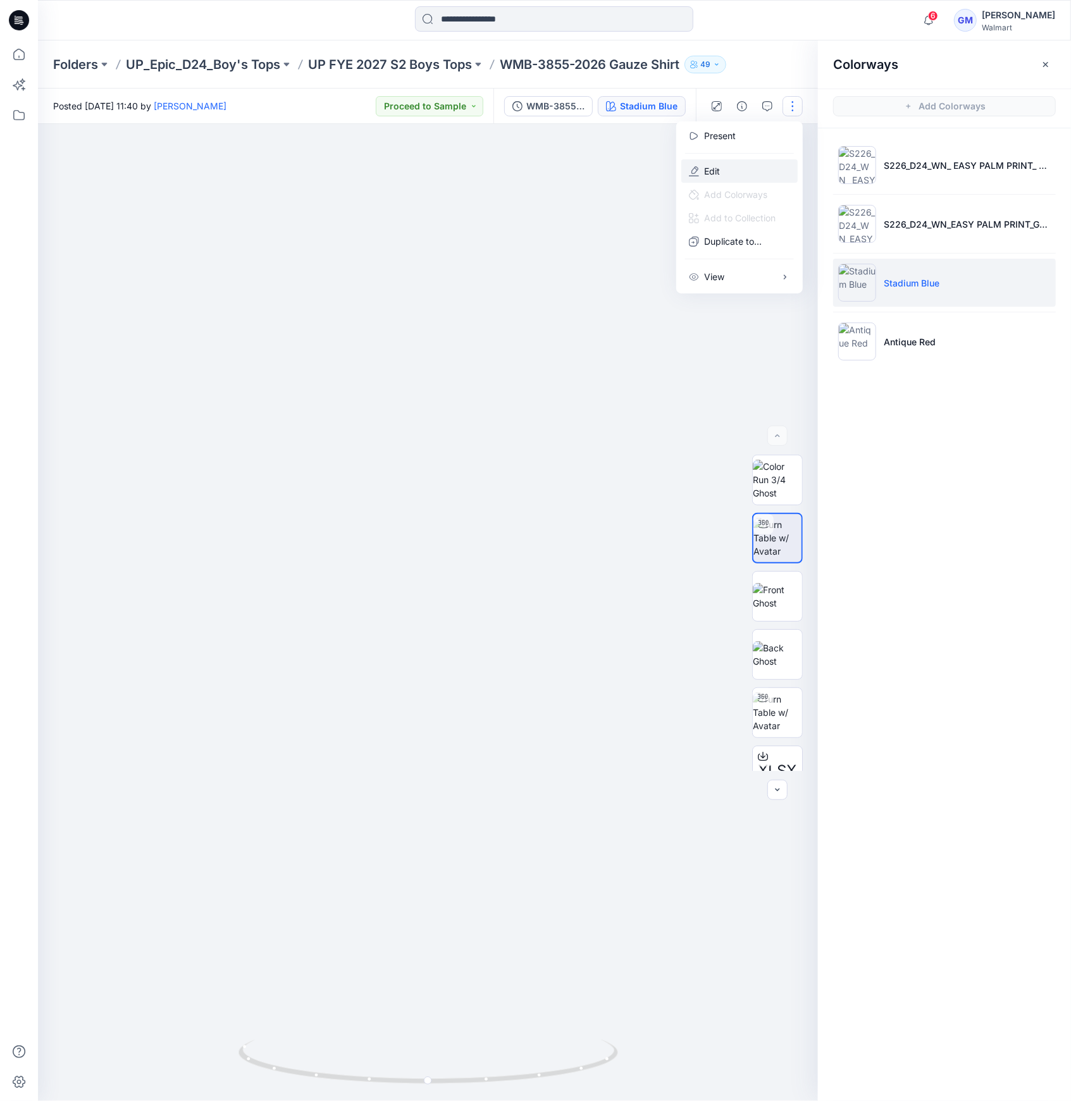
click at [736, 177] on button "Edit" at bounding box center [739, 170] width 116 height 23
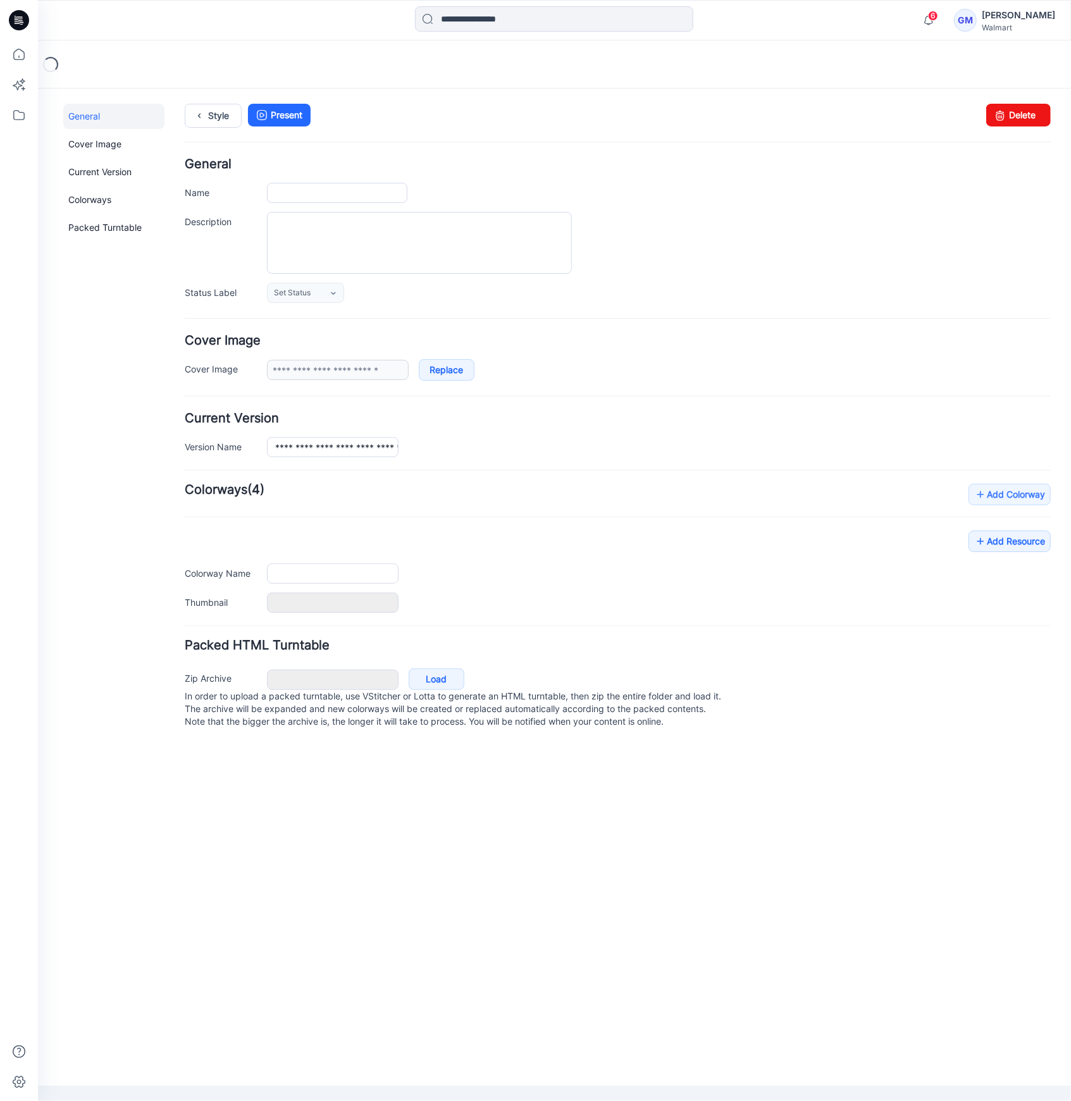
type input "**********"
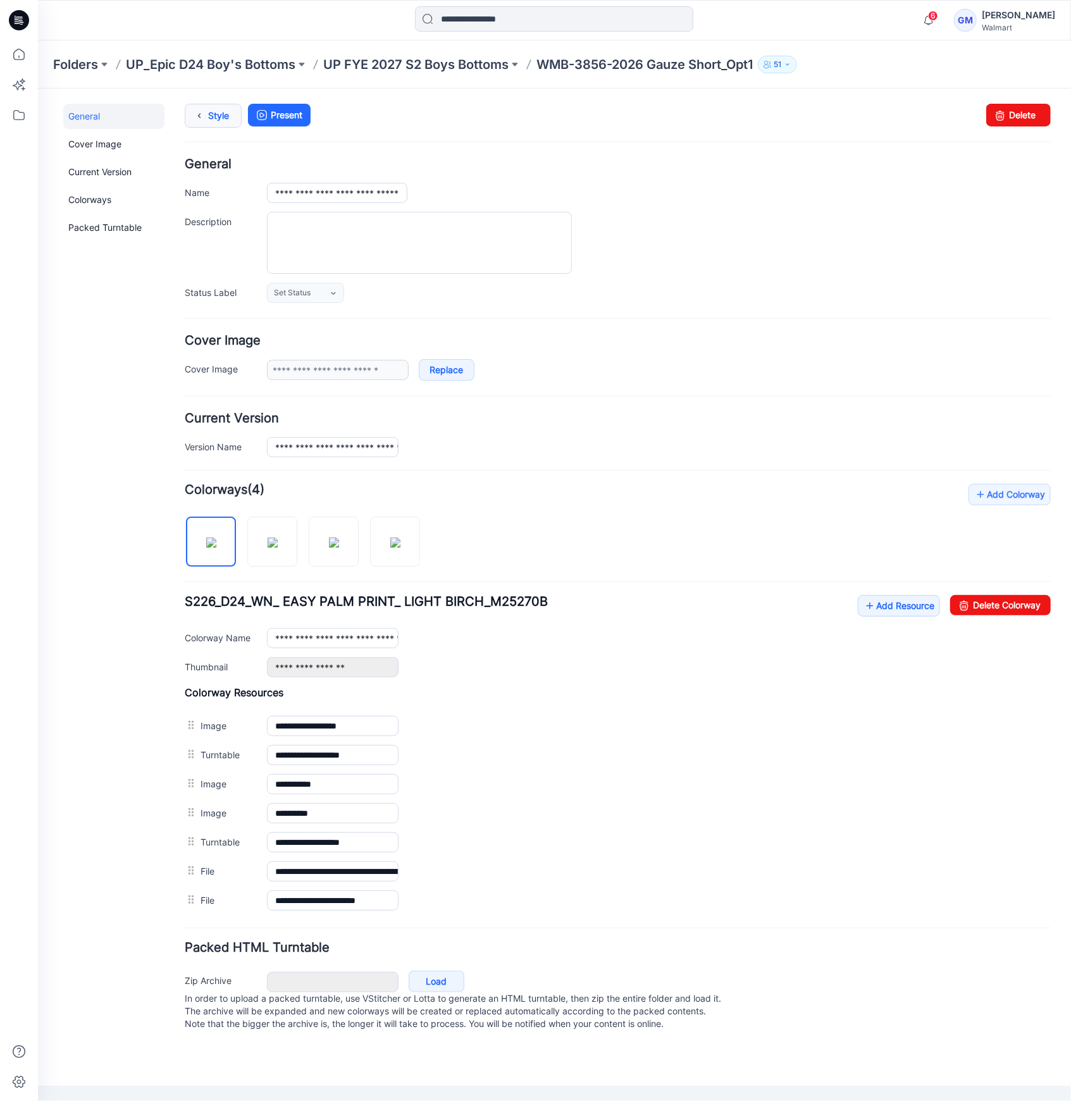
click at [215, 114] on link "Style" at bounding box center [212, 115] width 57 height 24
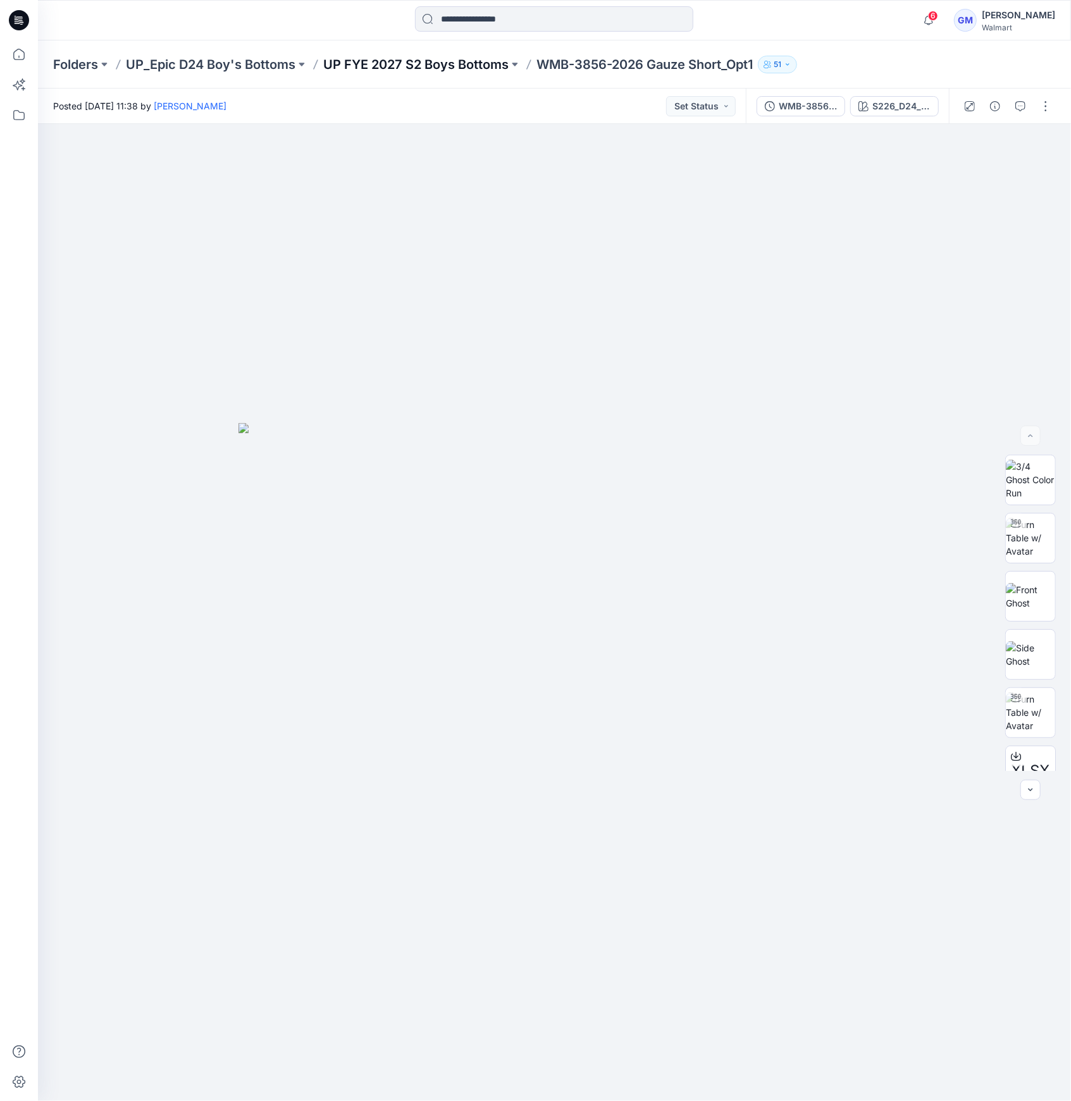
click at [471, 68] on p "UP FYE 2027 S2 Boys Bottoms" at bounding box center [415, 65] width 185 height 18
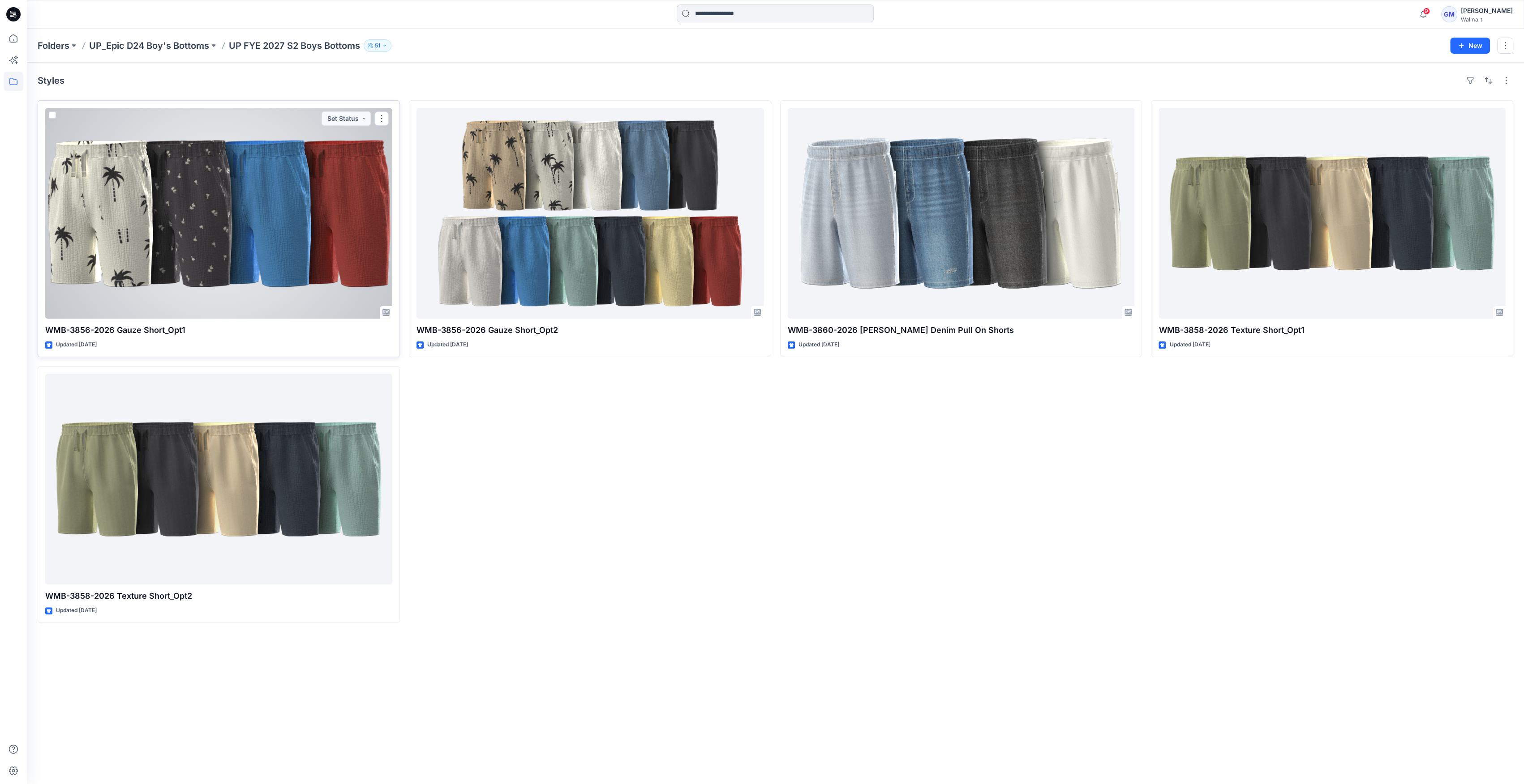
click at [248, 190] on div at bounding box center [219, 213] width 347 height 211
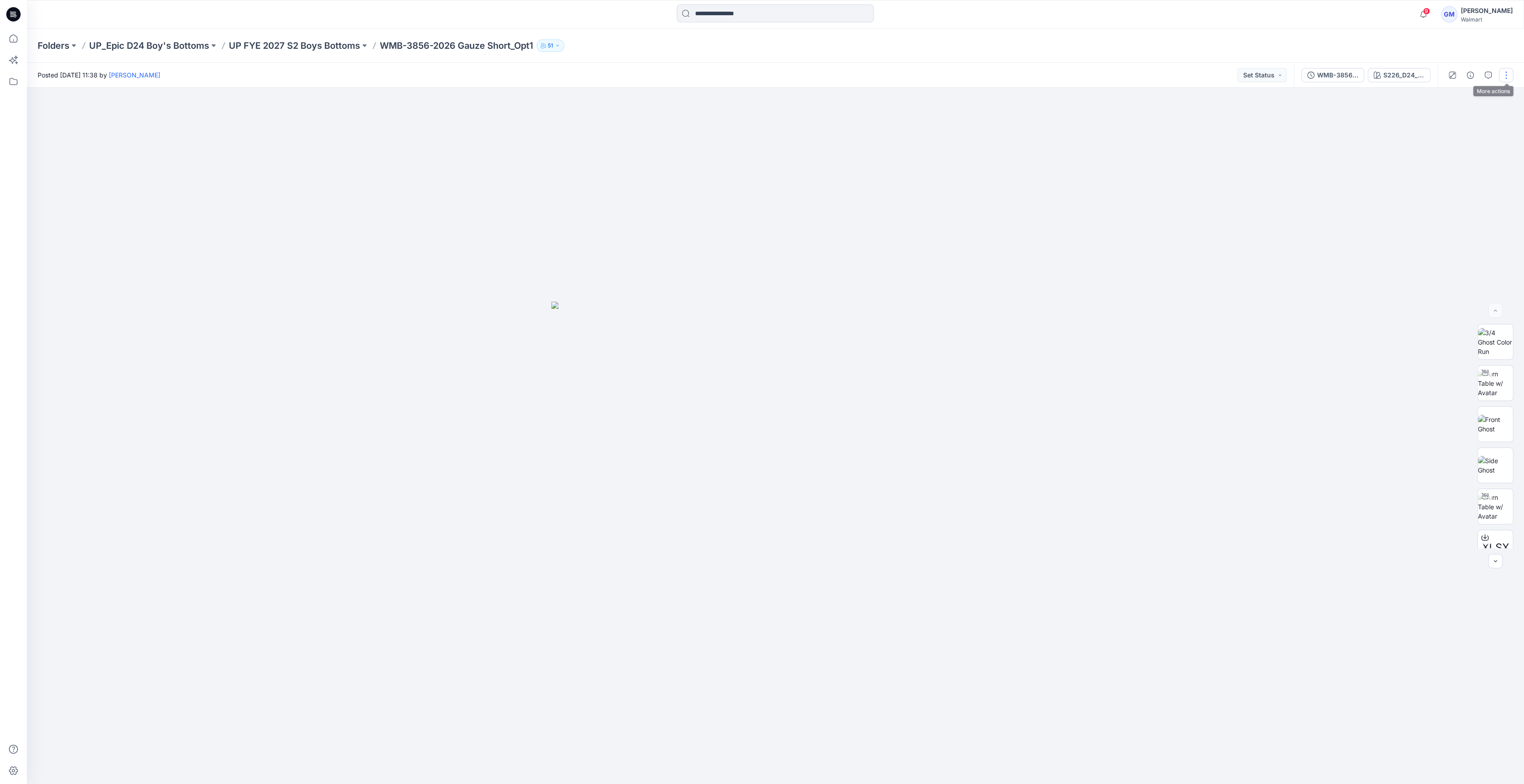
click at [757, 81] on button "button" at bounding box center [1506, 75] width 14 height 14
click at [757, 120] on button "Edit" at bounding box center [1468, 120] width 82 height 16
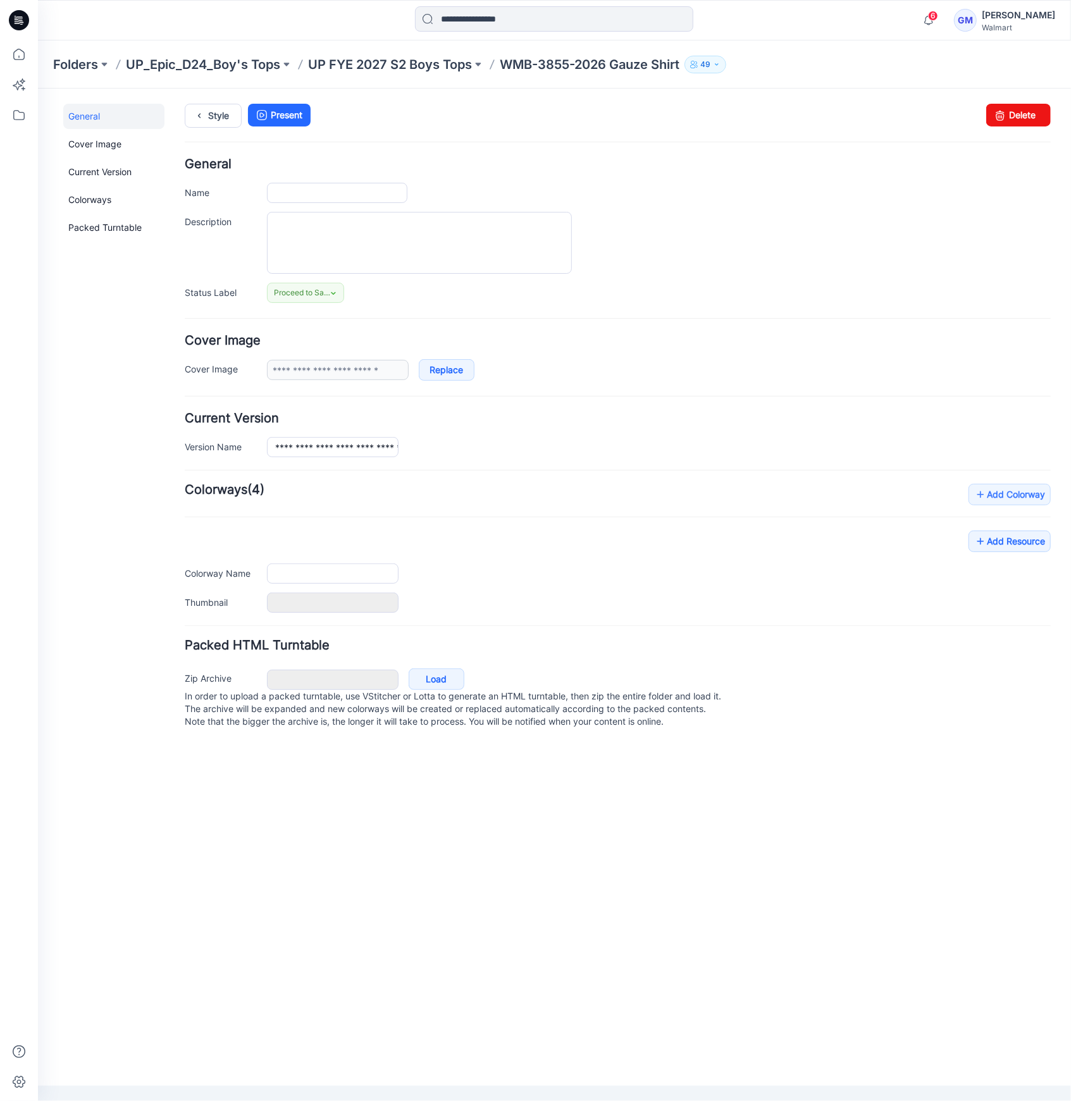
type input "**********"
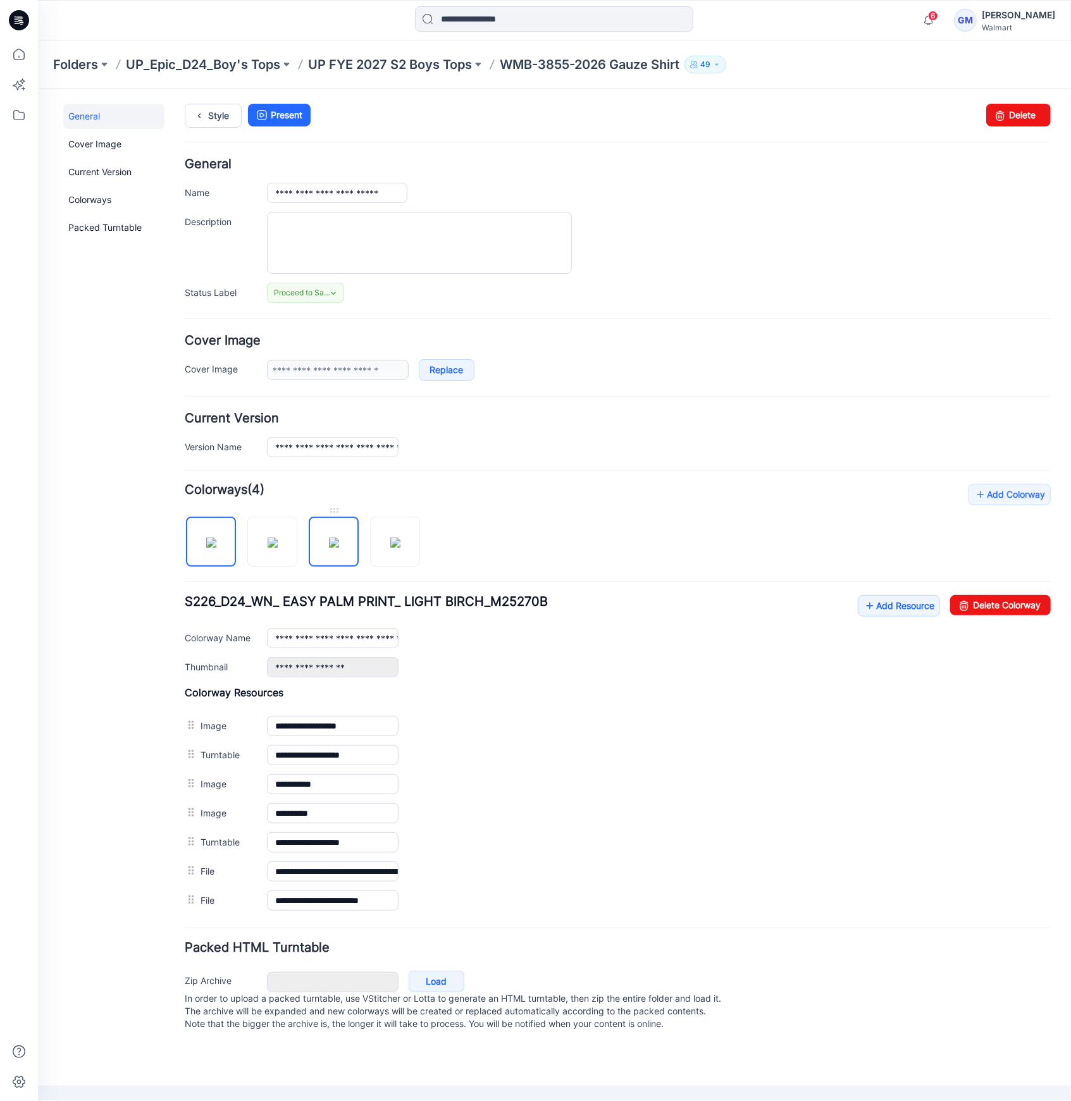
click at [328, 541] on img at bounding box center [333, 542] width 10 height 10
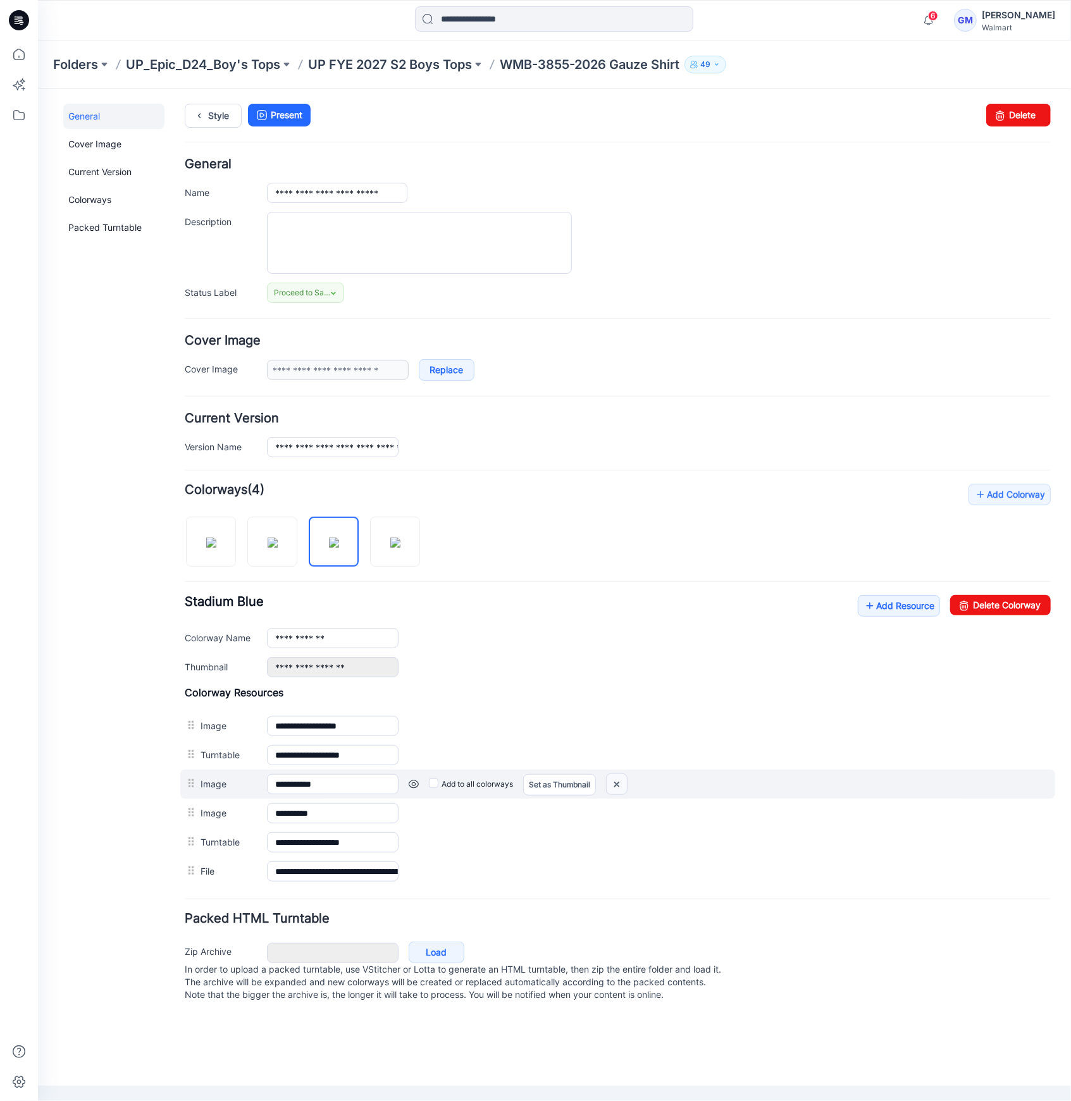
drag, startPoint x: 613, startPoint y: 782, endPoint x: 666, endPoint y: 159, distance: 625.3
click at [613, 782] on img at bounding box center [616, 784] width 20 height 21
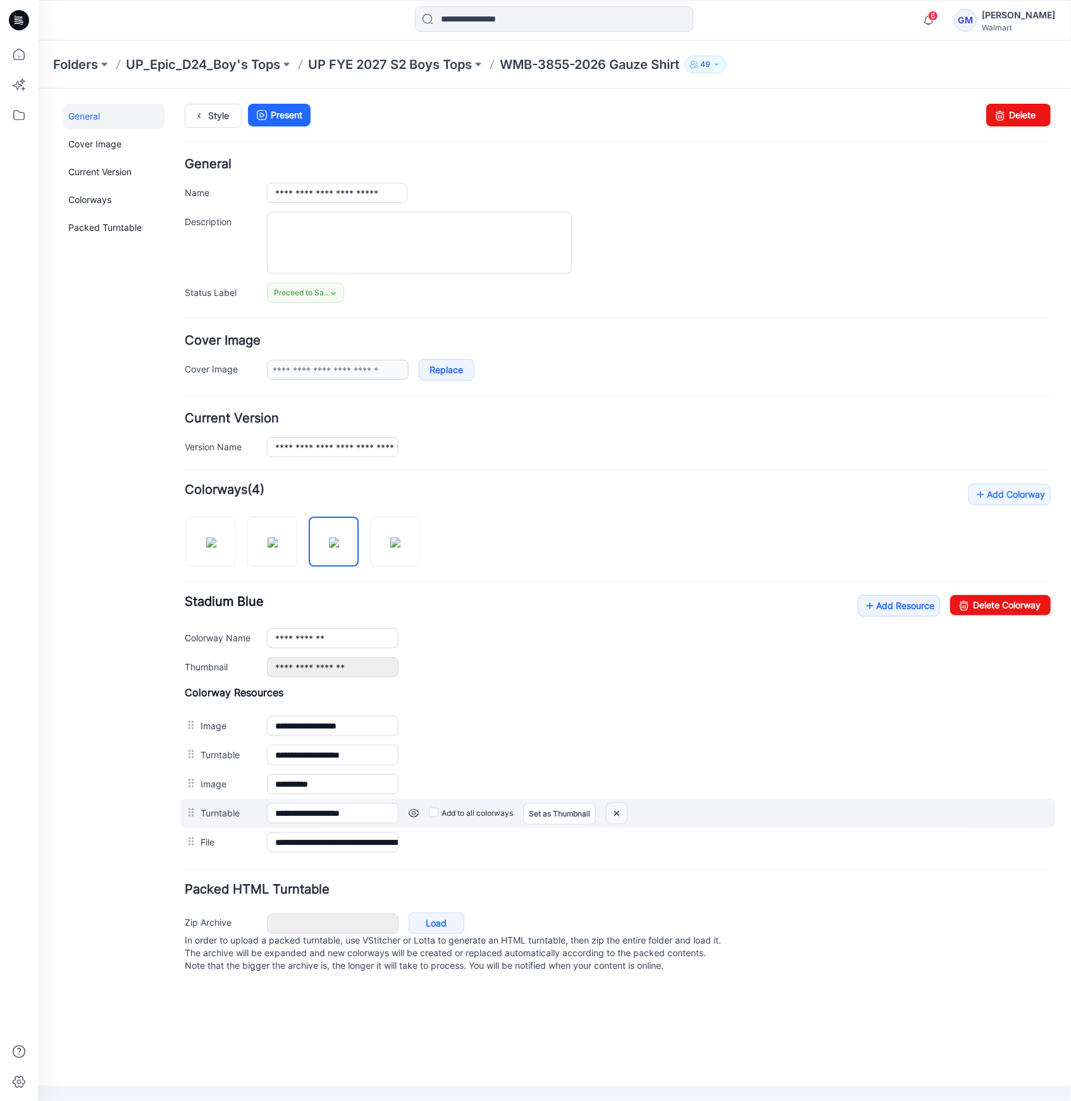
click at [622, 812] on img at bounding box center [616, 813] width 20 height 21
click at [413, 817] on div "Add to all colorways Set as Thumbnail Unset as Thumbnail" at bounding box center [724, 813] width 652 height 20
click at [412, 812] on link at bounding box center [413, 813] width 10 height 10
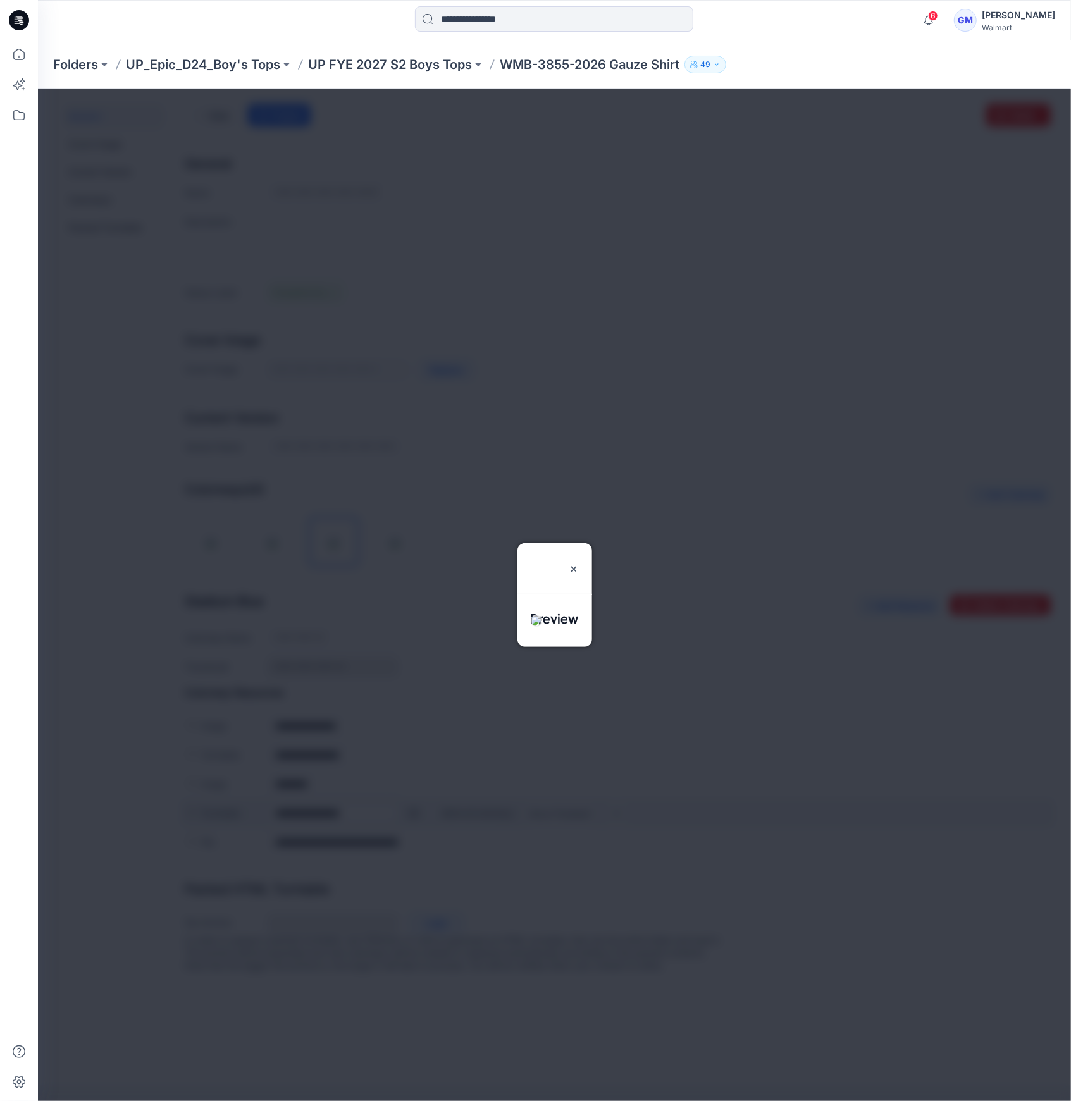
click at [412, 812] on div at bounding box center [553, 594] width 1033 height 1013
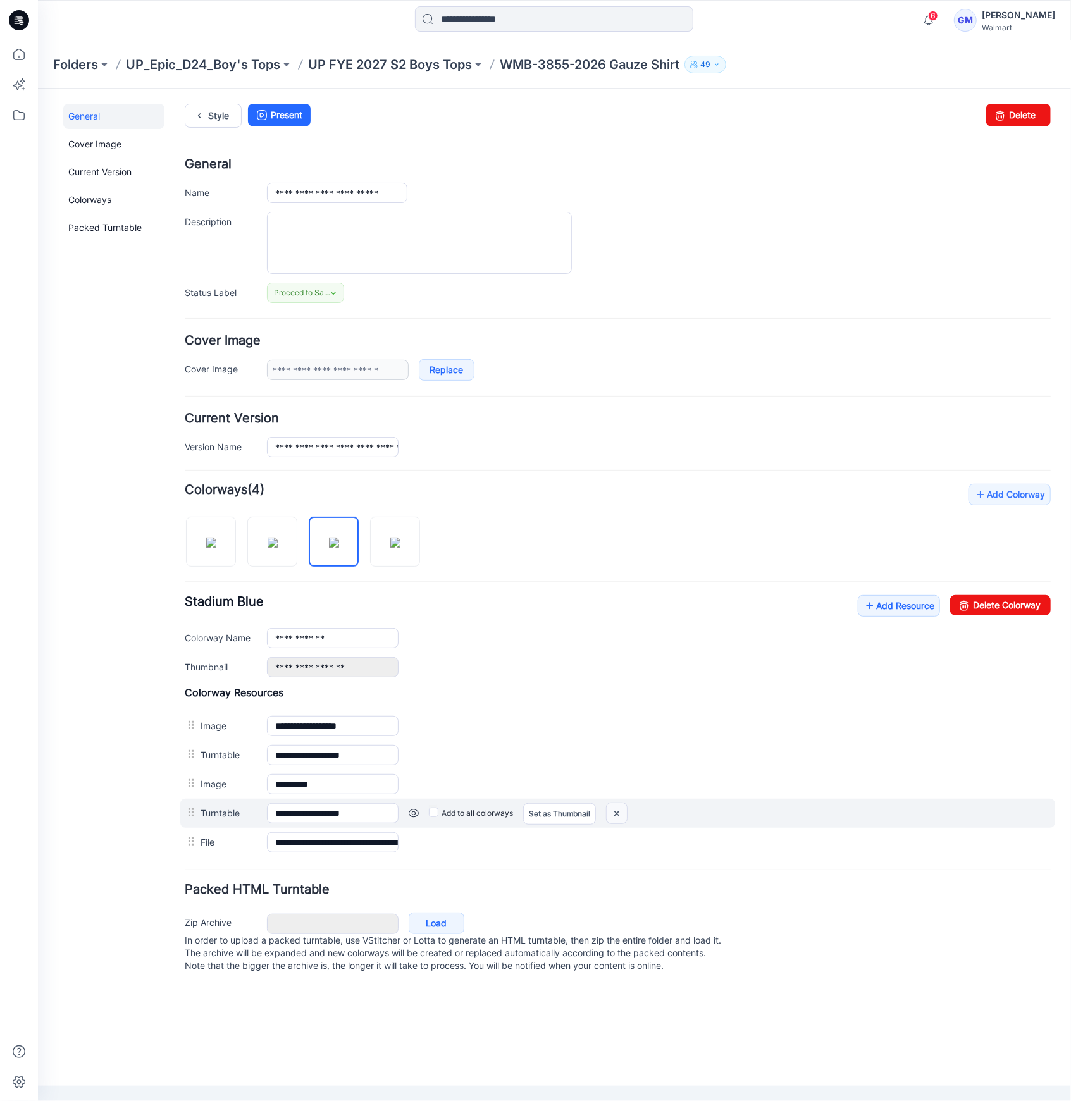
drag, startPoint x: 615, startPoint y: 814, endPoint x: 661, endPoint y: 166, distance: 649.3
click at [615, 814] on img at bounding box center [616, 813] width 20 height 21
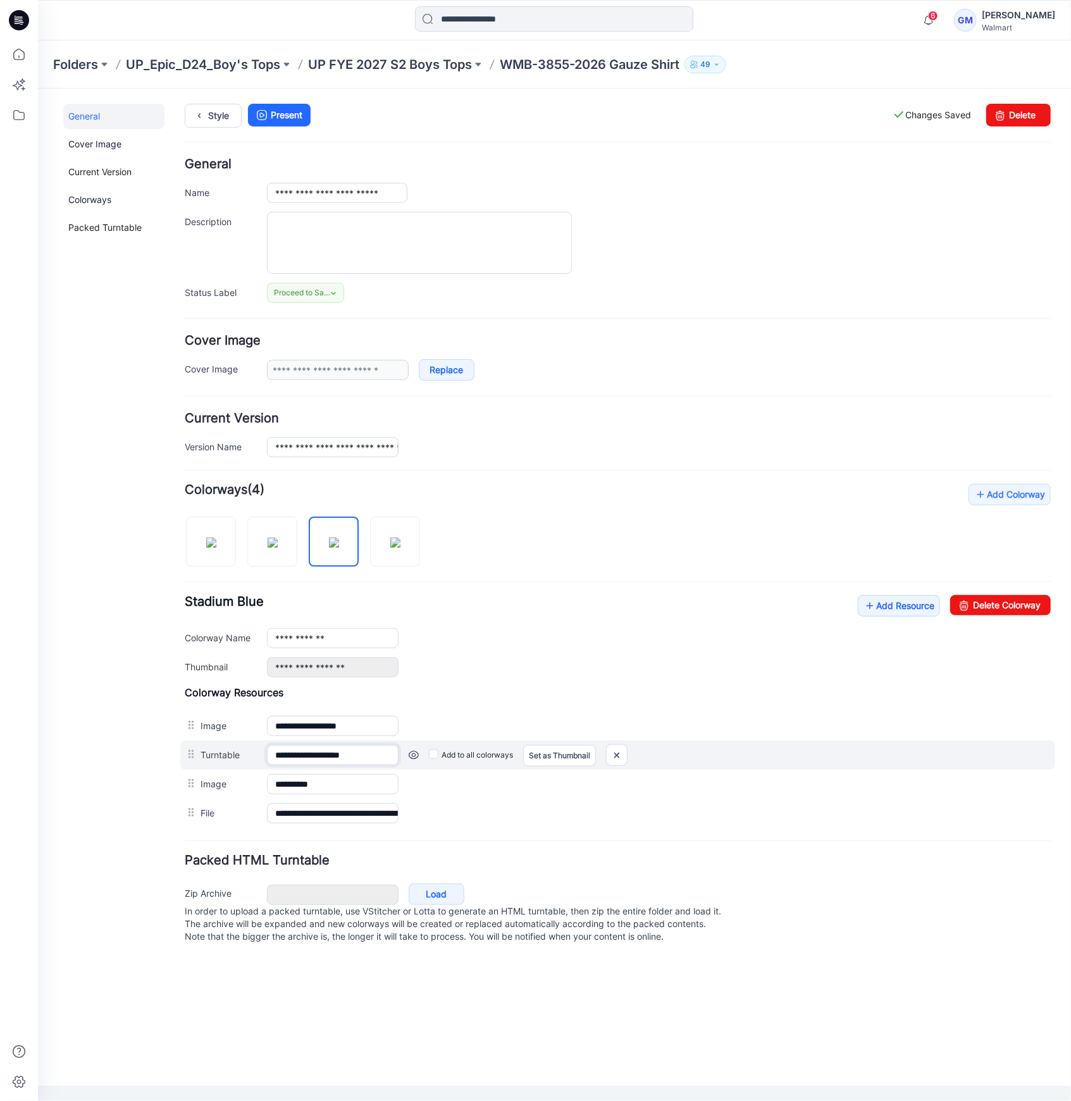
drag, startPoint x: 359, startPoint y: 756, endPoint x: 437, endPoint y: 749, distance: 78.7
click at [437, 749] on div "**********" at bounding box center [617, 754] width 875 height 29
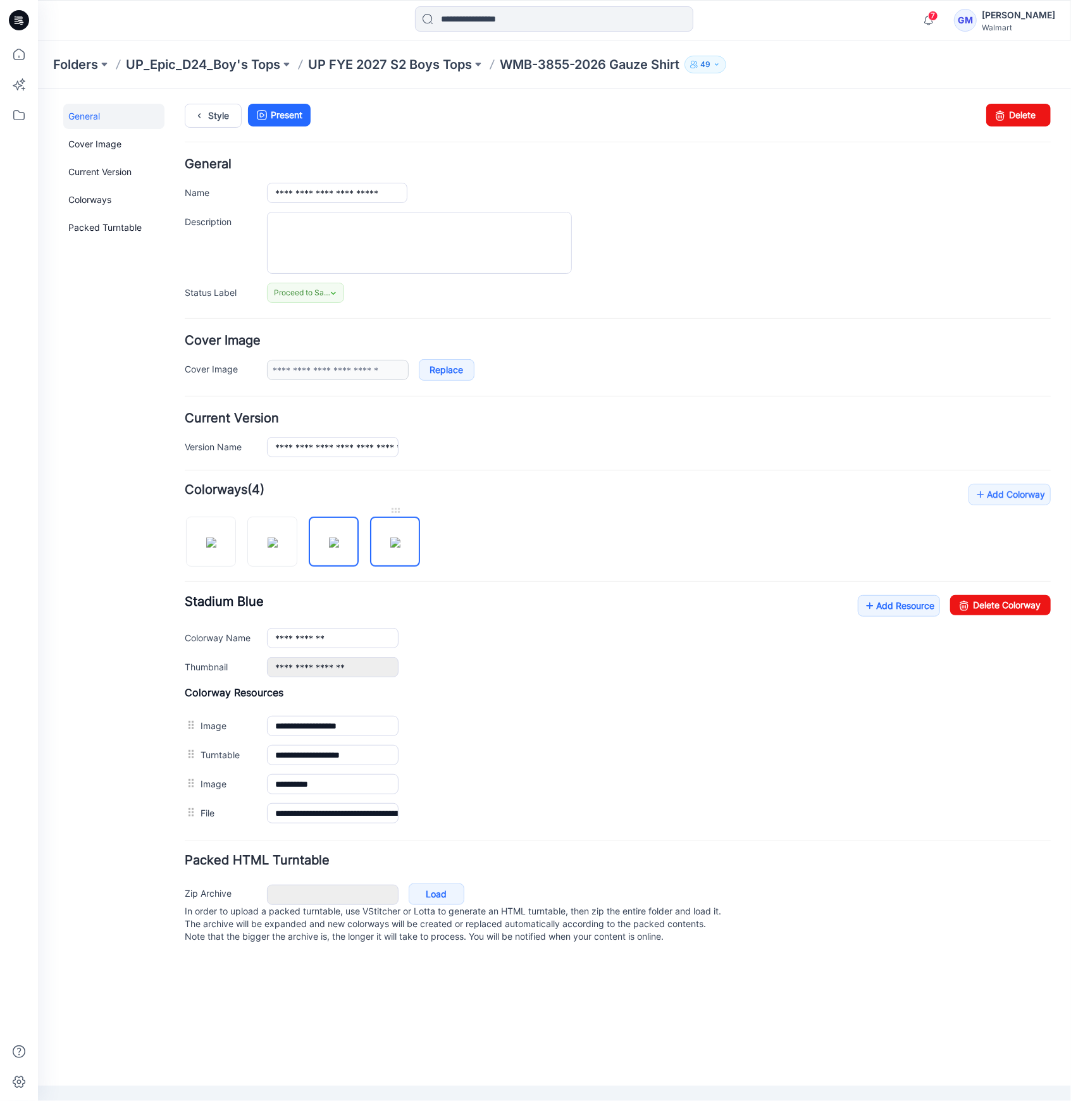
click at [400, 541] on img at bounding box center [395, 542] width 10 height 10
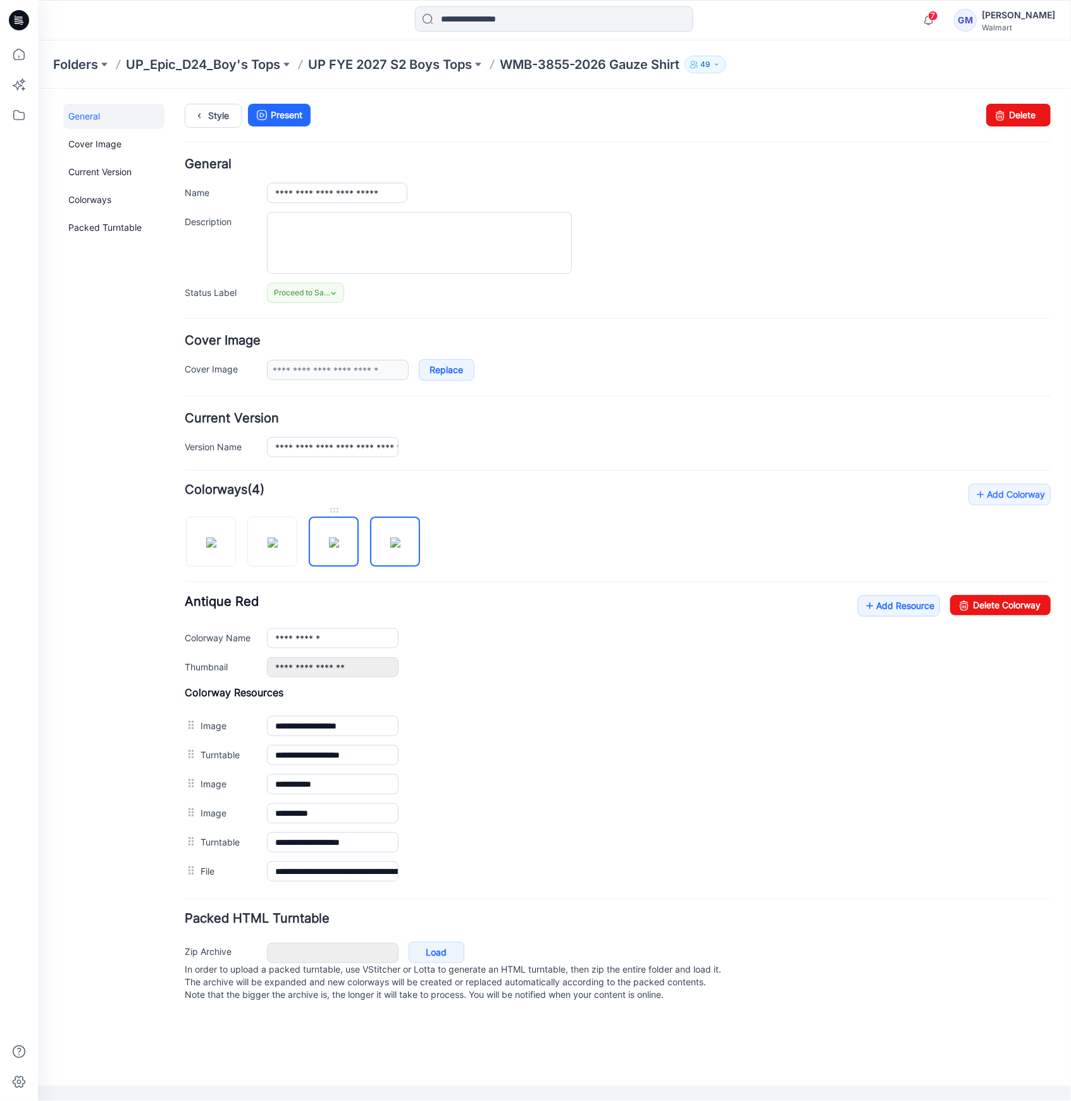
click at [338, 542] on img at bounding box center [333, 542] width 10 height 10
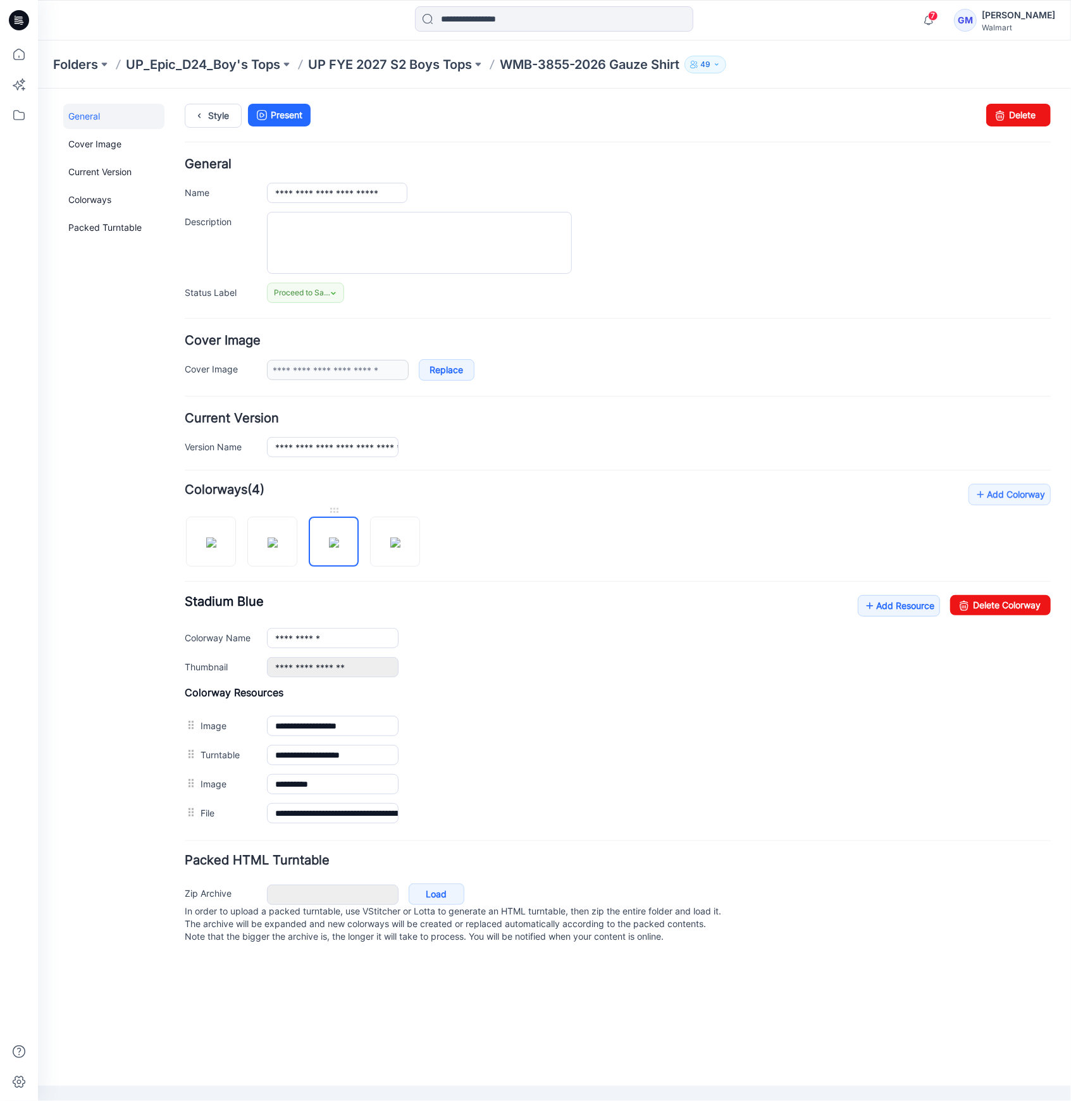
type input "**********"
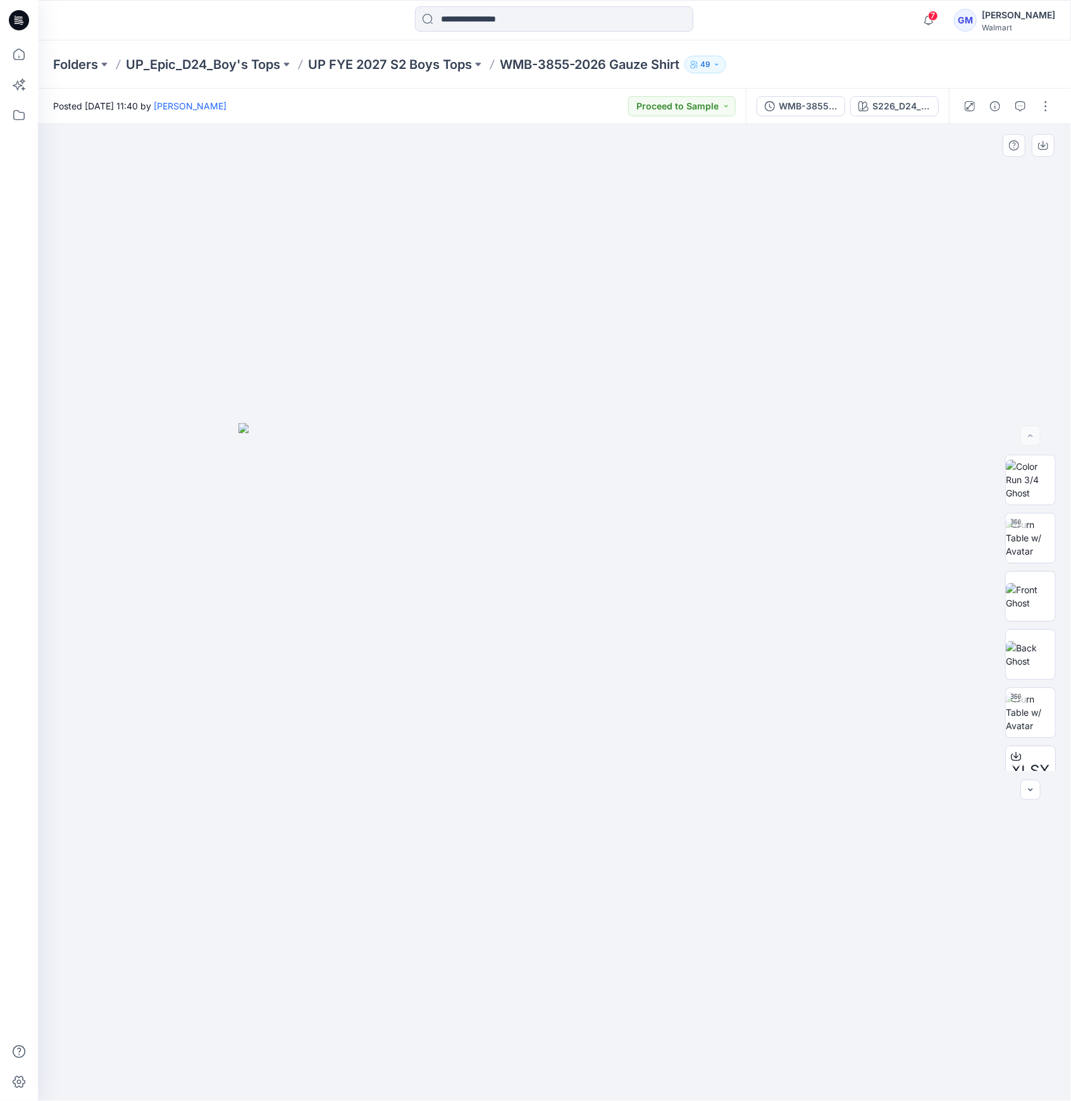
drag, startPoint x: 619, startPoint y: 205, endPoint x: 668, endPoint y: 195, distance: 49.7
click at [621, 204] on div at bounding box center [554, 612] width 1033 height 977
click at [901, 113] on button "S226_D24_WN_ EASY PALM PRINT_ LIGHT BIRCH_M25270B" at bounding box center [894, 106] width 89 height 20
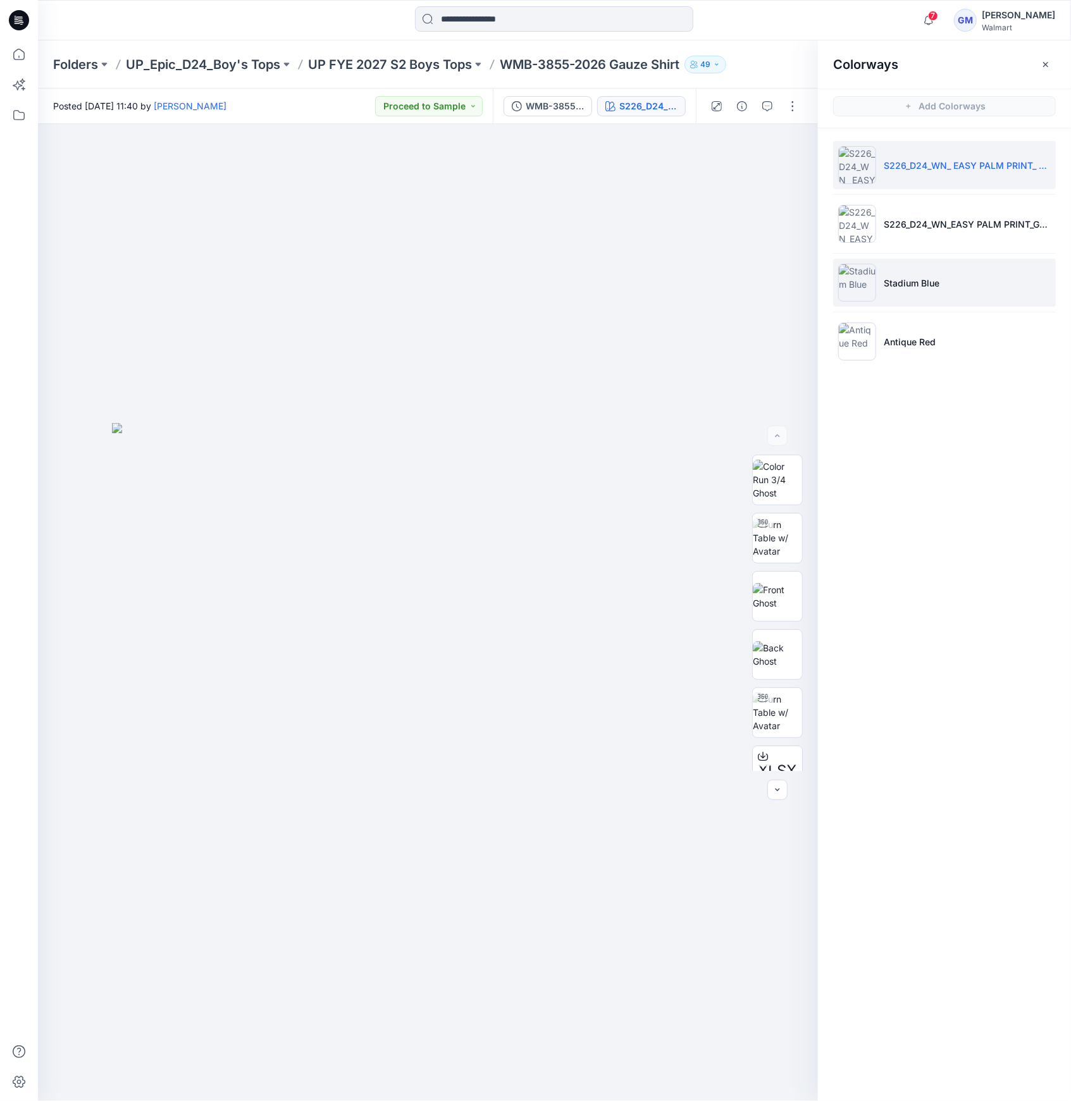
click at [868, 281] on img at bounding box center [857, 283] width 38 height 38
click at [859, 286] on img at bounding box center [857, 283] width 38 height 38
click at [975, 287] on li "Stadium Blue" at bounding box center [944, 283] width 223 height 48
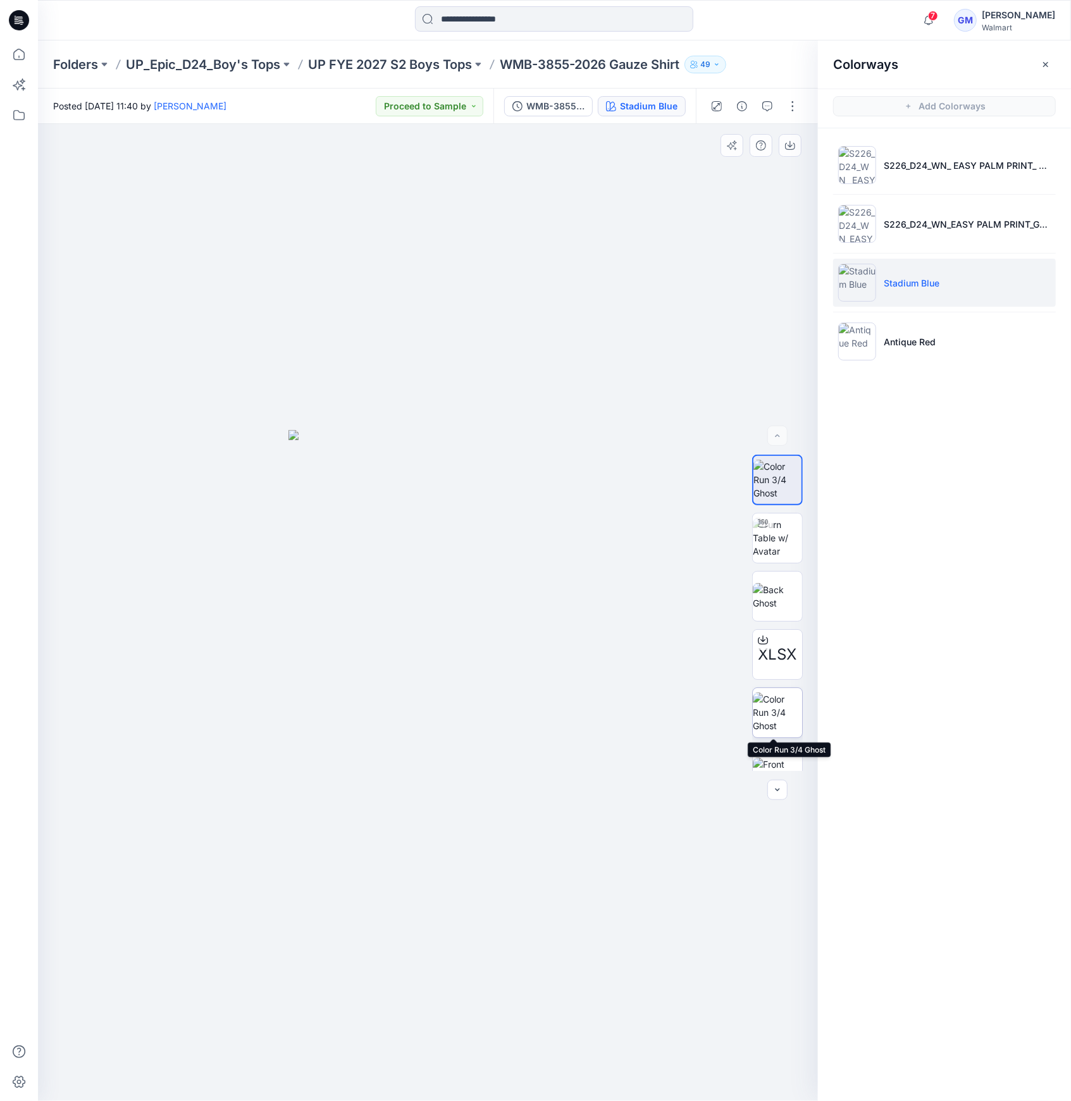
click at [769, 705] on img at bounding box center [777, 713] width 49 height 40
drag, startPoint x: 790, startPoint y: 114, endPoint x: 789, endPoint y: 121, distance: 7.0
click at [791, 117] on div at bounding box center [754, 106] width 117 height 35
click at [794, 99] on button "button" at bounding box center [792, 106] width 20 height 20
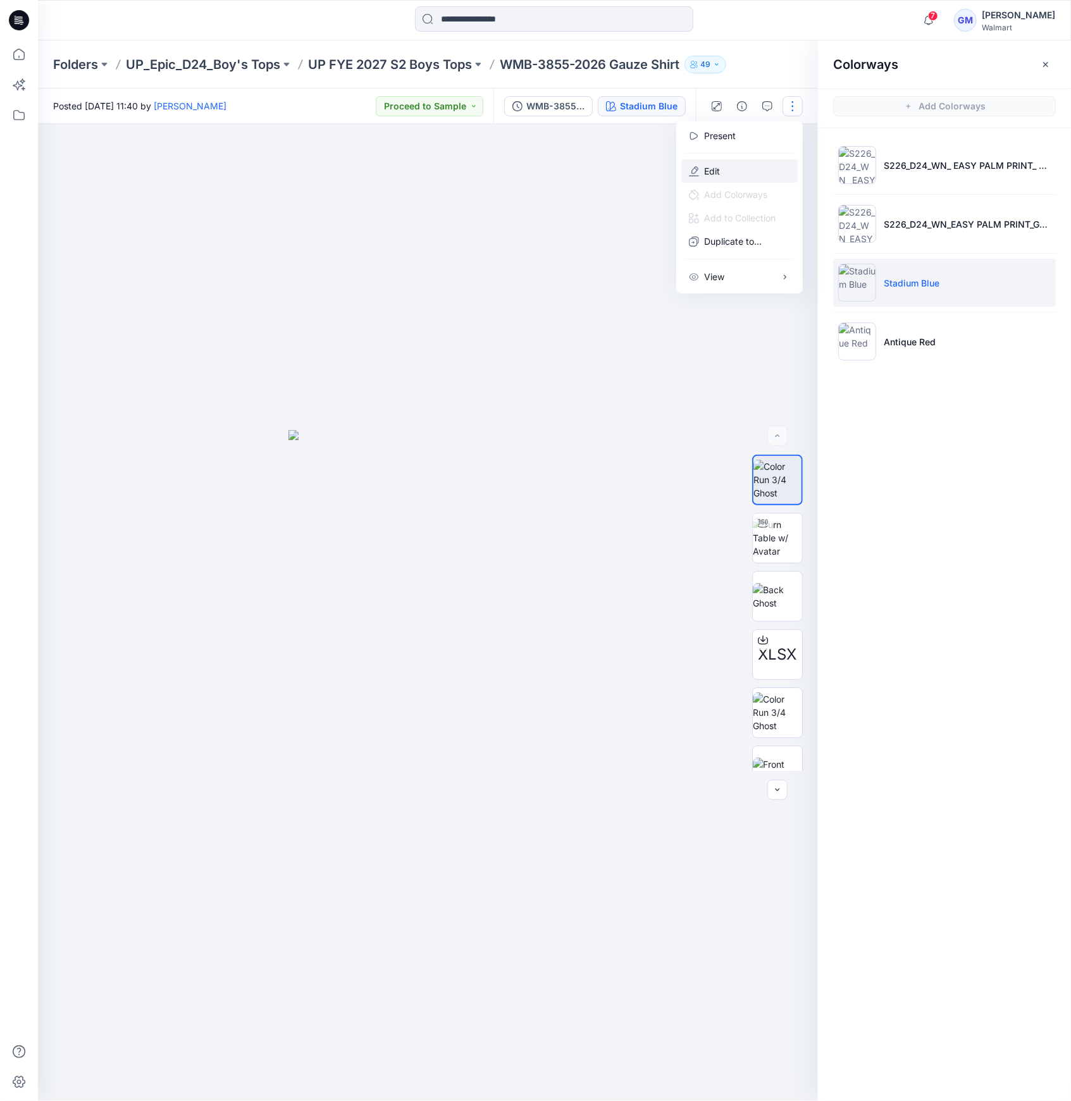
click at [751, 166] on button "Edit" at bounding box center [739, 170] width 116 height 23
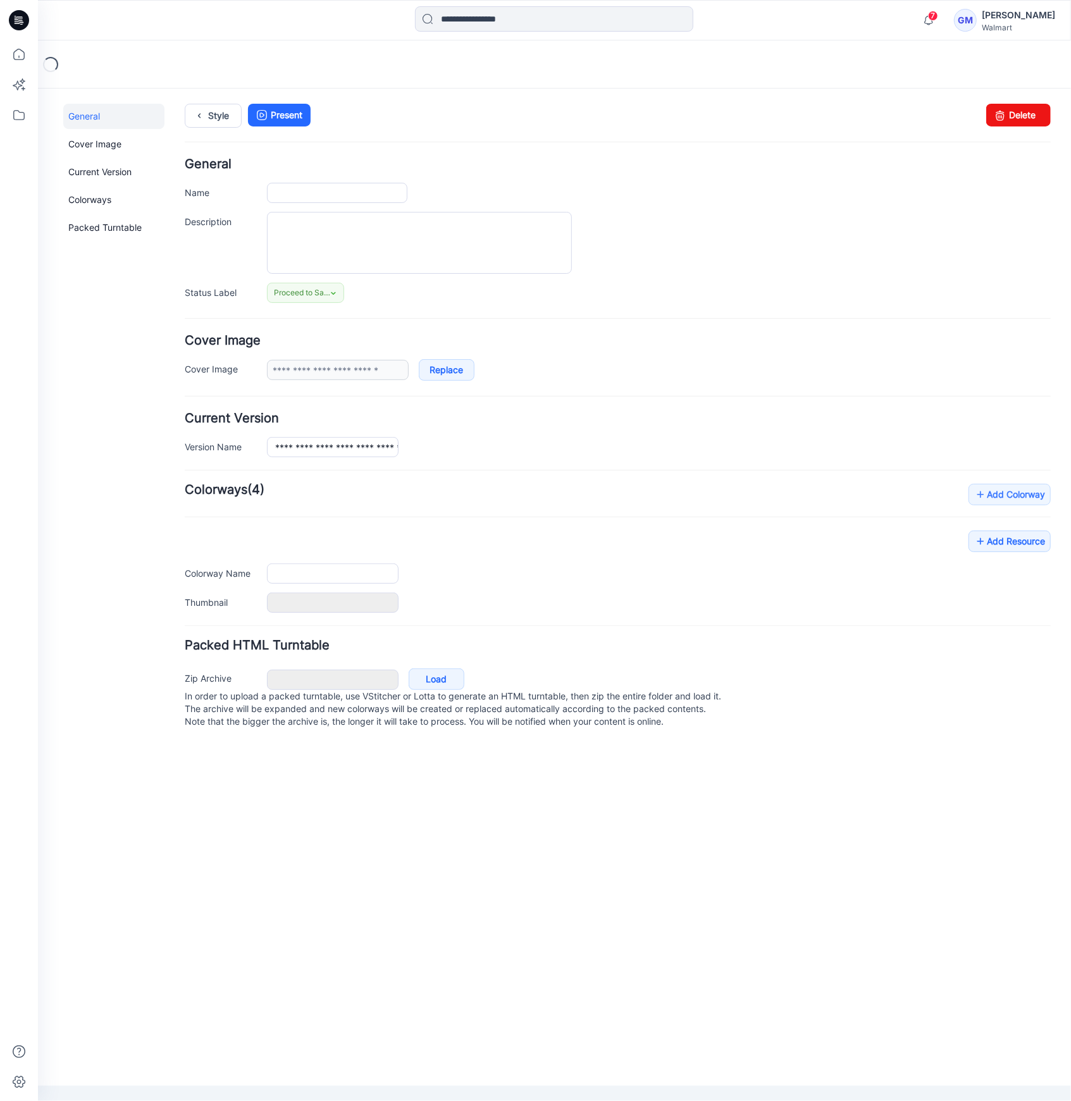
type input "**********"
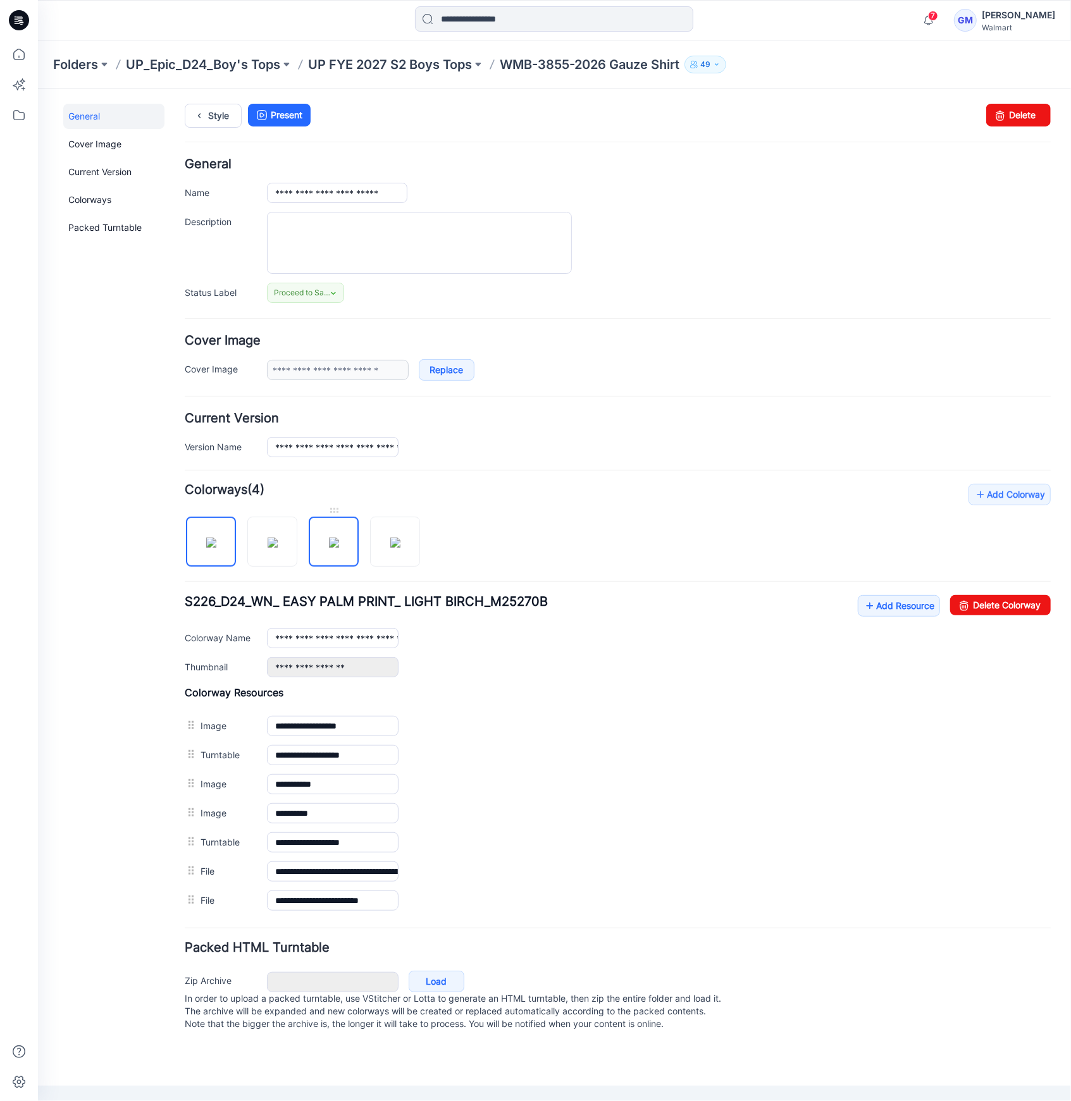
click at [328, 547] on img at bounding box center [333, 542] width 10 height 10
type input "**********"
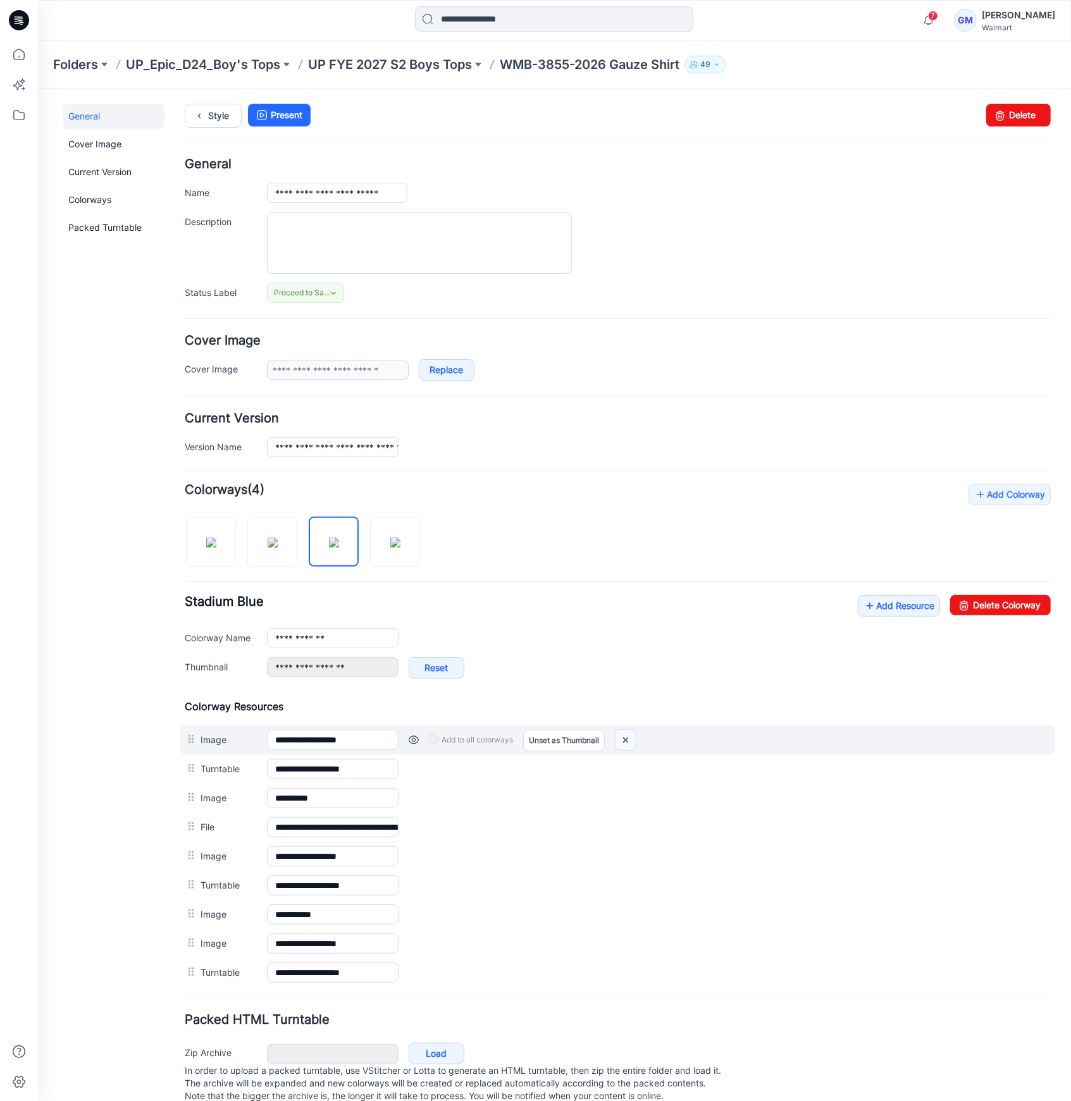
drag, startPoint x: 627, startPoint y: 736, endPoint x: 662, endPoint y: 154, distance: 582.4
click at [627, 736] on img at bounding box center [625, 739] width 20 height 21
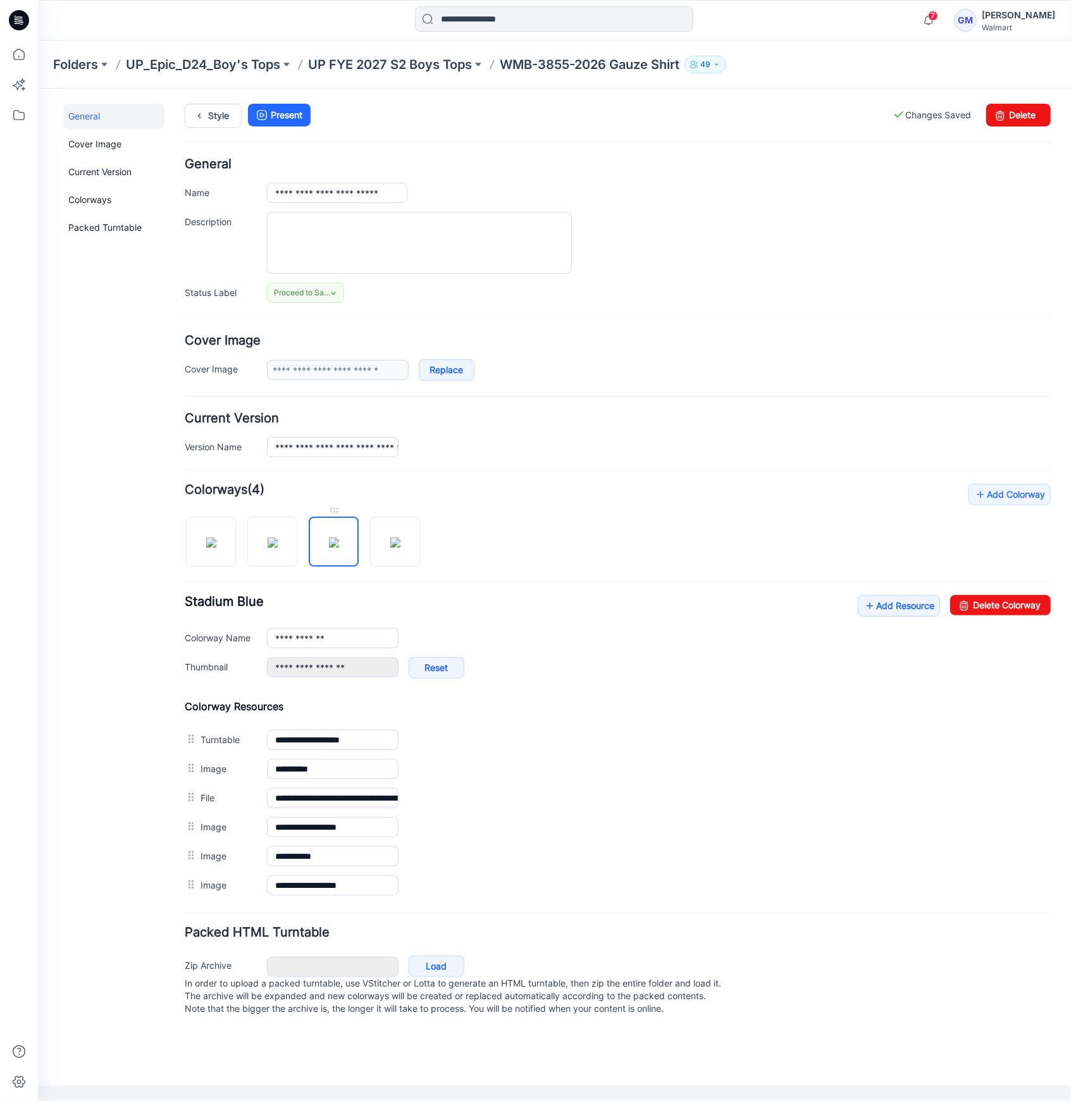
click at [328, 543] on img at bounding box center [333, 542] width 10 height 10
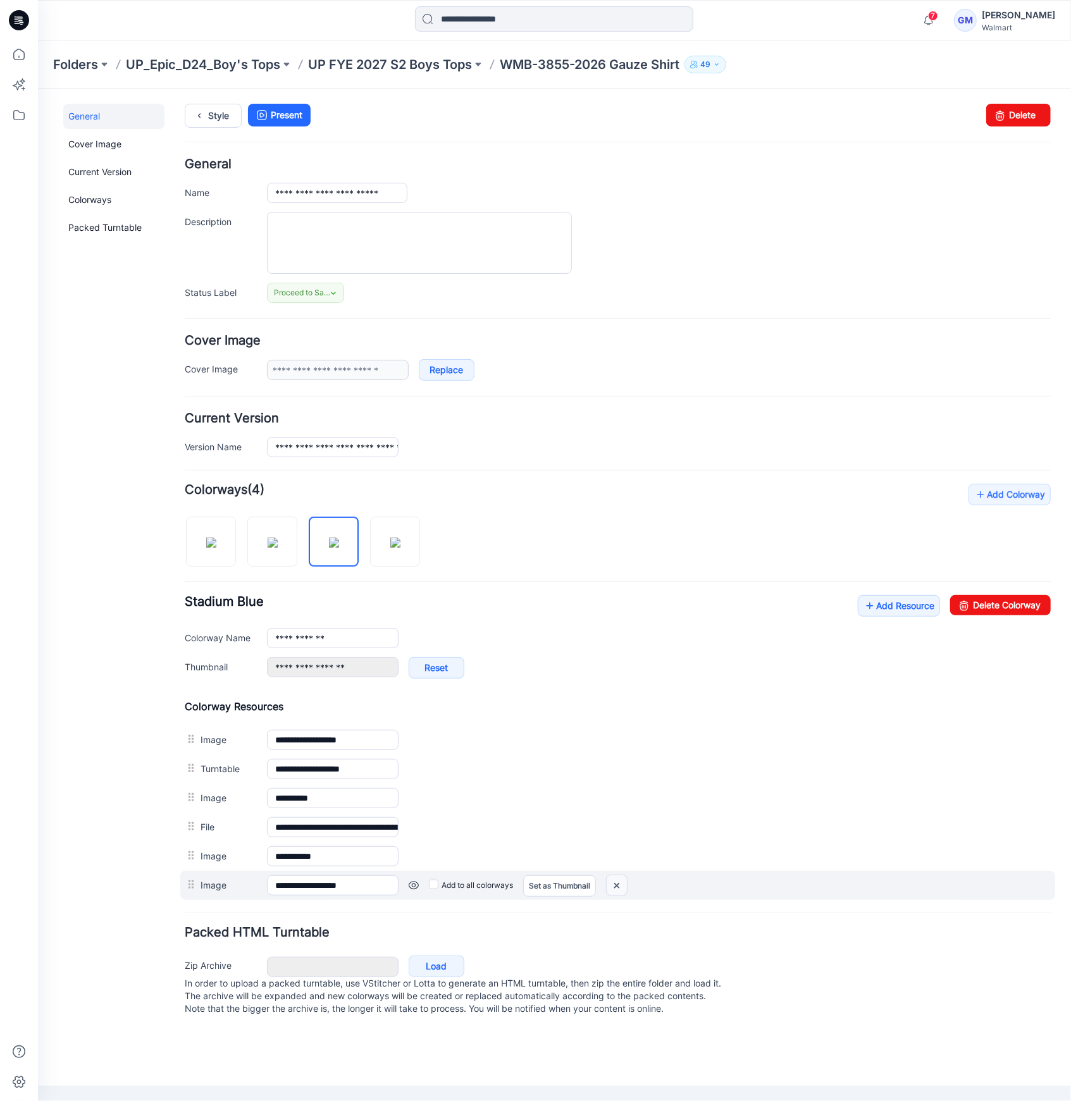
click at [626, 884] on img at bounding box center [616, 885] width 20 height 21
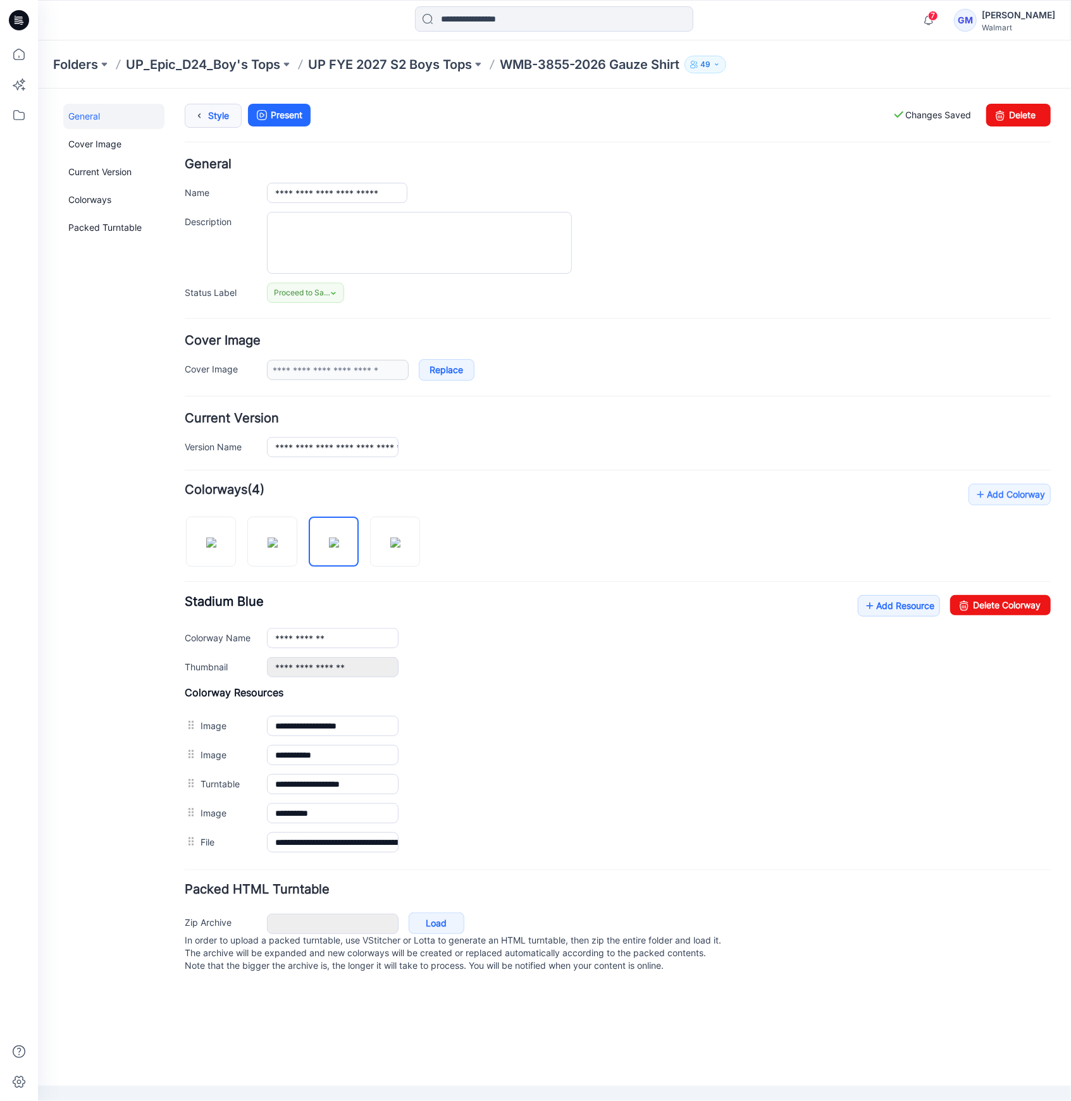
click at [211, 120] on link "Style" at bounding box center [212, 115] width 57 height 24
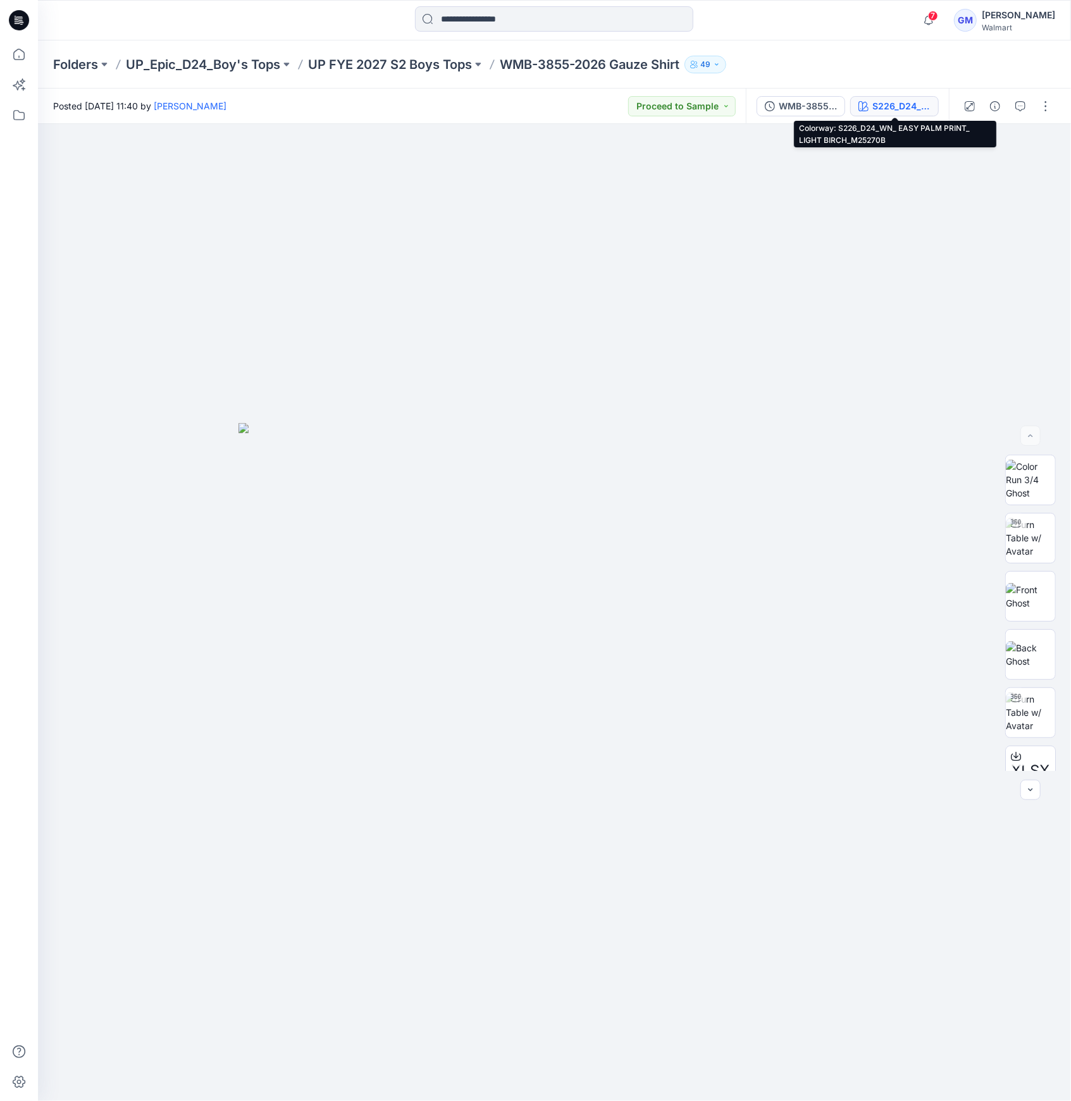
click at [905, 96] on button "S226_D24_WN_ EASY PALM PRINT_ LIGHT BIRCH_M25270B" at bounding box center [894, 106] width 89 height 20
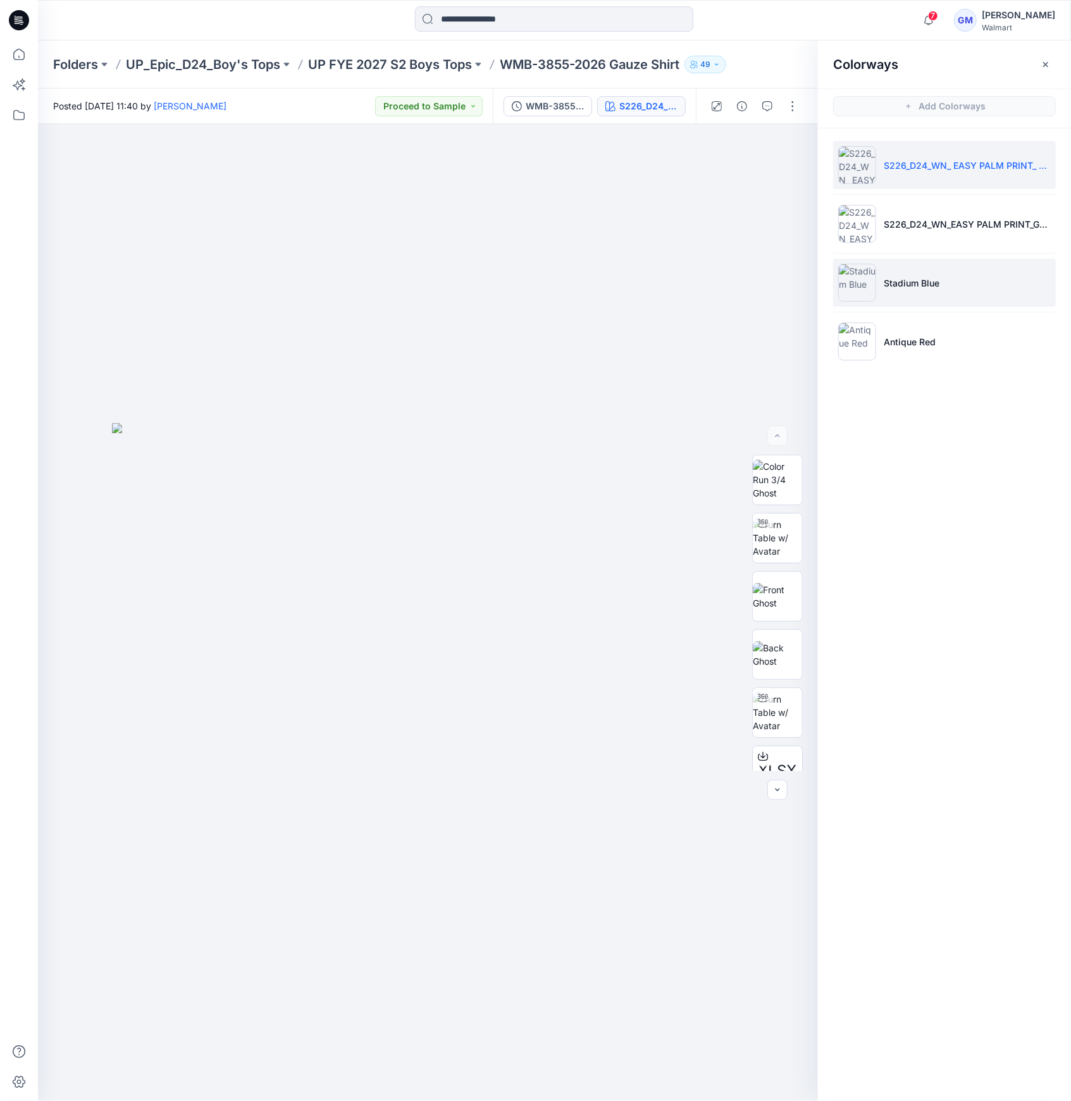
click at [860, 287] on img at bounding box center [857, 283] width 38 height 38
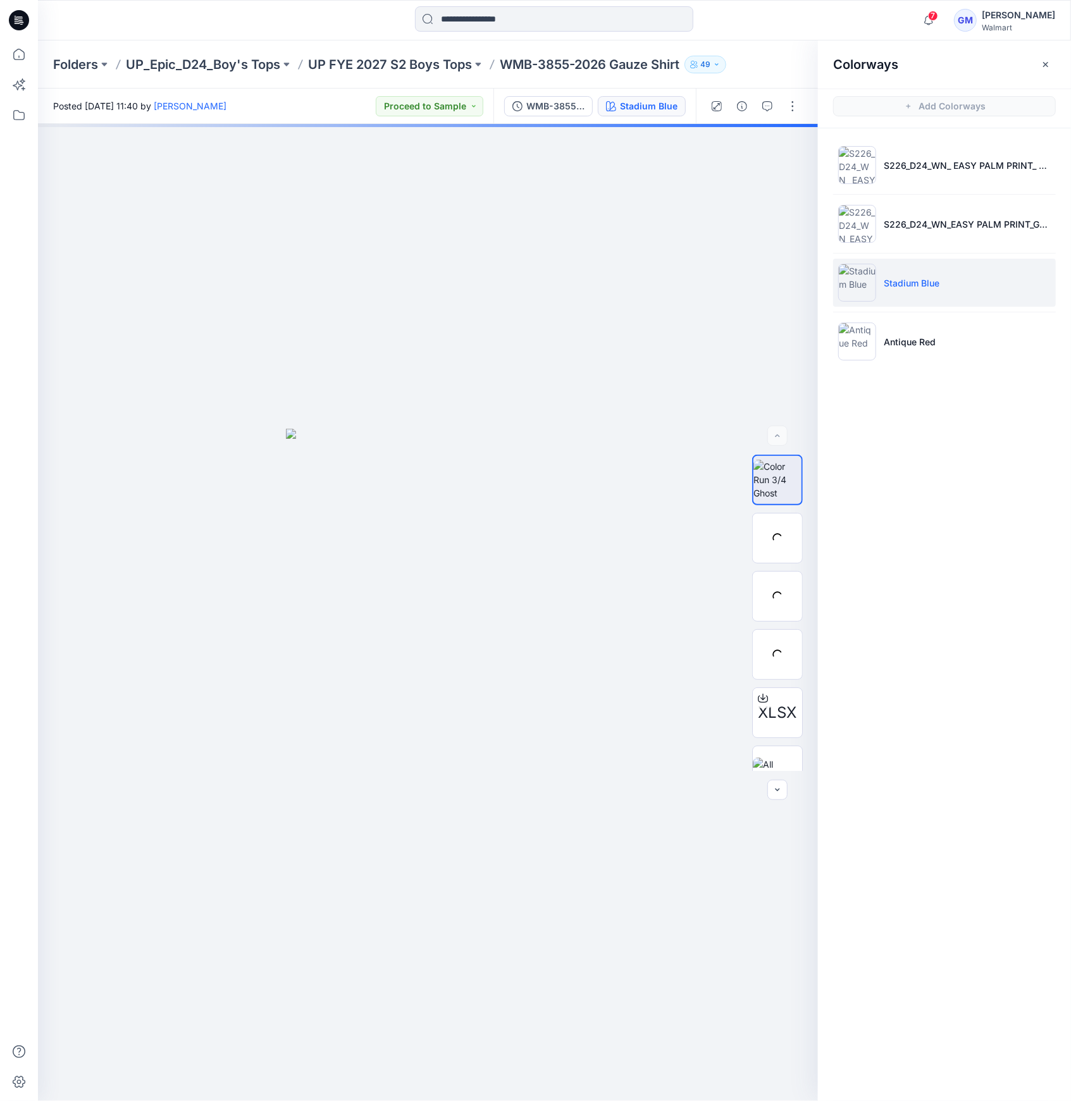
click at [855, 287] on img at bounding box center [857, 283] width 38 height 38
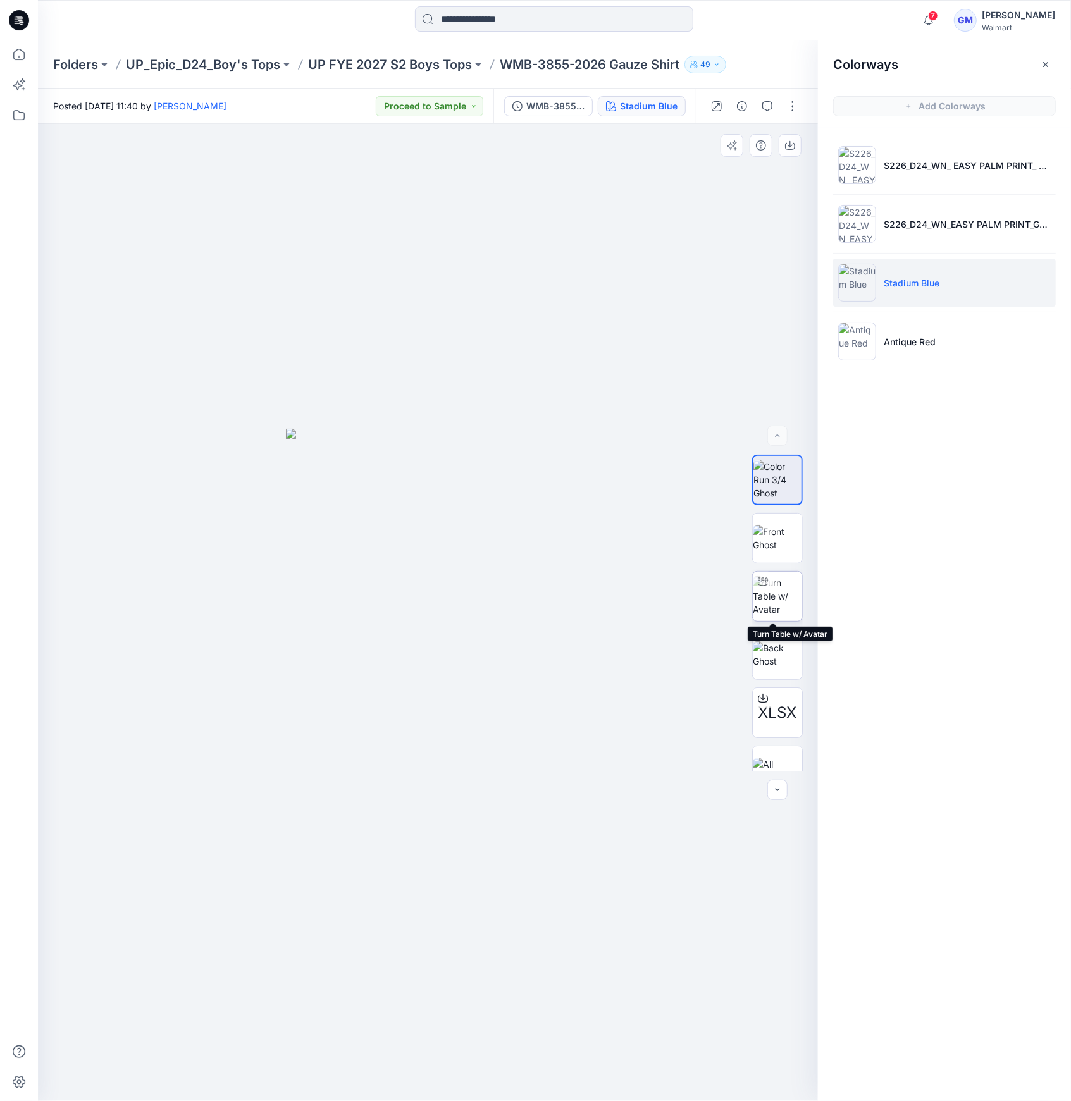
click at [776, 593] on img at bounding box center [777, 596] width 49 height 40
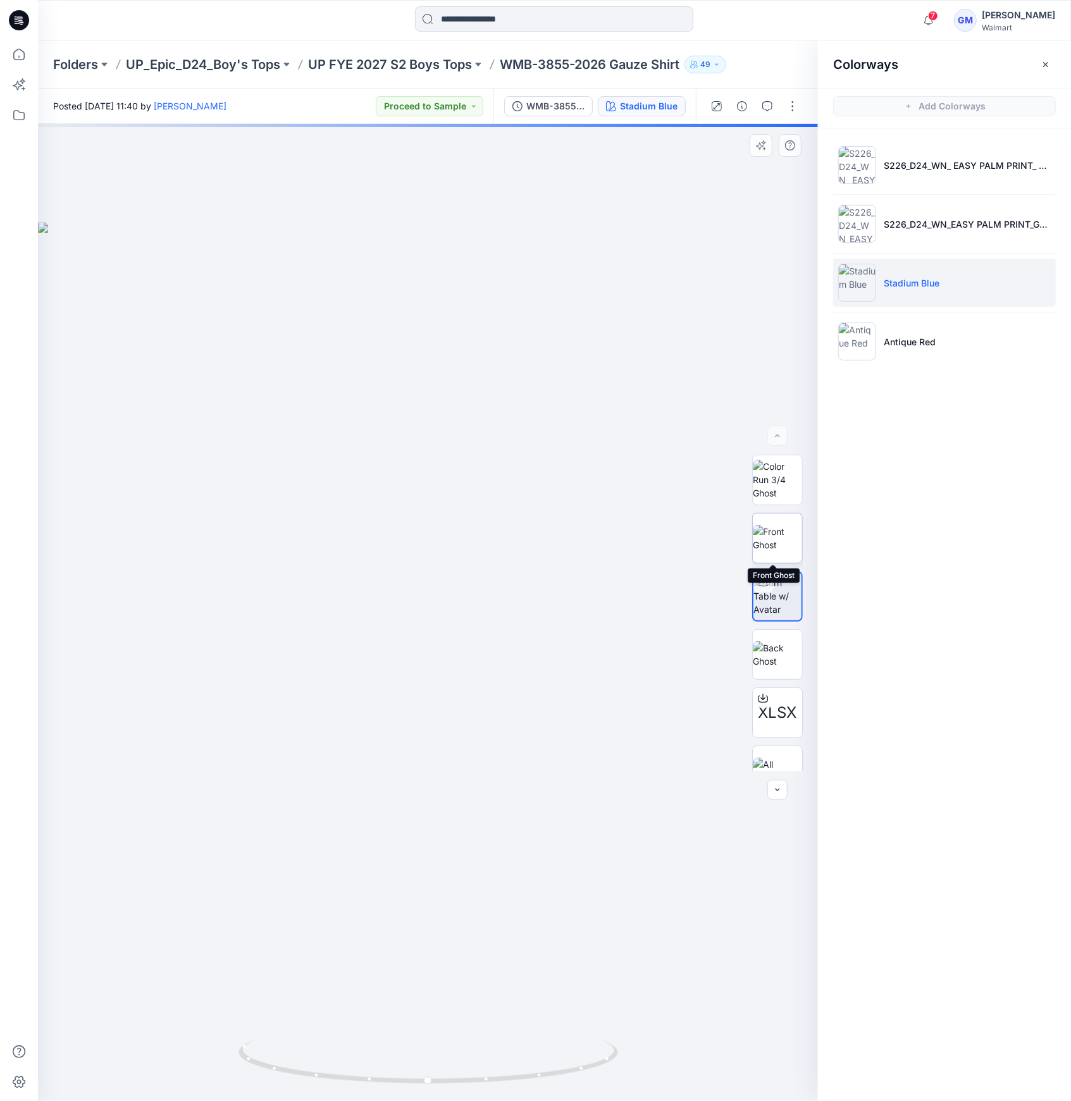
click at [796, 514] on div at bounding box center [777, 538] width 51 height 51
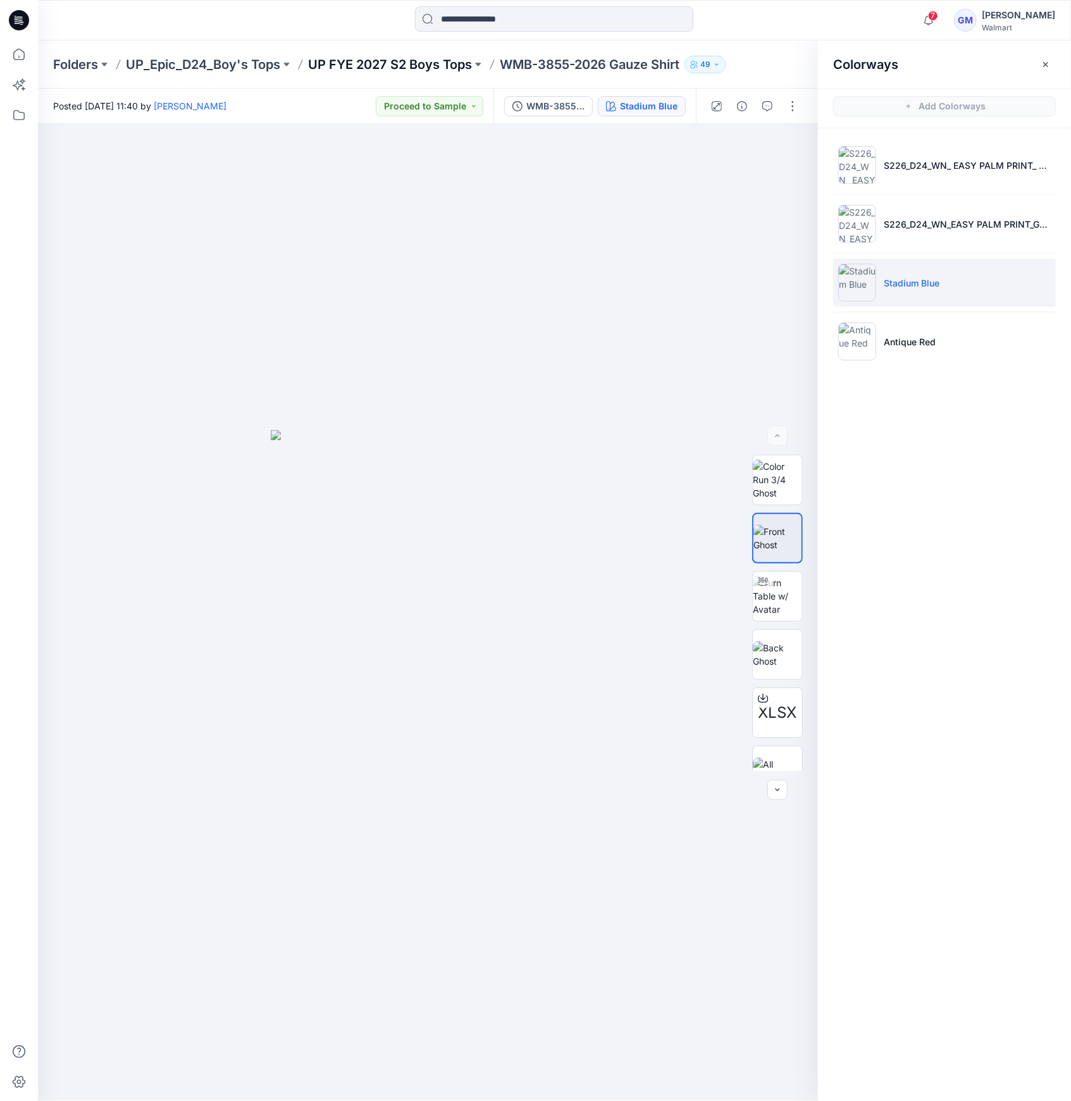
click at [455, 58] on p "UP FYE 2027 S2 Boys Tops" at bounding box center [390, 65] width 164 height 18
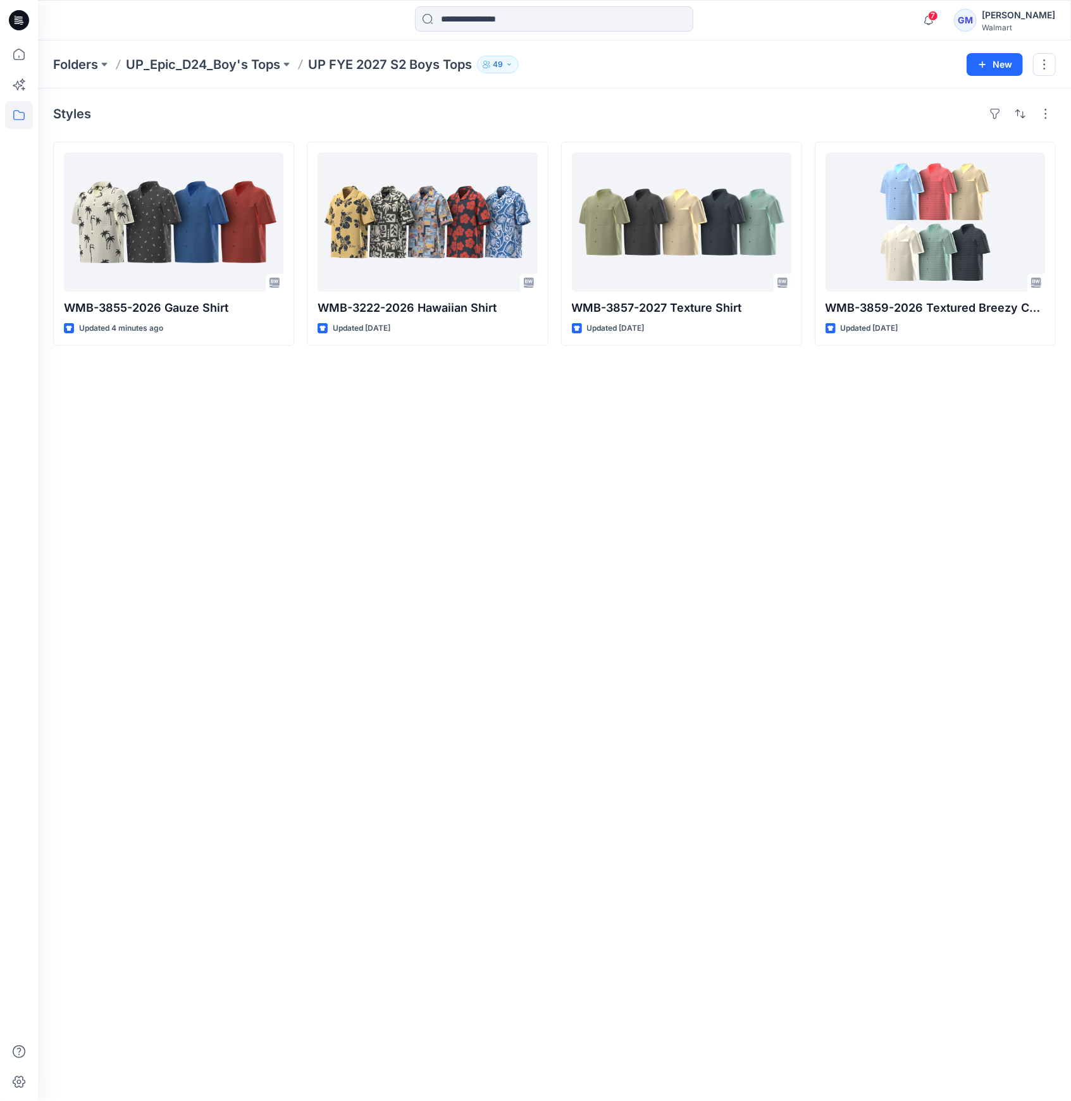
click at [776, 91] on div "Styles WMB-3855-2026 Gauze Shirt Updated 4 minutes ago WMB-3222-2026 Hawaiian S…" at bounding box center [554, 595] width 1033 height 1013
click at [452, 587] on div "Styles WMB-3855-2026 Gauze Shirt Updated 4 minutes ago WMB-3222-2026 Hawaiian S…" at bounding box center [554, 595] width 1033 height 1013
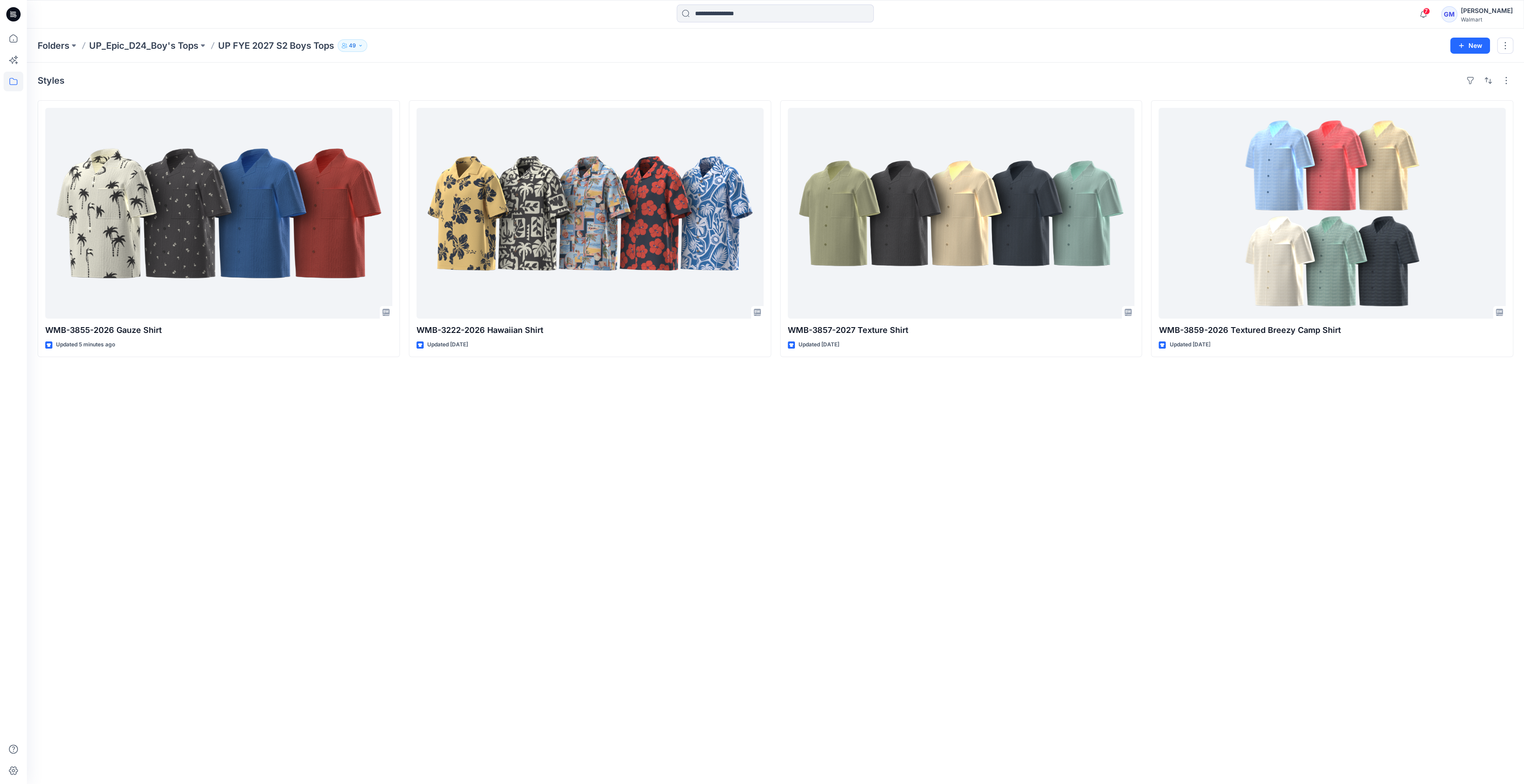
click at [757, 570] on div "Styles WMB-3855-2026 Gauze Shirt Updated 5 minutes ago WMB-3222-2026 Hawaiian S…" at bounding box center [775, 424] width 1497 height 722
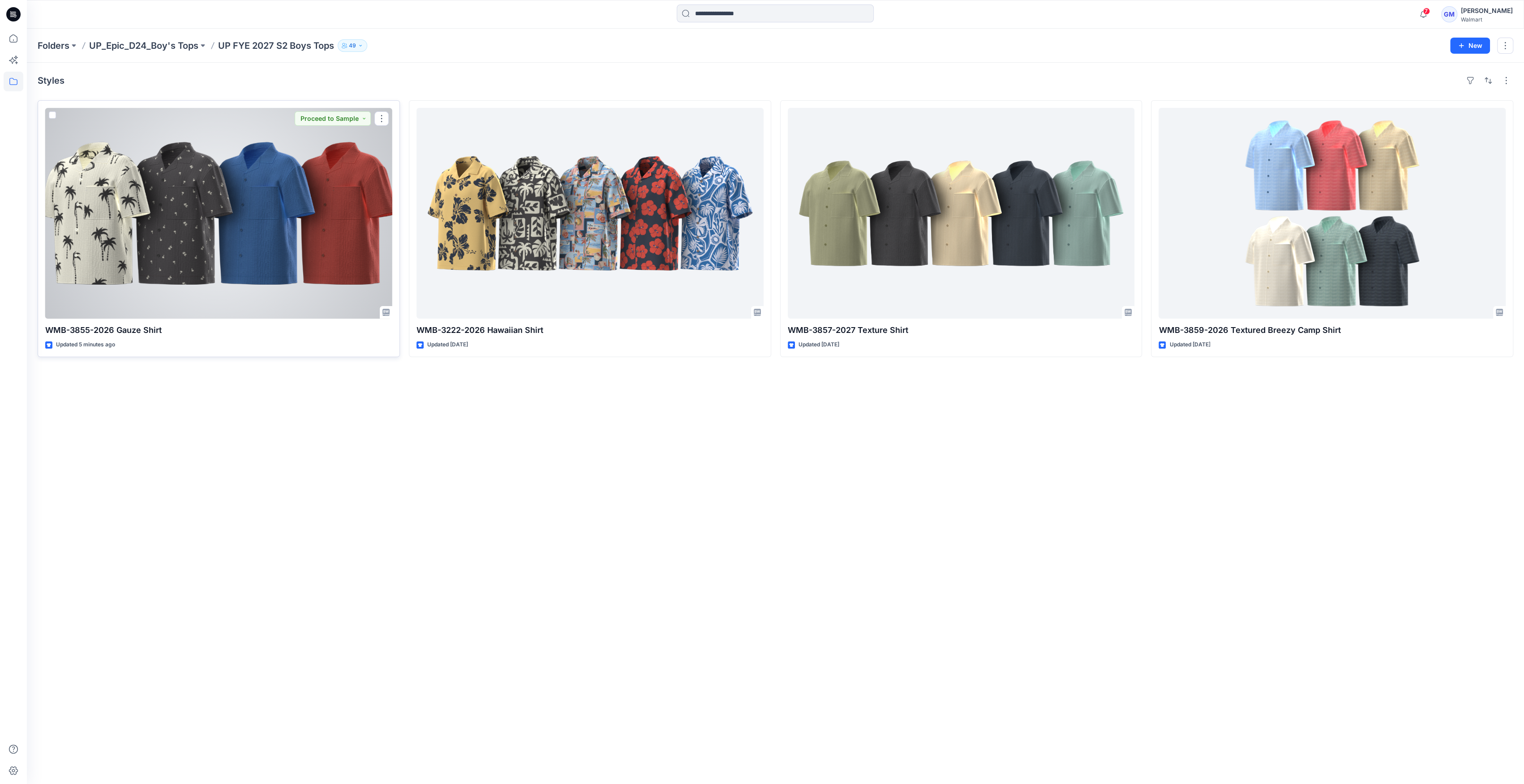
click at [251, 134] on div at bounding box center [219, 213] width 347 height 211
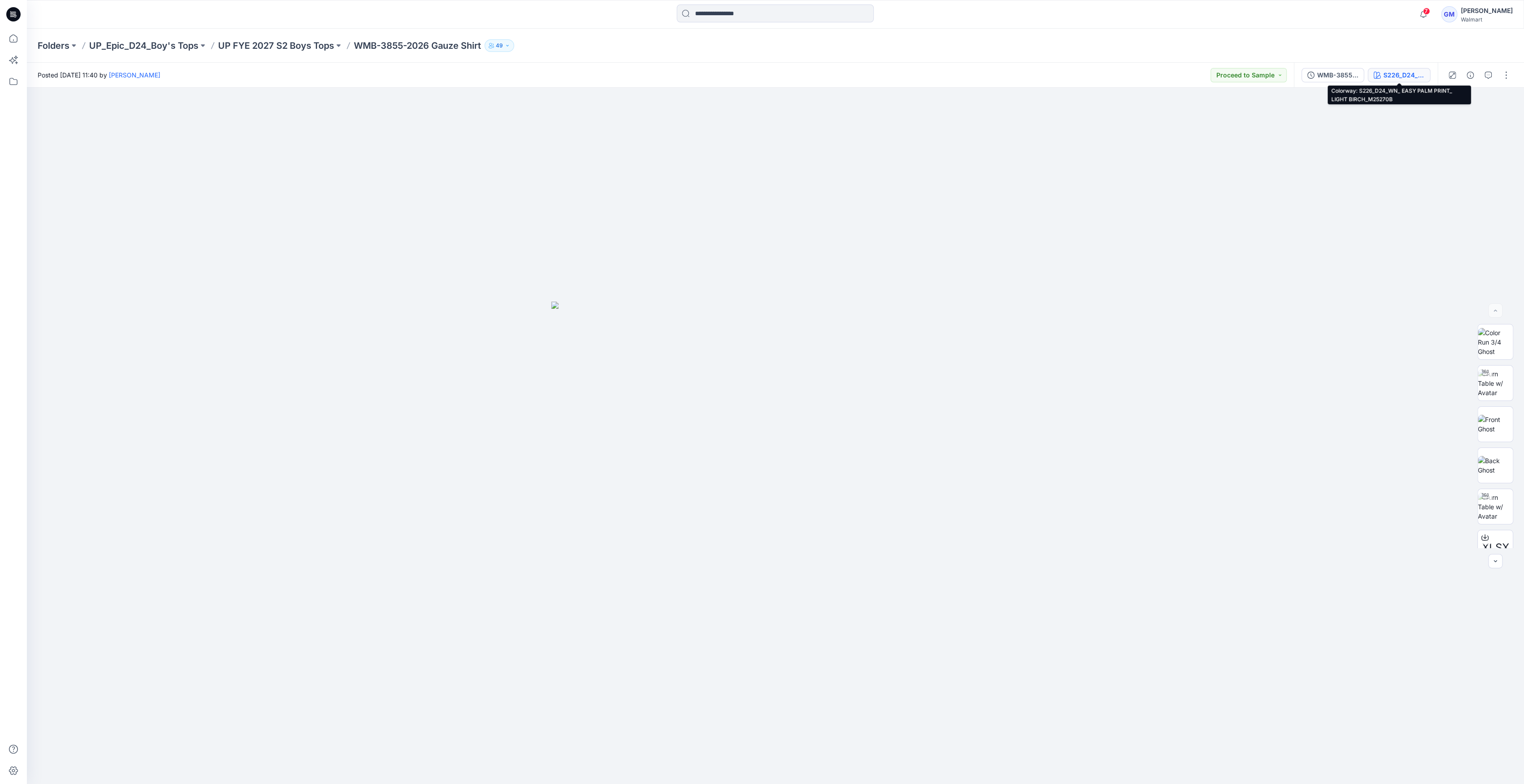
click at [757, 71] on div "S226_D24_WN_ EASY PALM PRINT_ LIGHT BIRCH_M25270B" at bounding box center [1404, 75] width 41 height 10
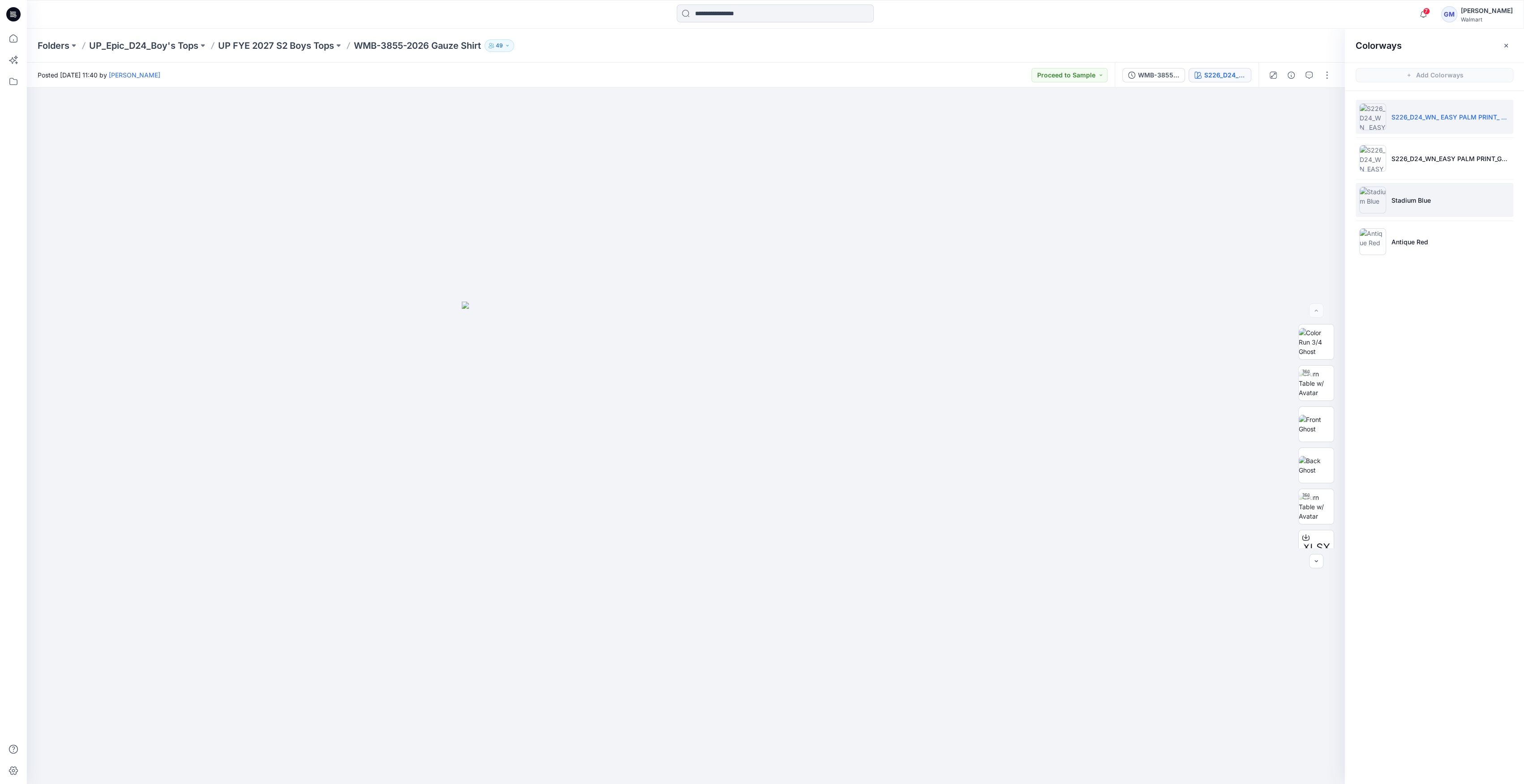
click at [757, 196] on img at bounding box center [1373, 200] width 27 height 27
click at [757, 195] on img at bounding box center [1373, 200] width 27 height 27
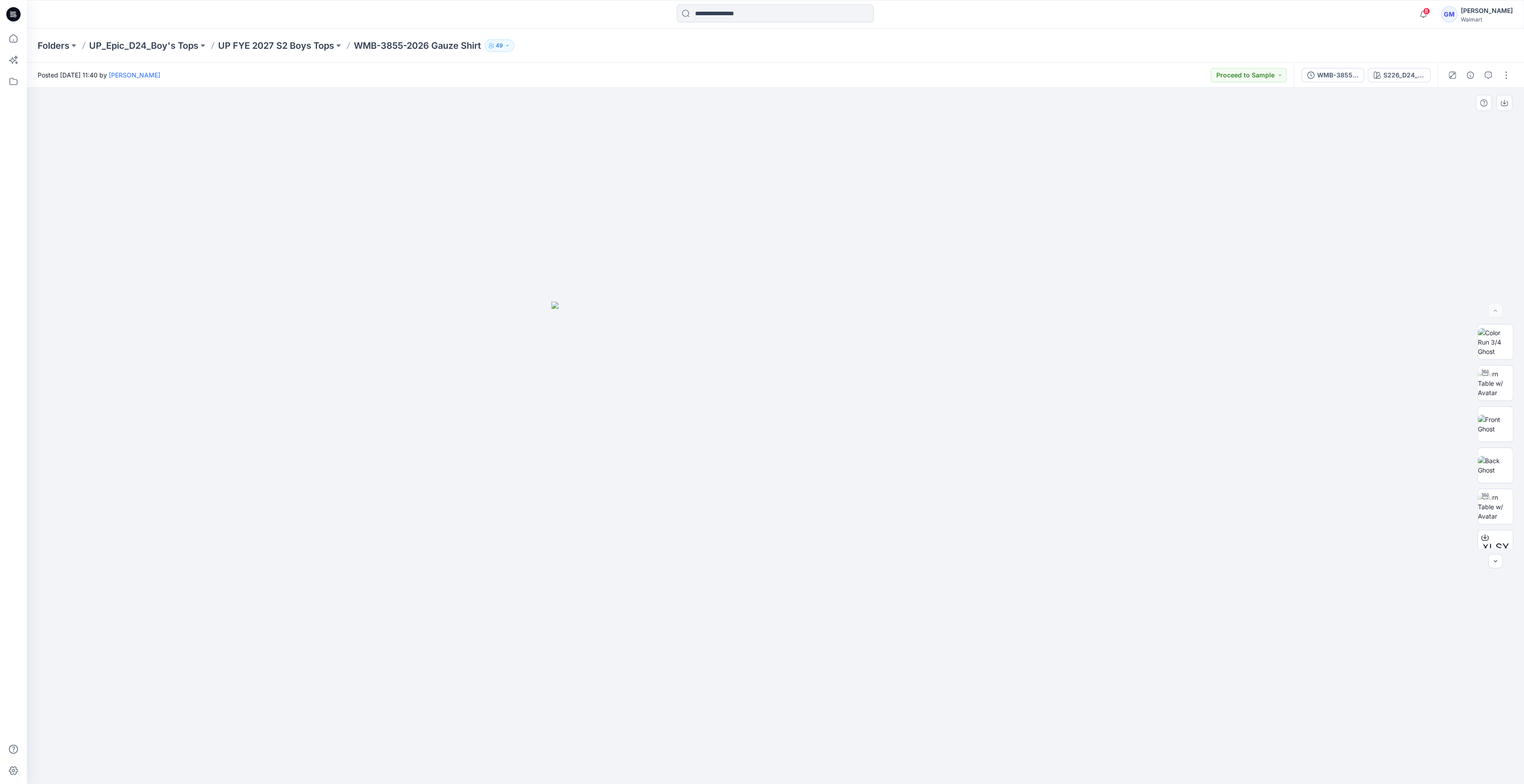
click at [1129, 504] on div at bounding box center [775, 436] width 1497 height 696
click at [1390, 71] on div "S226_D24_WN_ EASY PALM PRINT_ LIGHT BIRCH_M25270B" at bounding box center [1404, 75] width 41 height 10
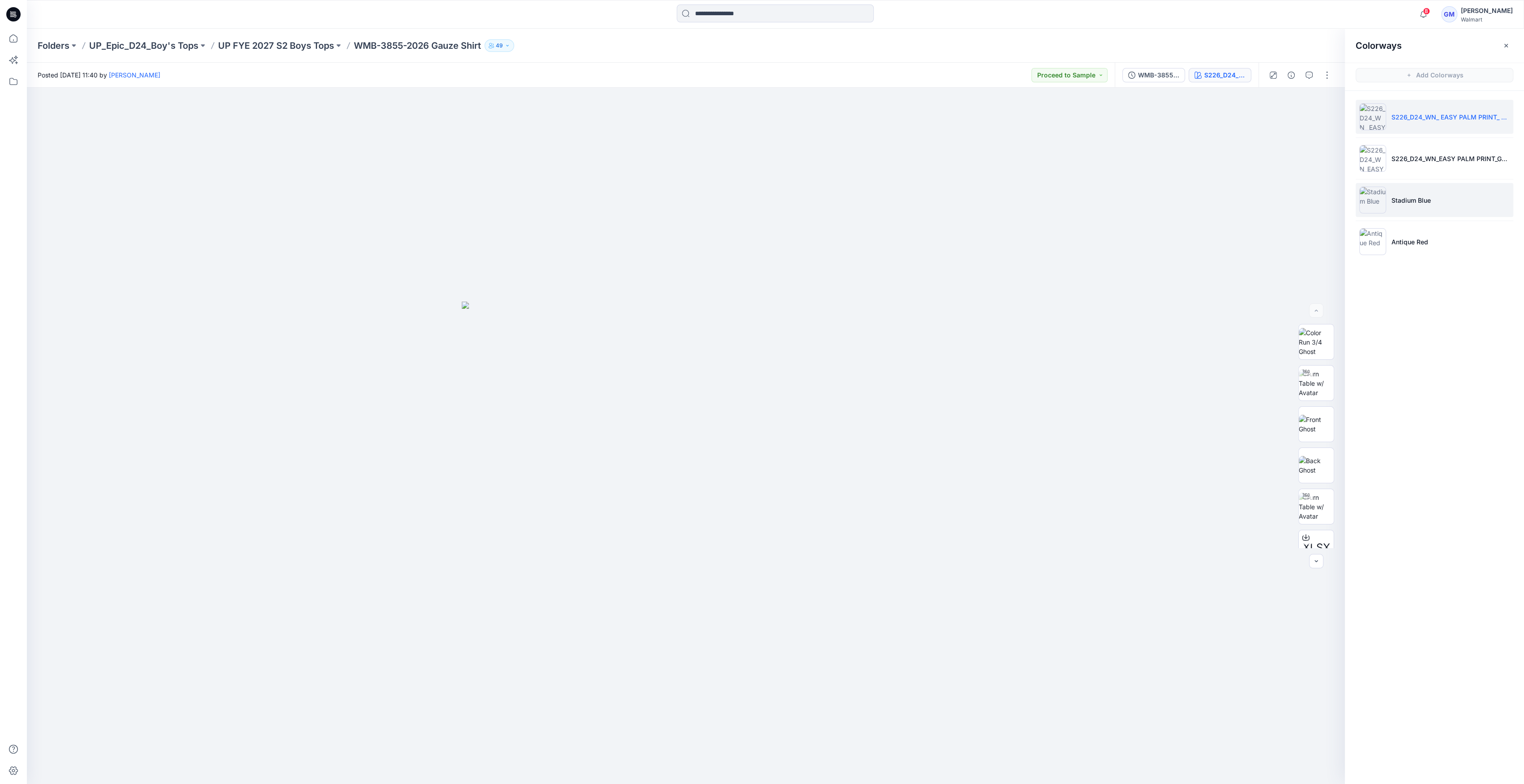
click at [1380, 205] on img at bounding box center [1373, 200] width 27 height 27
click at [1375, 205] on img at bounding box center [1373, 200] width 27 height 27
click at [1317, 492] on img at bounding box center [1315, 490] width 35 height 28
drag, startPoint x: 1328, startPoint y: 354, endPoint x: 1325, endPoint y: 347, distance: 7.6
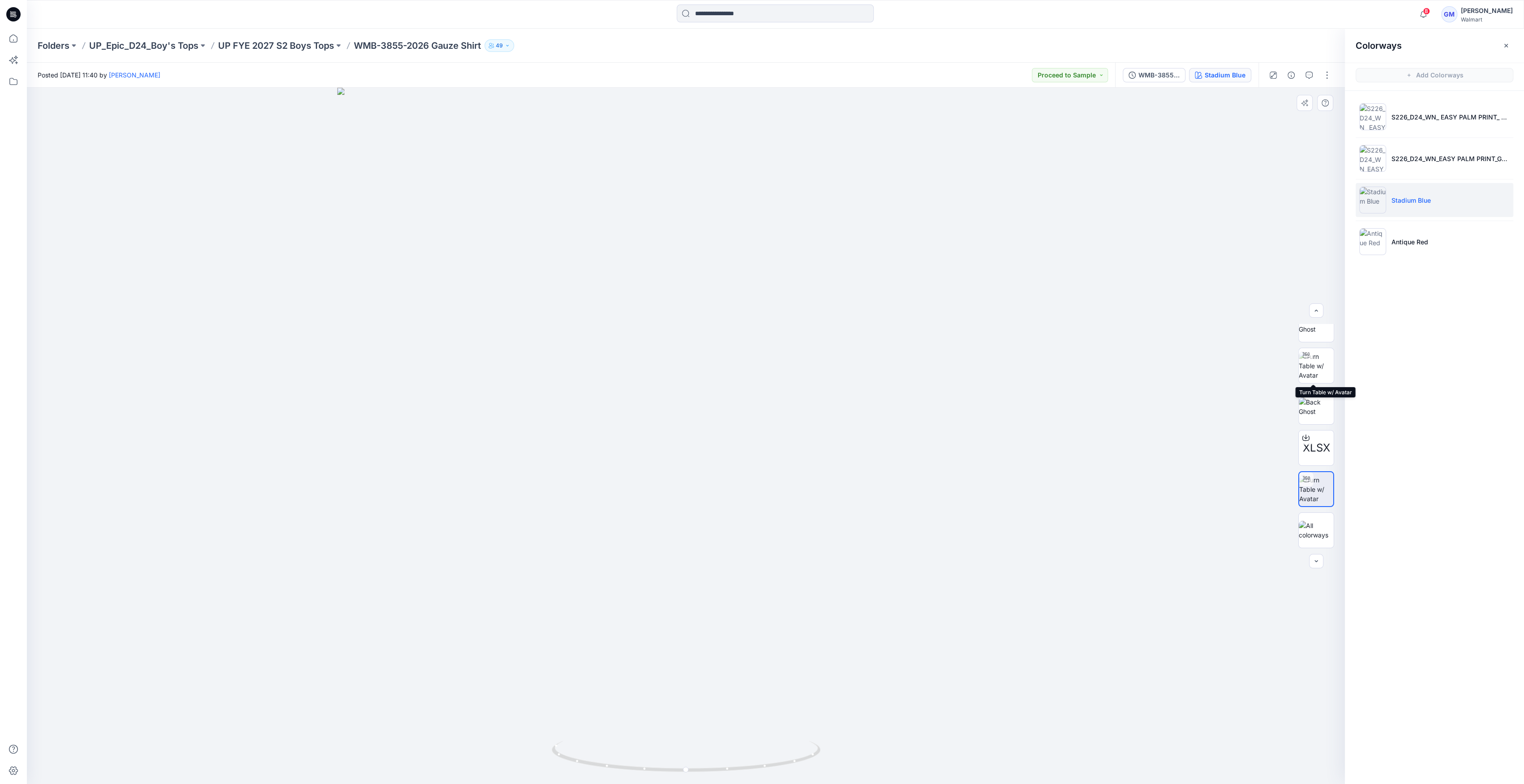
click at [1327, 354] on img at bounding box center [1315, 366] width 35 height 28
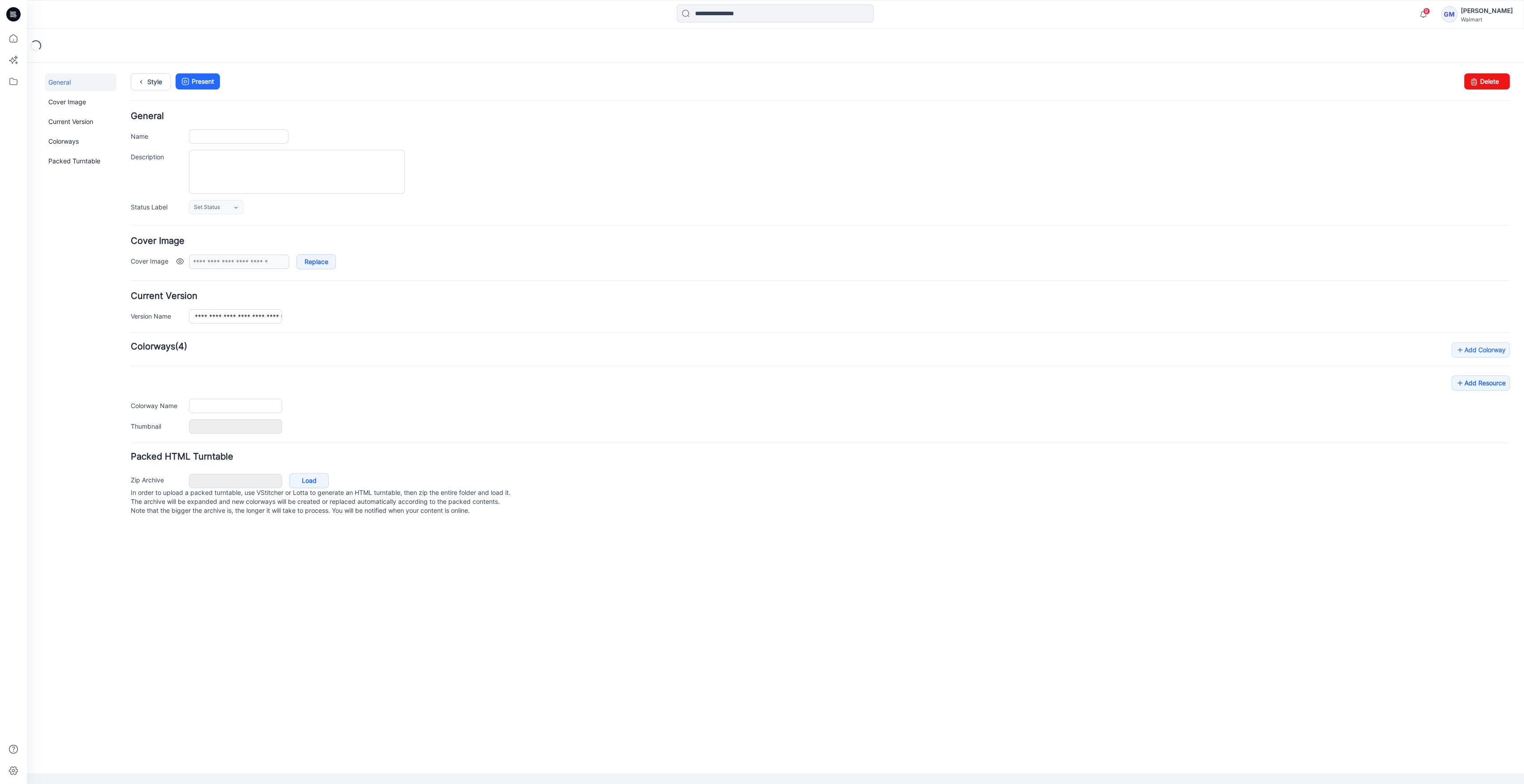
type input "**********"
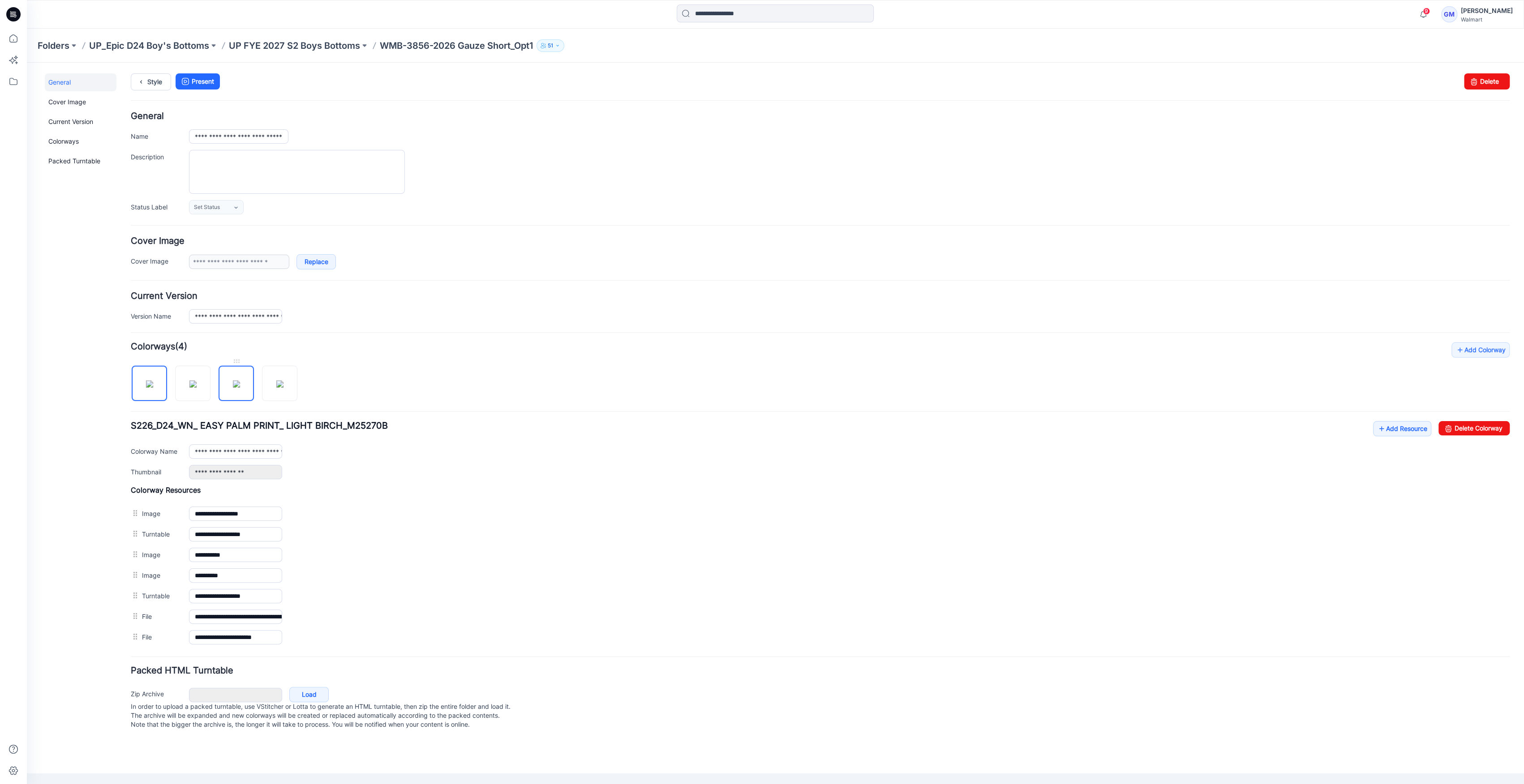
click at [240, 387] on img at bounding box center [236, 384] width 7 height 7
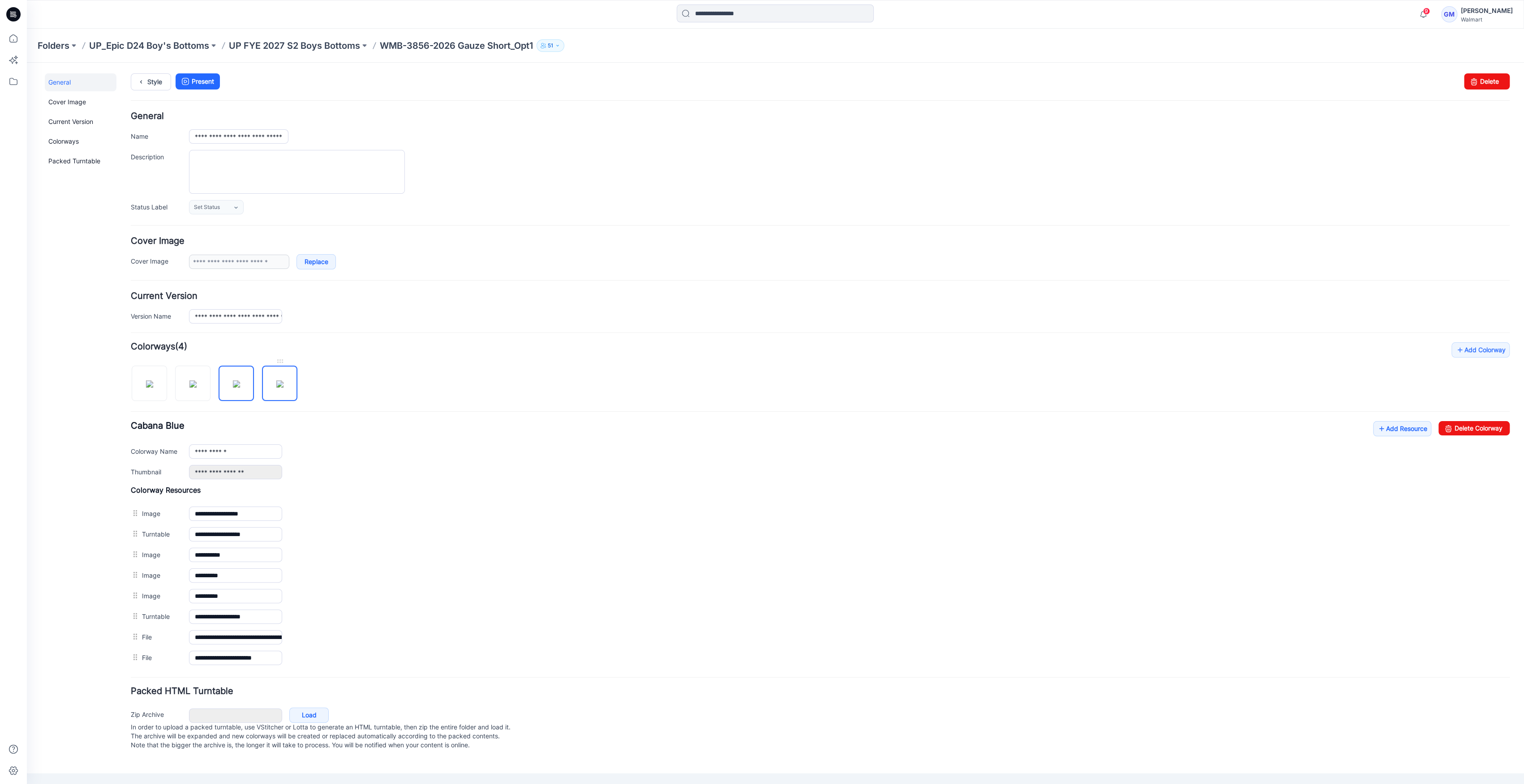
click at [282, 384] on img at bounding box center [280, 384] width 7 height 7
drag, startPoint x: 1472, startPoint y: 427, endPoint x: 851, endPoint y: 116, distance: 694.5
click at [1472, 427] on link "Delete Colorway" at bounding box center [1474, 428] width 71 height 14
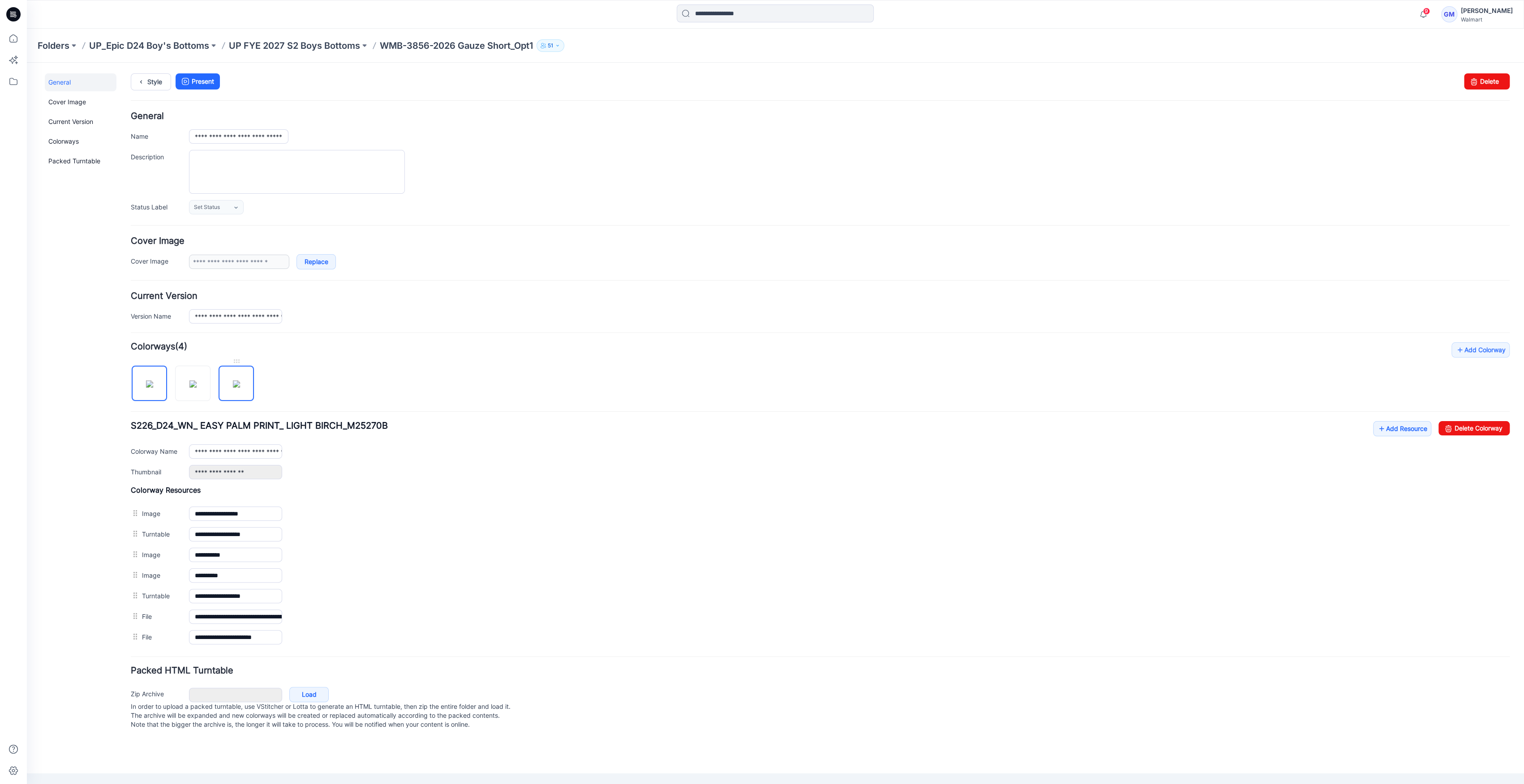
click at [240, 383] on img at bounding box center [236, 384] width 7 height 7
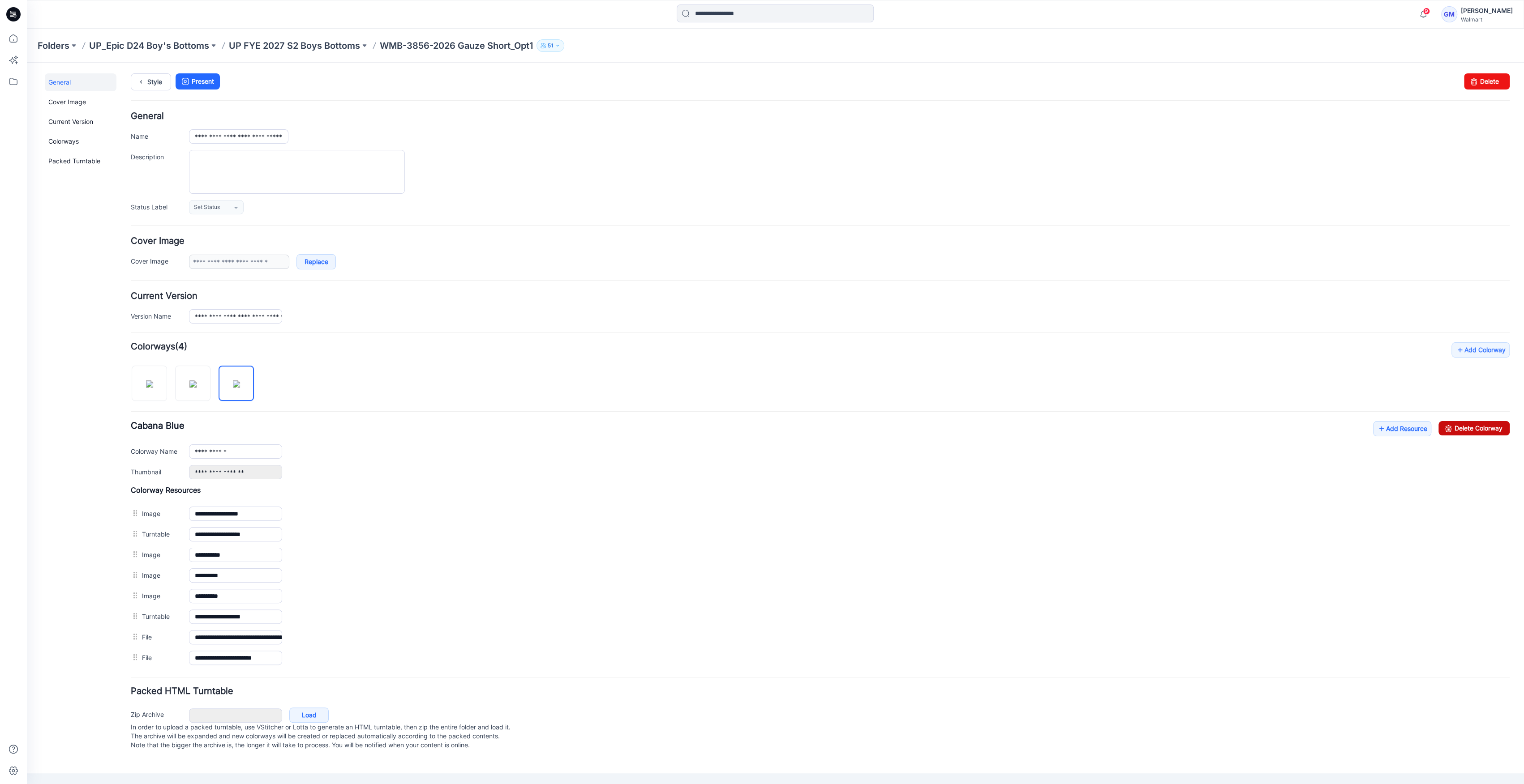
click at [1476, 425] on link "Delete Colorway" at bounding box center [1474, 428] width 71 height 14
type input "**********"
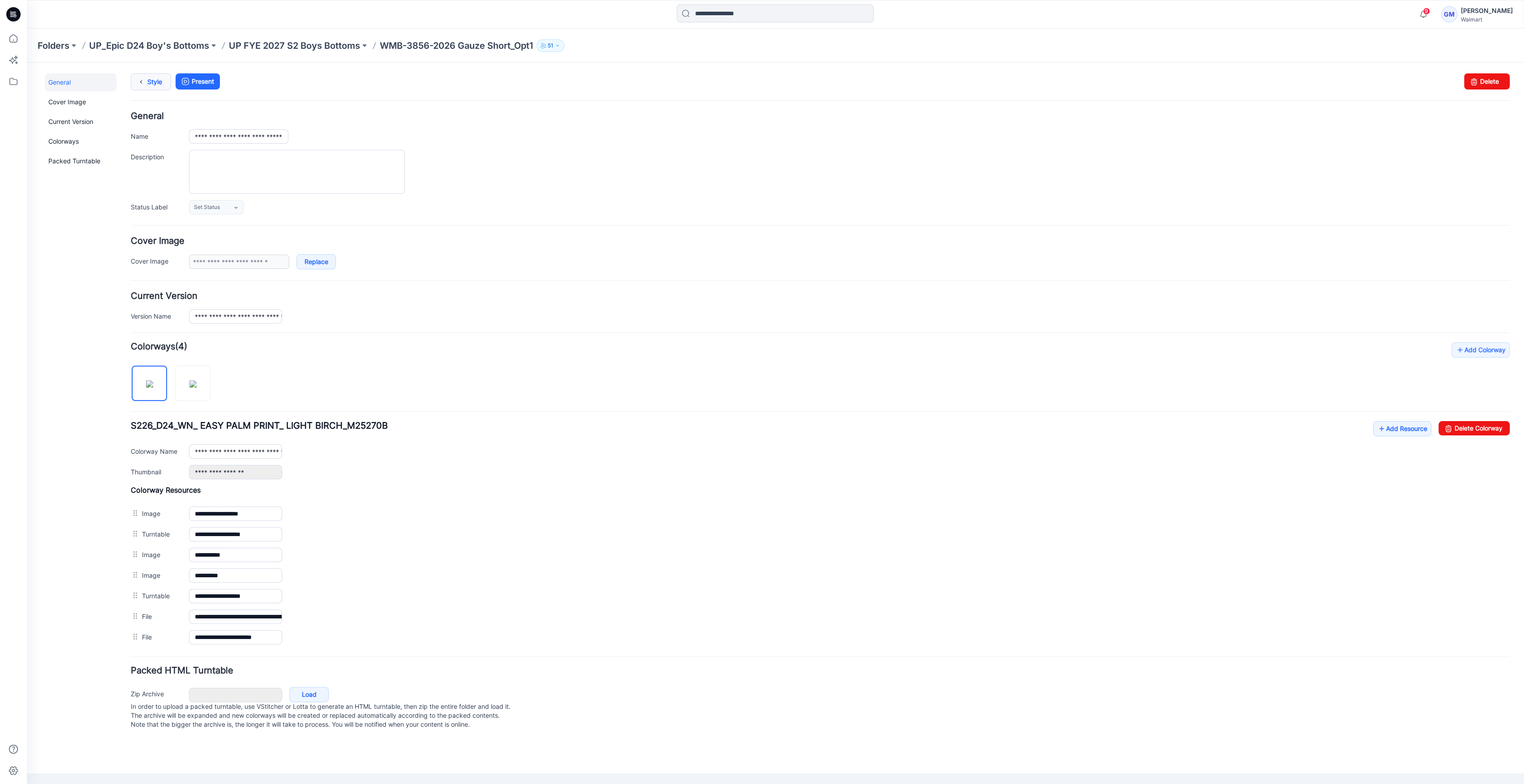
drag, startPoint x: 159, startPoint y: 82, endPoint x: 159, endPoint y: 87, distance: 5.0
click at [159, 82] on link "Style" at bounding box center [151, 82] width 40 height 17
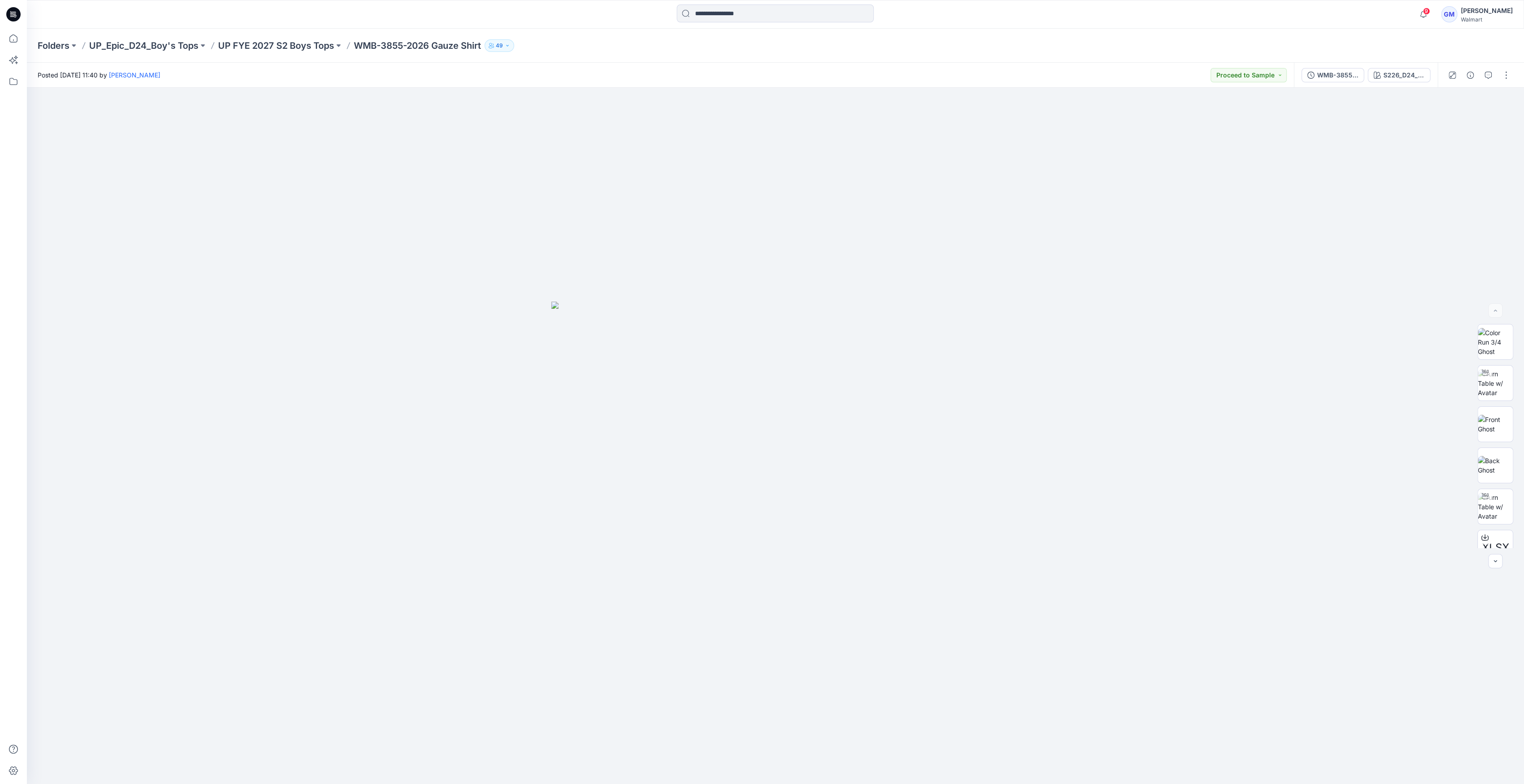
click at [1404, 67] on div "WMB-3855-2026 Gauze Shirt_Full Colorway S226_D24_WN_ EASY PALM PRINT_ LIGHT BIR…" at bounding box center [1365, 75] width 144 height 25
click at [1403, 74] on div "S226_D24_WN_ EASY PALM PRINT_ LIGHT BIRCH_M25270B" at bounding box center [1404, 75] width 41 height 10
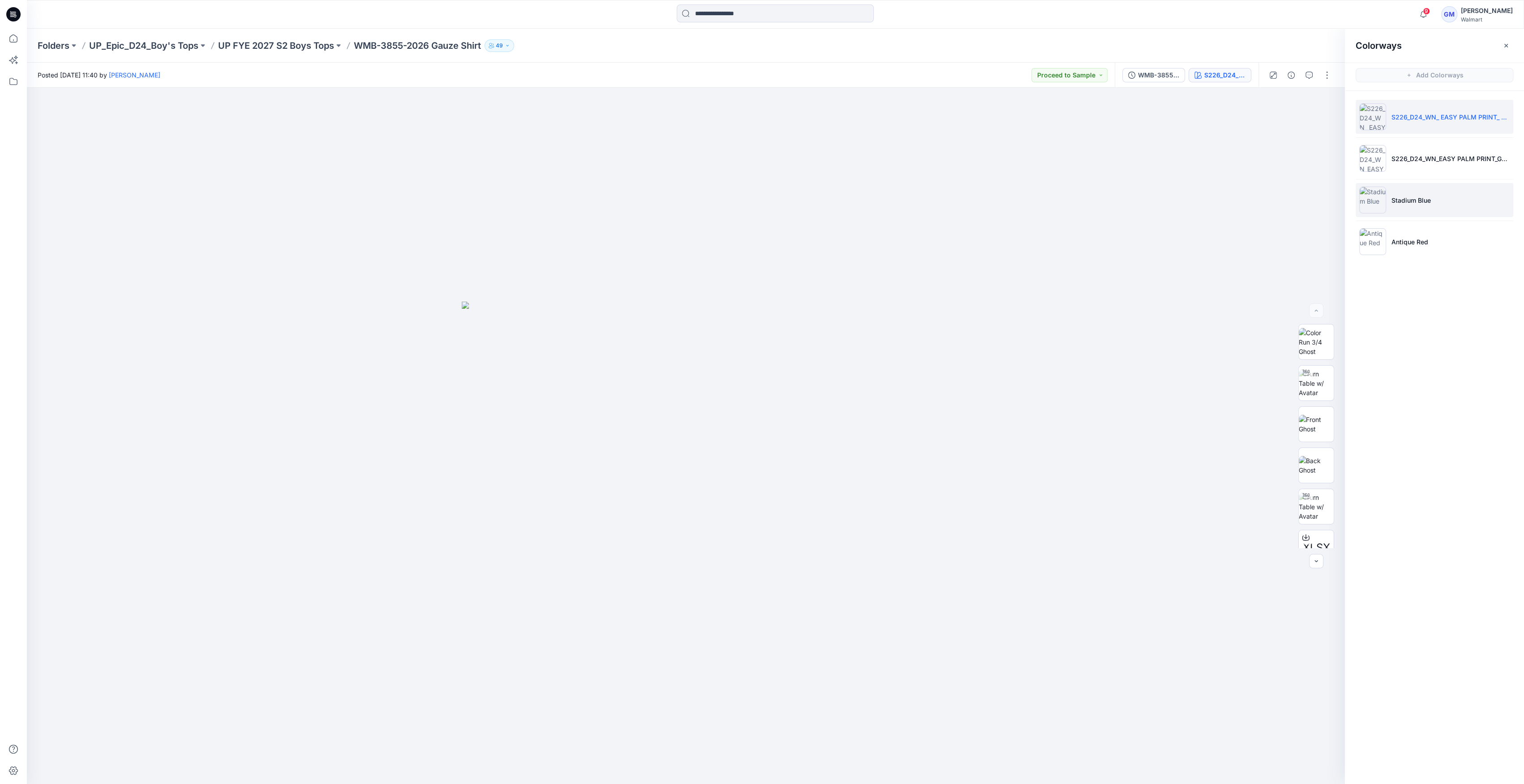
click at [1375, 205] on img at bounding box center [1373, 200] width 27 height 27
click at [1317, 491] on img at bounding box center [1315, 489] width 35 height 28
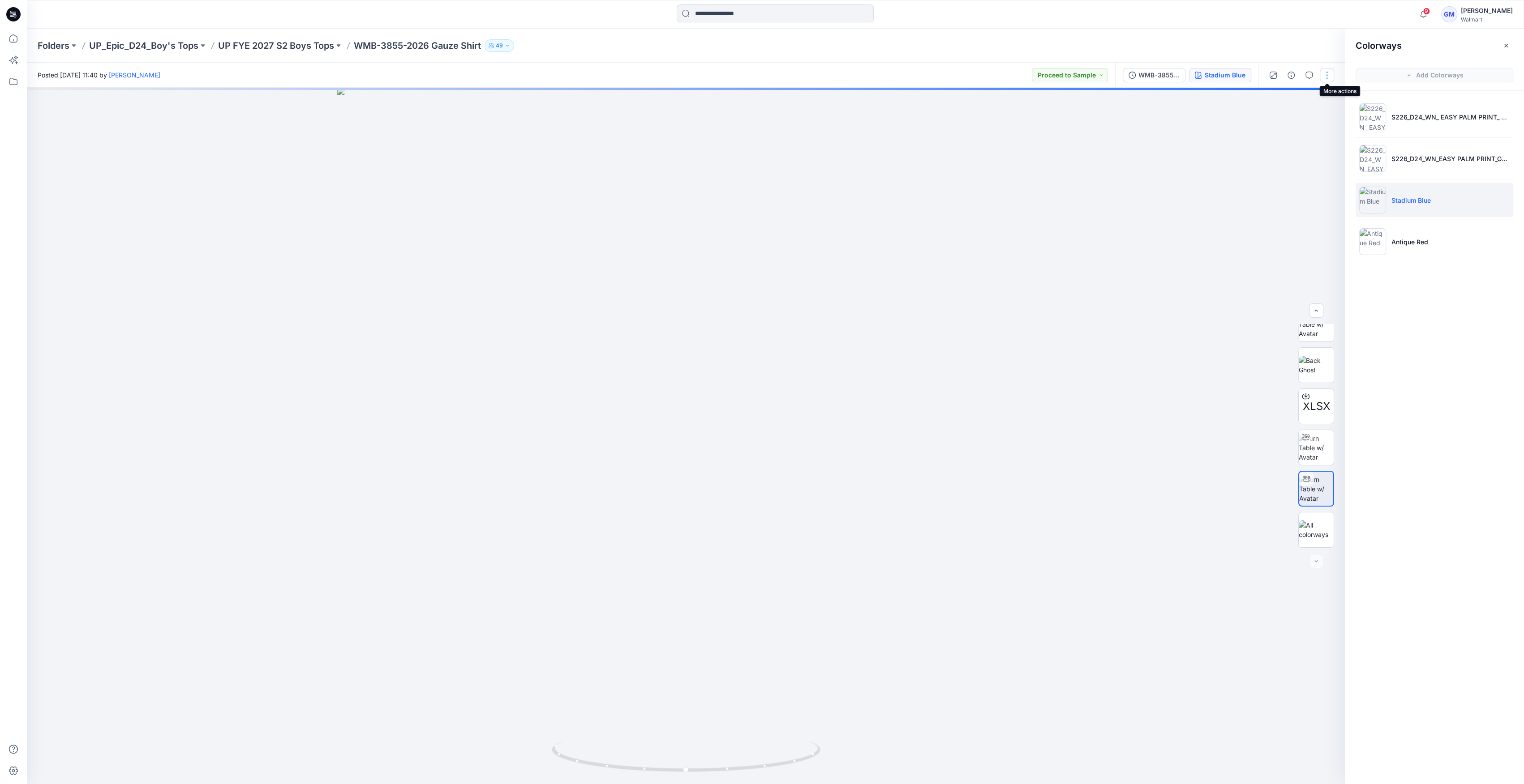
click at [1325, 76] on button "button" at bounding box center [1327, 75] width 14 height 14
click at [1293, 126] on button "Edit" at bounding box center [1289, 120] width 82 height 16
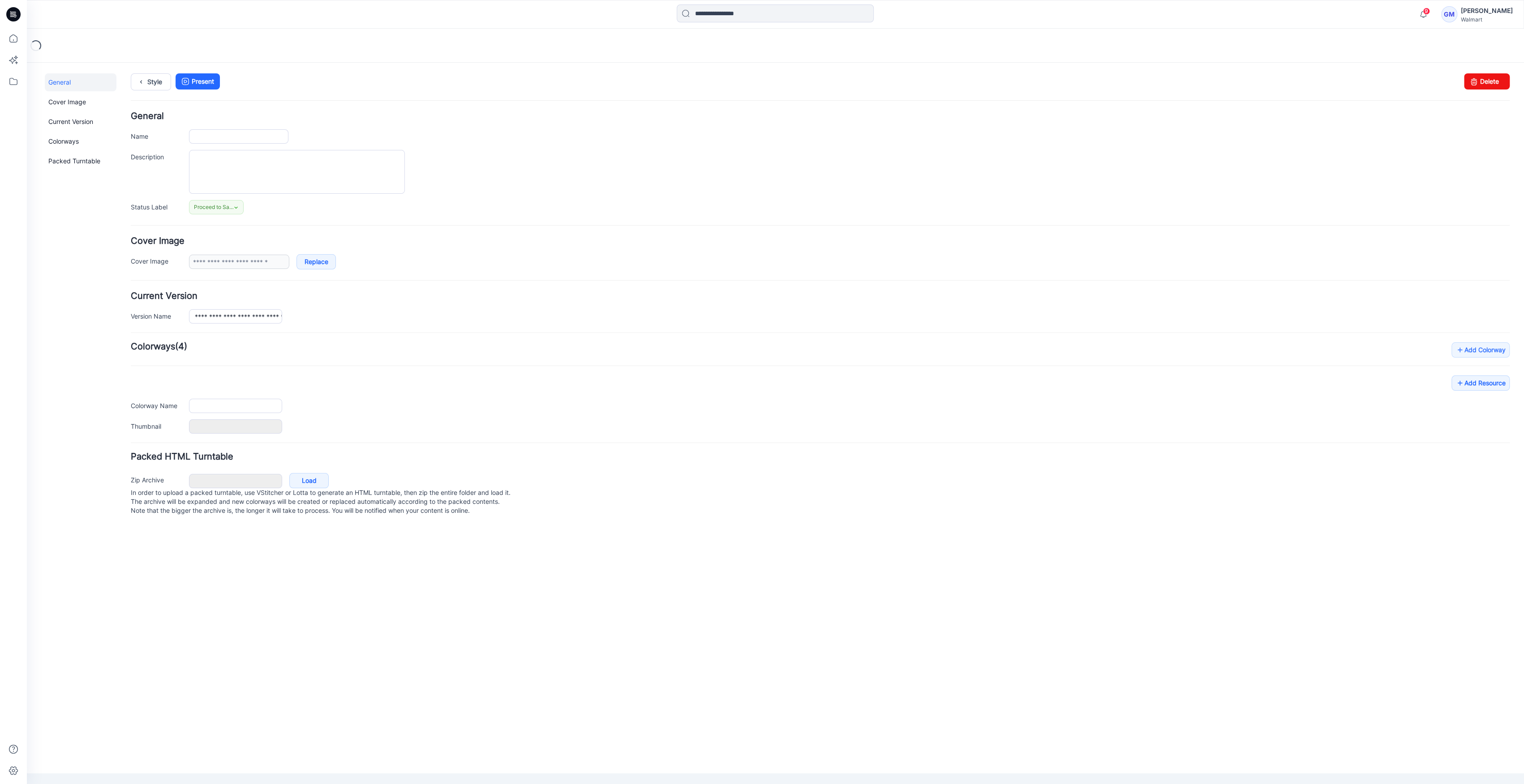
type input "**********"
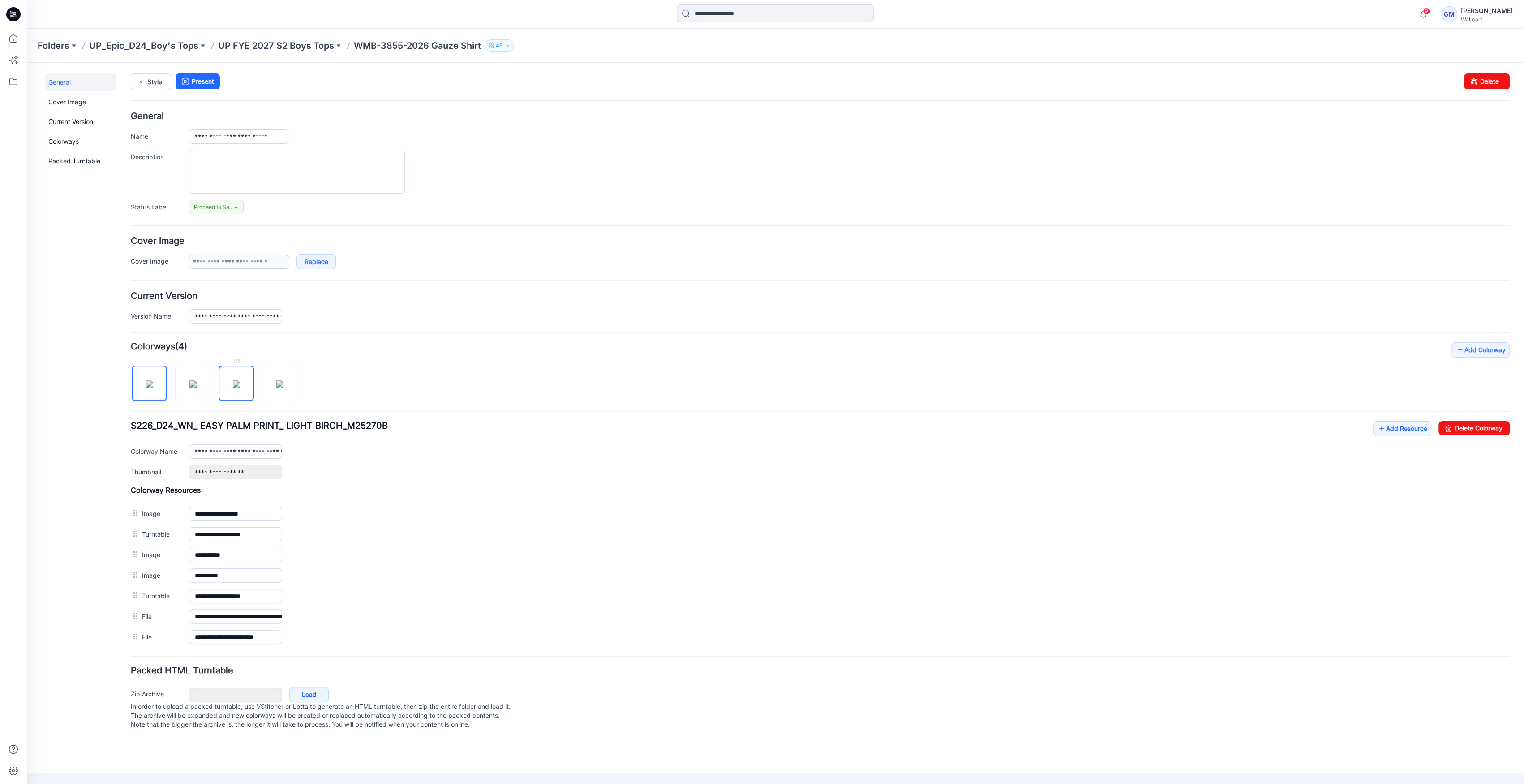
click at [240, 387] on img at bounding box center [236, 384] width 7 height 7
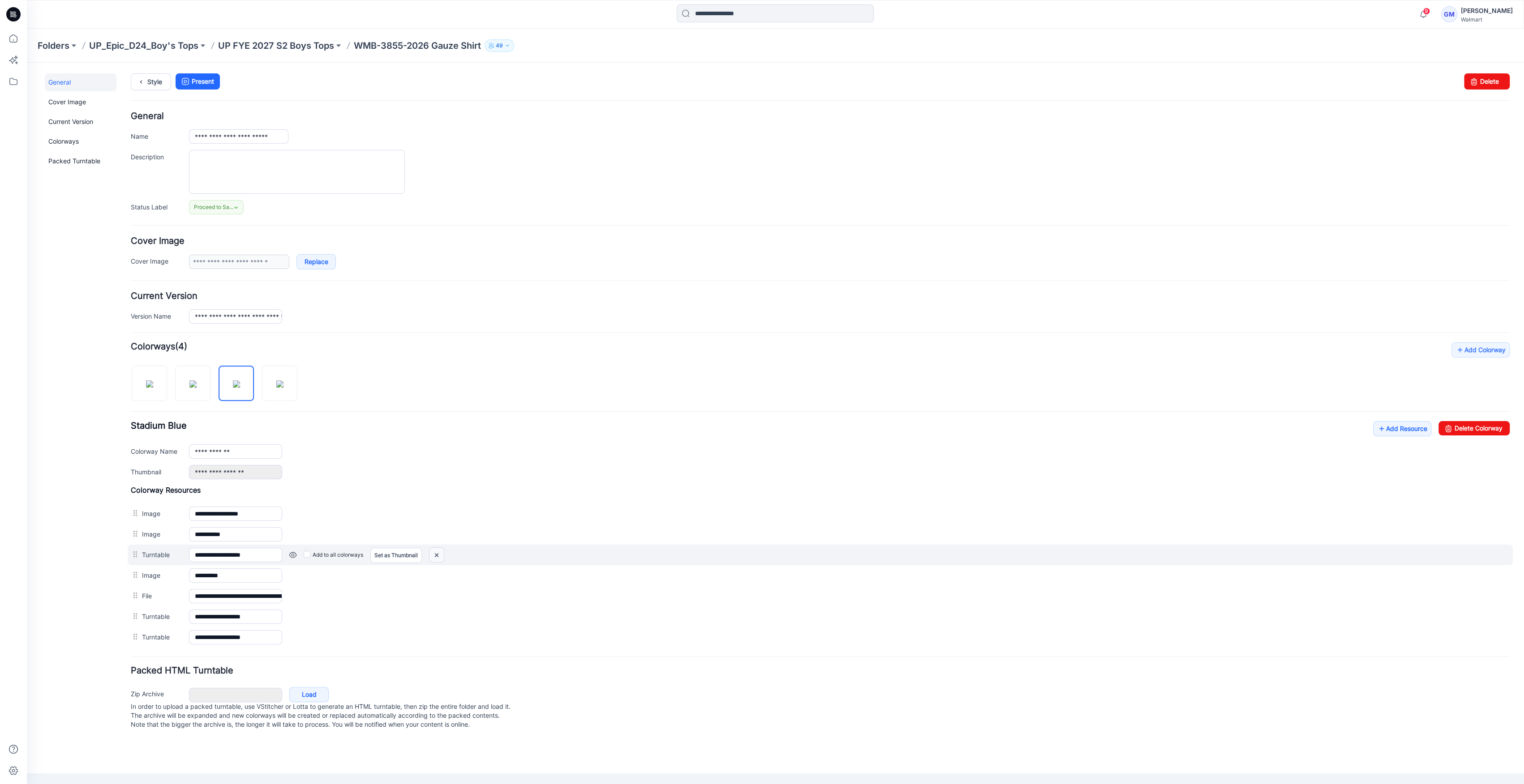
drag, startPoint x: 438, startPoint y: 553, endPoint x: 856, endPoint y: 113, distance: 606.9
click at [438, 553] on img at bounding box center [437, 555] width 14 height 15
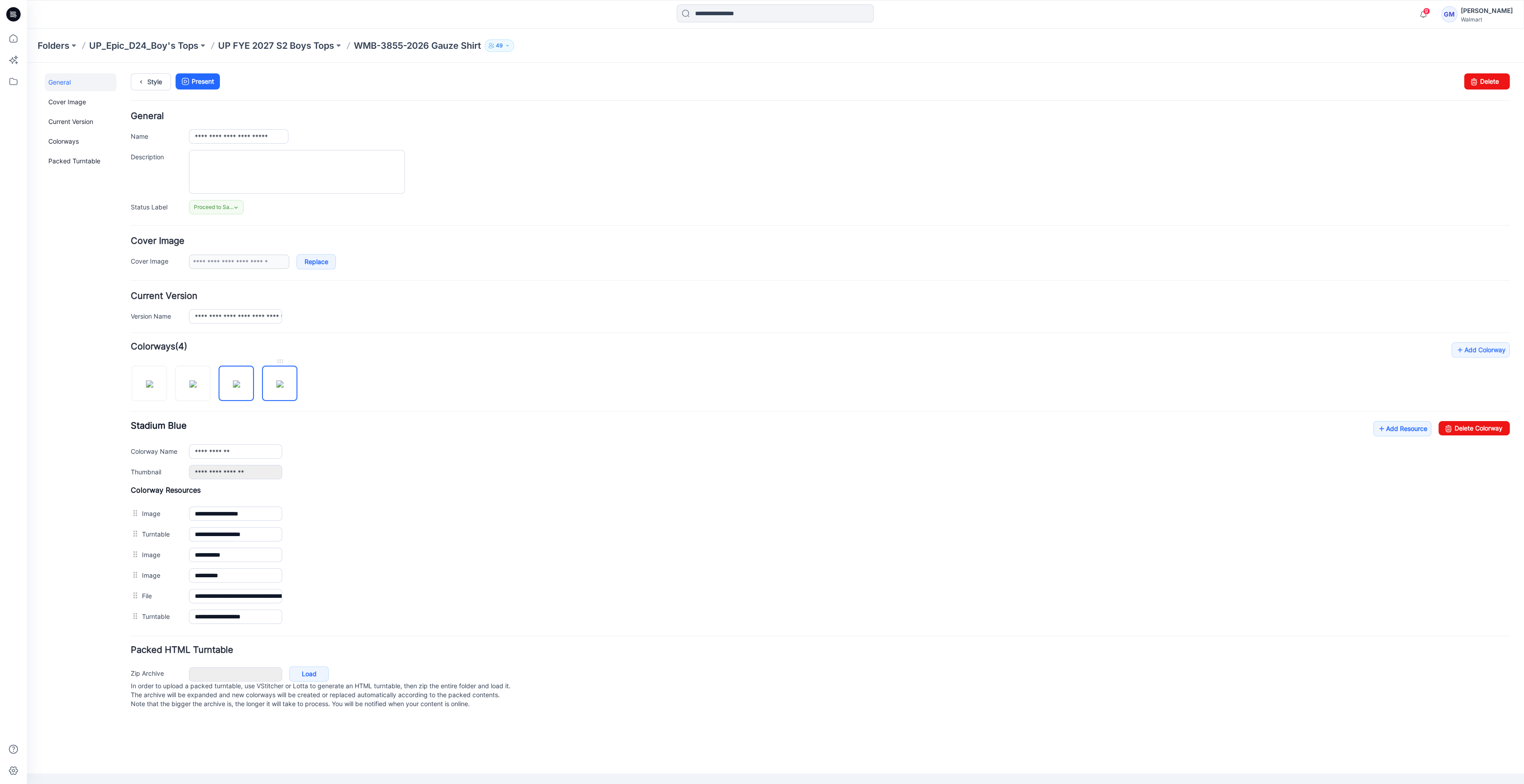
click at [276, 381] on img at bounding box center [280, 384] width 7 height 7
click at [146, 383] on img at bounding box center [149, 384] width 7 height 7
type input "**********"
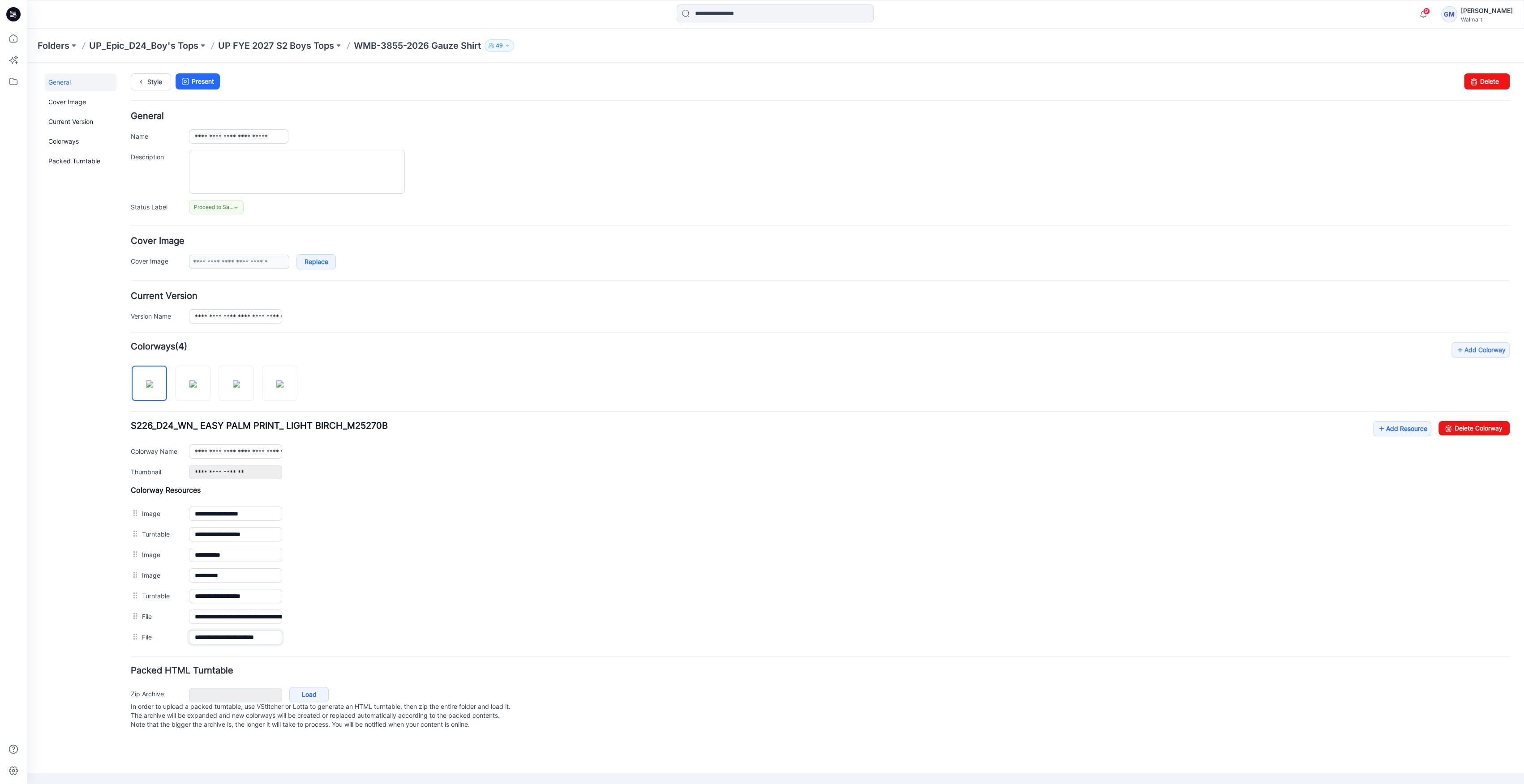
scroll to position [0, 4]
drag, startPoint x: 251, startPoint y: 632, endPoint x: 852, endPoint y: 664, distance: 601.9
click at [852, 664] on form "**********" at bounding box center [820, 422] width 1379 height 621
click at [1406, 428] on link "Add Resource" at bounding box center [1402, 429] width 58 height 16
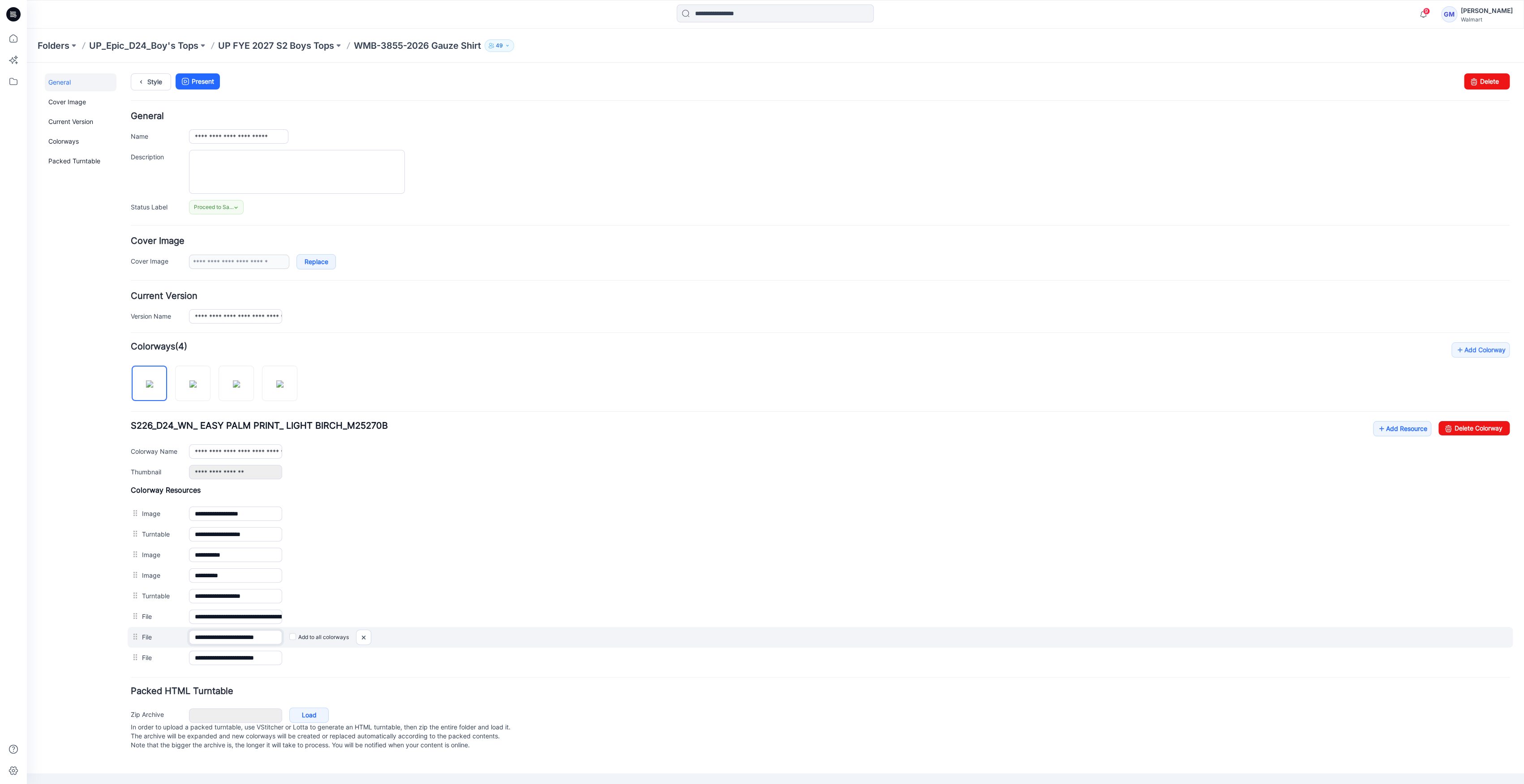
scroll to position [0, 4]
drag, startPoint x: 256, startPoint y: 633, endPoint x: 425, endPoint y: 640, distance: 169.1
click at [425, 640] on div "**********" at bounding box center [820, 637] width 1385 height 21
click at [364, 633] on img at bounding box center [364, 638] width 14 height 15
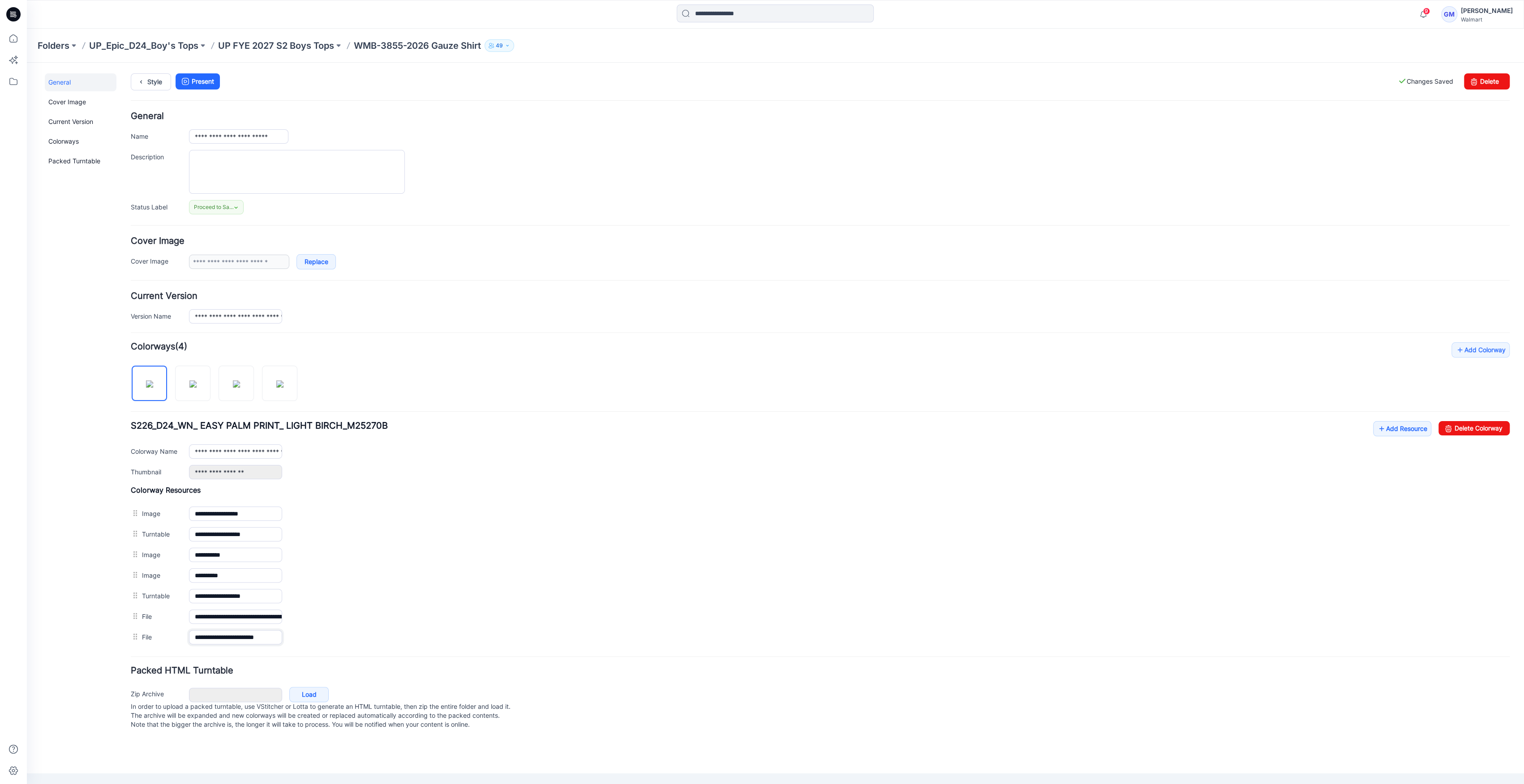
scroll to position [0, 4]
drag, startPoint x: 259, startPoint y: 634, endPoint x: 506, endPoint y: 652, distance: 247.7
click at [506, 652] on form "**********" at bounding box center [820, 422] width 1379 height 621
click at [149, 80] on link "Style" at bounding box center [151, 82] width 40 height 17
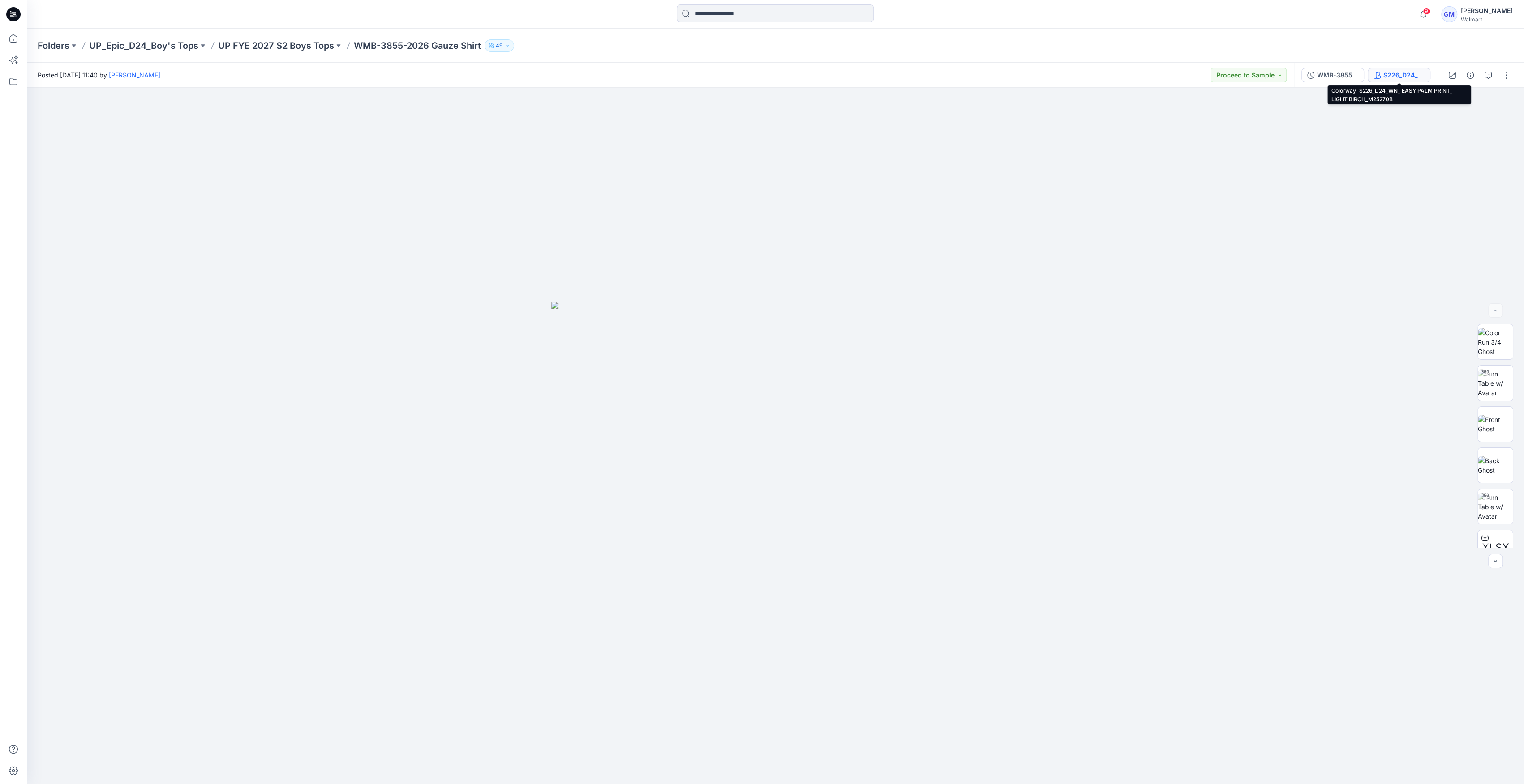
click at [1405, 75] on div "S226_D24_WN_ EASY PALM PRINT_ LIGHT BIRCH_M25270B" at bounding box center [1404, 75] width 41 height 10
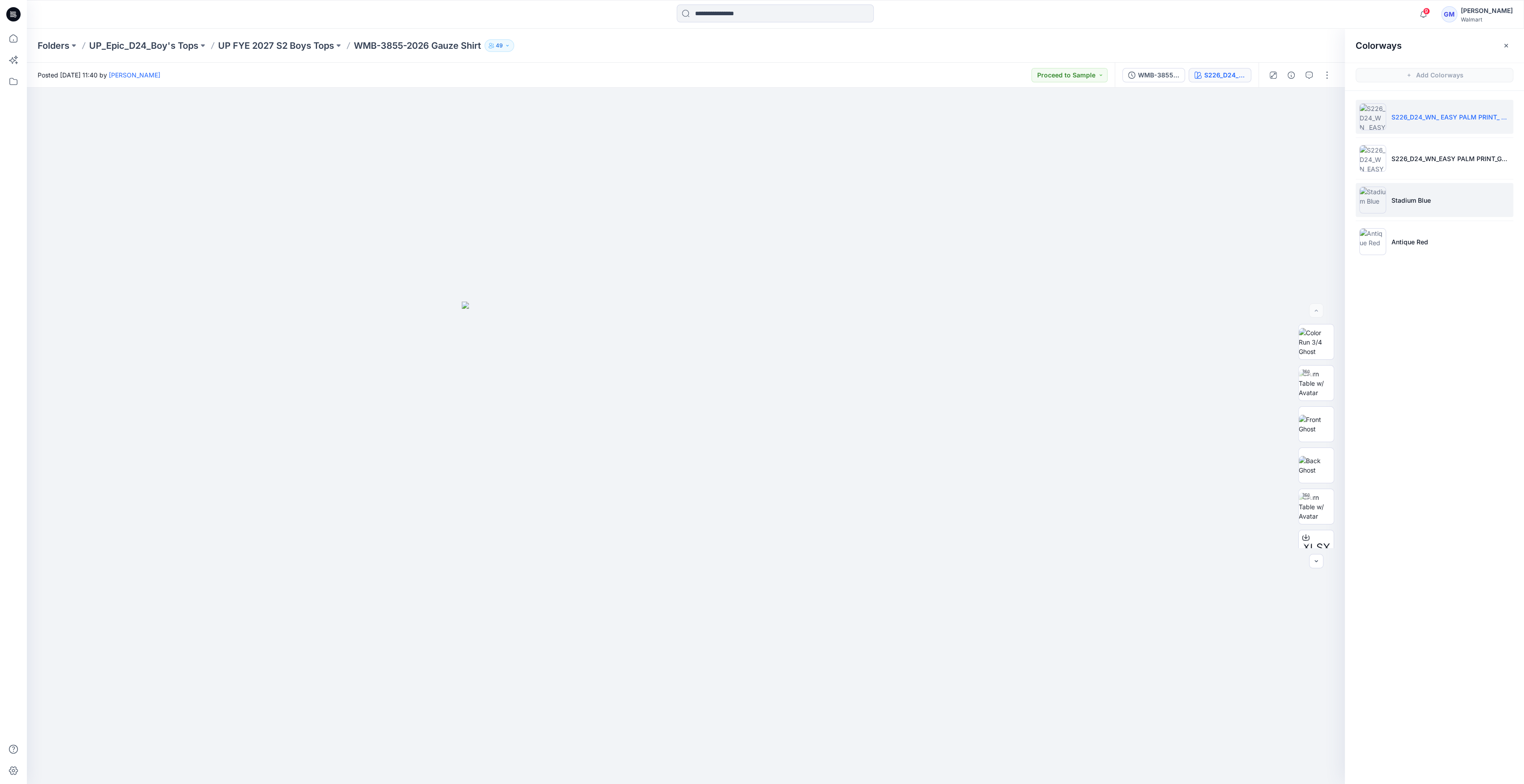
click at [1381, 205] on img at bounding box center [1373, 200] width 27 height 27
click at [317, 46] on p "UP FYE 2027 S2 Boys Tops" at bounding box center [276, 46] width 116 height 13
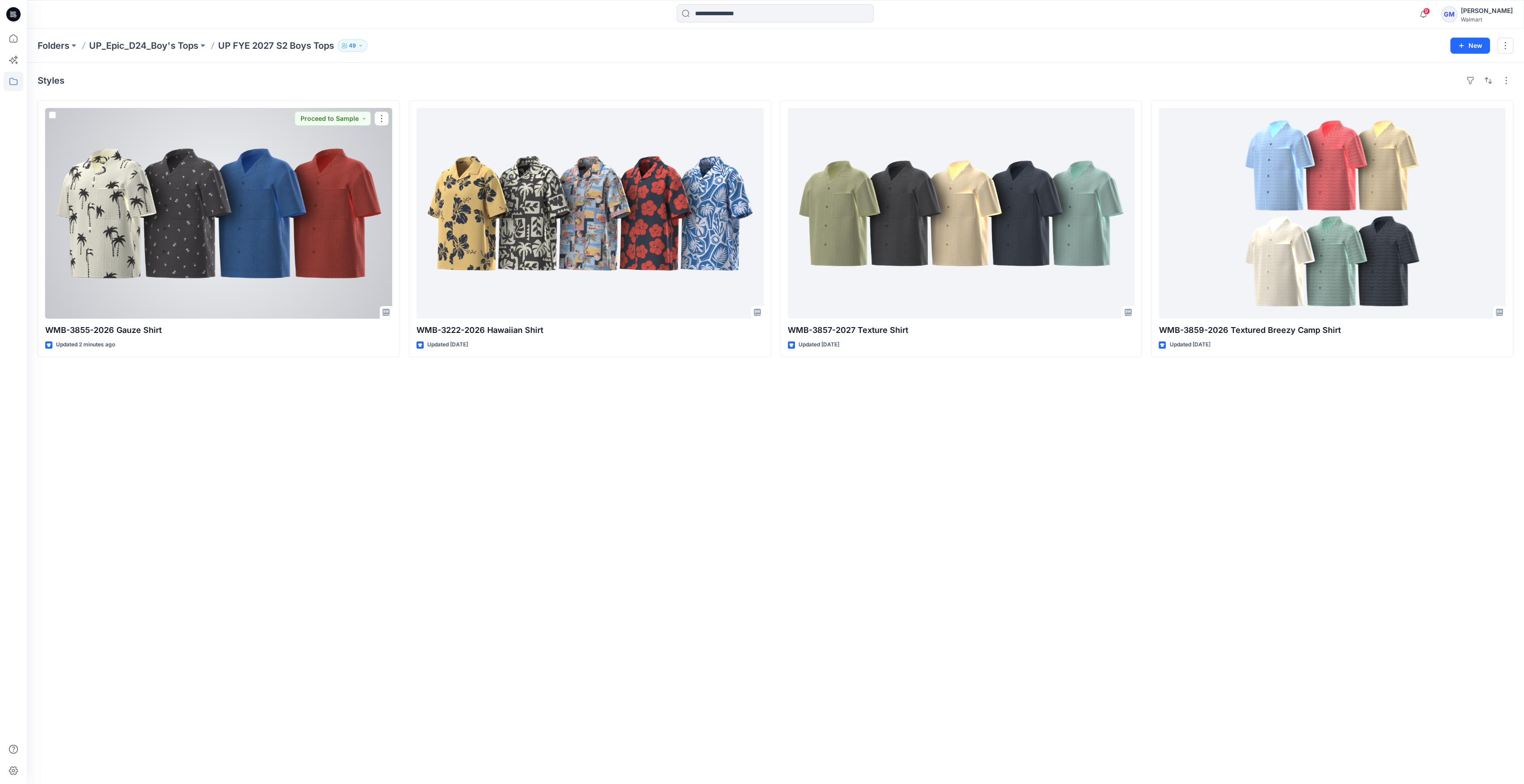
click at [273, 236] on div at bounding box center [219, 213] width 347 height 211
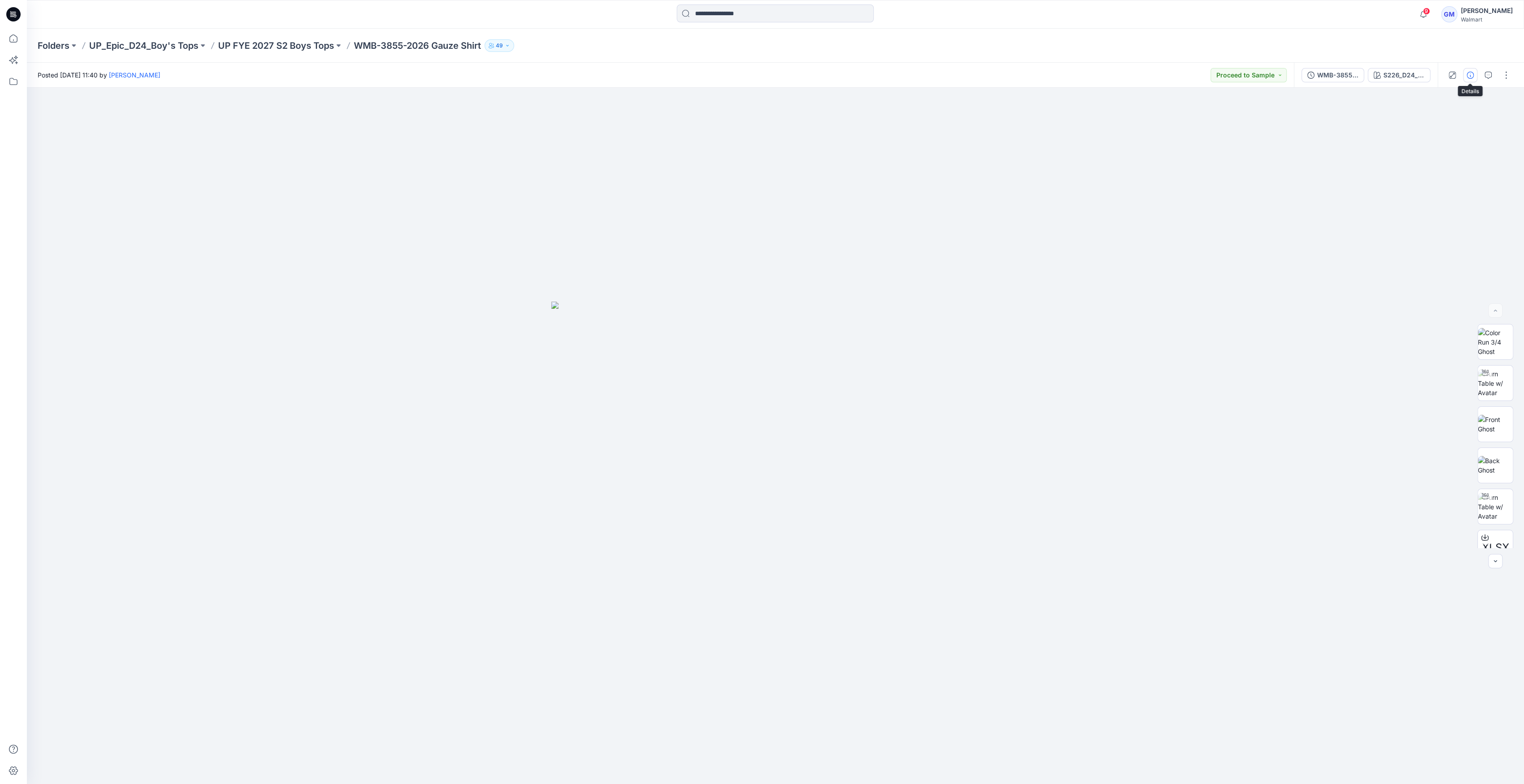
click at [1476, 77] on button "button" at bounding box center [1470, 75] width 14 height 14
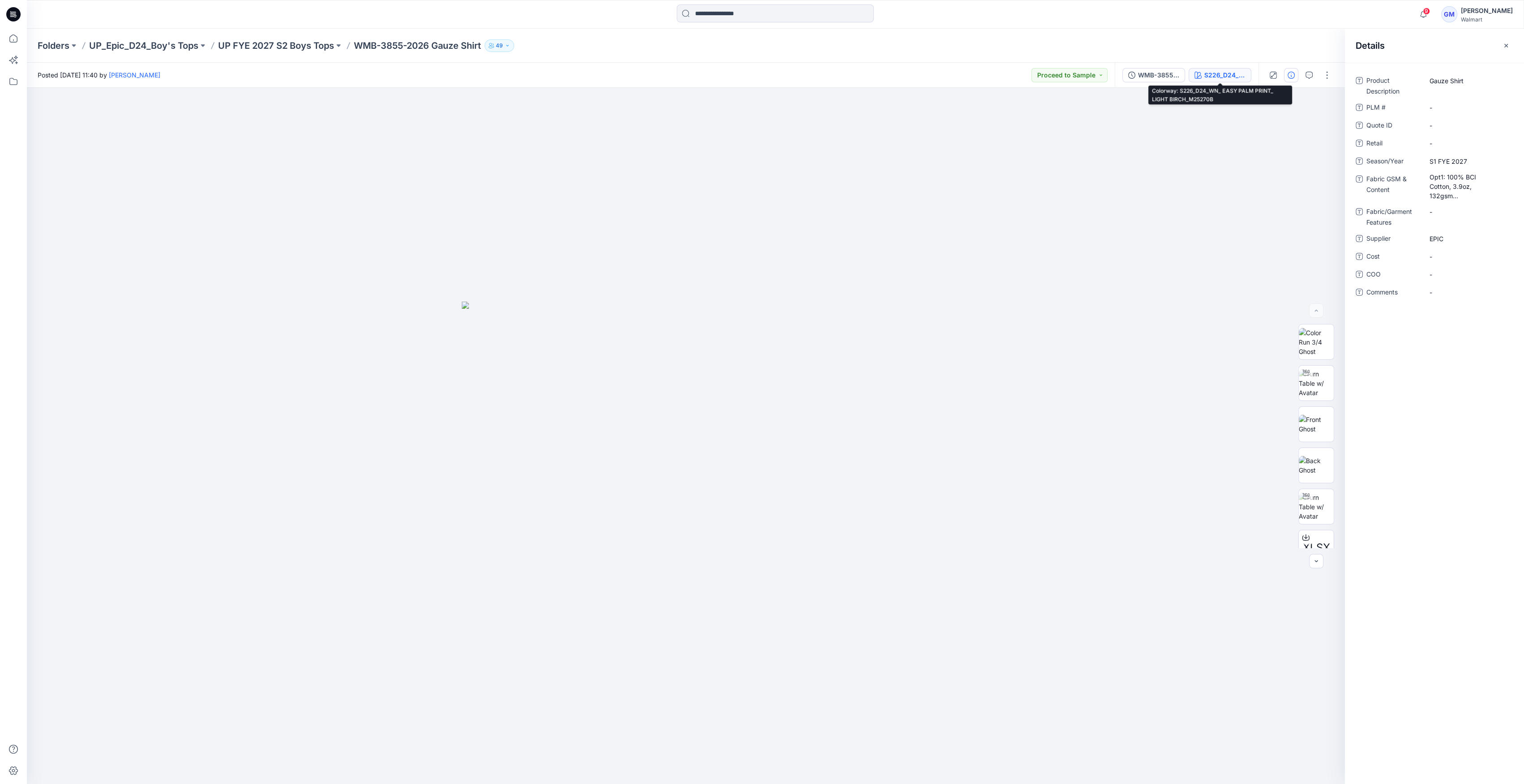
click at [1229, 77] on div "S226_D24_WN_ EASY PALM PRINT_ LIGHT BIRCH_M25270B" at bounding box center [1225, 75] width 41 height 10
click at [1375, 210] on img at bounding box center [1373, 200] width 27 height 27
click at [1376, 200] on img at bounding box center [1373, 200] width 27 height 27
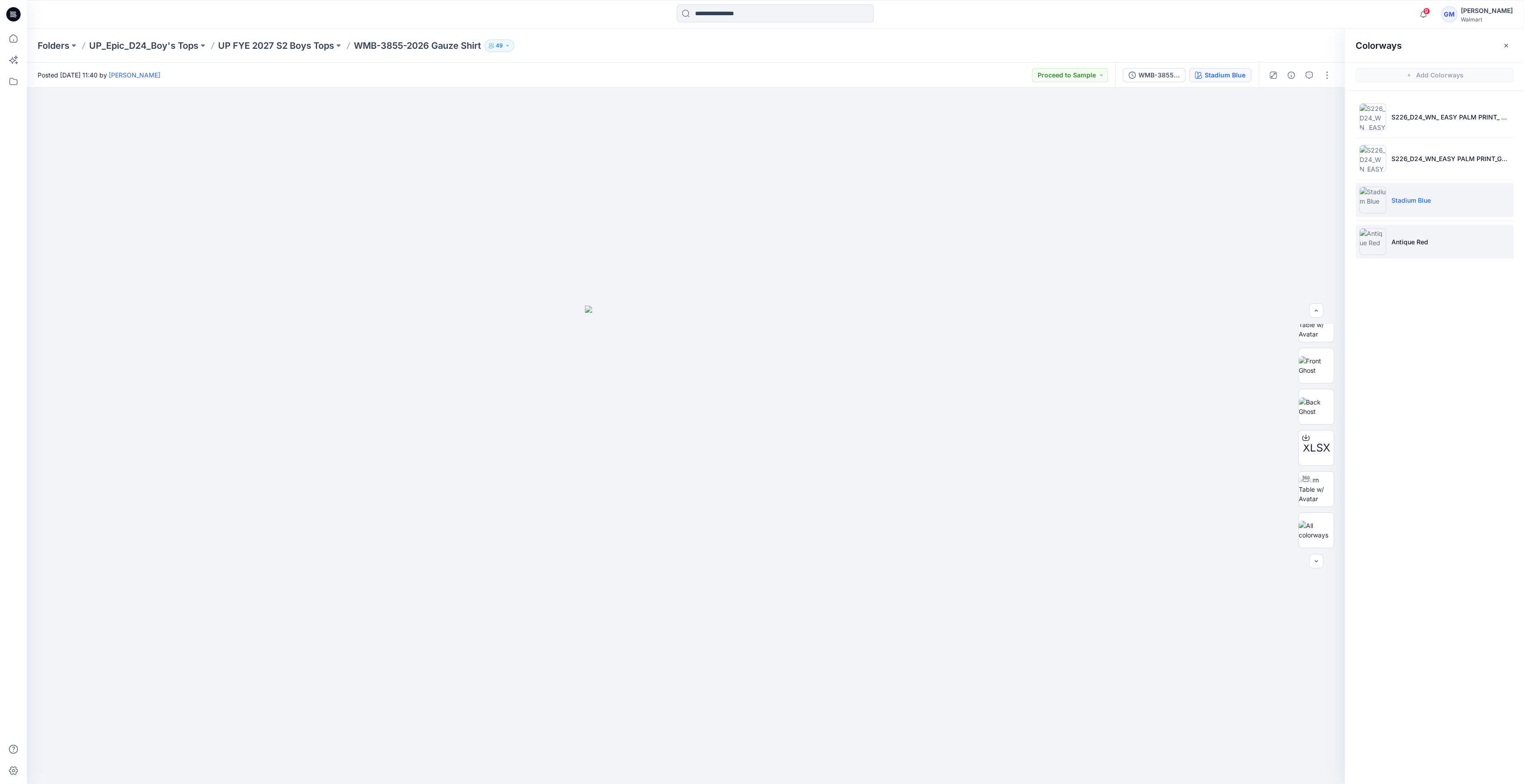
click at [1373, 250] on img at bounding box center [1373, 242] width 27 height 27
click at [1365, 122] on img at bounding box center [1373, 117] width 27 height 27
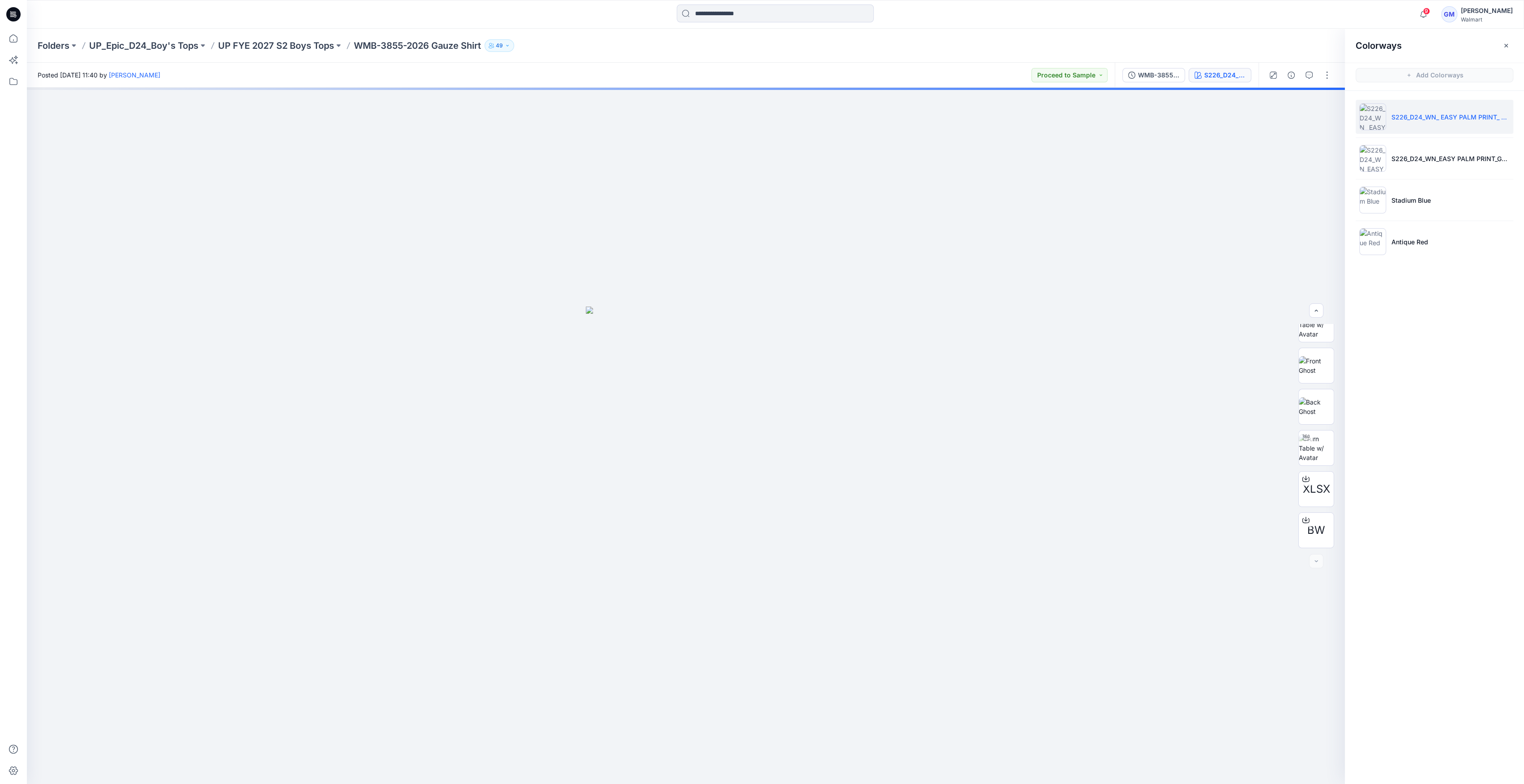
scroll to position [100, 0]
click at [314, 45] on p "UP FYE 2027 S2 Boys Tops" at bounding box center [276, 46] width 116 height 13
